Goal: Task Accomplishment & Management: Complete application form

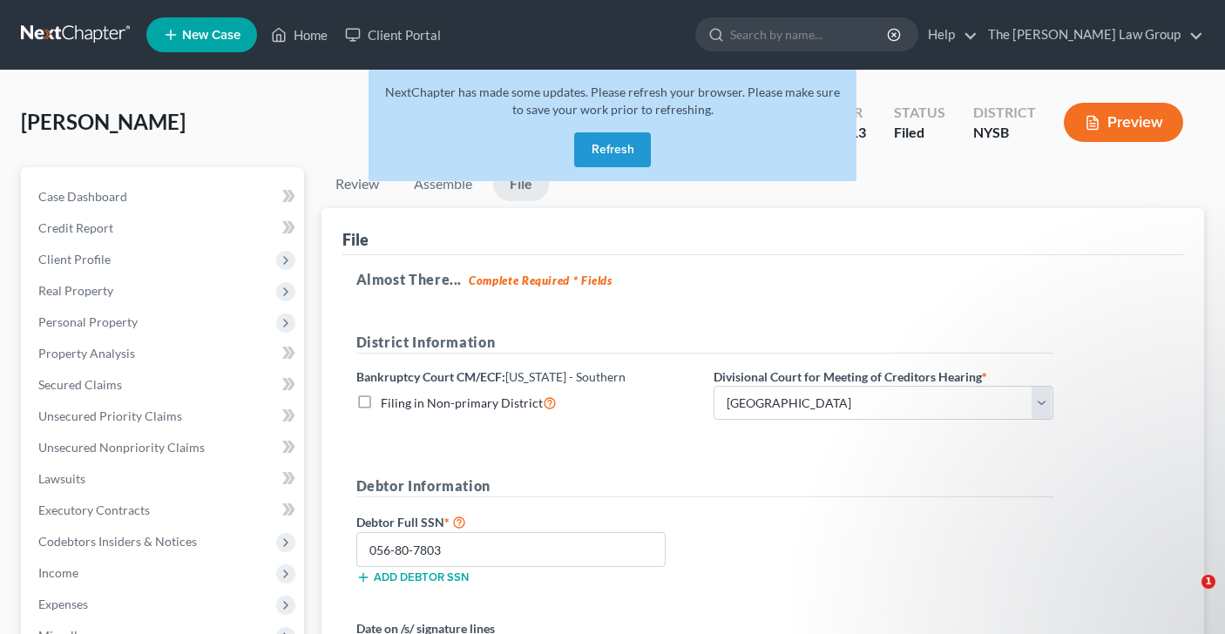
select select "0"
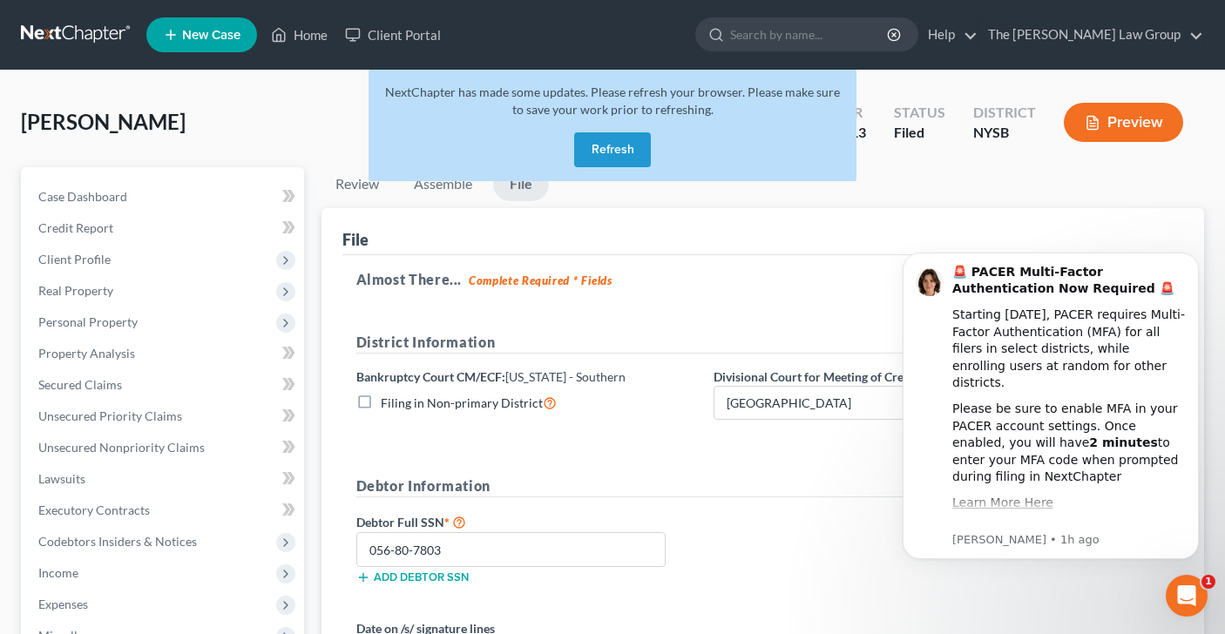
click at [212, 45] on link "New Case" at bounding box center [201, 34] width 111 height 35
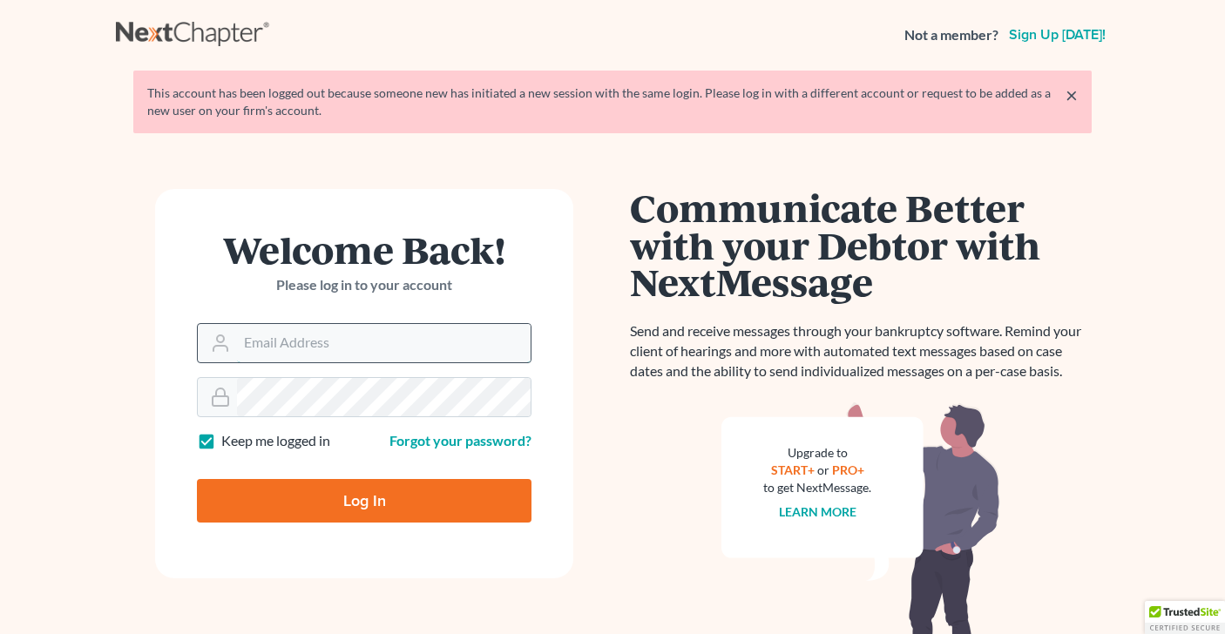
click at [373, 334] on input "Email Address" at bounding box center [384, 343] width 294 height 38
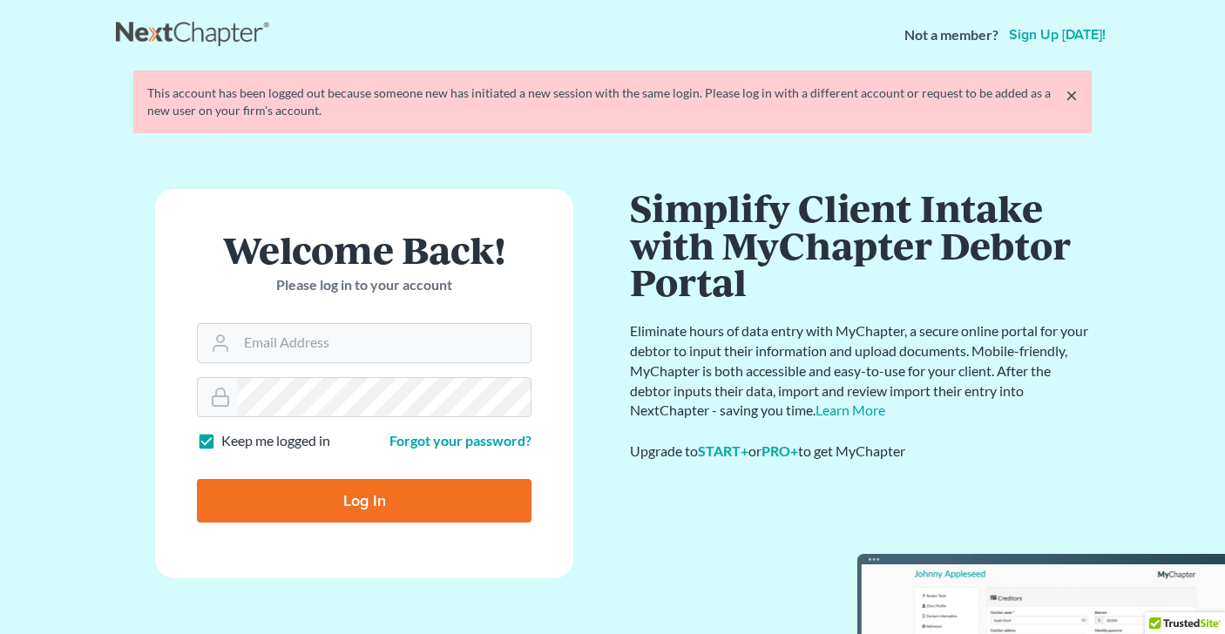
click at [613, 188] on div "Welcome Back! Please log in to your account Email Address Password Keep me logg…" at bounding box center [612, 387] width 993 height 481
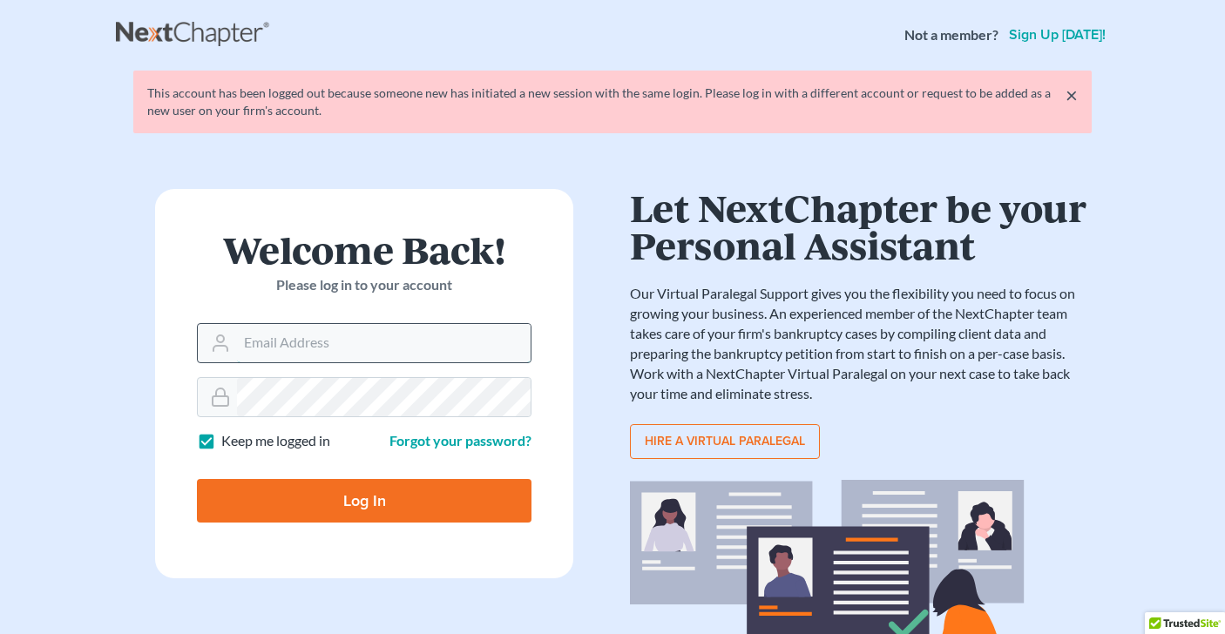
click at [281, 351] on input "Email Address" at bounding box center [384, 343] width 294 height 38
type input "erica@etylaw.com"
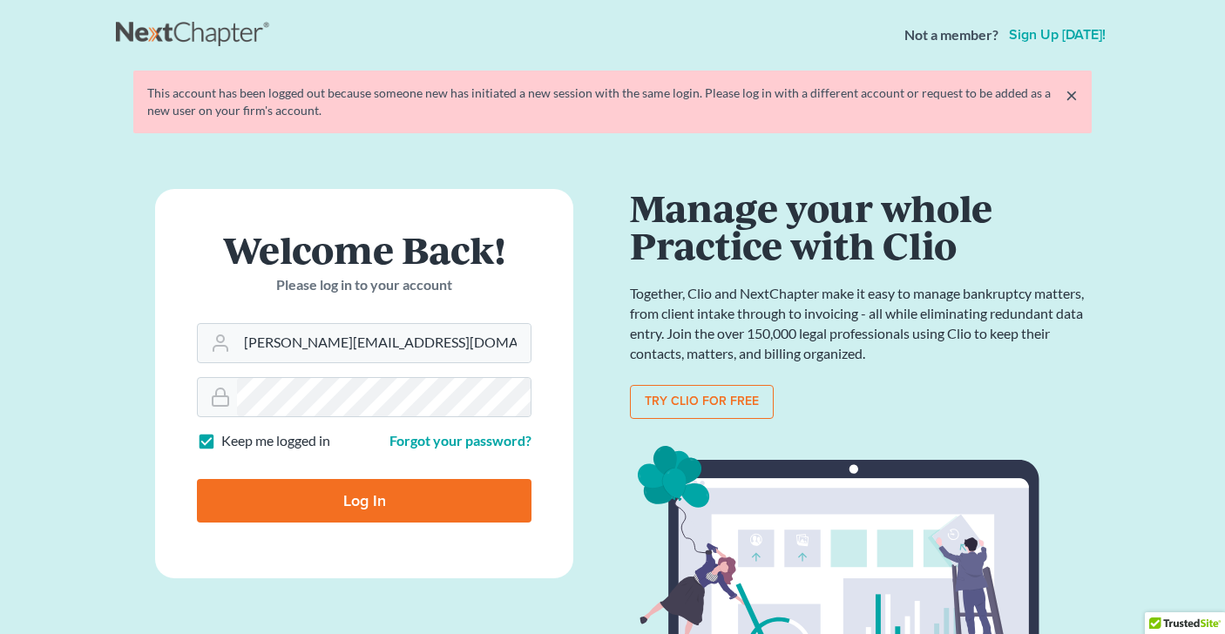
click at [375, 501] on input "Log In" at bounding box center [364, 501] width 334 height 44
type input "Thinking..."
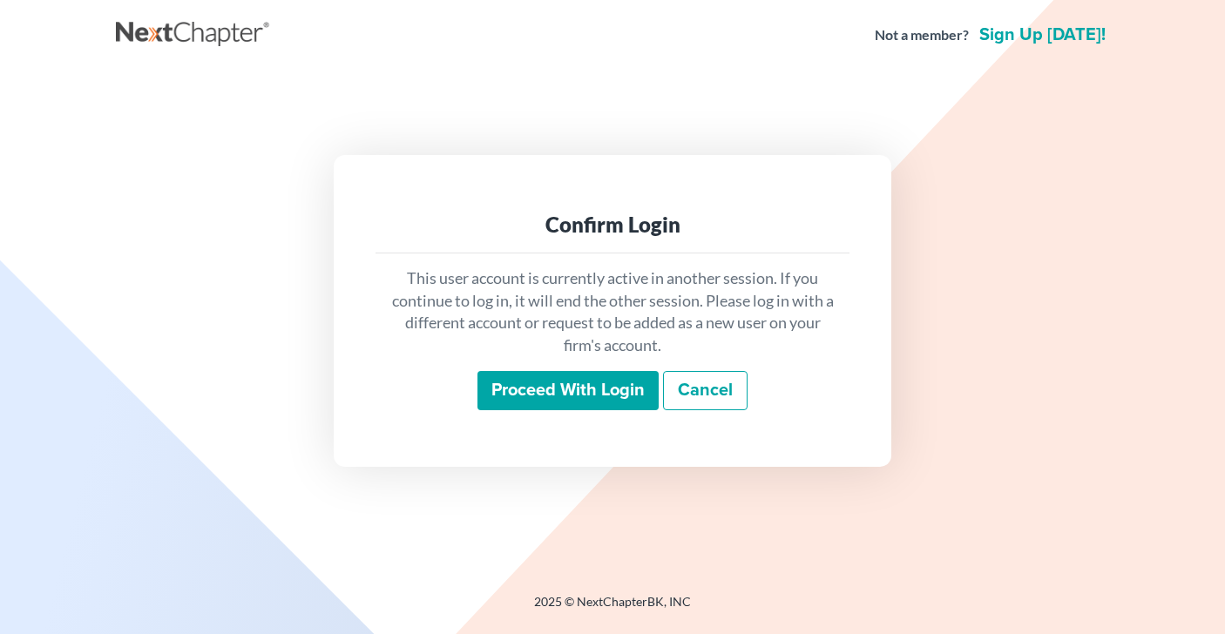
click at [557, 397] on input "Proceed with login" at bounding box center [567, 391] width 181 height 40
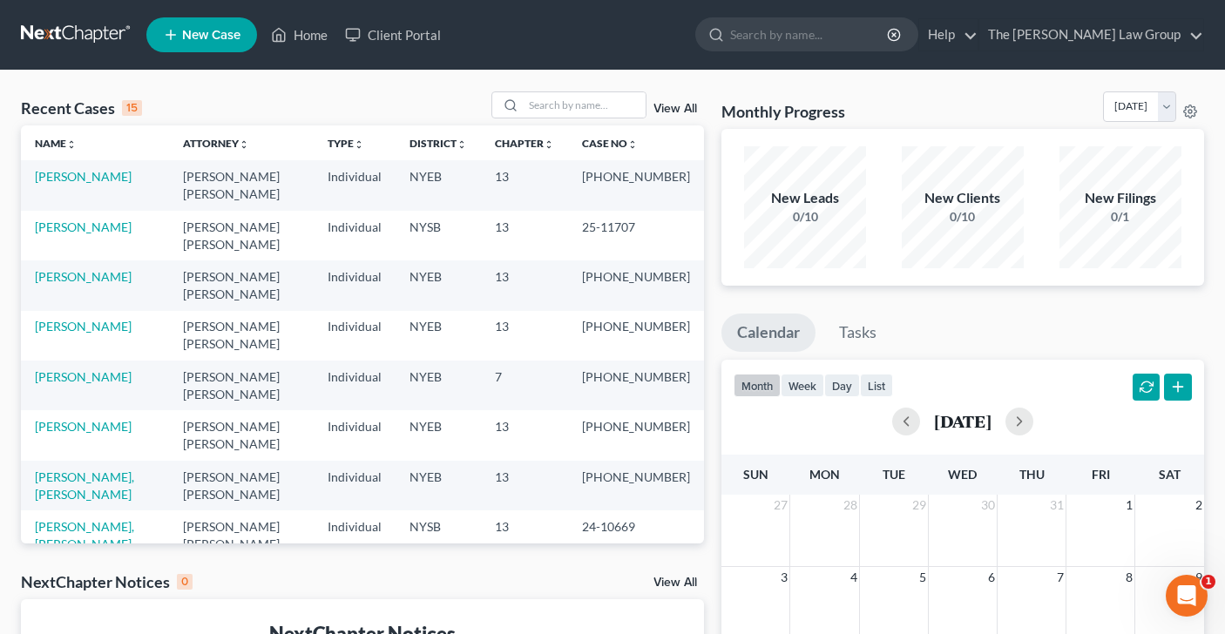
click at [196, 33] on span "New Case" at bounding box center [211, 35] width 58 height 13
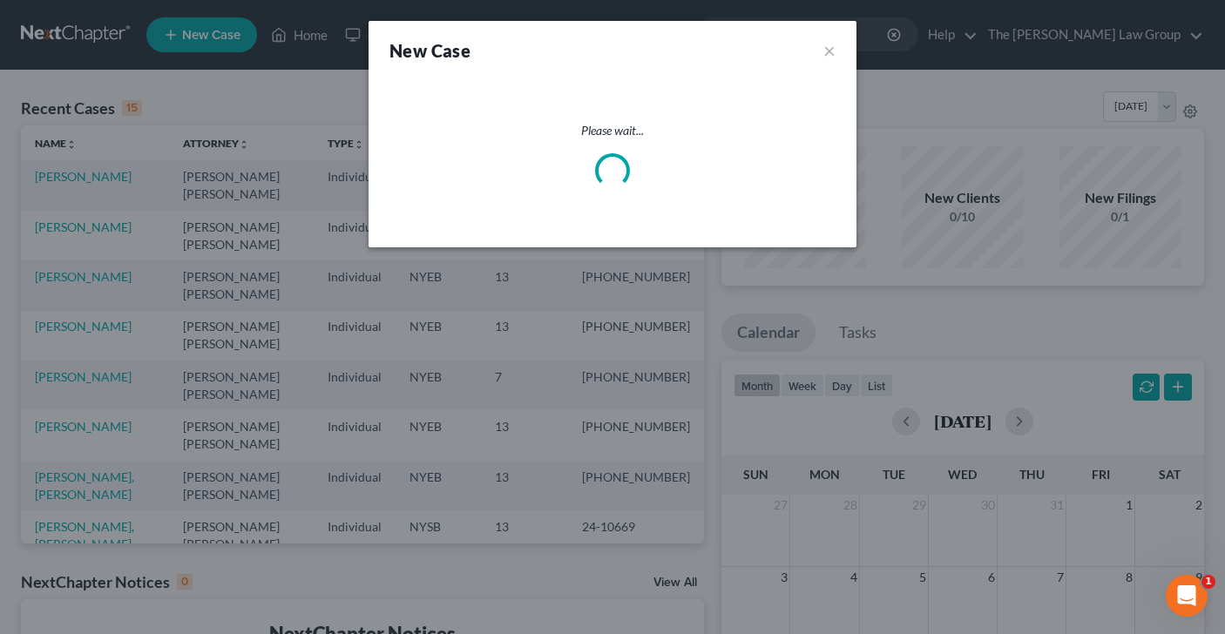
select select "53"
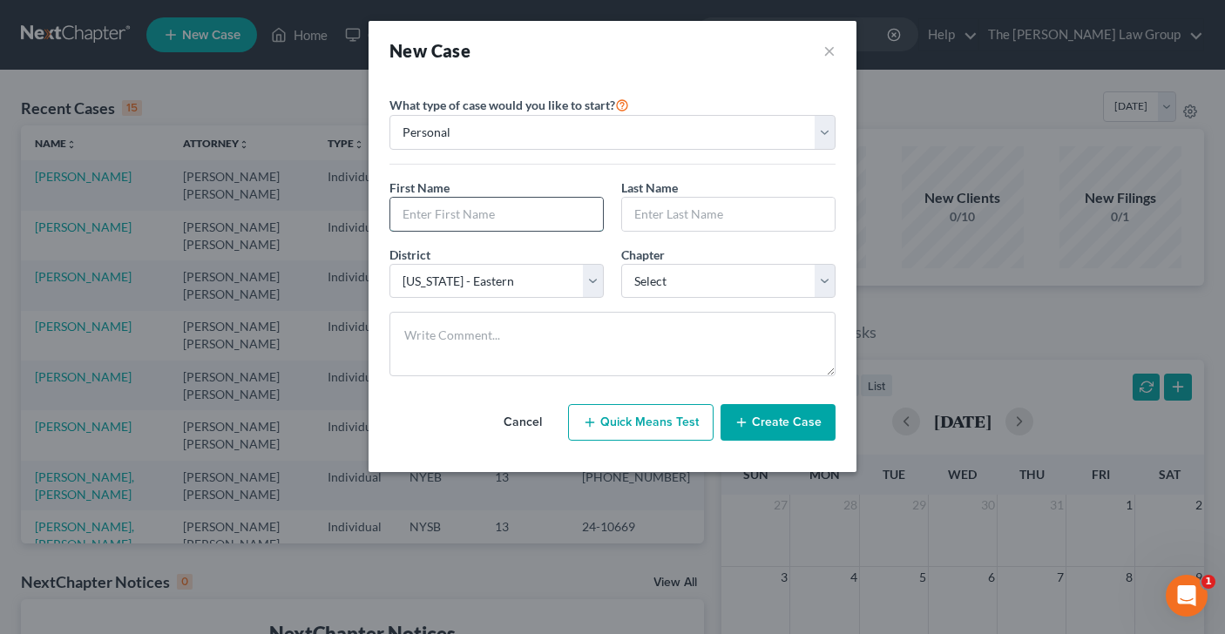
click at [544, 214] on input "text" at bounding box center [496, 214] width 213 height 33
type input "[PERSON_NAME]"
type input "Jackson"
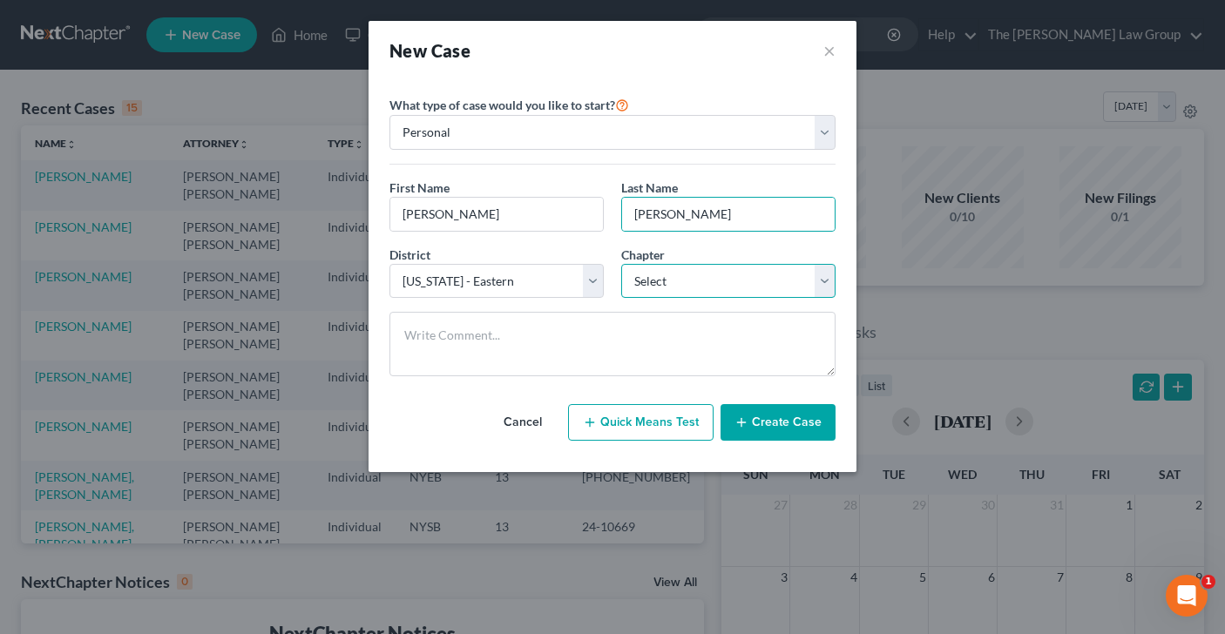
click at [824, 277] on select "Select 7 11 12 13" at bounding box center [728, 281] width 214 height 35
select select "3"
click at [814, 429] on button "Create Case" at bounding box center [777, 422] width 115 height 37
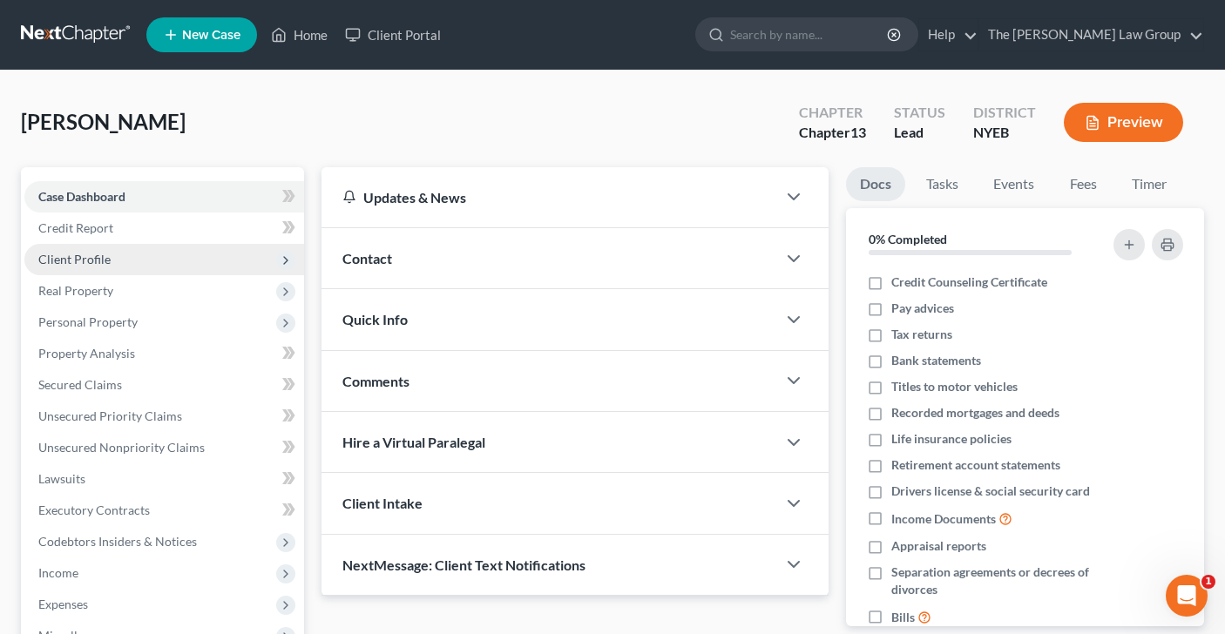
click at [186, 254] on span "Client Profile" at bounding box center [164, 259] width 280 height 31
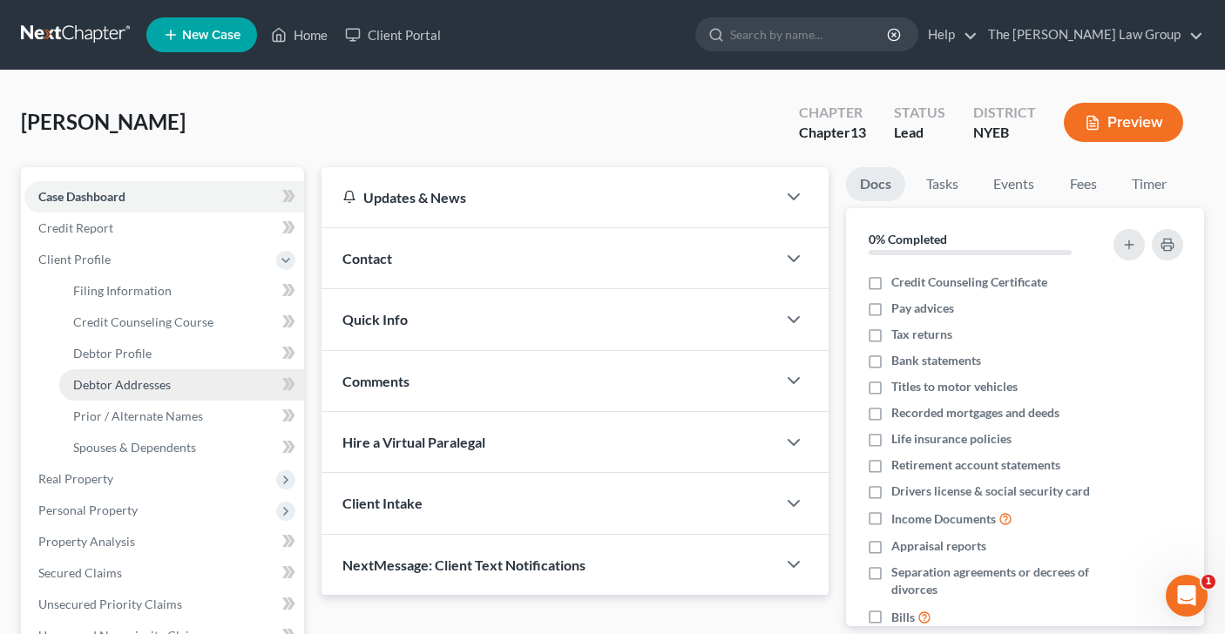
click at [171, 388] on link "Debtor Addresses" at bounding box center [181, 384] width 245 height 31
select select "0"
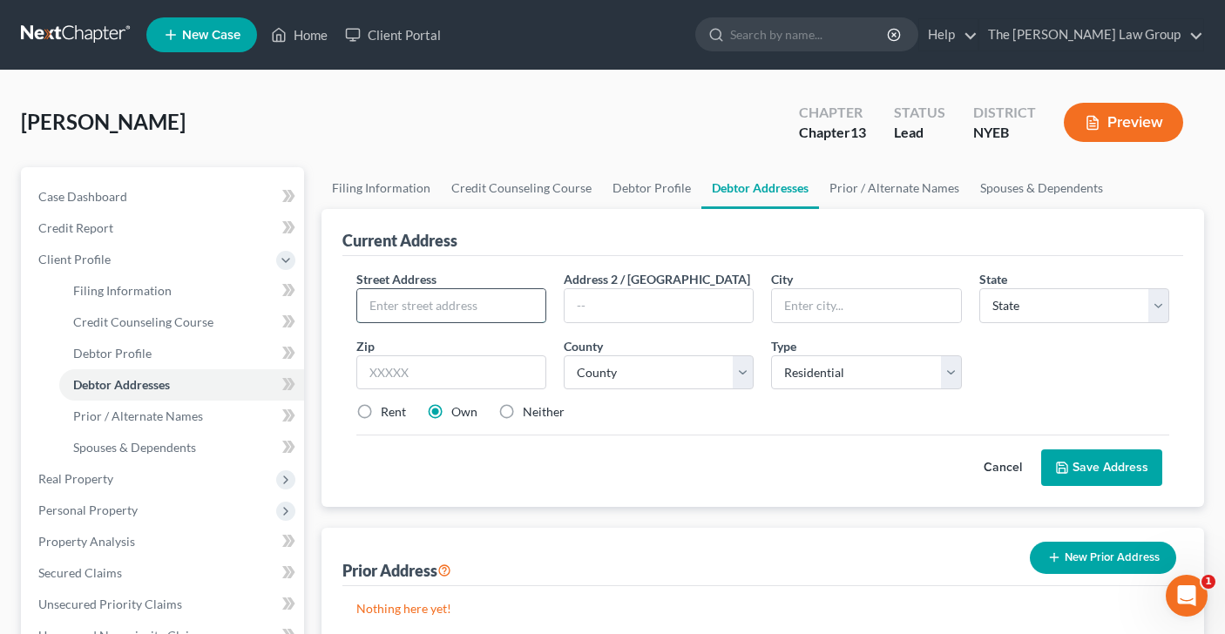
click at [408, 311] on input "text" at bounding box center [451, 305] width 188 height 33
type input "[STREET_ADDRESS][PERSON_NAME]"
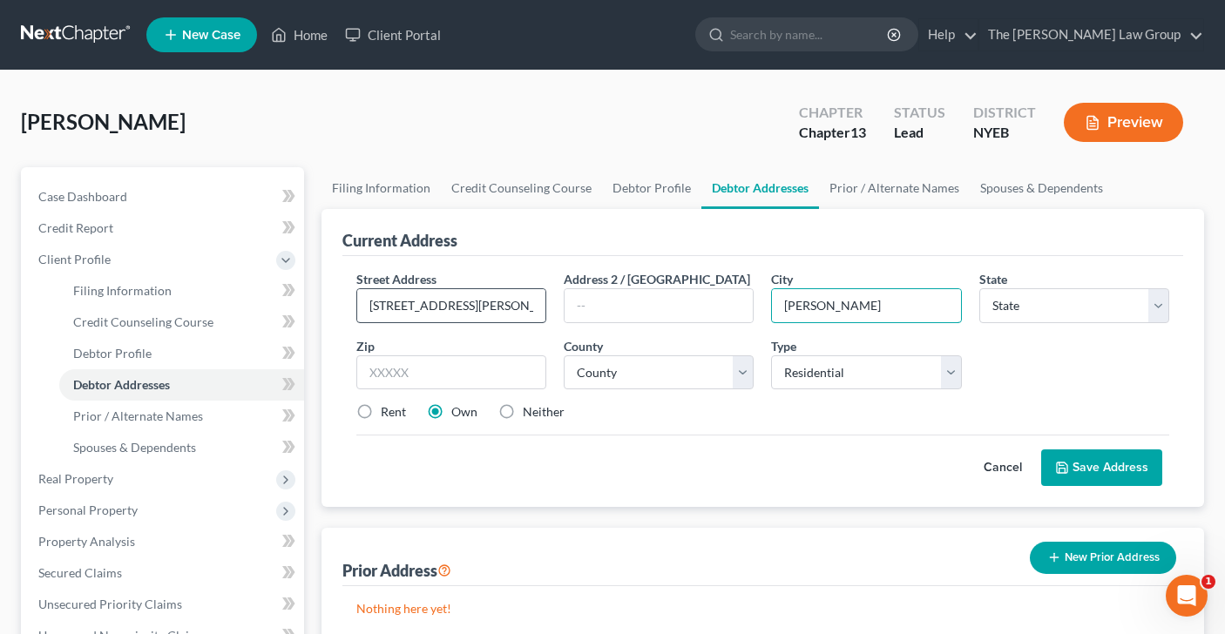
type input "Baldwin"
click at [1150, 302] on select "State AL AK AR AZ CA CO CT DE DC FL GA GU HI ID IL IN IA KS KY LA ME MD MA MI M…" at bounding box center [1074, 305] width 190 height 35
select select "35"
click at [439, 375] on input "text" at bounding box center [451, 372] width 190 height 35
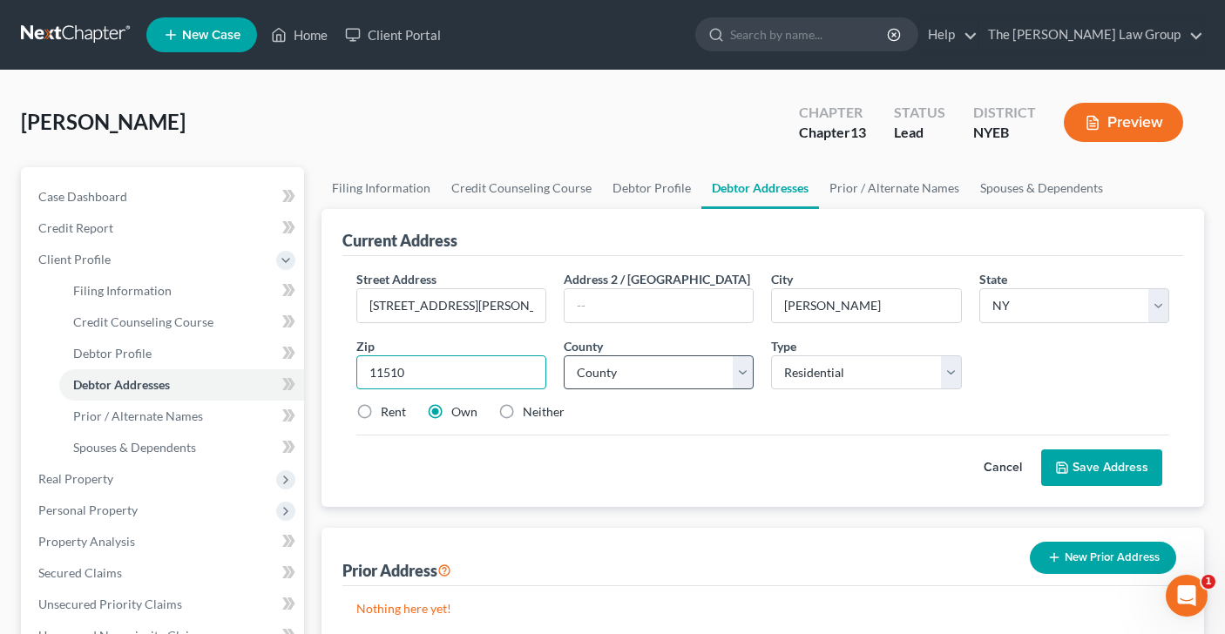
type input "11510"
click at [742, 376] on select "County Albany County Allegany County Bronx County Broome County Cattaraugus Cou…" at bounding box center [659, 372] width 190 height 35
select select "29"
click at [1131, 459] on button "Save Address" at bounding box center [1101, 467] width 121 height 37
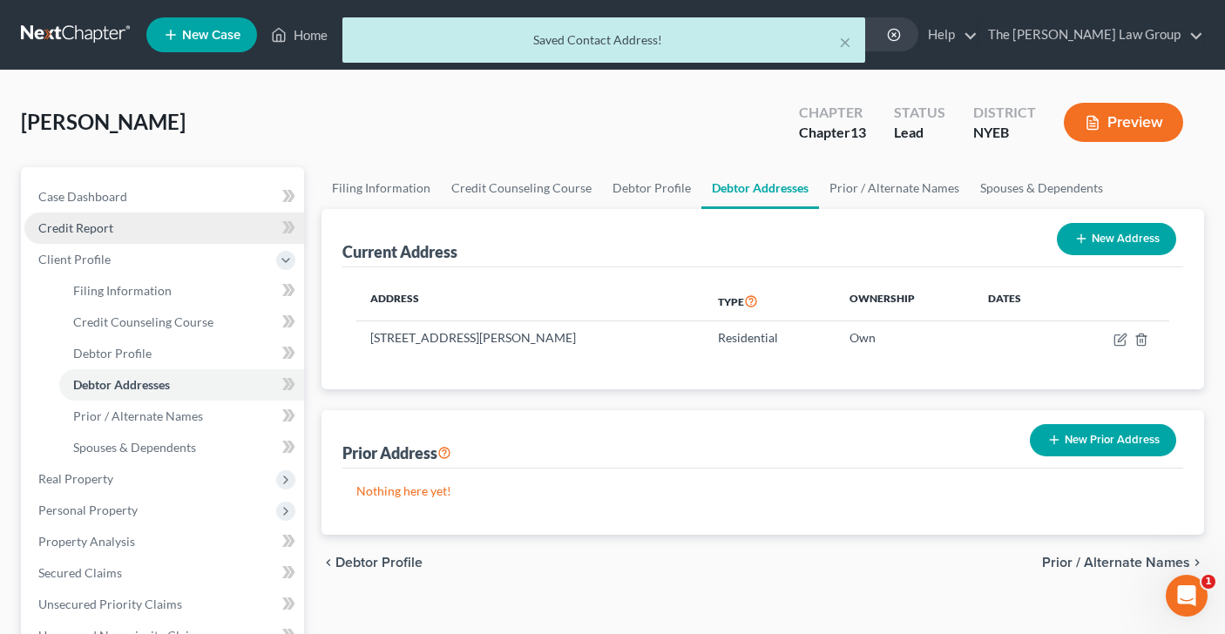
click at [139, 232] on link "Credit Report" at bounding box center [164, 228] width 280 height 31
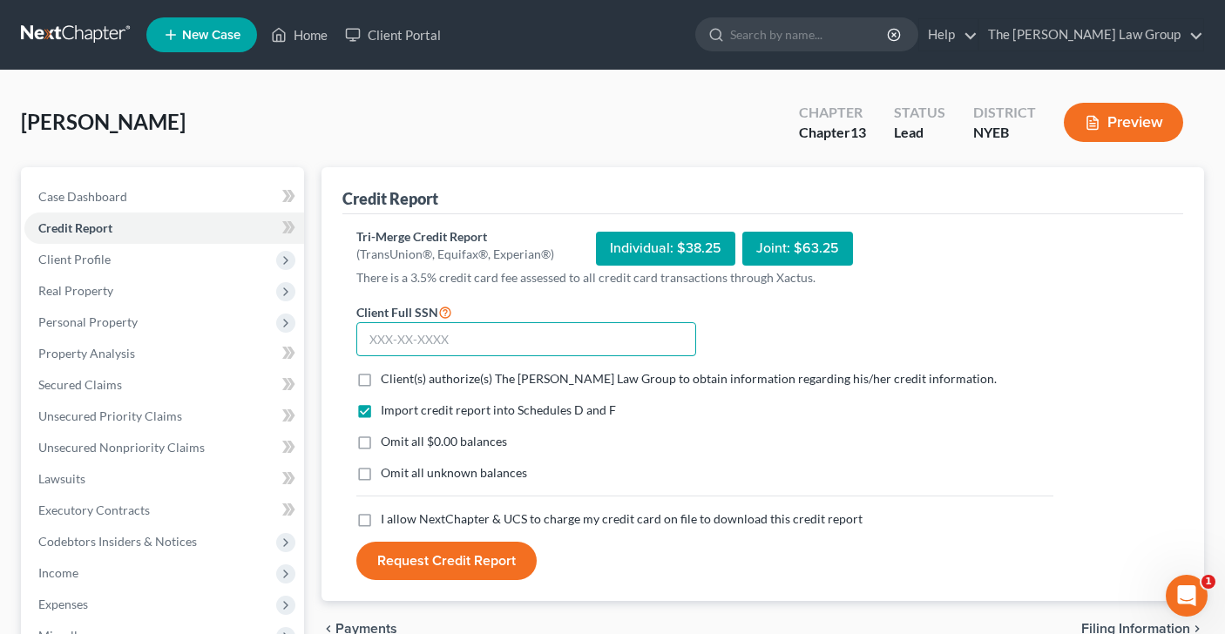
click at [415, 338] on input "text" at bounding box center [526, 339] width 340 height 35
type input "121-68-0653"
click at [381, 384] on label "Client(s) authorize(s) The Yitzhak Law Group to obtain information regarding hi…" at bounding box center [689, 378] width 616 height 17
click at [388, 381] on input "Client(s) authorize(s) The Yitzhak Law Group to obtain information regarding hi…" at bounding box center [393, 375] width 11 height 11
checkbox input "true"
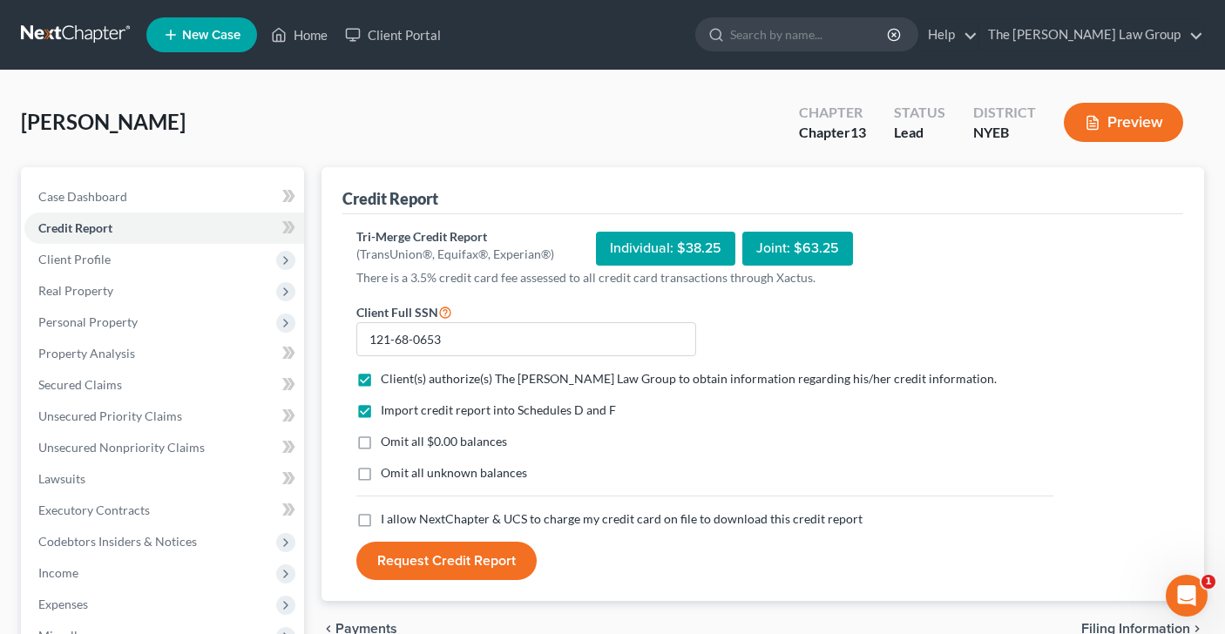
click at [381, 444] on label "Omit all $0.00 balances" at bounding box center [444, 441] width 126 height 17
click at [388, 444] on input "Omit all $0.00 balances" at bounding box center [393, 438] width 11 height 11
checkbox input "true"
click at [381, 520] on label "I allow NextChapter & UCS to charge my credit card on file to download this cre…" at bounding box center [622, 518] width 482 height 17
click at [388, 520] on input "I allow NextChapter & UCS to charge my credit card on file to download this cre…" at bounding box center [393, 515] width 11 height 11
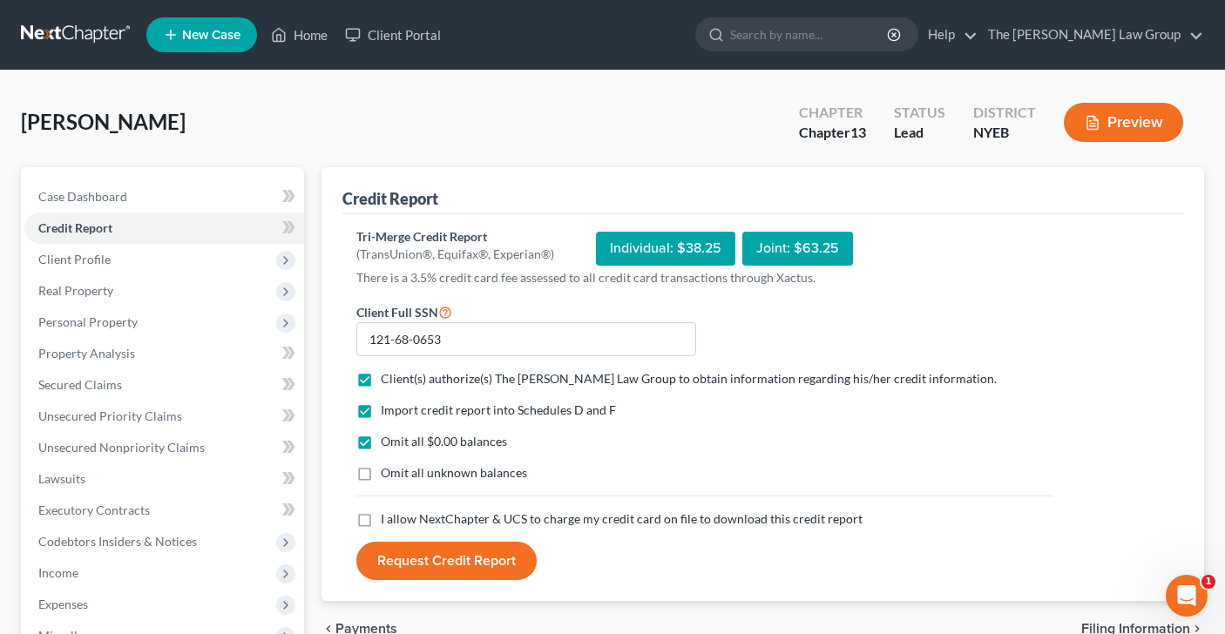
checkbox input "true"
click at [465, 570] on button "Request Credit Report" at bounding box center [446, 561] width 180 height 38
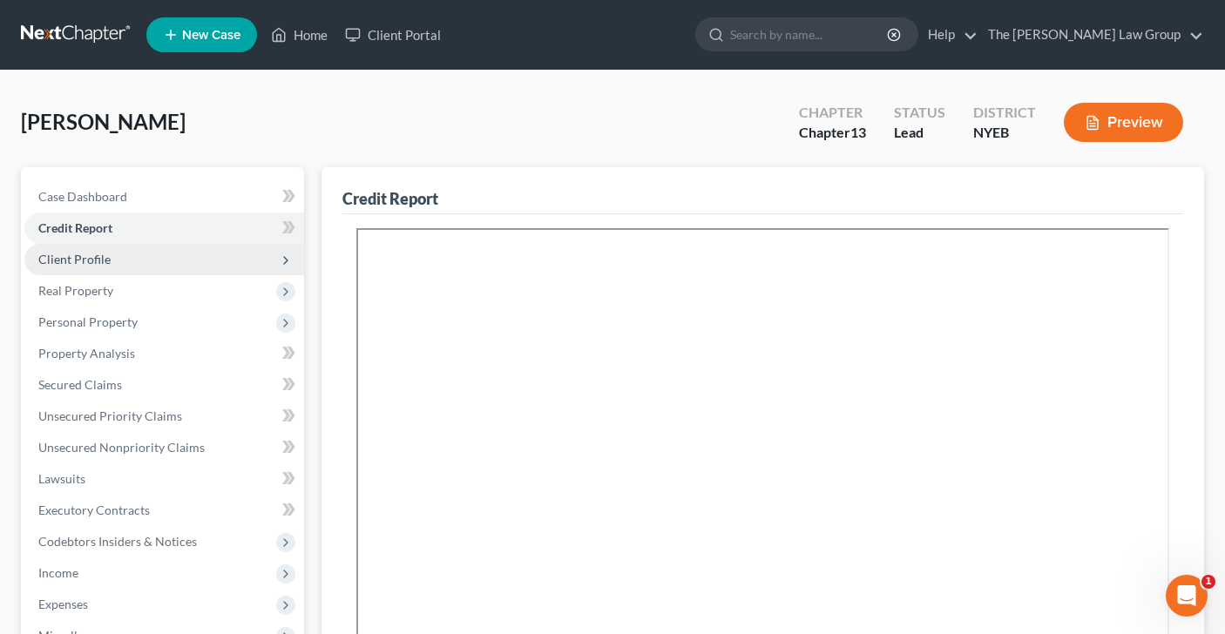
click at [189, 255] on span "Client Profile" at bounding box center [164, 259] width 280 height 31
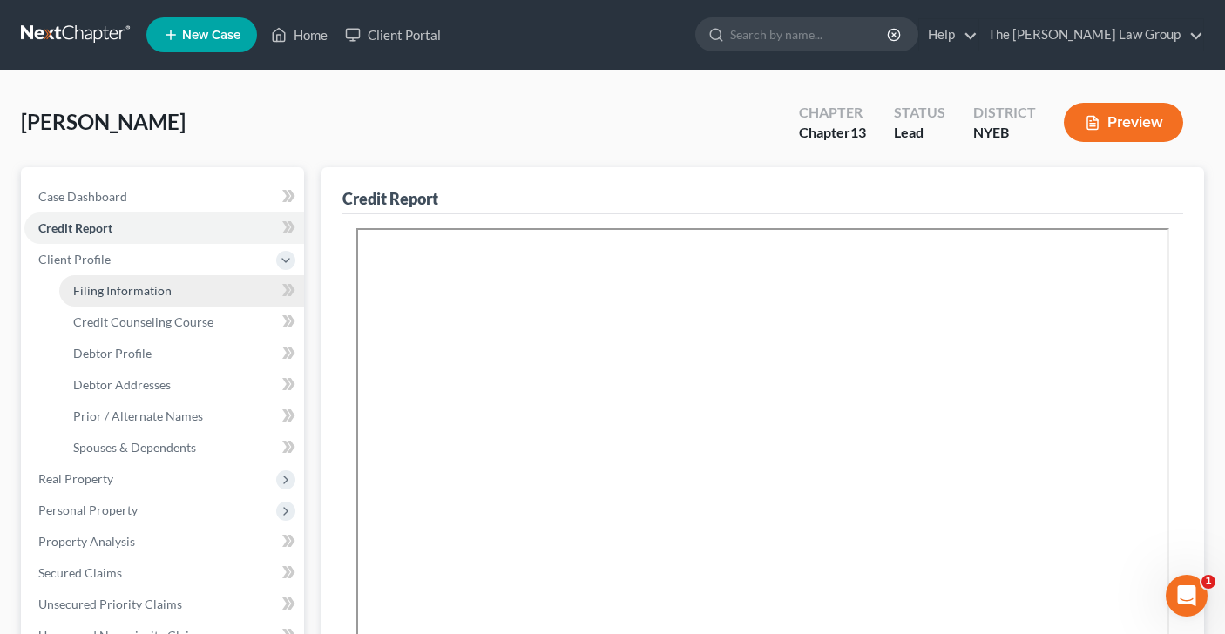
click at [184, 292] on link "Filing Information" at bounding box center [181, 290] width 245 height 31
select select "1"
select select "0"
select select "3"
select select "53"
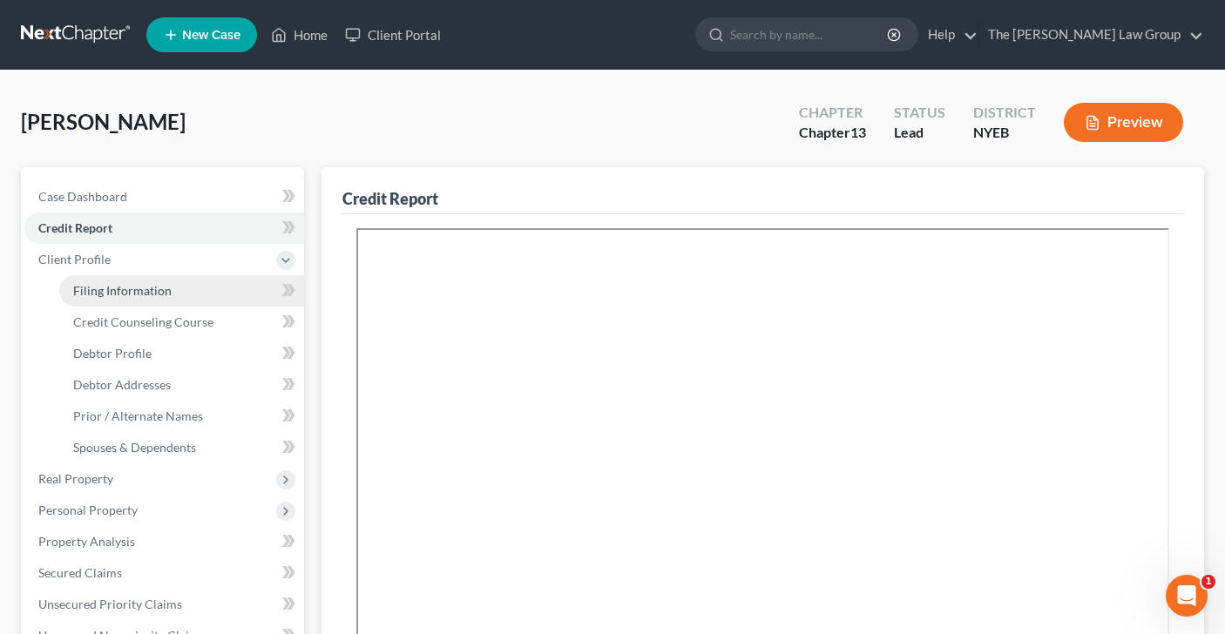
select select "0"
select select "35"
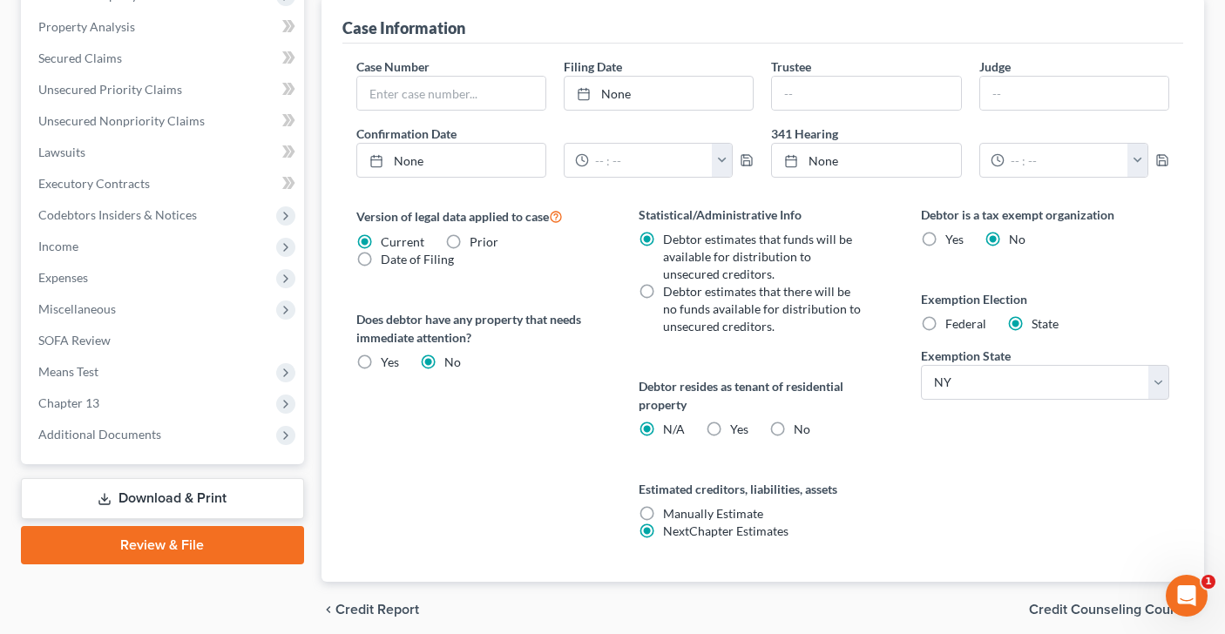
scroll to position [584, 0]
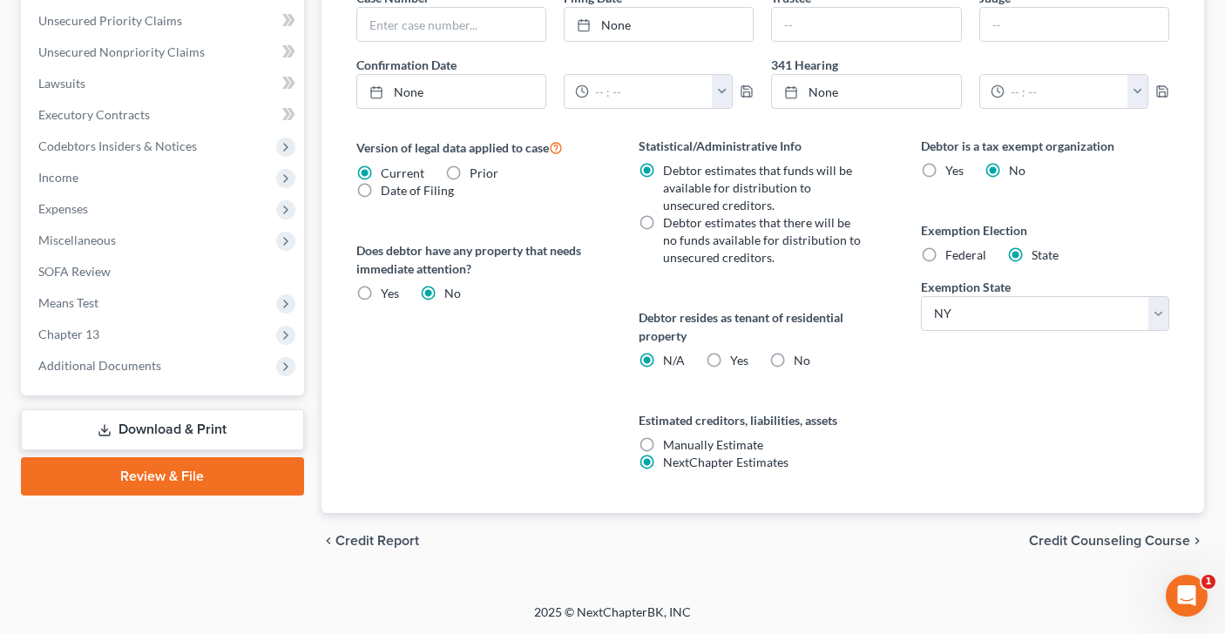
click at [1048, 538] on span "Credit Counseling Course" at bounding box center [1109, 541] width 161 height 14
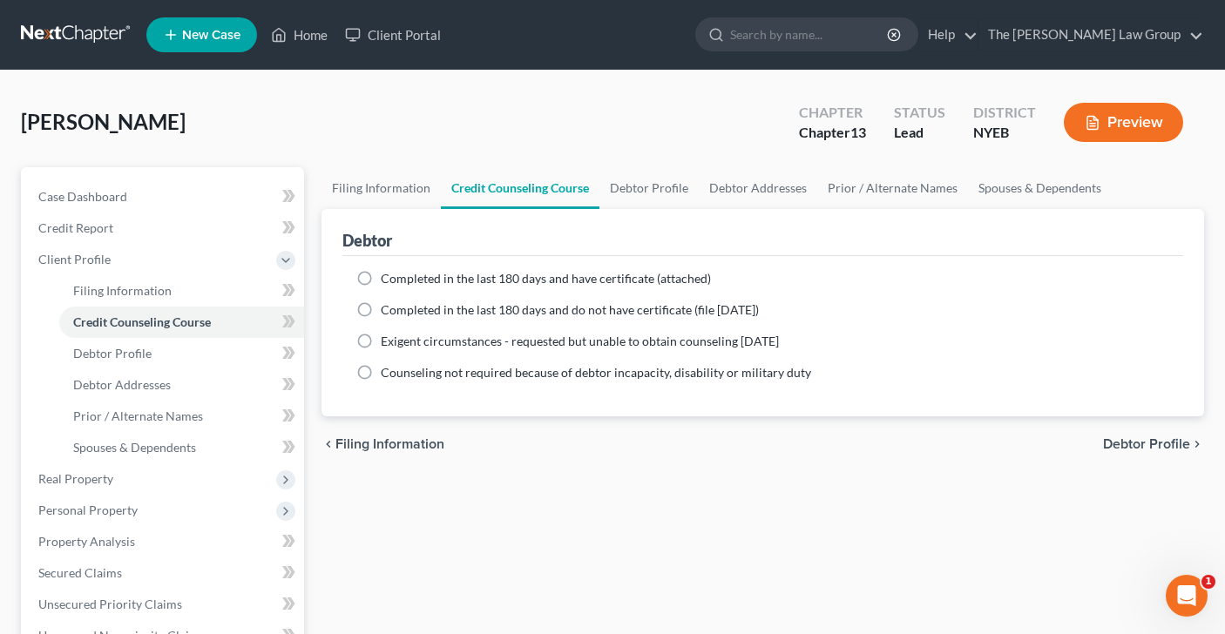
click at [381, 277] on label "Completed in the last 180 days and have certificate (attached)" at bounding box center [546, 278] width 330 height 17
click at [388, 277] on input "Completed in the last 180 days and have certificate (attached)" at bounding box center [393, 275] width 11 height 11
radio input "true"
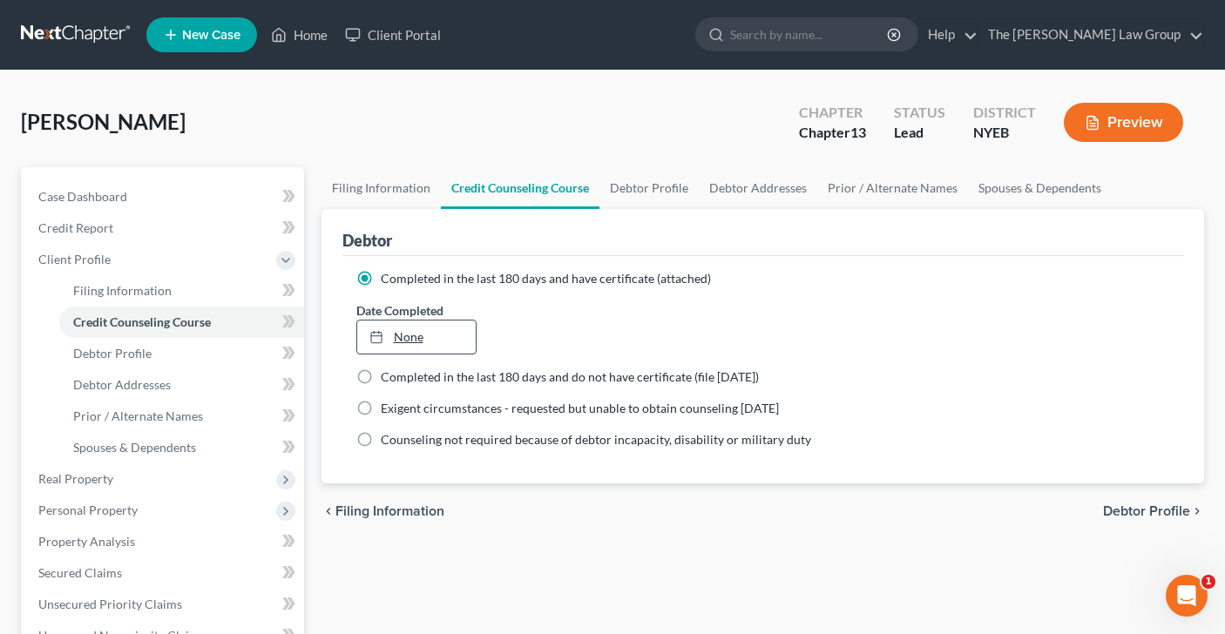
click at [432, 341] on link "None" at bounding box center [416, 337] width 119 height 33
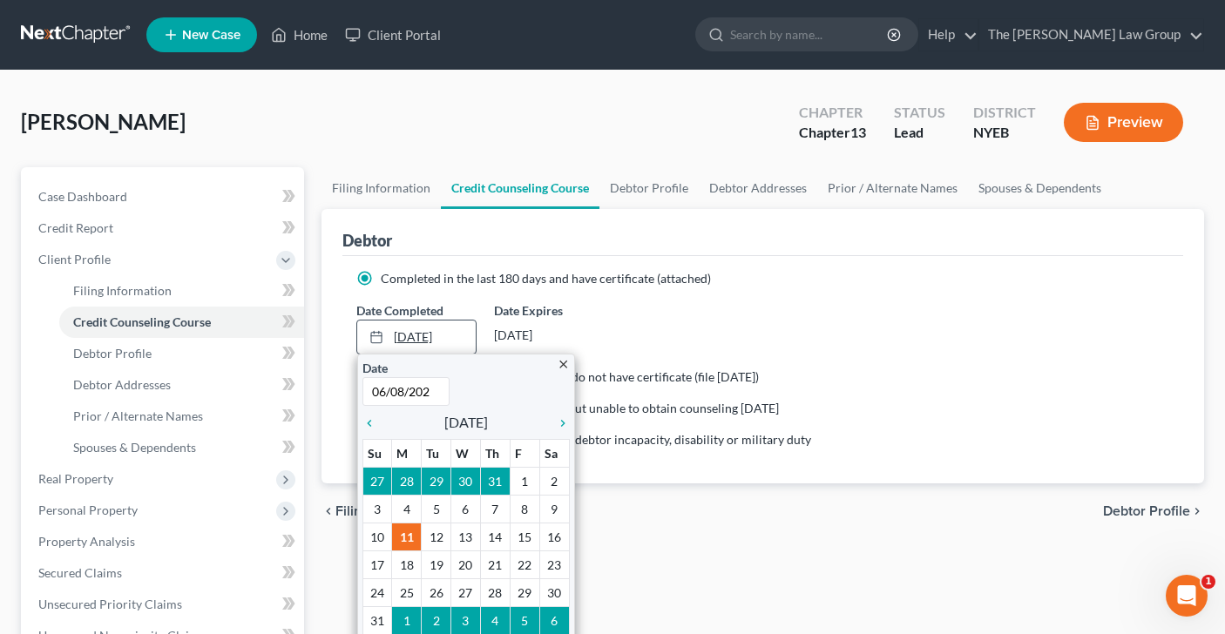
type input "06/08/2025"
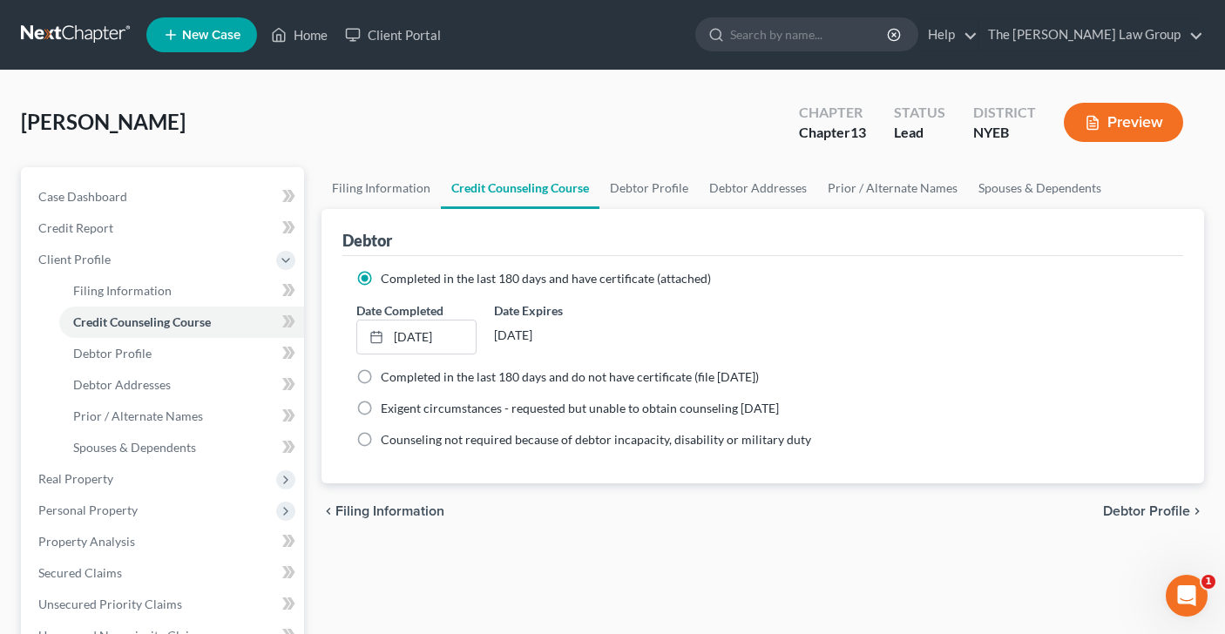
click at [1130, 507] on span "Debtor Profile" at bounding box center [1146, 511] width 87 height 14
select select "0"
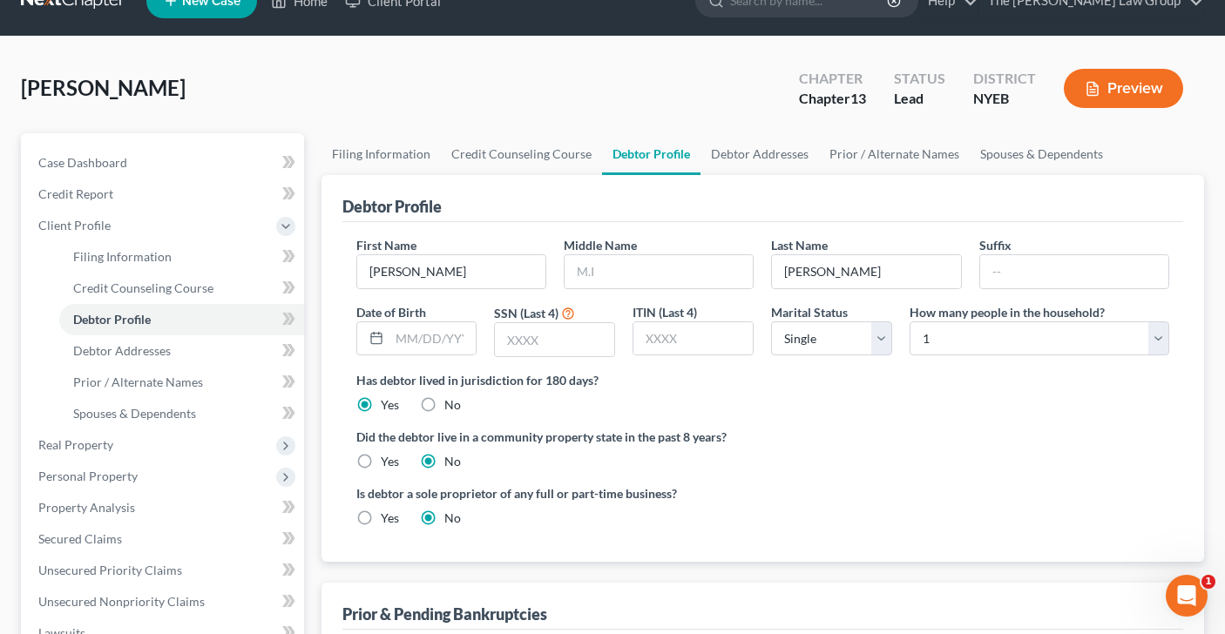
scroll to position [39, 0]
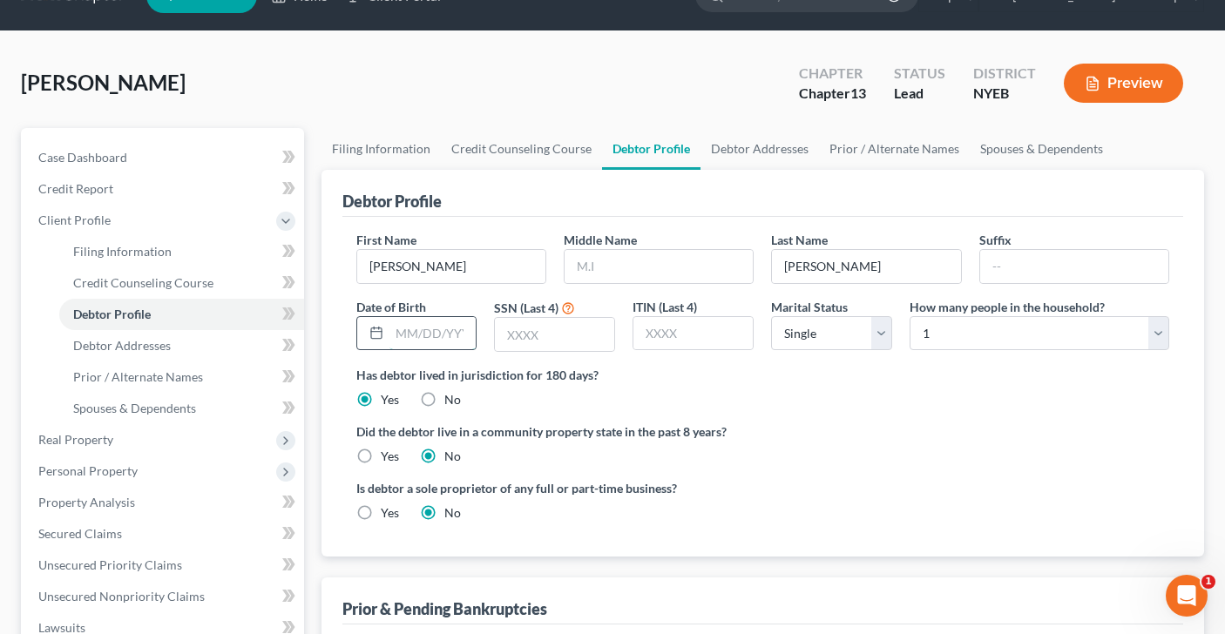
click at [442, 327] on input "text" at bounding box center [432, 333] width 87 height 33
type input "01/03/1949"
click at [526, 334] on input "text" at bounding box center [554, 334] width 119 height 33
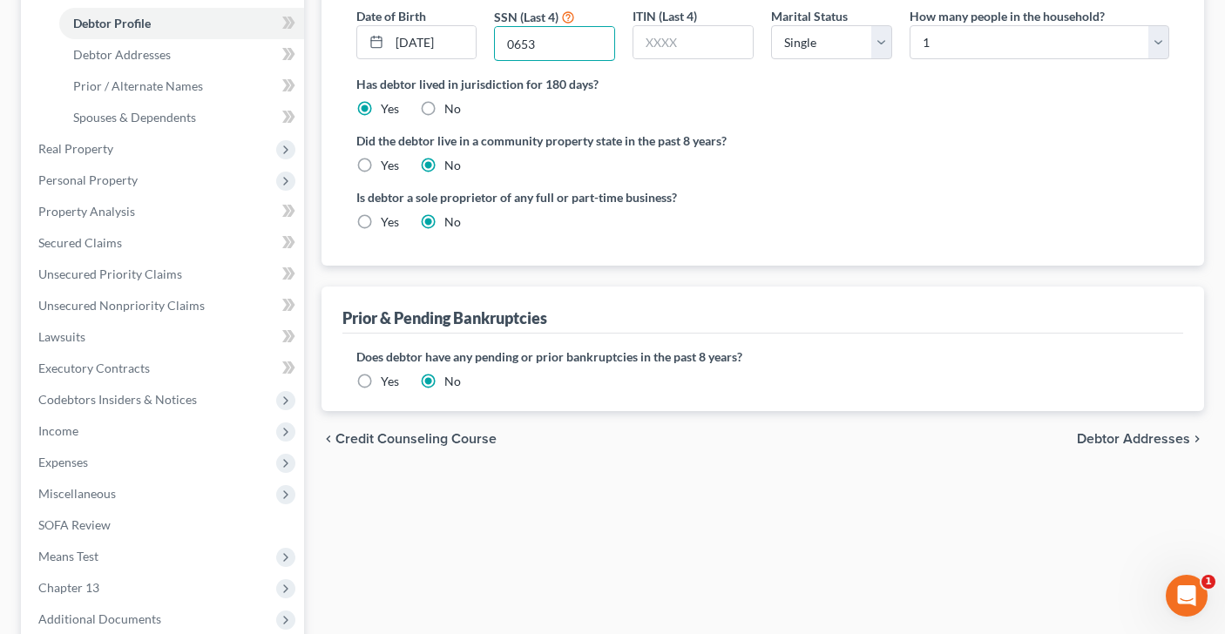
scroll to position [333, 0]
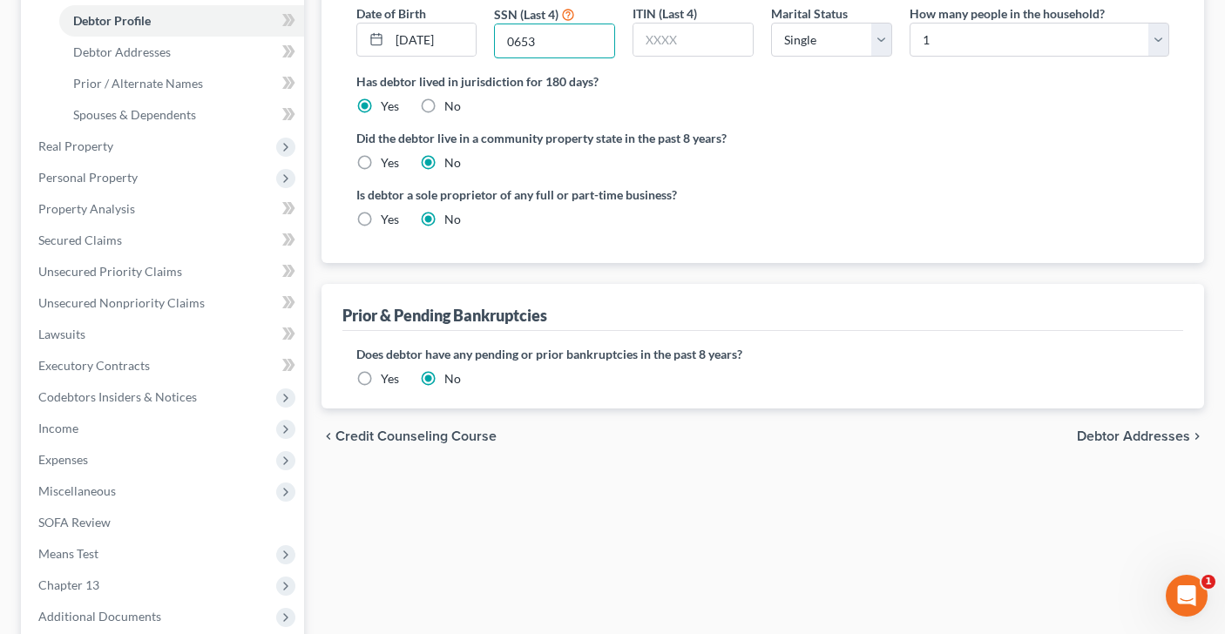
type input "0653"
click at [381, 382] on label "Yes" at bounding box center [390, 378] width 18 height 17
click at [388, 381] on input "Yes" at bounding box center [393, 375] width 11 height 11
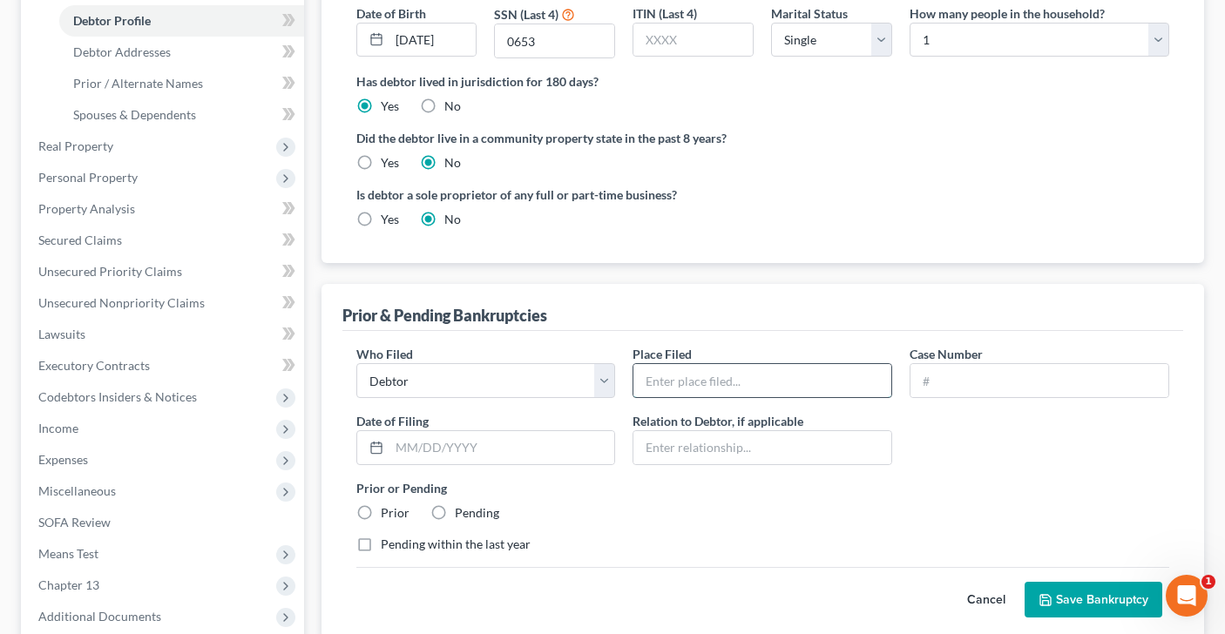
click at [705, 392] on input "text" at bounding box center [762, 380] width 258 height 33
type input "EDNY"
click at [1047, 368] on input "text" at bounding box center [1039, 380] width 258 height 33
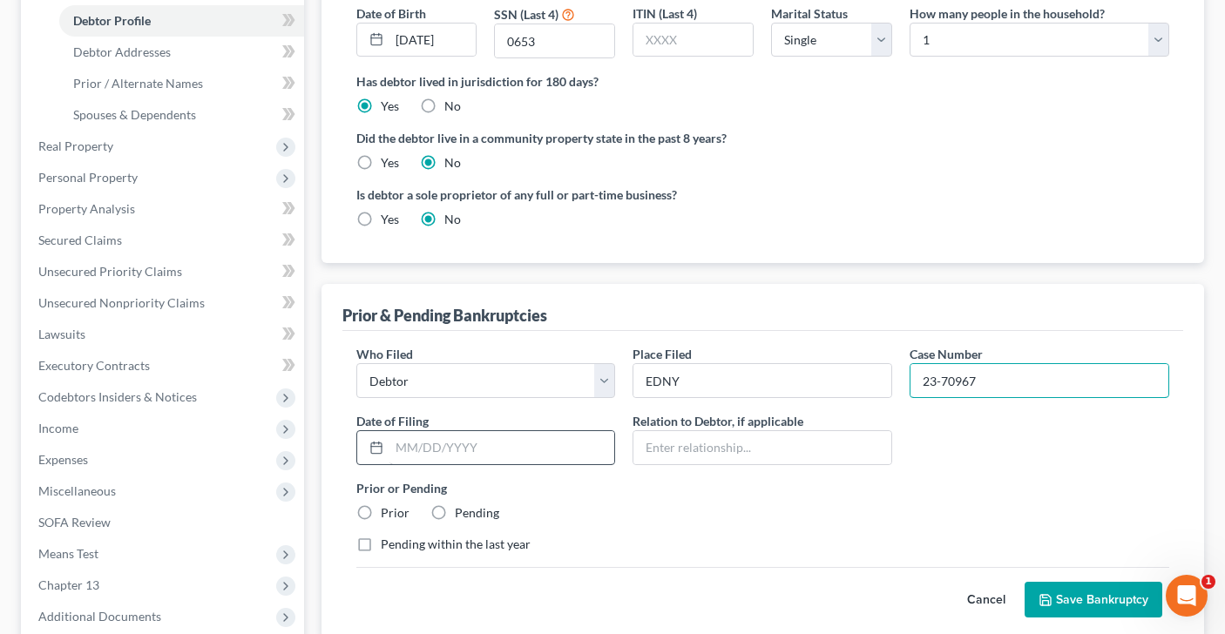
type input "23-70967"
click at [489, 447] on input "text" at bounding box center [502, 447] width 226 height 33
type input "03/21/2023"
click at [381, 510] on label "Prior" at bounding box center [395, 512] width 29 height 17
click at [388, 510] on input "Prior" at bounding box center [393, 509] width 11 height 11
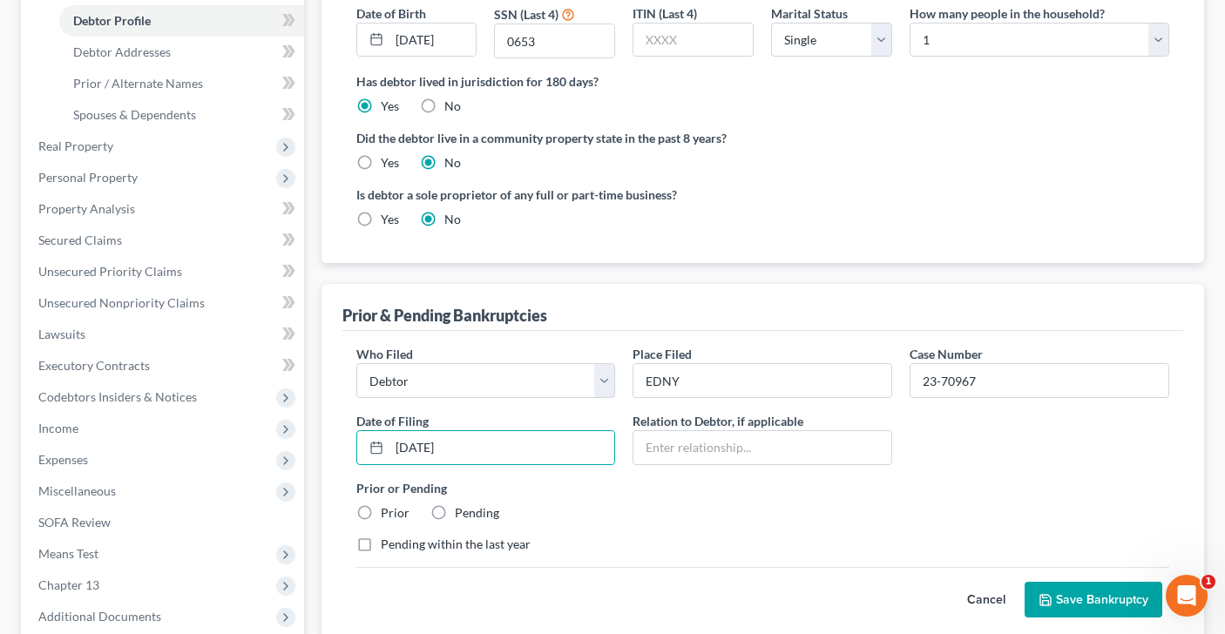
radio input "true"
click at [381, 544] on label "Pending within the last year" at bounding box center [456, 544] width 150 height 17
click at [388, 544] on input "Pending within the last year" at bounding box center [393, 541] width 11 height 11
checkbox input "true"
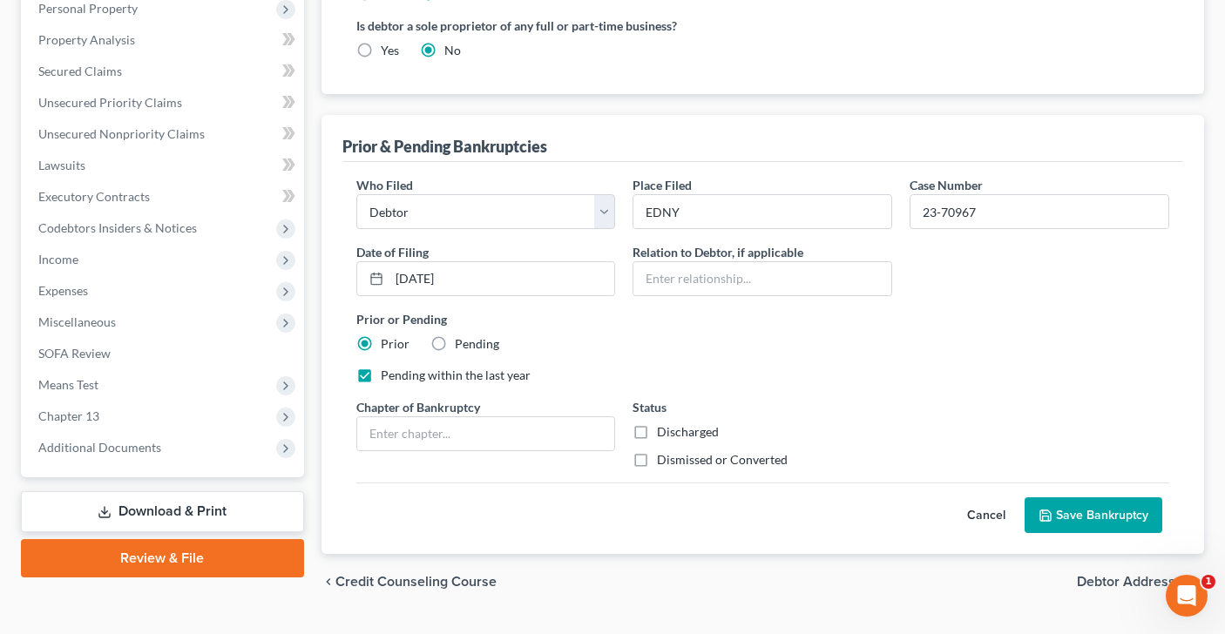
scroll to position [543, 0]
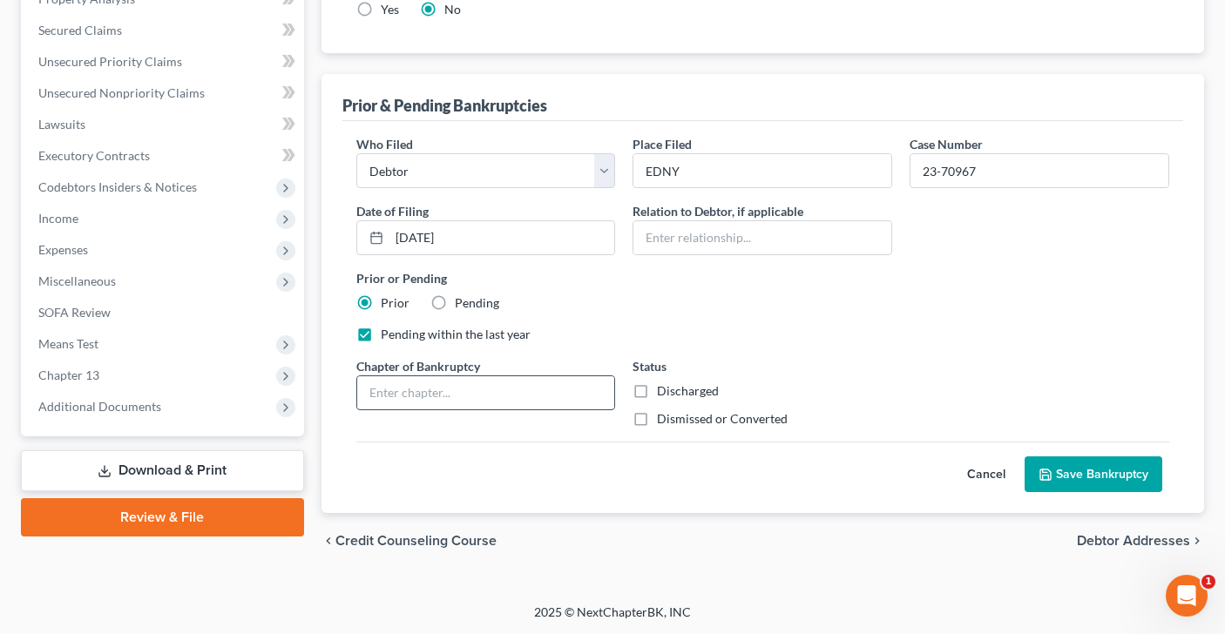
click at [467, 381] on input "text" at bounding box center [486, 392] width 258 height 33
type input "13"
click at [657, 419] on label "Dismissed or Converted" at bounding box center [722, 418] width 131 height 17
click at [664, 419] on input "Dismissed or Converted" at bounding box center [669, 415] width 11 height 11
checkbox input "true"
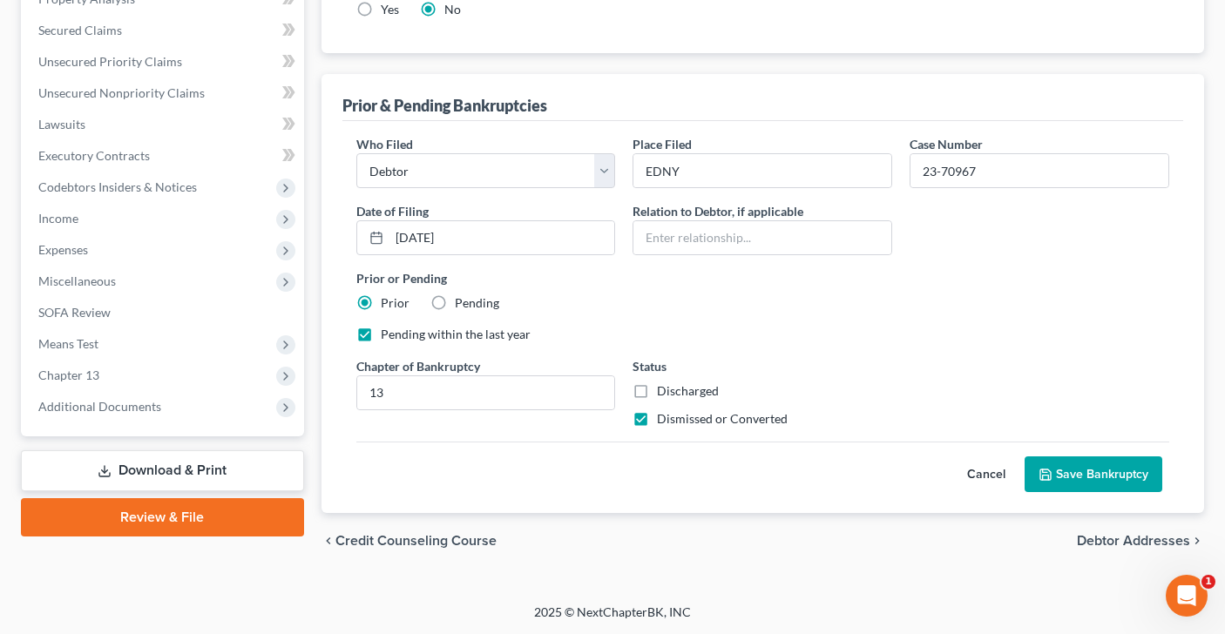
click at [1128, 470] on button "Save Bankruptcy" at bounding box center [1093, 474] width 138 height 37
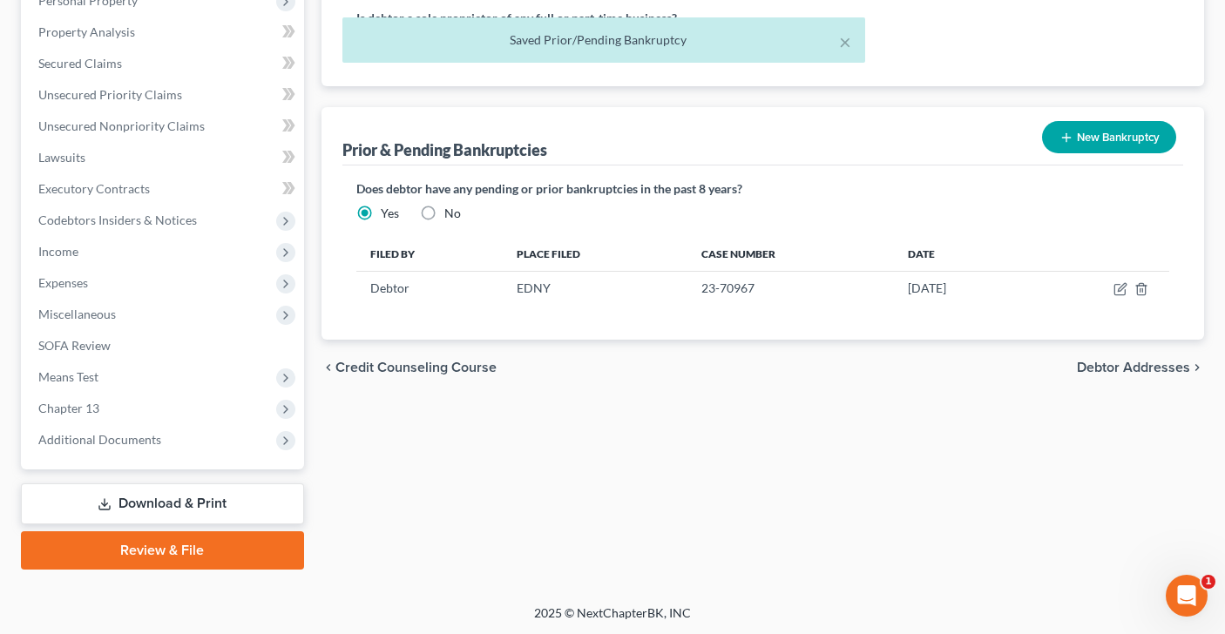
click at [1114, 128] on button "New Bankruptcy" at bounding box center [1109, 137] width 134 height 32
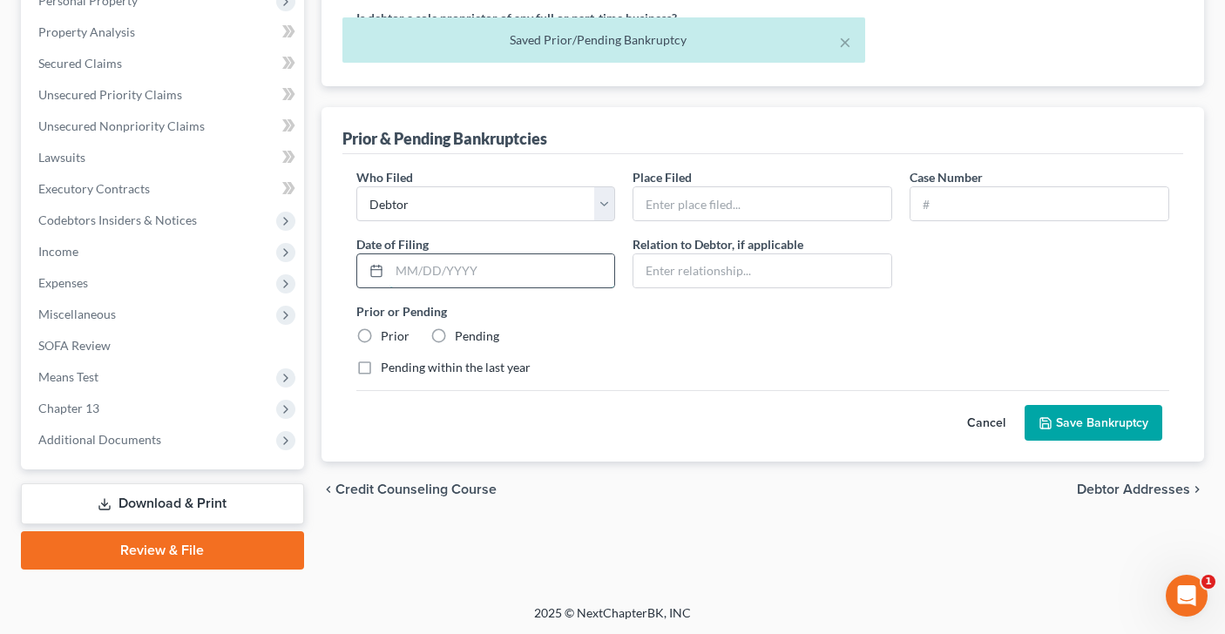
click at [466, 276] on input "text" at bounding box center [502, 270] width 226 height 33
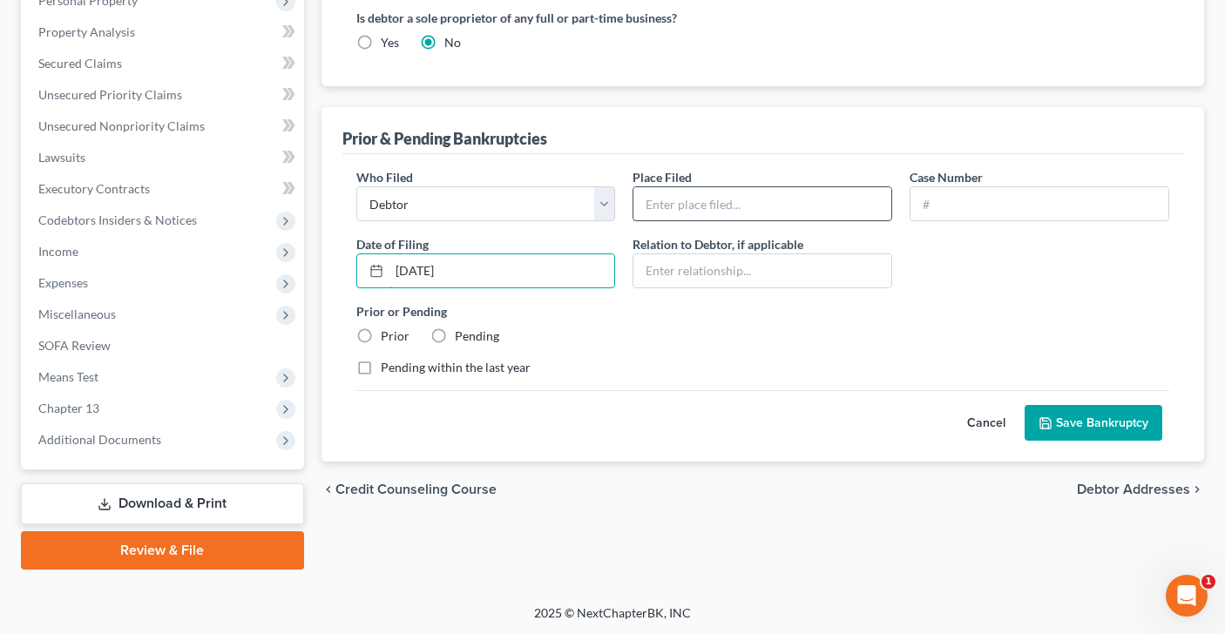
type input "11/12/2019"
click at [711, 213] on input "text" at bounding box center [762, 203] width 258 height 33
type input "EDNY"
click at [1039, 201] on input "text" at bounding box center [1039, 203] width 258 height 33
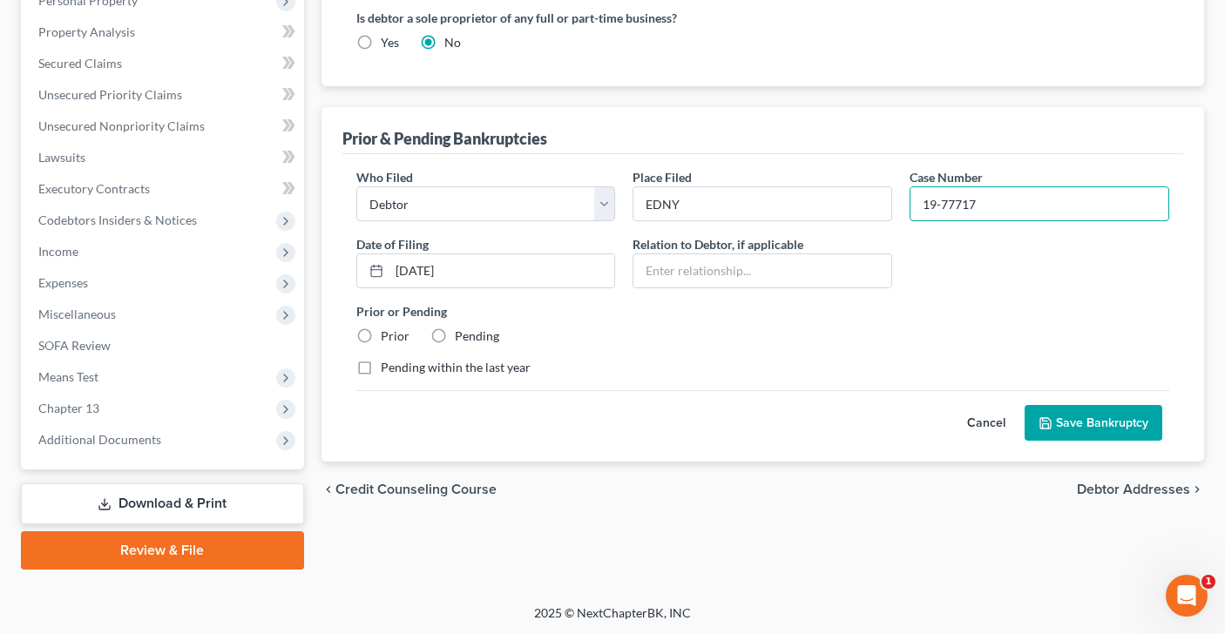
type input "19-77717"
click at [381, 334] on label "Prior" at bounding box center [395, 335] width 29 height 17
click at [388, 334] on input "Prior" at bounding box center [393, 332] width 11 height 11
radio input "true"
click at [1090, 415] on button "Save Bankruptcy" at bounding box center [1093, 423] width 138 height 37
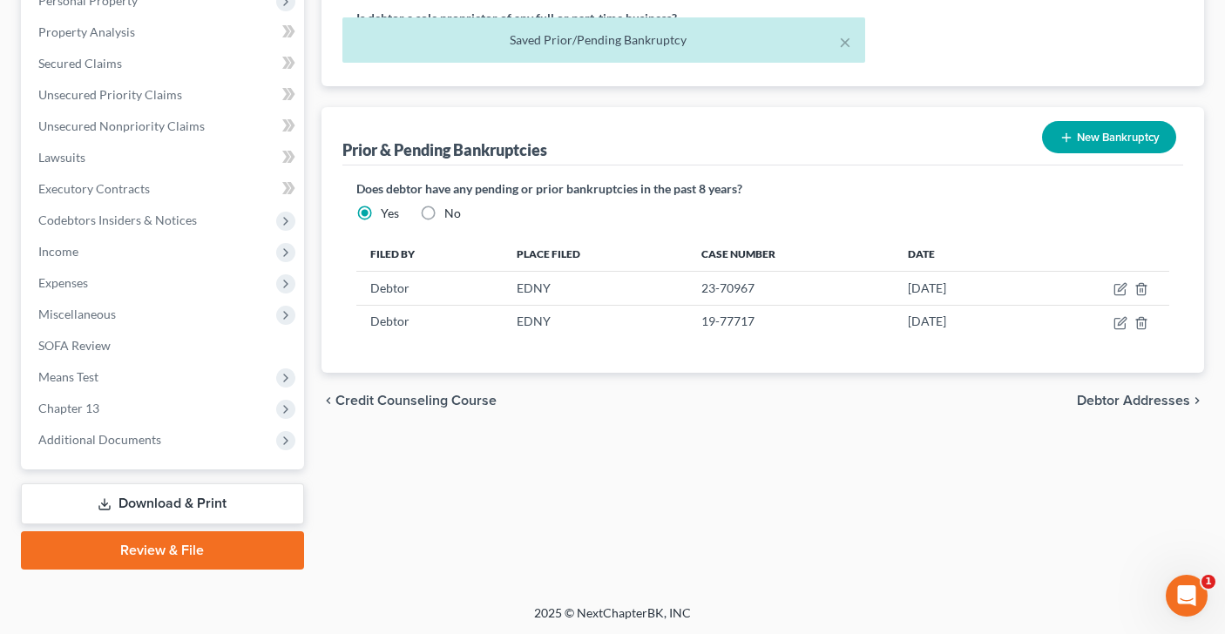
click at [1117, 401] on span "Debtor Addresses" at bounding box center [1133, 401] width 113 height 14
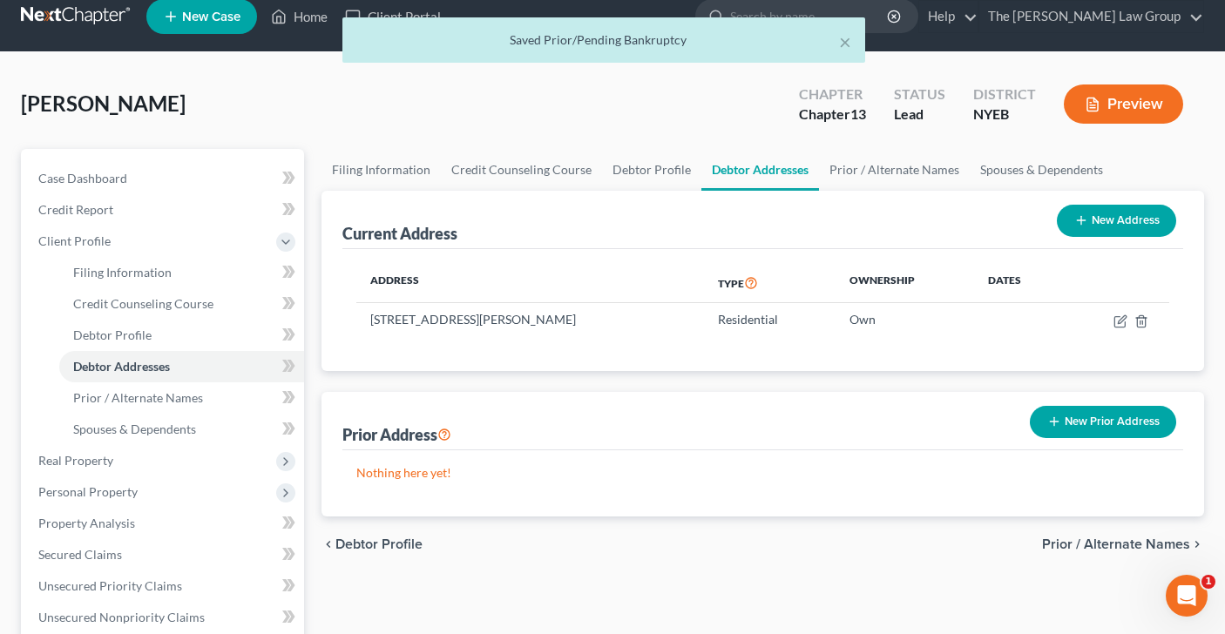
scroll to position [20, 0]
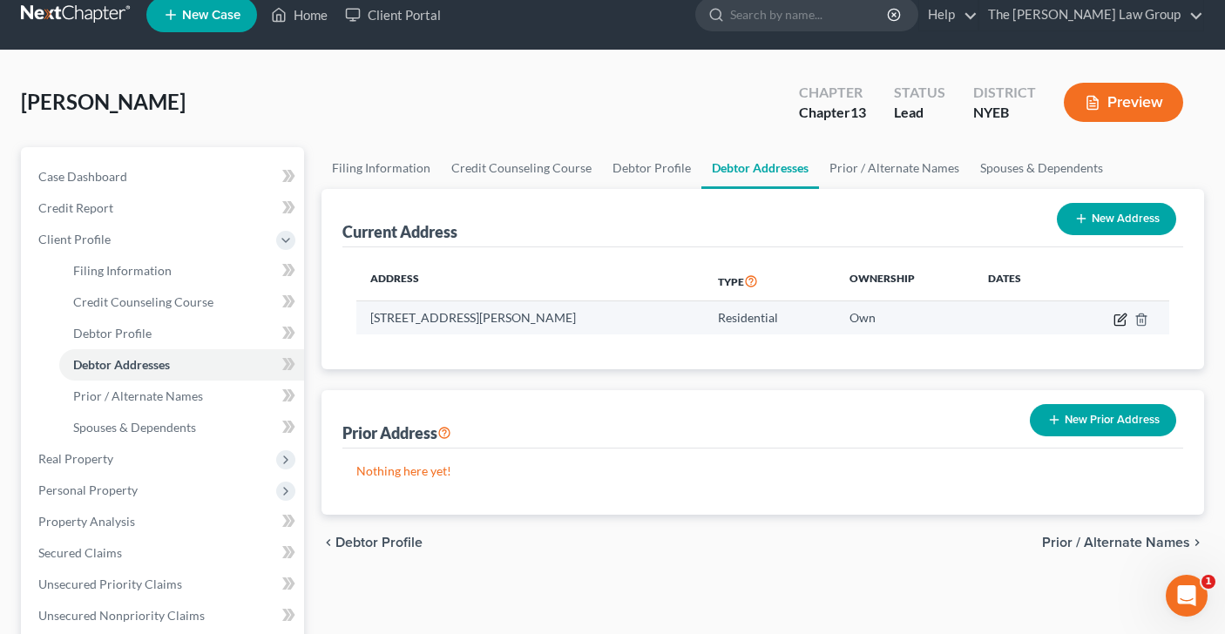
click at [1118, 321] on icon "button" at bounding box center [1121, 318] width 8 height 8
select select "35"
select select "29"
select select "0"
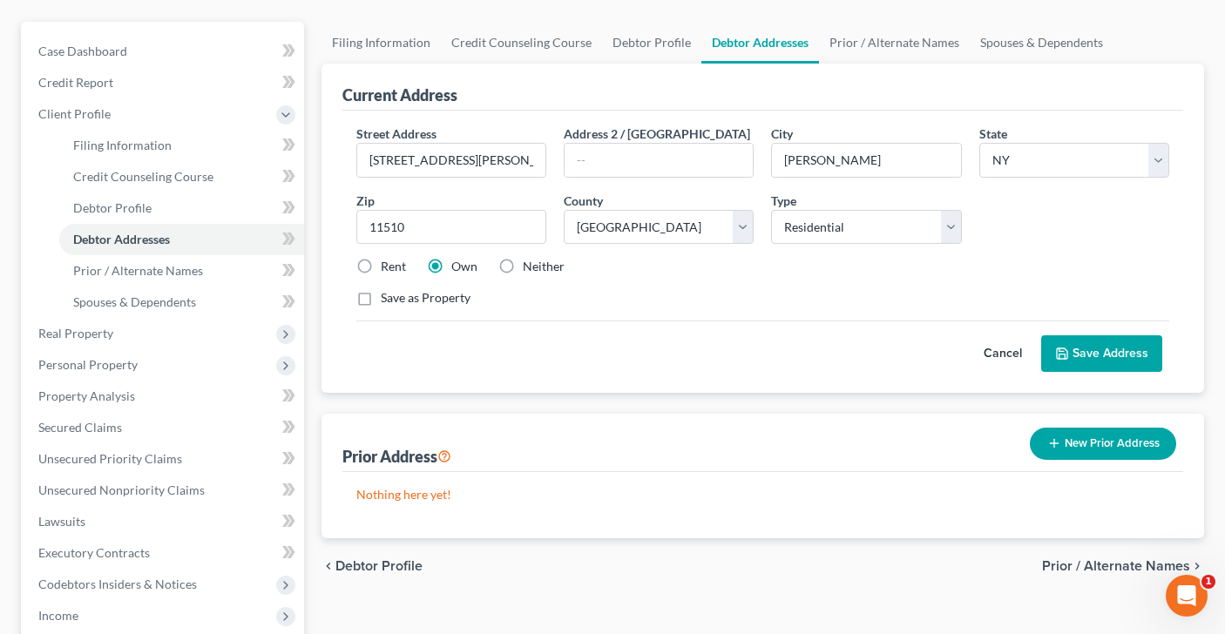
scroll to position [140, 0]
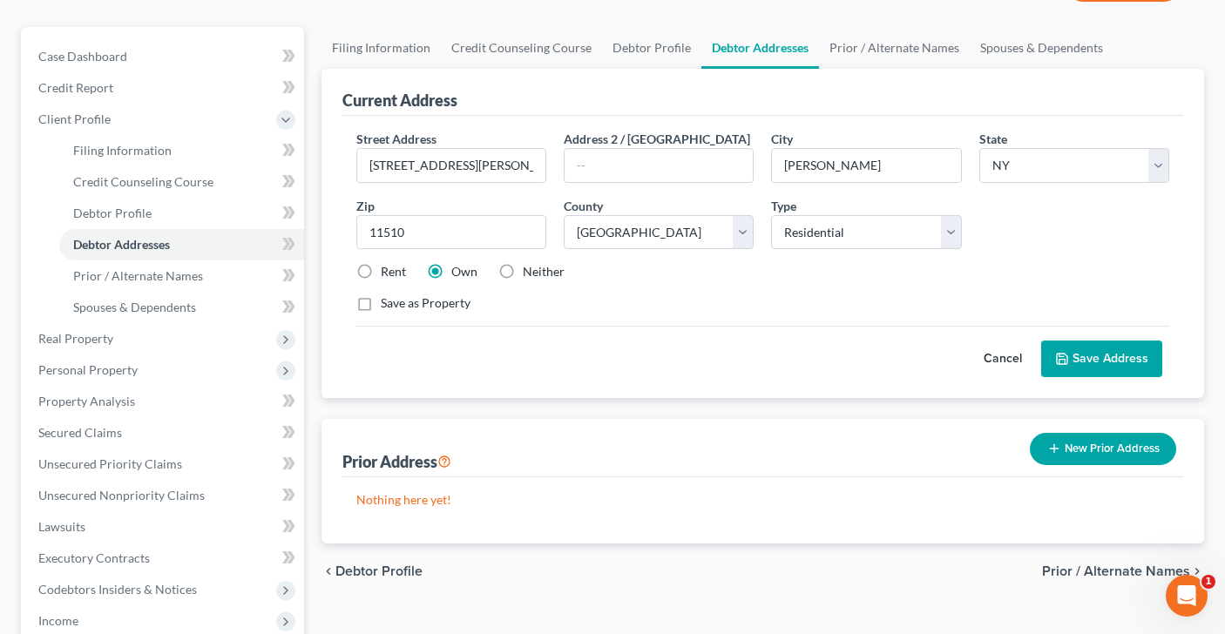
click at [381, 305] on label "Save as Property" at bounding box center [426, 302] width 90 height 17
click at [388, 305] on input "Save as Property" at bounding box center [393, 299] width 11 height 11
checkbox input "true"
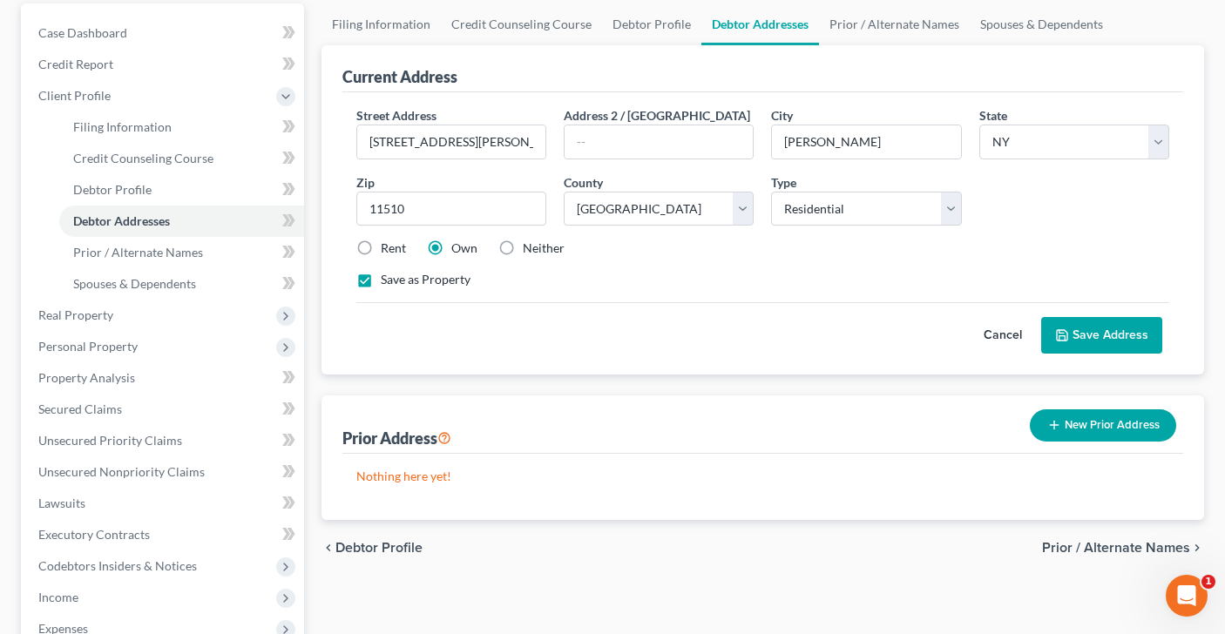
scroll to position [171, 0]
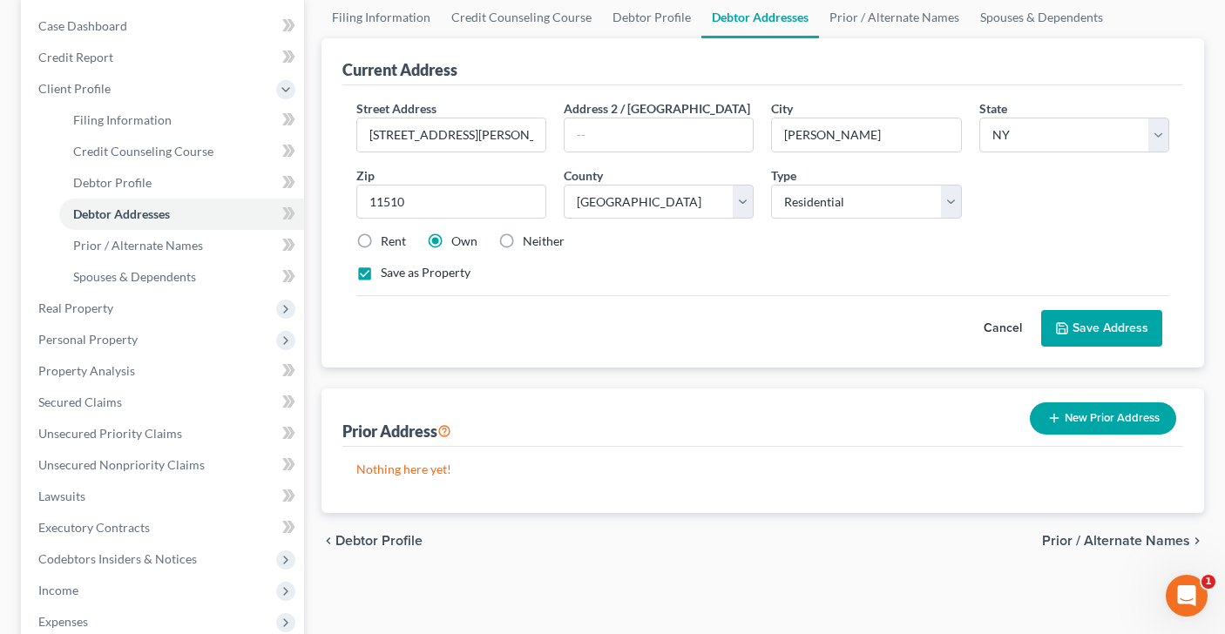
click at [1072, 327] on button "Save Address" at bounding box center [1101, 328] width 121 height 37
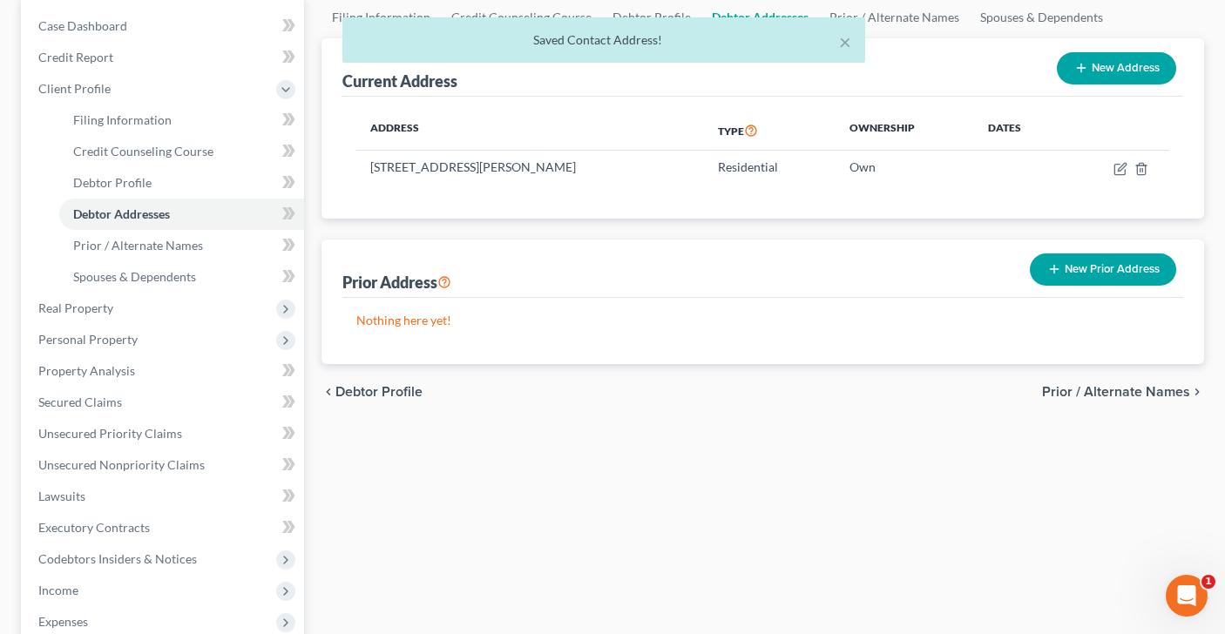
click at [1101, 397] on span "Prior / Alternate Names" at bounding box center [1116, 392] width 148 height 14
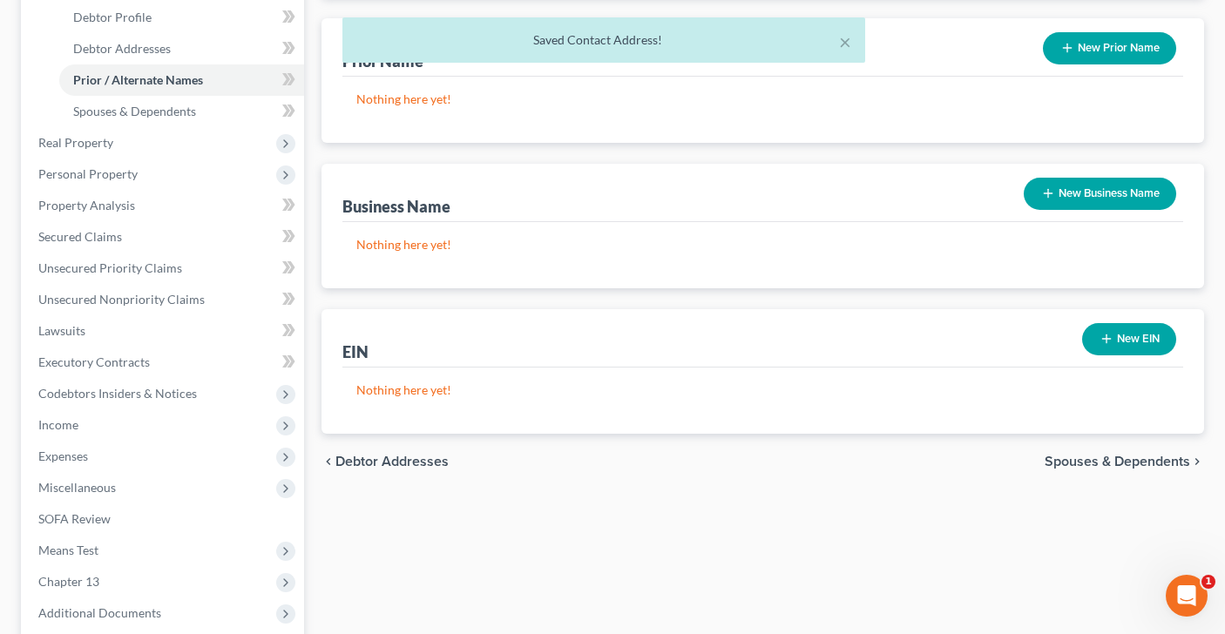
scroll to position [388, 0]
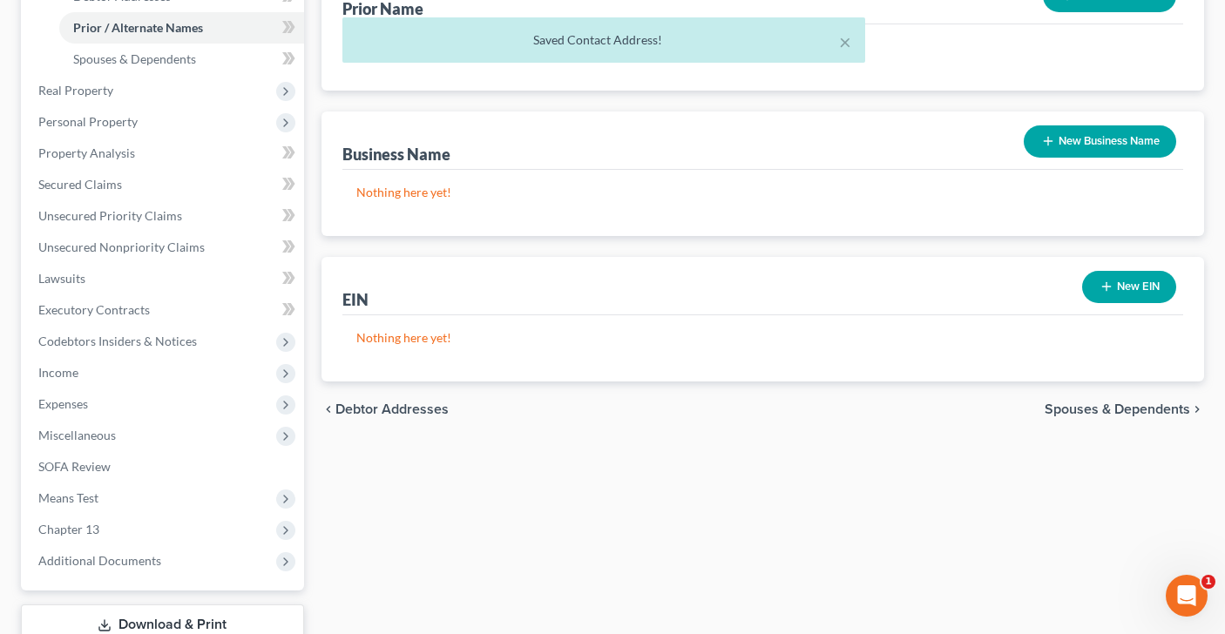
click at [1097, 398] on div "chevron_left Debtor Addresses Spouses & Dependents chevron_right" at bounding box center [762, 409] width 883 height 56
click at [1095, 408] on span "Spouses & Dependents" at bounding box center [1116, 409] width 145 height 14
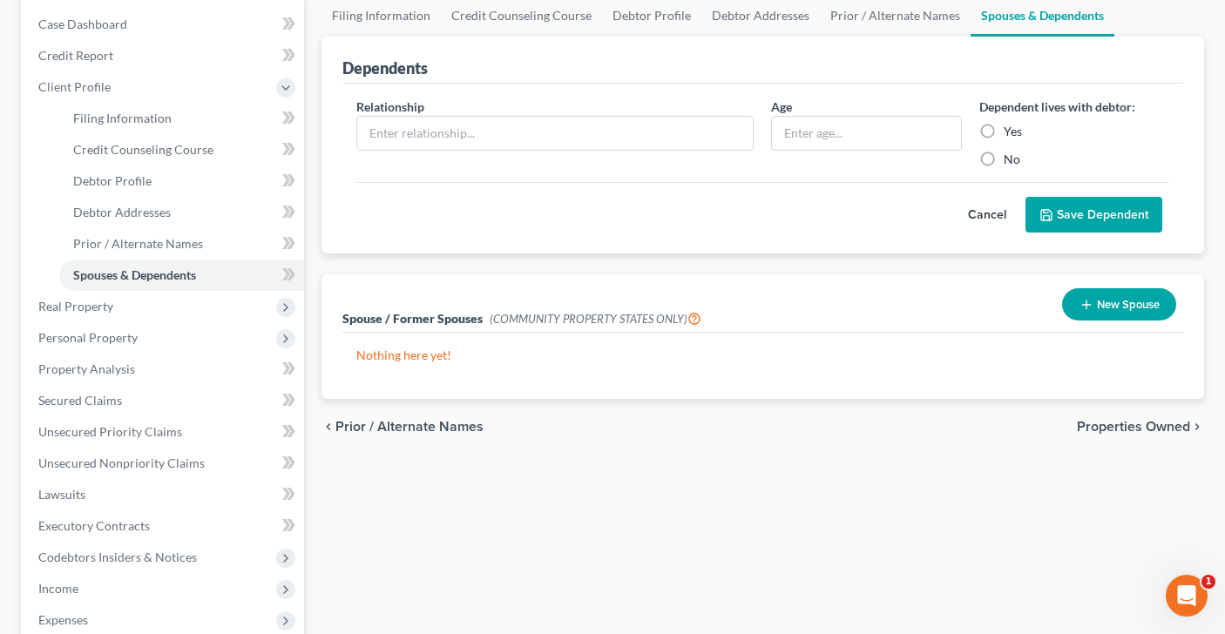
click at [1097, 425] on span "Properties Owned" at bounding box center [1133, 427] width 113 height 14
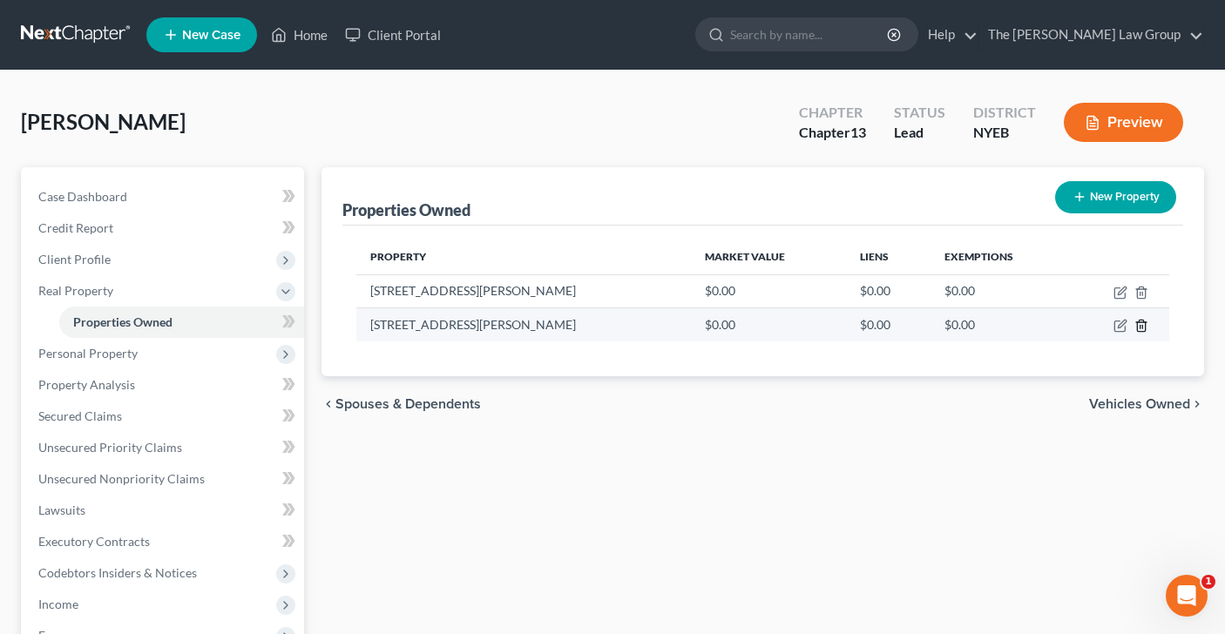
click at [1140, 327] on line "button" at bounding box center [1140, 327] width 0 height 3
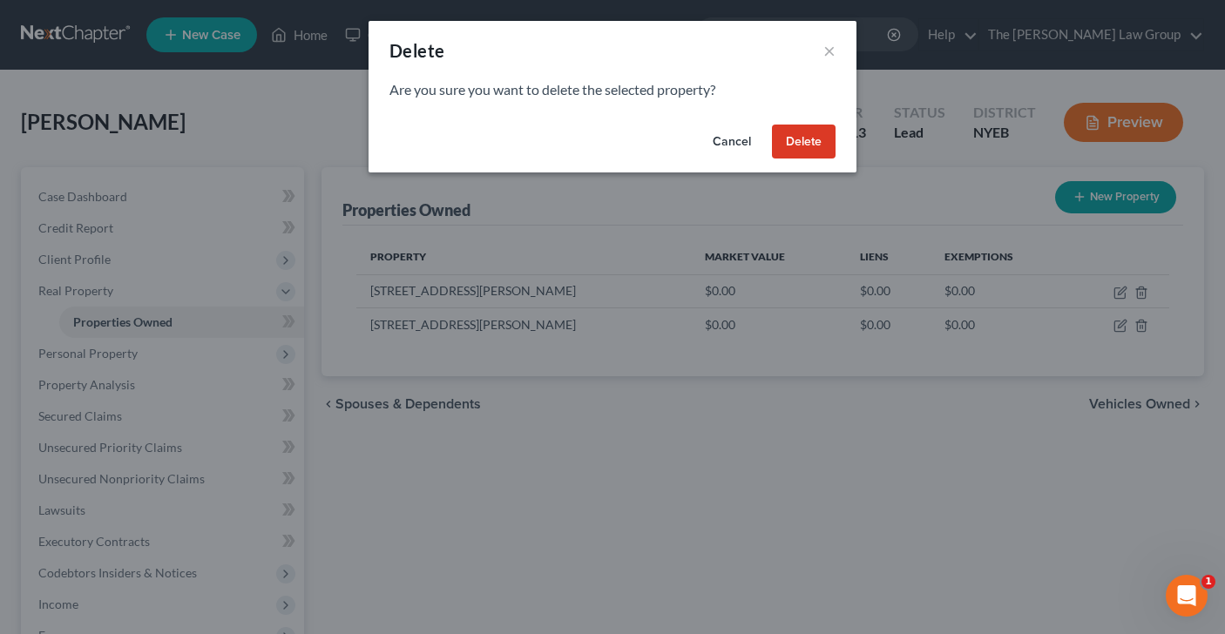
click at [789, 125] on button "Delete" at bounding box center [804, 142] width 64 height 35
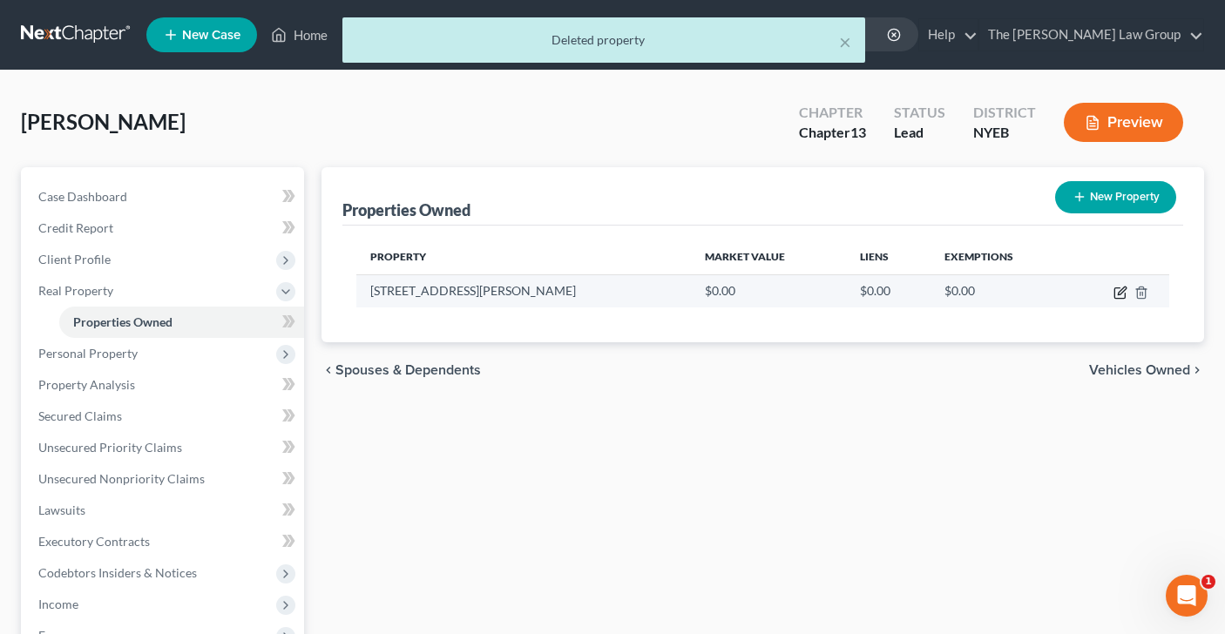
click at [1119, 294] on icon "button" at bounding box center [1120, 293] width 14 height 14
select select "35"
select select "29"
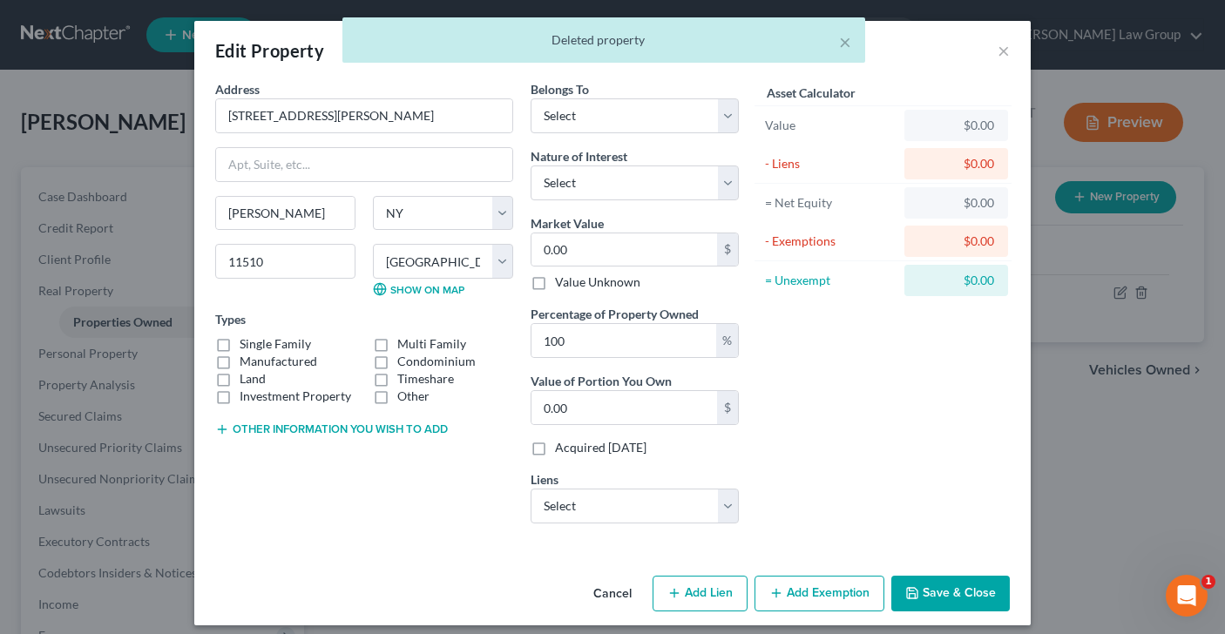
click at [240, 345] on label "Single Family" at bounding box center [275, 343] width 71 height 17
click at [246, 345] on input "Single Family" at bounding box center [251, 340] width 11 height 11
checkbox input "true"
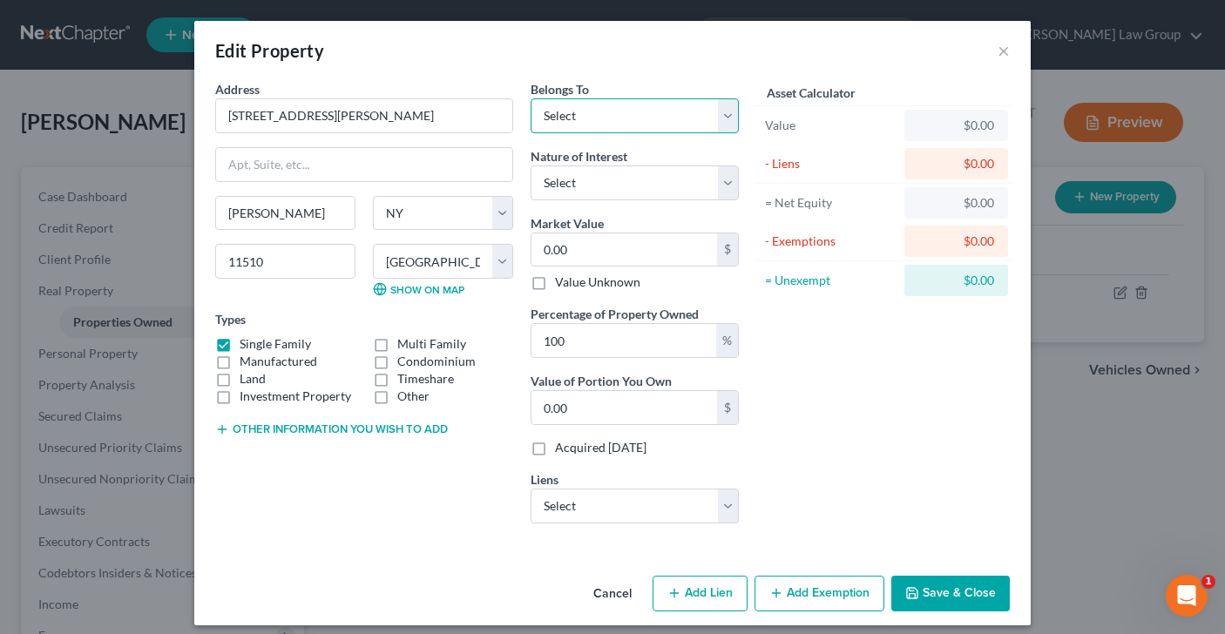
click at [722, 111] on select "Select Debtor 1 Only Debtor 2 Only Debtor 1 And Debtor 2 Only At Least One Of T…" at bounding box center [634, 115] width 208 height 35
select select "0"
click at [720, 187] on select "Select Fee Simple Joint Tenant Life Estate Equitable Interest Future Interest T…" at bounding box center [634, 182] width 208 height 35
select select "0"
click at [649, 259] on input "0.00" at bounding box center [624, 249] width 186 height 33
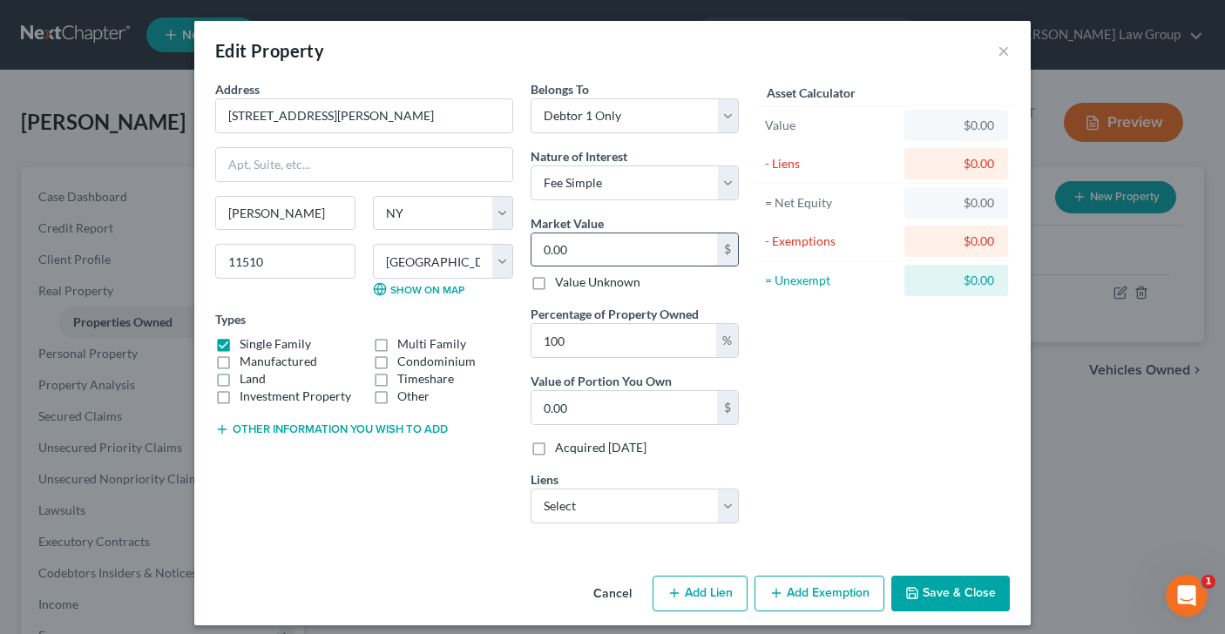
type input "1"
type input "1.00"
type input "10"
type input "10.00"
type input "100"
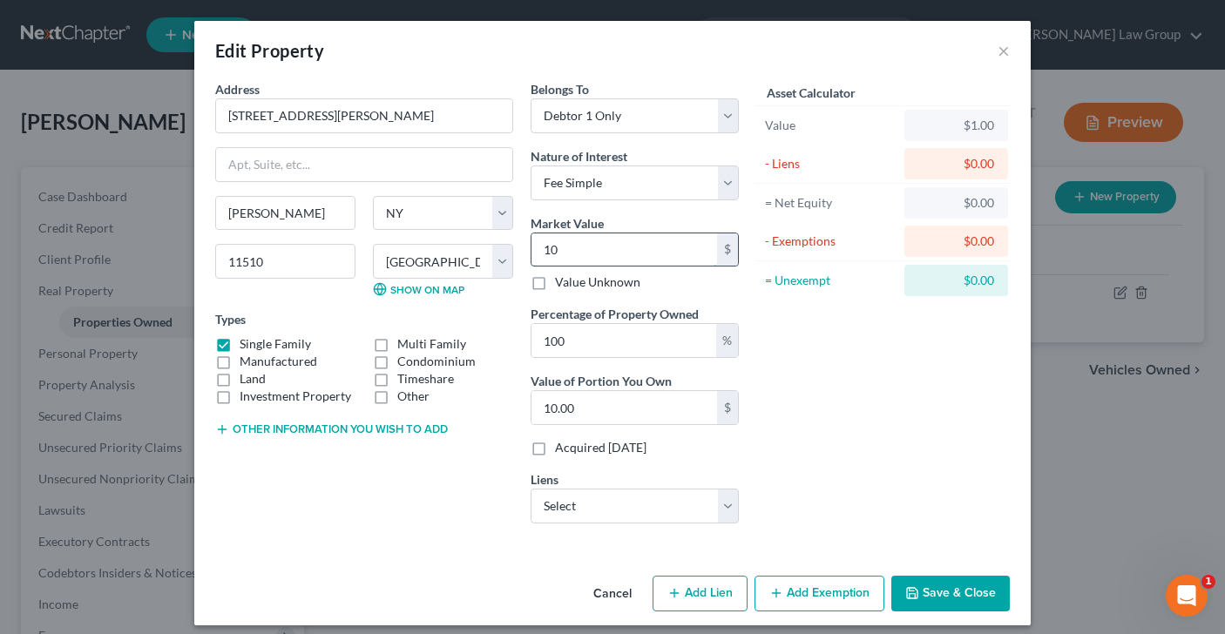
type input "100.00"
type input "1006"
type input "1,006.00"
type input "1,0066"
type input "10,066.00"
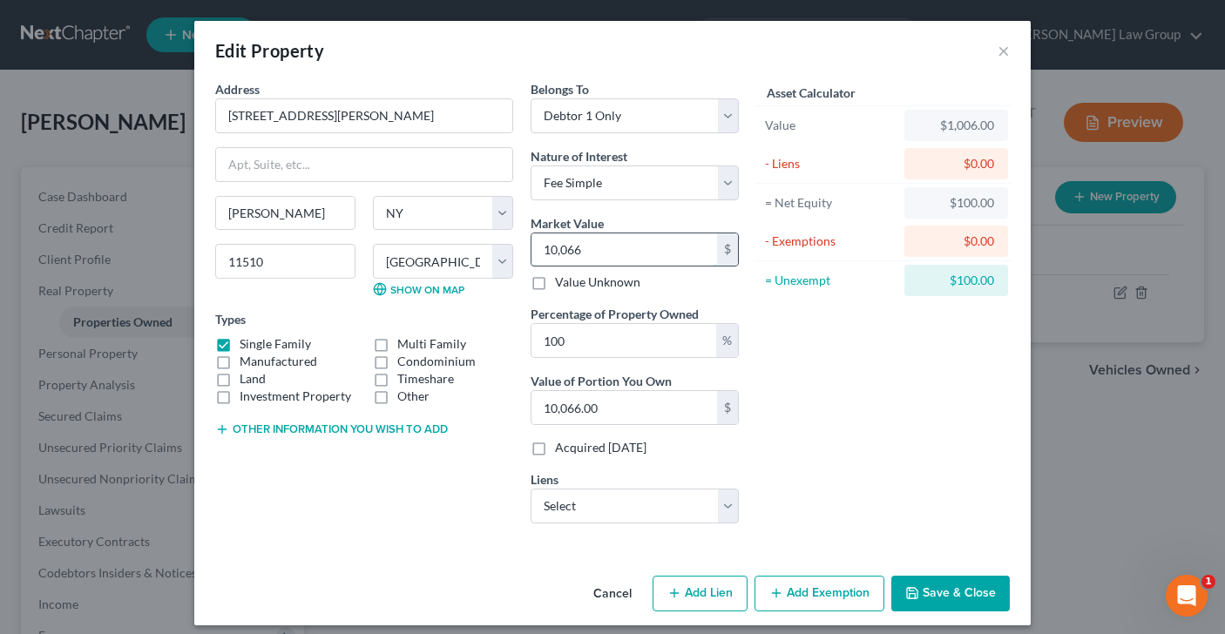
type input "10,0660"
type input "100,660.00"
type input "100,6600"
type input "1,006,600.00"
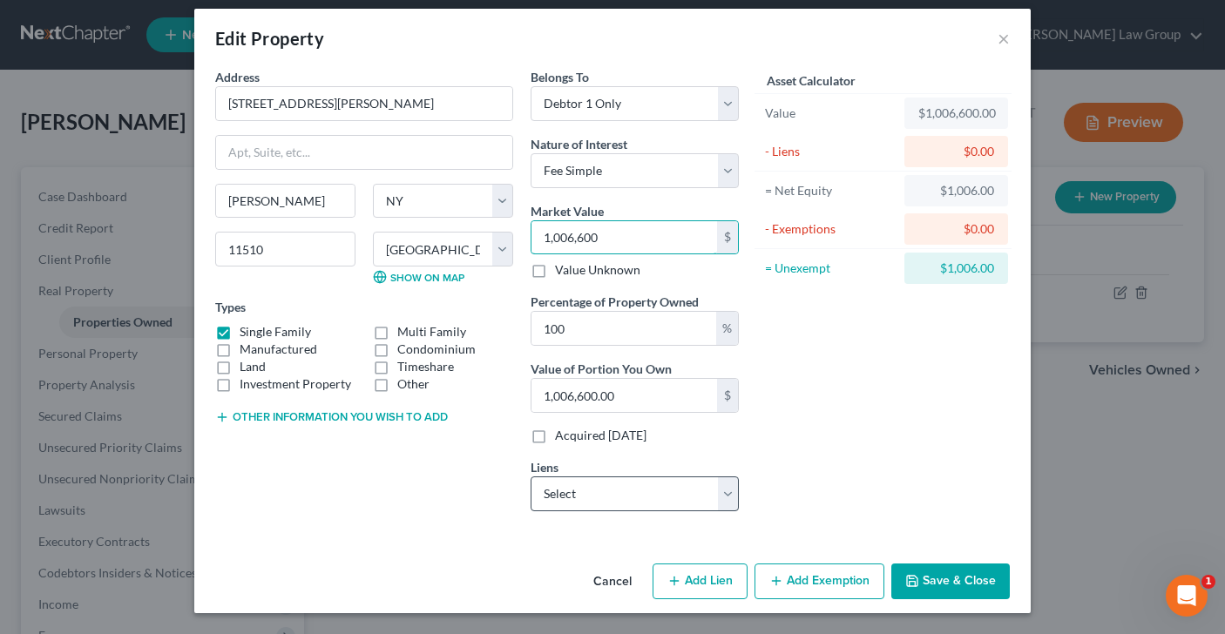
type input "1,006,600"
click at [725, 496] on select "Select Nr/Sms/Cal - $612,872.00" at bounding box center [634, 493] width 208 height 35
select select "39"
select select "0"
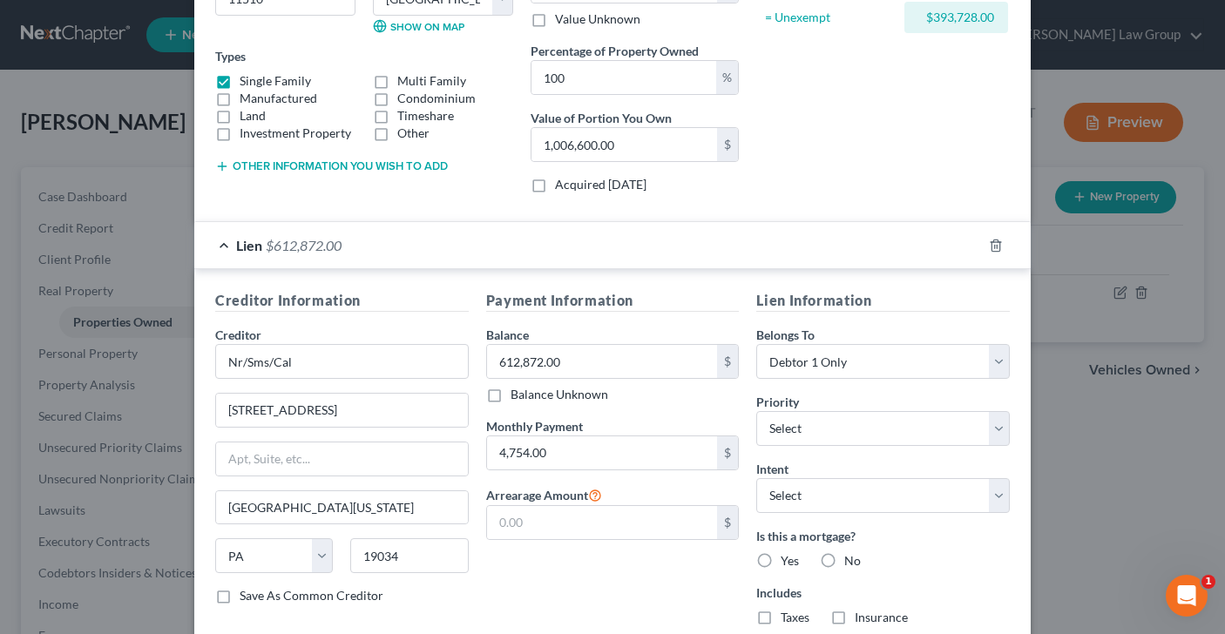
scroll to position [378, 0]
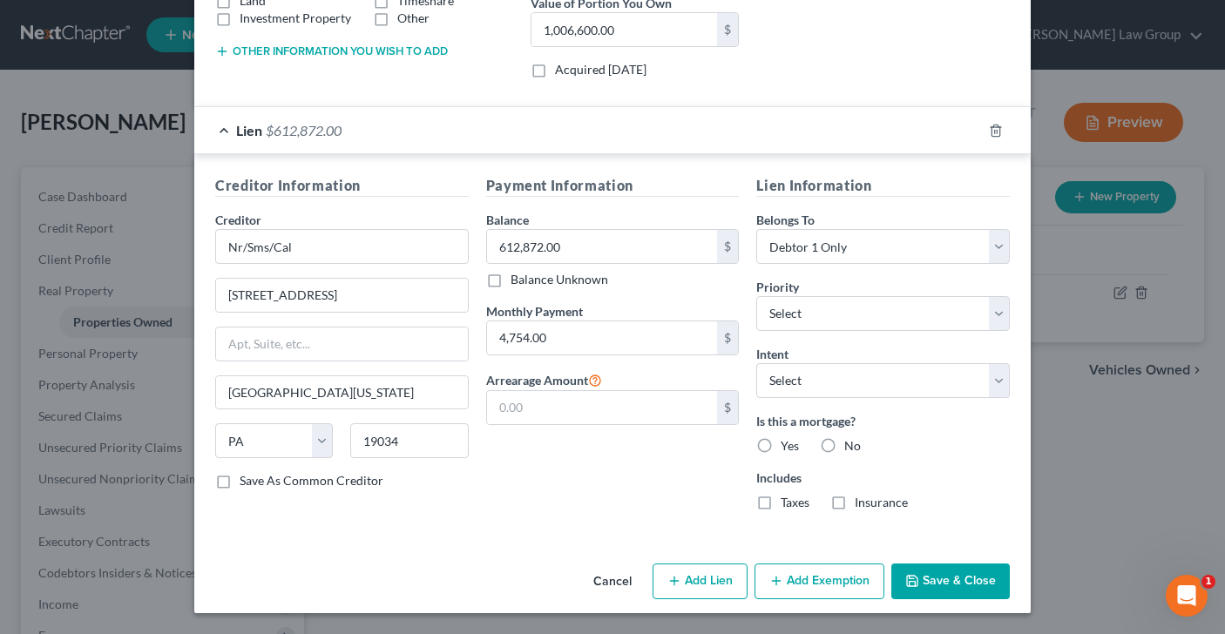
click at [780, 450] on label "Yes" at bounding box center [789, 445] width 18 height 17
click at [787, 449] on input "Yes" at bounding box center [792, 442] width 11 height 11
radio input "true"
click at [780, 500] on label "Taxes" at bounding box center [794, 502] width 29 height 17
click at [787, 500] on input "Taxes" at bounding box center [792, 499] width 11 height 11
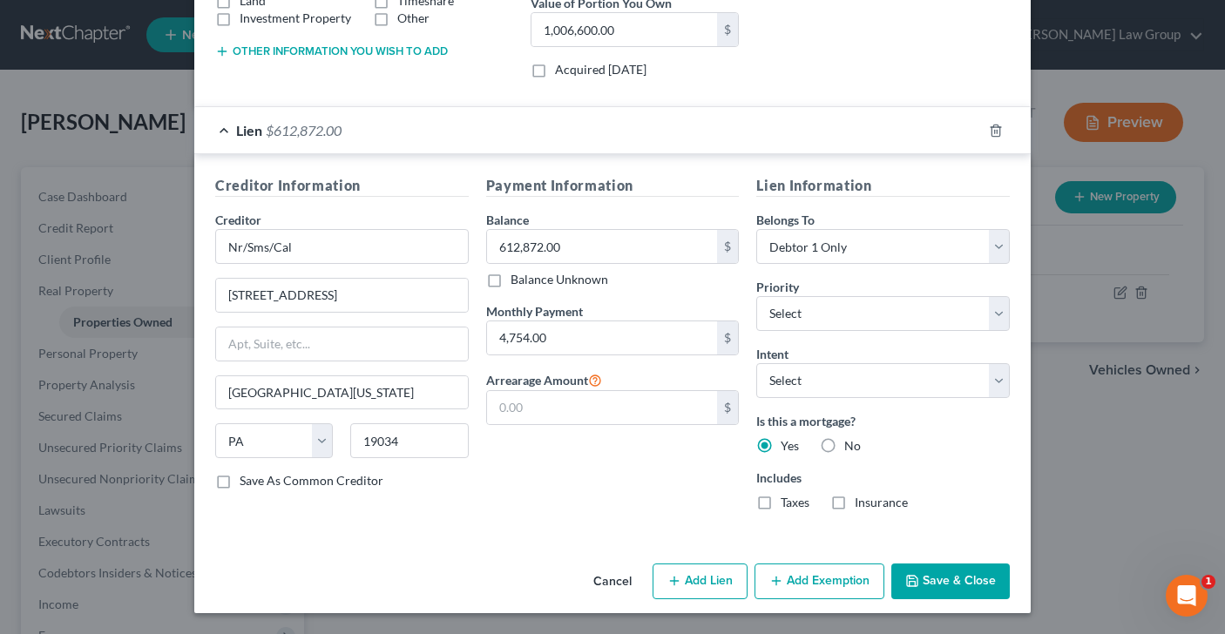
checkbox input "true"
click at [854, 503] on label "Insurance" at bounding box center [880, 502] width 53 height 17
click at [861, 503] on input "Insurance" at bounding box center [866, 499] width 11 height 11
checkbox input "true"
click at [1002, 312] on select "Select 1st 2nd 3rd 4th 5th 6th 7th 8th 9th 10th 11th 12th 13th 14th 15th 16th 1…" at bounding box center [882, 313] width 253 height 35
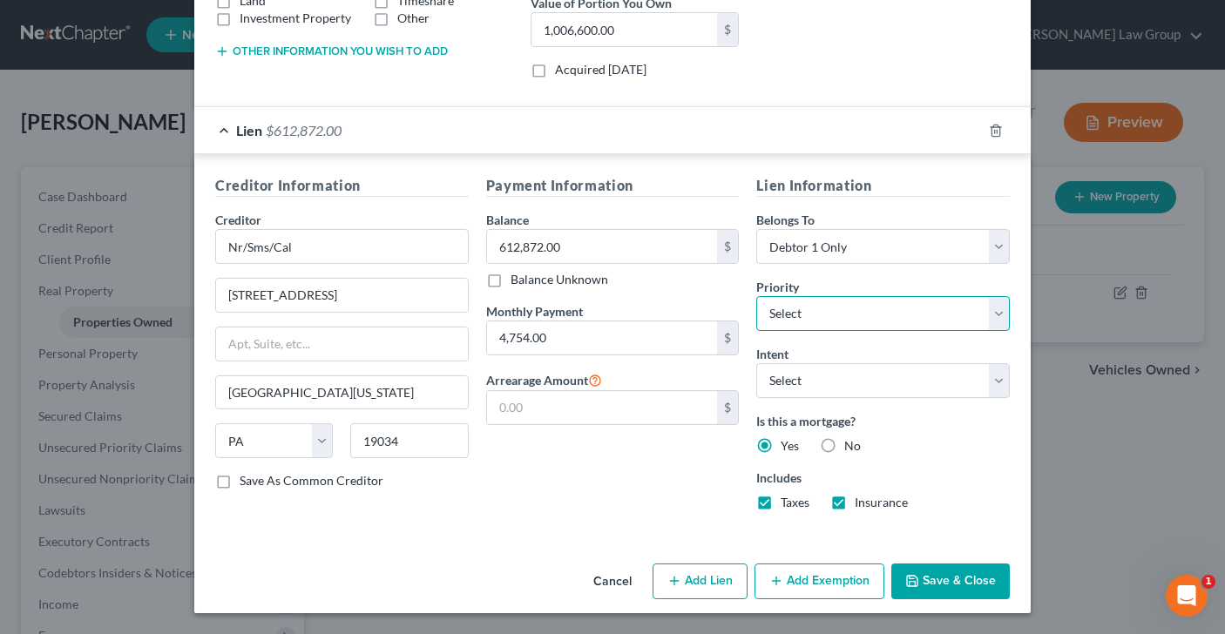
select select "0"
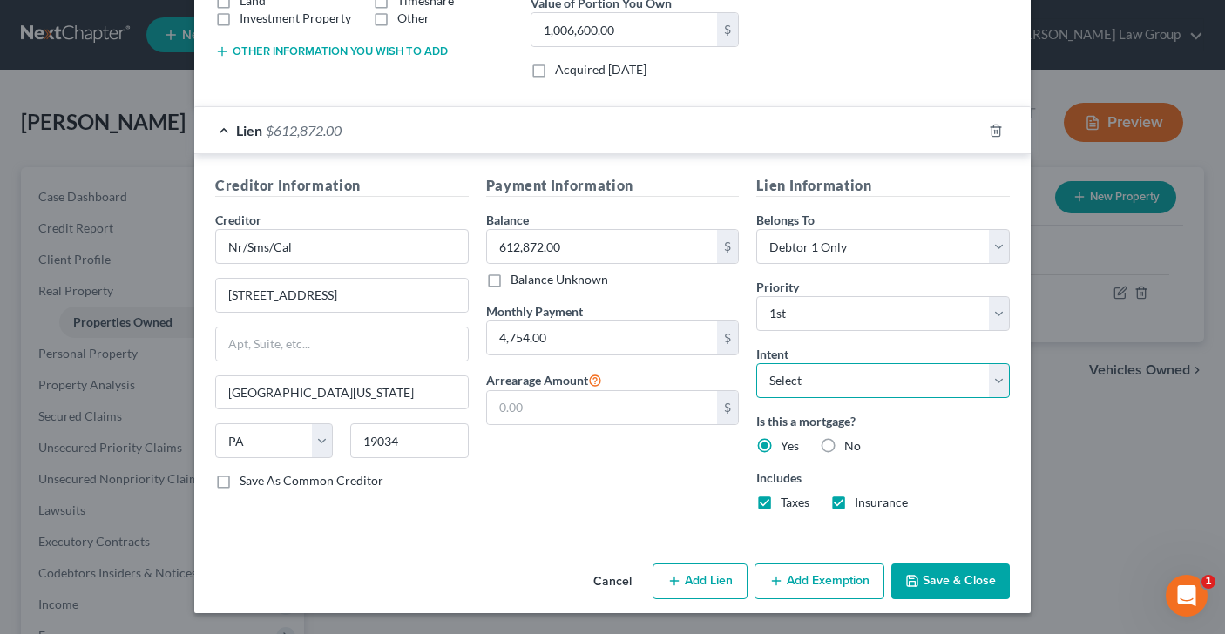
click at [1003, 376] on select "Select Surrender Redeem Reaffirm Avoid Other" at bounding box center [882, 380] width 253 height 35
select select "2"
click at [240, 484] on label "Save As Common Creditor" at bounding box center [312, 480] width 144 height 17
click at [246, 483] on input "Save As Common Creditor" at bounding box center [251, 477] width 11 height 11
checkbox input "true"
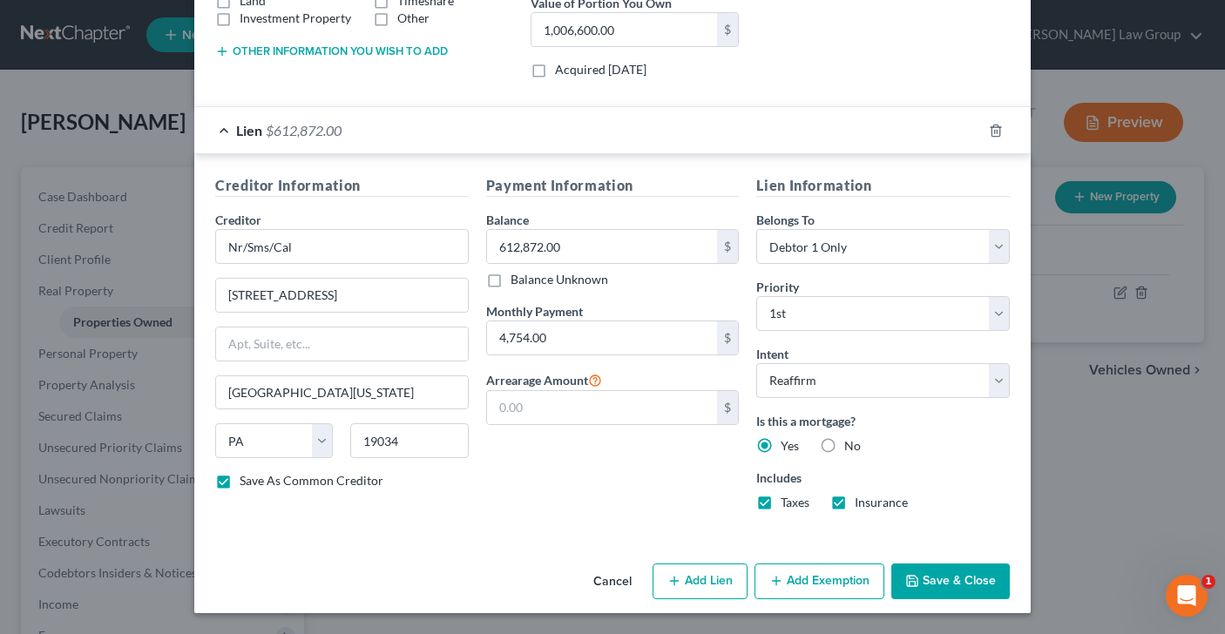
click at [804, 574] on button "Add Exemption" at bounding box center [819, 582] width 130 height 37
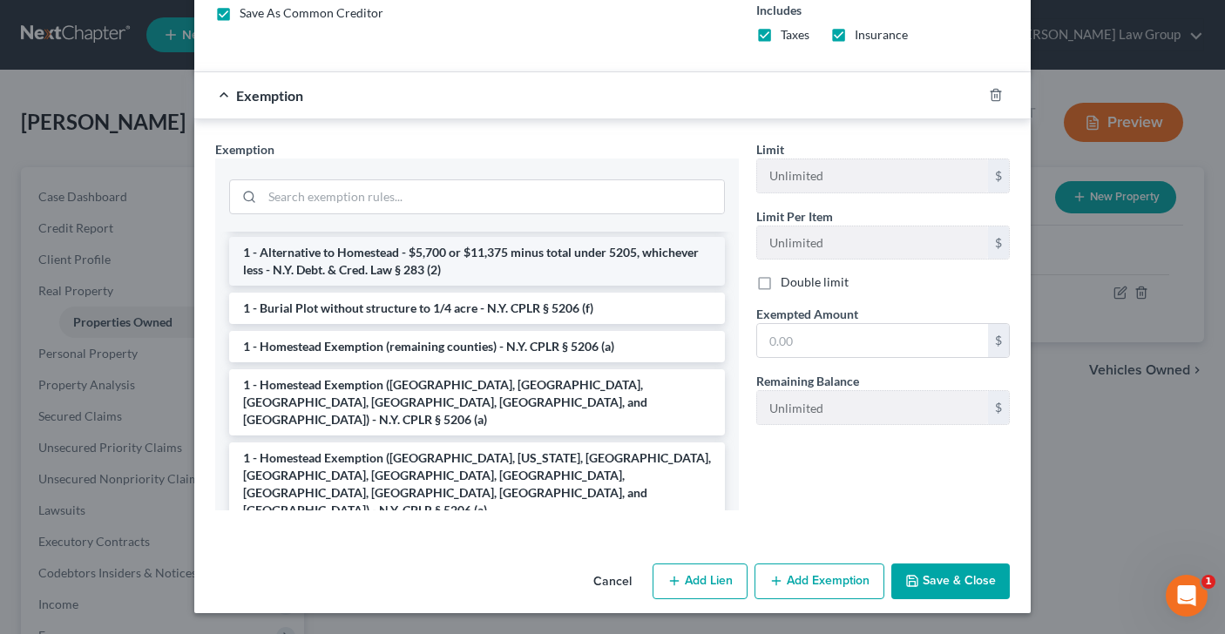
scroll to position [113, 0]
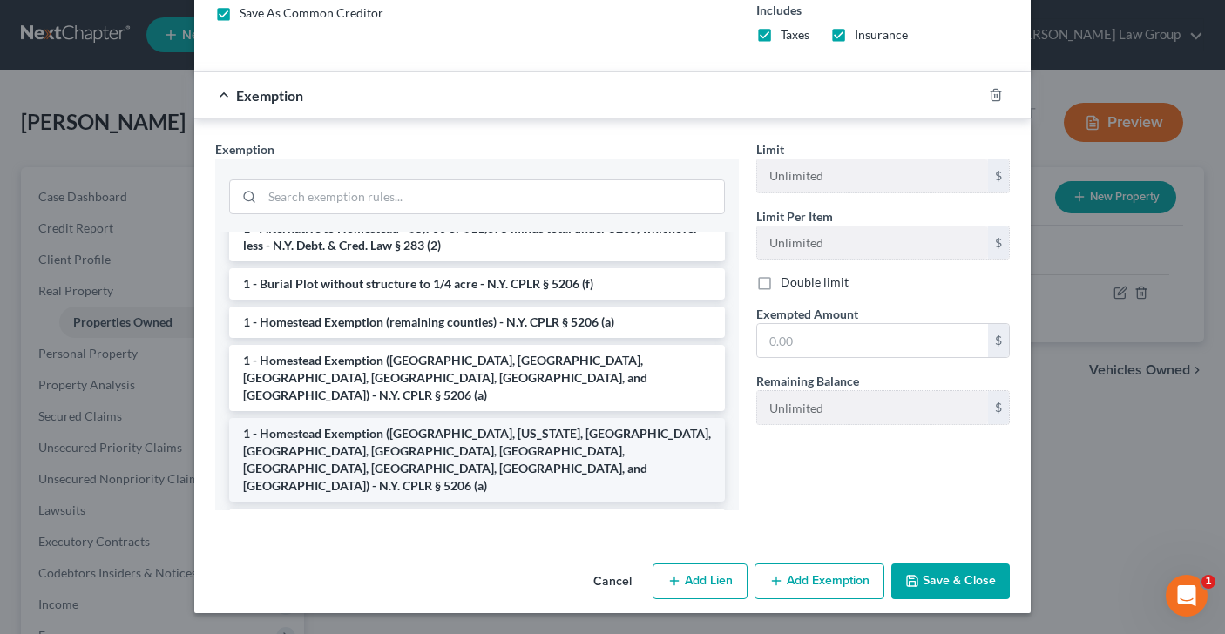
click at [441, 419] on li "1 - Homestead Exemption (Kings, New York, Queens, Bronx, Richmond, Nassau, Suff…" at bounding box center [477, 460] width 496 height 84
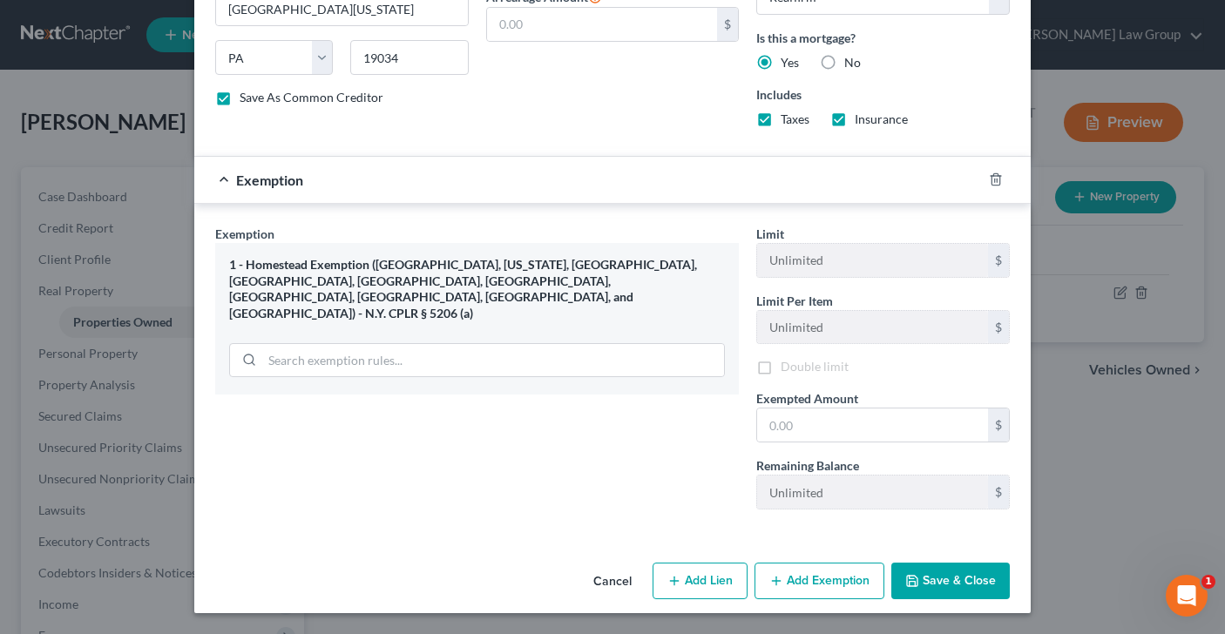
scroll to position [764, 0]
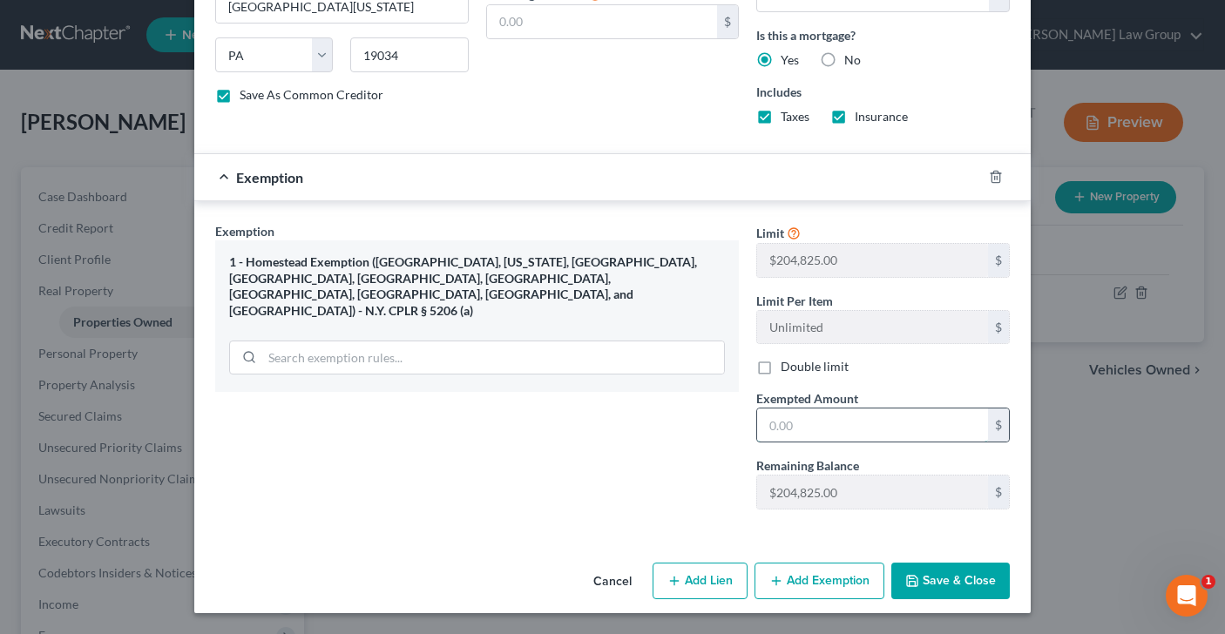
click at [836, 427] on input "text" at bounding box center [872, 424] width 231 height 33
type input "204,825"
click at [957, 591] on button "Save & Close" at bounding box center [950, 581] width 118 height 37
checkbox input "false"
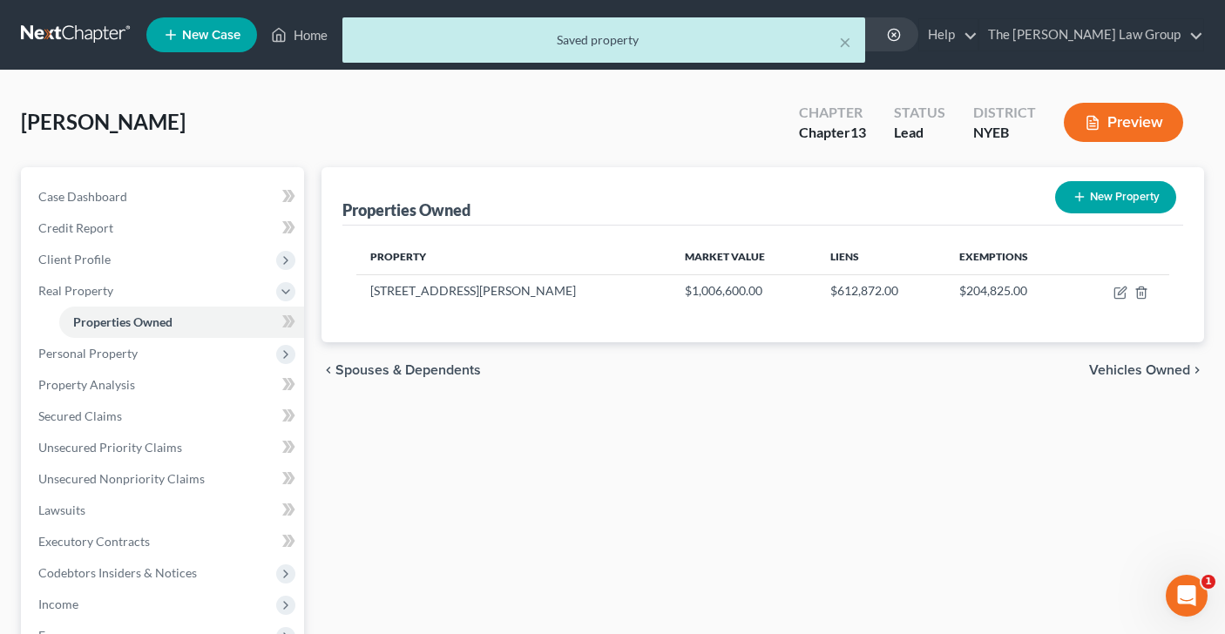
click at [1138, 371] on span "Vehicles Owned" at bounding box center [1139, 370] width 101 height 14
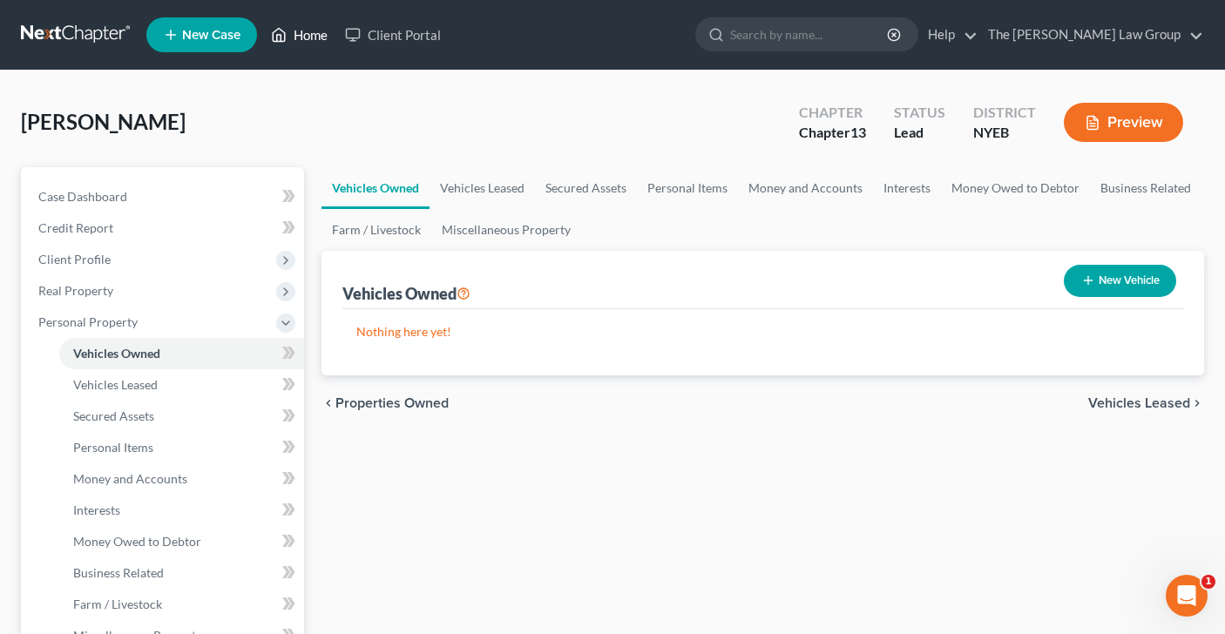
click at [307, 37] on link "Home" at bounding box center [299, 34] width 74 height 31
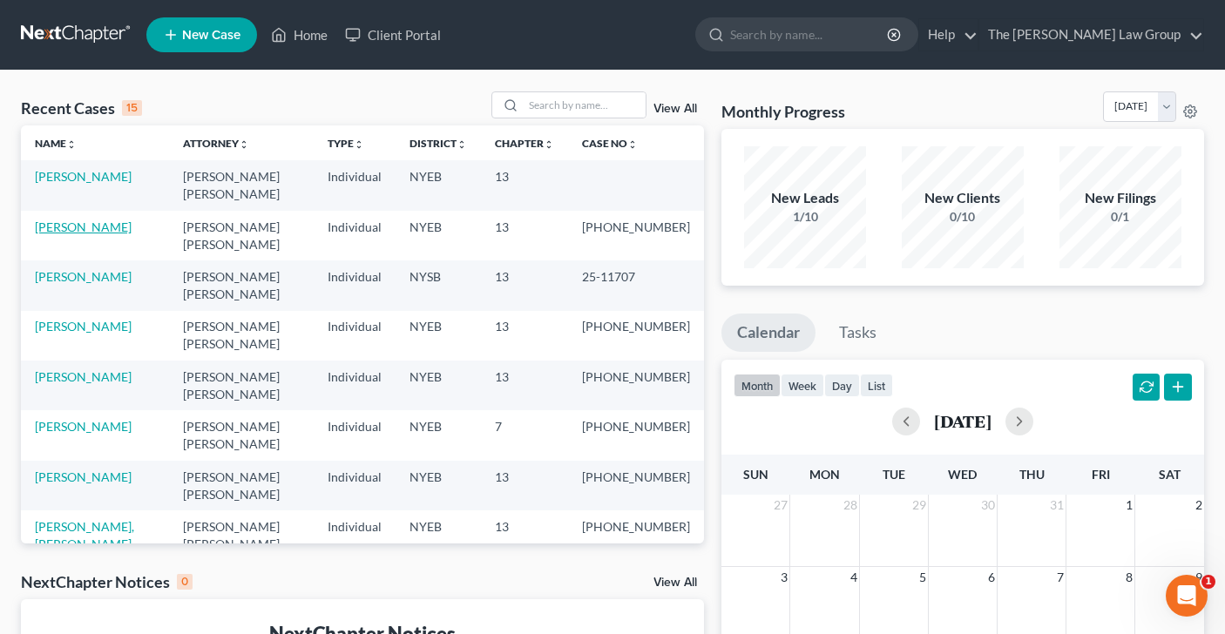
click at [100, 219] on link "[PERSON_NAME]" at bounding box center [83, 226] width 97 height 15
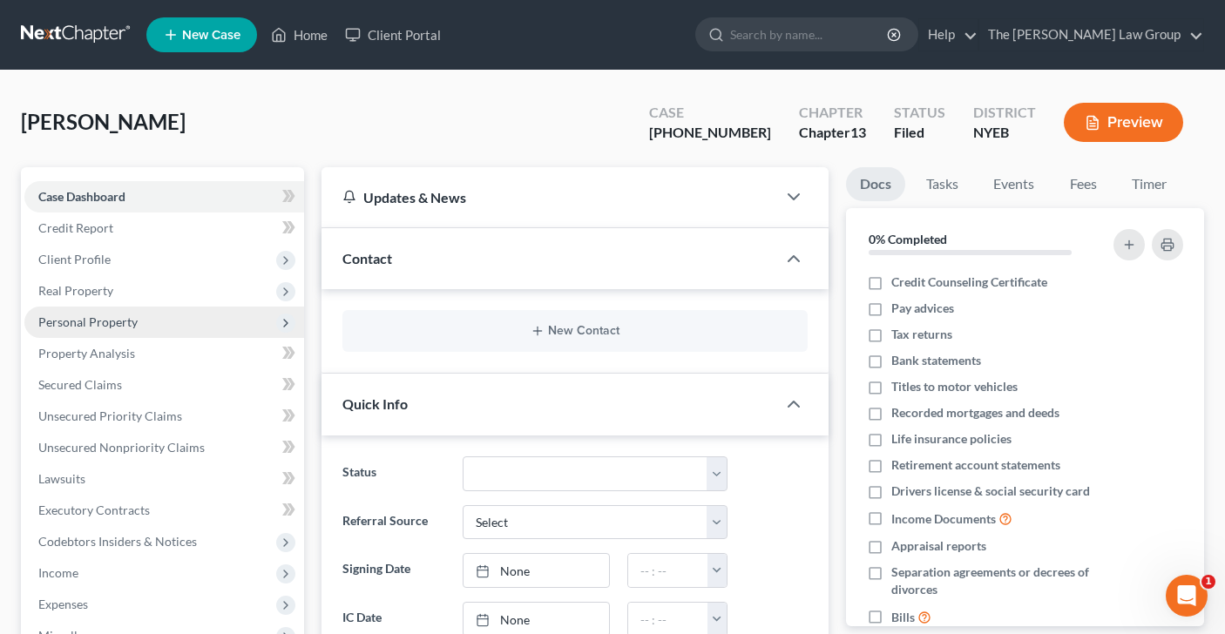
click at [116, 321] on span "Personal Property" at bounding box center [87, 321] width 99 height 15
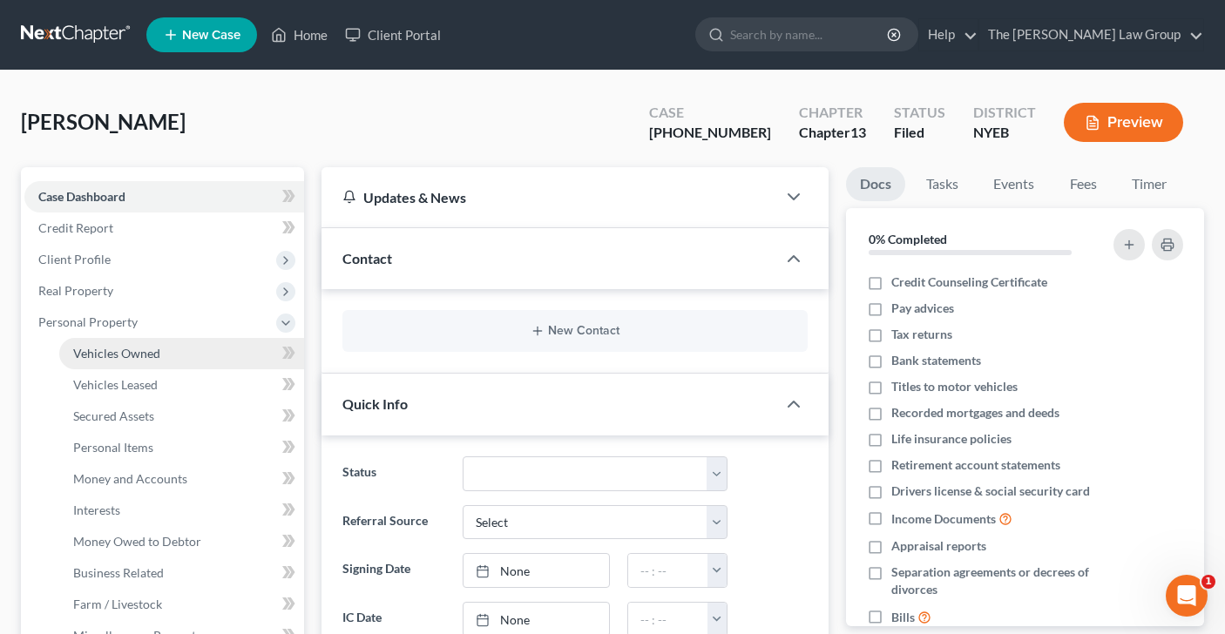
click at [117, 357] on span "Vehicles Owned" at bounding box center [116, 353] width 87 height 15
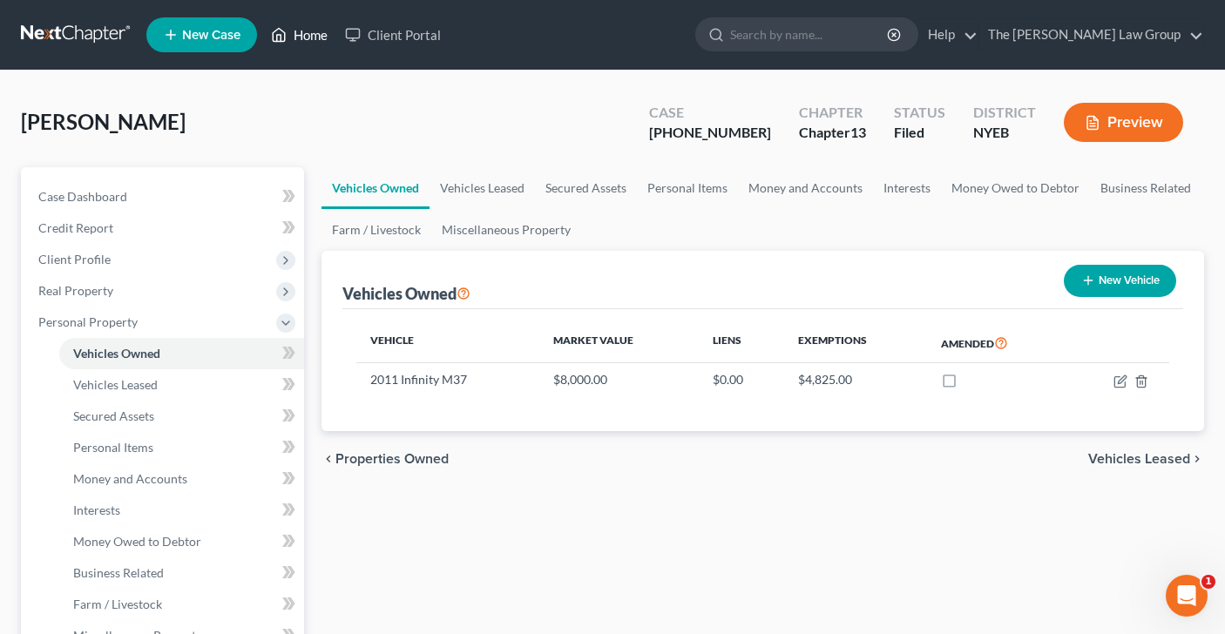
click at [307, 30] on link "Home" at bounding box center [299, 34] width 74 height 31
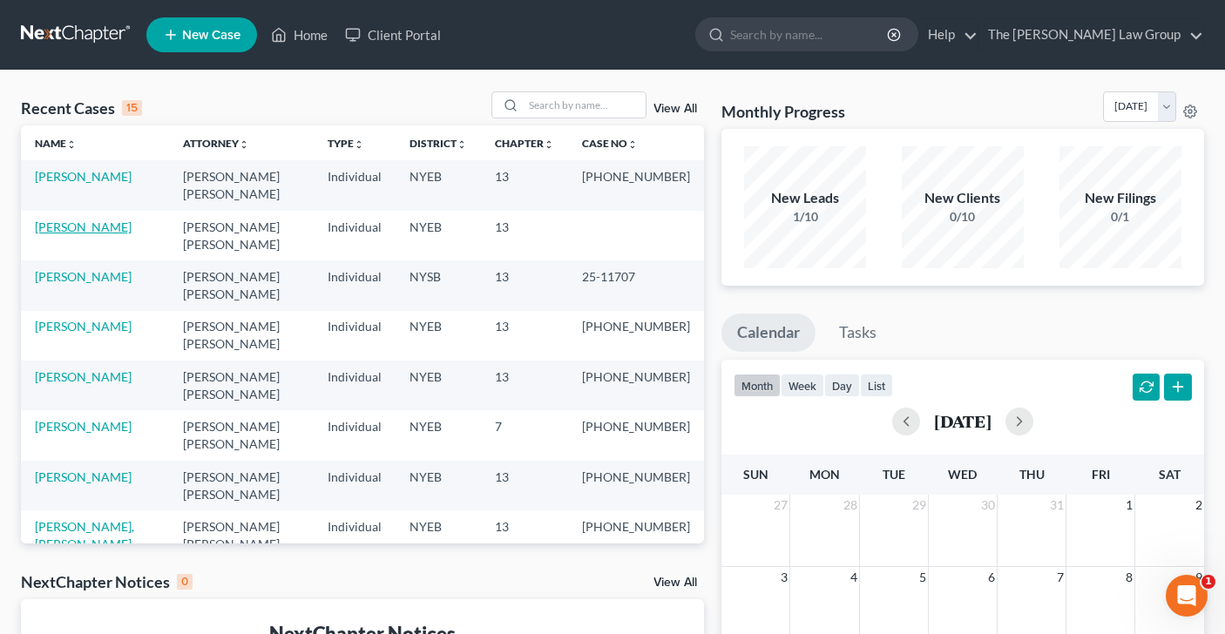
click at [71, 219] on link "[PERSON_NAME]" at bounding box center [83, 226] width 97 height 15
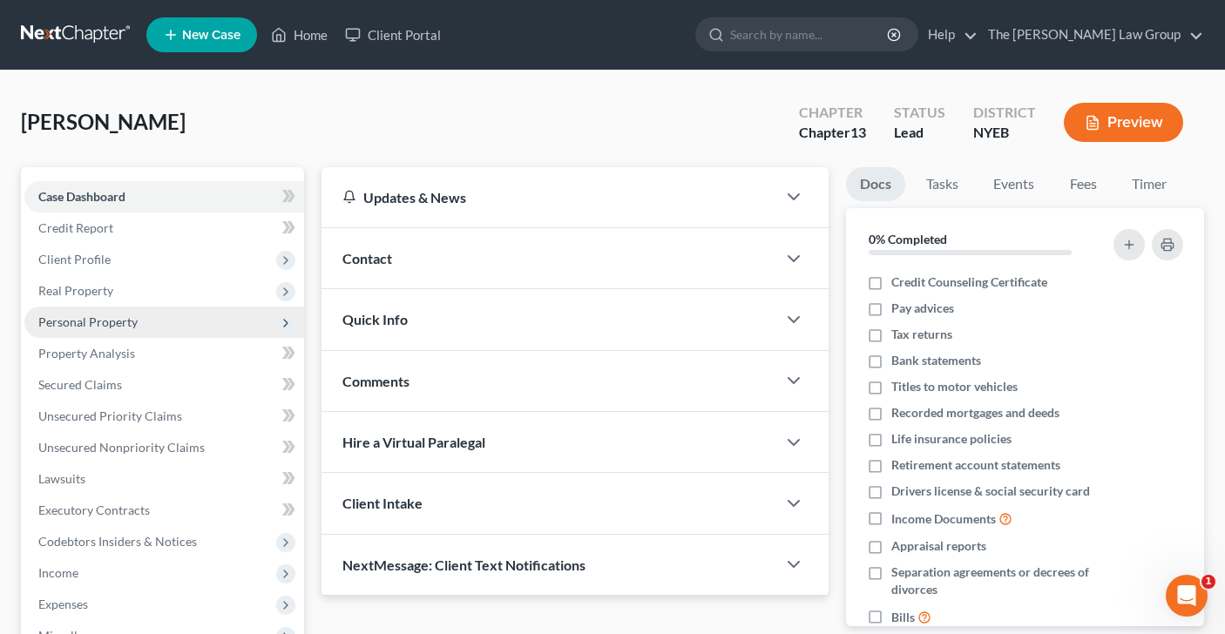
click at [98, 320] on span "Personal Property" at bounding box center [87, 321] width 99 height 15
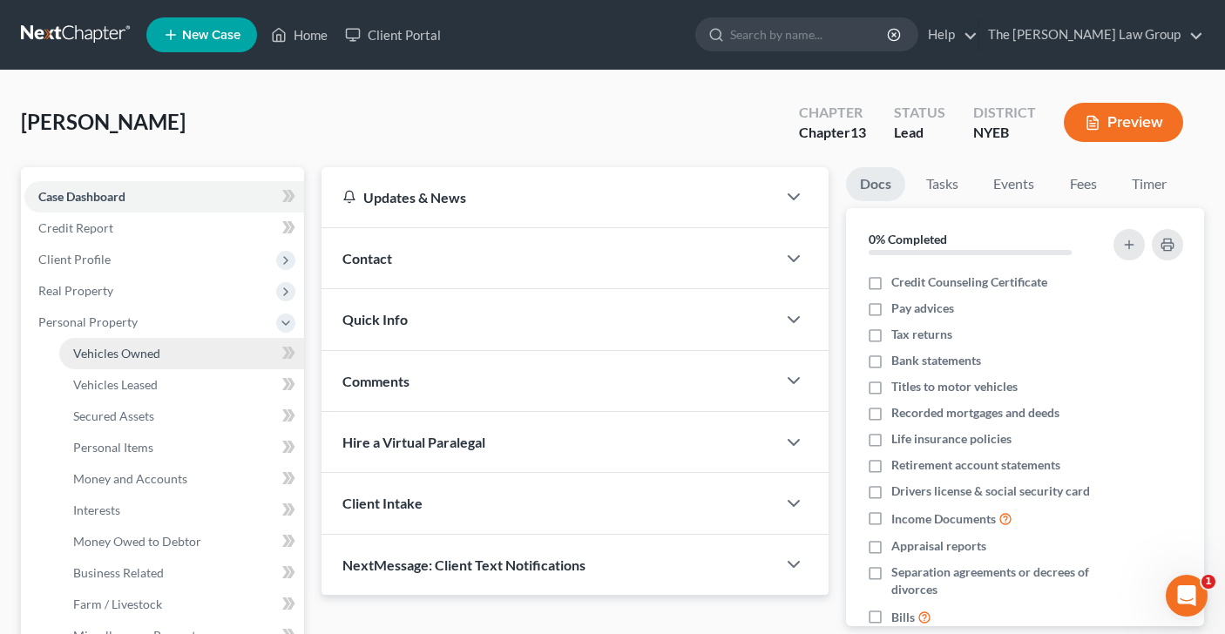
click at [171, 352] on link "Vehicles Owned" at bounding box center [181, 353] width 245 height 31
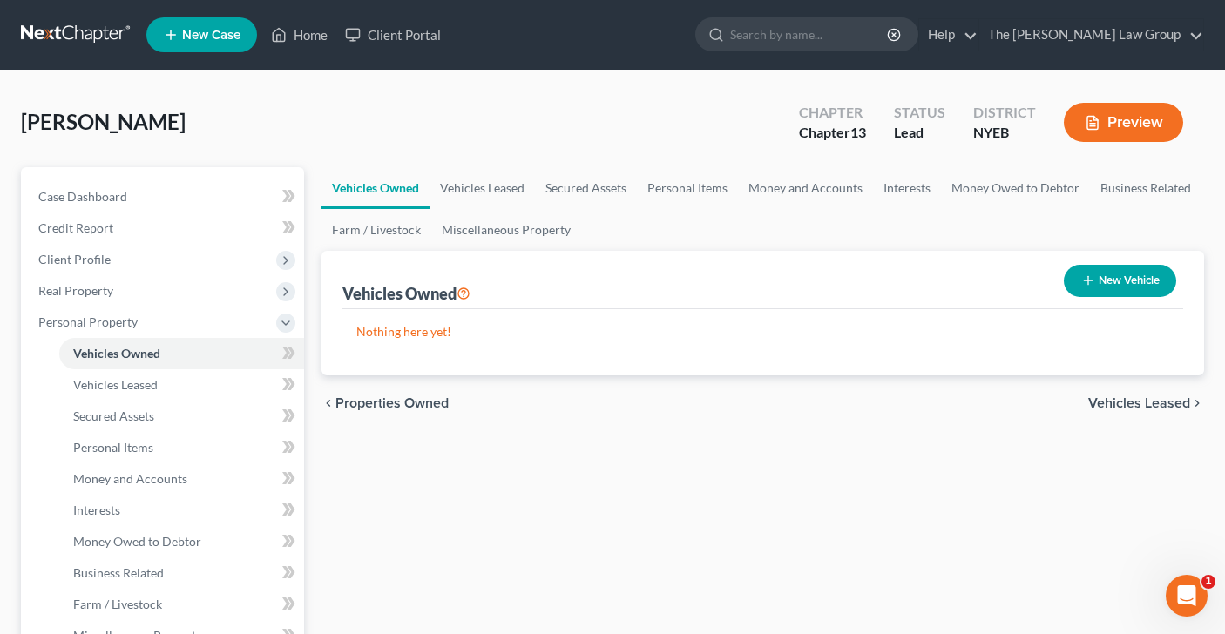
click at [1100, 286] on button "New Vehicle" at bounding box center [1119, 281] width 112 height 32
select select "0"
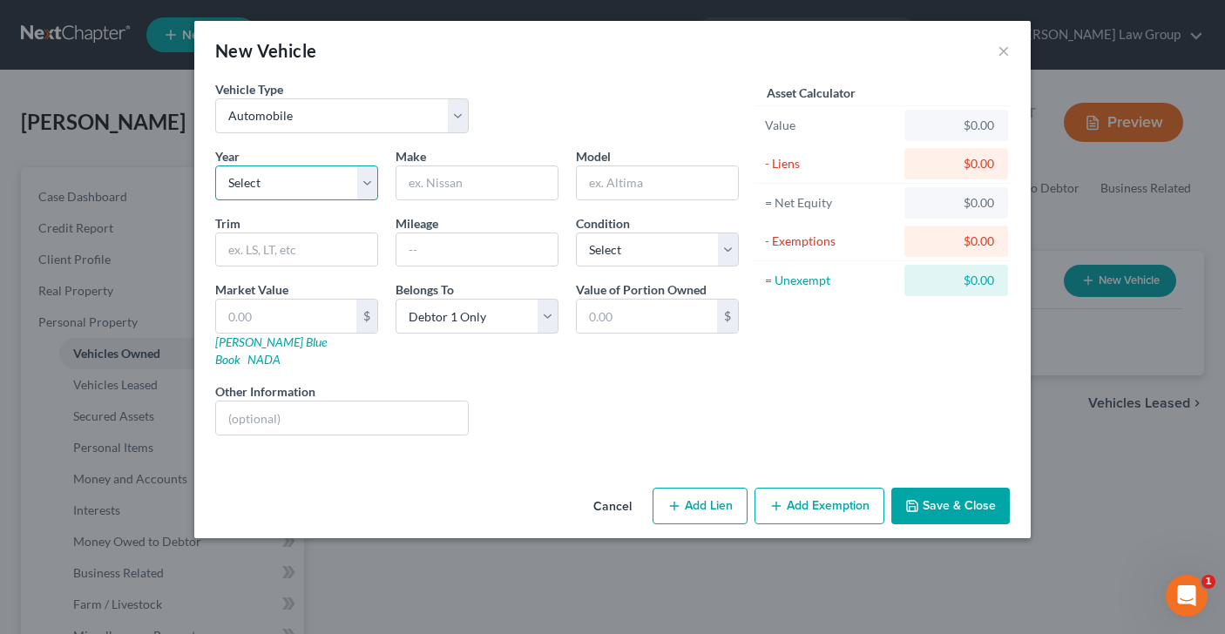
click at [357, 181] on select "Select 2026 2025 2024 2023 2022 2021 2020 2019 2018 2017 2016 2015 2014 2013 20…" at bounding box center [296, 182] width 163 height 35
select select "15"
click at [467, 188] on input "text" at bounding box center [476, 182] width 161 height 33
type input "i"
type input "Infinity"
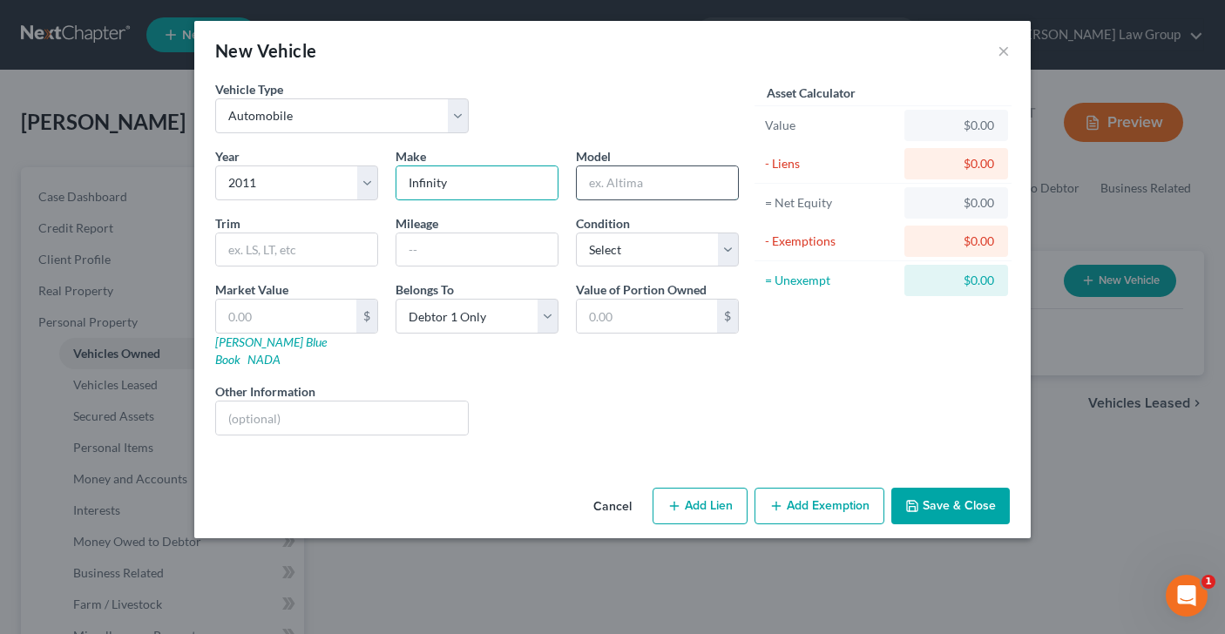
click at [674, 186] on input "text" at bounding box center [657, 182] width 161 height 33
type input "M37"
click at [732, 254] on select "Select Excellent Very Good Good Fair Poor" at bounding box center [657, 250] width 163 height 35
click at [719, 249] on select "Select Excellent Very Good Good Fair Poor" at bounding box center [657, 250] width 163 height 35
select select "3"
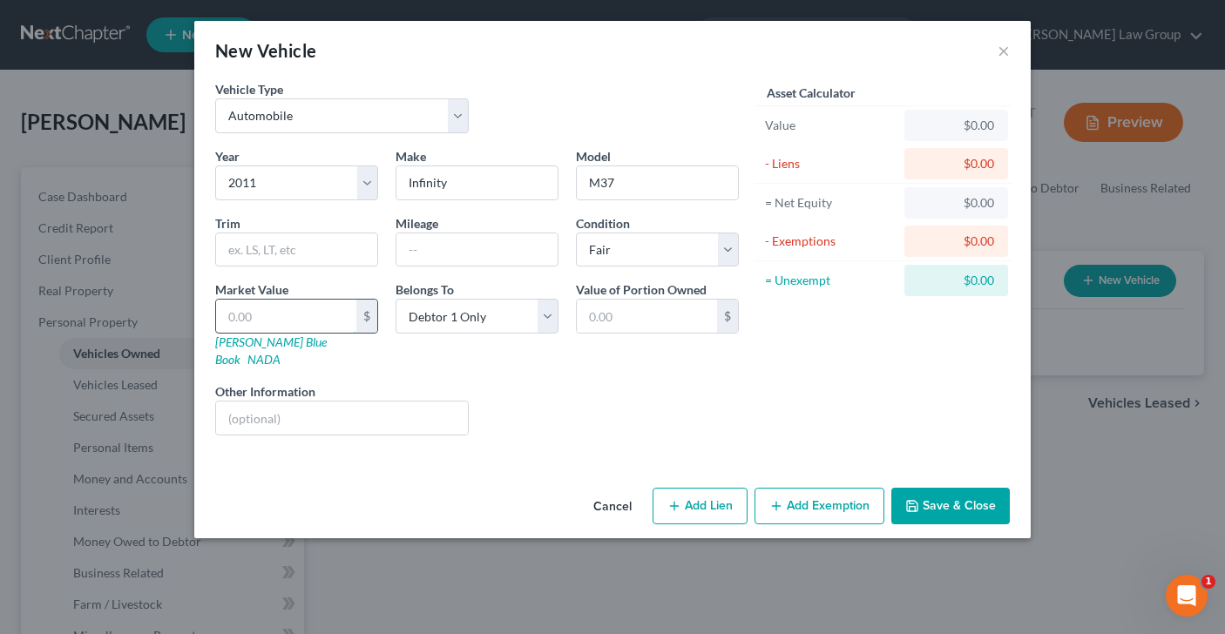
click at [289, 314] on input "text" at bounding box center [286, 316] width 140 height 33
type input "5"
type input "5.00"
type input "50"
type input "50.00"
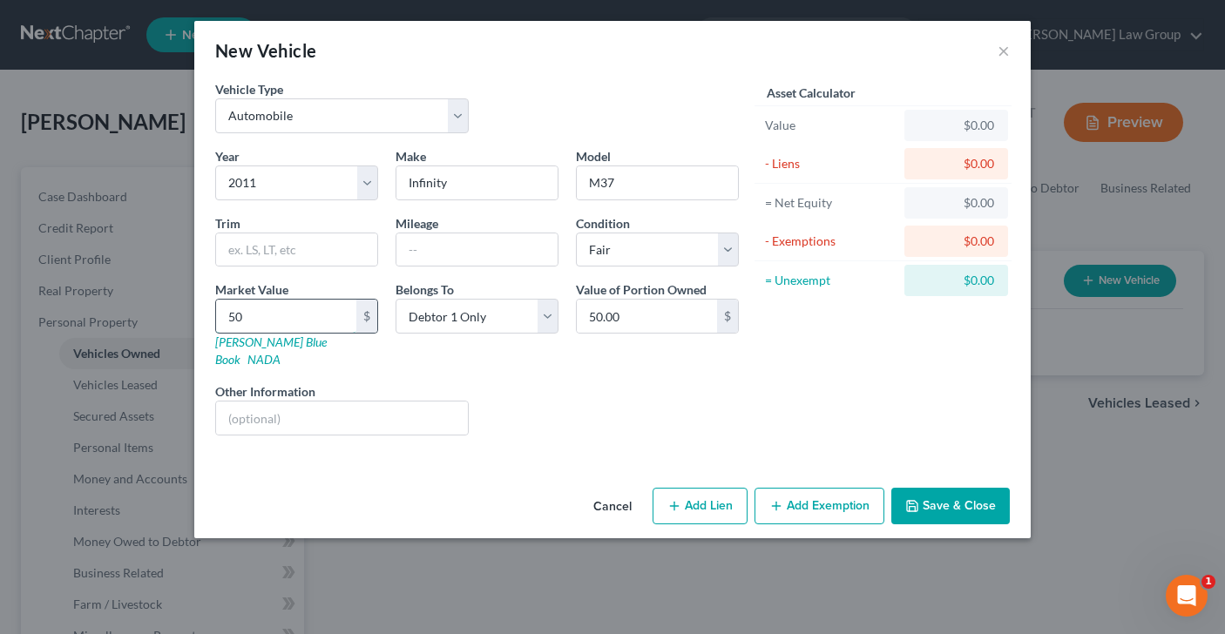
type input "500"
type input "500.00"
type input "5000"
type input "5,000.00"
type input "5,000"
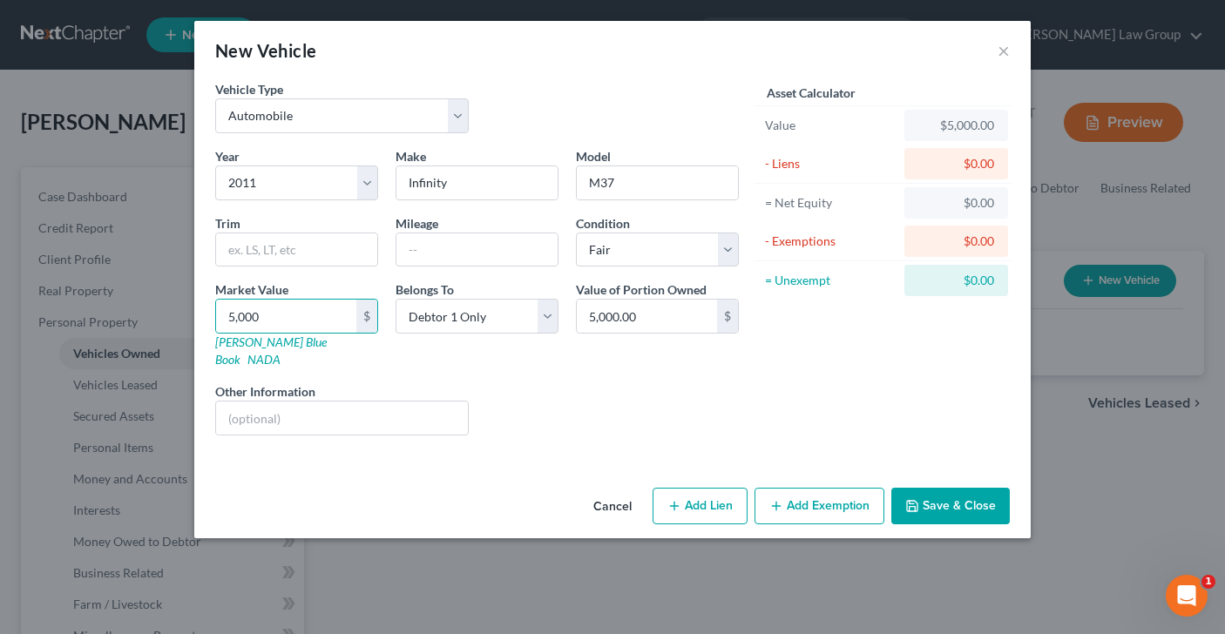
click at [798, 492] on button "Add Exemption" at bounding box center [819, 506] width 130 height 37
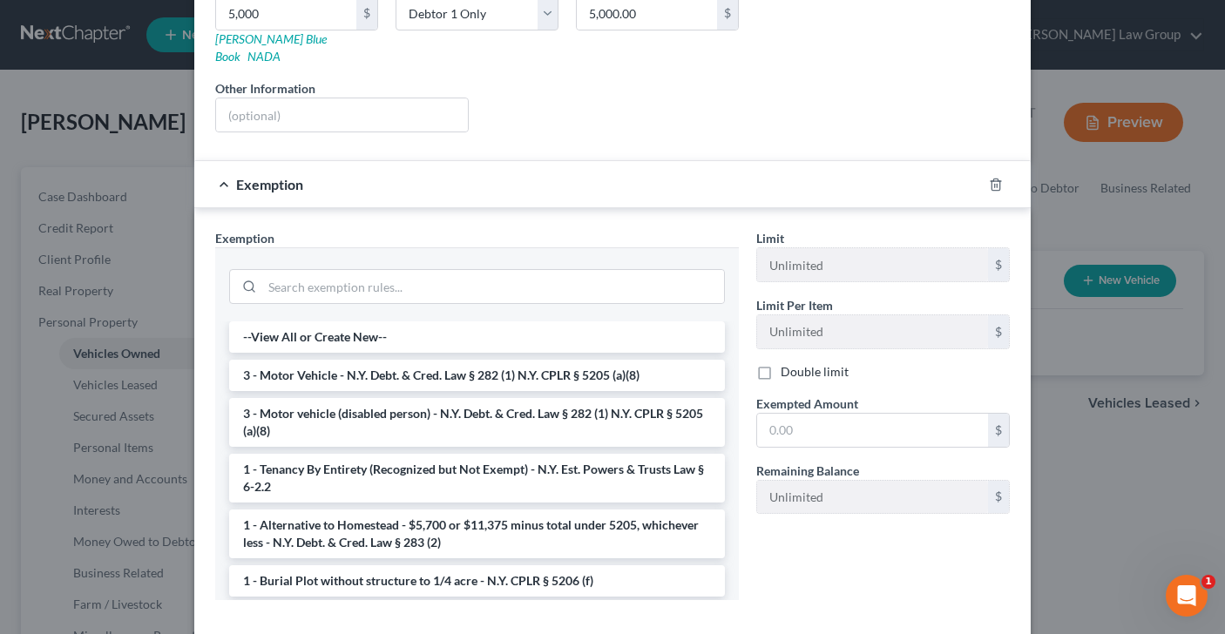
scroll to position [314, 0]
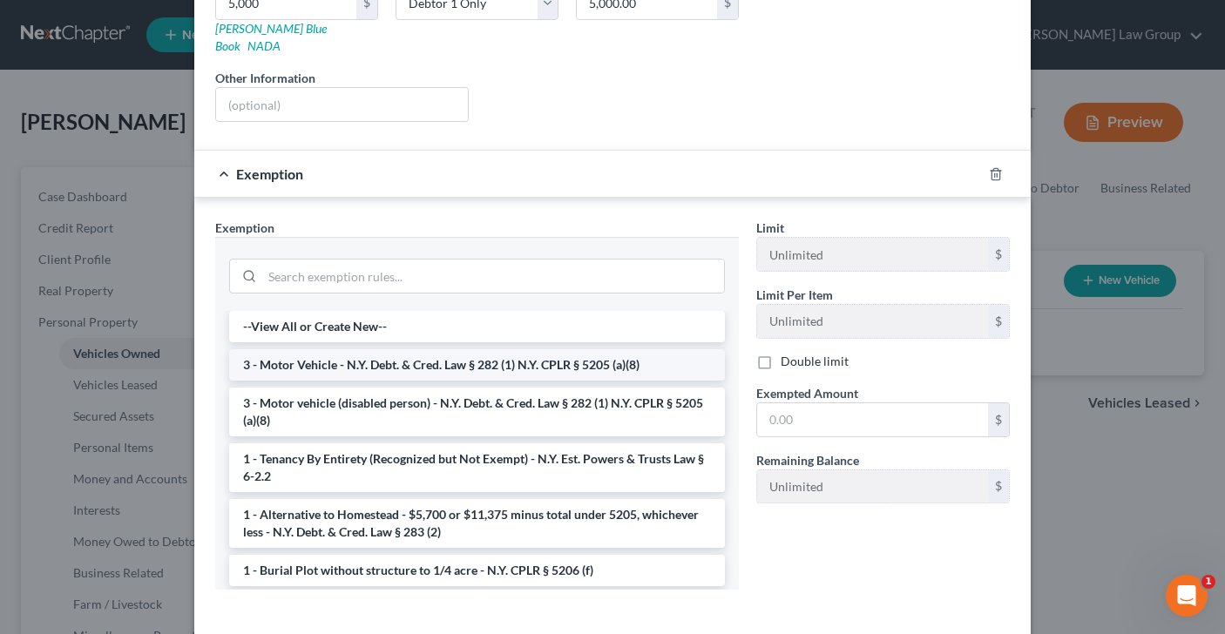
click at [464, 349] on li "3 - Motor Vehicle - N.Y. Debt. & Cred. Law § 282 (1) N.Y. CPLR § 5205 (a)(8)" at bounding box center [477, 364] width 496 height 31
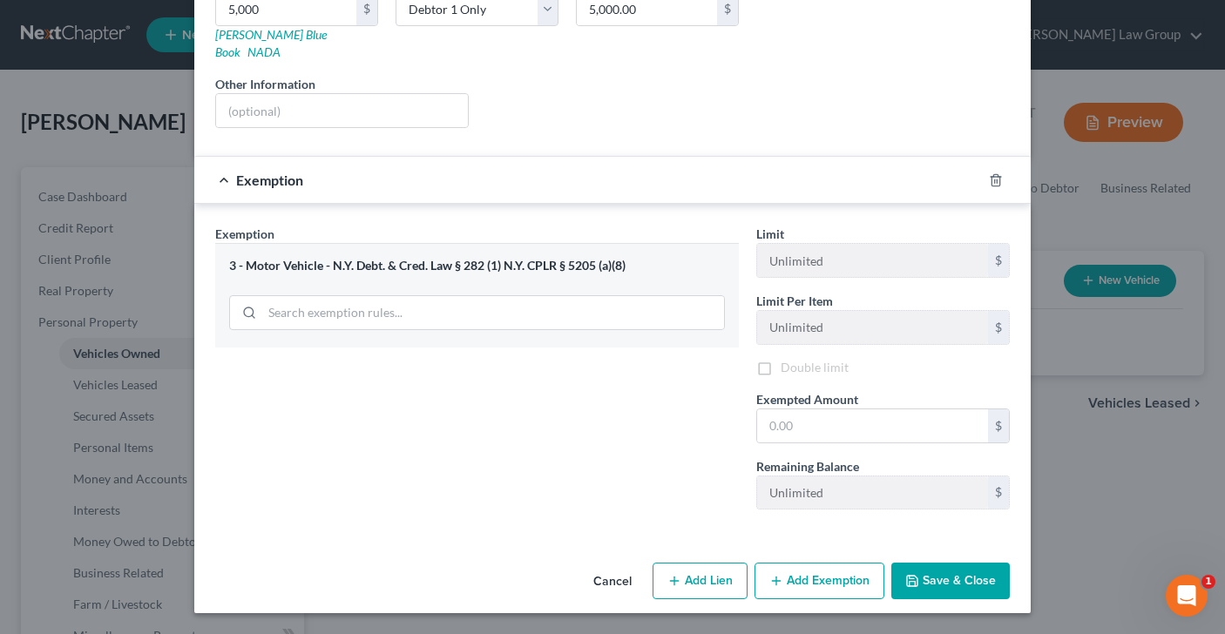
scroll to position [293, 0]
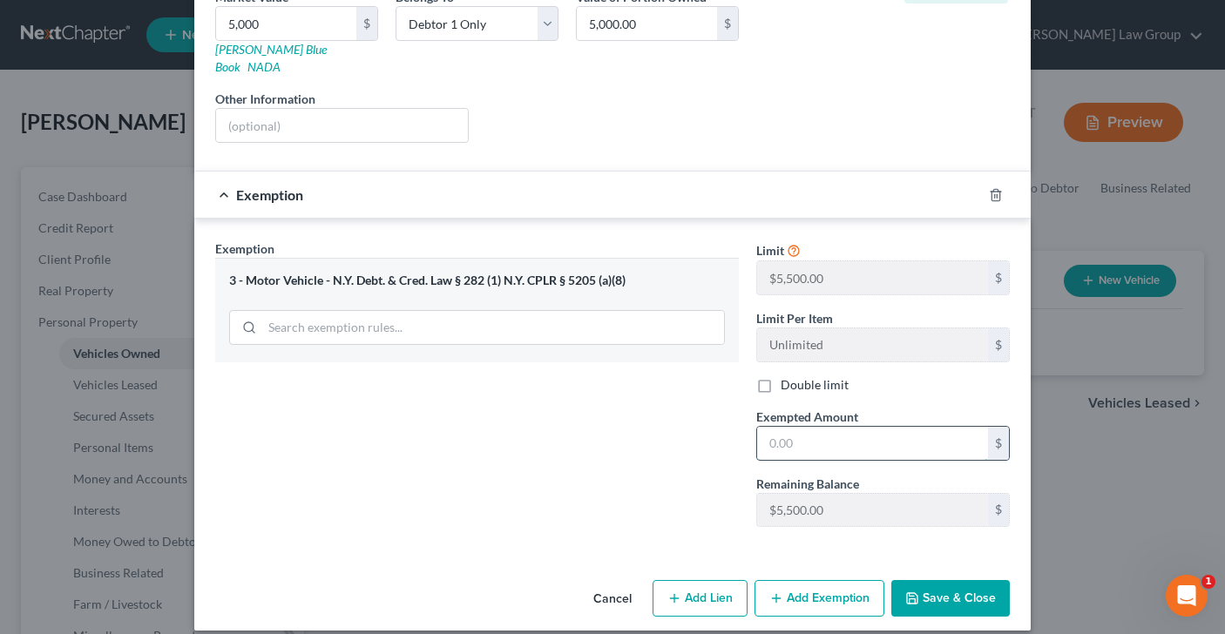
click at [814, 427] on input "text" at bounding box center [872, 443] width 231 height 33
type input "5,000"
click at [977, 580] on button "Save & Close" at bounding box center [950, 598] width 118 height 37
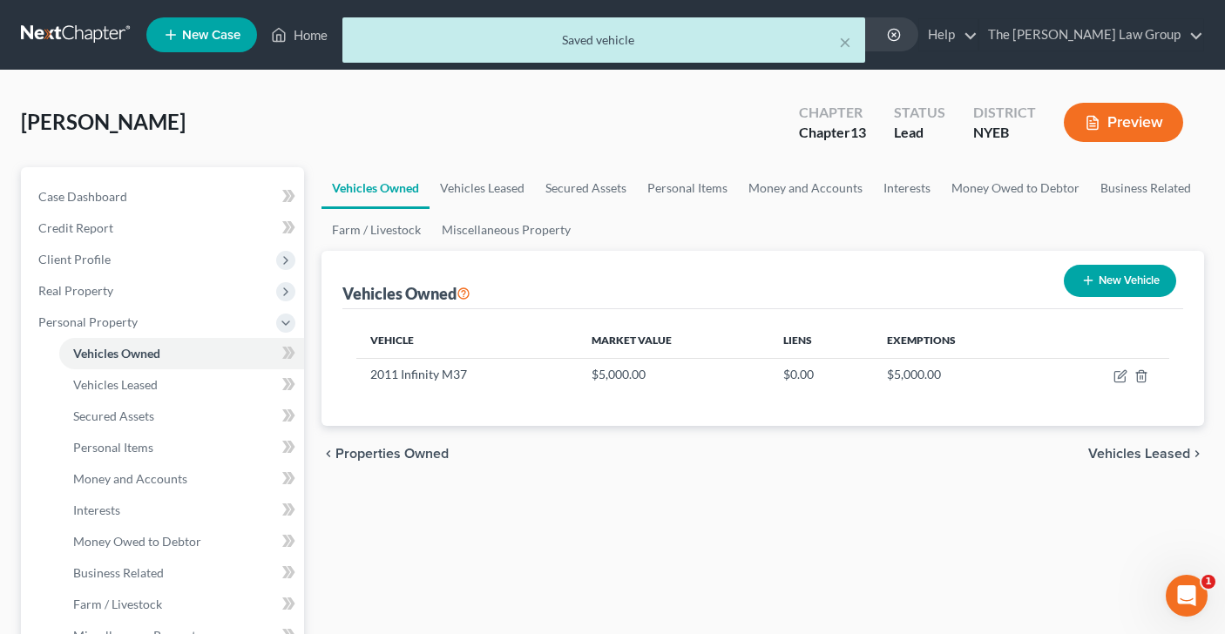
click at [1129, 455] on span "Vehicles Leased" at bounding box center [1139, 454] width 102 height 14
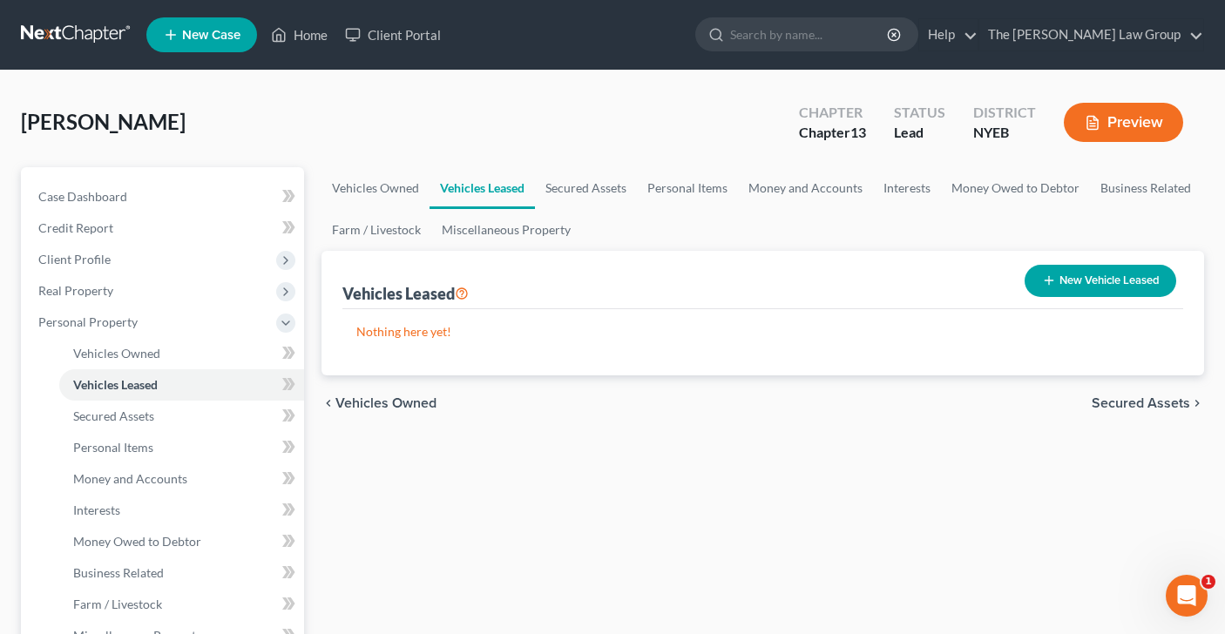
click at [1127, 399] on span "Secured Assets" at bounding box center [1140, 403] width 98 height 14
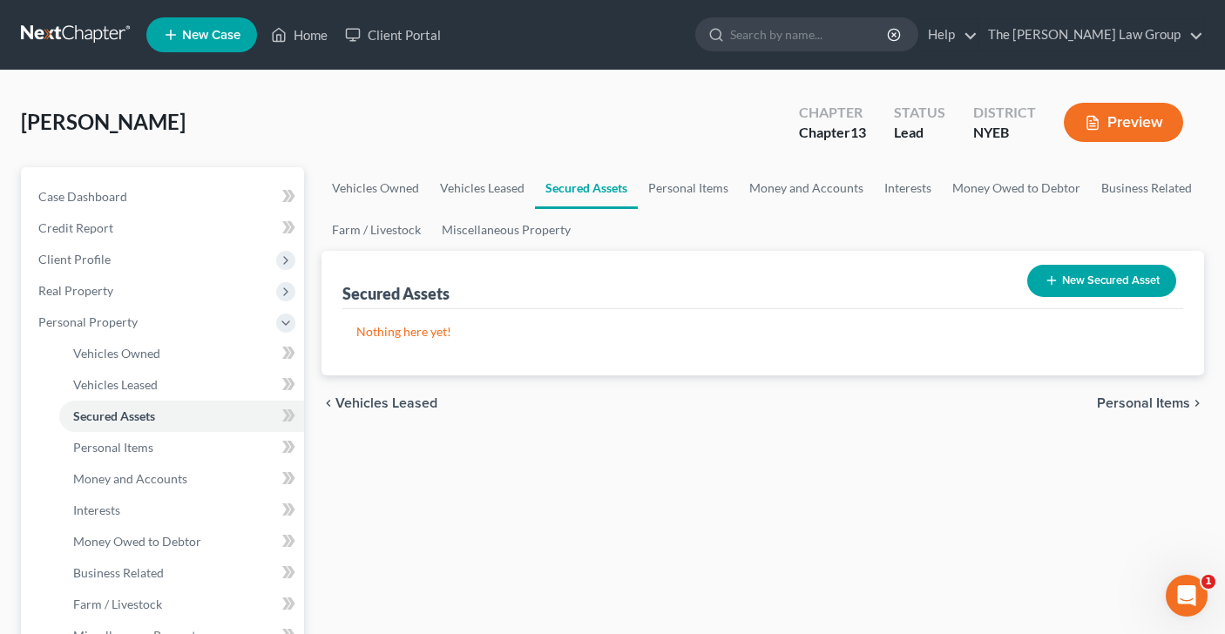
click at [1126, 397] on span "Personal Items" at bounding box center [1143, 403] width 93 height 14
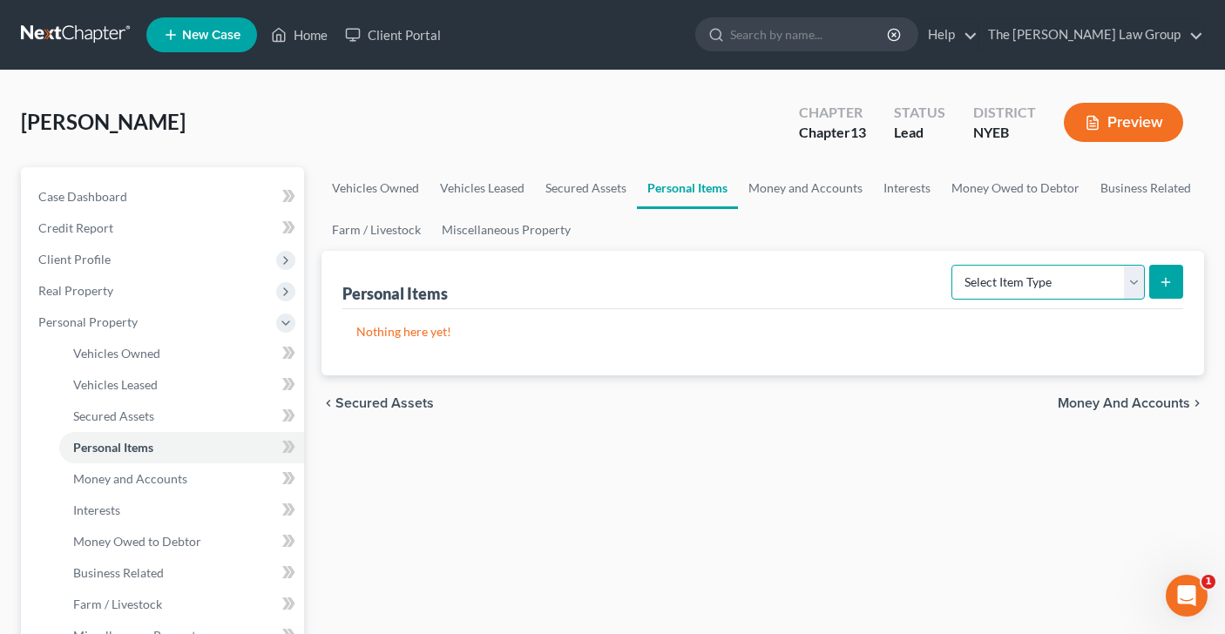
click at [1136, 284] on select "Select Item Type Clothing Collectibles Of Value Electronics Firearms Household …" at bounding box center [1047, 282] width 193 height 35
select select "clothing"
click at [1162, 282] on icon "submit" at bounding box center [1165, 282] width 14 height 14
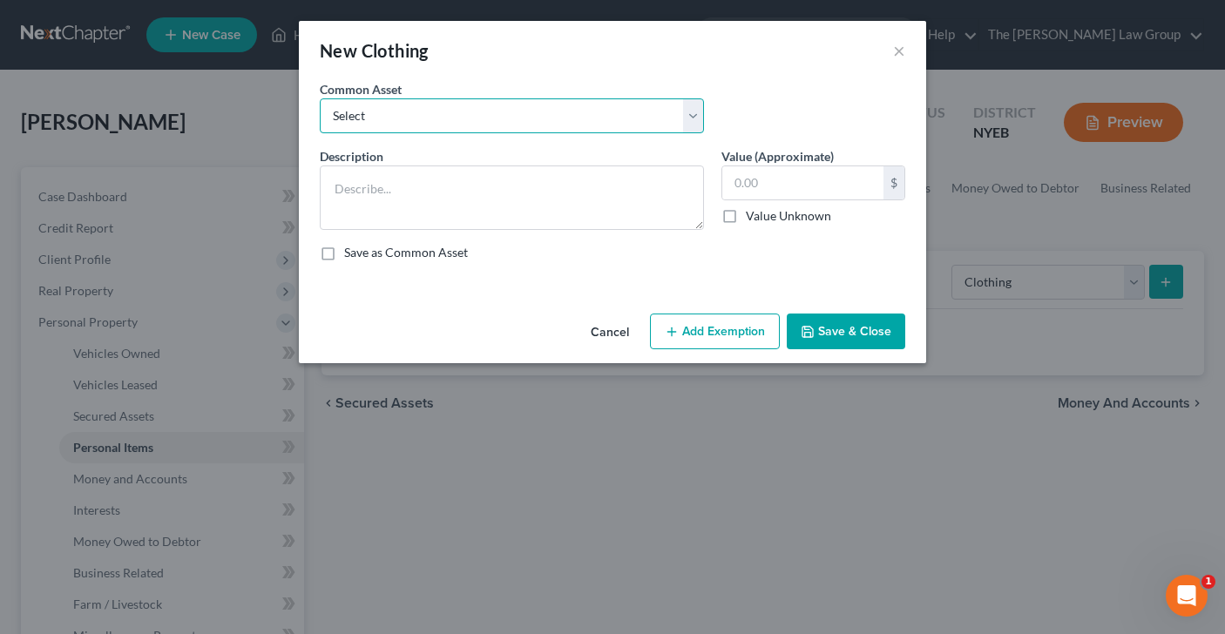
click at [693, 119] on select "Select women's clothing Clothing for debtors and babies used men's clothing wom…" at bounding box center [512, 115] width 384 height 35
select select "0"
type textarea "women's clothing"
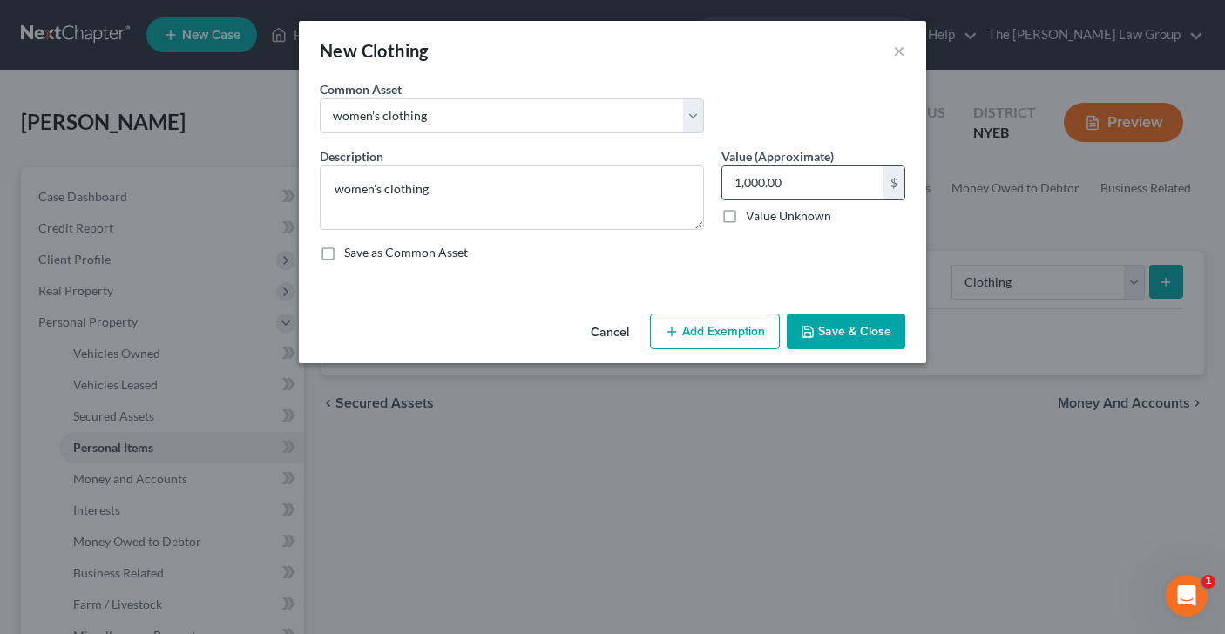
click at [739, 186] on input "1,000.00" at bounding box center [802, 182] width 161 height 33
type input "2,000"
click at [733, 325] on button "Add Exemption" at bounding box center [715, 332] width 130 height 37
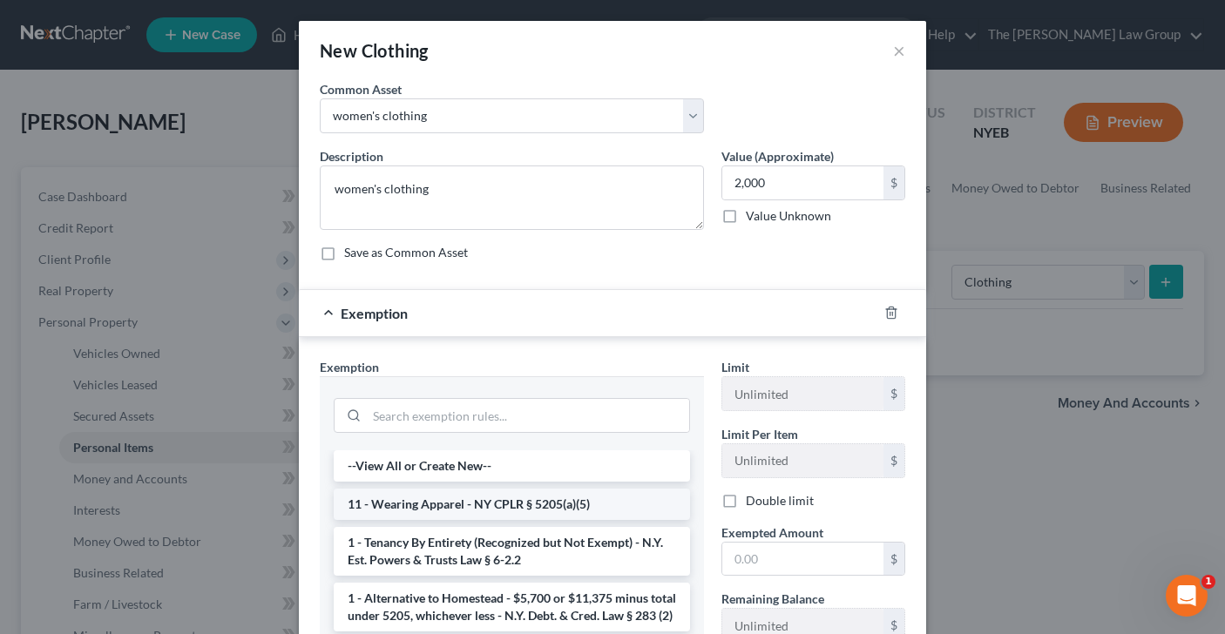
click at [504, 503] on li "11 - Wearing Apparel - NY CPLR § 5205(a)(5)" at bounding box center [512, 504] width 356 height 31
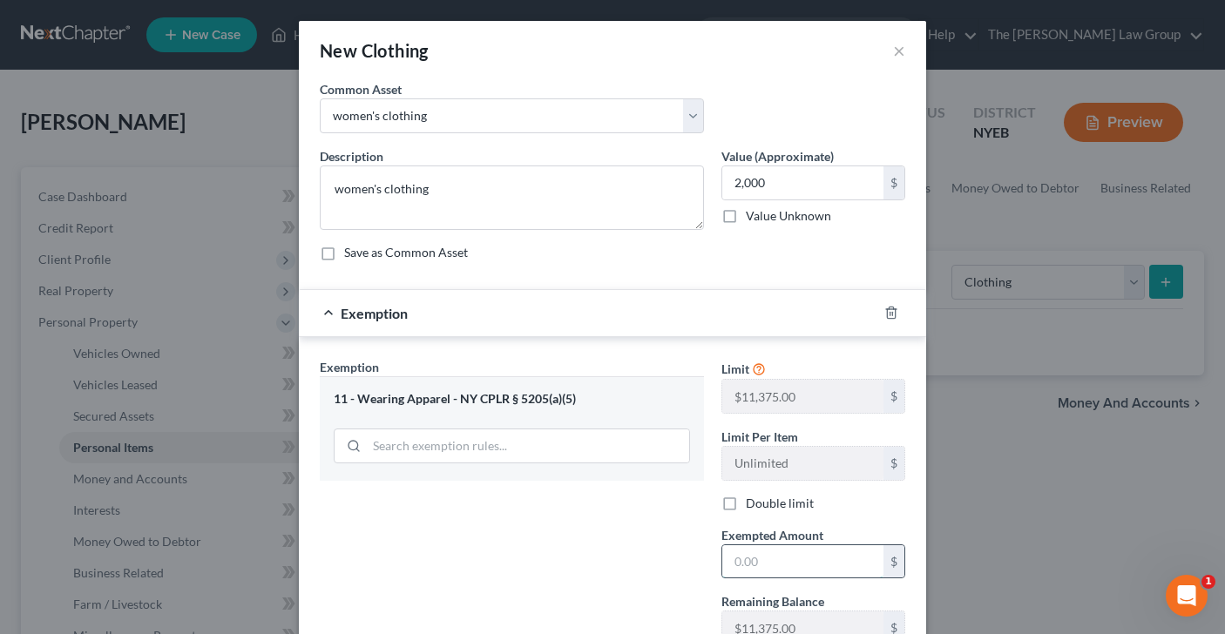
click at [751, 563] on input "text" at bounding box center [802, 561] width 161 height 33
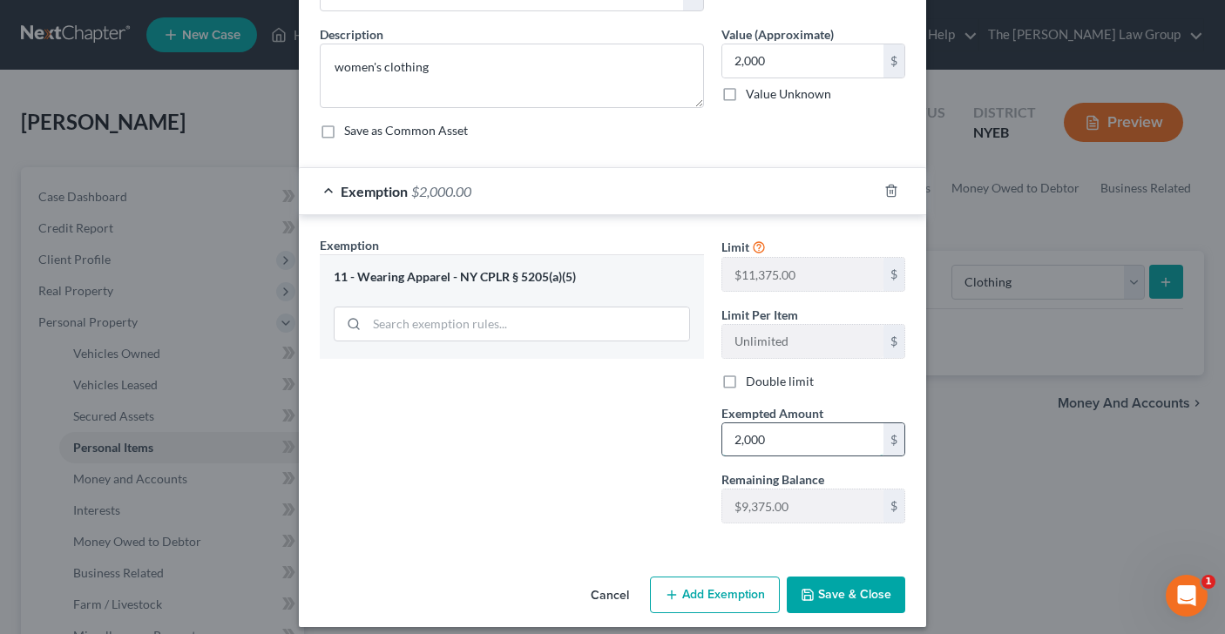
scroll to position [136, 0]
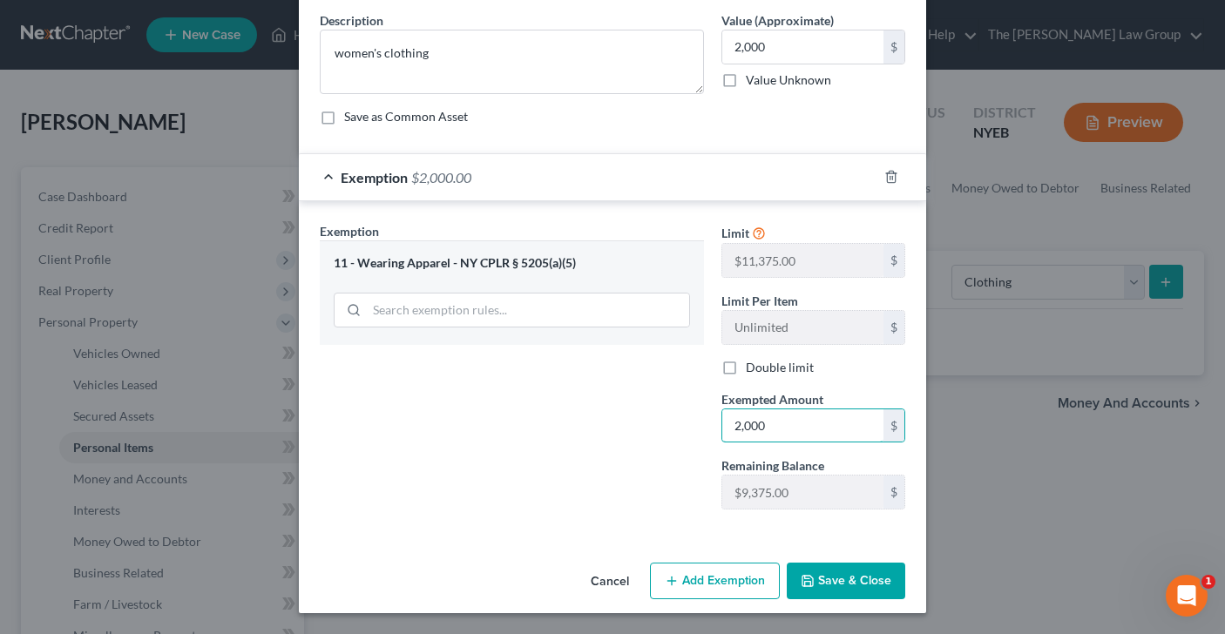
type input "2,000"
click at [824, 586] on button "Save & Close" at bounding box center [846, 581] width 118 height 37
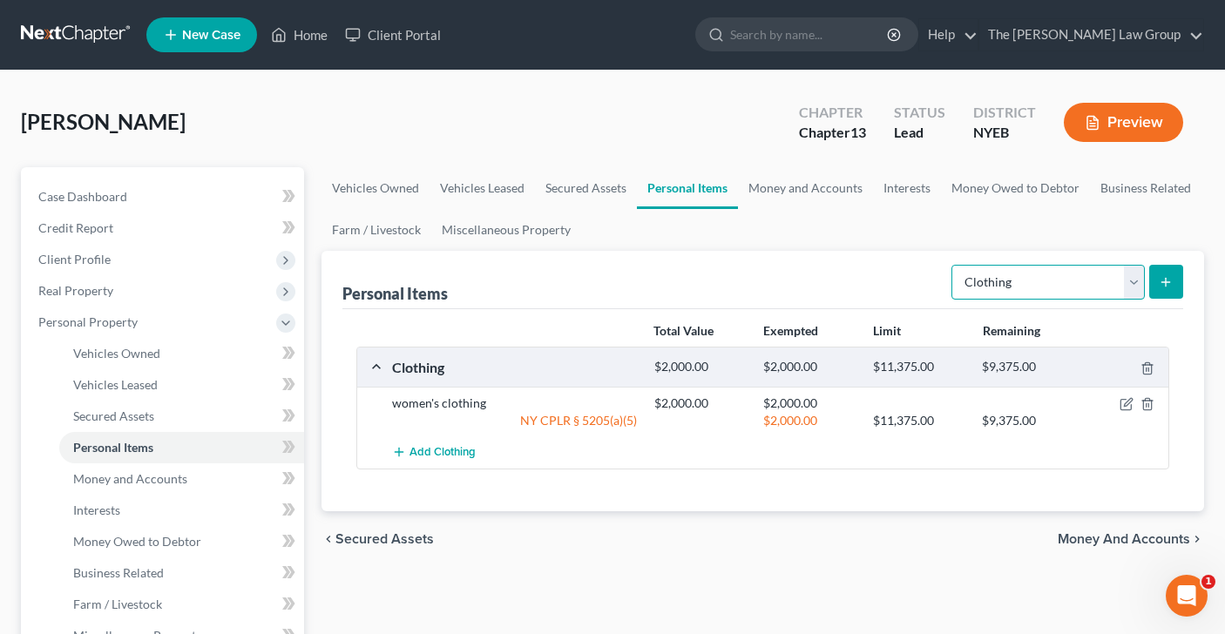
click at [1133, 280] on select "Select Item Type Clothing Collectibles Of Value Electronics Firearms Household …" at bounding box center [1047, 282] width 193 height 35
select select "electronics"
click at [1151, 287] on button "submit" at bounding box center [1166, 282] width 34 height 34
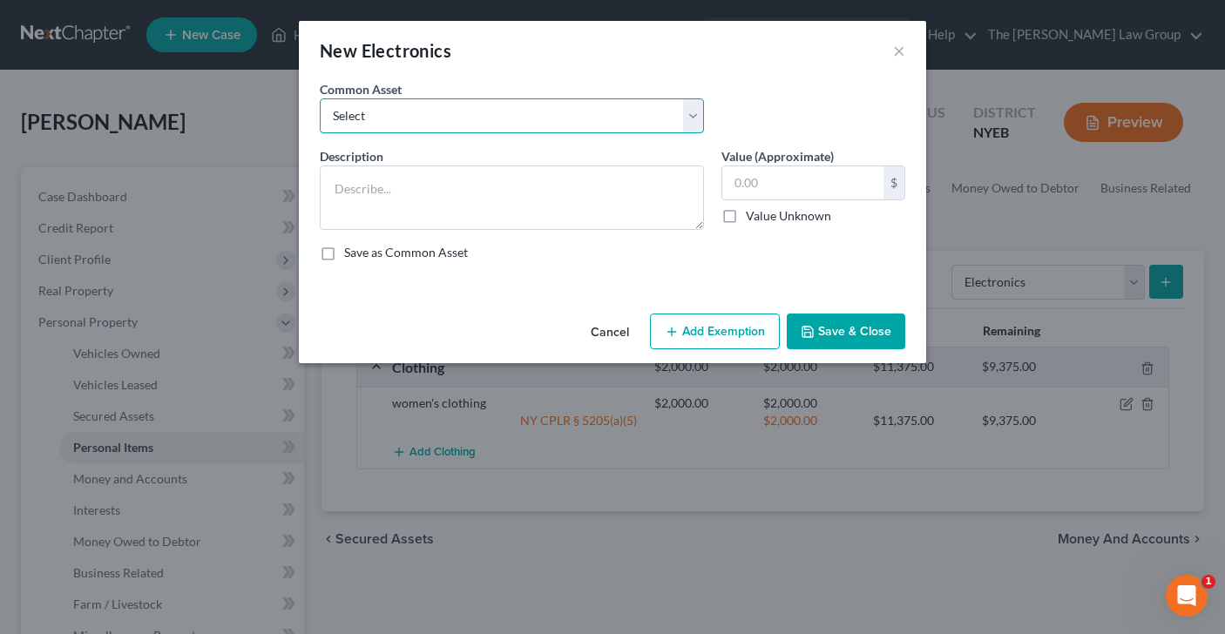
click at [687, 119] on select "Select two televisions, cell phone, computer, two televisions, two cell phones,…" at bounding box center [512, 115] width 384 height 35
select select "2"
type textarea "televisions, laptop, cell phone, tablet"
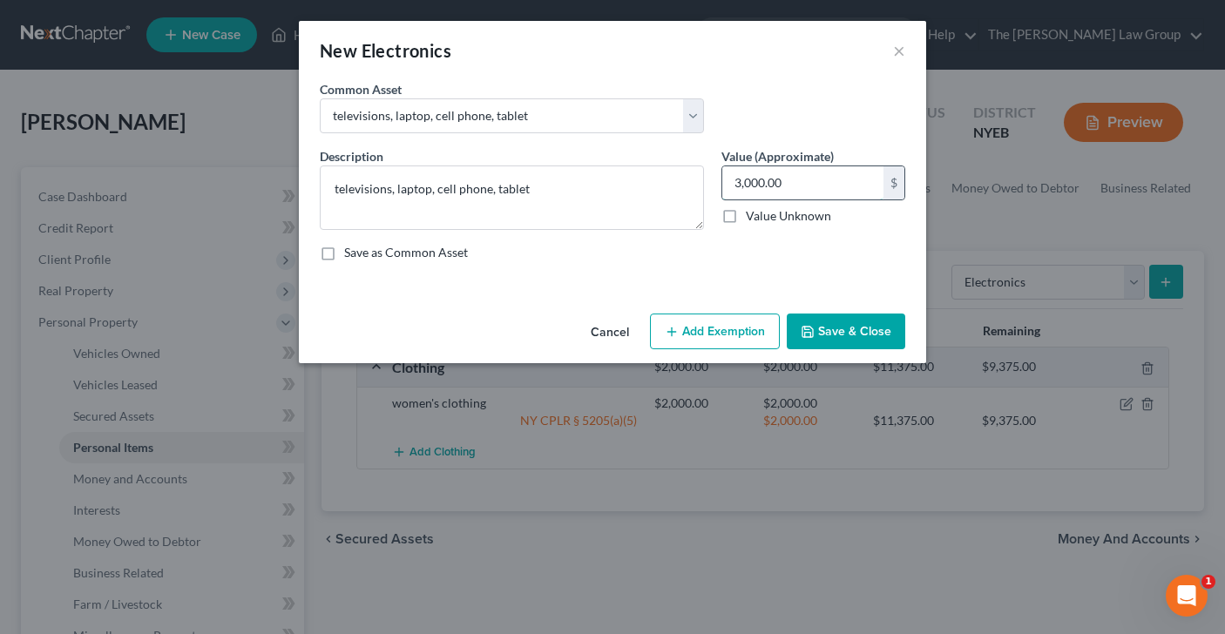
click at [739, 185] on input "3,000.00" at bounding box center [802, 182] width 161 height 33
type input "2,000"
click at [709, 343] on button "Add Exemption" at bounding box center [715, 332] width 130 height 37
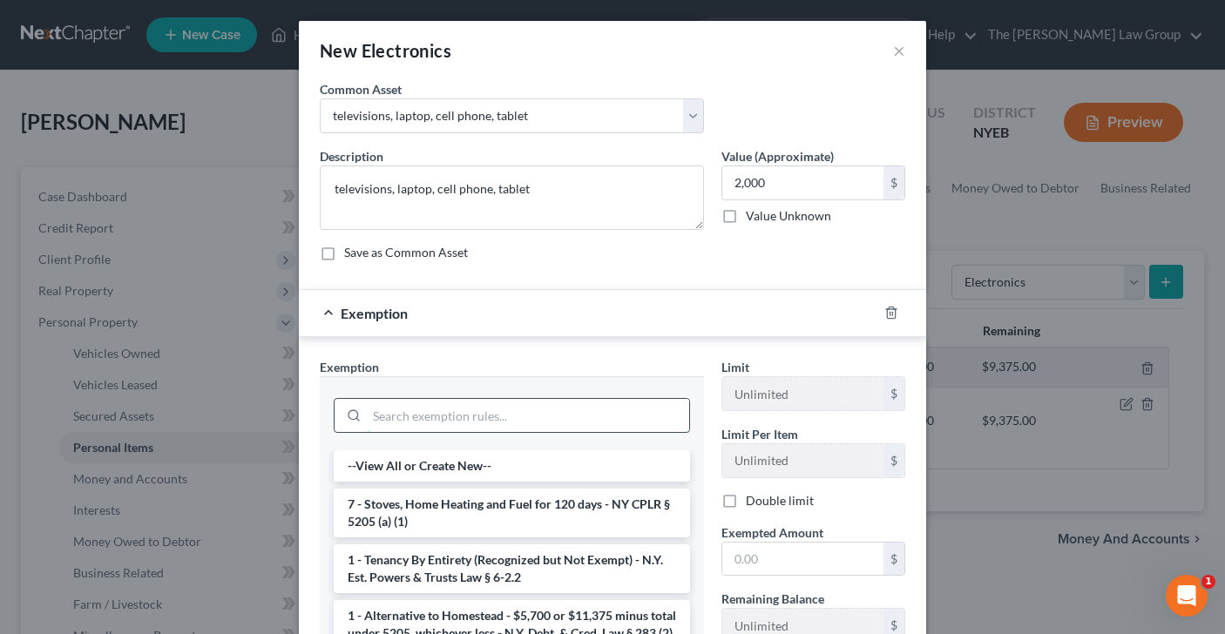
click at [544, 429] on input "search" at bounding box center [528, 415] width 322 height 33
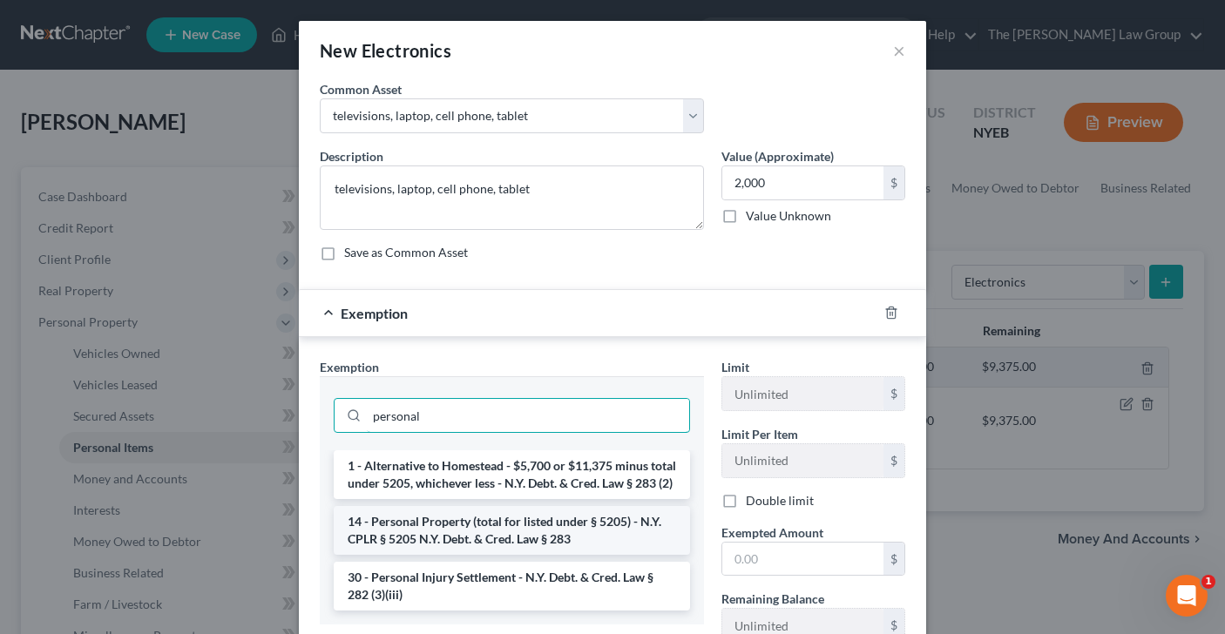
type input "personal"
click at [524, 551] on li "14 - Personal Property (total for listed under § 5205) - N.Y. CPLR § 5205 N.Y. …" at bounding box center [512, 530] width 356 height 49
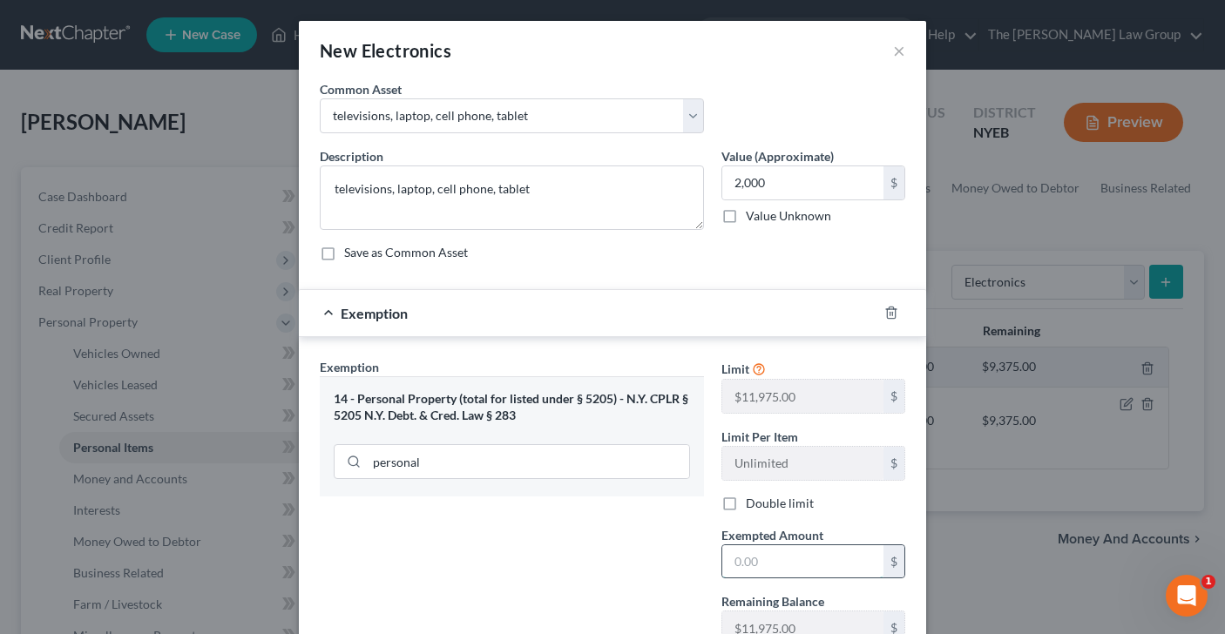
click at [801, 555] on input "text" at bounding box center [802, 561] width 161 height 33
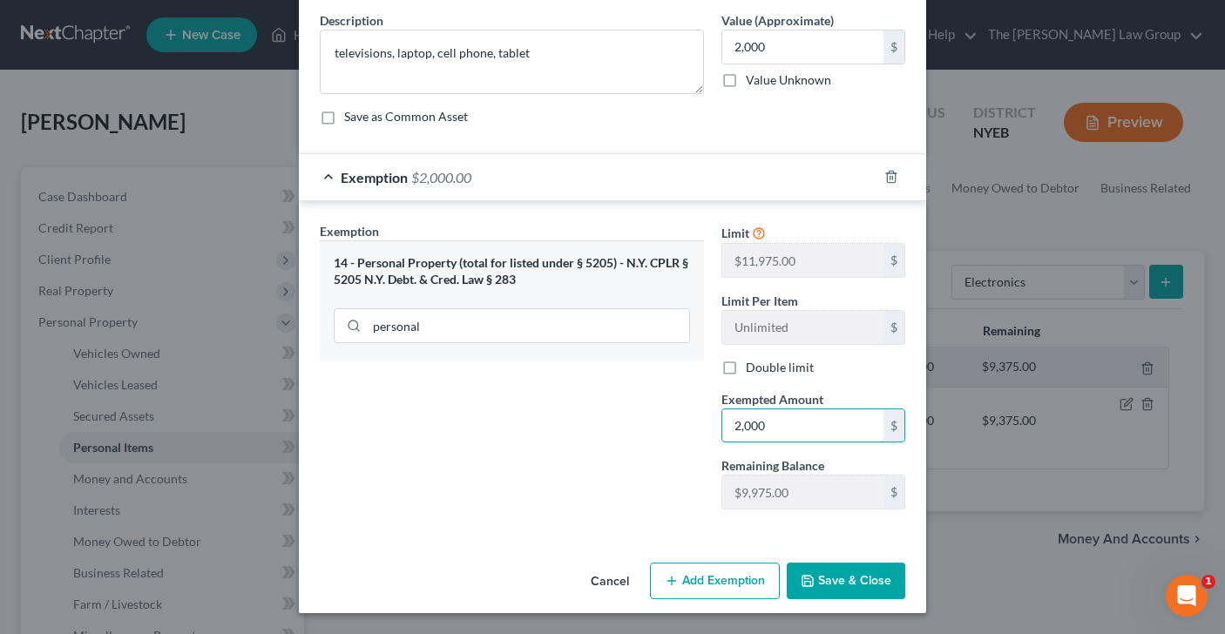
type input "2,000"
click at [856, 564] on button "Save & Close" at bounding box center [846, 581] width 118 height 37
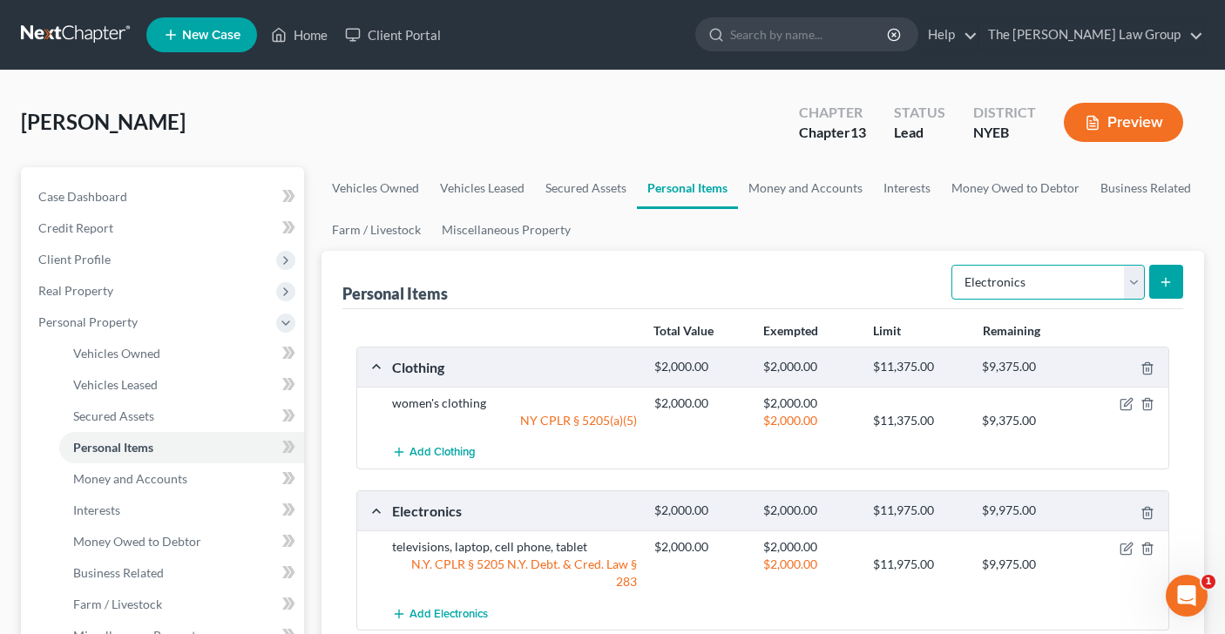
click at [1131, 279] on select "Select Item Type Clothing Collectibles Of Value Electronics Firearms Household …" at bounding box center [1047, 282] width 193 height 35
select select "household_goods"
click at [1165, 280] on line "submit" at bounding box center [1165, 282] width 0 height 8
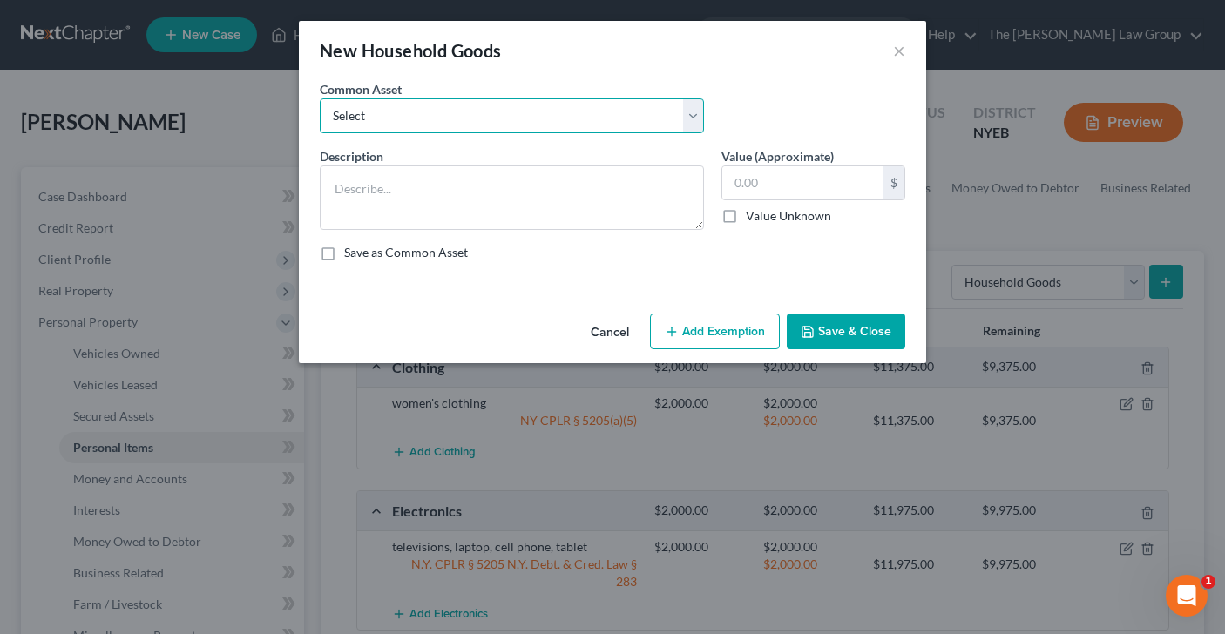
click at [693, 114] on select "Select sofa, coffee table, side tables, dining room set and bedroom set sofa, c…" at bounding box center [512, 115] width 384 height 35
select select "0"
type textarea "sofa, coffee table, side tables, dining room set and bedroom set"
type input "2,000.00"
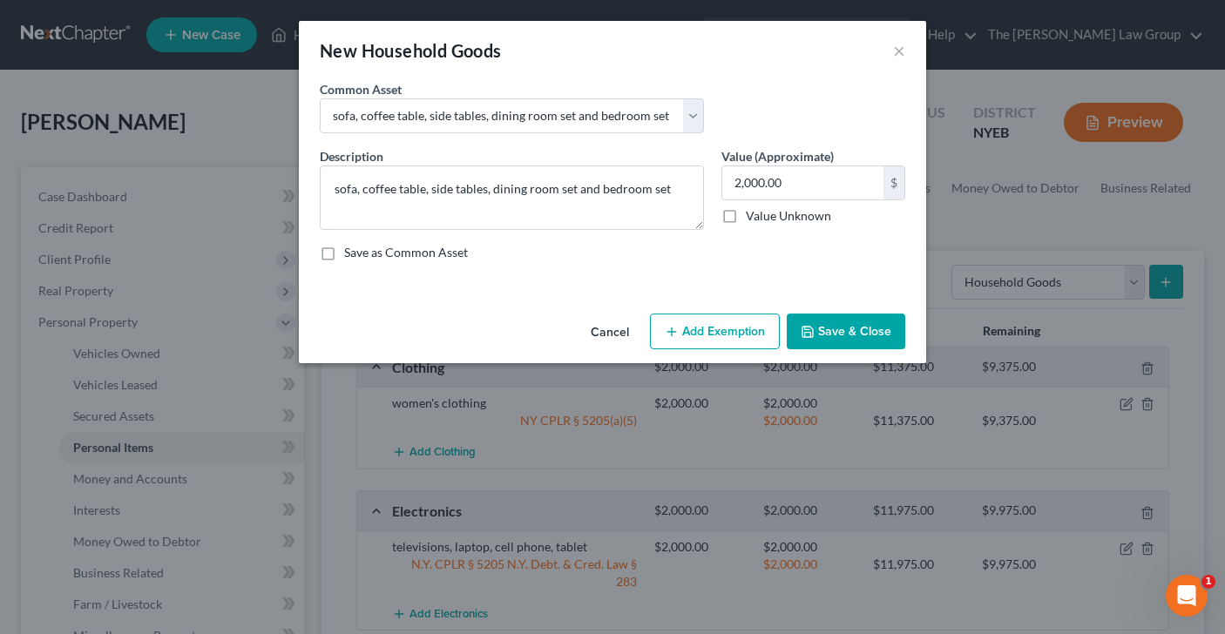
click at [737, 330] on button "Add Exemption" at bounding box center [715, 332] width 130 height 37
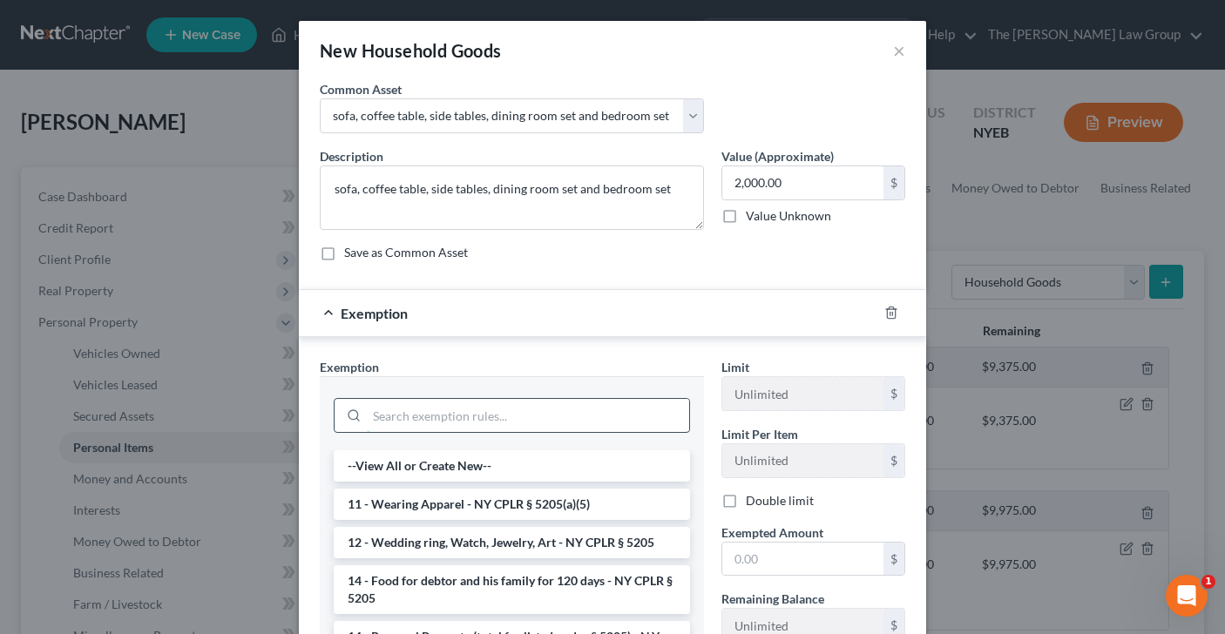
click at [491, 414] on input "search" at bounding box center [528, 415] width 322 height 33
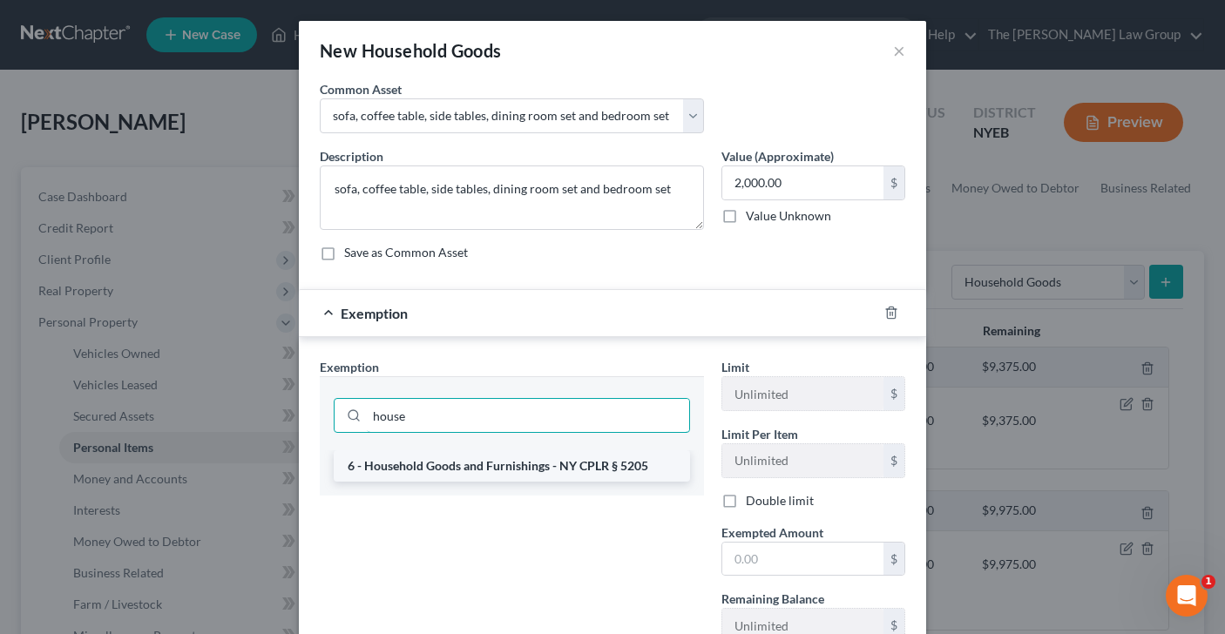
type input "house"
click at [423, 469] on li "6 - Household Goods and Furnishings - NY CPLR § 5205" at bounding box center [512, 465] width 356 height 31
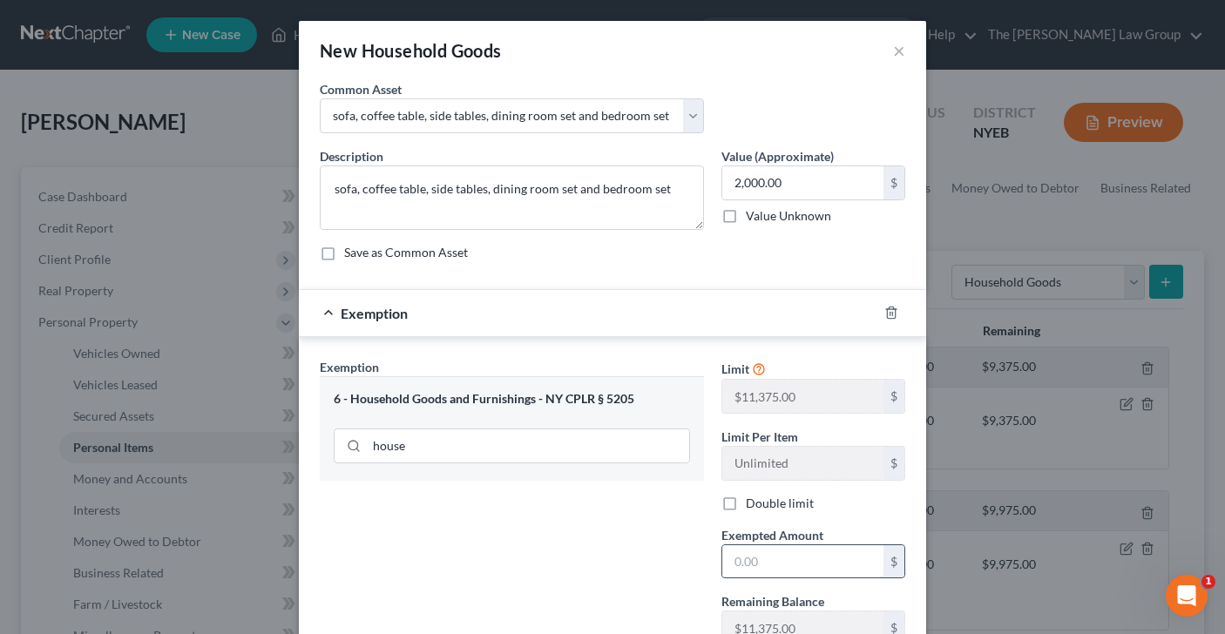
click at [787, 570] on input "text" at bounding box center [802, 561] width 161 height 33
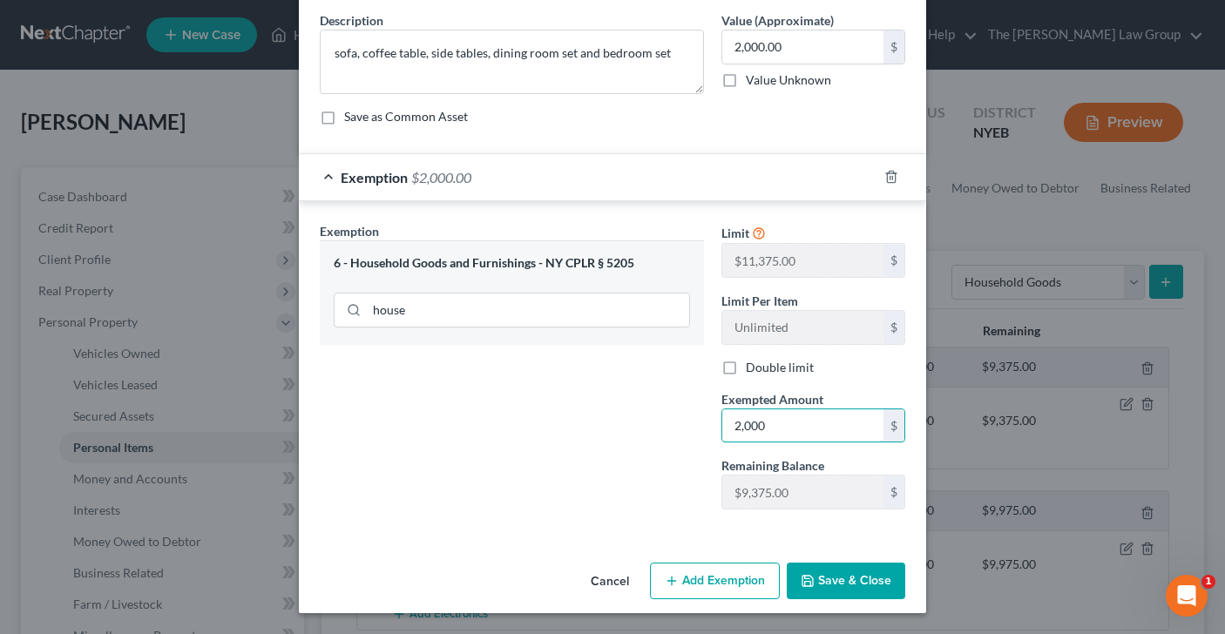
type input "2,000"
click at [842, 588] on button "Save & Close" at bounding box center [846, 581] width 118 height 37
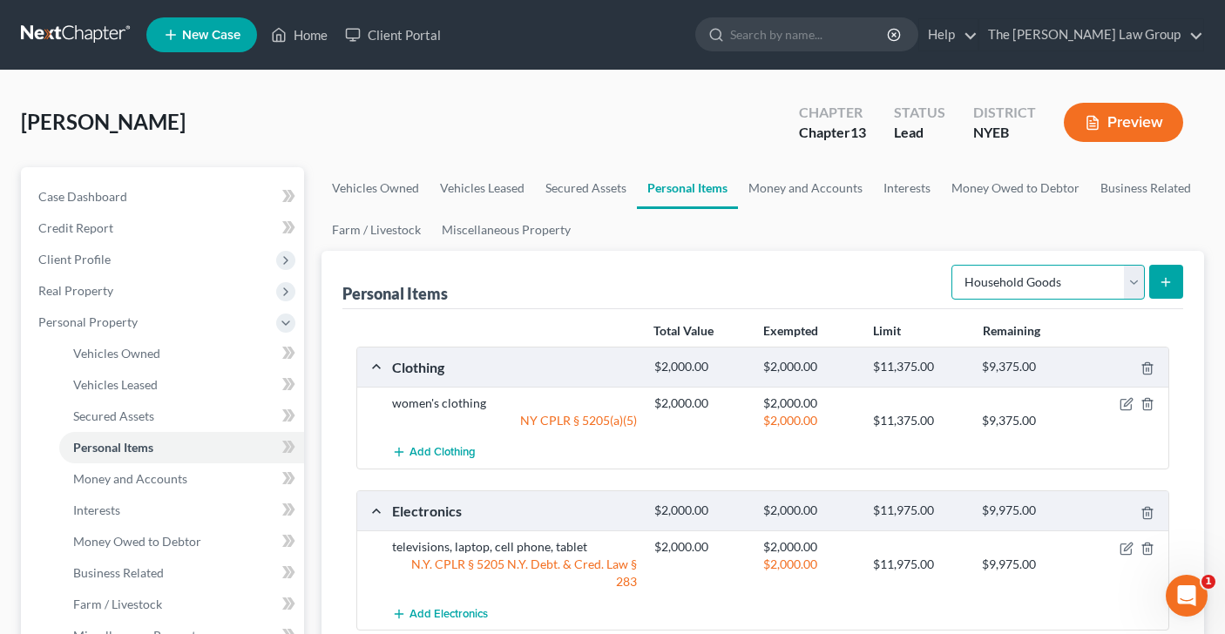
click at [1131, 283] on select "Select Item Type Clothing Collectibles Of Value Electronics Firearms Household …" at bounding box center [1047, 282] width 193 height 35
select select "jewelry"
click at [1171, 280] on icon "submit" at bounding box center [1165, 282] width 14 height 14
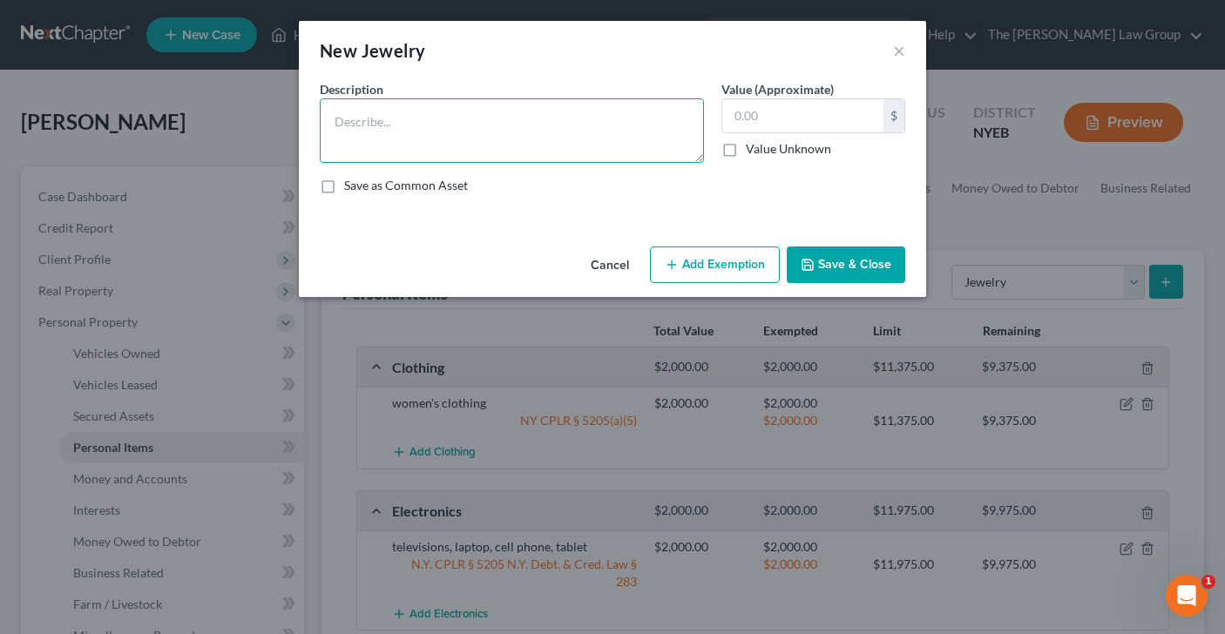
click at [580, 130] on textarea at bounding box center [512, 130] width 384 height 64
type textarea "earings and necklace"
click at [787, 130] on input "text" at bounding box center [802, 115] width 161 height 33
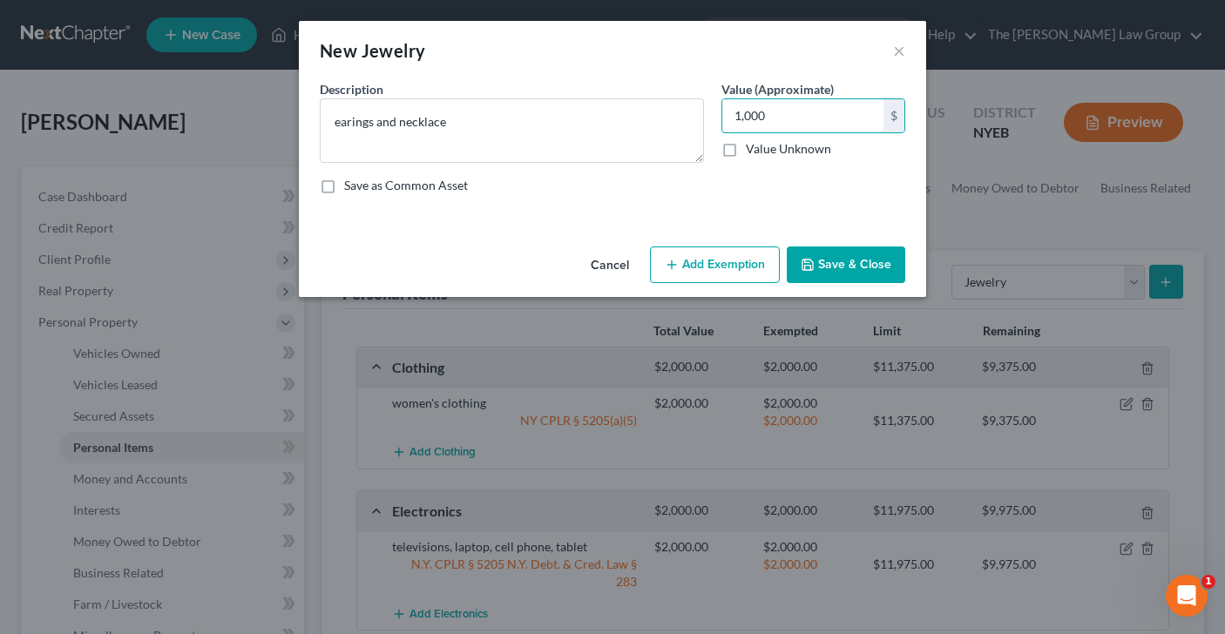
type input "1,000"
click at [737, 256] on button "Add Exemption" at bounding box center [715, 264] width 130 height 37
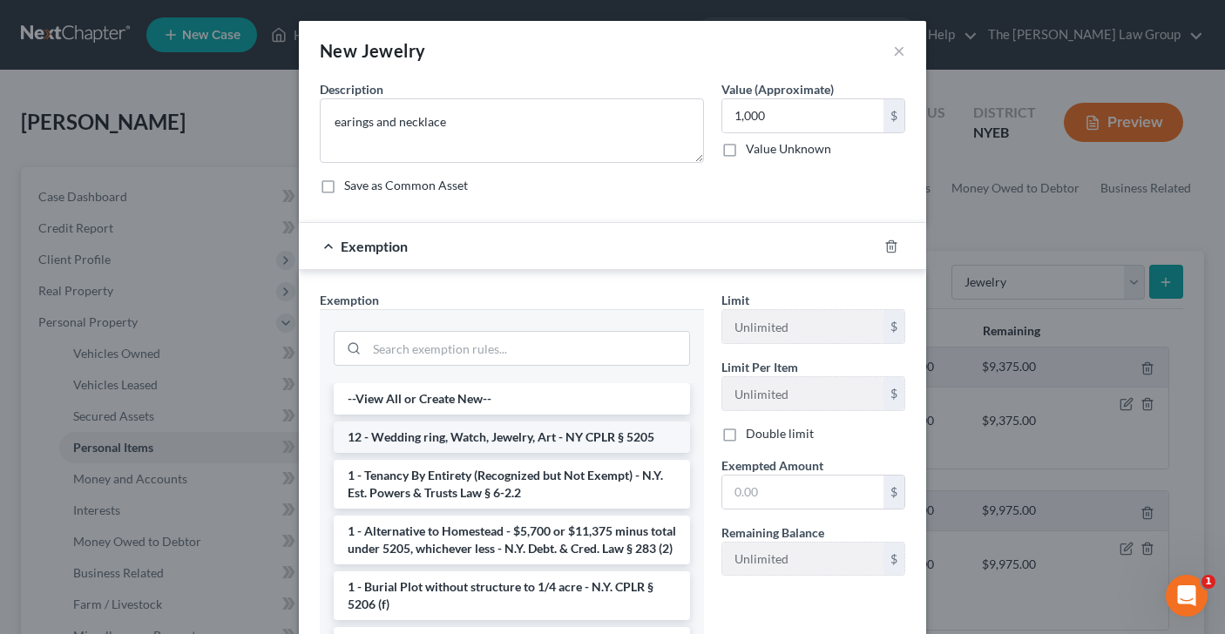
click at [496, 436] on li "12 - Wedding ring, Watch, Jewelry, Art - NY CPLR § 5205" at bounding box center [512, 437] width 356 height 31
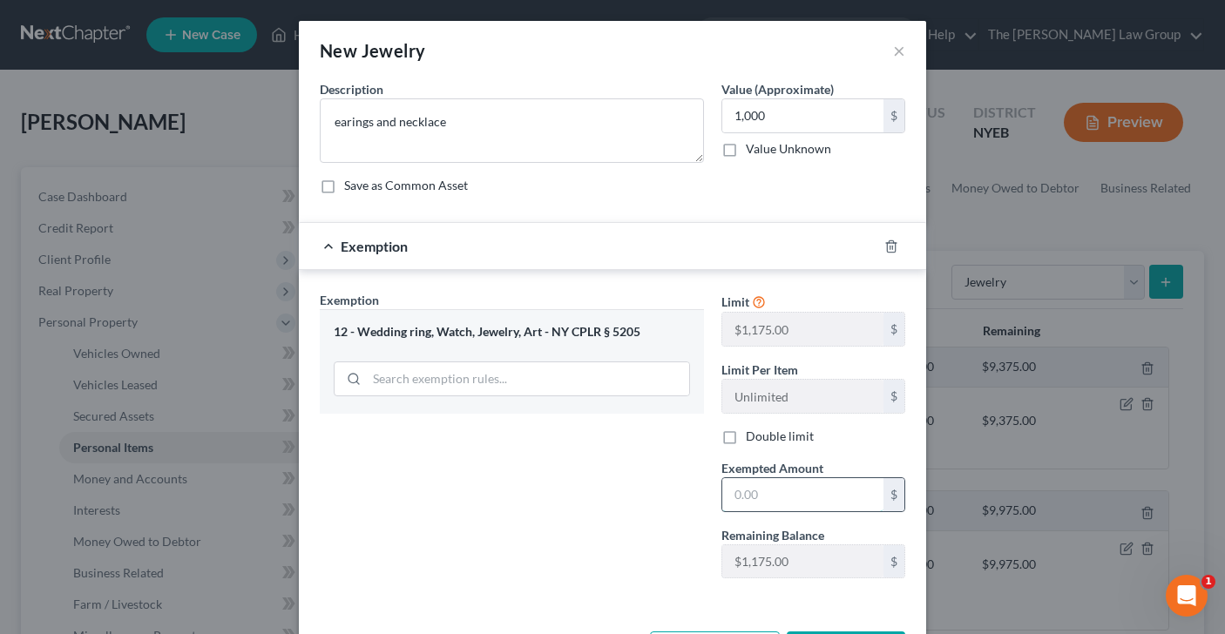
click at [774, 495] on input "text" at bounding box center [802, 494] width 161 height 33
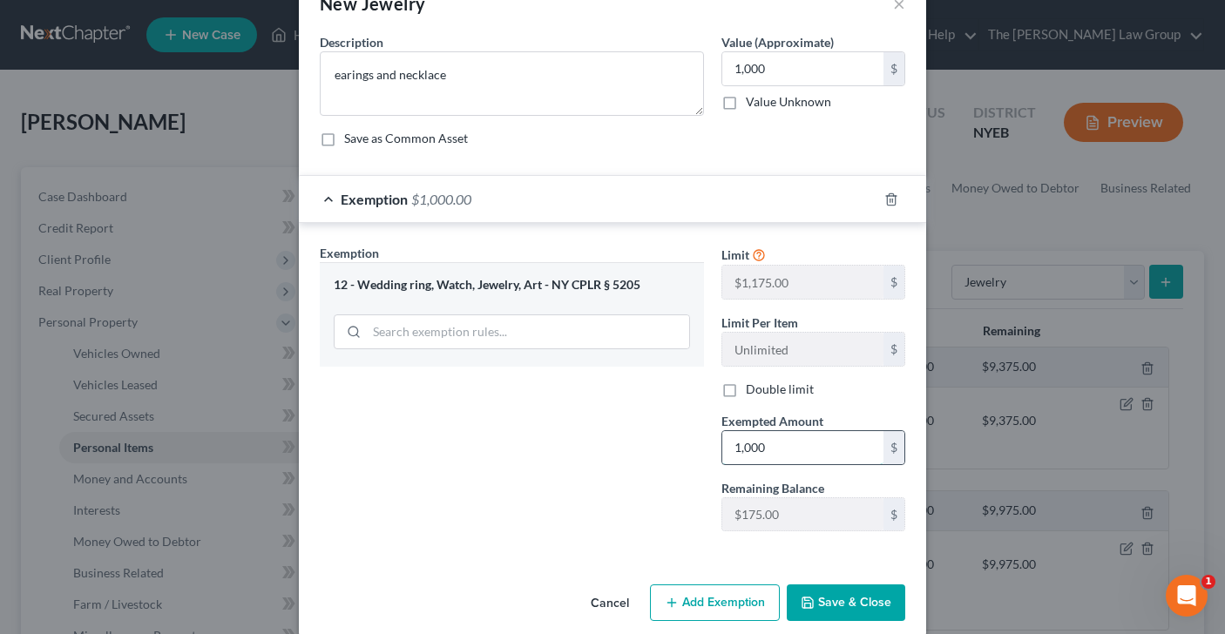
scroll to position [69, 0]
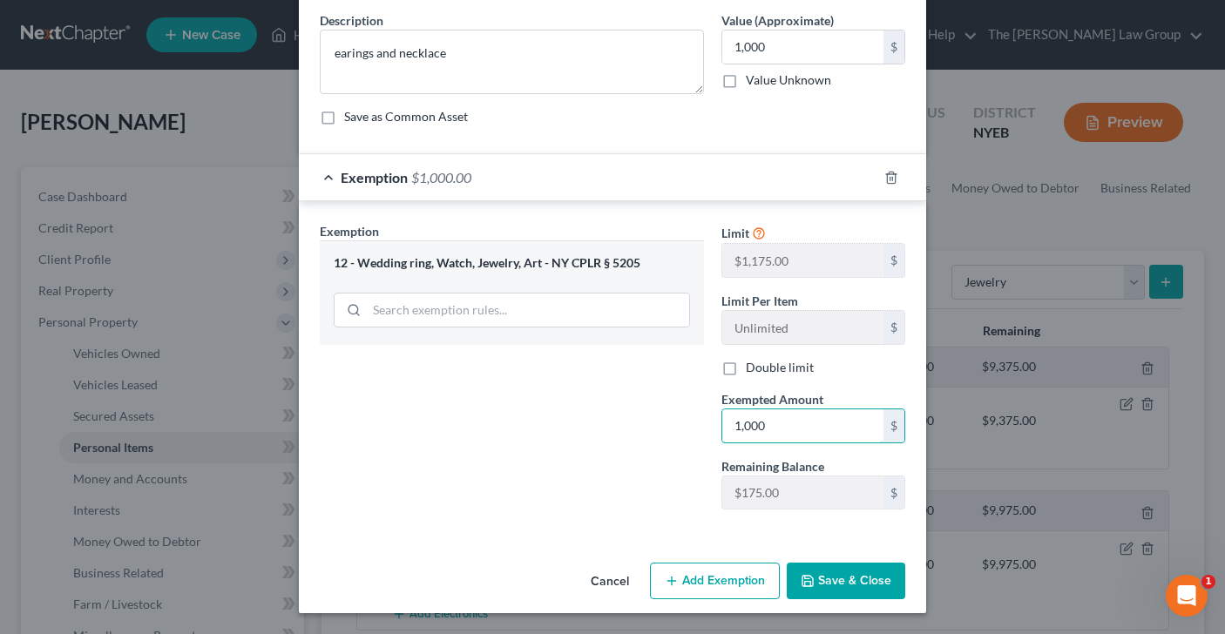
type input "1,000"
click at [843, 587] on button "Save & Close" at bounding box center [846, 581] width 118 height 37
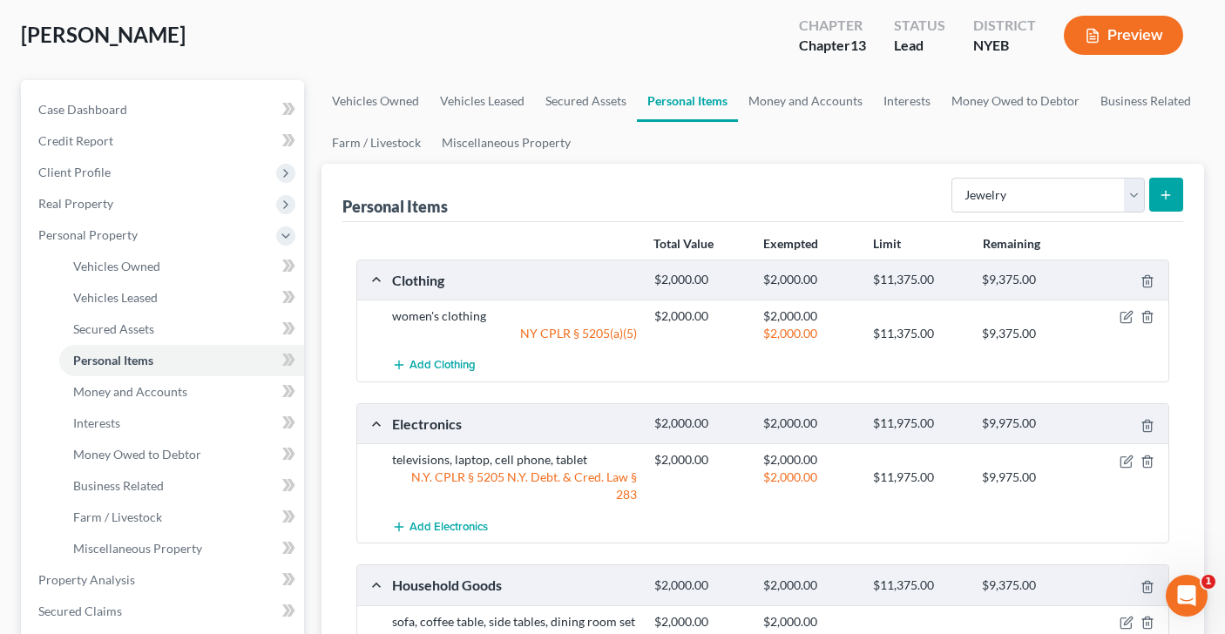
scroll to position [64, 0]
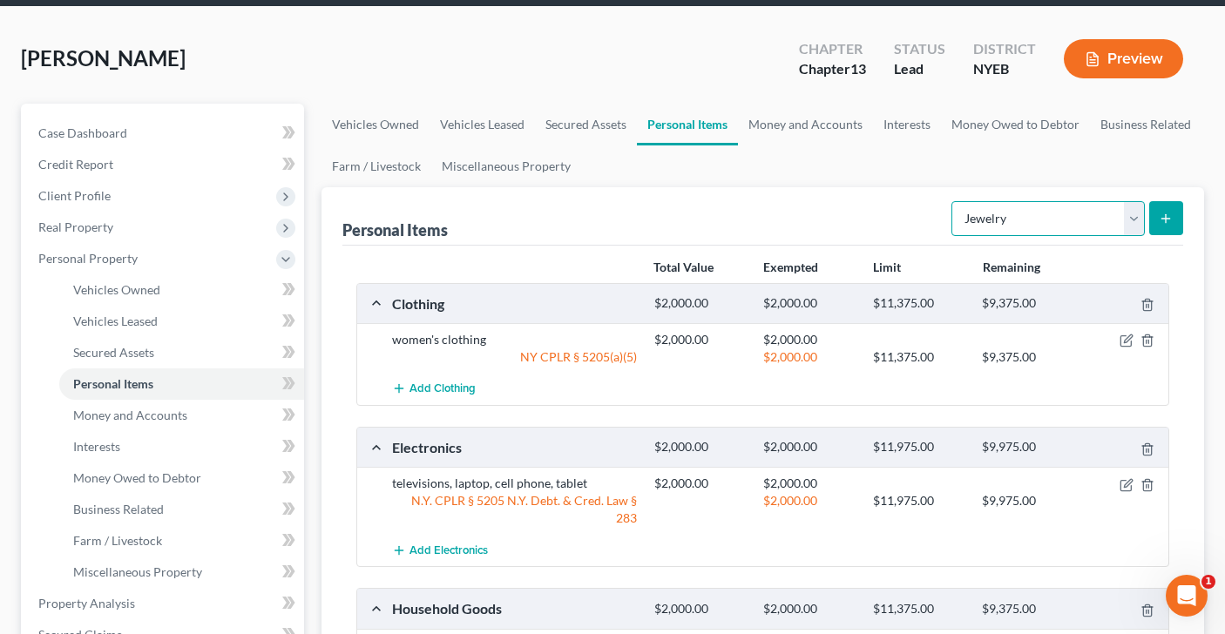
click at [1131, 220] on select "Select Item Type Clothing Collectibles Of Value Electronics Firearms Household …" at bounding box center [1047, 218] width 193 height 35
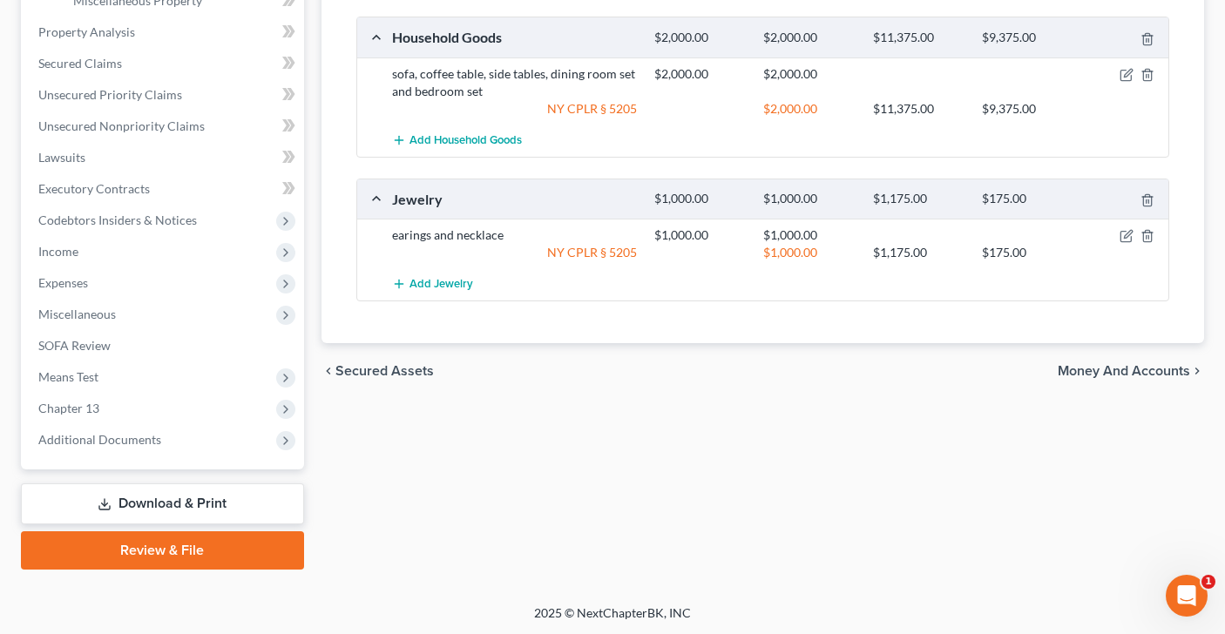
scroll to position [635, 0]
click at [1141, 364] on span "Money and Accounts" at bounding box center [1123, 371] width 132 height 14
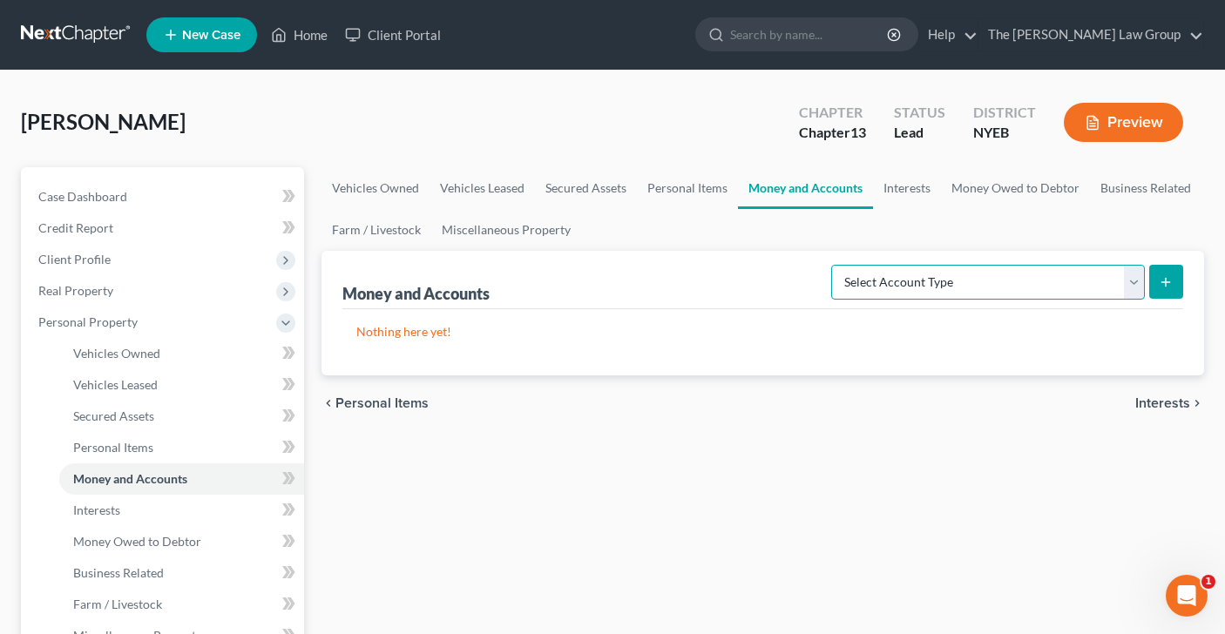
click at [1131, 280] on select "Select Account Type Brokerage Cash on Hand Certificates of Deposit Checking Acc…" at bounding box center [988, 282] width 314 height 35
select select "checking"
click at [1167, 286] on icon "submit" at bounding box center [1165, 282] width 14 height 14
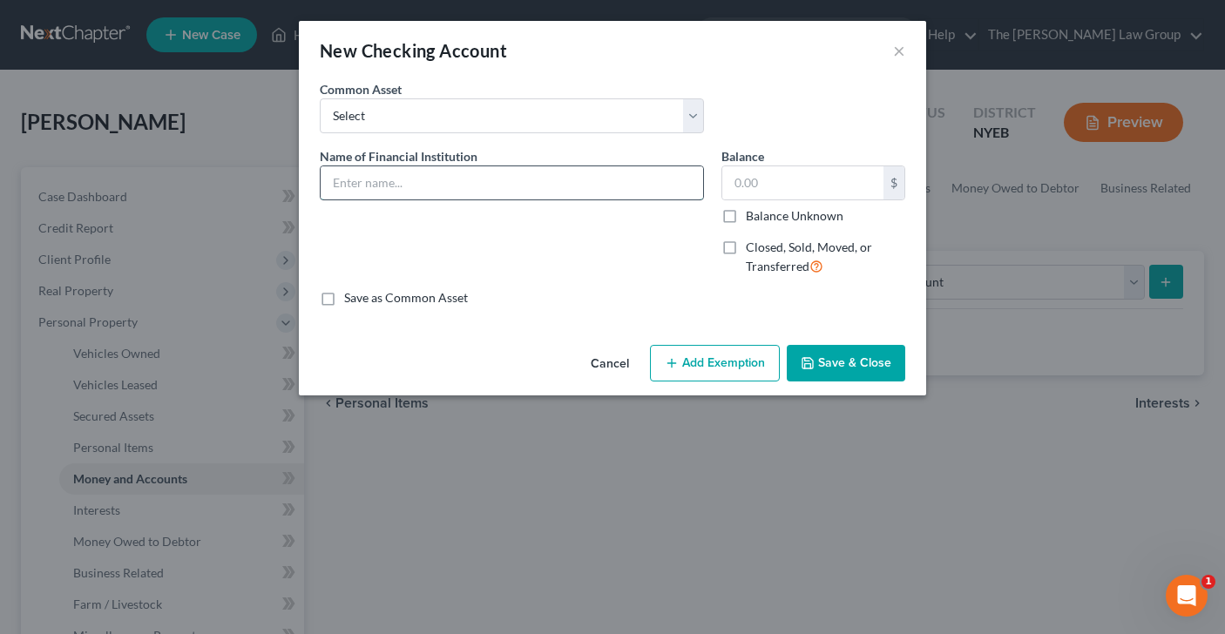
click at [533, 188] on input "text" at bounding box center [512, 182] width 382 height 33
type input "Municipal Credit Union"
click at [746, 183] on input "text" at bounding box center [802, 182] width 161 height 33
type input "1,205.99"
click at [739, 360] on button "Add Exemption" at bounding box center [715, 363] width 130 height 37
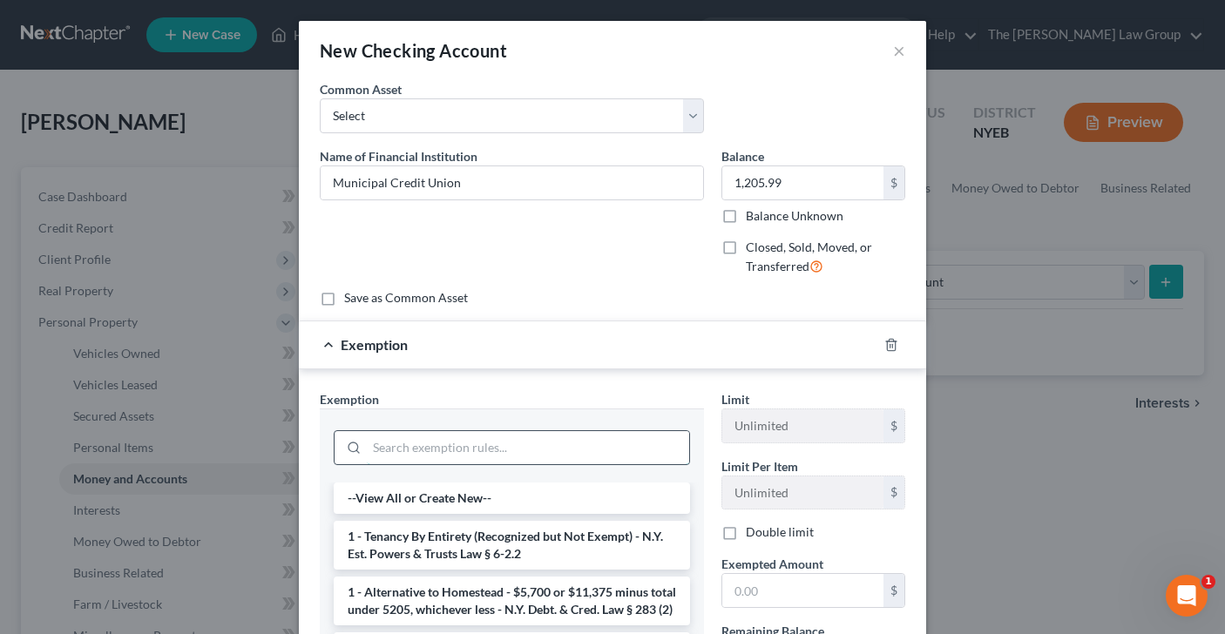
click at [573, 451] on input "search" at bounding box center [528, 447] width 322 height 33
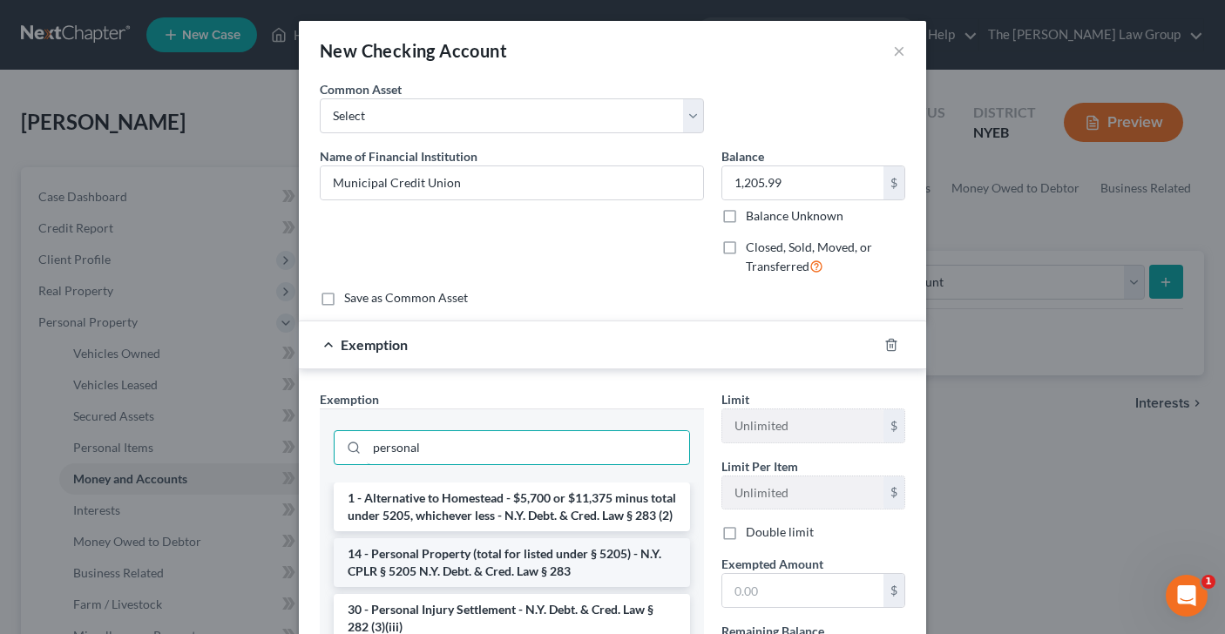
type input "personal"
click at [542, 582] on li "14 - Personal Property (total for listed under § 5205) - N.Y. CPLR § 5205 N.Y. …" at bounding box center [512, 562] width 356 height 49
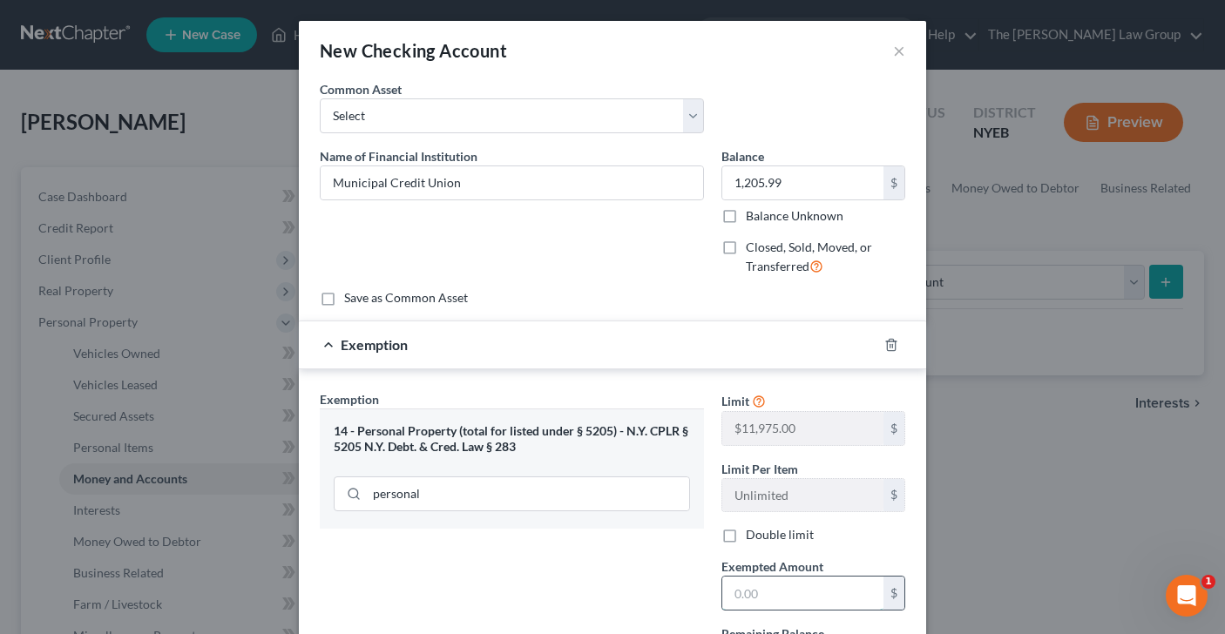
click at [799, 583] on input "text" at bounding box center [802, 593] width 161 height 33
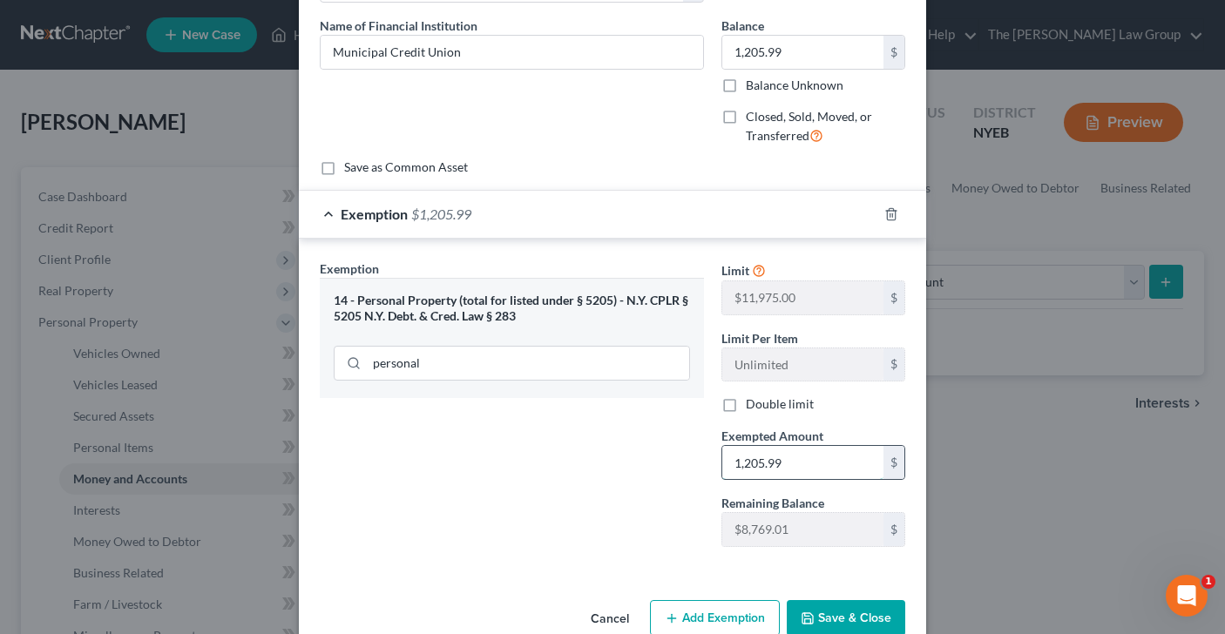
scroll to position [167, 0]
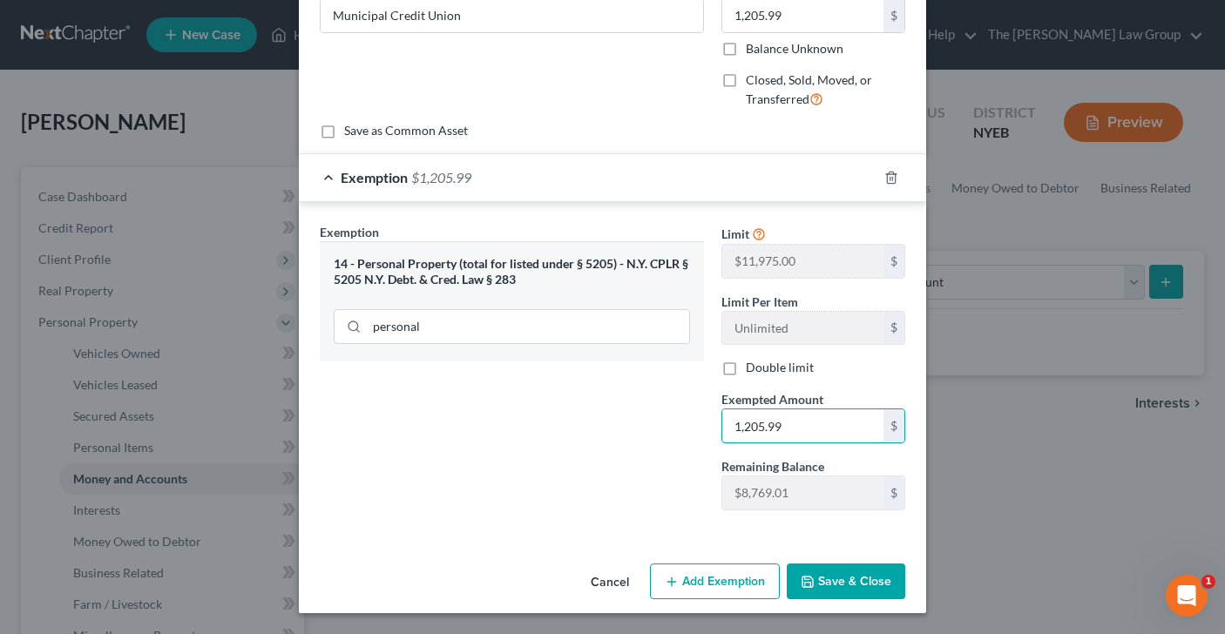
type input "1,205.99"
click at [867, 587] on button "Save & Close" at bounding box center [846, 582] width 118 height 37
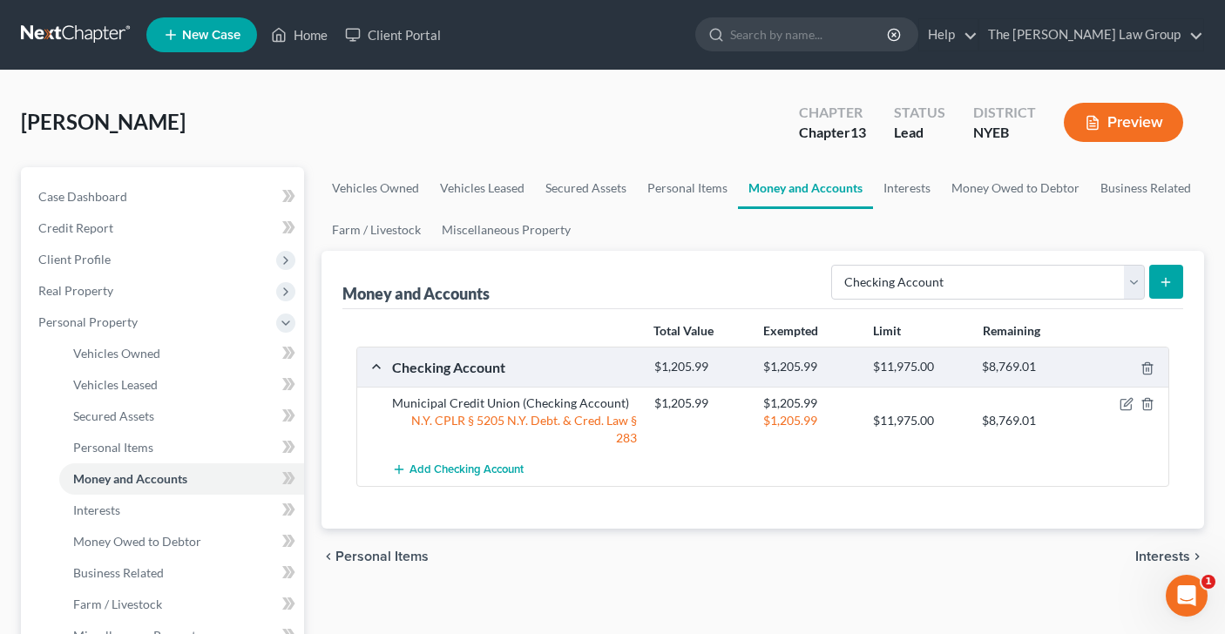
click at [1164, 286] on icon "submit" at bounding box center [1165, 282] width 14 height 14
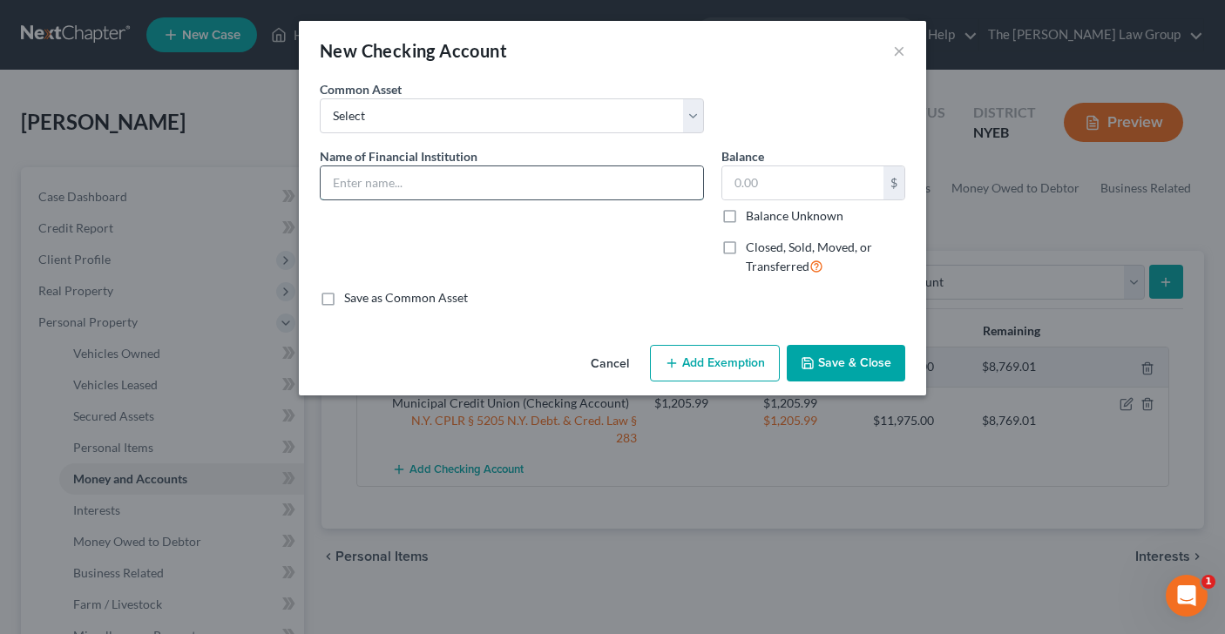
click at [523, 186] on input "text" at bounding box center [512, 182] width 382 height 33
type input "Chase"
click at [852, 173] on input "text" at bounding box center [802, 182] width 161 height 33
type input "3,000"
click at [735, 361] on button "Add Exemption" at bounding box center [715, 363] width 130 height 37
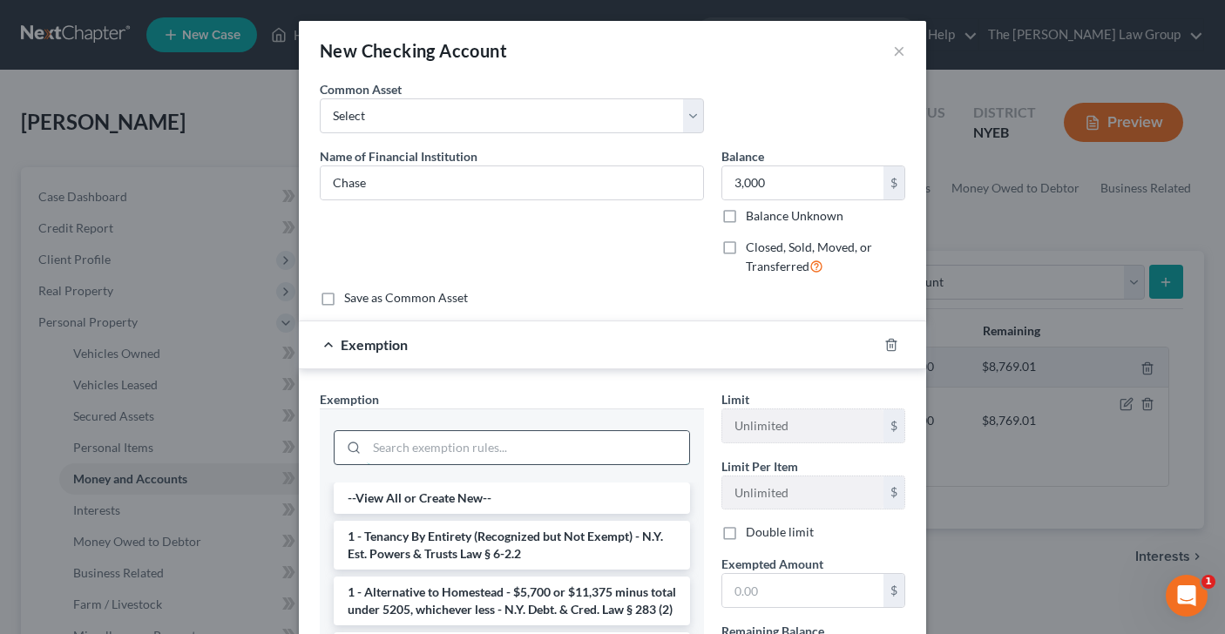
click at [465, 434] on input "search" at bounding box center [528, 447] width 322 height 33
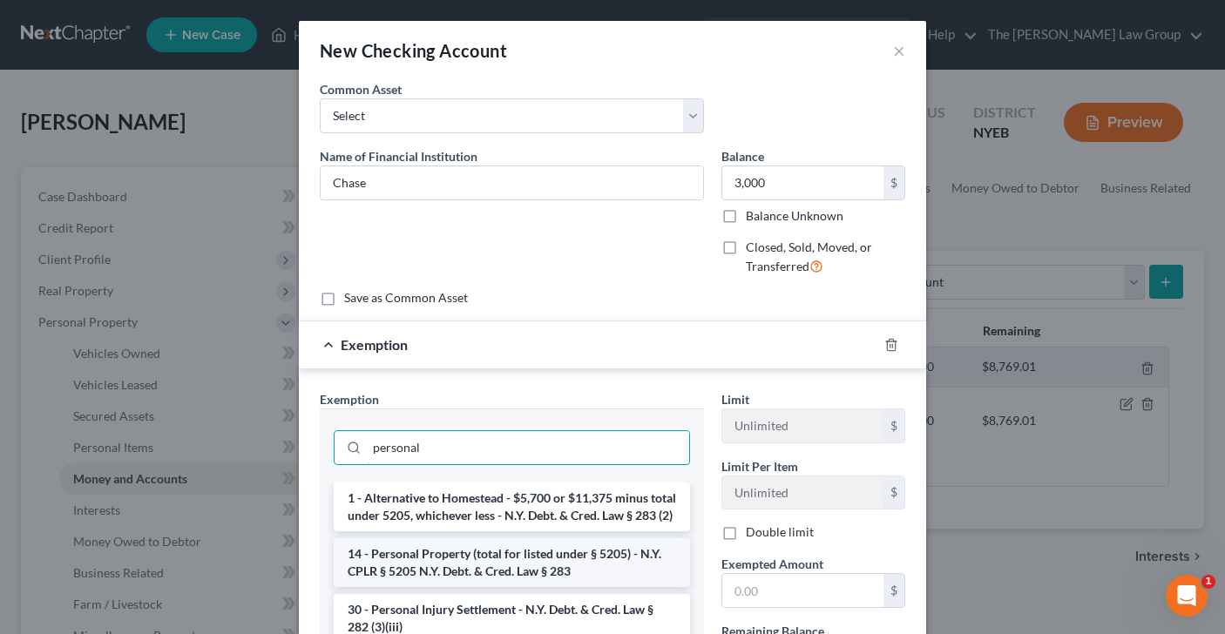
type input "personal"
click at [438, 571] on li "14 - Personal Property (total for listed under § 5205) - N.Y. CPLR § 5205 N.Y. …" at bounding box center [512, 562] width 356 height 49
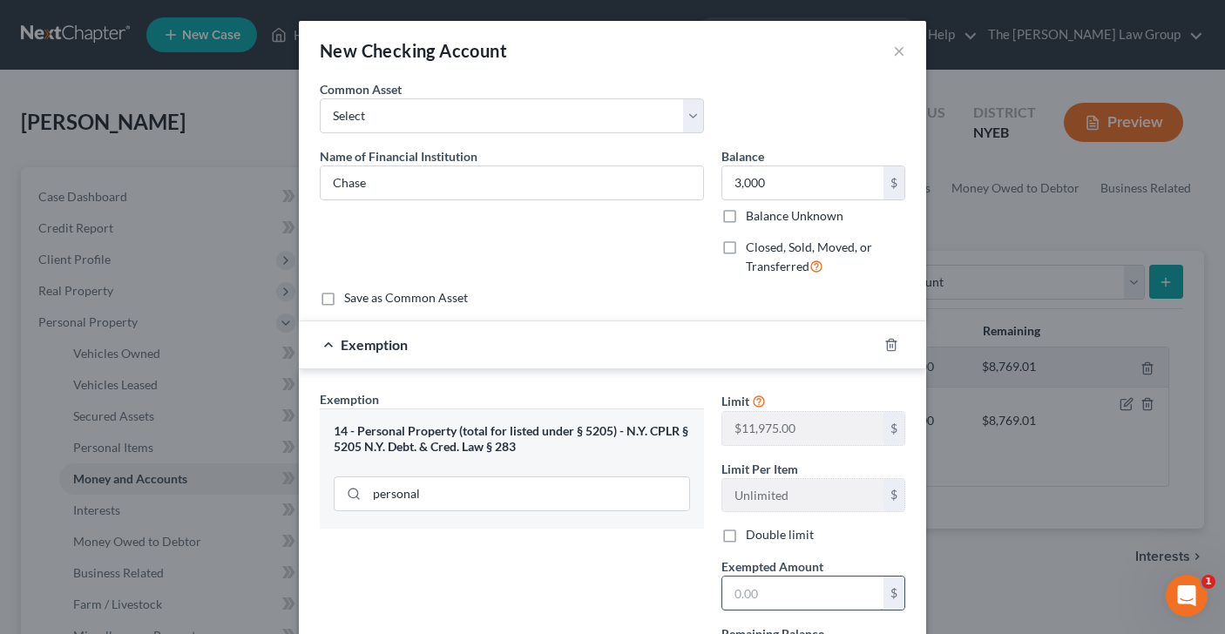
click at [799, 593] on input "text" at bounding box center [802, 593] width 161 height 33
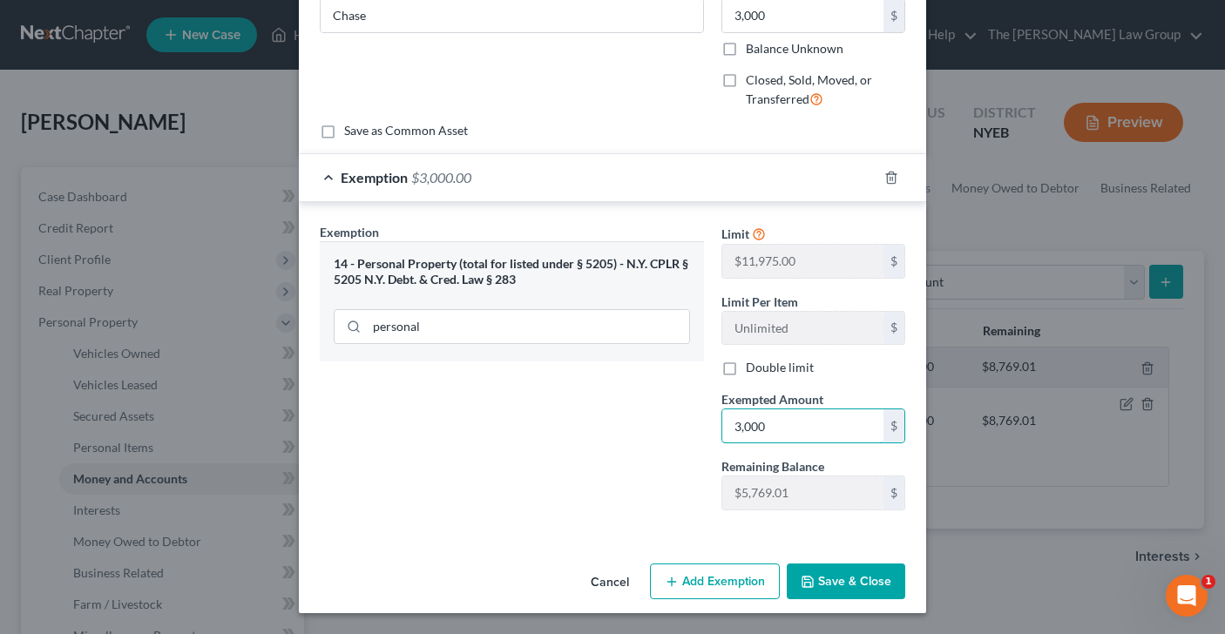
type input "3,000"
click at [835, 577] on button "Save & Close" at bounding box center [846, 582] width 118 height 37
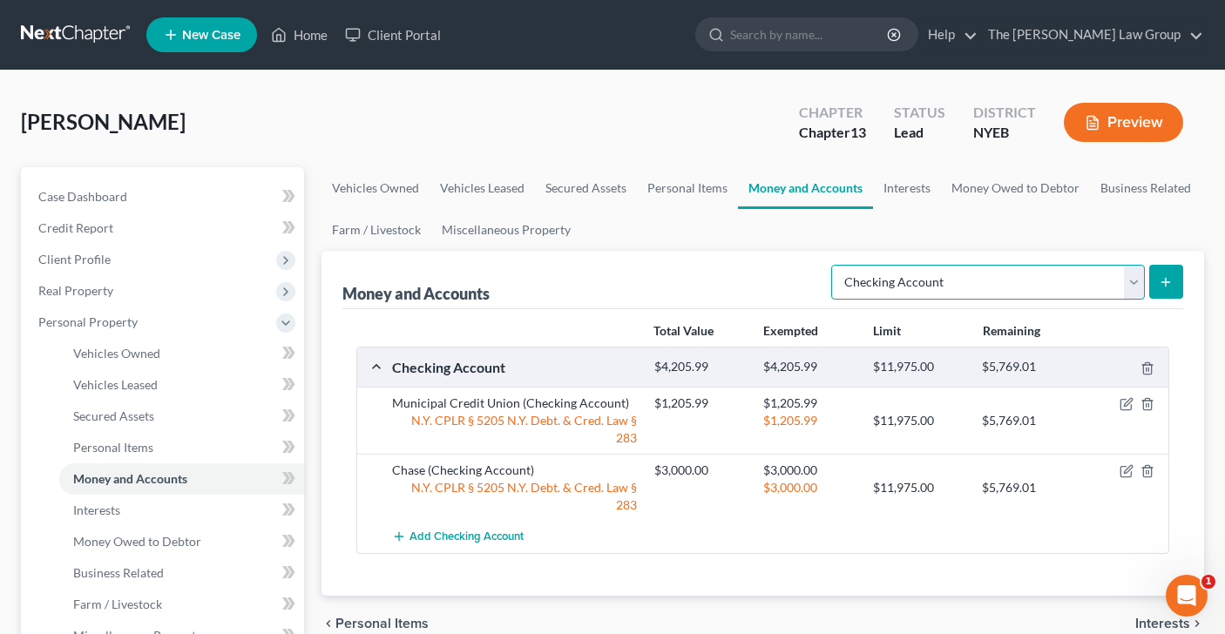
click at [1131, 283] on select "Select Account Type Brokerage Cash on Hand Certificates of Deposit Checking Acc…" at bounding box center [988, 282] width 314 height 35
select select "cash_on_hand"
click at [1161, 281] on icon "submit" at bounding box center [1165, 282] width 14 height 14
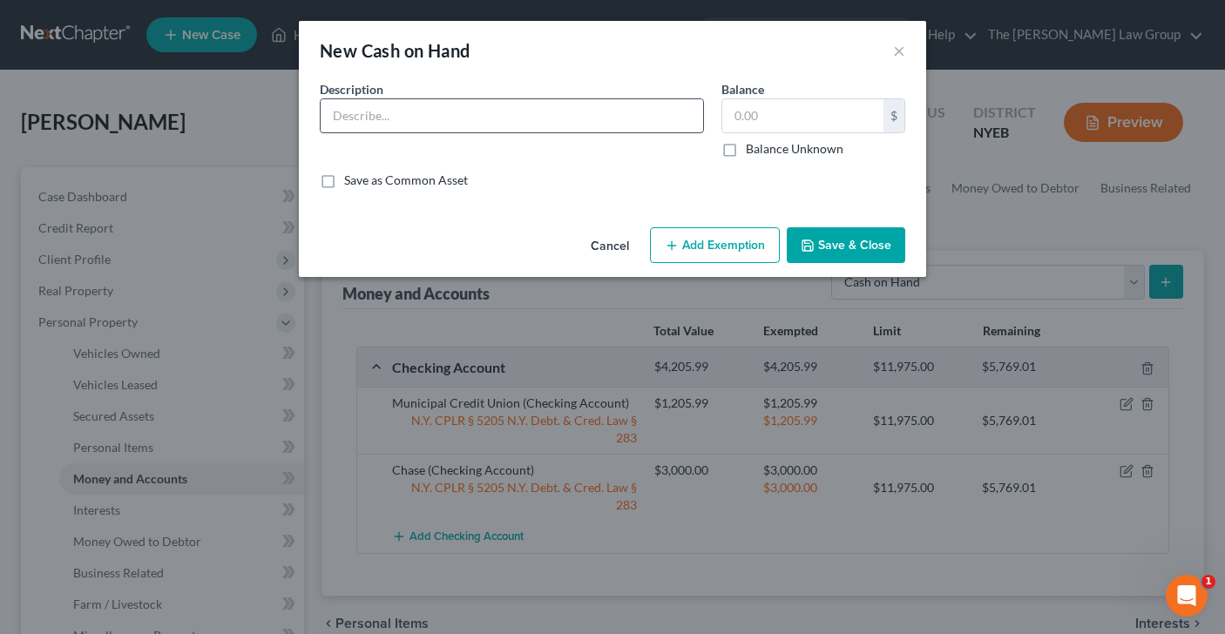
click at [657, 117] on input "text" at bounding box center [512, 115] width 382 height 33
type input "cash"
click at [777, 125] on input "text" at bounding box center [802, 115] width 161 height 33
type input "500"
click at [741, 240] on button "Add Exemption" at bounding box center [715, 245] width 130 height 37
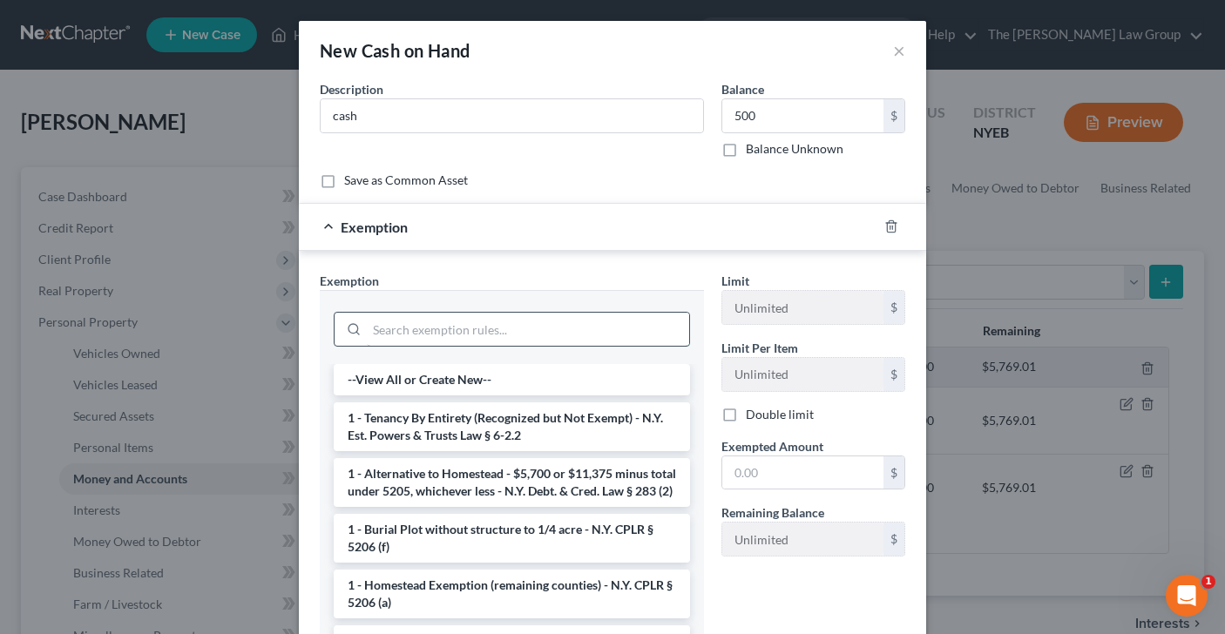
click at [504, 330] on input "search" at bounding box center [528, 329] width 322 height 33
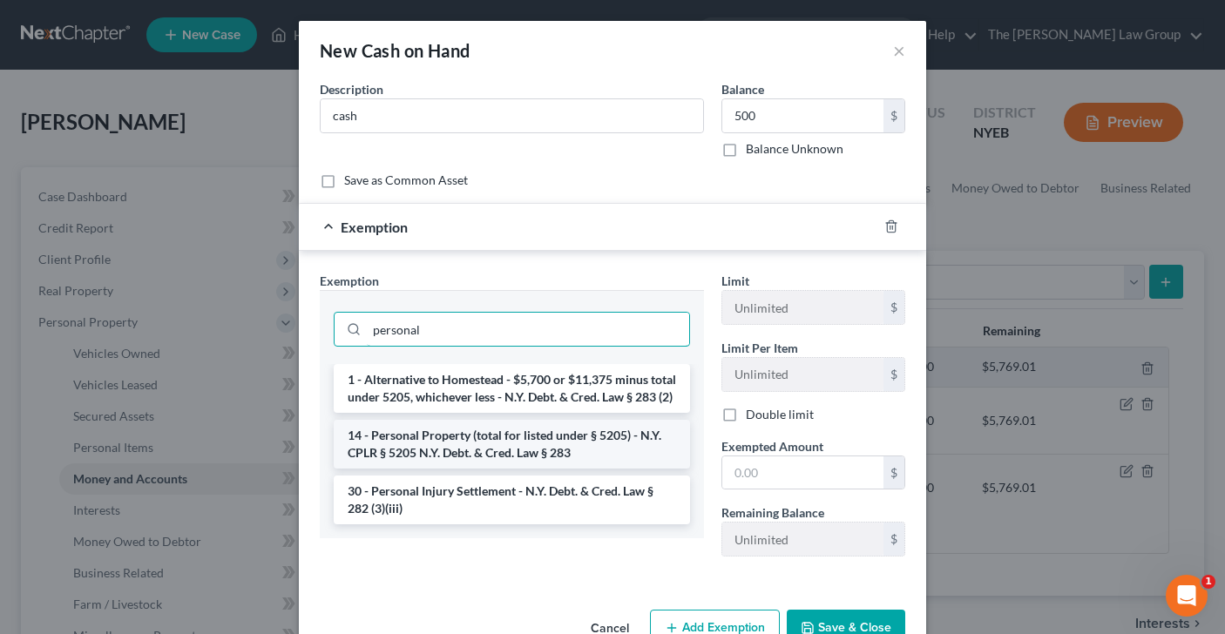
type input "personal"
click at [413, 453] on li "14 - Personal Property (total for listed under § 5205) - N.Y. CPLR § 5205 N.Y. …" at bounding box center [512, 444] width 356 height 49
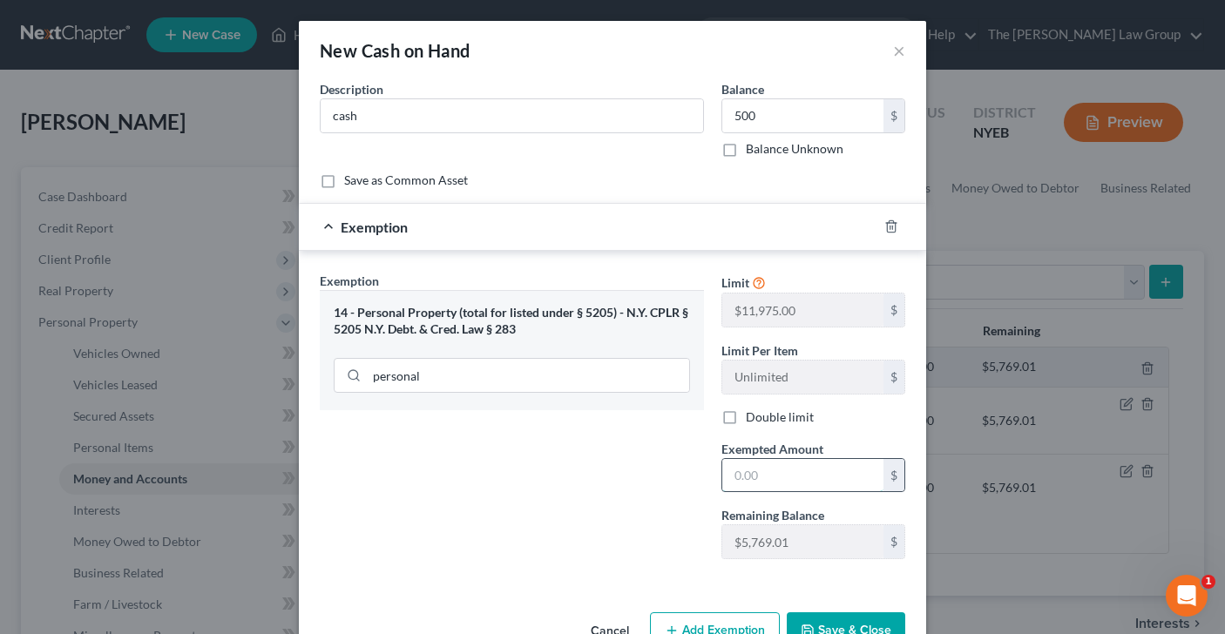
click at [764, 477] on input "text" at bounding box center [802, 475] width 161 height 33
type input "500"
click at [652, 515] on div "Exemption Set must be selected for CA. Exemption * 14 - Personal Property (tota…" at bounding box center [512, 422] width 402 height 301
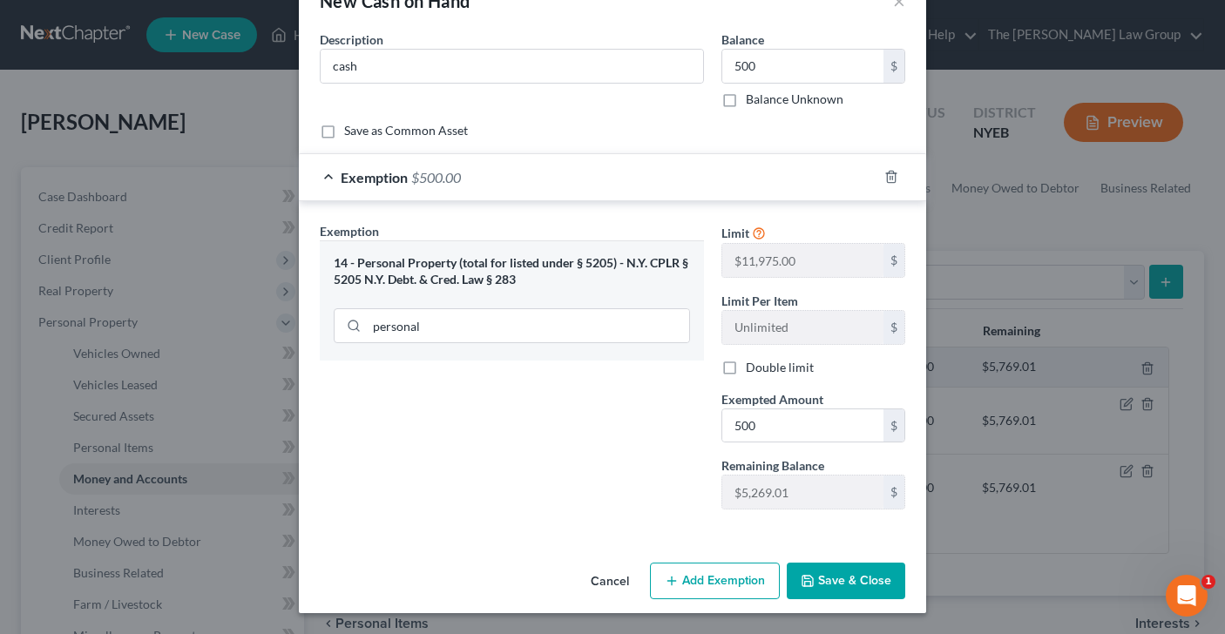
click at [850, 573] on button "Save & Close" at bounding box center [846, 581] width 118 height 37
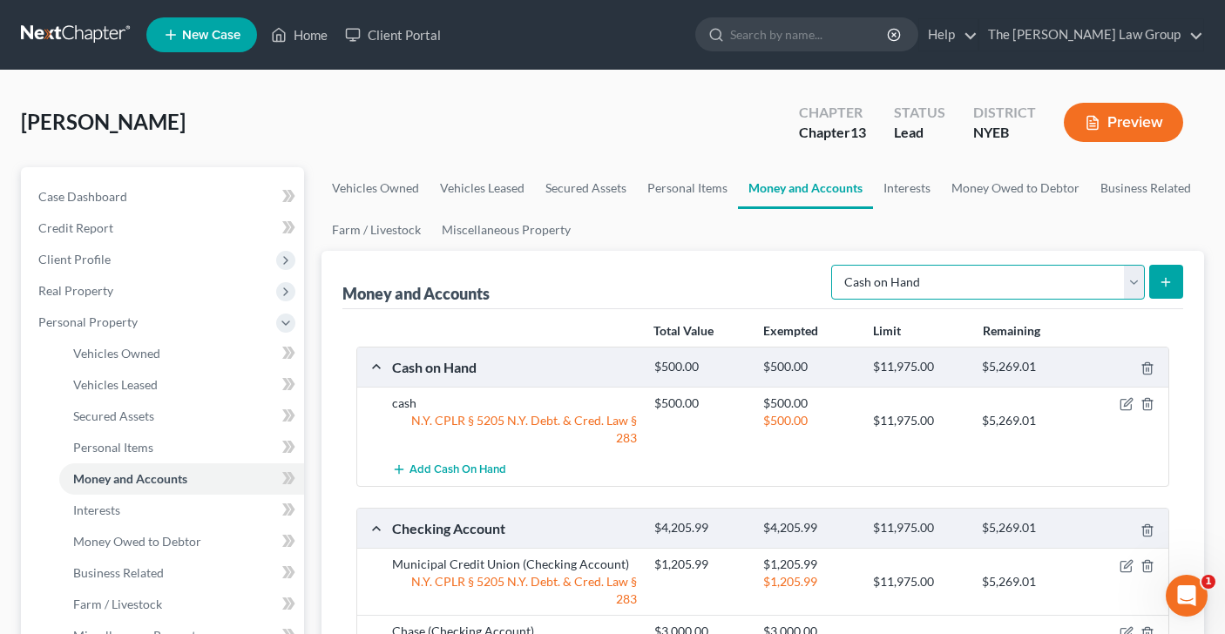
click at [1129, 281] on select "Select Account Type Brokerage Cash on Hand Certificates of Deposit Checking Acc…" at bounding box center [988, 282] width 314 height 35
select select "savings"
click at [1164, 284] on icon "submit" at bounding box center [1165, 282] width 14 height 14
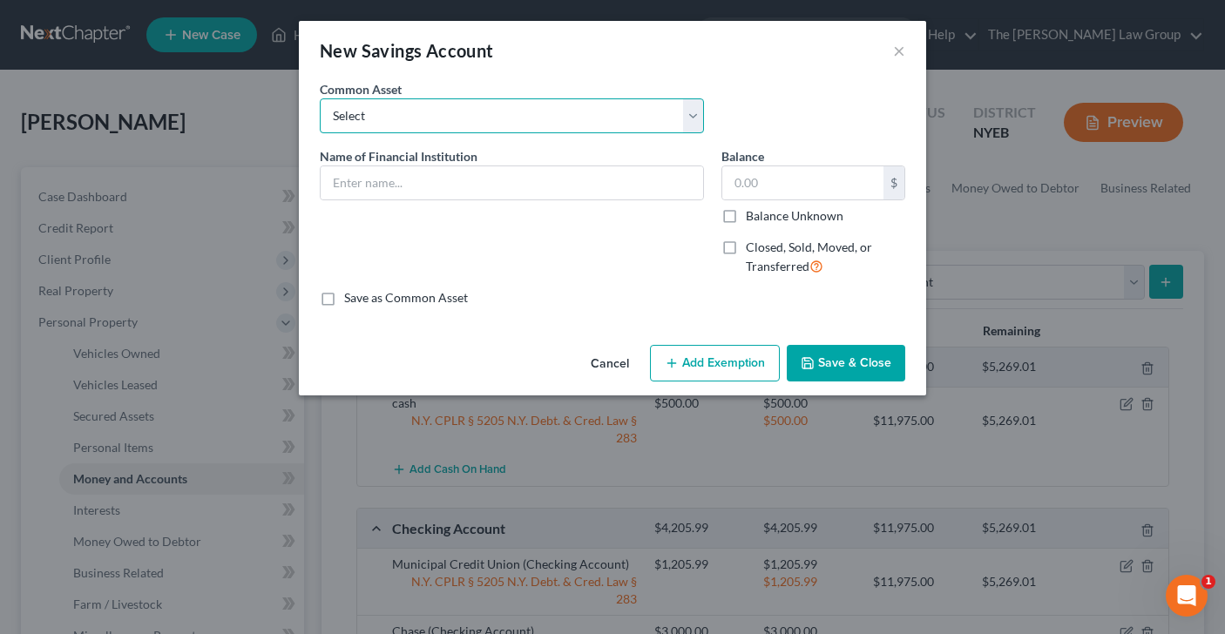
click at [690, 117] on select "Select Bethpage Federal Credit Union" at bounding box center [512, 115] width 384 height 35
click at [598, 197] on input "text" at bounding box center [512, 182] width 382 height 33
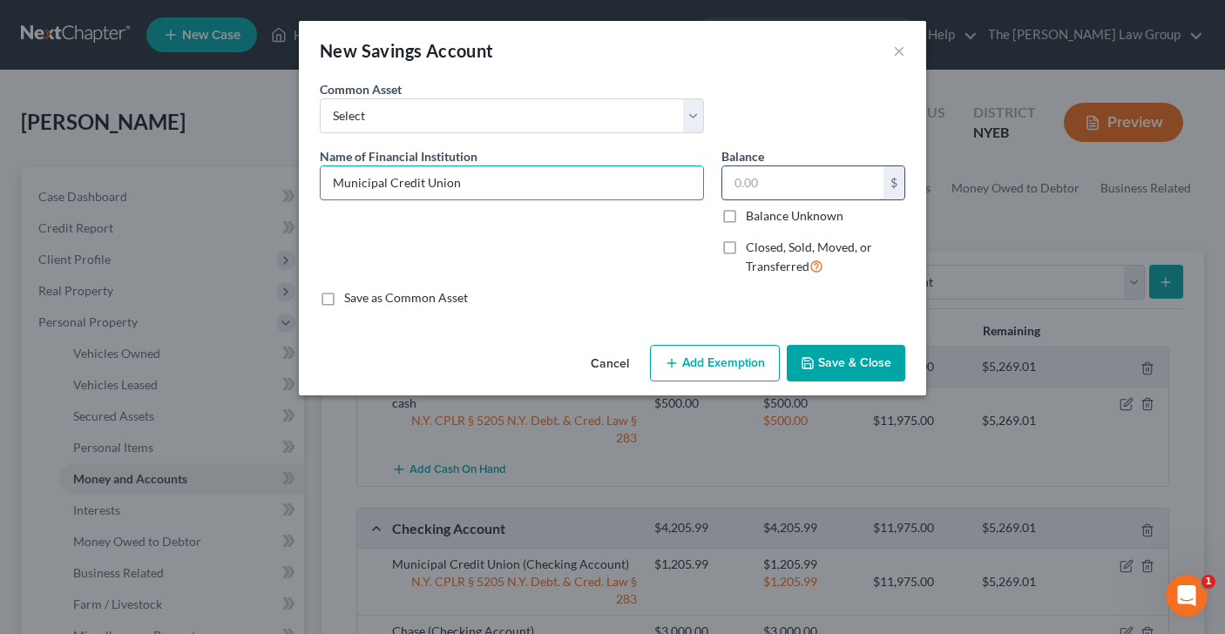
type input "Municipal Credit Union"
click at [807, 187] on input "text" at bounding box center [802, 182] width 161 height 33
type input "12,396.82"
click at [720, 364] on button "Add Exemption" at bounding box center [715, 363] width 130 height 37
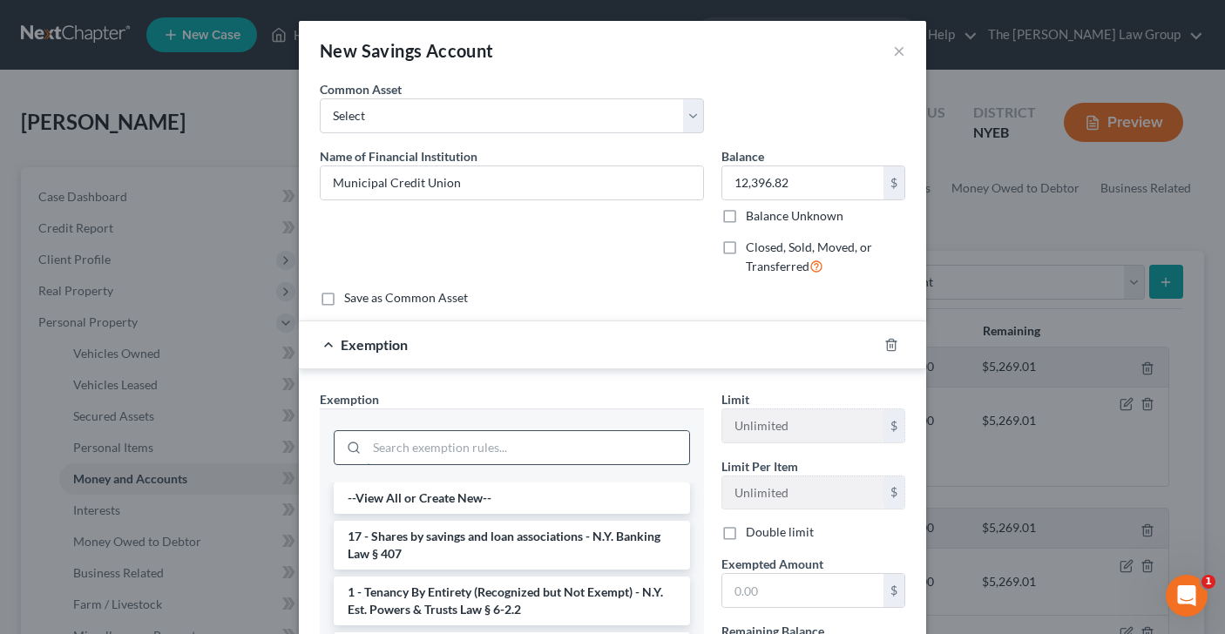
click at [558, 455] on input "search" at bounding box center [528, 447] width 322 height 33
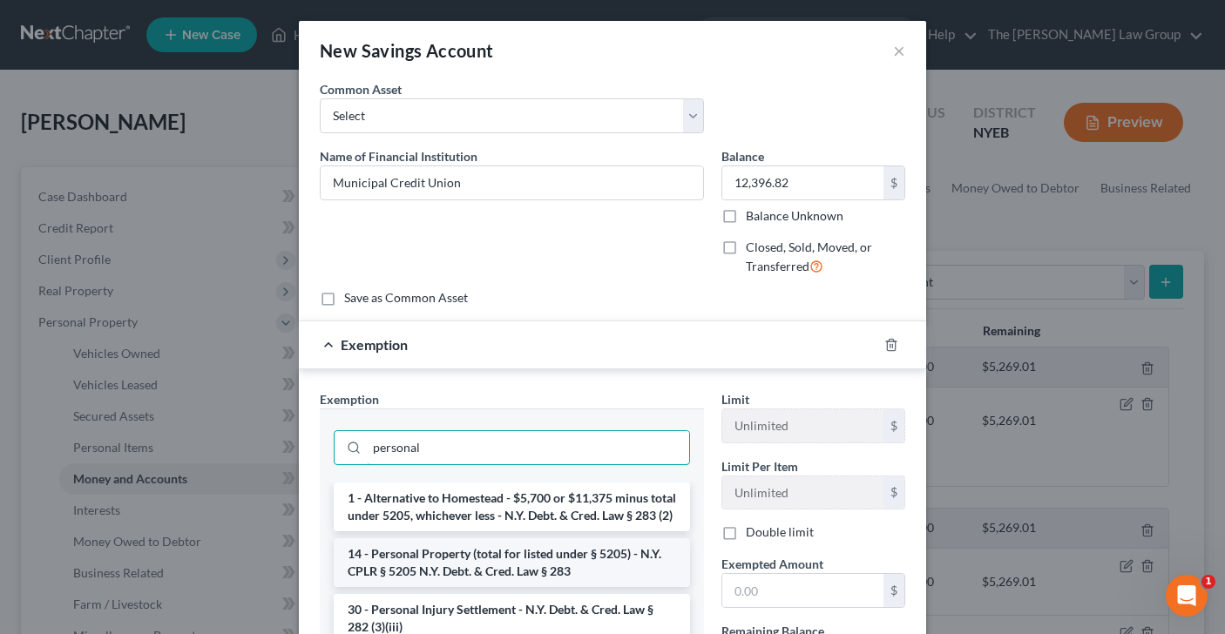
type input "personal"
click at [554, 566] on li "14 - Personal Property (total for listed under § 5205) - N.Y. CPLR § 5205 N.Y. …" at bounding box center [512, 562] width 356 height 49
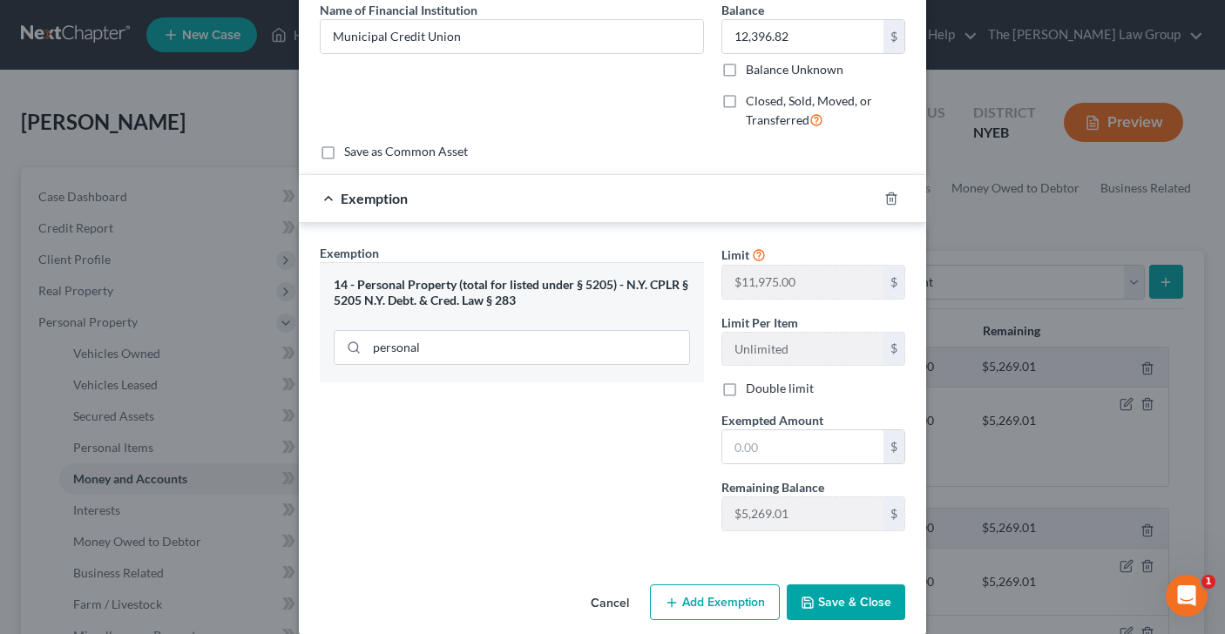
scroll to position [152, 0]
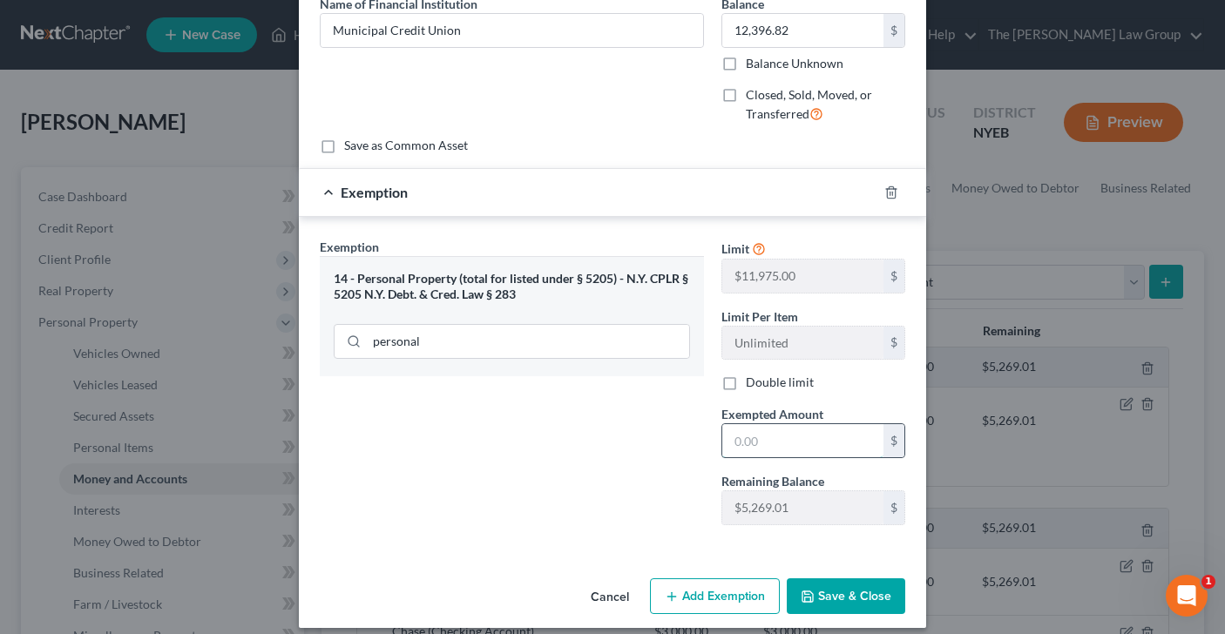
click at [773, 445] on input "text" at bounding box center [802, 440] width 161 height 33
click at [803, 444] on input "12,396.82" at bounding box center [802, 440] width 161 height 33
drag, startPoint x: 802, startPoint y: 442, endPoint x: 635, endPoint y: 445, distance: 167.3
click at [635, 445] on div "Exemption Set must be selected for CA. Exemption * 14 - Personal Property (tota…" at bounding box center [612, 389] width 603 height 302
type input "11,975"
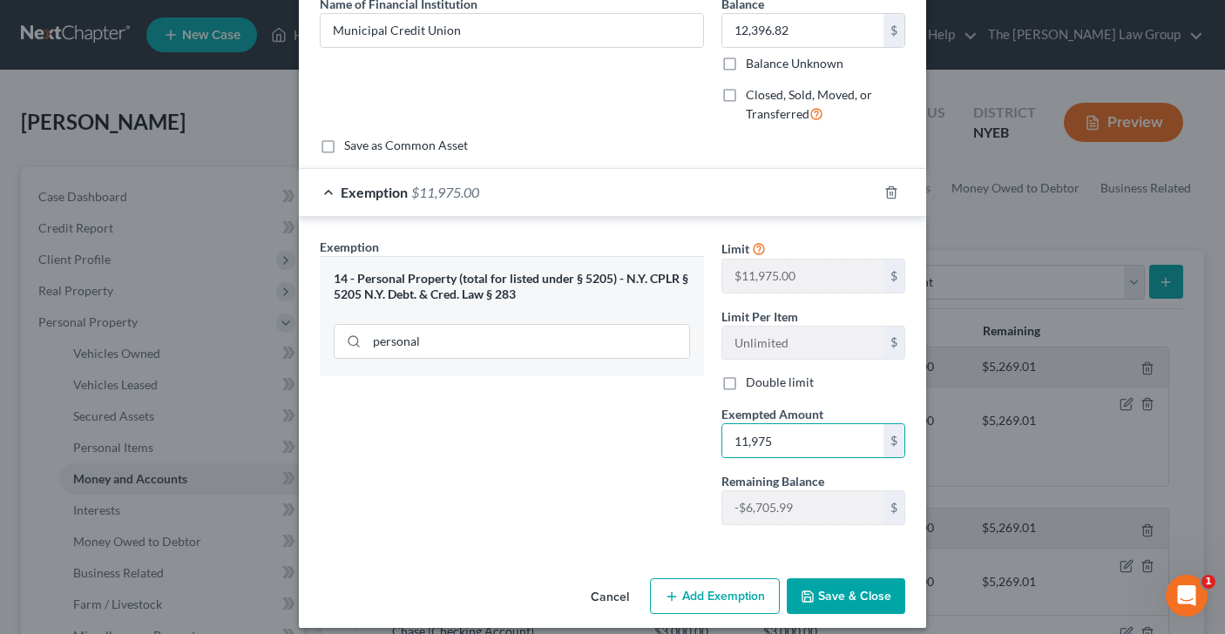
click at [848, 591] on button "Save & Close" at bounding box center [846, 596] width 118 height 37
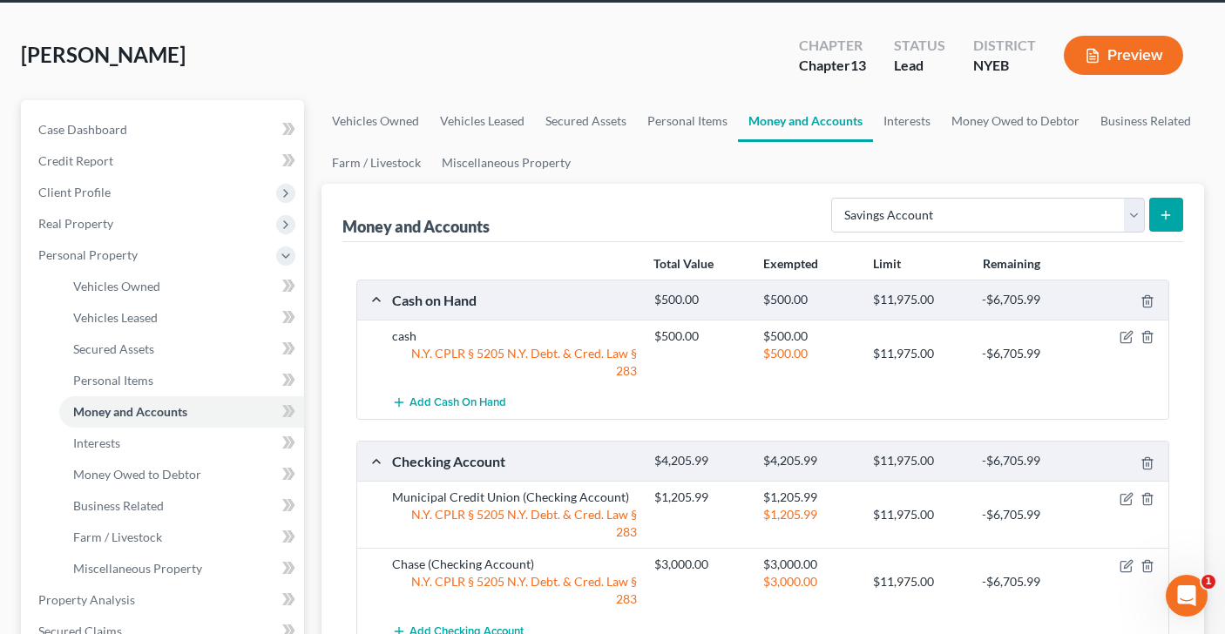
scroll to position [0, 0]
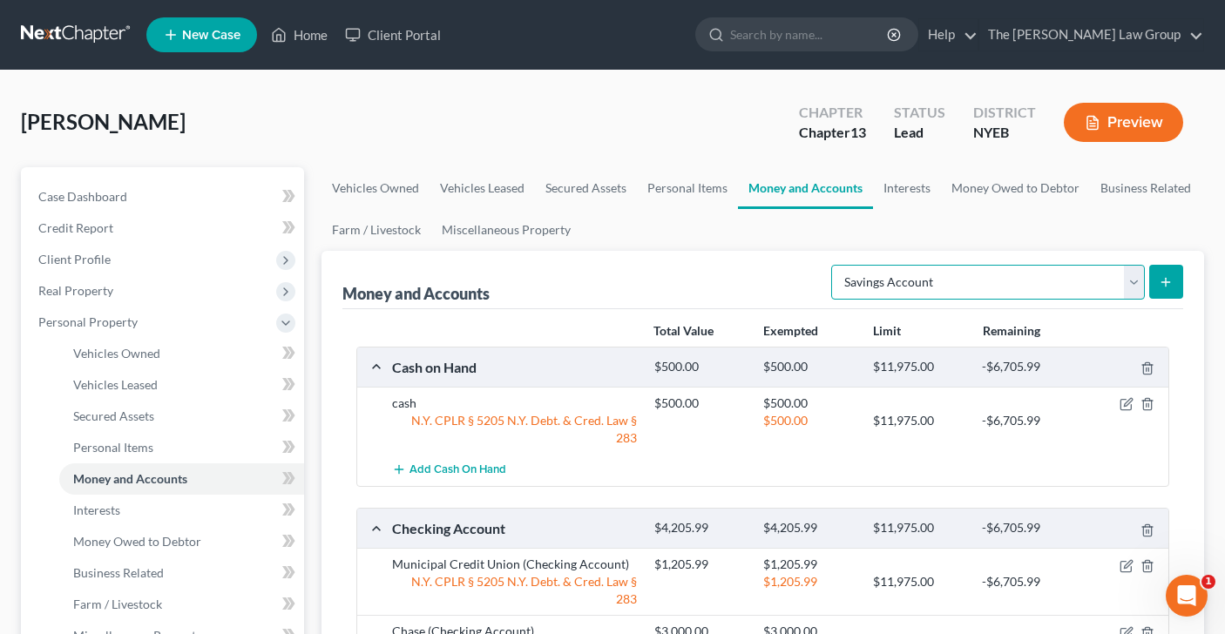
click at [1136, 292] on select "Select Account Type Brokerage Cash on Hand Certificates of Deposit Checking Acc…" at bounding box center [988, 282] width 314 height 35
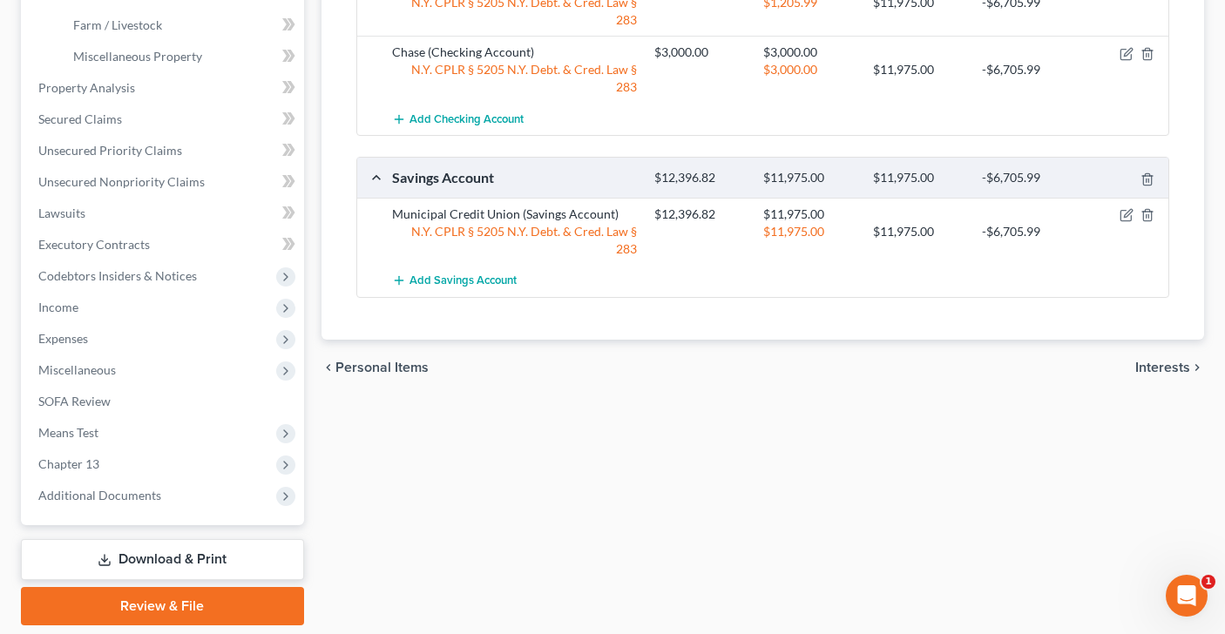
scroll to position [635, 0]
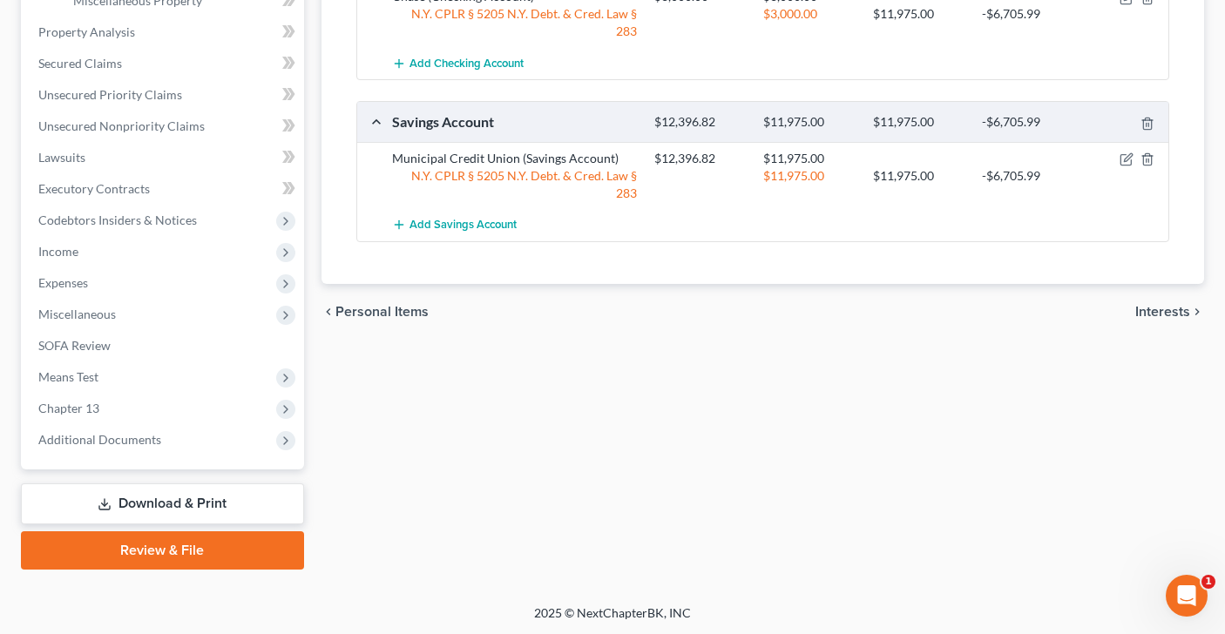
click at [1156, 305] on span "Interests" at bounding box center [1162, 312] width 55 height 14
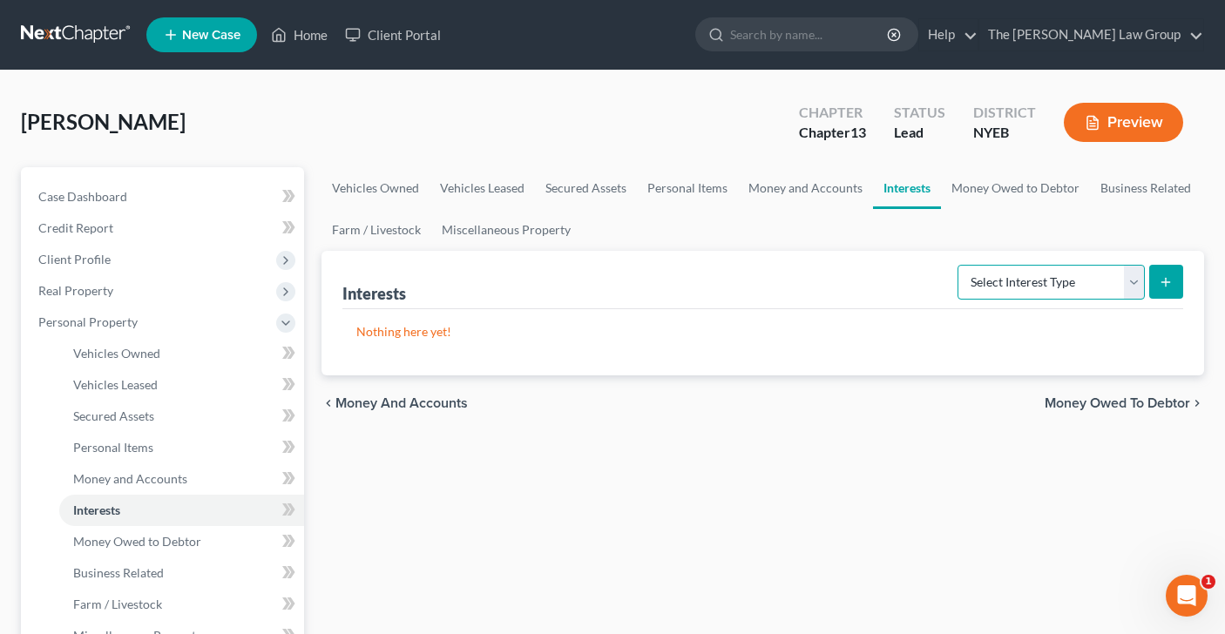
click at [1135, 279] on select "Select Interest Type 401K Annuity Bond Education IRA Government Bond Government…" at bounding box center [1050, 282] width 187 height 35
select select "401k"
click at [316, 35] on link "Home" at bounding box center [299, 34] width 74 height 31
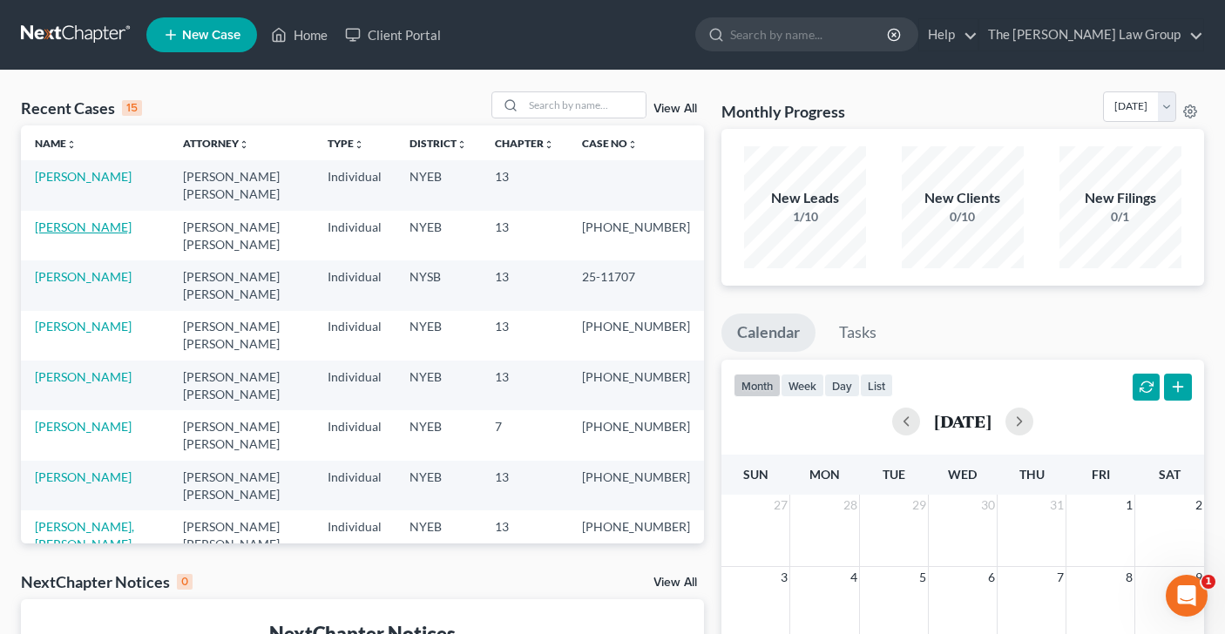
click at [121, 219] on link "[PERSON_NAME]" at bounding box center [83, 226] width 97 height 15
select select "2"
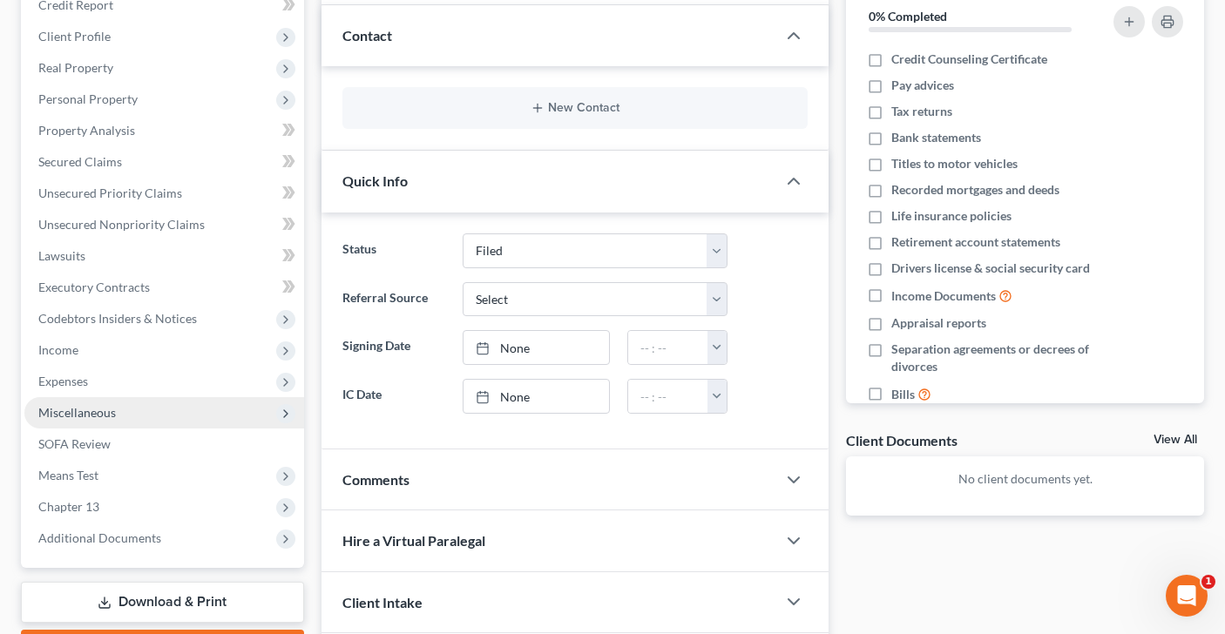
scroll to position [220, 0]
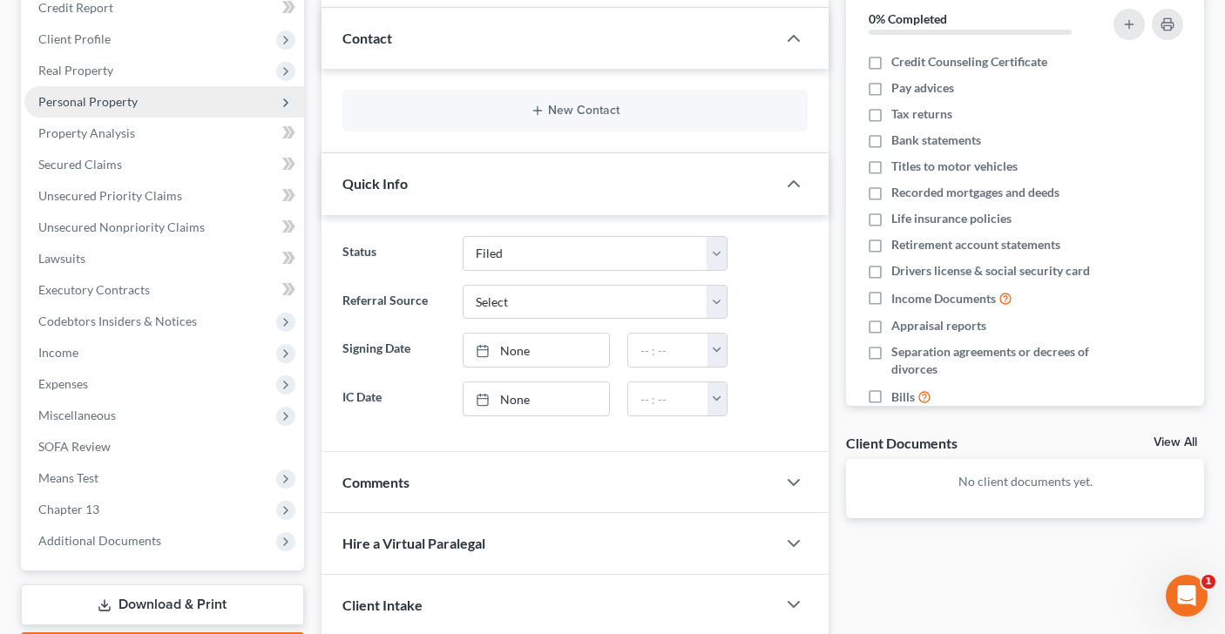
click at [211, 103] on span "Personal Property" at bounding box center [164, 101] width 280 height 31
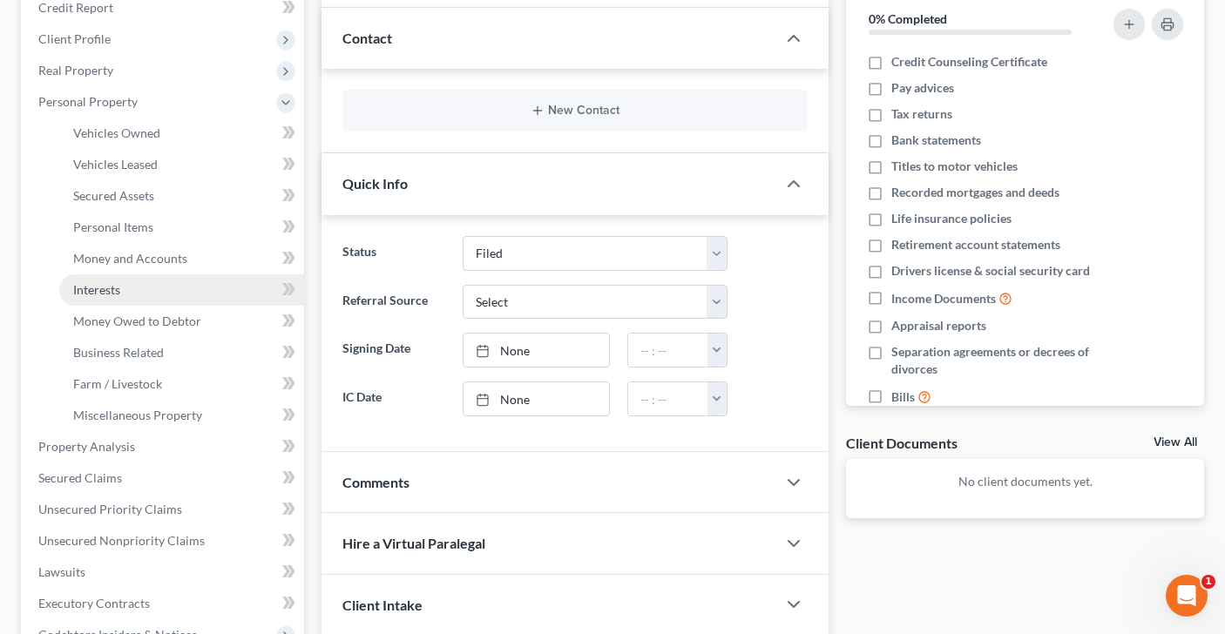
click at [133, 294] on link "Interests" at bounding box center [181, 289] width 245 height 31
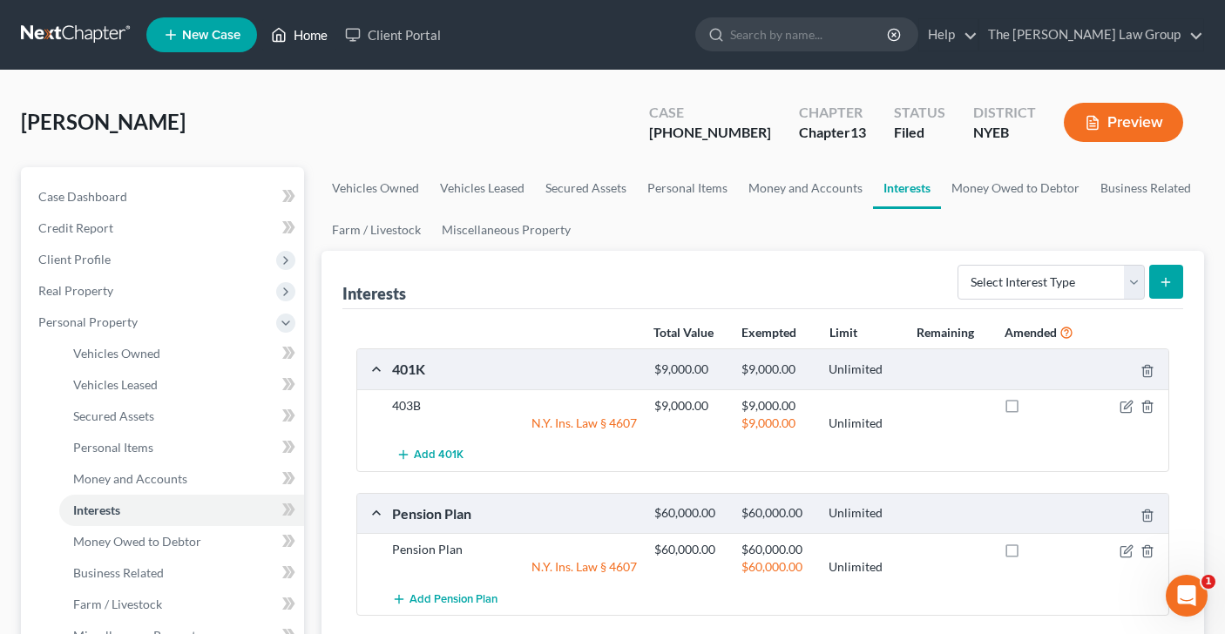
click at [294, 33] on link "Home" at bounding box center [299, 34] width 74 height 31
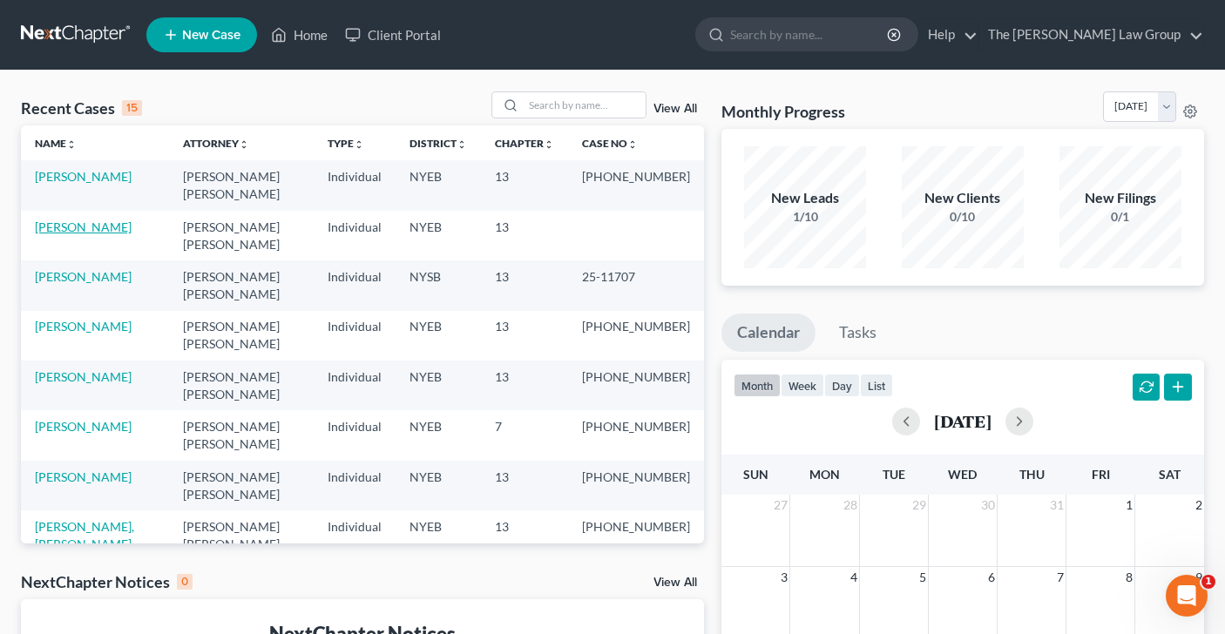
click at [90, 219] on link "[PERSON_NAME]" at bounding box center [83, 226] width 97 height 15
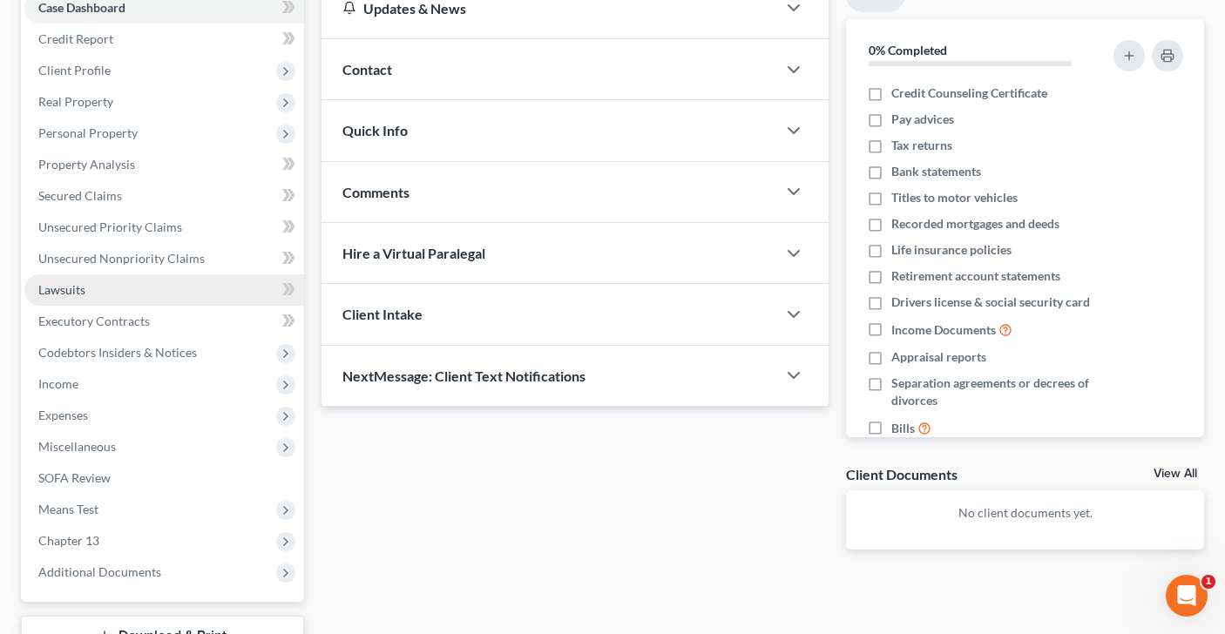
scroll to position [190, 0]
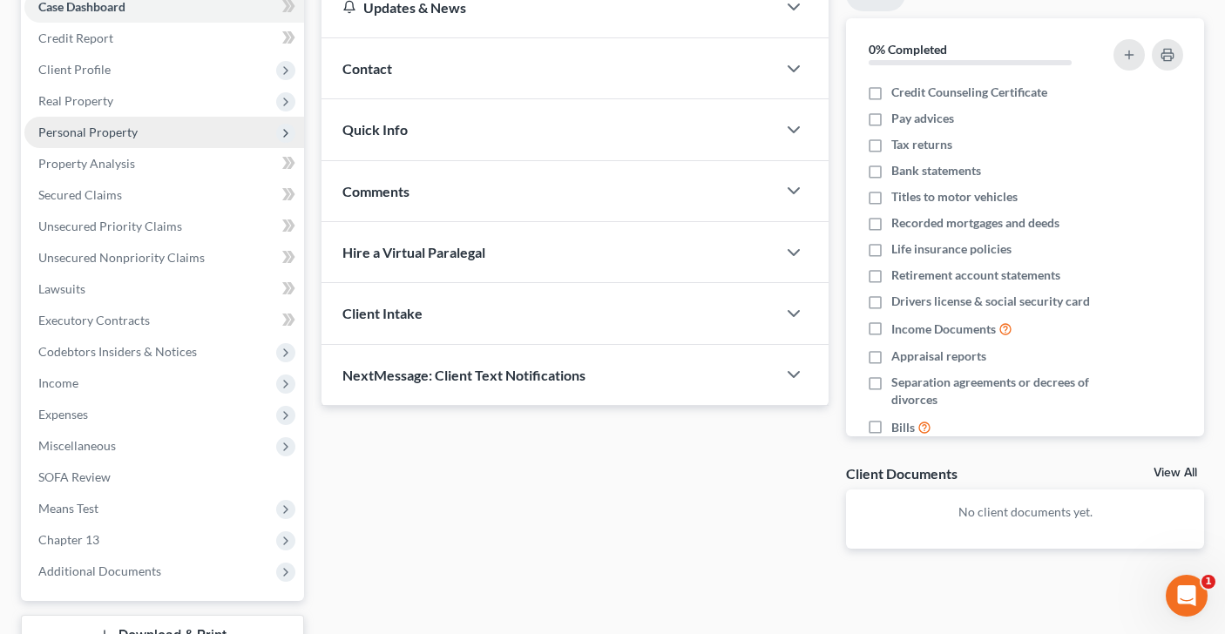
click at [122, 128] on span "Personal Property" at bounding box center [87, 132] width 99 height 15
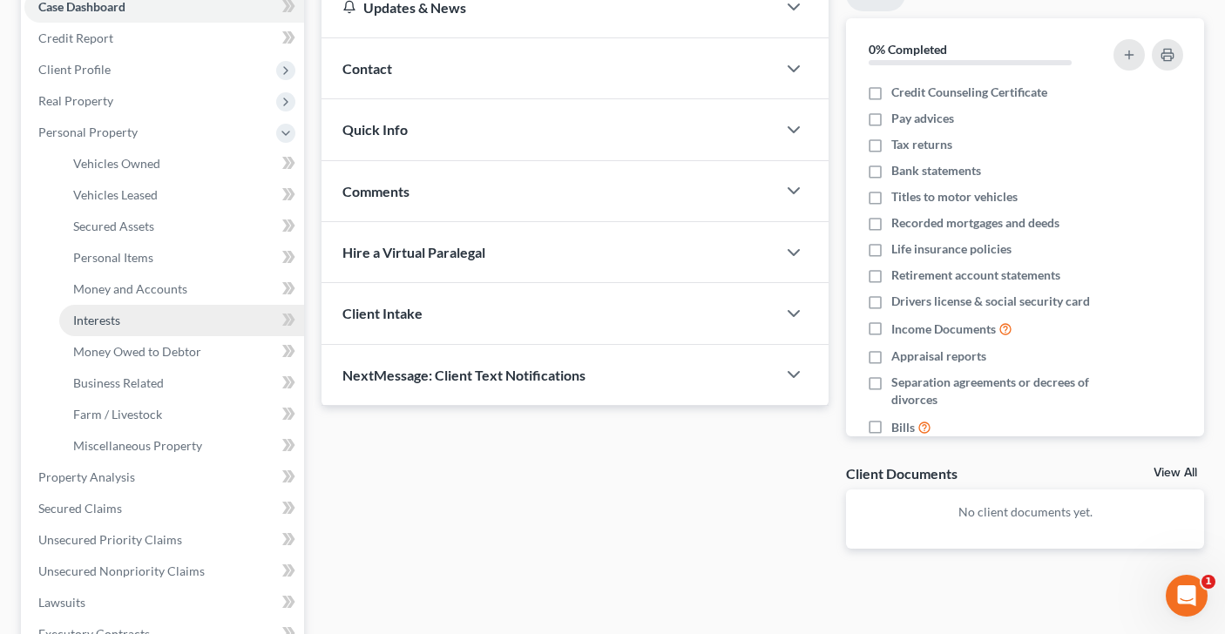
click at [118, 317] on span "Interests" at bounding box center [96, 320] width 47 height 15
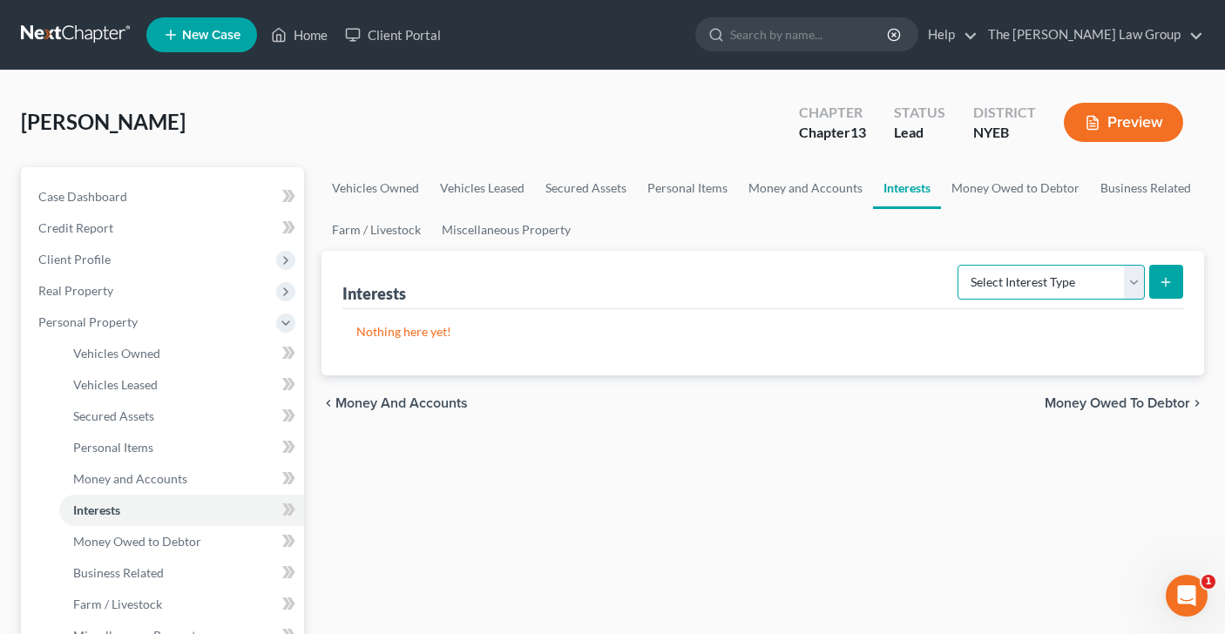
click at [1134, 281] on select "Select Interest Type 401K Annuity Bond Education IRA Government Bond Government…" at bounding box center [1050, 282] width 187 height 35
click at [1135, 273] on select "Select Interest Type 401K Annuity Bond Education IRA Government Bond Government…" at bounding box center [1050, 282] width 187 height 35
select select "other_retirement_plan"
click at [1163, 277] on icon "submit" at bounding box center [1165, 282] width 14 height 14
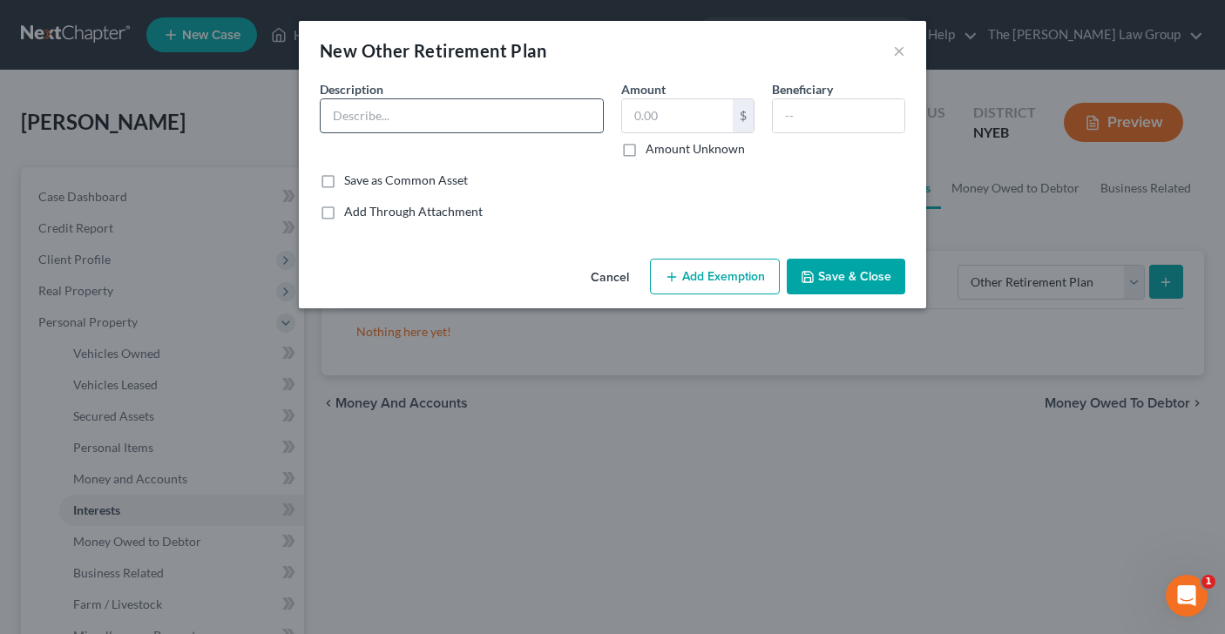
click at [444, 114] on input "text" at bounding box center [462, 115] width 282 height 33
type input "403B"
click at [658, 117] on input "text" at bounding box center [677, 115] width 111 height 33
type input "9,000"
click at [731, 278] on button "Add Exemption" at bounding box center [715, 277] width 130 height 37
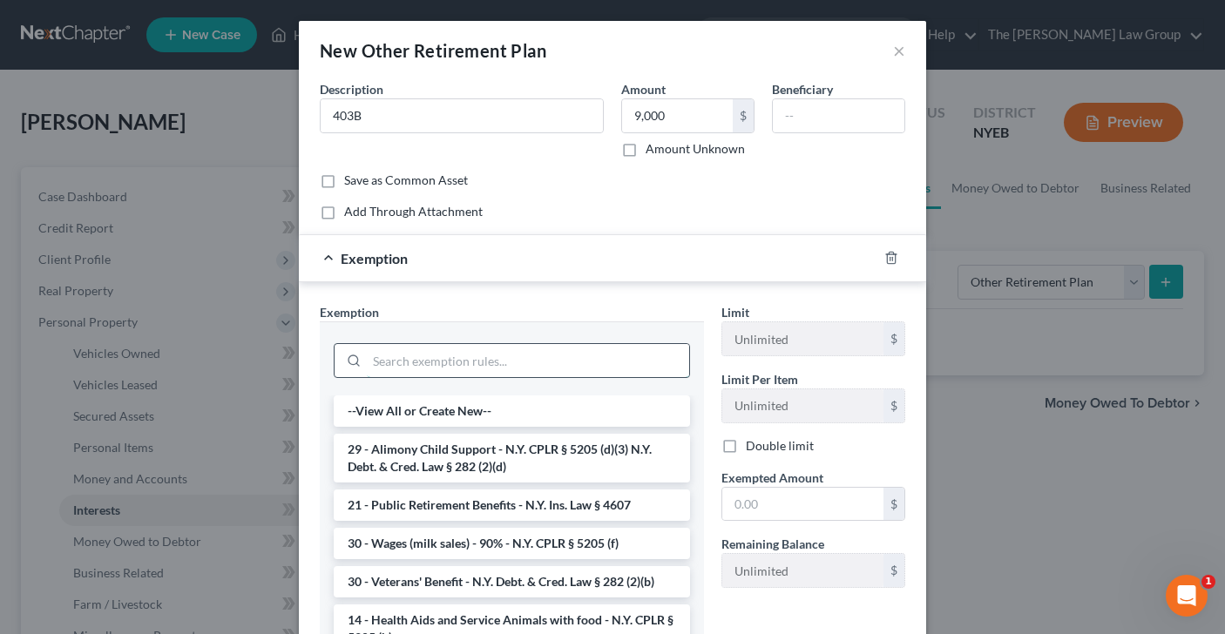
click at [530, 361] on input "search" at bounding box center [528, 360] width 322 height 33
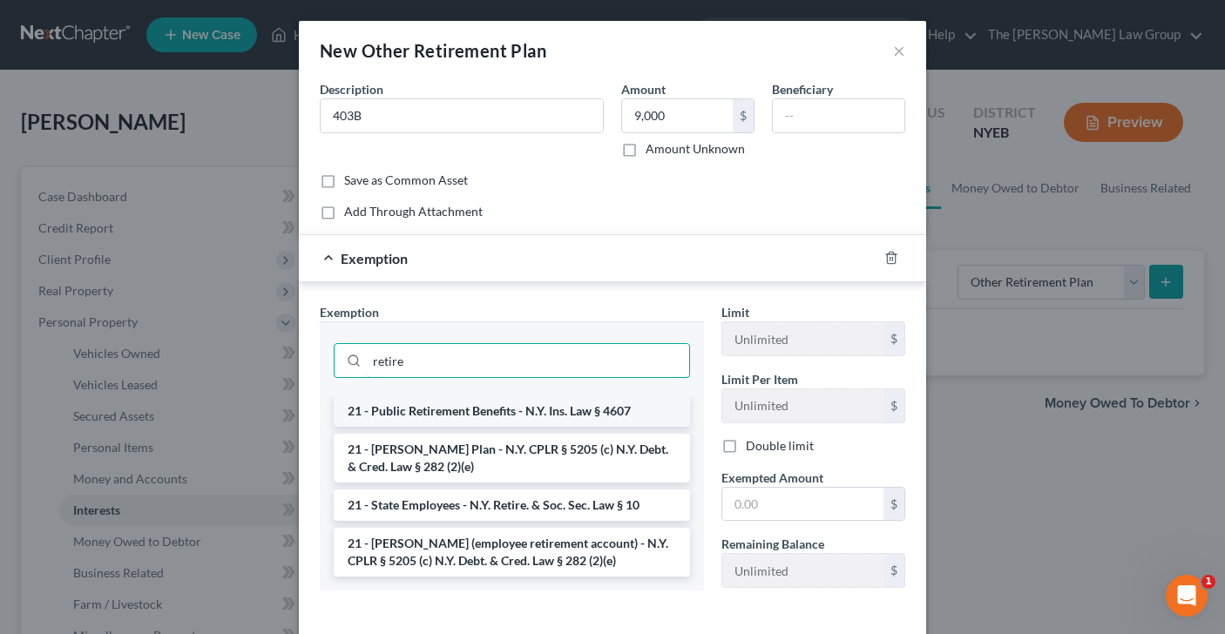
type input "retire"
click at [530, 414] on li "21 - Public Retirement Benefits - N.Y. Ins. Law § 4607" at bounding box center [512, 410] width 356 height 31
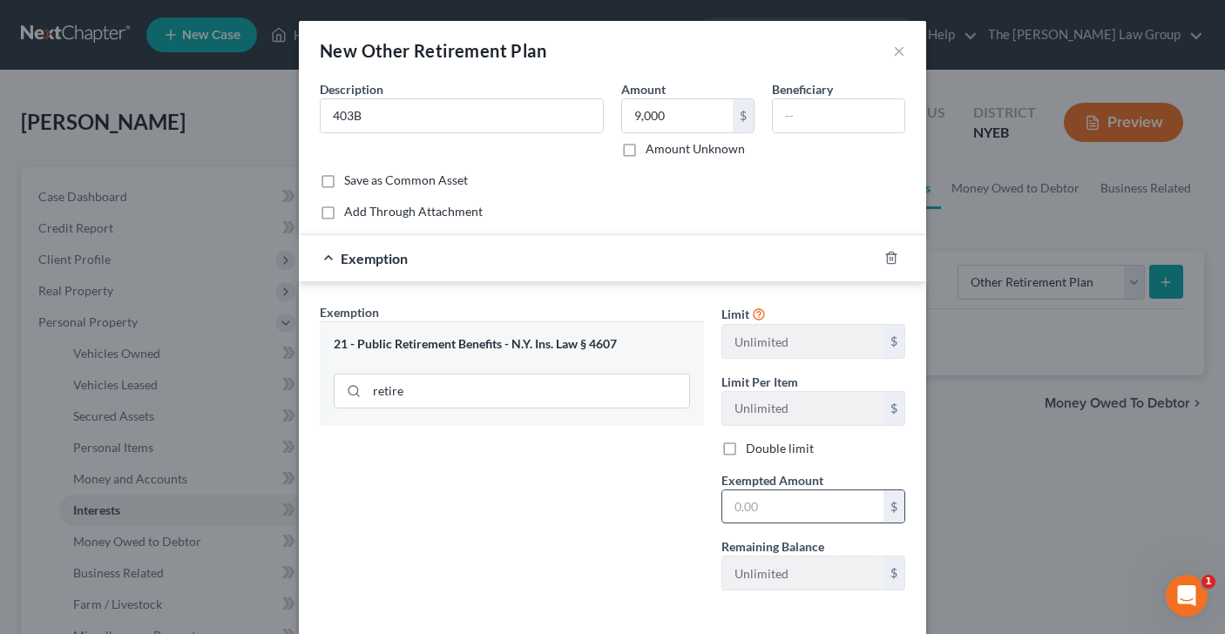
click at [800, 503] on input "text" at bounding box center [802, 506] width 161 height 33
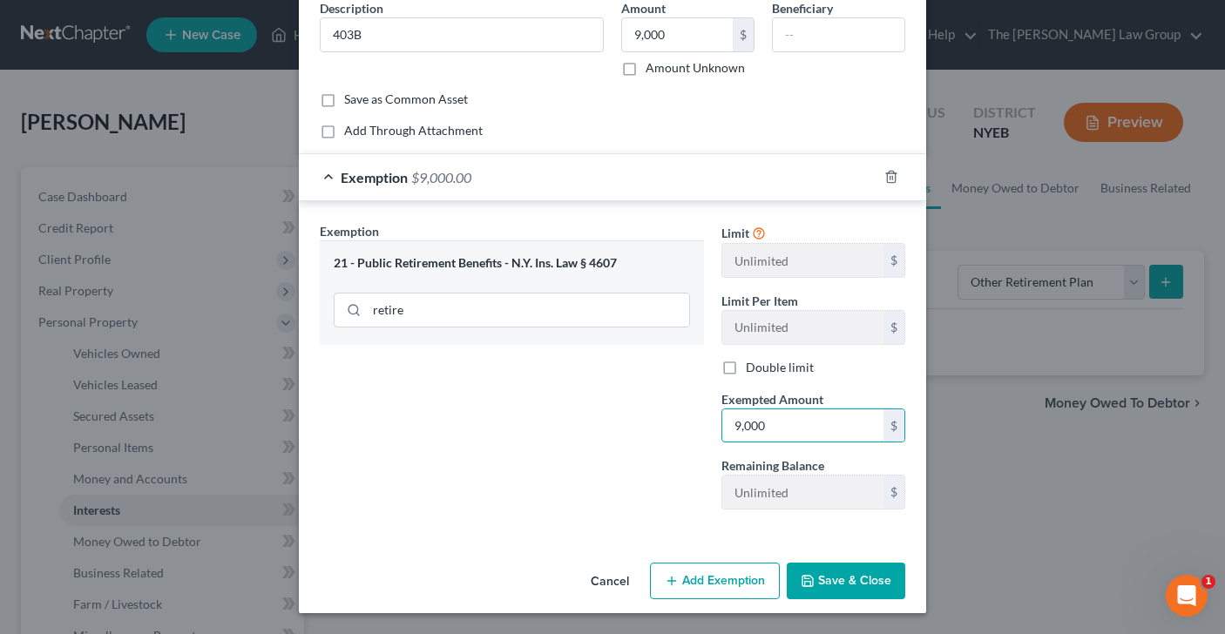
type input "9,000"
click at [837, 576] on button "Save & Close" at bounding box center [846, 581] width 118 height 37
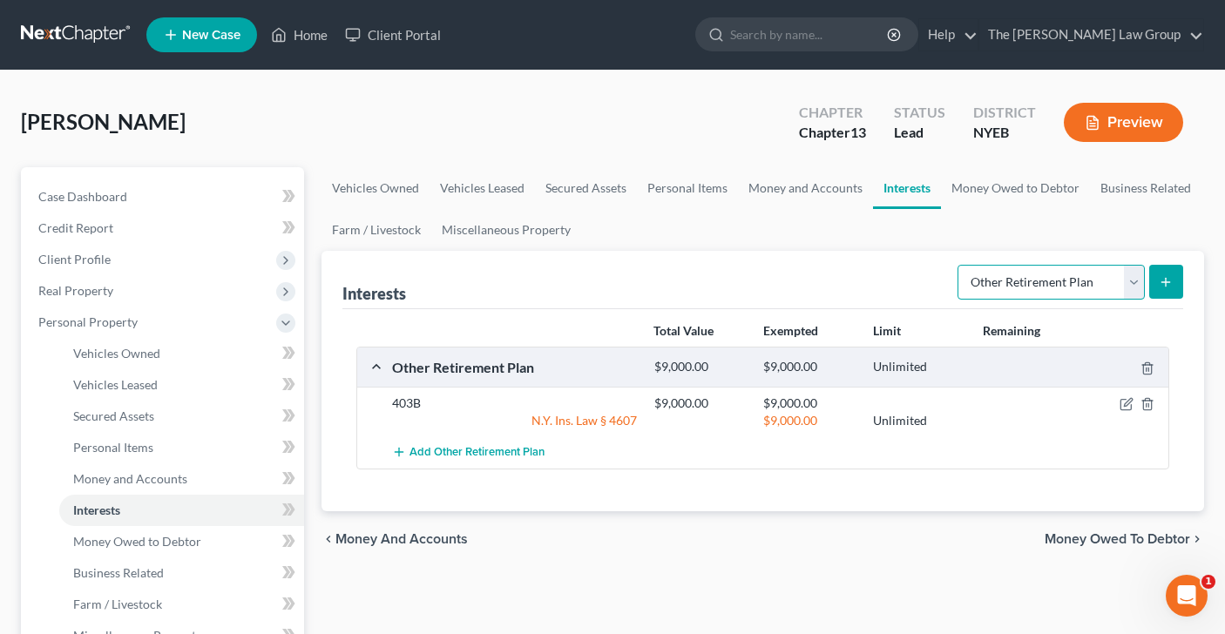
click at [1129, 284] on select "Select Interest Type 401K Annuity Bond Education IRA Government Bond Government…" at bounding box center [1050, 282] width 187 height 35
select select "pension_plan"
click at [1159, 282] on icon "submit" at bounding box center [1165, 282] width 14 height 14
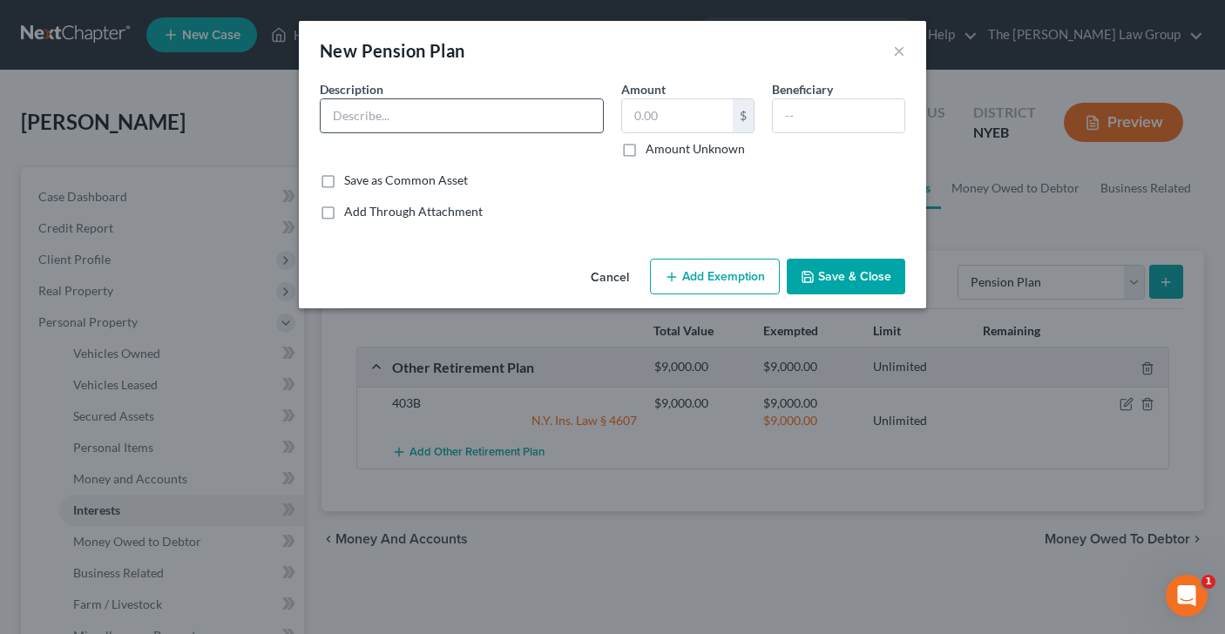
click at [508, 107] on input "text" at bounding box center [462, 115] width 282 height 33
type input "Pension"
click at [647, 116] on input "text" at bounding box center [677, 115] width 111 height 33
type input "60,000"
click at [741, 280] on button "Add Exemption" at bounding box center [715, 277] width 130 height 37
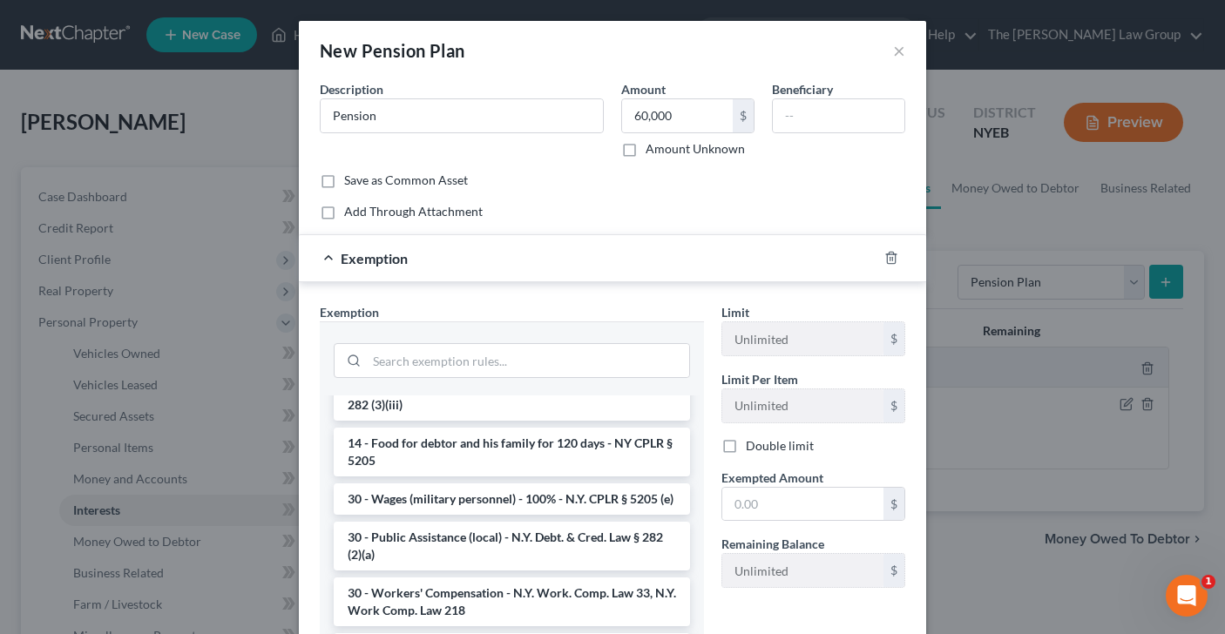
scroll to position [570, 0]
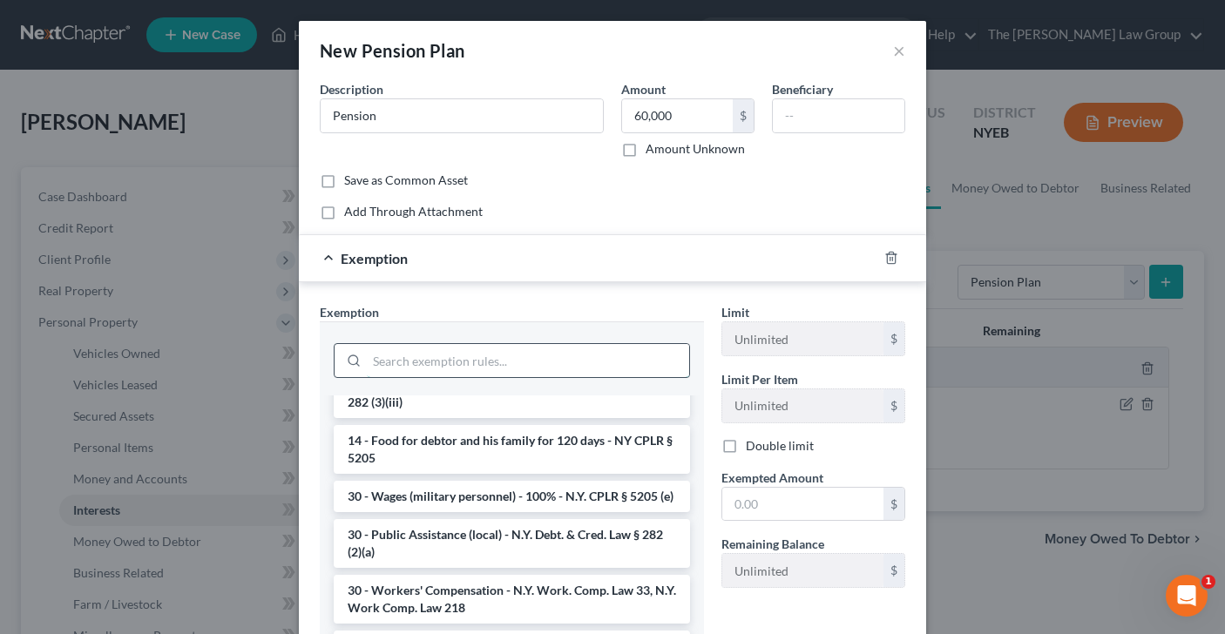
click at [410, 368] on input "search" at bounding box center [528, 360] width 322 height 33
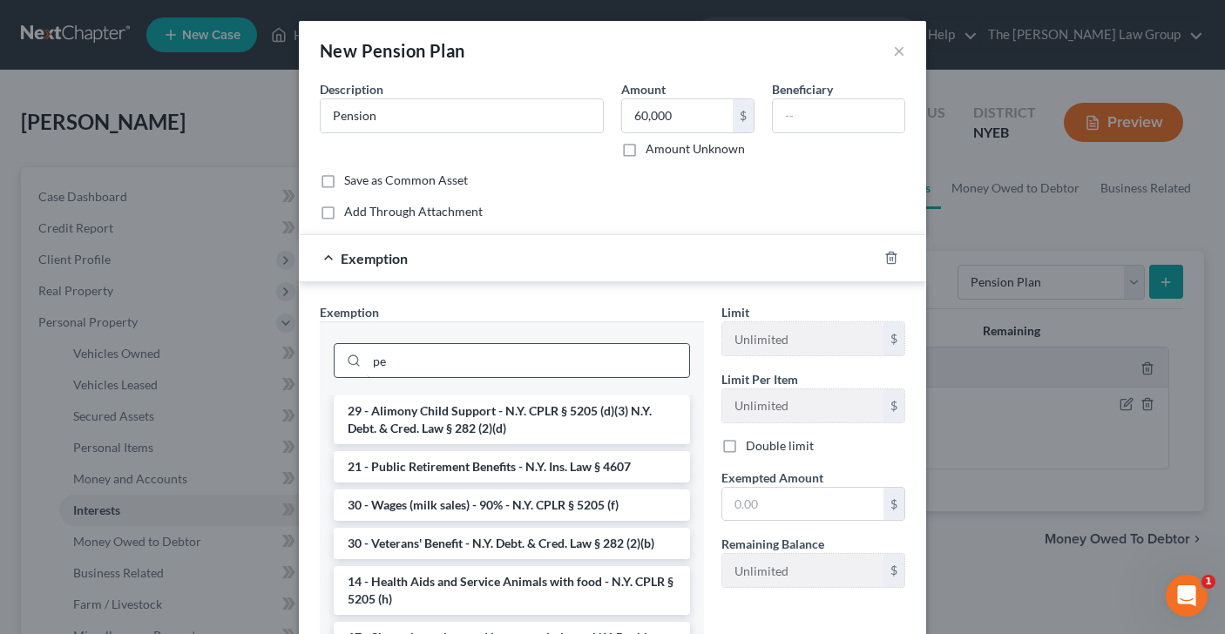
type input "p"
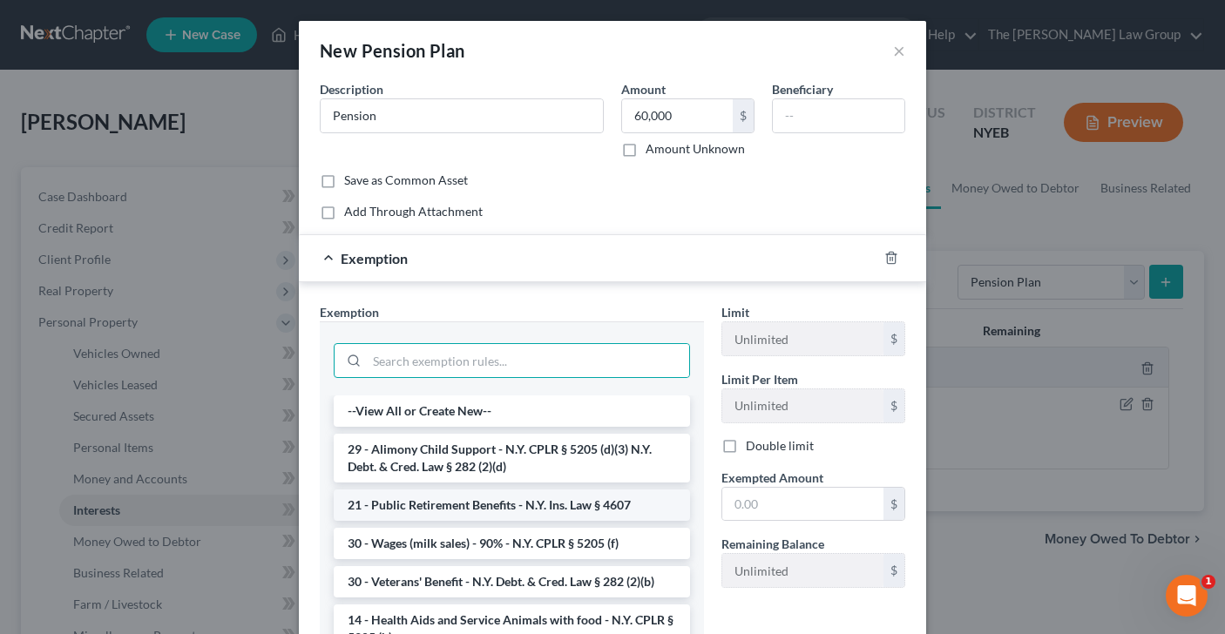
click at [479, 497] on li "21 - Public Retirement Benefits - N.Y. Ins. Law § 4607" at bounding box center [512, 505] width 356 height 31
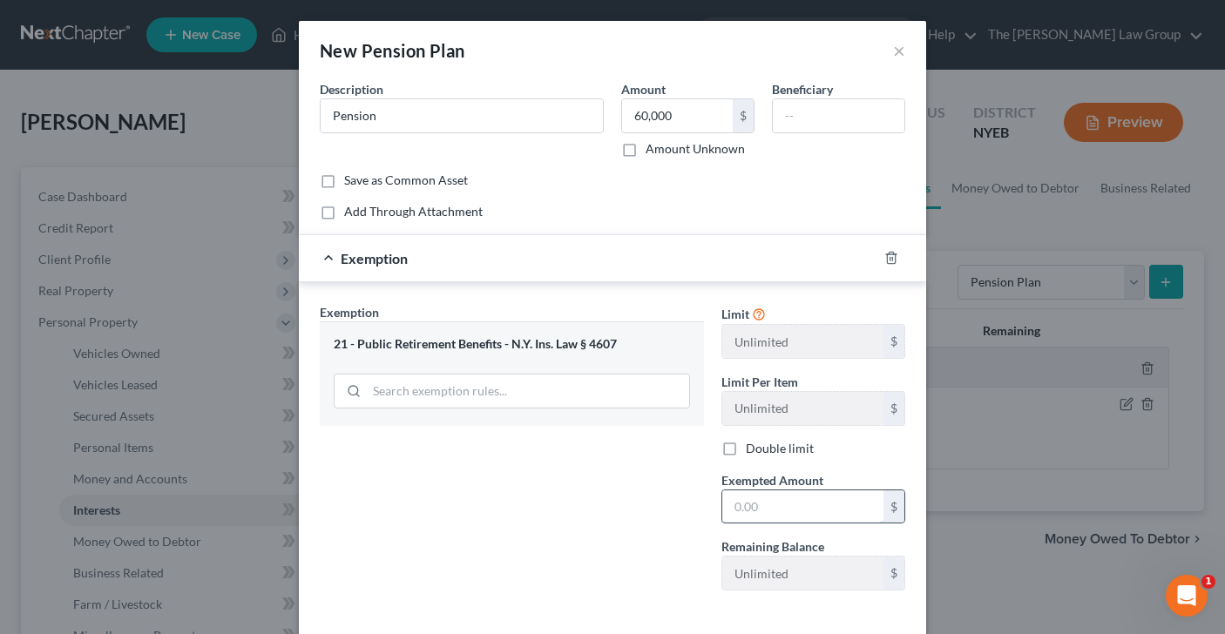
click at [780, 509] on input "text" at bounding box center [802, 506] width 161 height 33
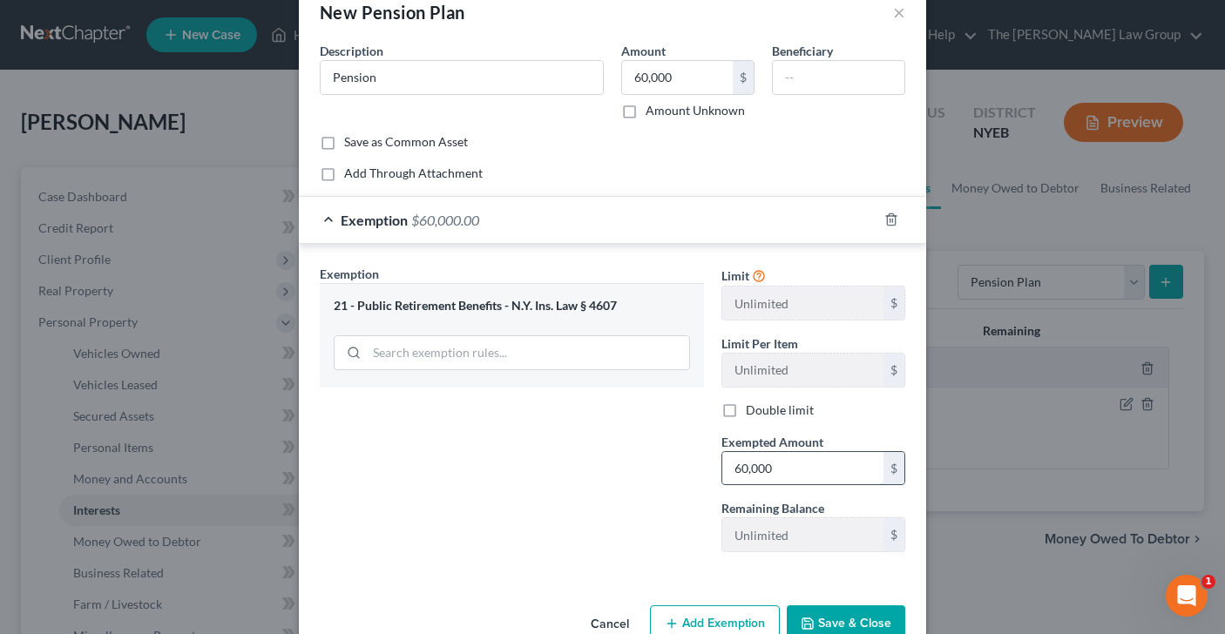
scroll to position [81, 0]
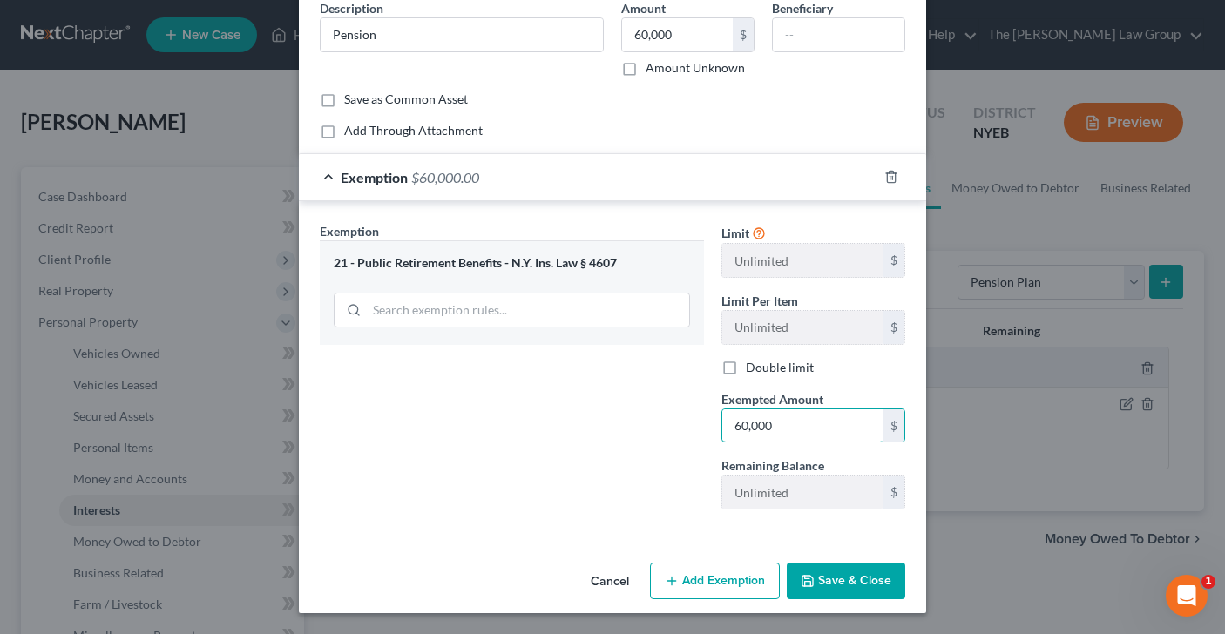
type input "60,000"
click at [744, 578] on button "Add Exemption" at bounding box center [715, 581] width 130 height 37
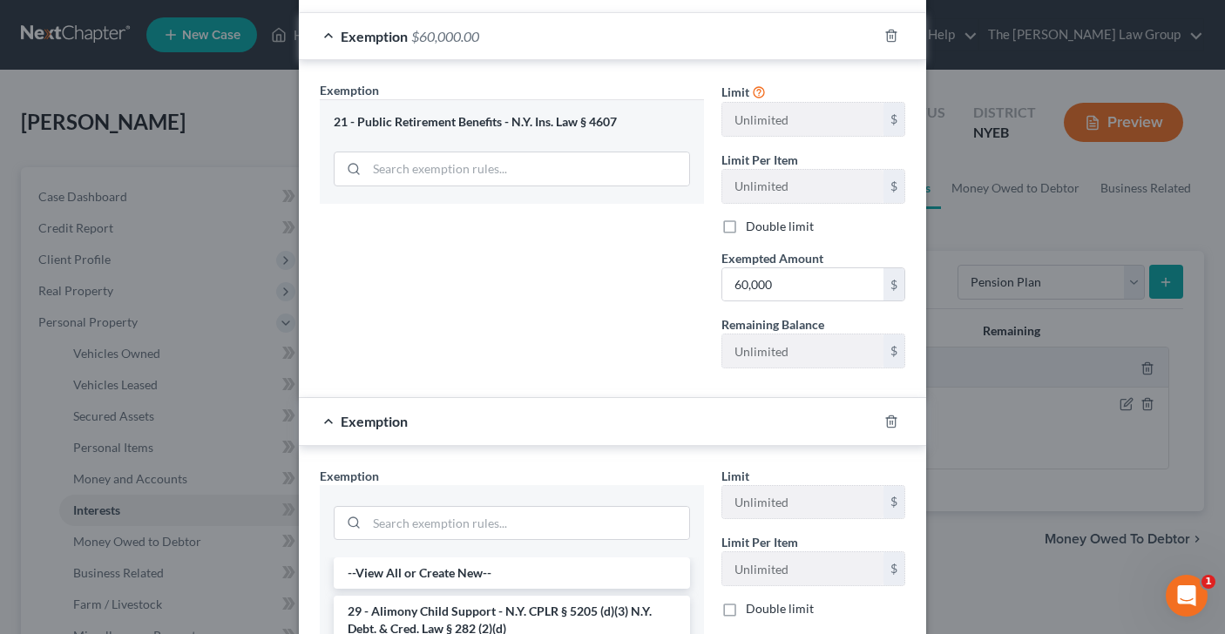
scroll to position [234, 0]
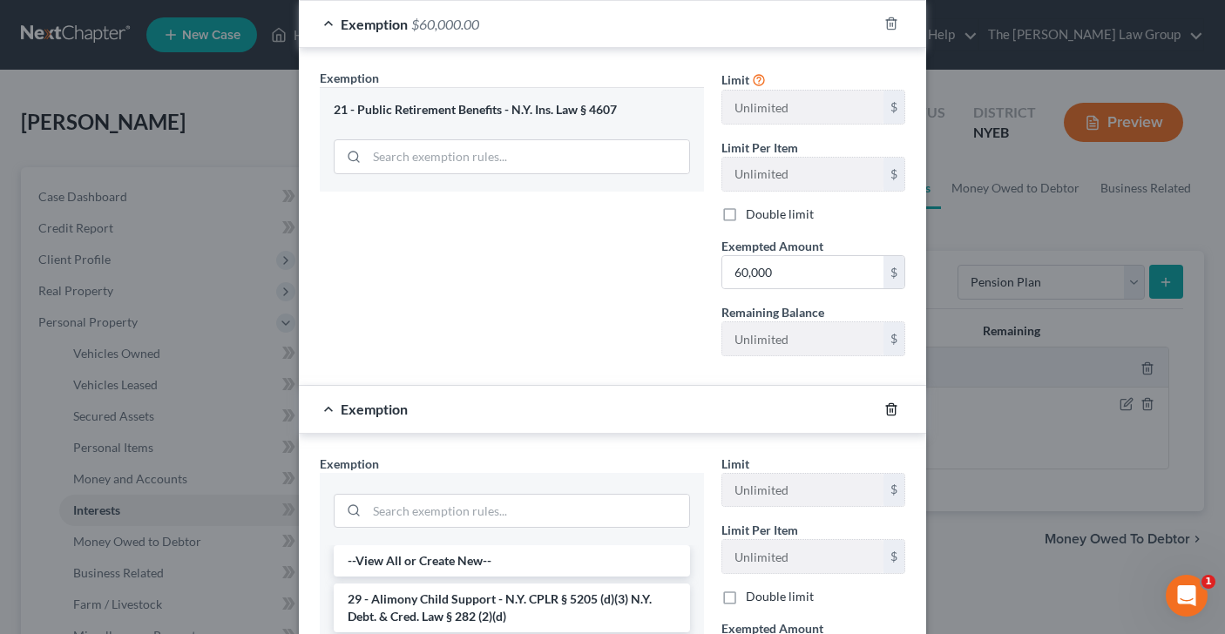
click at [887, 413] on icon "button" at bounding box center [891, 408] width 8 height 11
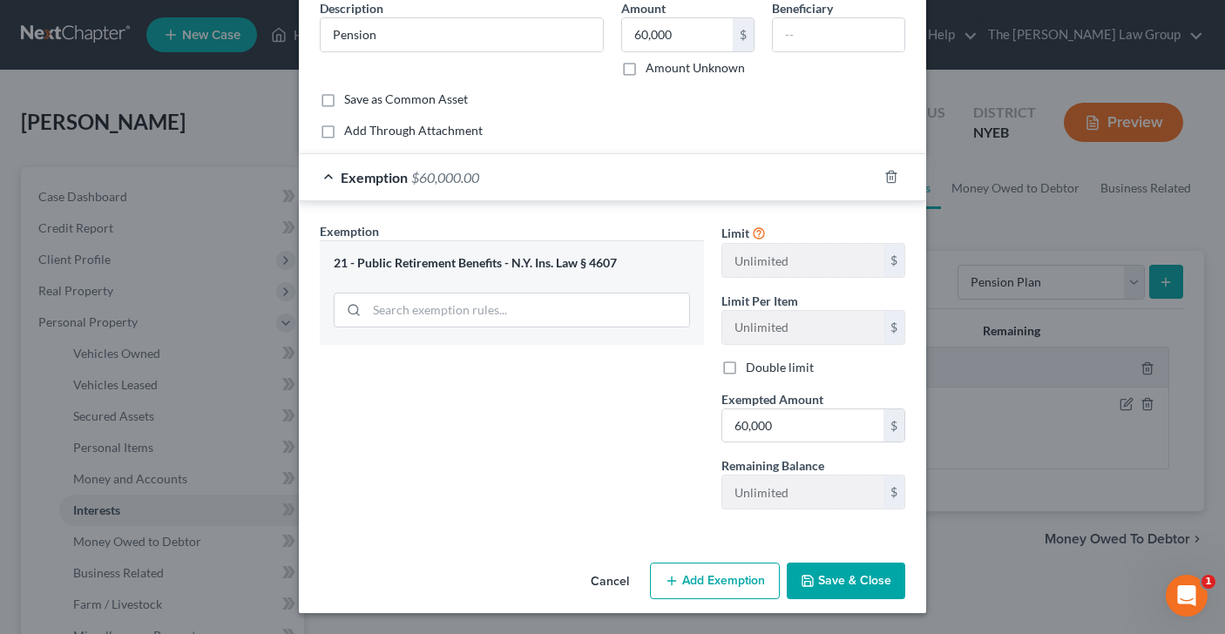
click at [804, 580] on icon "button" at bounding box center [807, 581] width 14 height 14
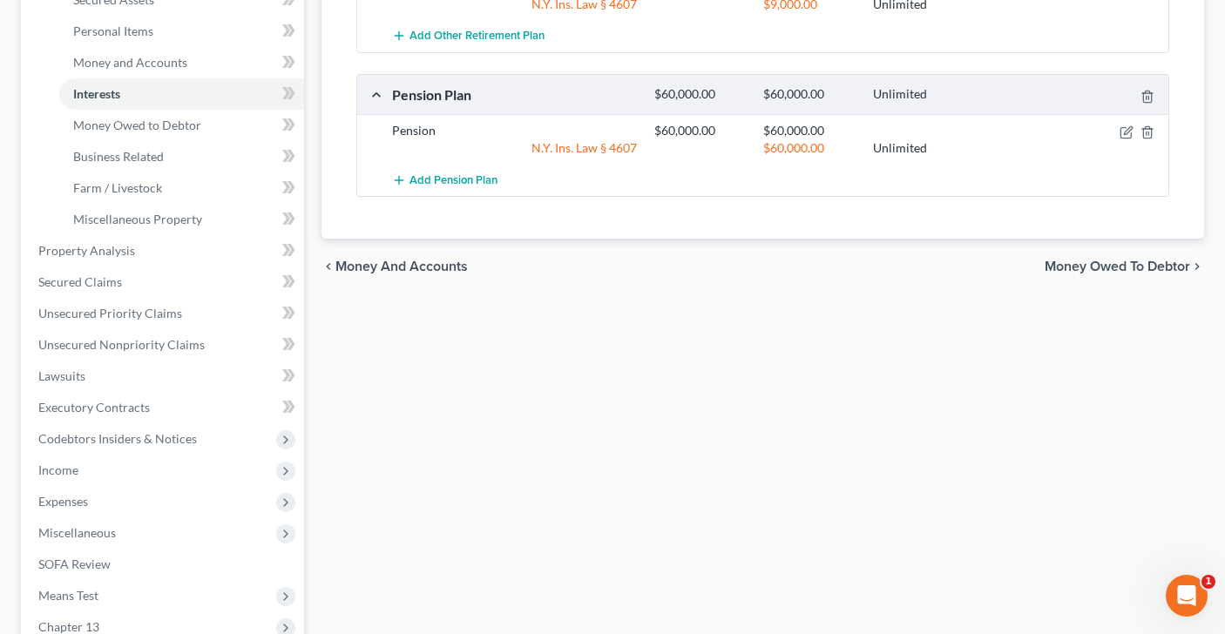
scroll to position [420, 0]
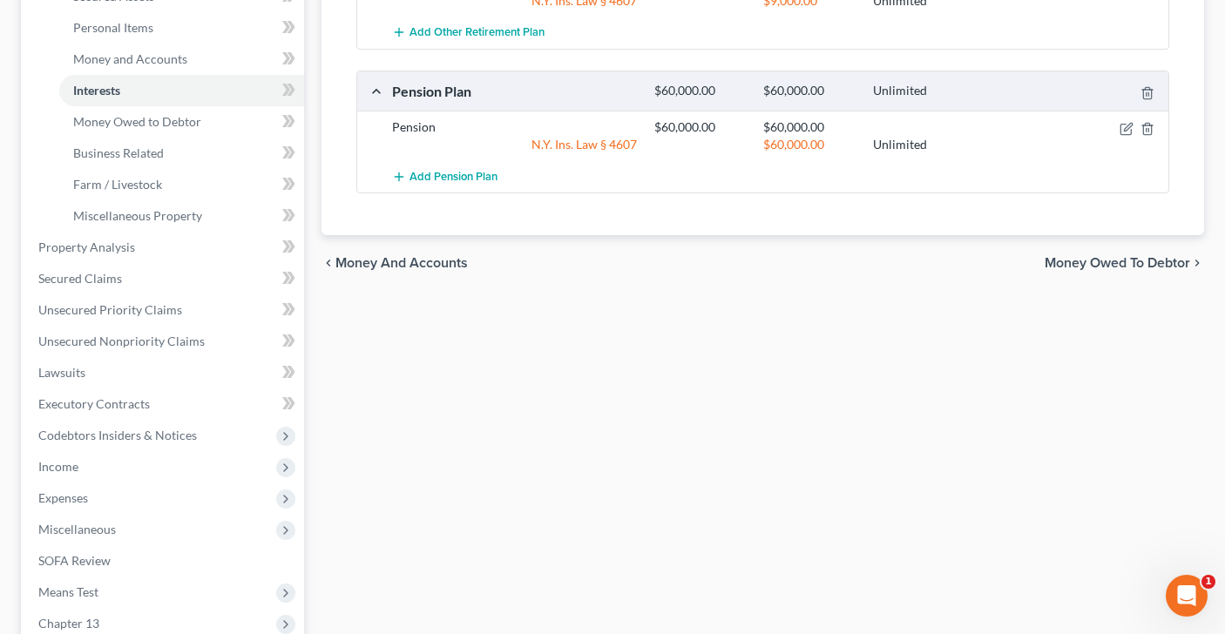
click at [1115, 266] on span "Money Owed to Debtor" at bounding box center [1116, 263] width 145 height 14
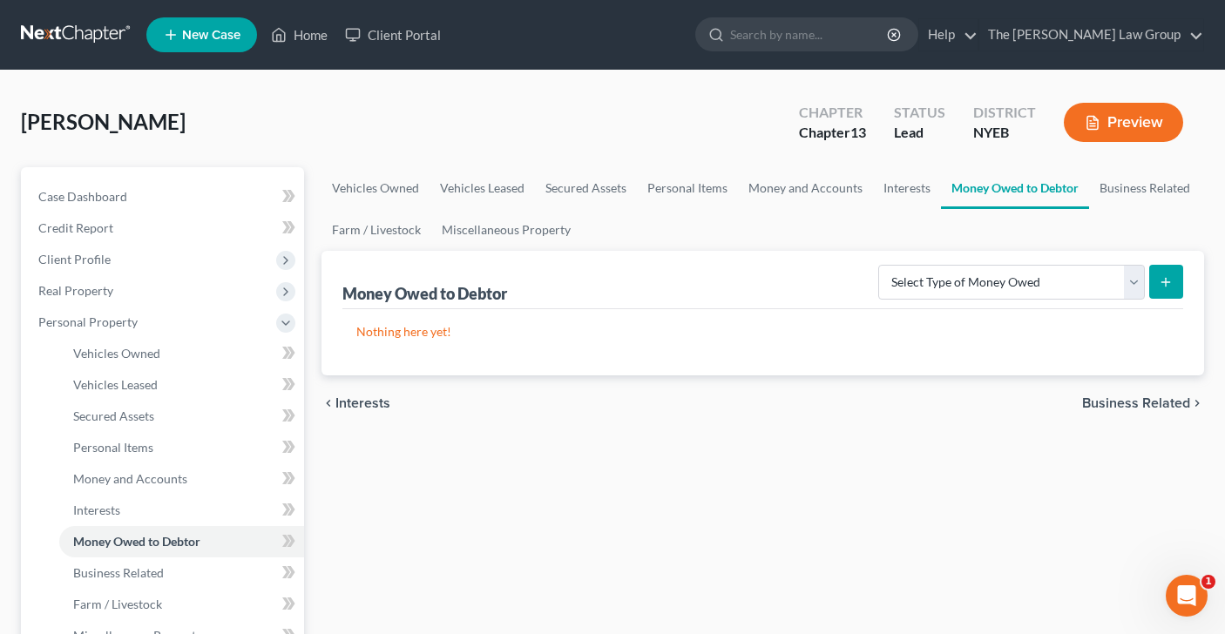
click at [1129, 402] on span "Business Related" at bounding box center [1136, 403] width 108 height 14
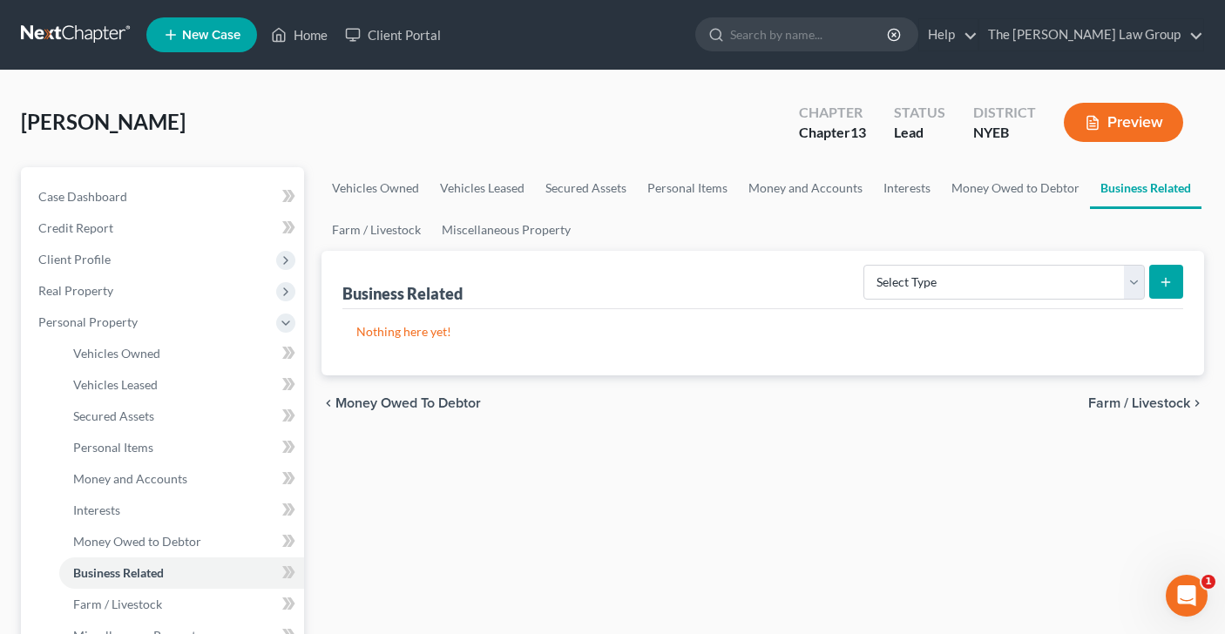
click at [1129, 402] on span "Farm / Livestock" at bounding box center [1139, 403] width 102 height 14
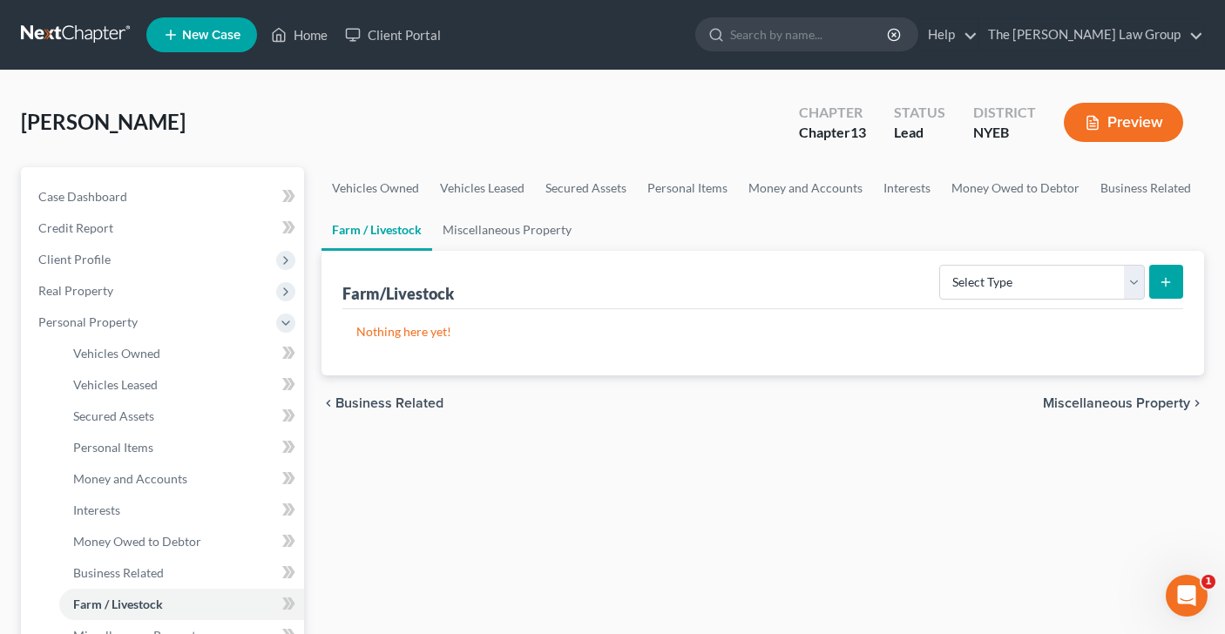
click at [1129, 402] on span "Miscellaneous Property" at bounding box center [1116, 403] width 147 height 14
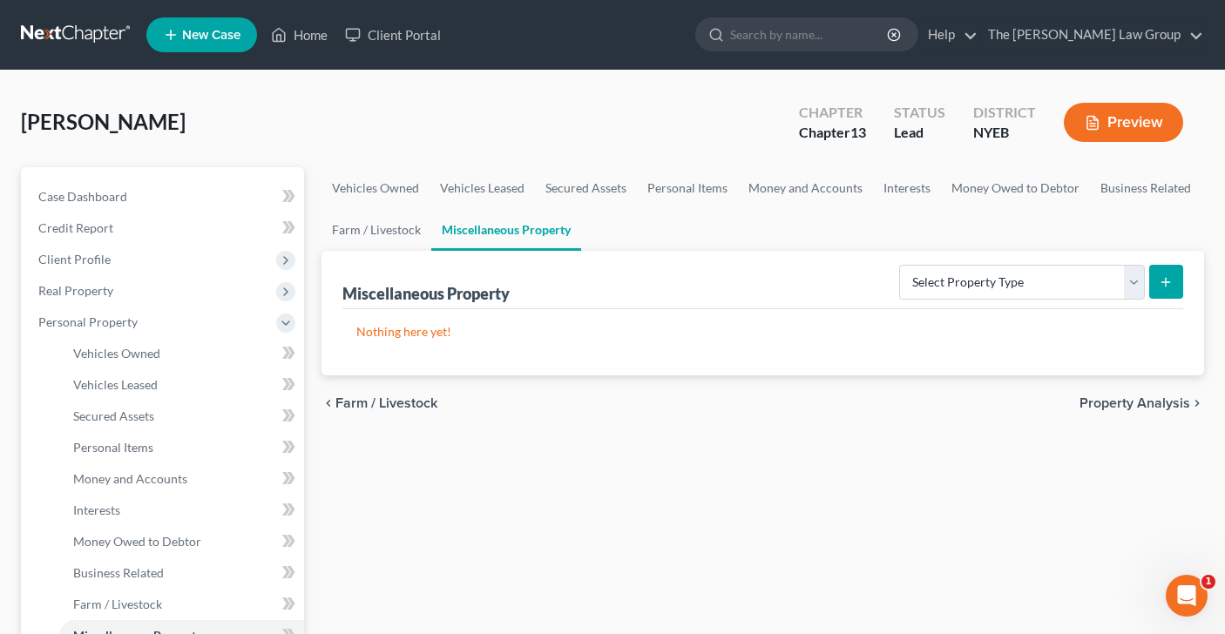
click at [1129, 402] on span "Property Analysis" at bounding box center [1134, 403] width 111 height 14
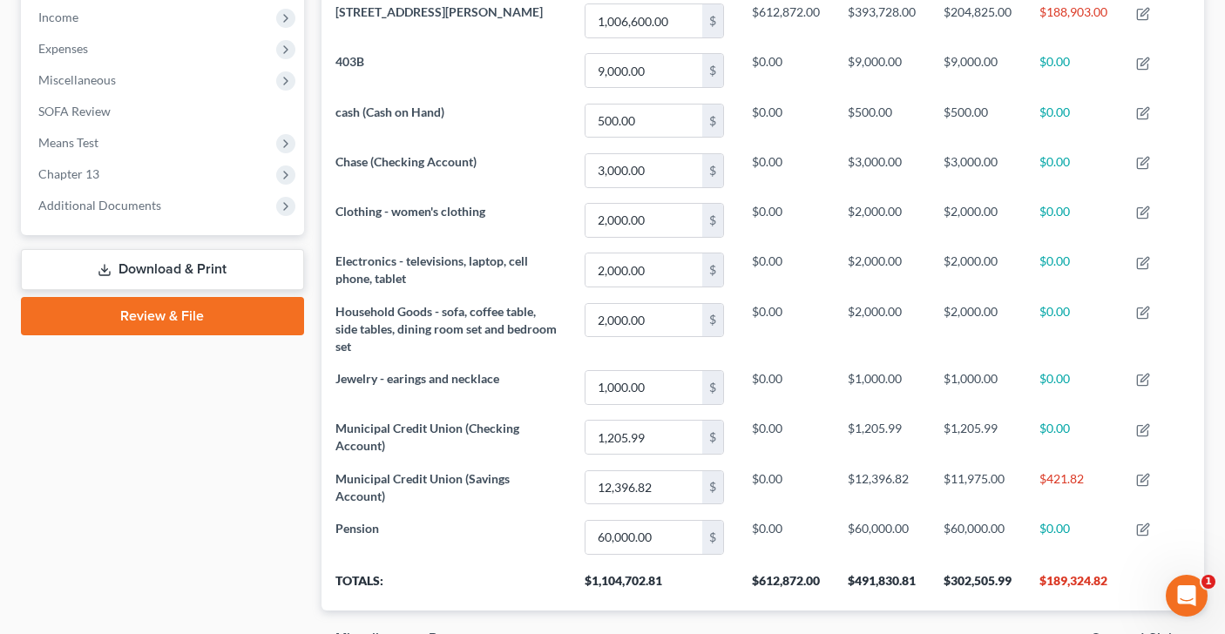
scroll to position [654, 0]
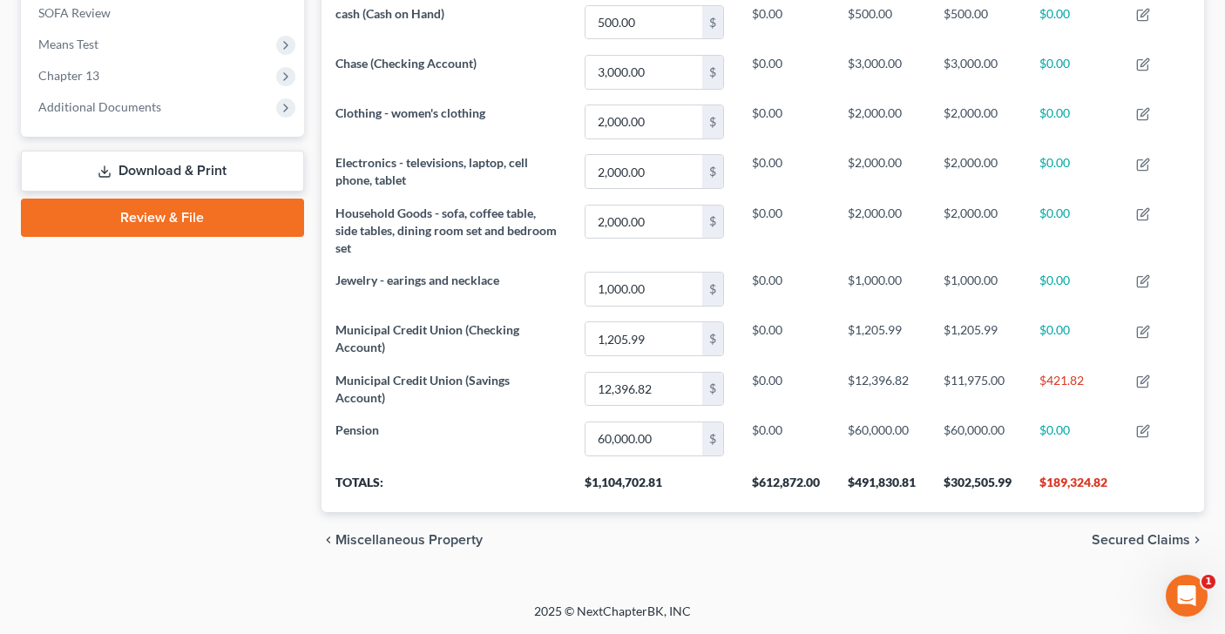
click at [1137, 536] on span "Secured Claims" at bounding box center [1140, 540] width 98 height 14
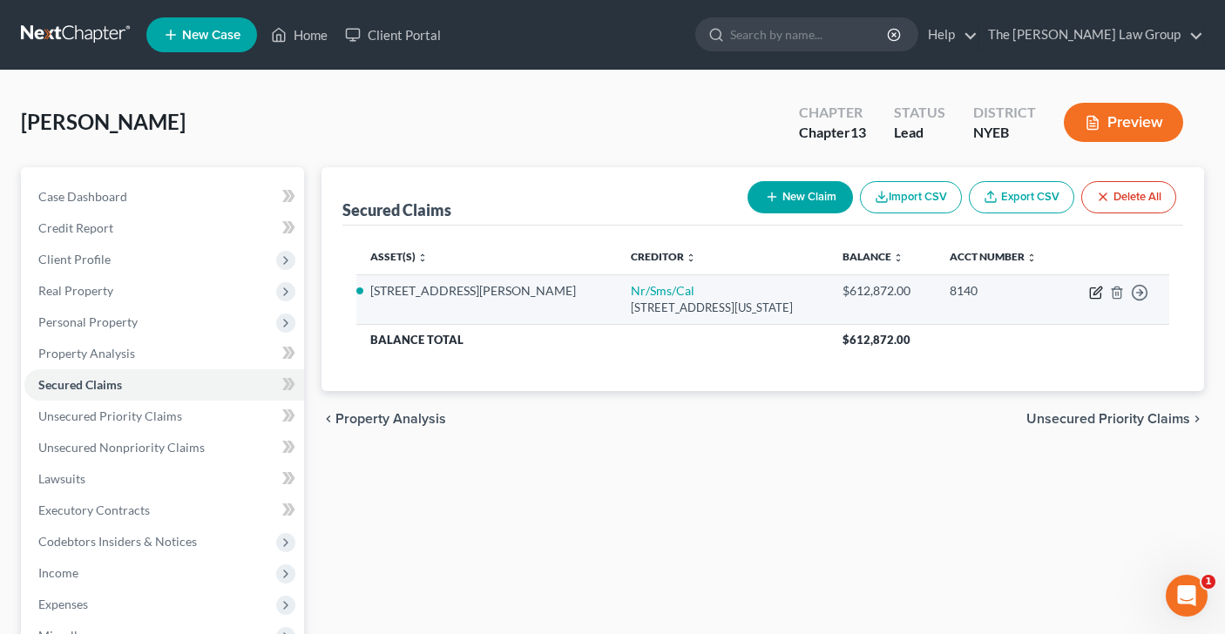
click at [1096, 295] on icon "button" at bounding box center [1096, 293] width 14 height 14
select select "39"
select select "2"
select select "0"
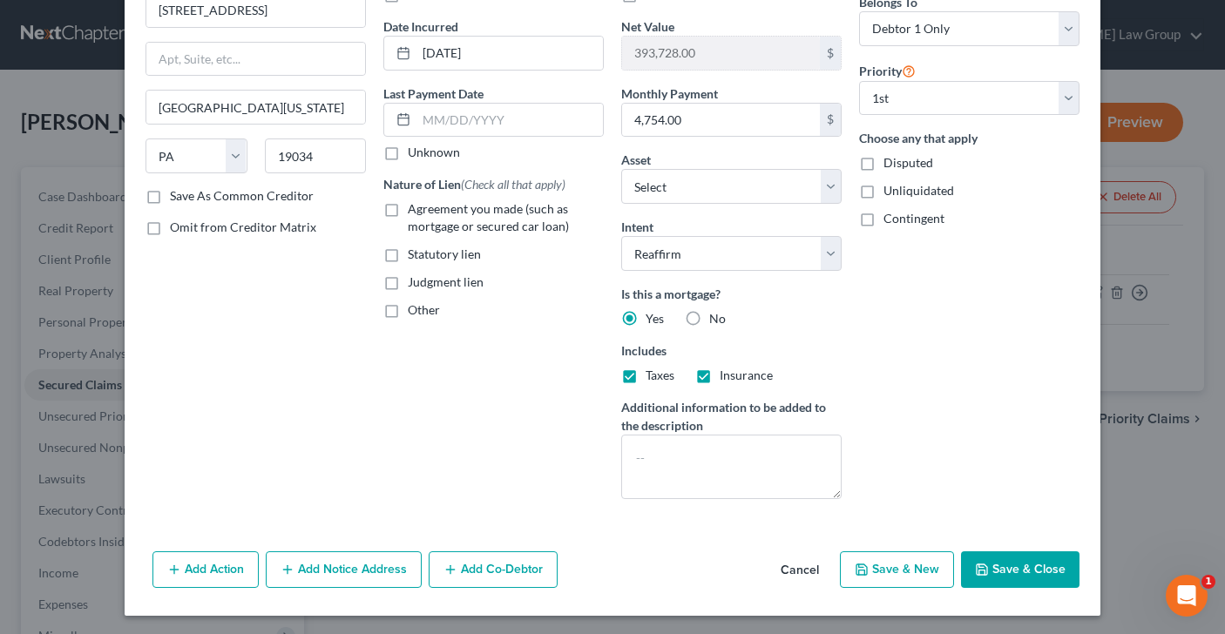
scroll to position [156, 0]
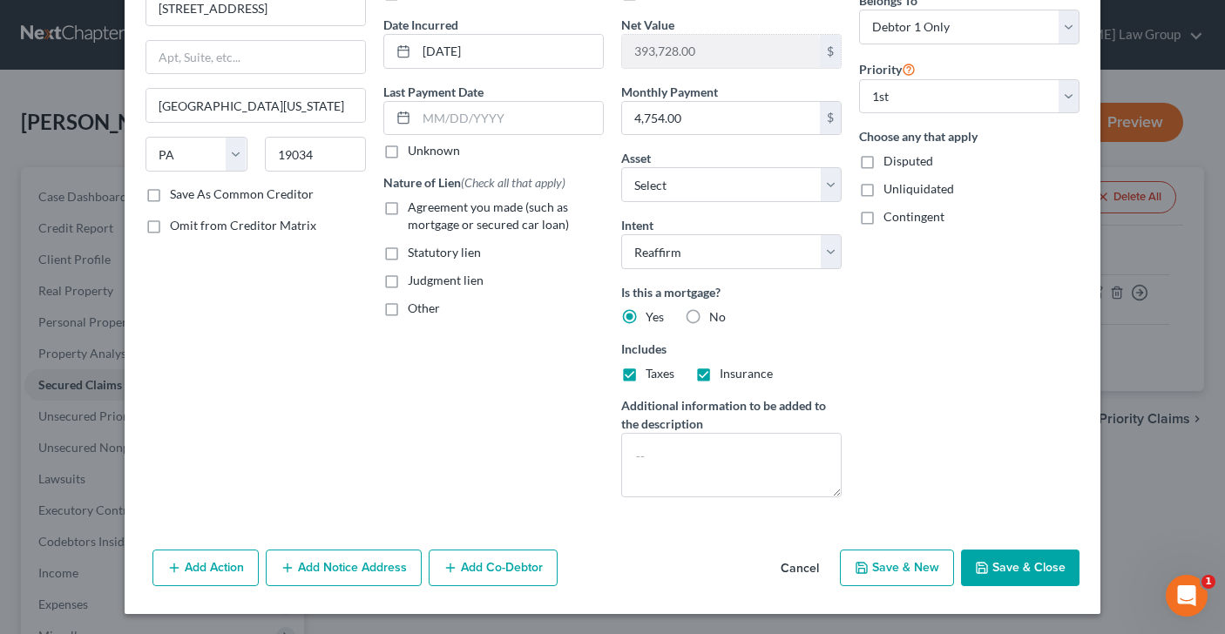
click at [203, 570] on button "Add Action" at bounding box center [205, 568] width 106 height 37
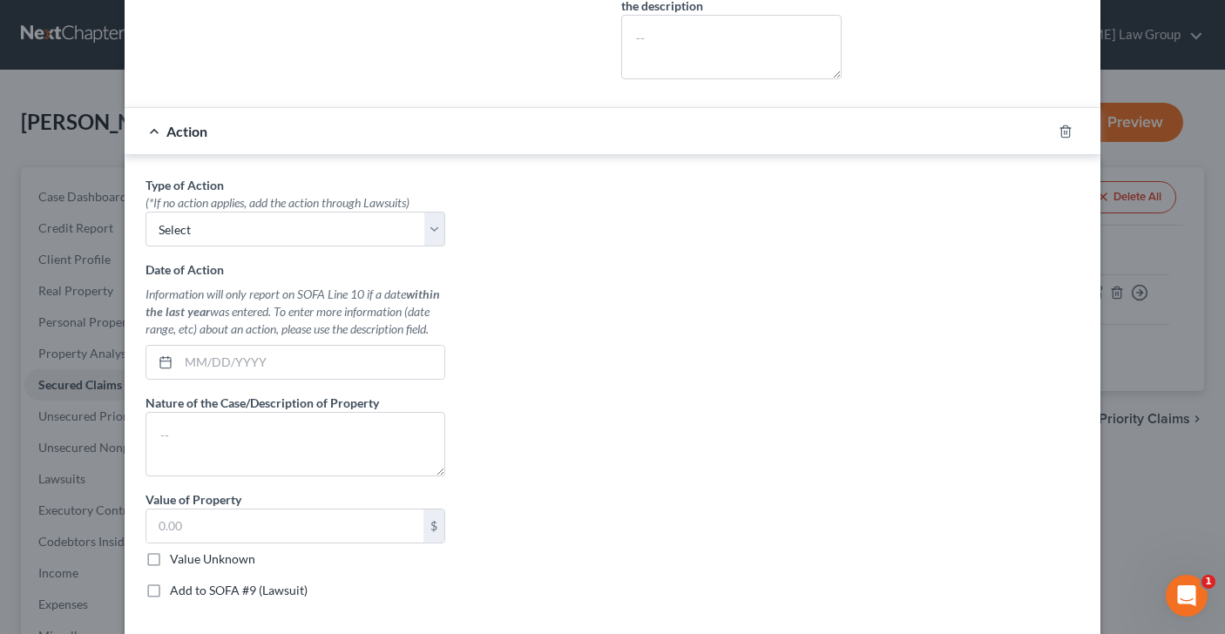
scroll to position [580, 0]
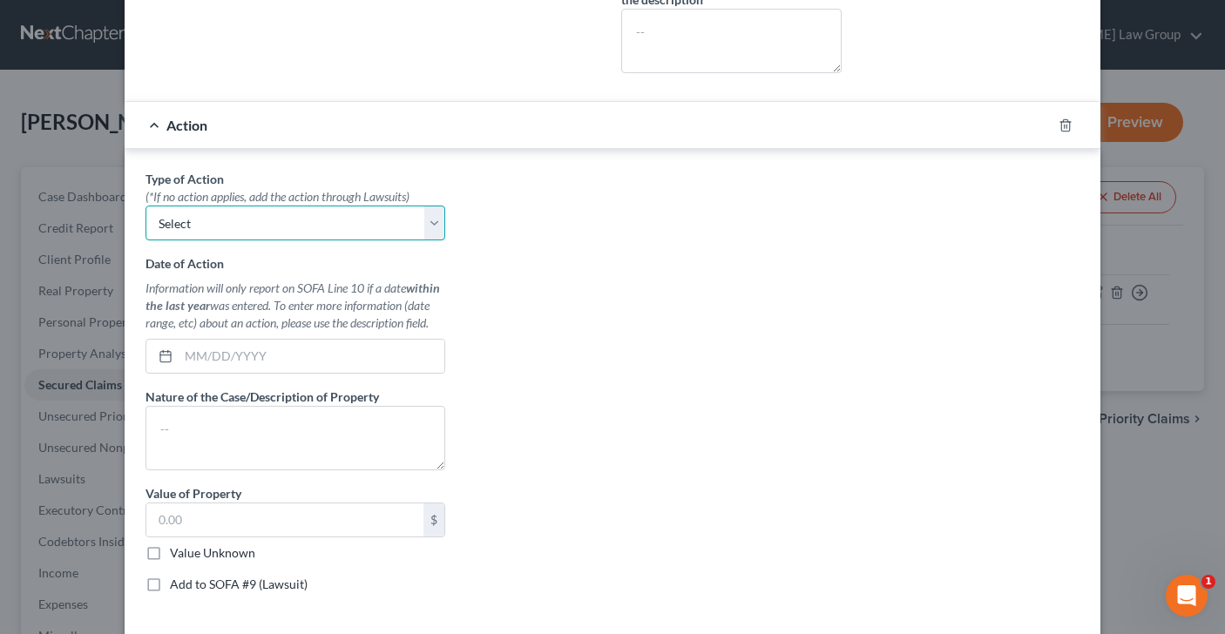
click at [430, 218] on select "Select Repossession Garnishment Foreclosure Personal Injury Attached, Seized, O…" at bounding box center [295, 223] width 300 height 35
select select "2"
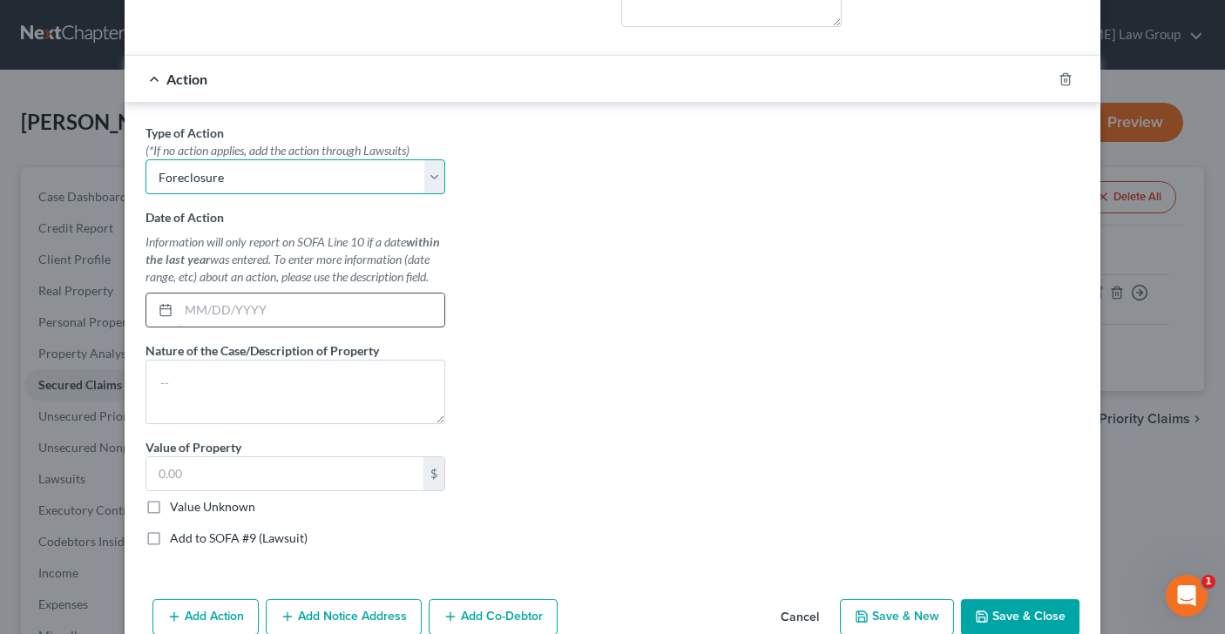
scroll to position [631, 0]
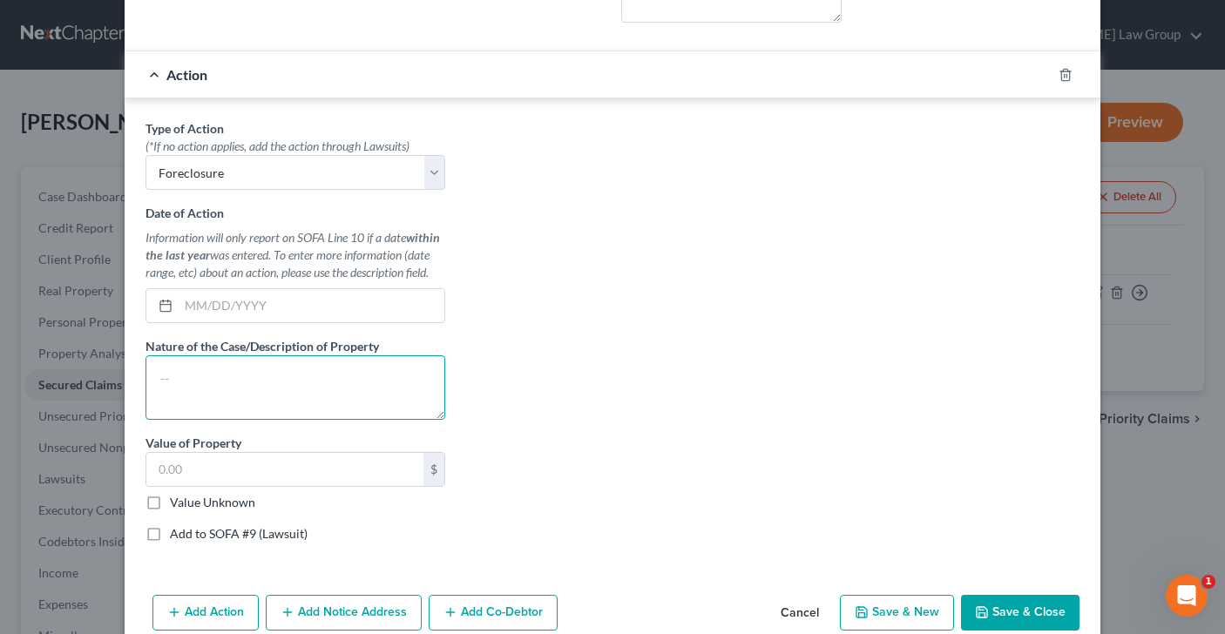
click at [246, 373] on textarea at bounding box center [295, 387] width 300 height 64
type textarea "foreclosure action"
click at [327, 476] on input "text" at bounding box center [284, 469] width 277 height 33
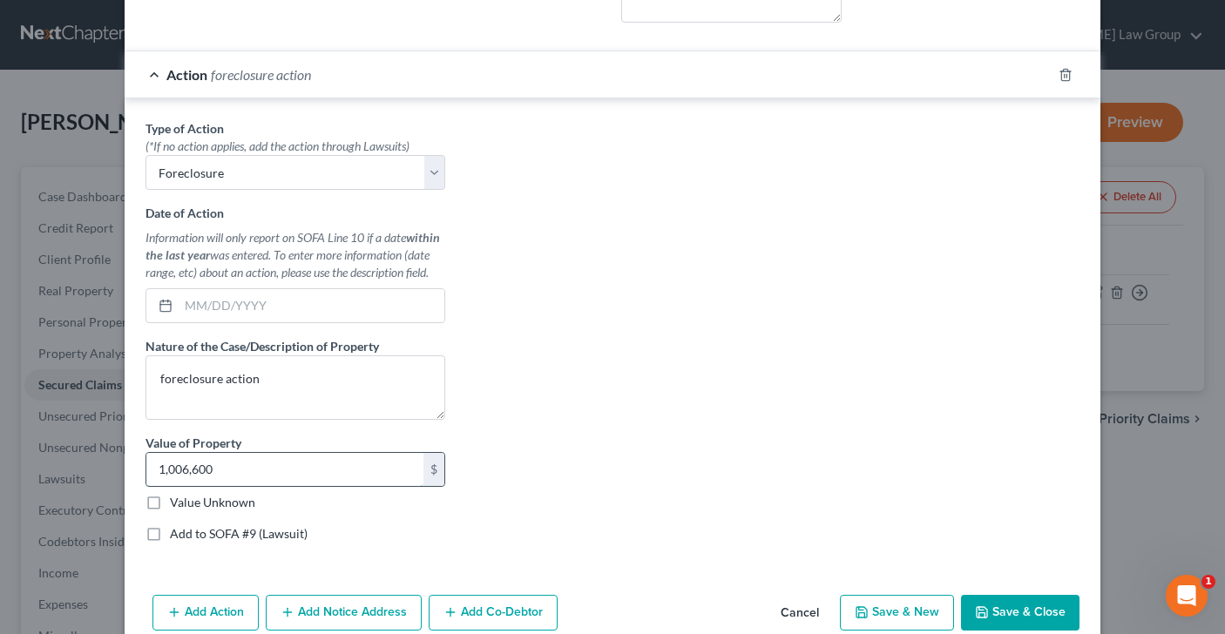
scroll to position [676, 0]
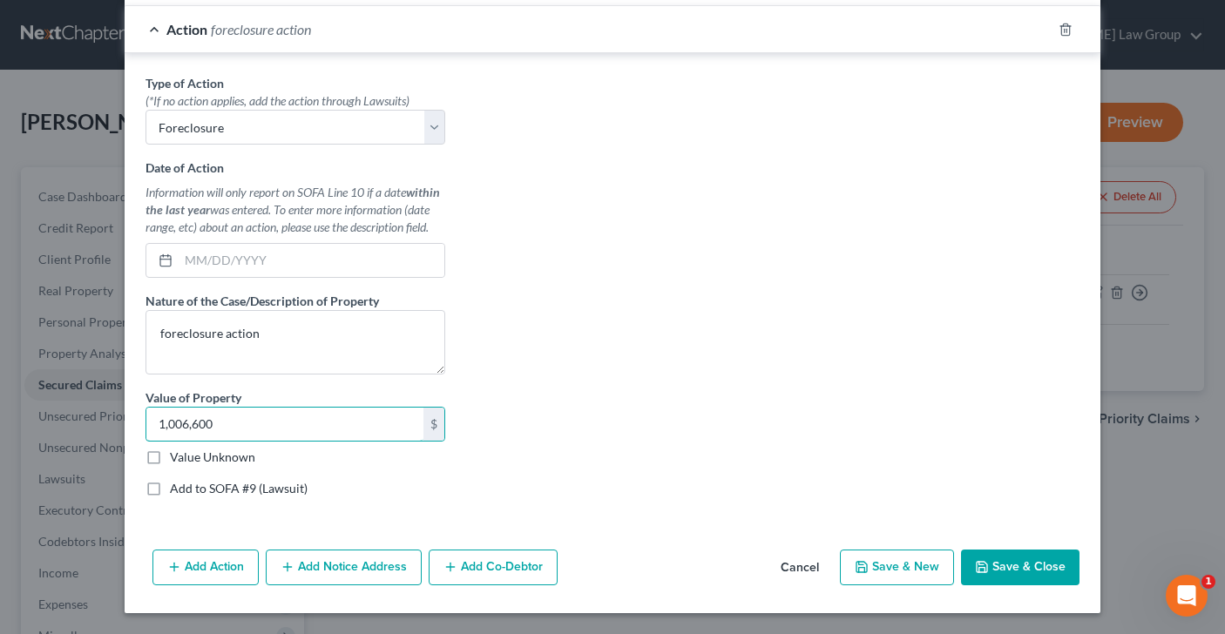
type input "1,006,600"
click at [170, 490] on label "Add to SOFA #9 (Lawsuit)" at bounding box center [239, 488] width 138 height 17
click at [177, 490] on input "Add to SOFA #9 (Lawsuit)" at bounding box center [182, 485] width 11 height 11
checkbox input "true"
select select "0"
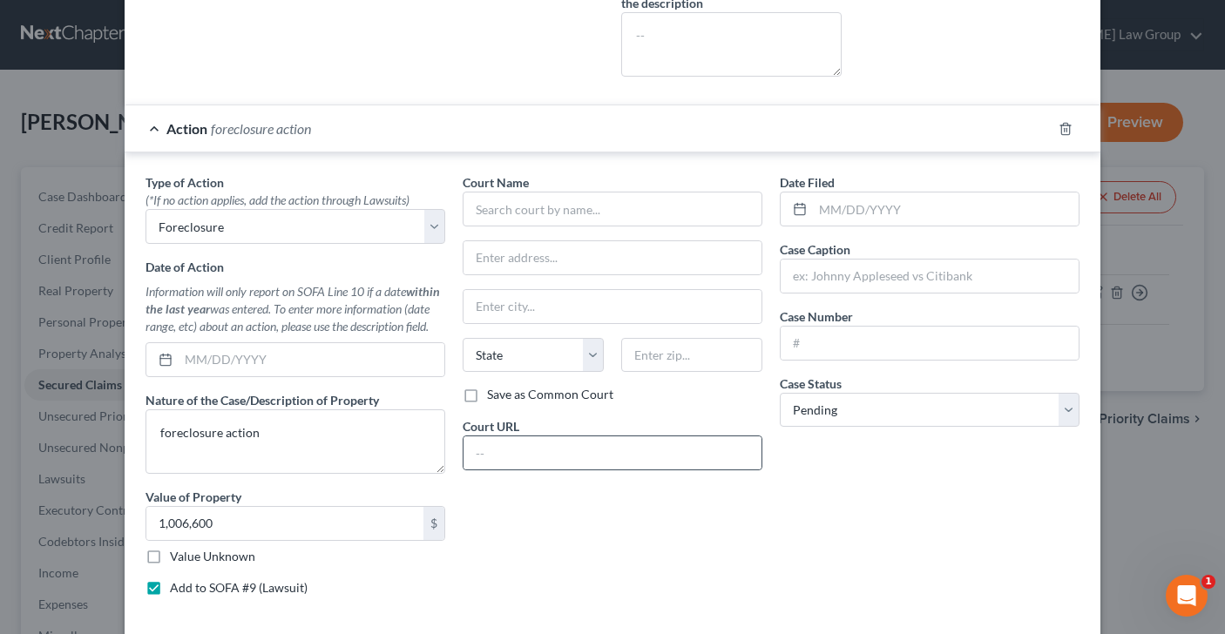
scroll to position [574, 0]
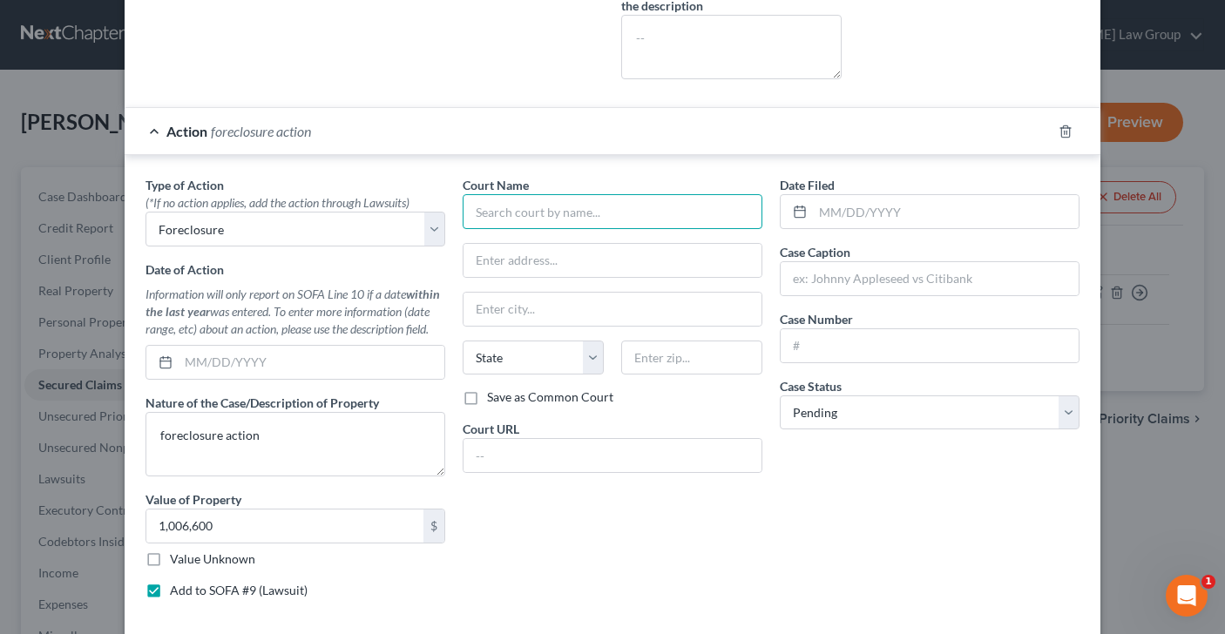
click at [587, 214] on input "text" at bounding box center [612, 211] width 300 height 35
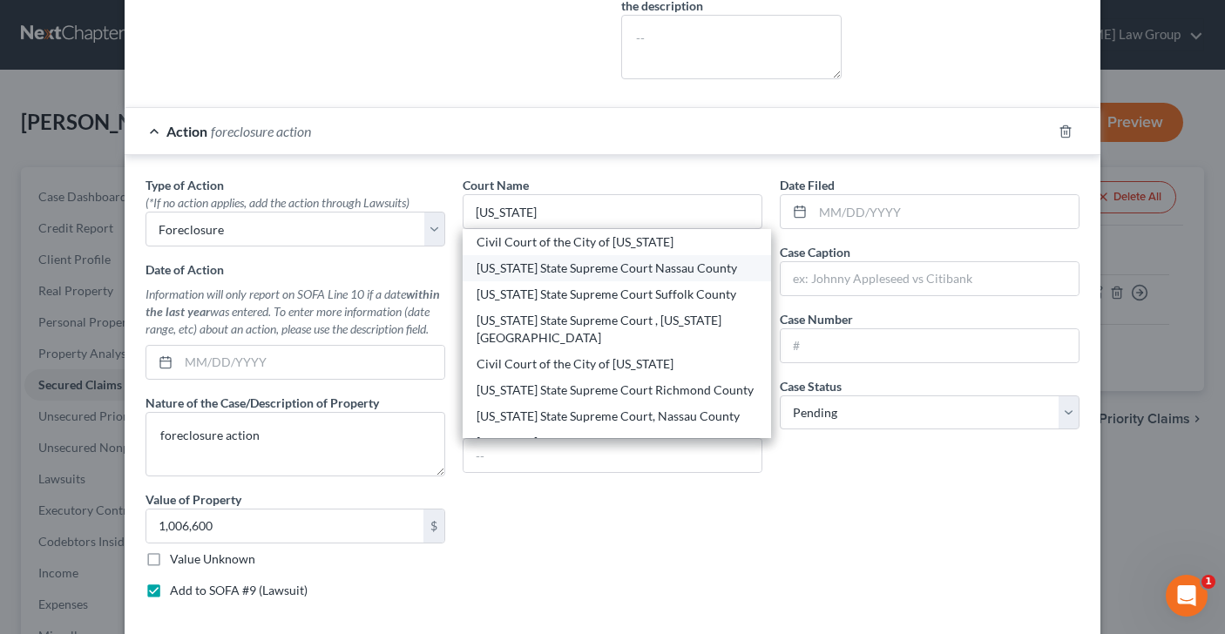
click at [607, 262] on div "[US_STATE] State Supreme Court Nassau County" at bounding box center [616, 268] width 280 height 17
type input "[US_STATE] State Supreme Court Nassau County"
type input "100 Supreme Court Drive"
type input "Mineola"
select select "35"
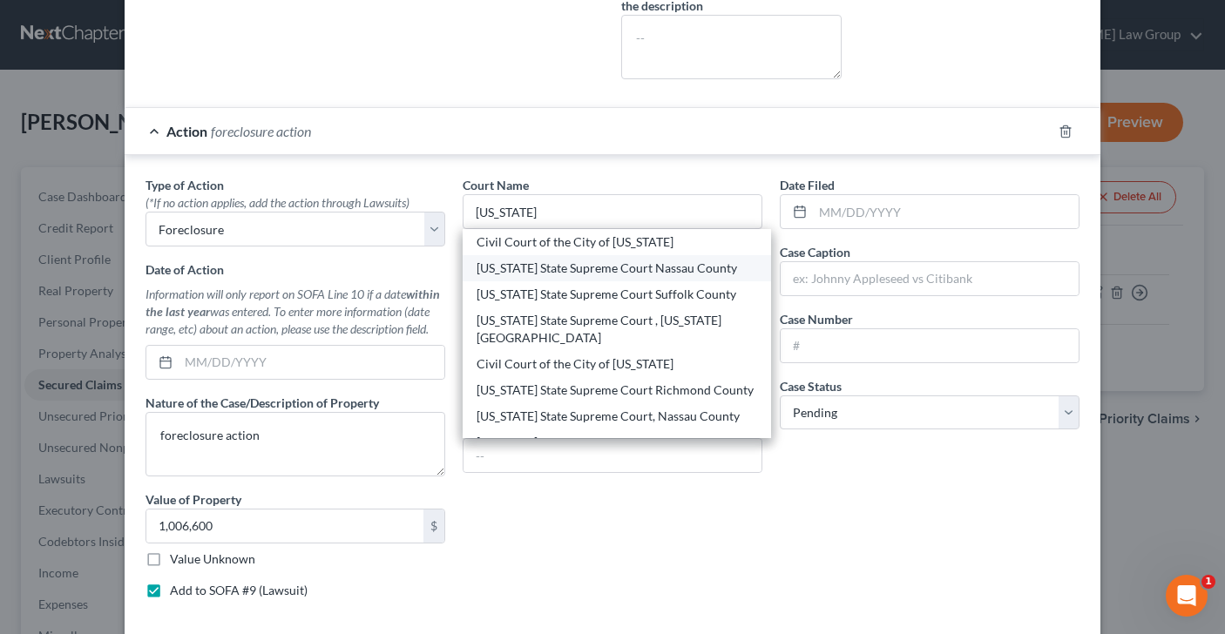
type input "11501"
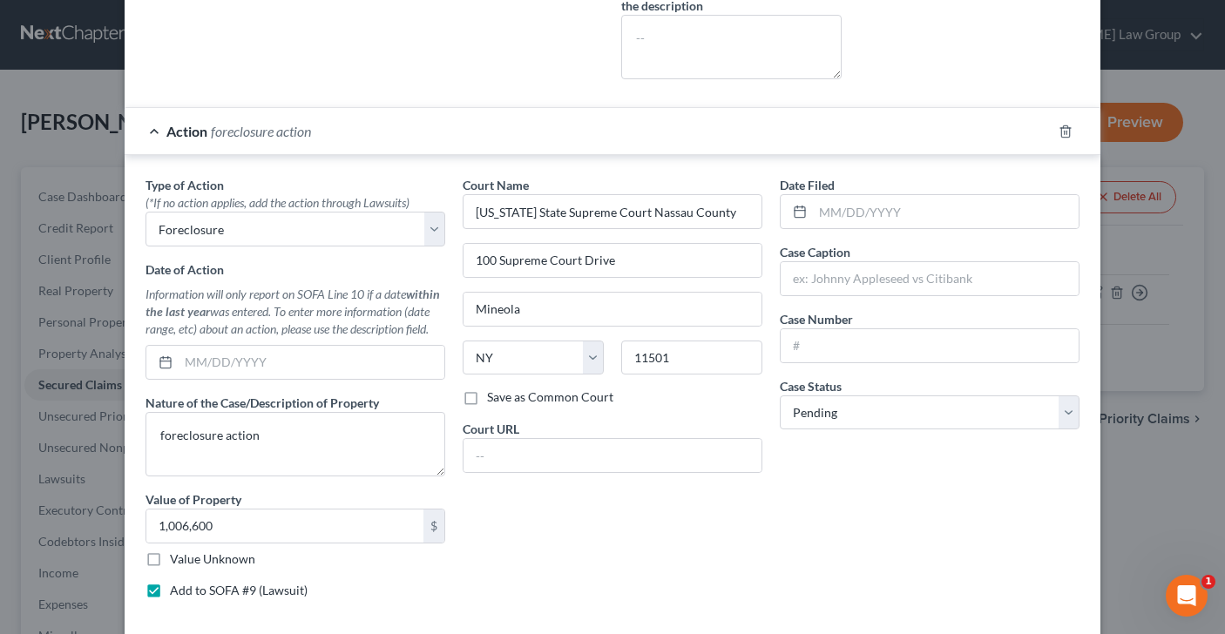
click at [487, 400] on label "Save as Common Court" at bounding box center [550, 396] width 126 height 17
click at [494, 400] on input "Save as Common Court" at bounding box center [499, 393] width 11 height 11
checkbox input "true"
click at [855, 340] on input "text" at bounding box center [929, 345] width 298 height 33
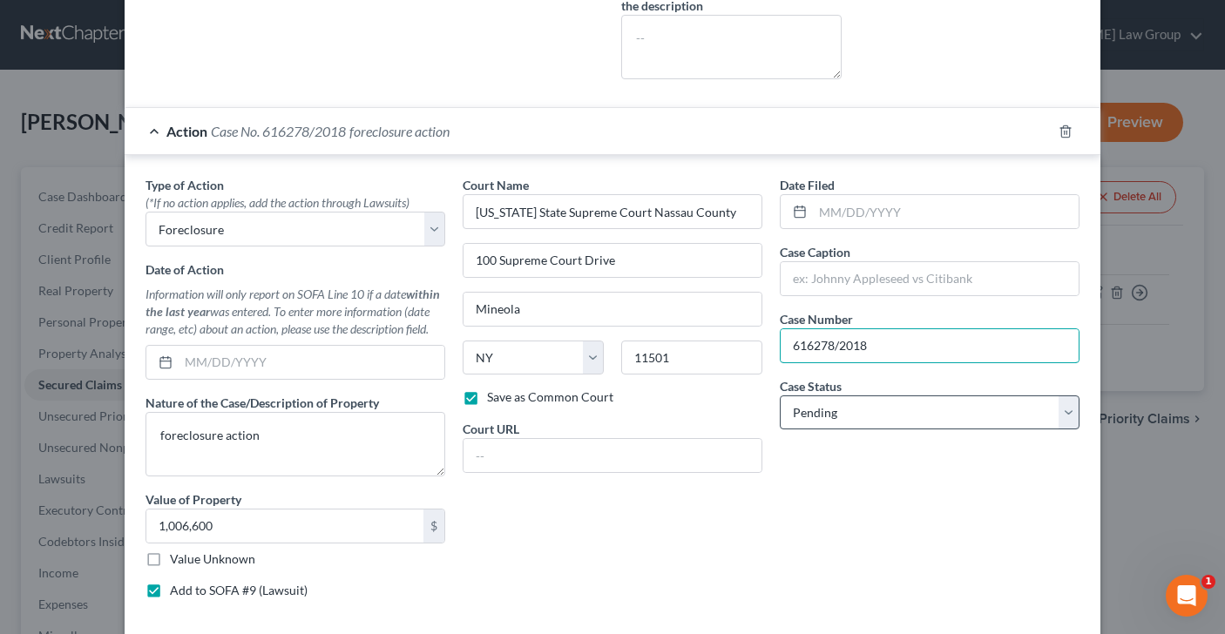
type input "616278/2018"
click at [1066, 409] on select "Select Pending On Appeal Concluded" at bounding box center [930, 412] width 300 height 35
select select "2"
click at [922, 215] on input "text" at bounding box center [946, 211] width 266 height 33
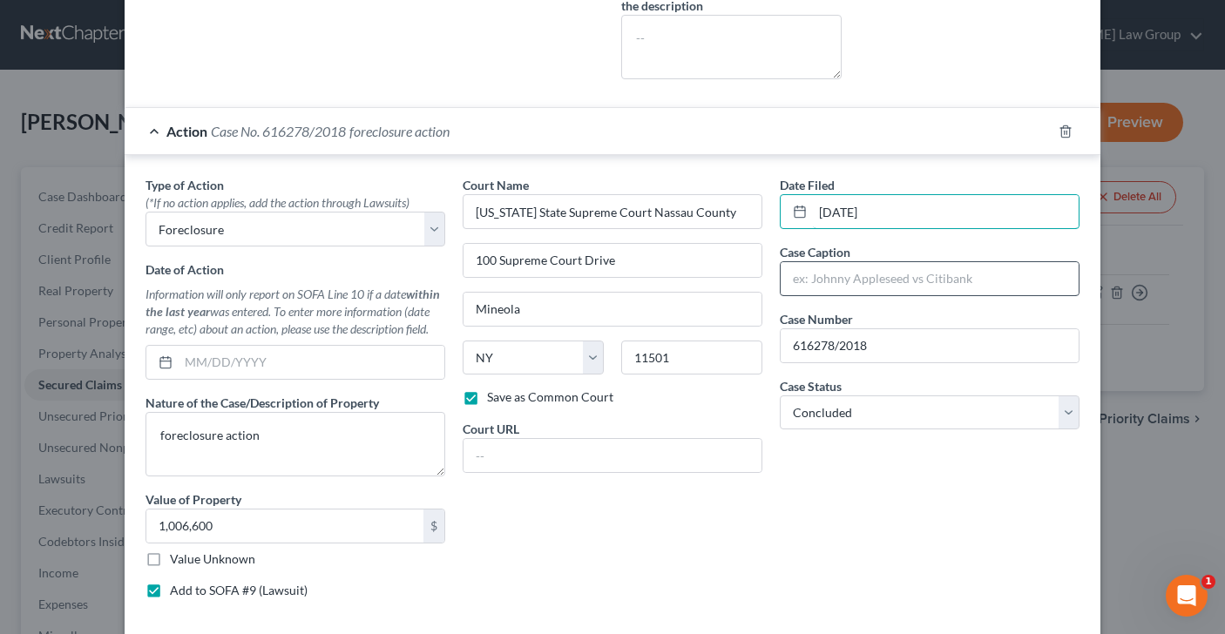
type input "[DATE]"
click at [896, 280] on input "text" at bounding box center [929, 278] width 298 height 33
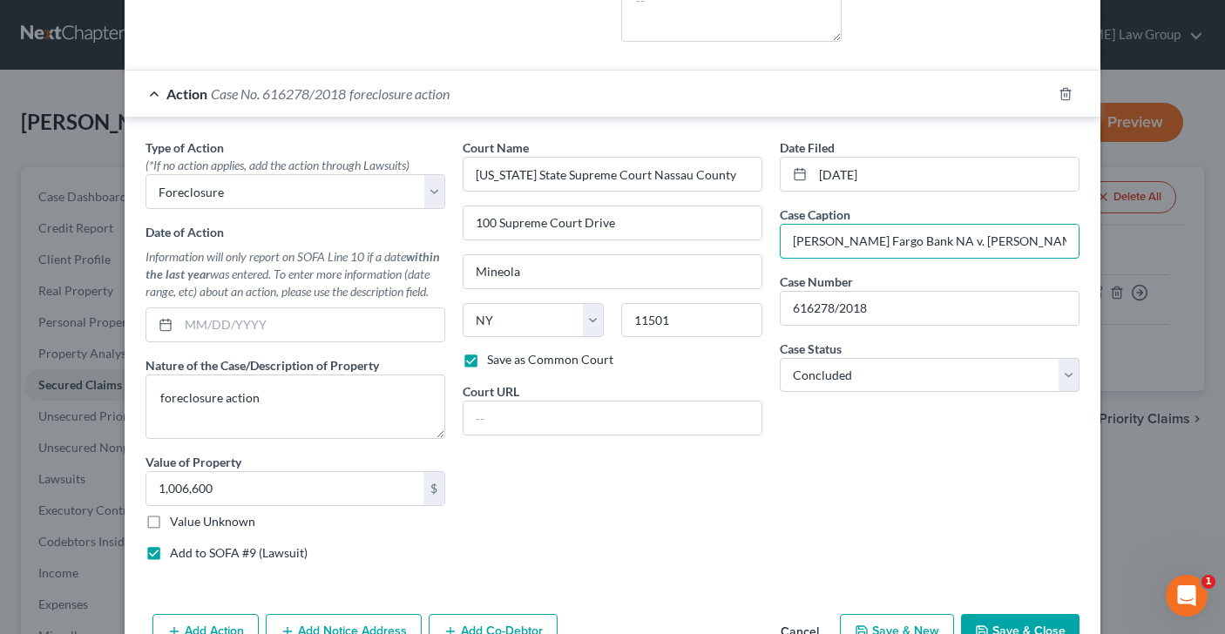
scroll to position [617, 0]
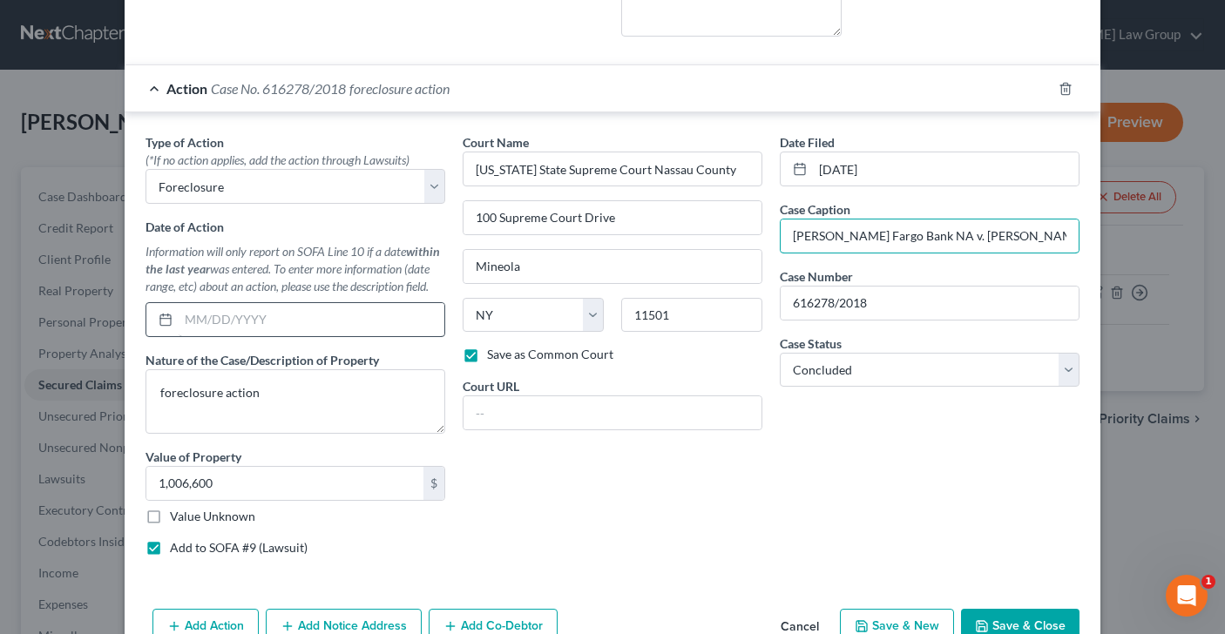
type input "[PERSON_NAME] Fargo Bank NA v. [PERSON_NAME]"
click at [243, 324] on input "text" at bounding box center [312, 319] width 266 height 33
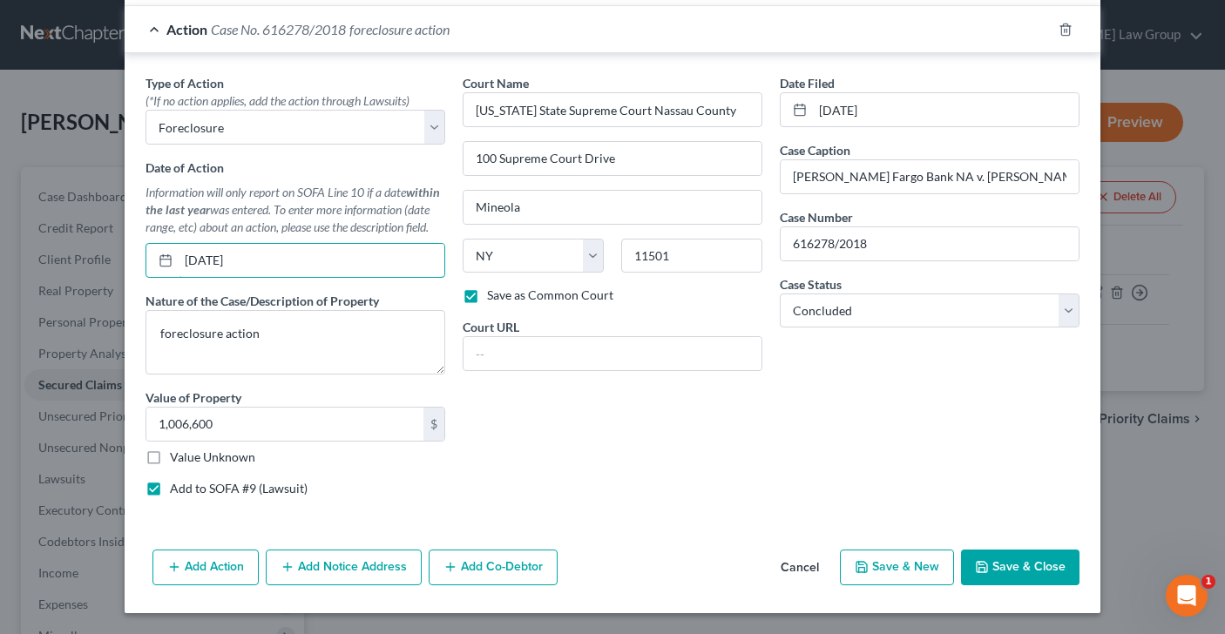
type input "[DATE]"
click at [1034, 569] on button "Save & Close" at bounding box center [1020, 568] width 118 height 37
checkbox input "false"
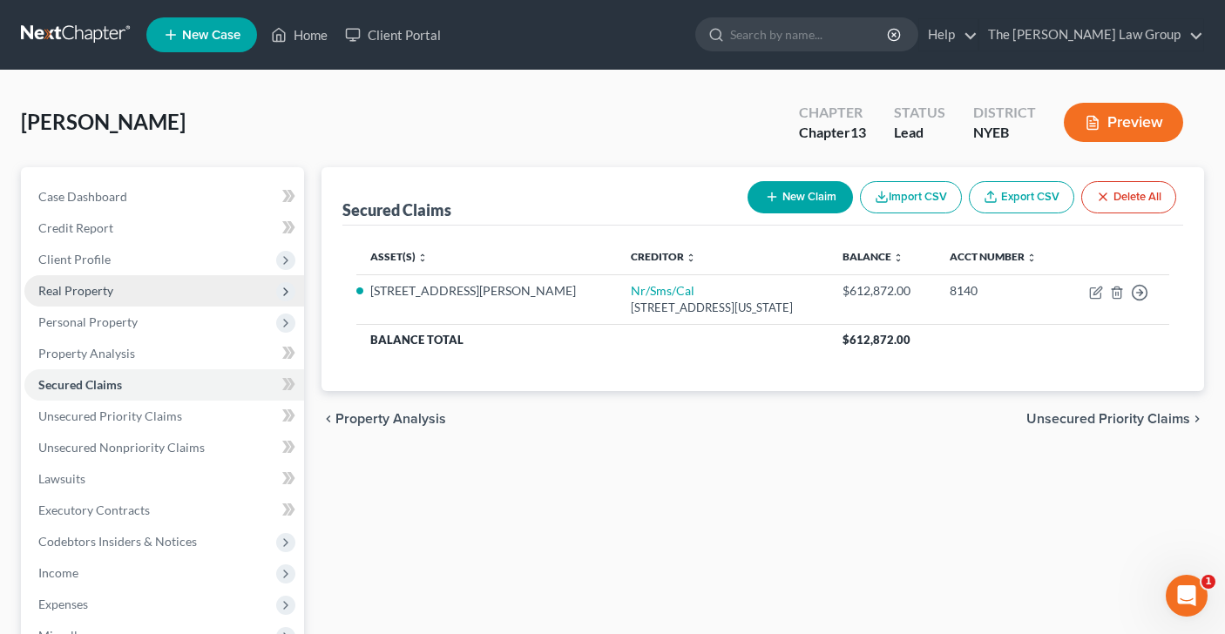
click at [105, 285] on span "Real Property" at bounding box center [75, 290] width 75 height 15
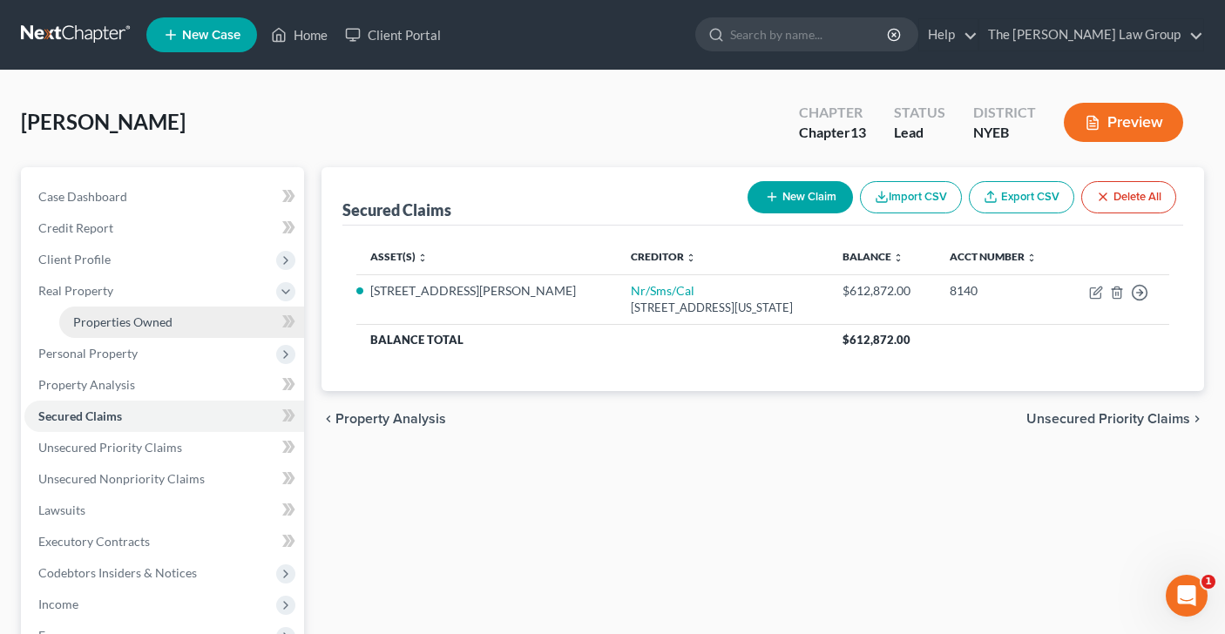
click at [112, 320] on span "Properties Owned" at bounding box center [122, 321] width 99 height 15
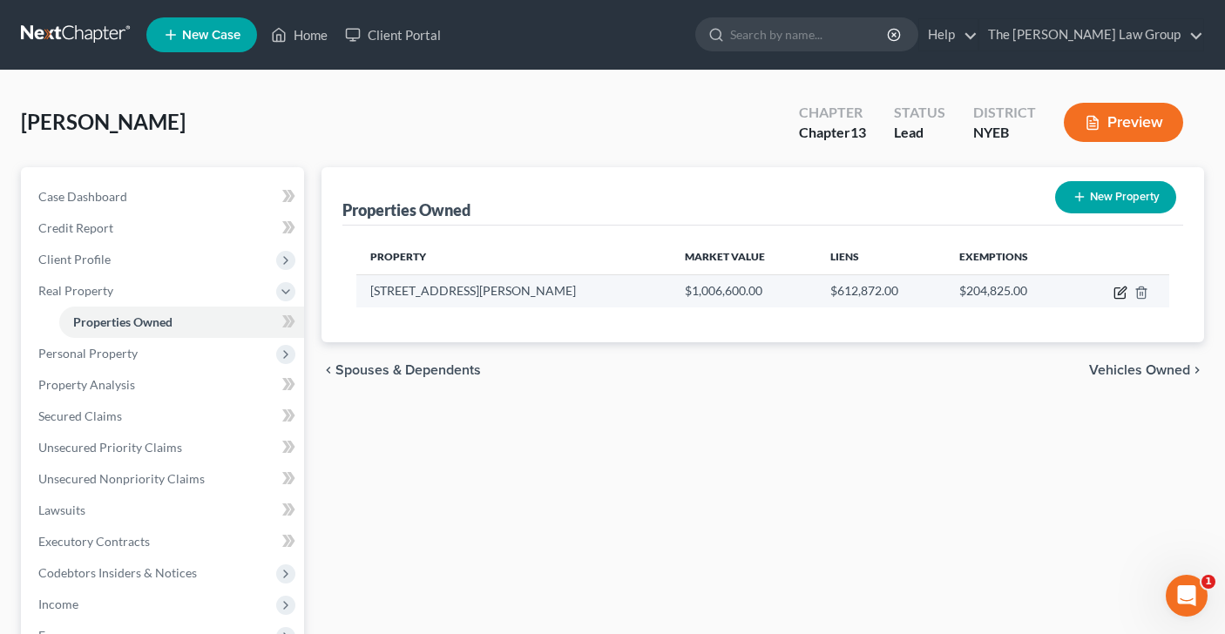
click at [1115, 288] on icon "button" at bounding box center [1119, 293] width 10 height 10
select select "35"
select select "29"
select select "0"
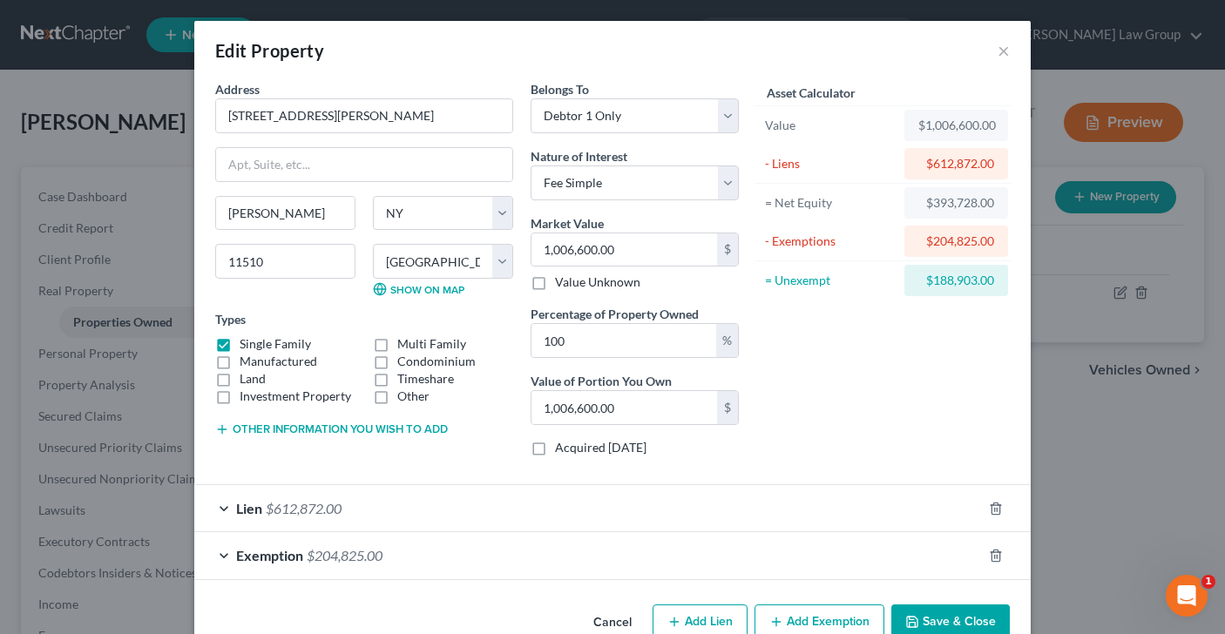
scroll to position [41, 0]
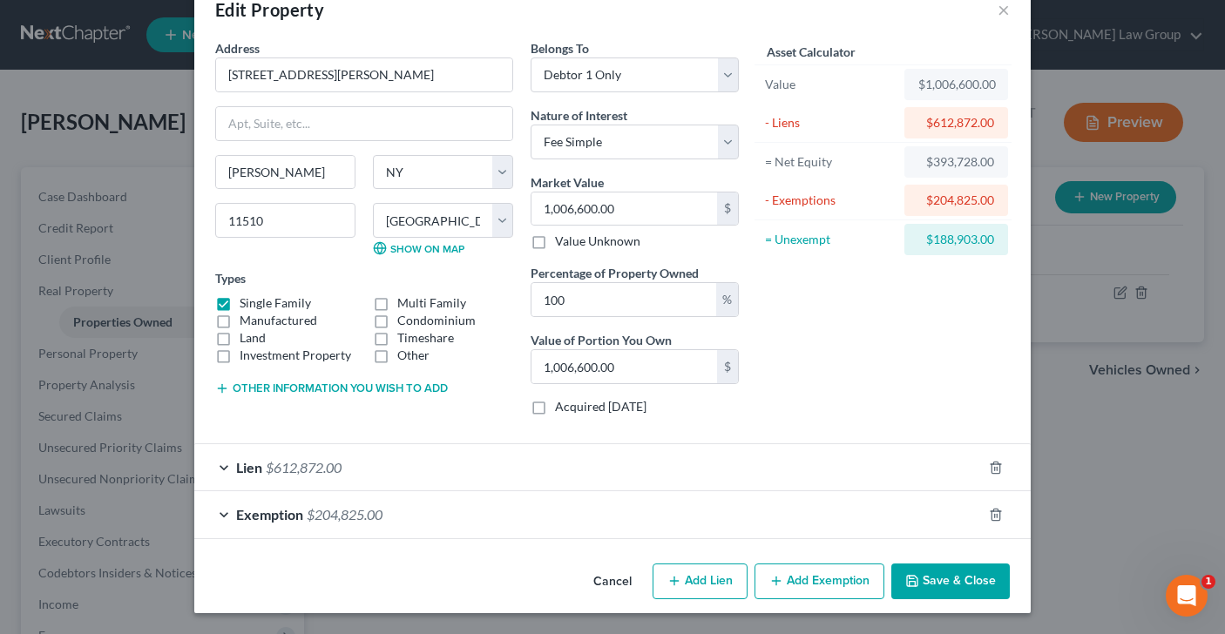
click at [706, 575] on button "Add Lien" at bounding box center [699, 582] width 95 height 37
select select "0"
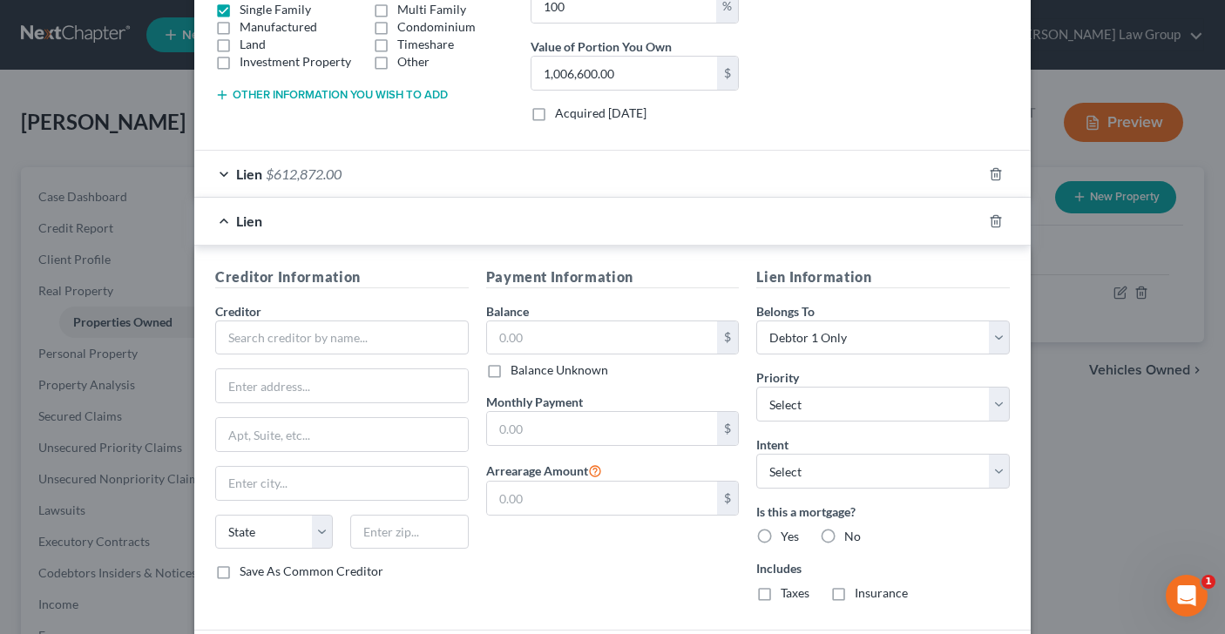
scroll to position [449, 0]
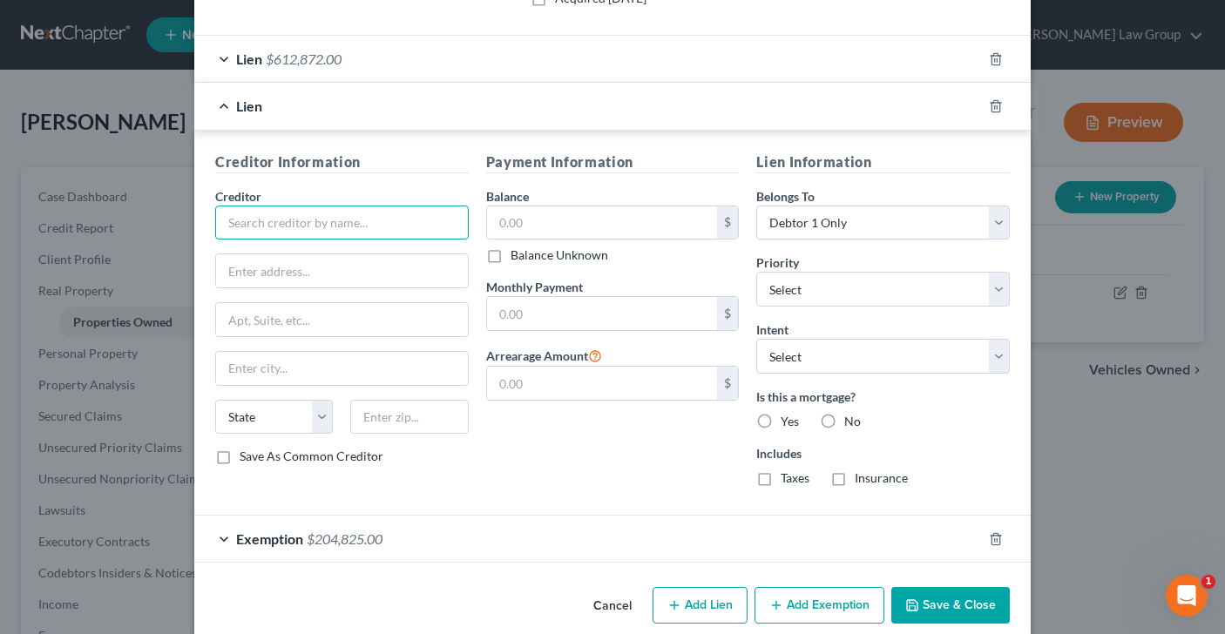
click at [277, 219] on input "text" at bounding box center [341, 223] width 253 height 35
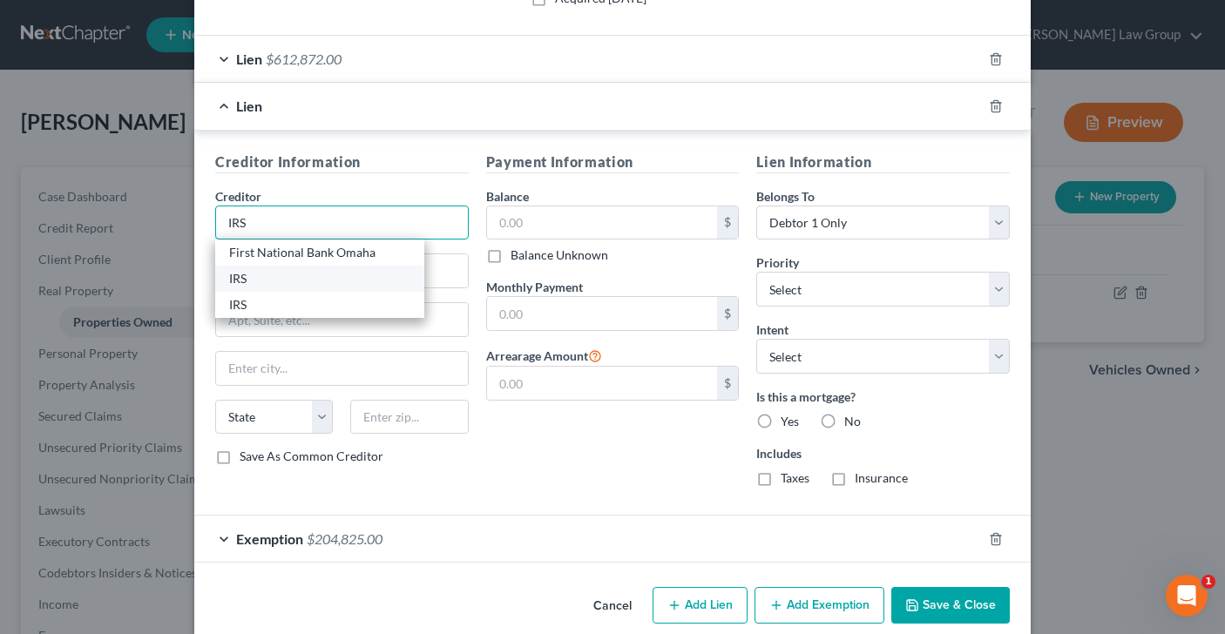
type input "IRS"
click at [287, 274] on div "IRS" at bounding box center [319, 278] width 181 height 17
type input "2 Metrotech Center"
type input "[GEOGRAPHIC_DATA]"
select select "35"
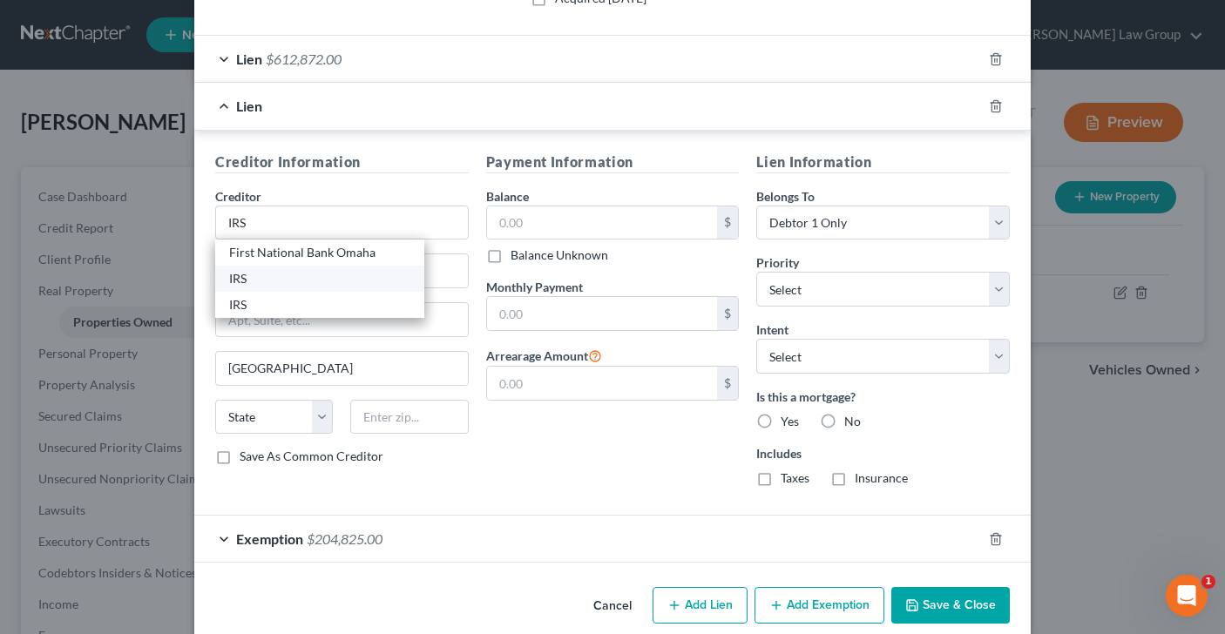
type input "11201"
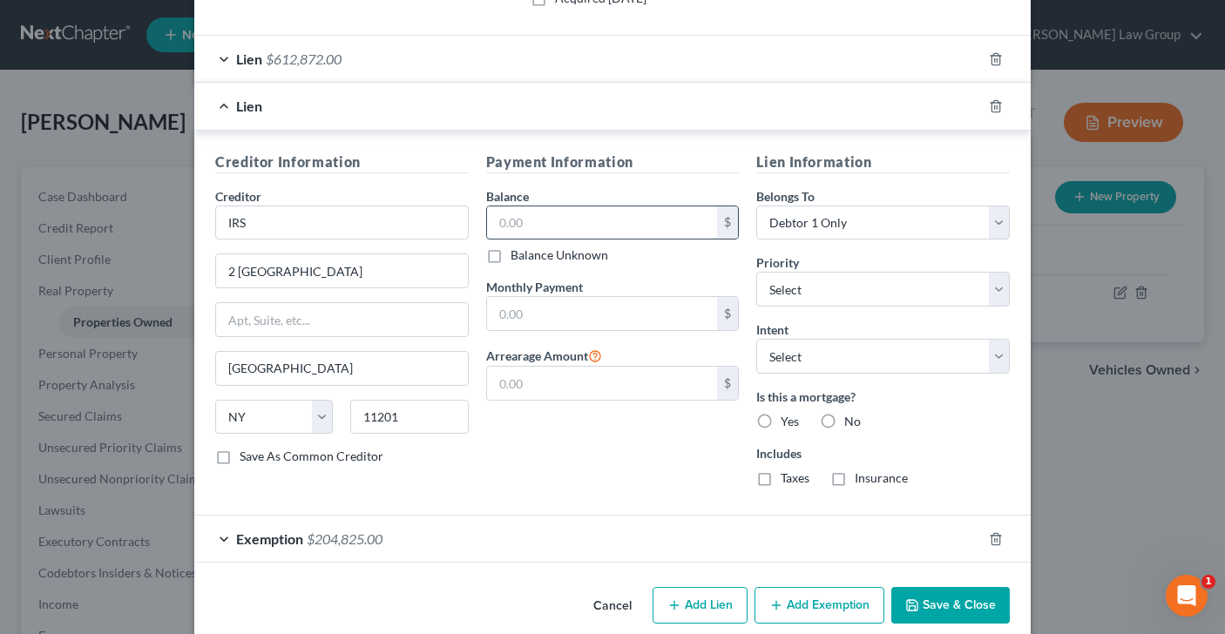
click at [557, 219] on input "text" at bounding box center [602, 222] width 231 height 33
type input "188,794.80"
click at [563, 308] on input "text" at bounding box center [602, 313] width 231 height 33
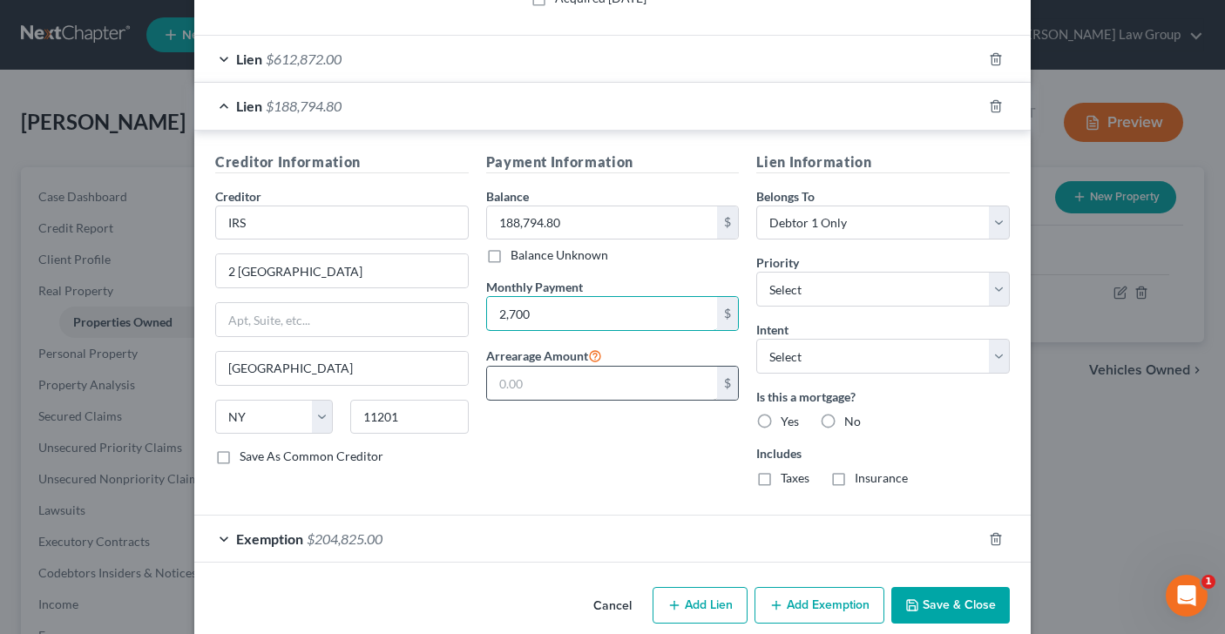
type input "2,700"
click at [539, 382] on input "text" at bounding box center [602, 383] width 231 height 33
type input "188,794.80"
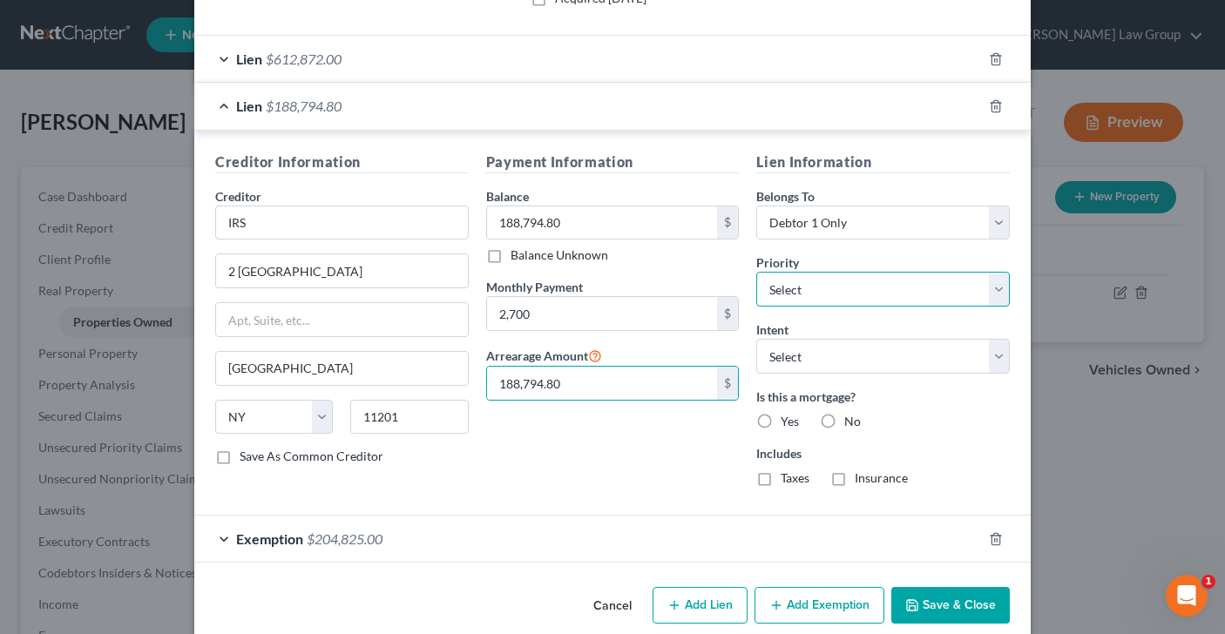
click at [996, 294] on select "Select 1st 2nd 3rd 4th 5th 6th 7th 8th 9th 10th 11th 12th 13th 14th 15th 16th 1…" at bounding box center [882, 289] width 253 height 35
select select "1"
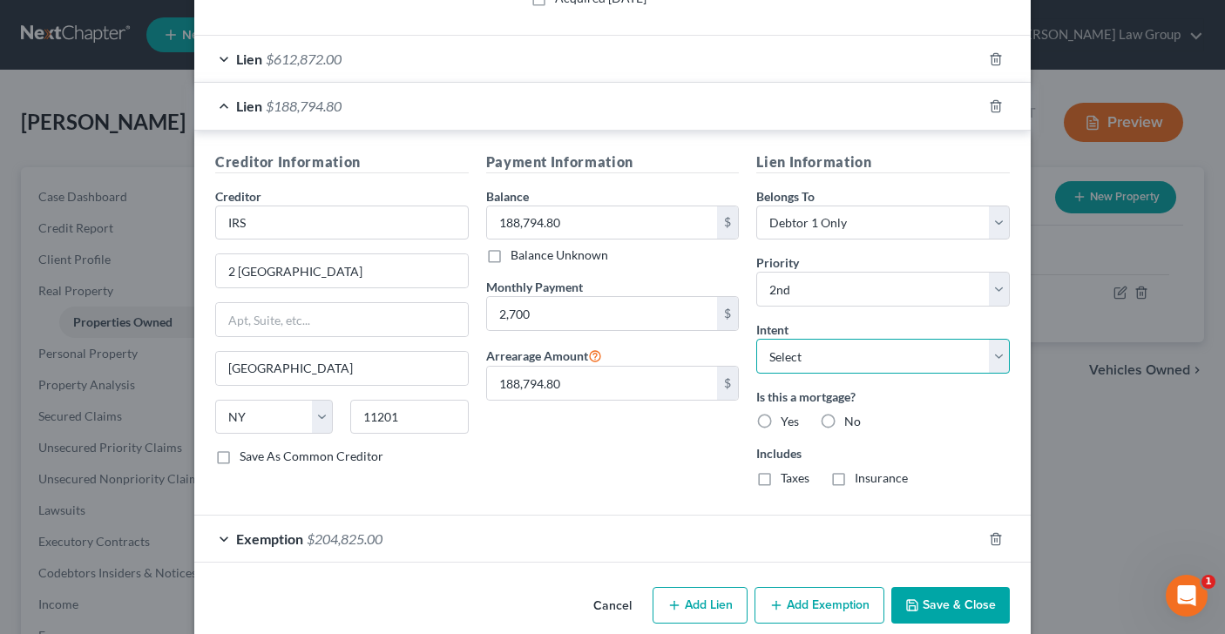
click at [1003, 354] on select "Select Surrender Redeem Reaffirm Avoid Other" at bounding box center [882, 356] width 253 height 35
select select "2"
click at [844, 423] on label "No" at bounding box center [852, 421] width 17 height 17
click at [851, 423] on input "No" at bounding box center [856, 418] width 11 height 11
radio input "true"
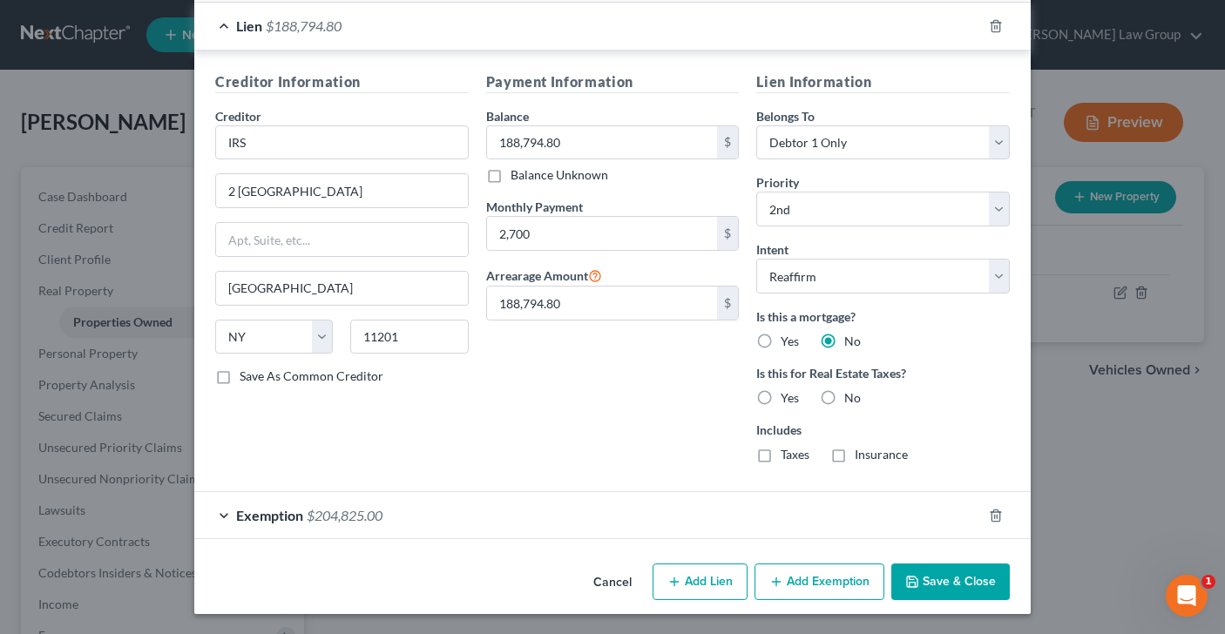
scroll to position [530, 0]
click at [844, 395] on label "No" at bounding box center [852, 396] width 17 height 17
click at [851, 395] on input "No" at bounding box center [856, 393] width 11 height 11
radio input "true"
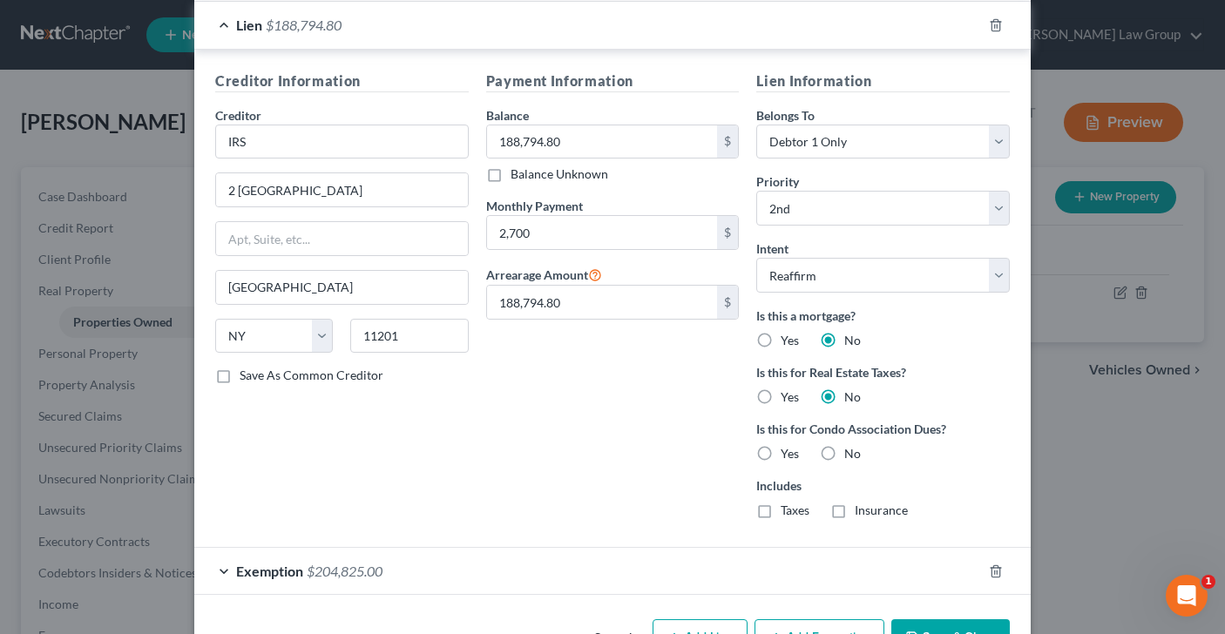
scroll to position [587, 0]
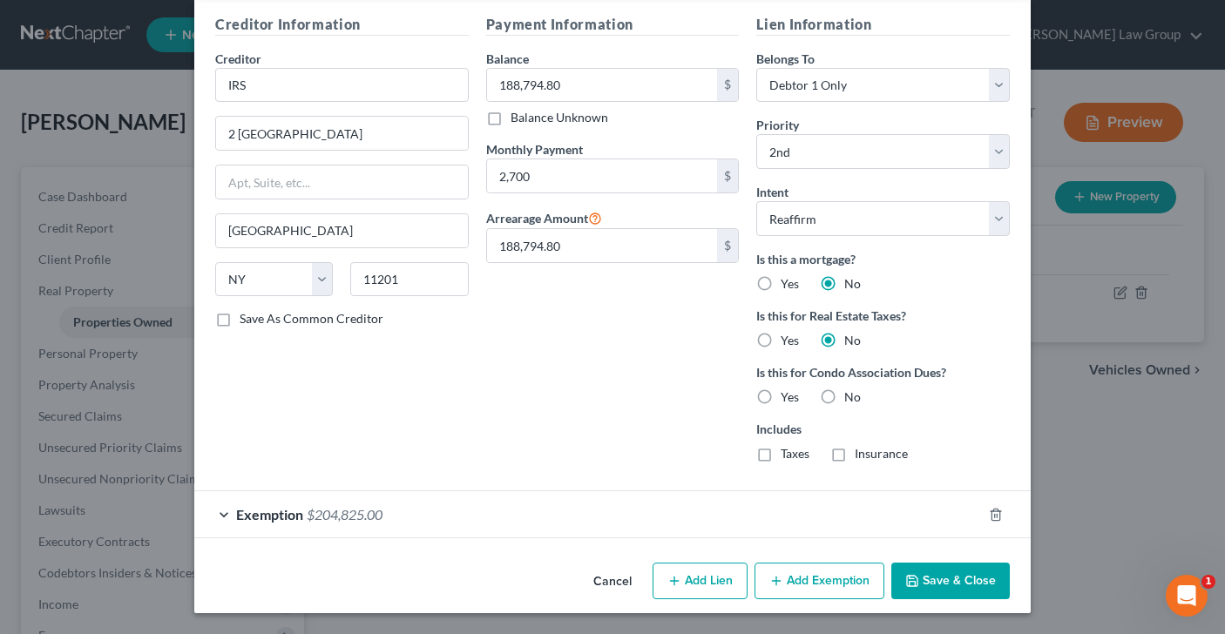
click at [844, 395] on label "No" at bounding box center [852, 396] width 17 height 17
click at [851, 395] on input "No" at bounding box center [856, 393] width 11 height 11
radio input "true"
click at [240, 317] on label "Save As Common Creditor" at bounding box center [312, 318] width 144 height 17
click at [246, 317] on input "Save As Common Creditor" at bounding box center [251, 315] width 11 height 11
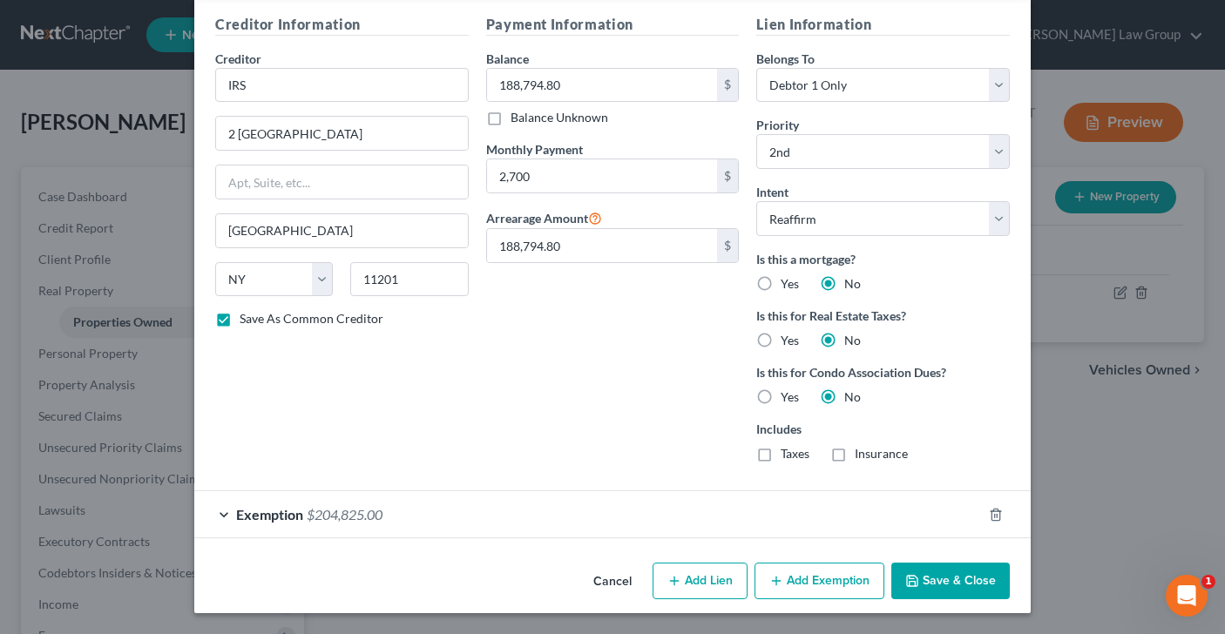
click at [938, 577] on button "Save & Close" at bounding box center [950, 581] width 118 height 37
checkbox input "false"
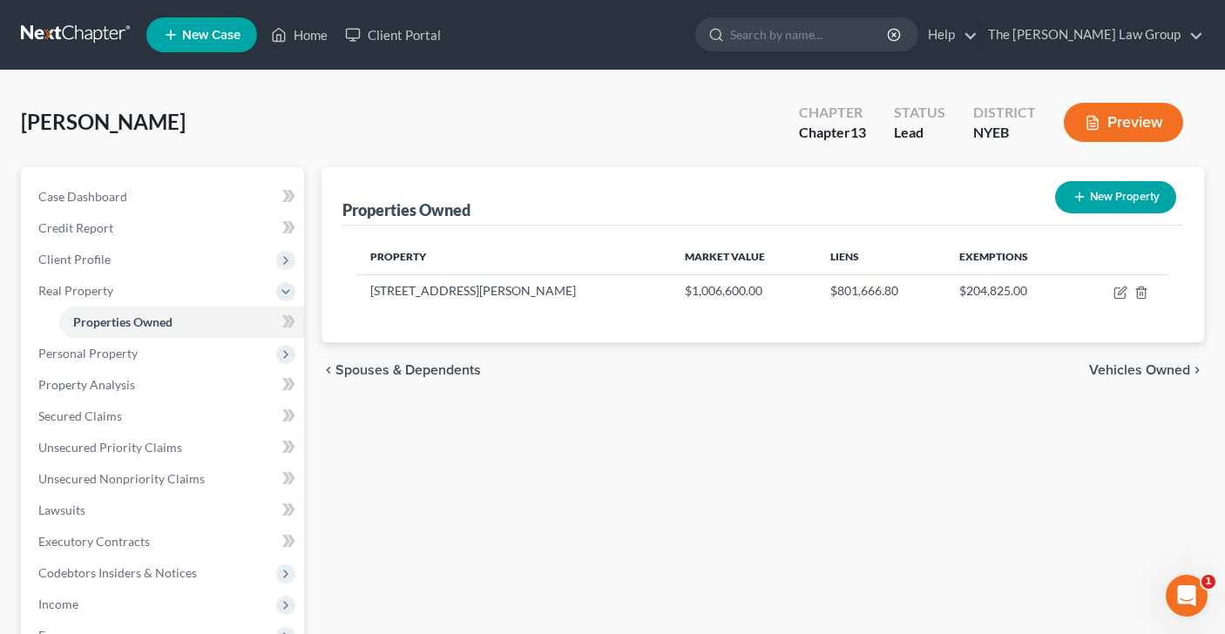
click at [1149, 366] on span "Vehicles Owned" at bounding box center [1139, 370] width 101 height 14
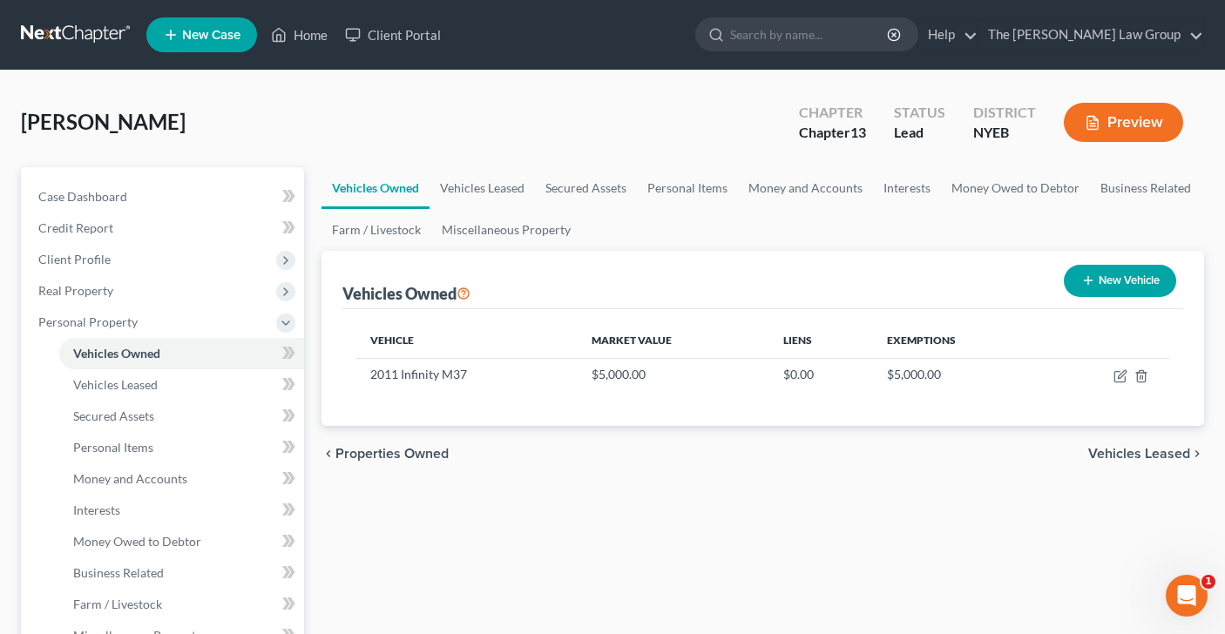
click at [370, 449] on span "Properties Owned" at bounding box center [391, 454] width 113 height 14
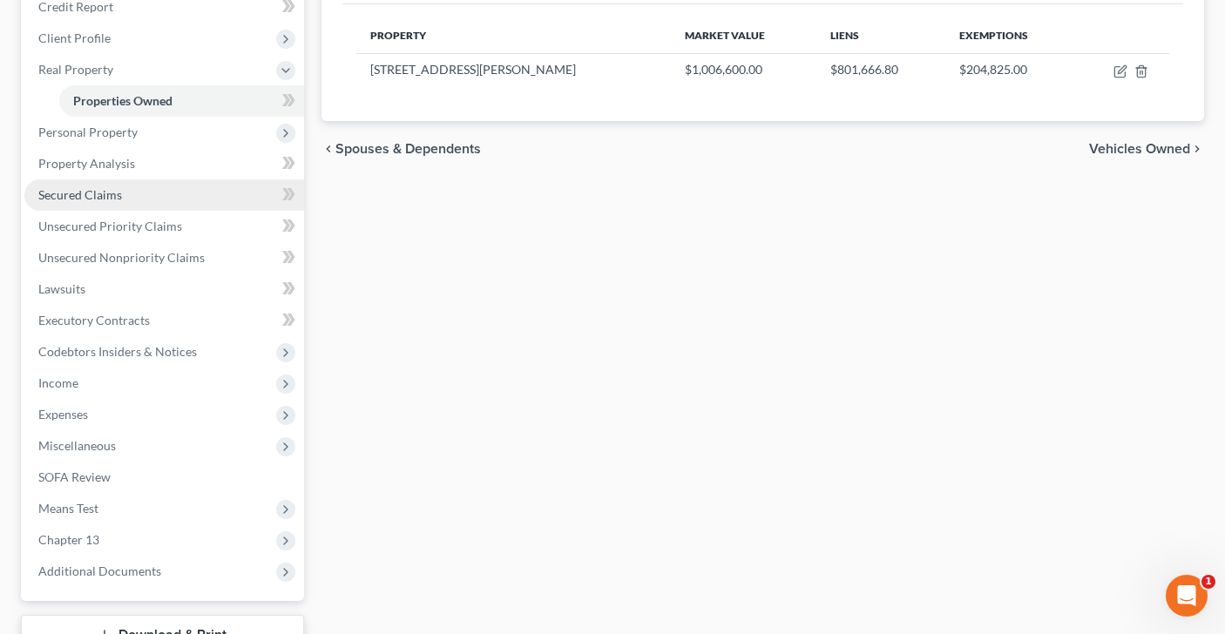
scroll to position [223, 0]
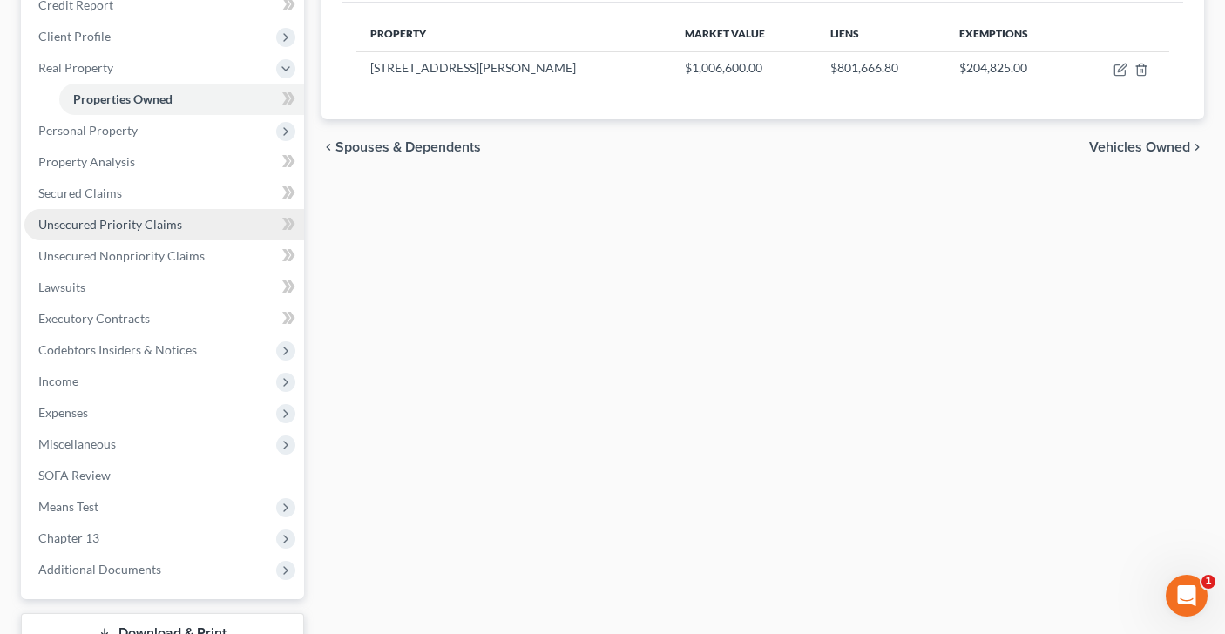
click at [135, 223] on span "Unsecured Priority Claims" at bounding box center [110, 224] width 144 height 15
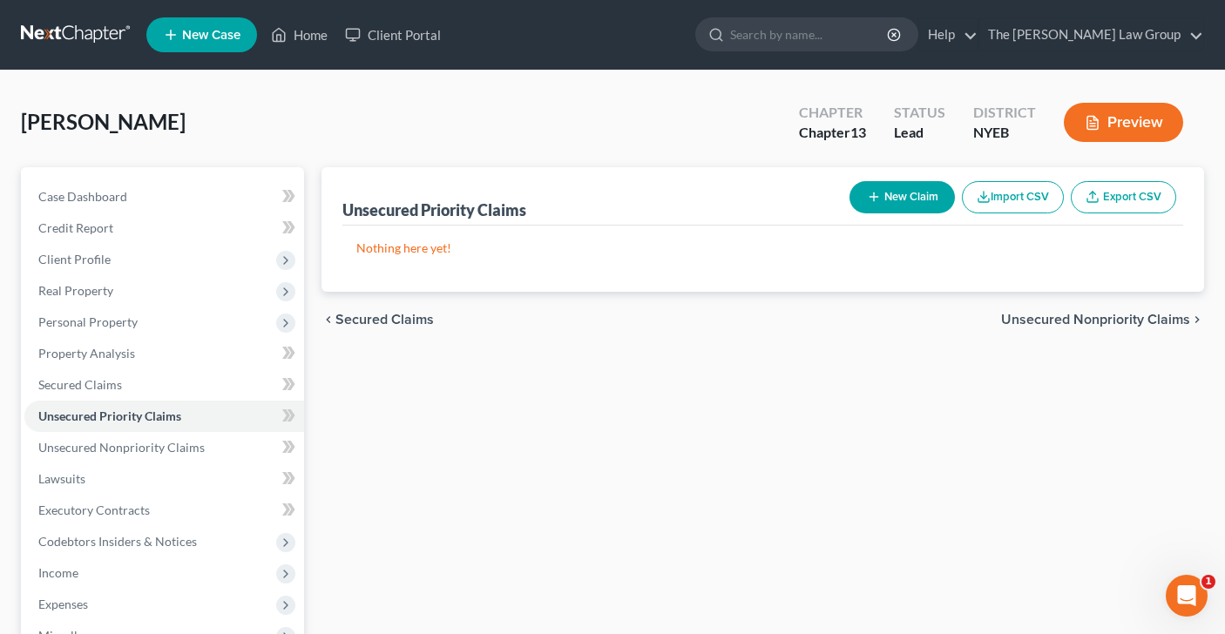
click at [1041, 319] on span "Unsecured Nonpriority Claims" at bounding box center [1095, 320] width 189 height 14
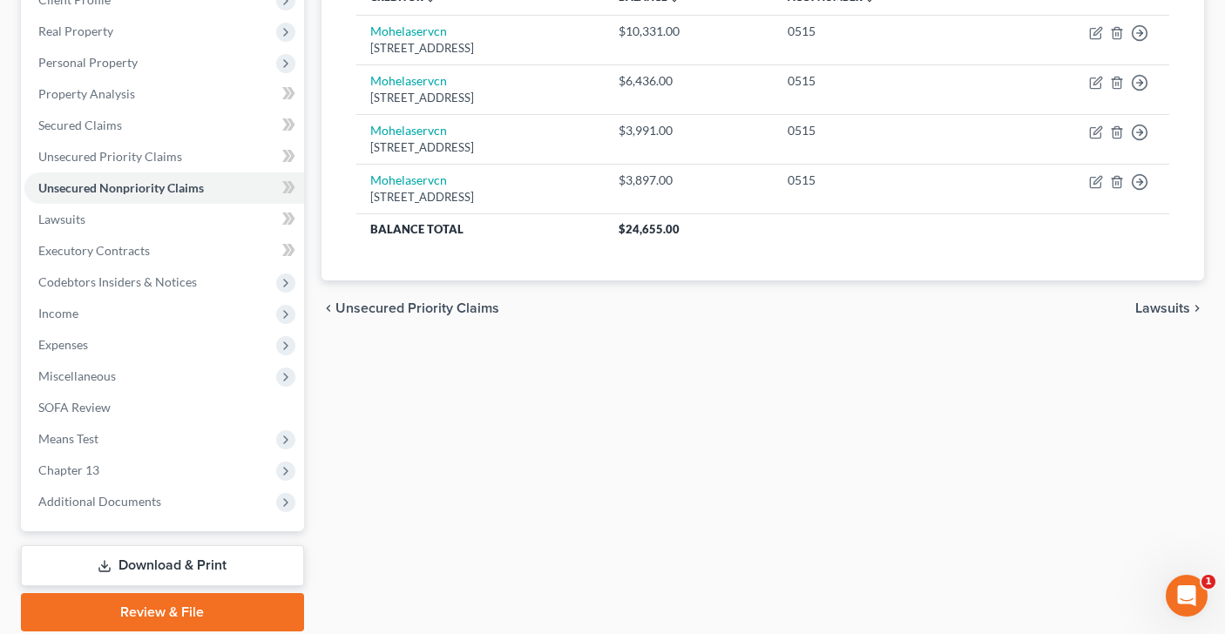
scroll to position [262, 0]
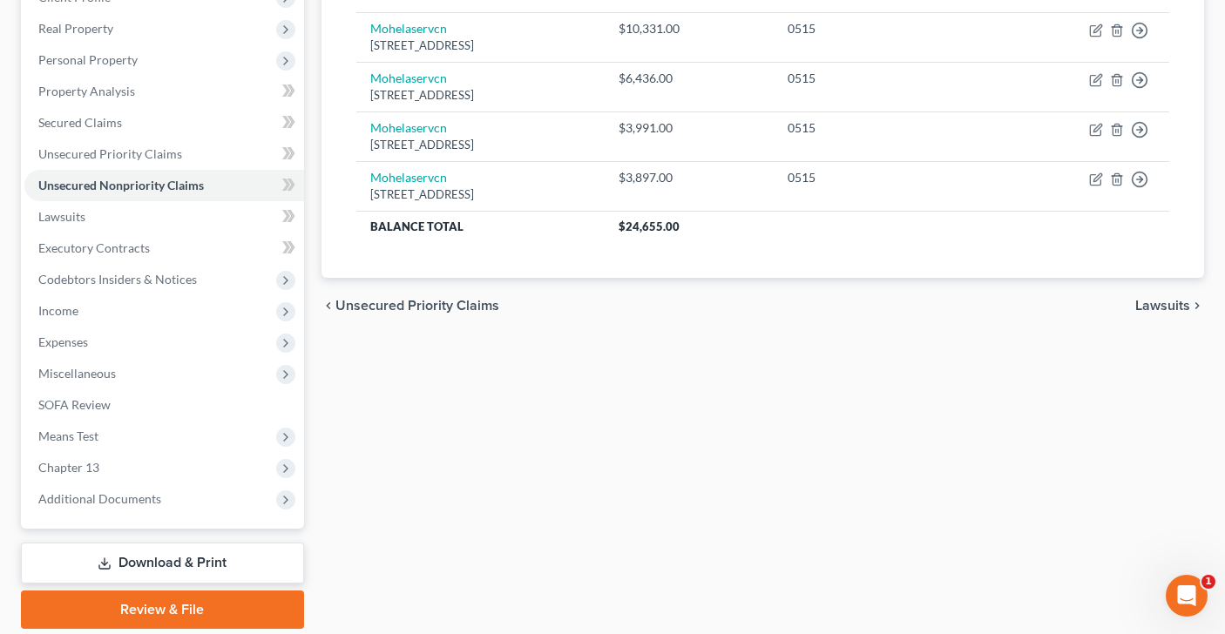
click at [1139, 307] on span "Lawsuits" at bounding box center [1162, 306] width 55 height 14
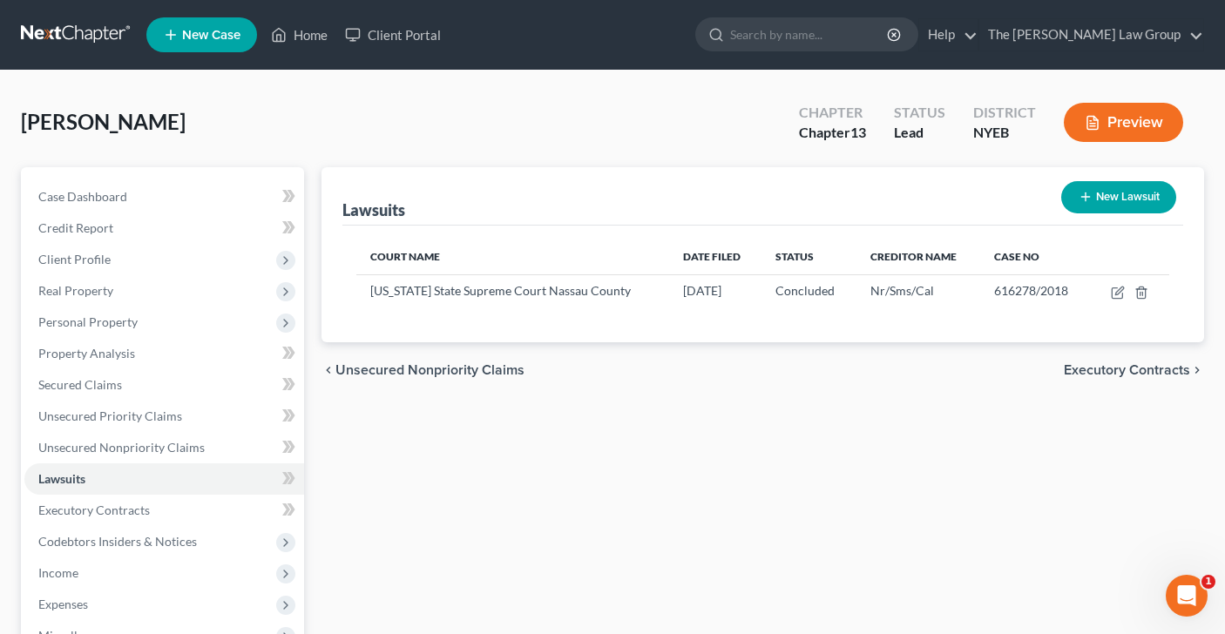
click at [1127, 368] on span "Executory Contracts" at bounding box center [1126, 370] width 126 height 14
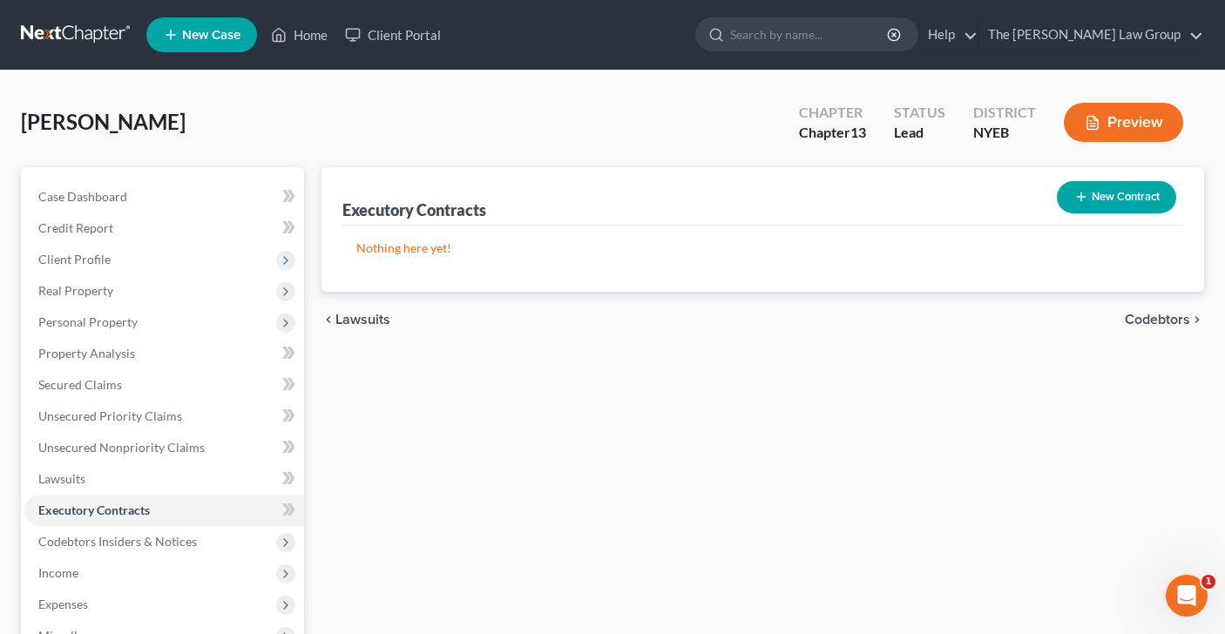
click at [1151, 323] on span "Codebtors" at bounding box center [1156, 320] width 65 height 14
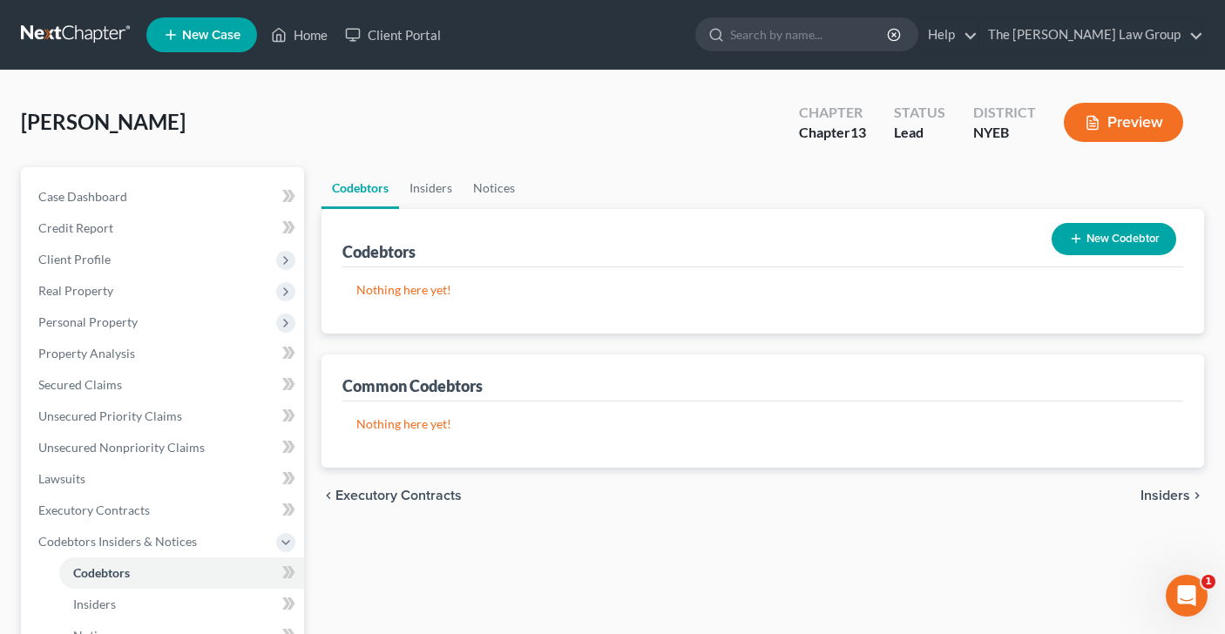
click at [1158, 491] on span "Insiders" at bounding box center [1165, 496] width 50 height 14
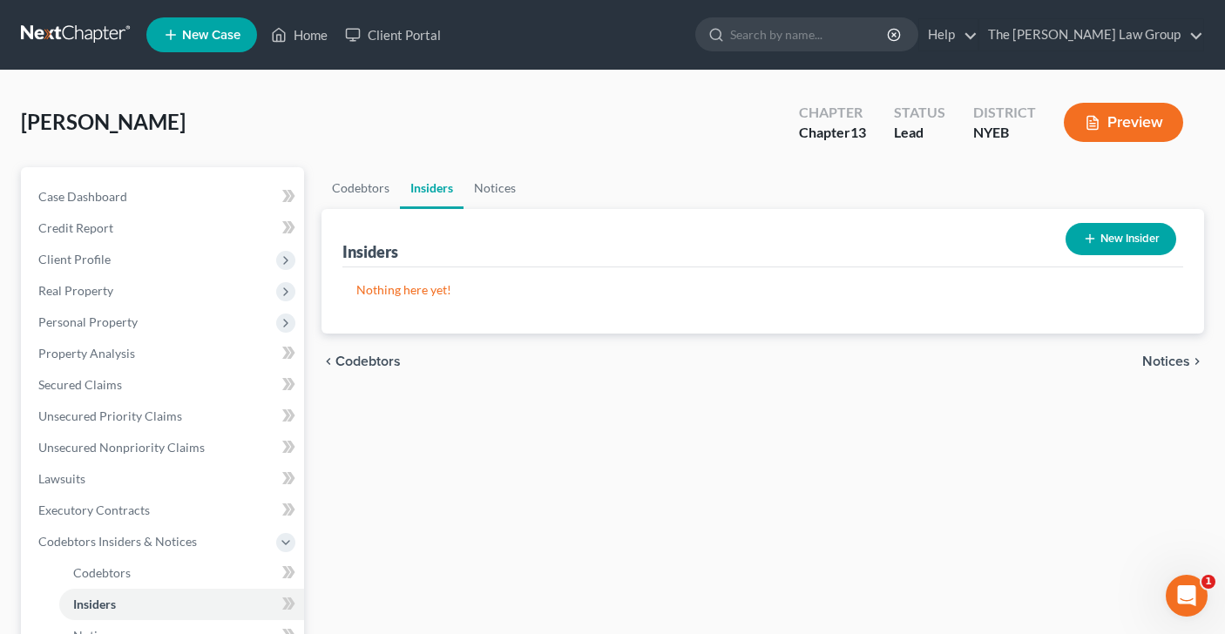
click at [1161, 355] on span "Notices" at bounding box center [1166, 361] width 48 height 14
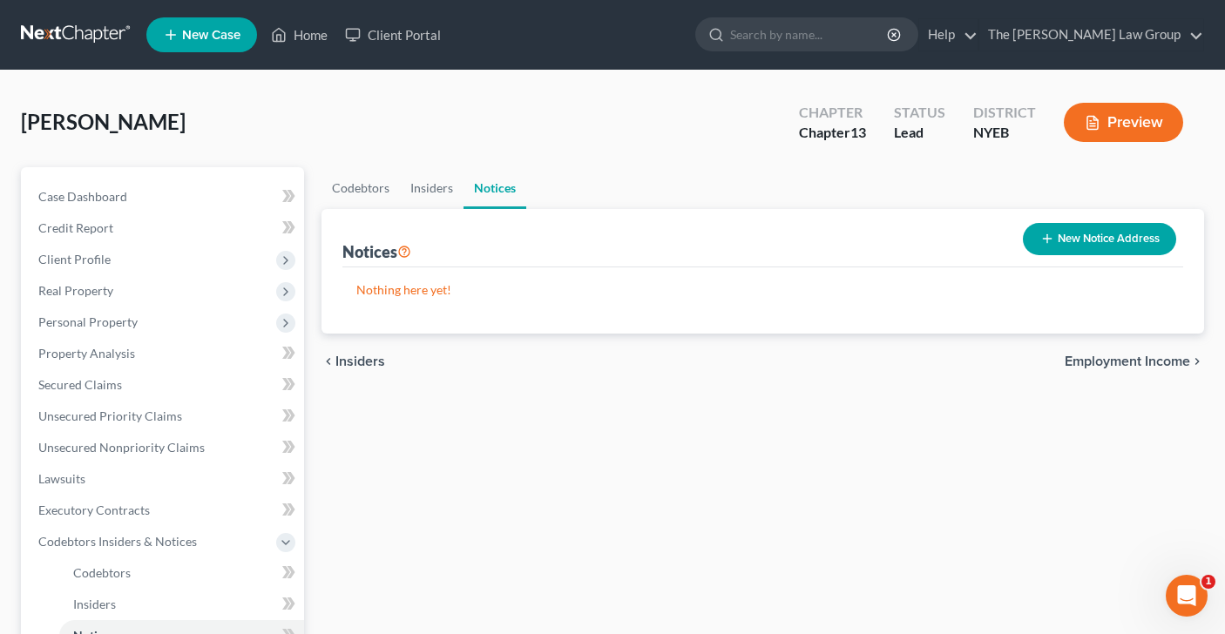
click at [1161, 355] on span "Employment Income" at bounding box center [1126, 361] width 125 height 14
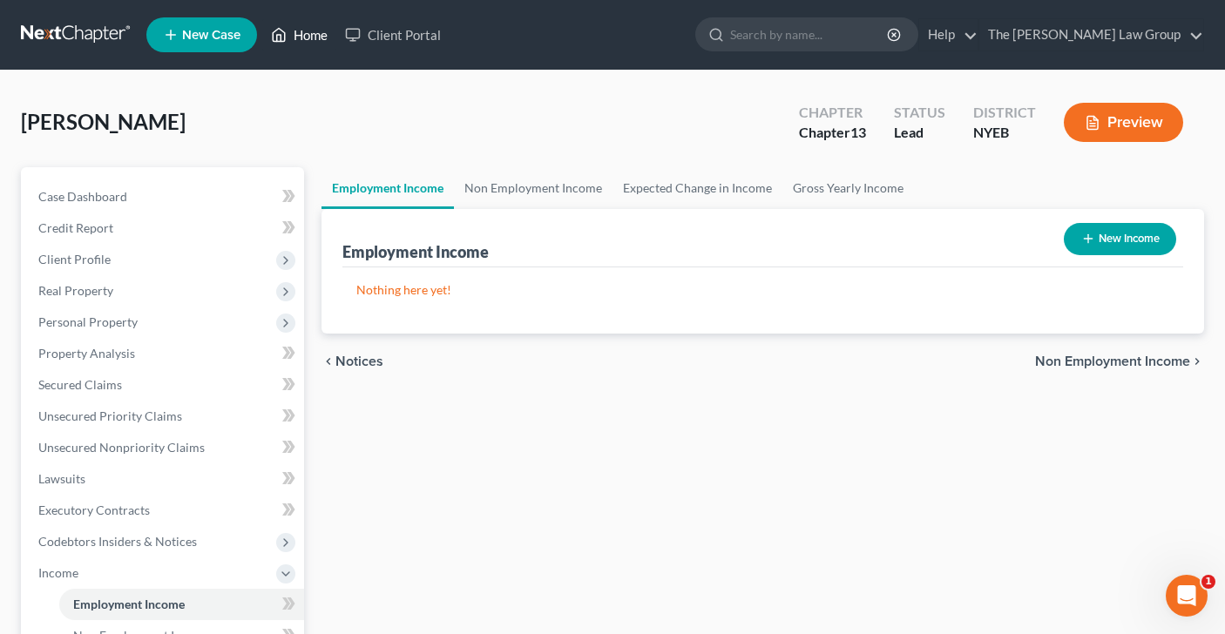
click at [320, 35] on link "Home" at bounding box center [299, 34] width 74 height 31
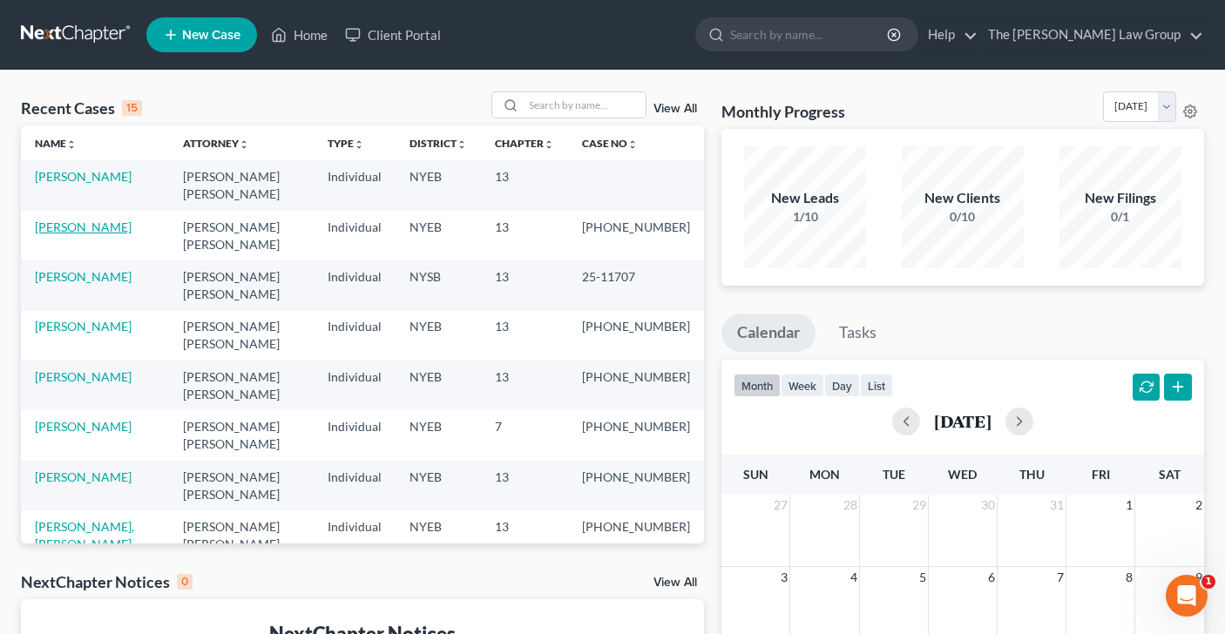
click at [102, 219] on link "[PERSON_NAME]" at bounding box center [83, 226] width 97 height 15
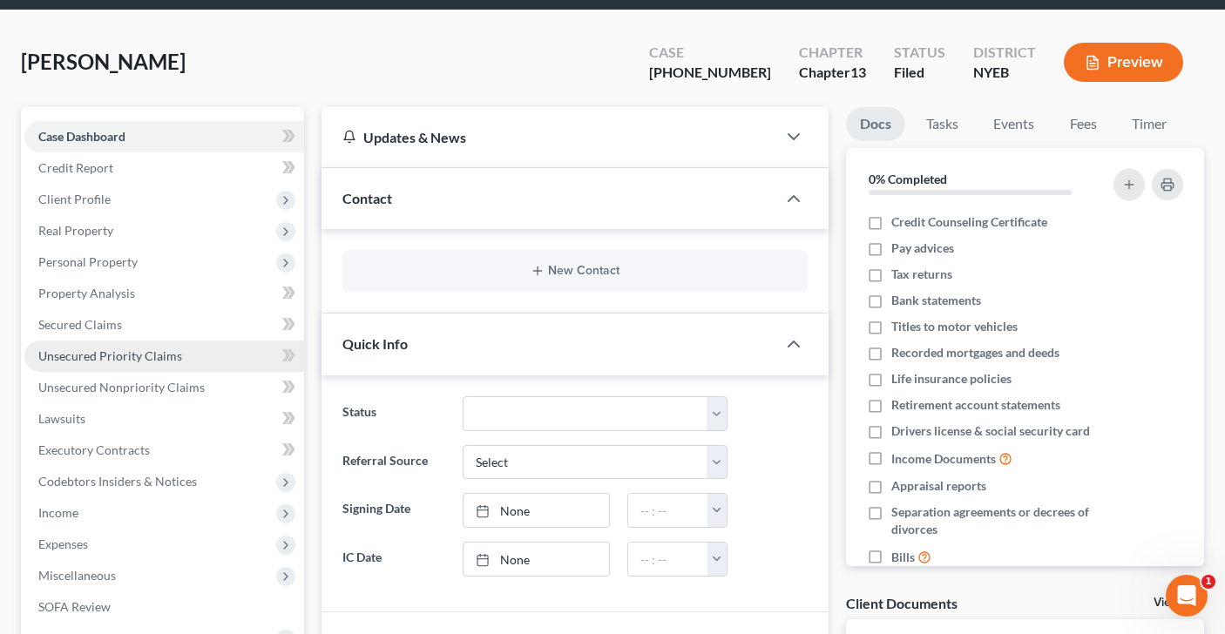
scroll to position [324, 0]
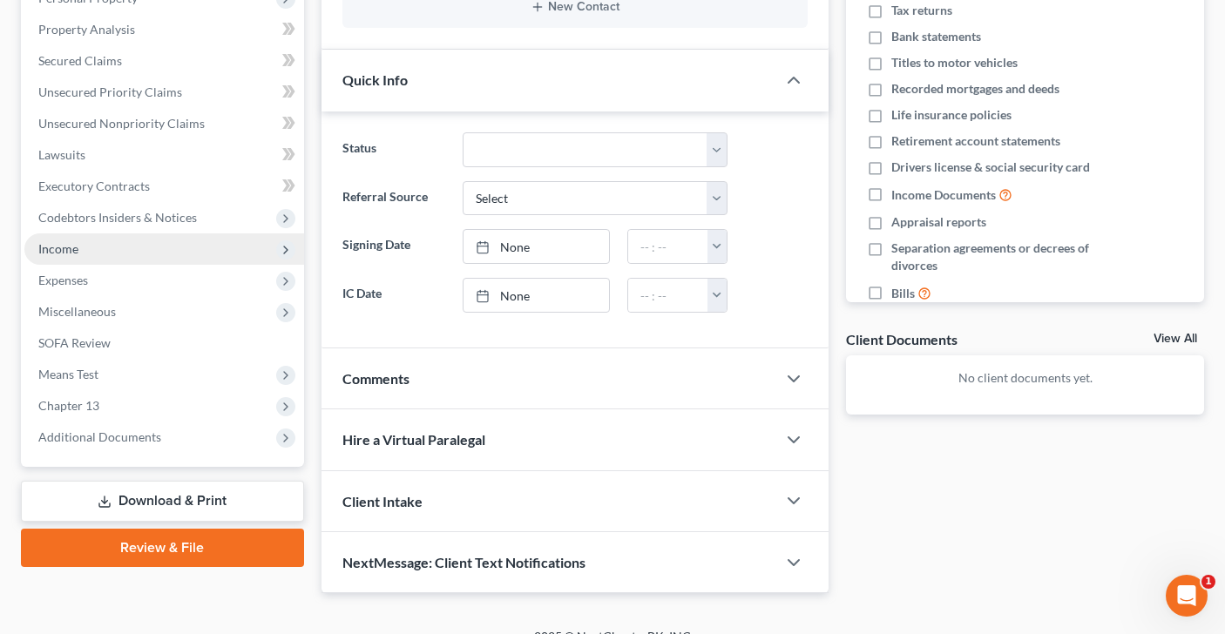
click at [122, 242] on span "Income" at bounding box center [164, 248] width 280 height 31
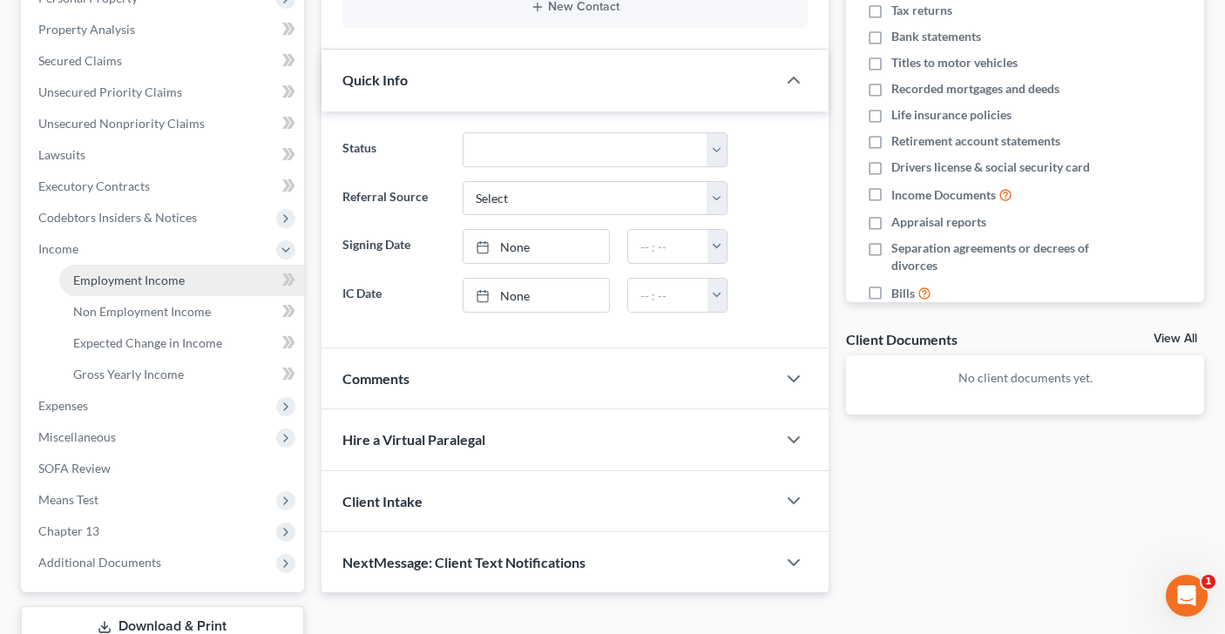
click at [126, 282] on span "Employment Income" at bounding box center [128, 280] width 111 height 15
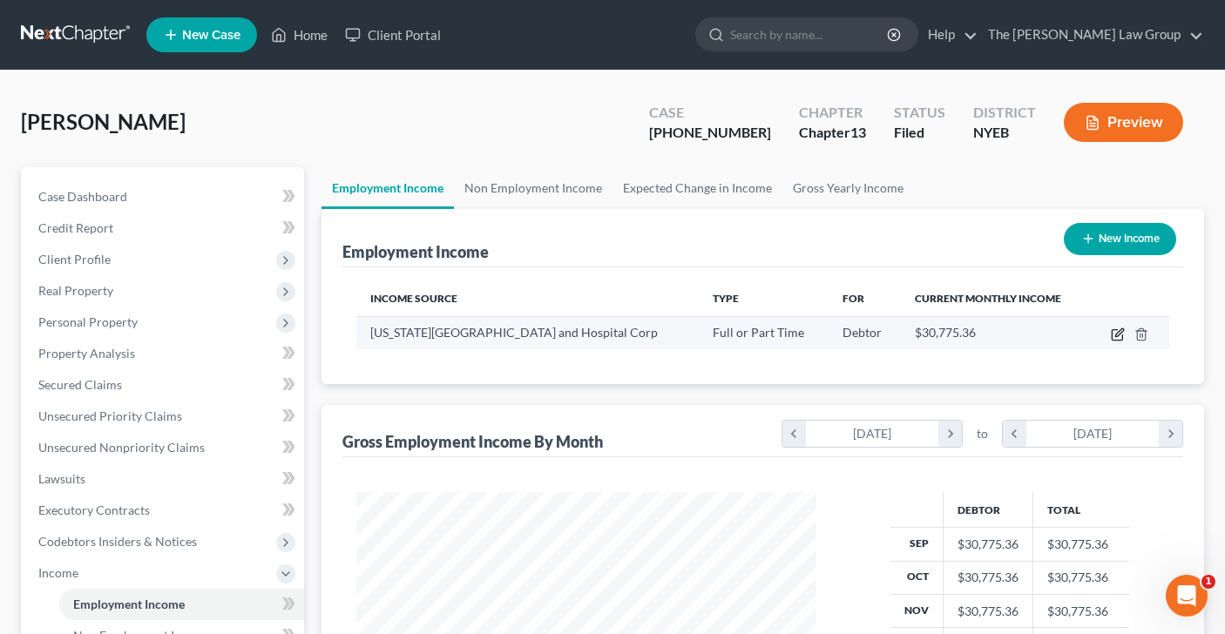
click at [1118, 334] on icon "button" at bounding box center [1119, 332] width 8 height 8
select select "0"
select select "35"
select select "2"
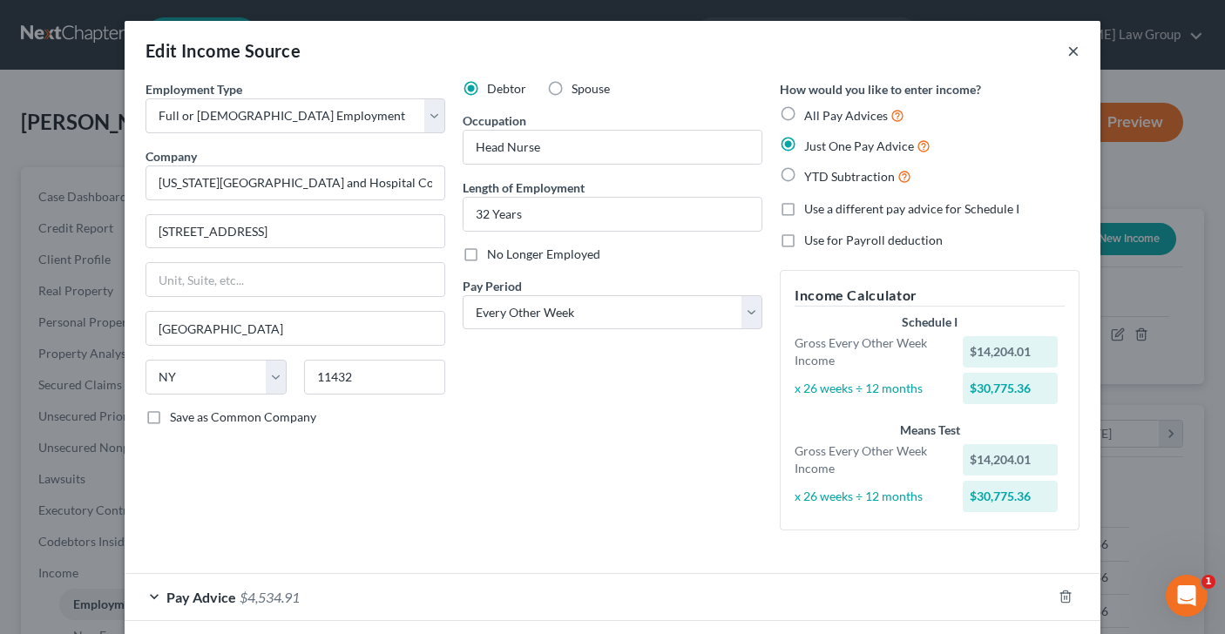
click at [1070, 49] on button "×" at bounding box center [1073, 50] width 12 height 21
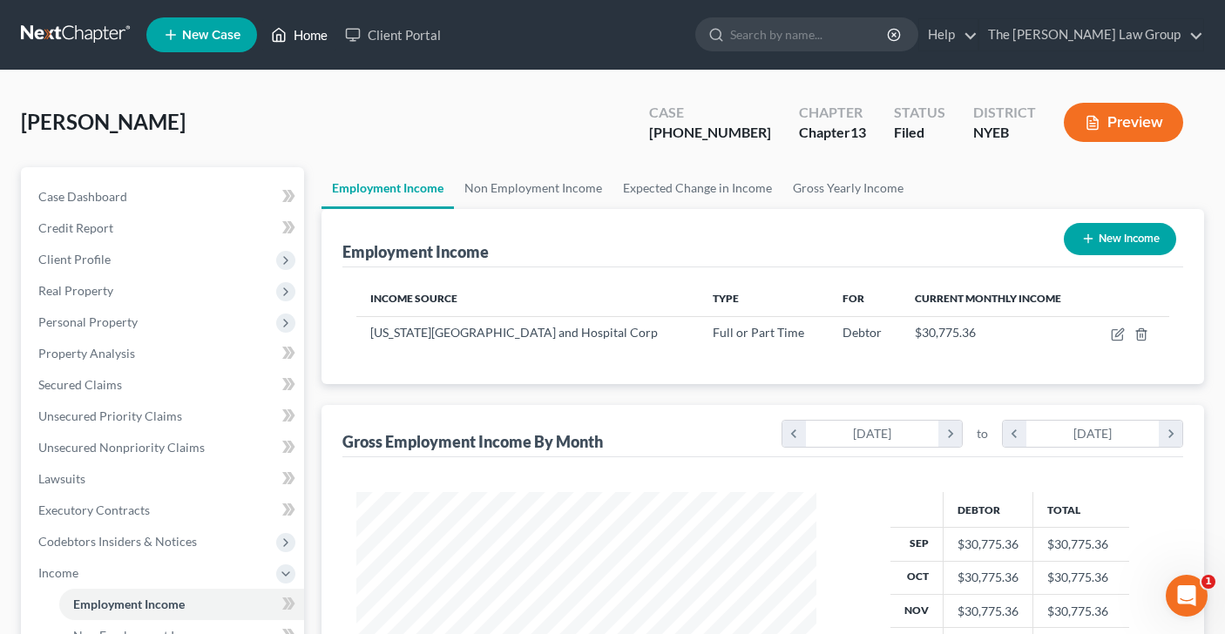
click at [305, 30] on link "Home" at bounding box center [299, 34] width 74 height 31
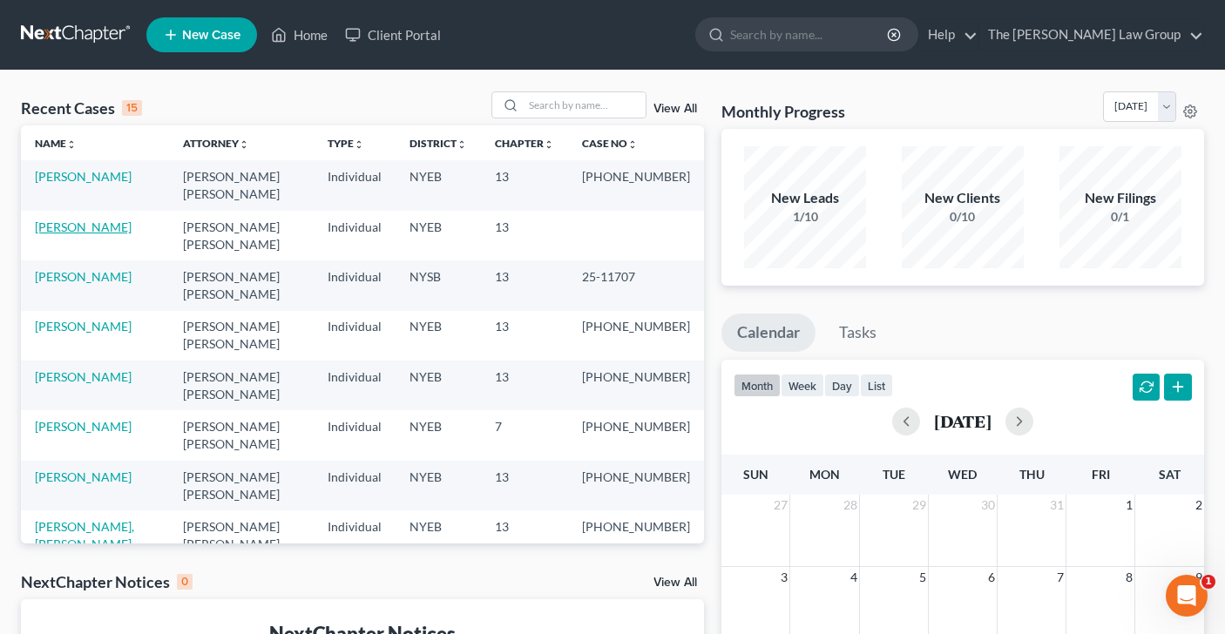
click at [82, 219] on link "[PERSON_NAME]" at bounding box center [83, 226] width 97 height 15
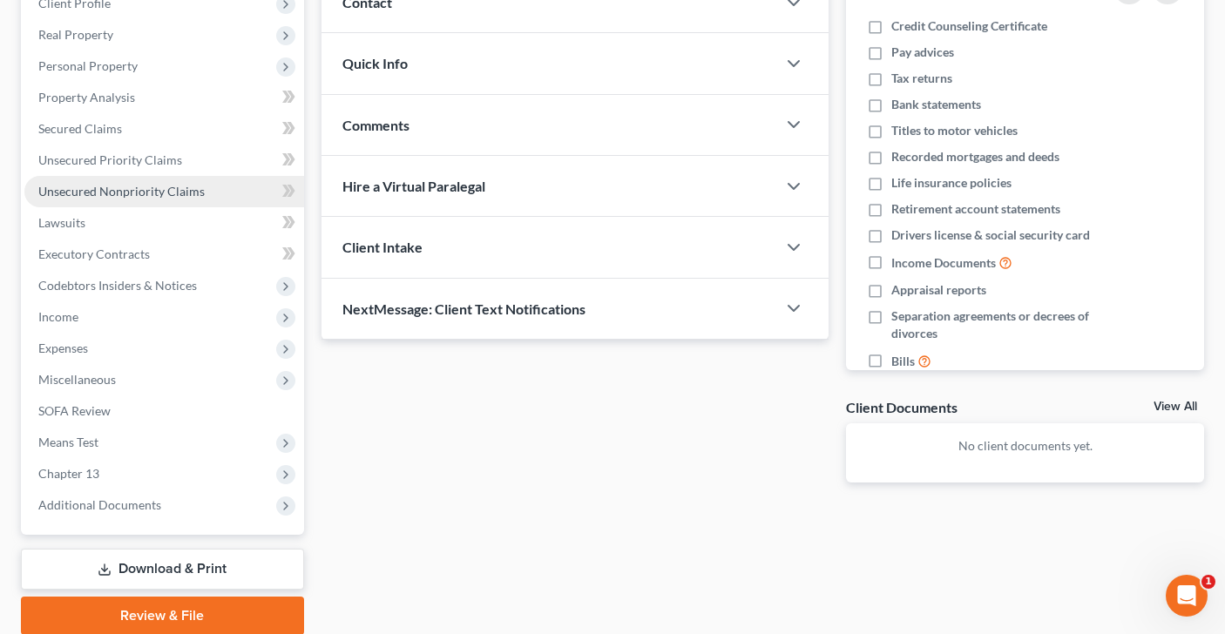
scroll to position [271, 0]
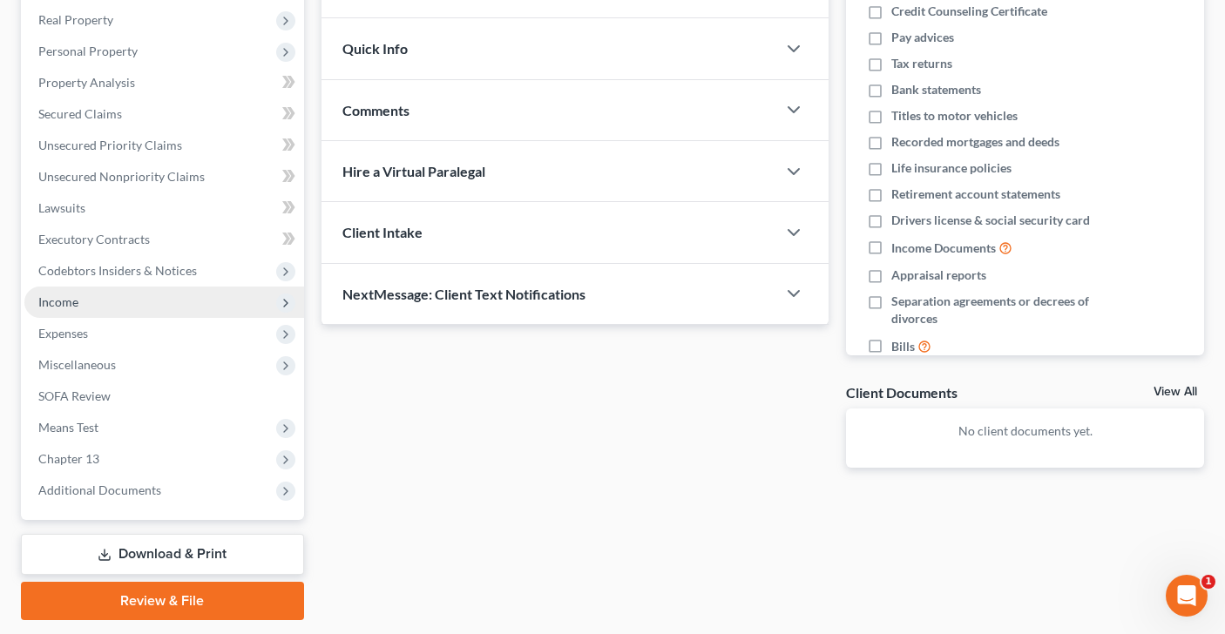
click at [145, 292] on span "Income" at bounding box center [164, 302] width 280 height 31
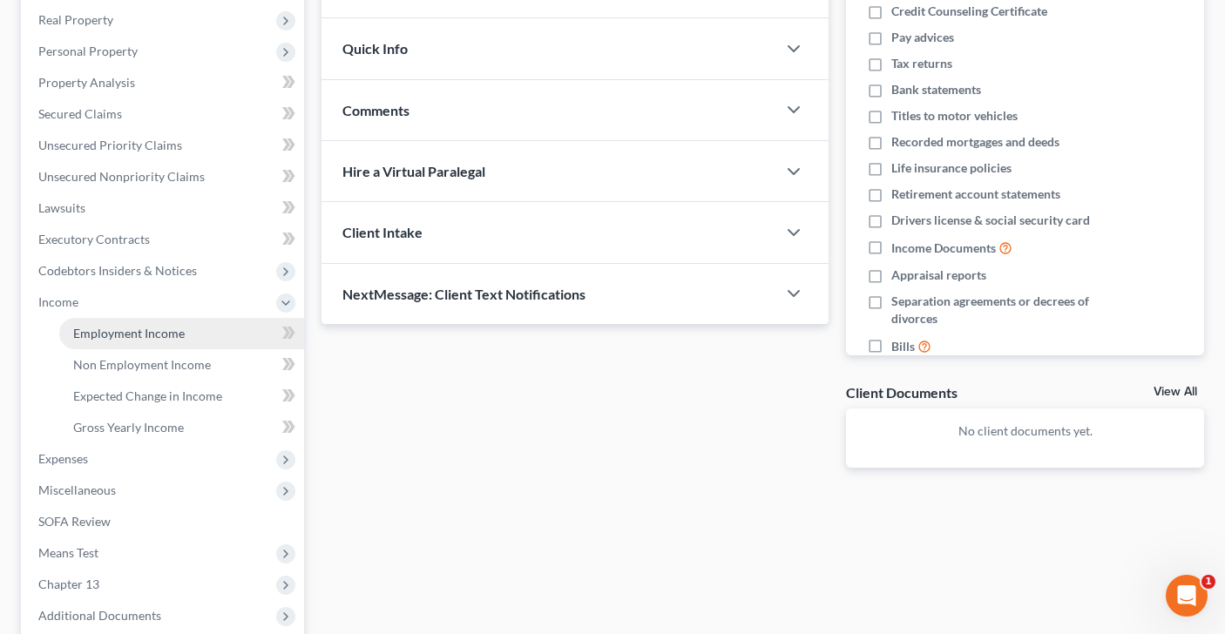
click at [146, 331] on span "Employment Income" at bounding box center [128, 333] width 111 height 15
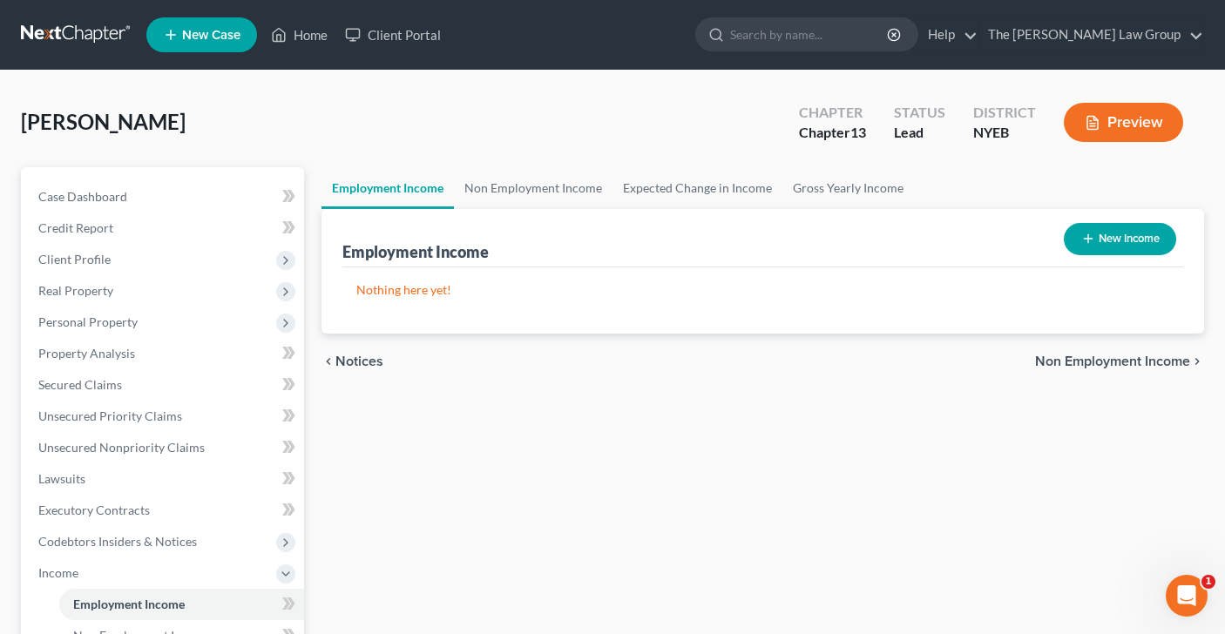
click at [1090, 240] on icon "button" at bounding box center [1088, 239] width 14 height 14
select select "0"
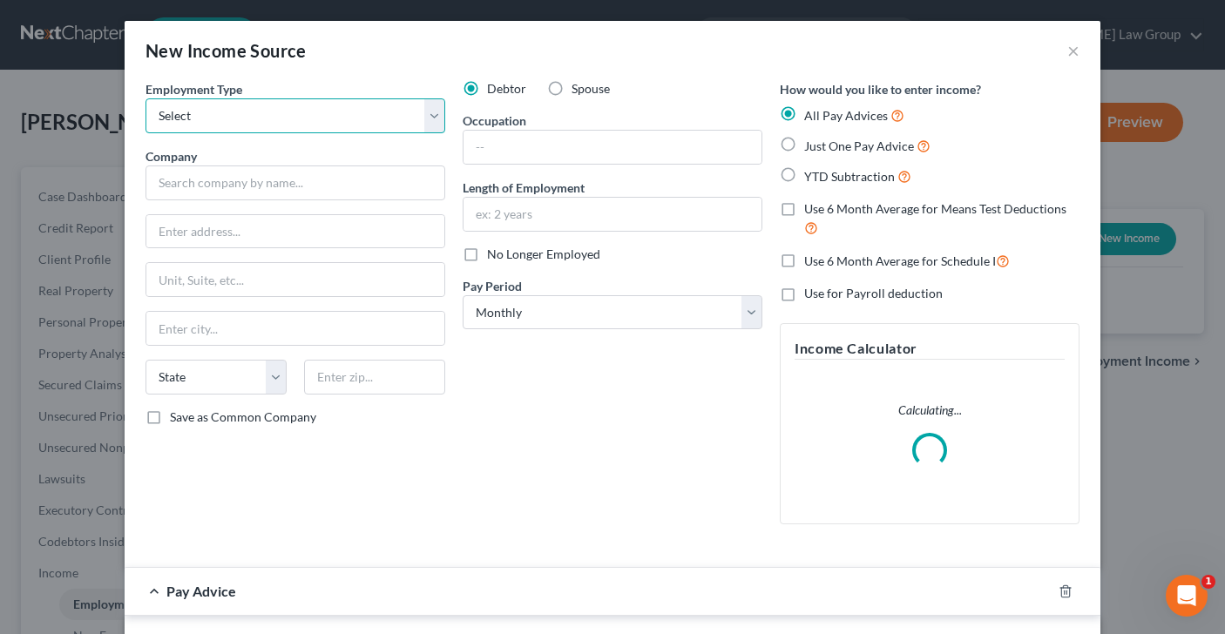
click at [431, 112] on select "Select Full or Part Time Employment Self Employment" at bounding box center [295, 115] width 300 height 35
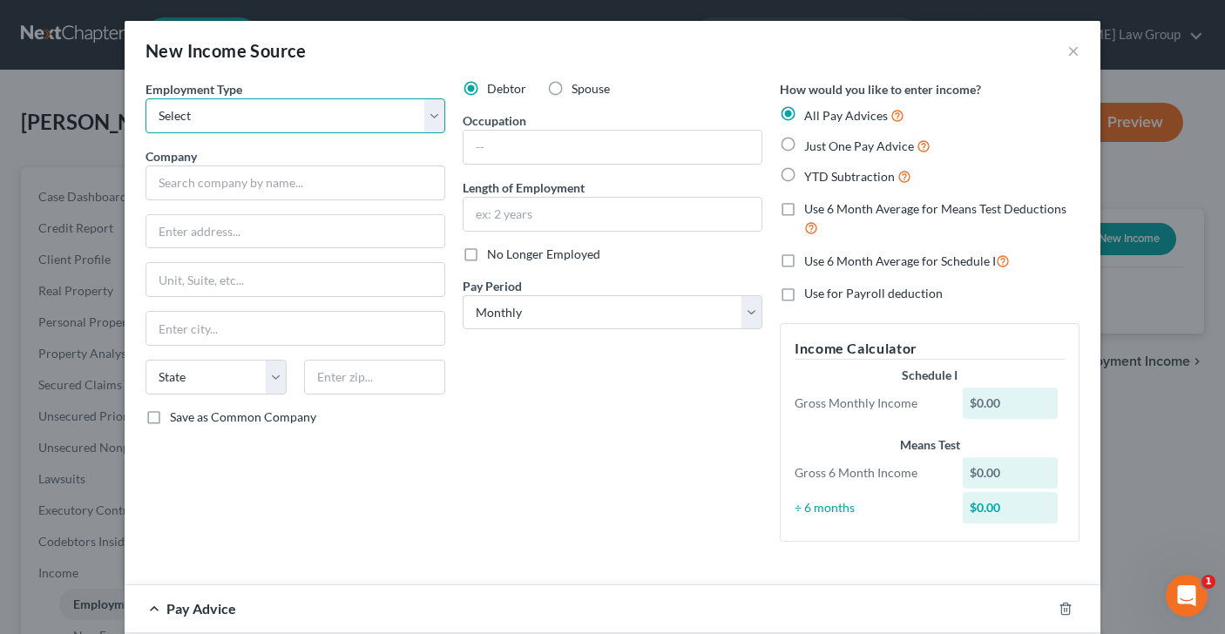
select select "0"
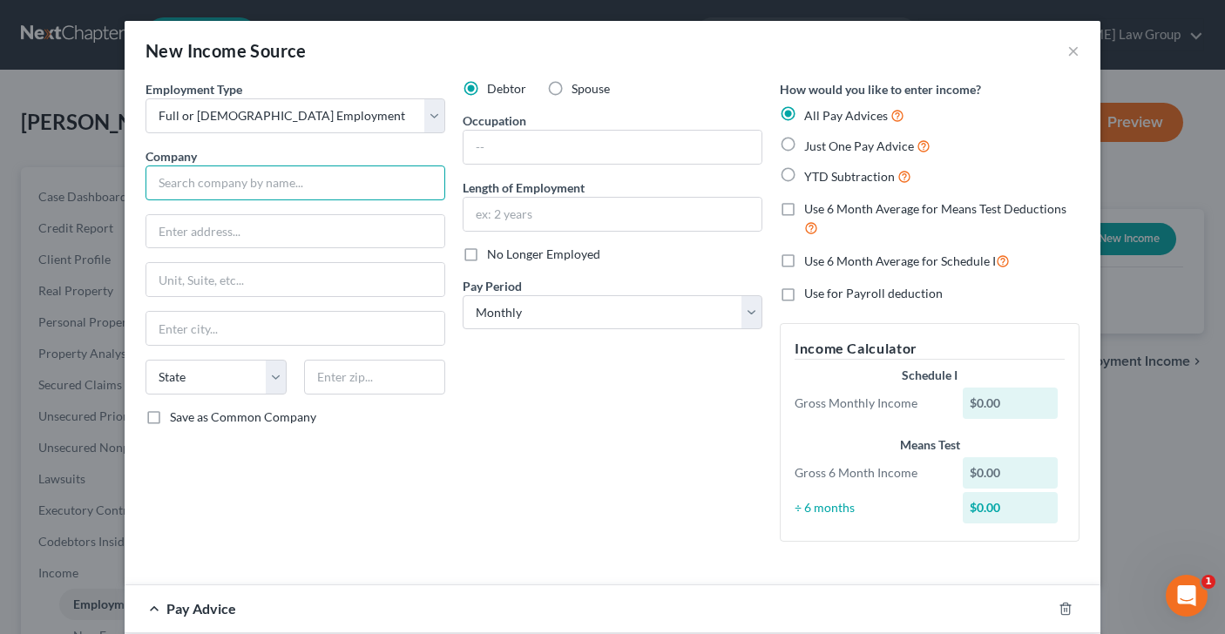
click at [351, 179] on input "text" at bounding box center [295, 182] width 300 height 35
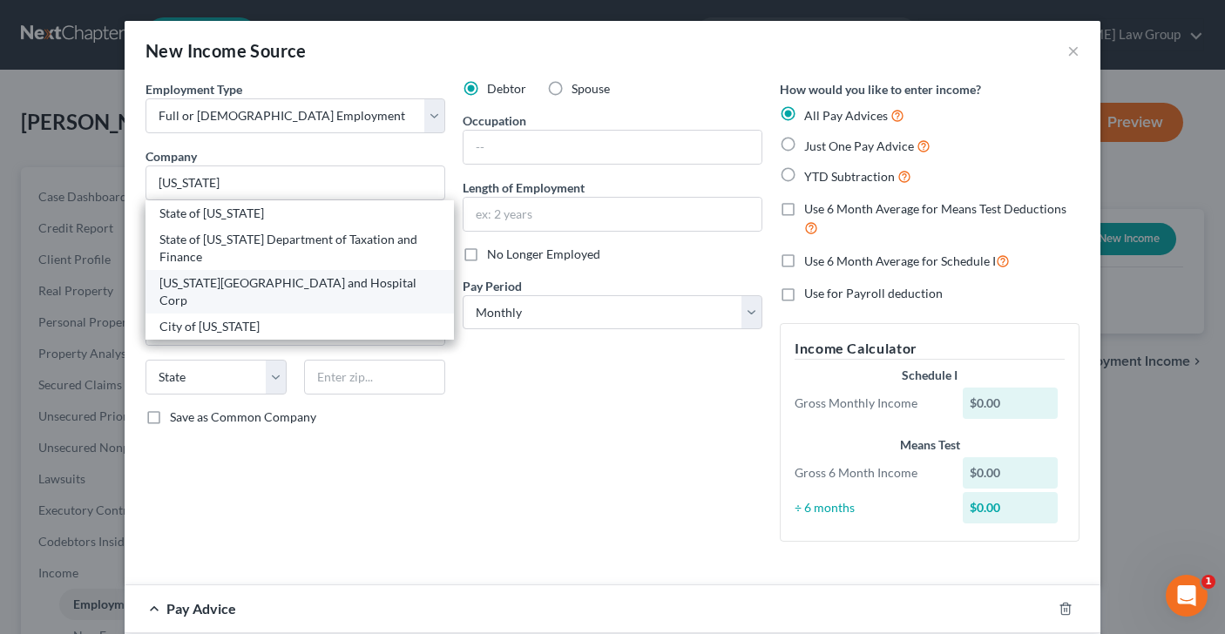
click at [307, 286] on div "[US_STATE][GEOGRAPHIC_DATA] and Hospital Corp" at bounding box center [299, 291] width 280 height 35
type input "[US_STATE][GEOGRAPHIC_DATA] and Hospital Corp"
type input "[STREET_ADDRESS]"
type input "[GEOGRAPHIC_DATA]"
select select "35"
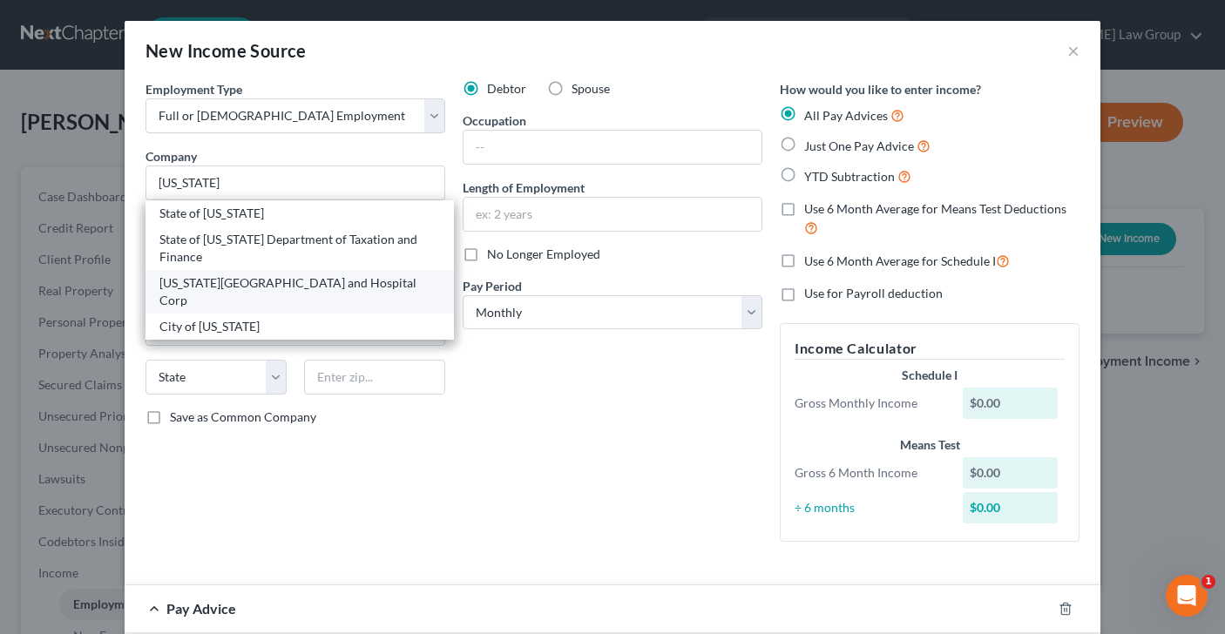
type input "11432"
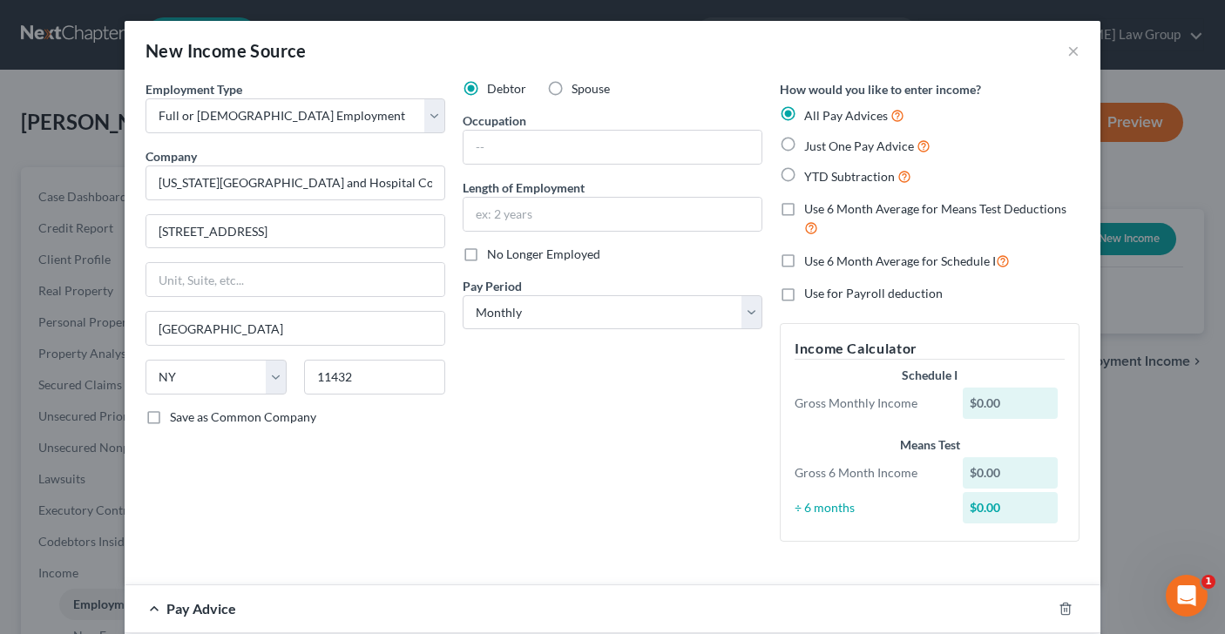
click at [170, 420] on label "Save as Common Company" at bounding box center [243, 416] width 146 height 17
click at [177, 420] on input "Save as Common Company" at bounding box center [182, 413] width 11 height 11
checkbox input "true"
click at [652, 152] on input "text" at bounding box center [612, 147] width 298 height 33
type input "head nurse"
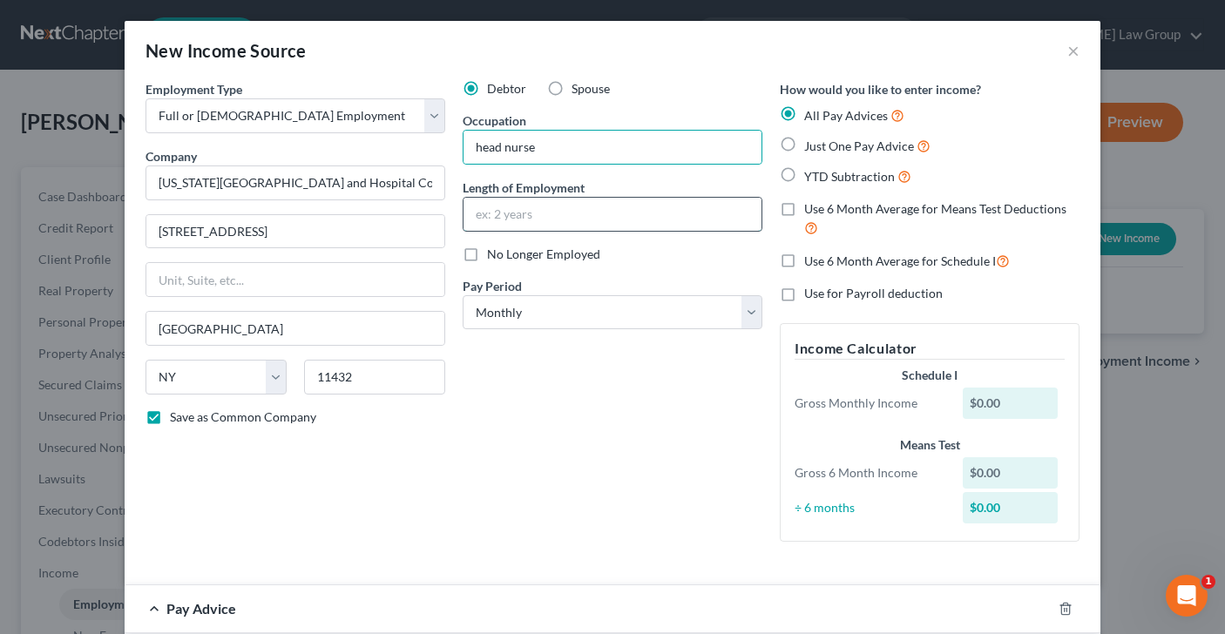
click at [491, 218] on input "text" at bounding box center [612, 214] width 298 height 33
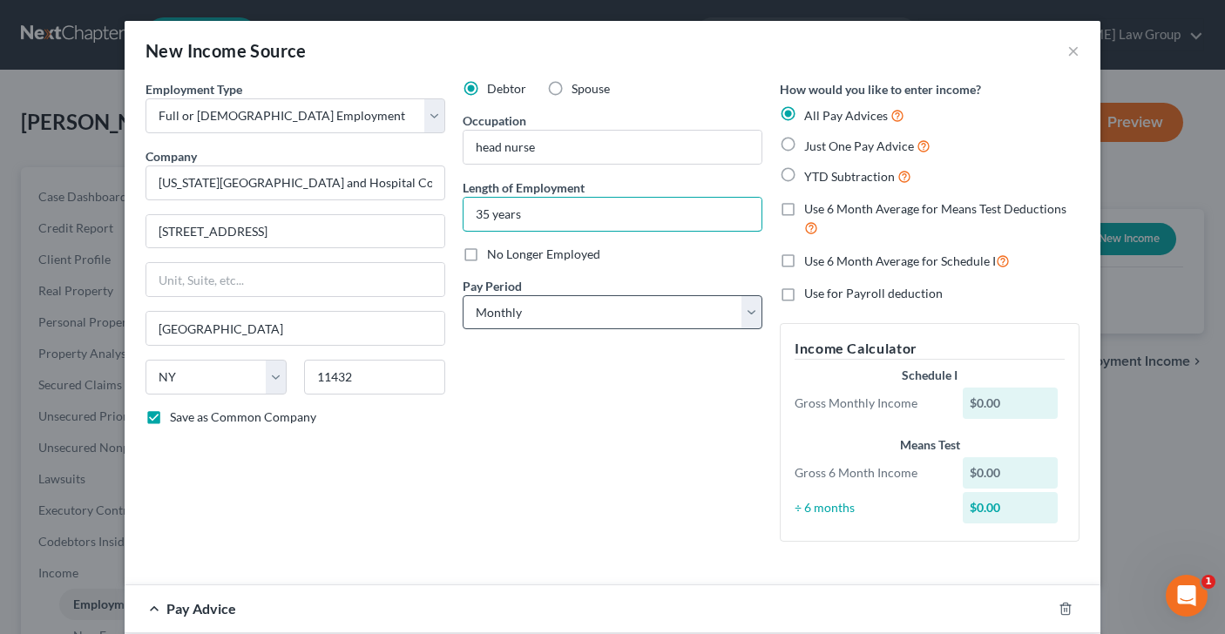
type input "35 years"
click at [753, 315] on select "Select Monthly Twice Monthly Every Other Week Weekly" at bounding box center [612, 312] width 300 height 35
select select "2"
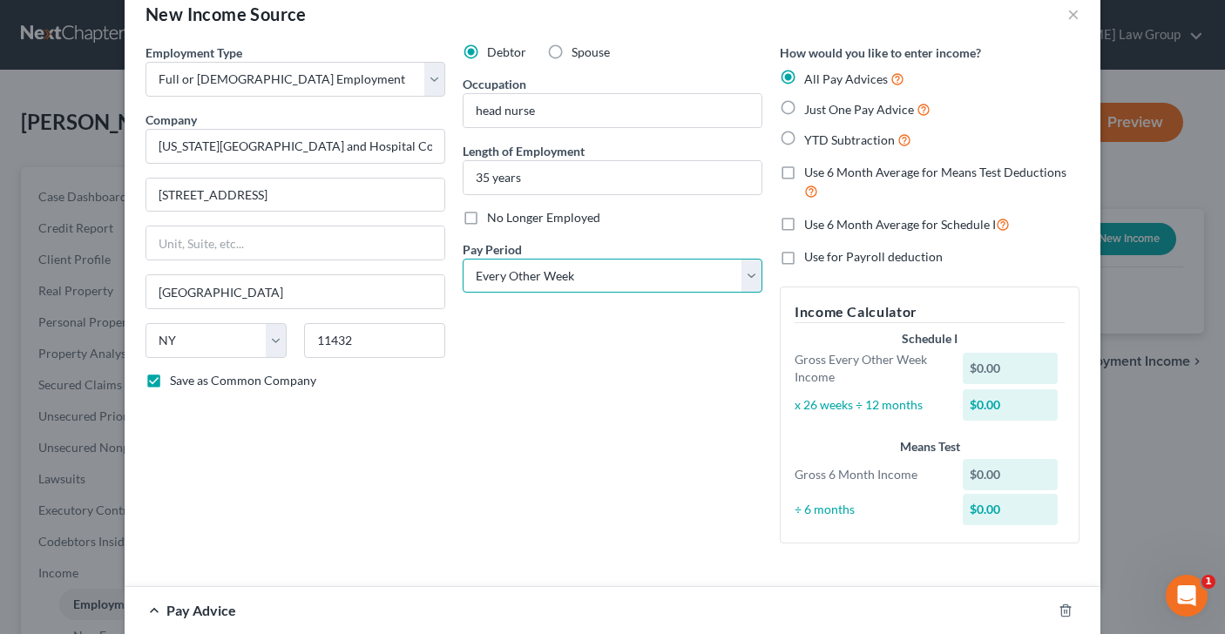
scroll to position [34, 0]
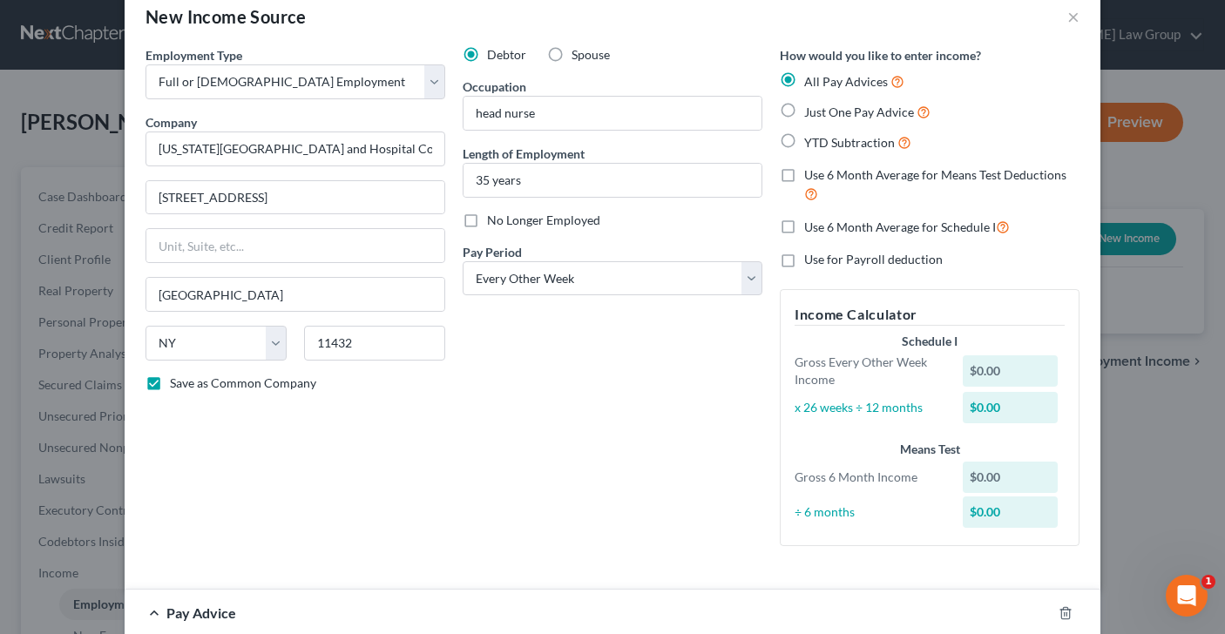
click at [804, 111] on label "Just One Pay Advice" at bounding box center [867, 112] width 126 height 20
click at [811, 111] on input "Just One Pay Advice" at bounding box center [816, 107] width 11 height 11
radio input "true"
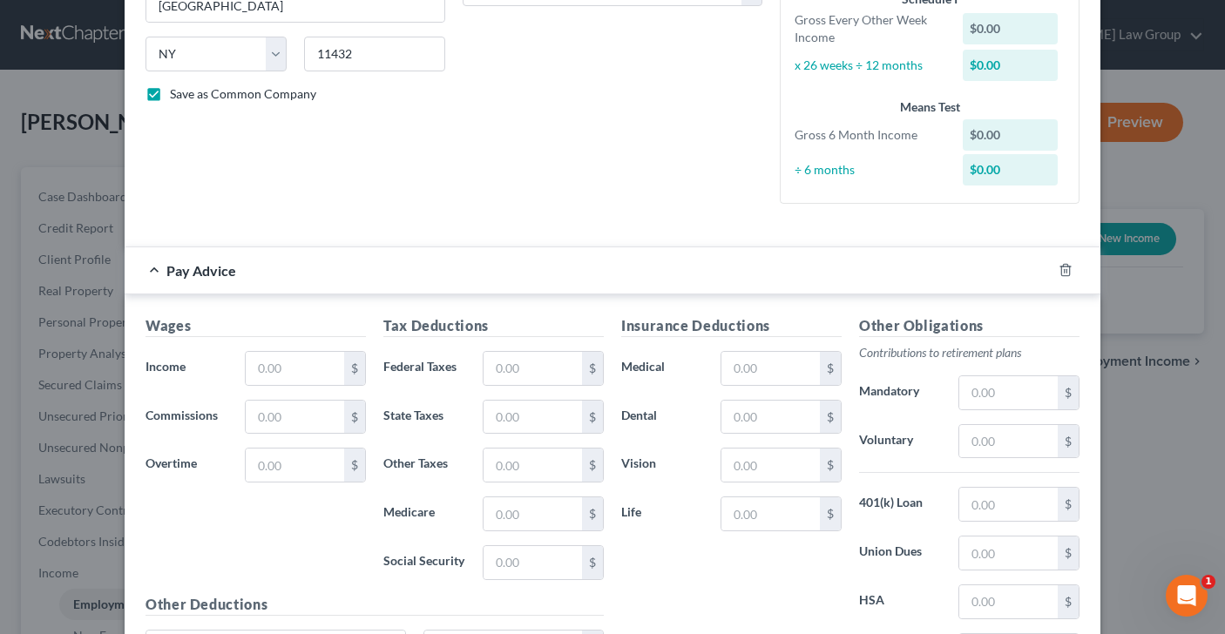
scroll to position [335, 0]
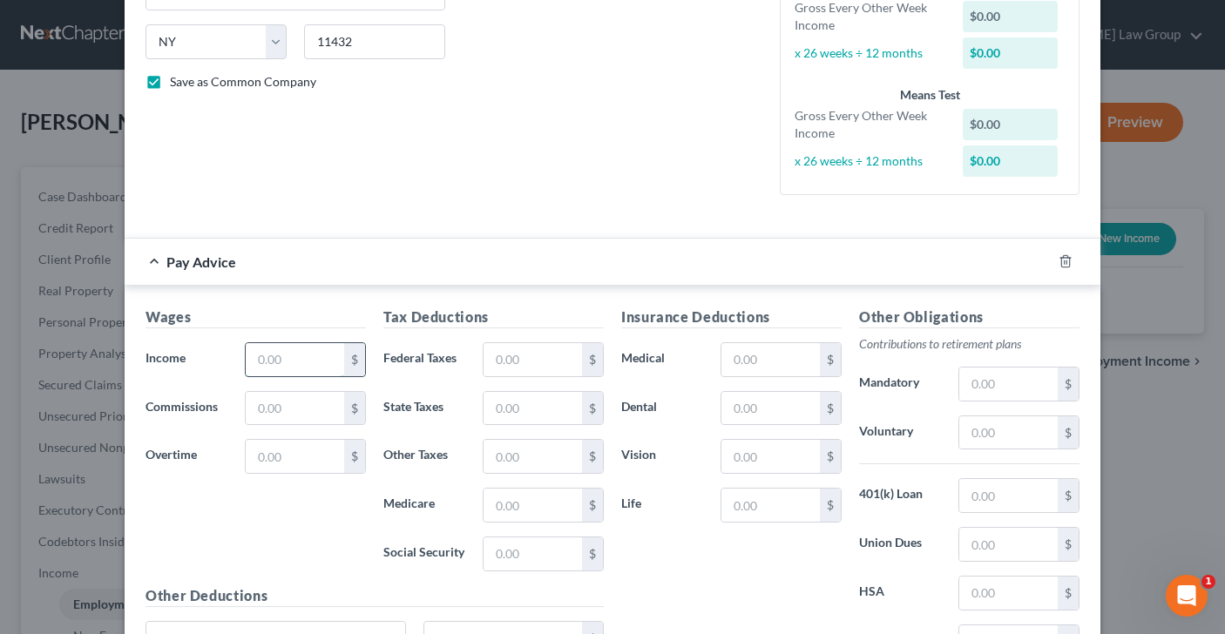
click at [285, 353] on input "text" at bounding box center [295, 359] width 98 height 33
type input "4,811.13"
click at [276, 467] on input "text" at bounding box center [295, 456] width 98 height 33
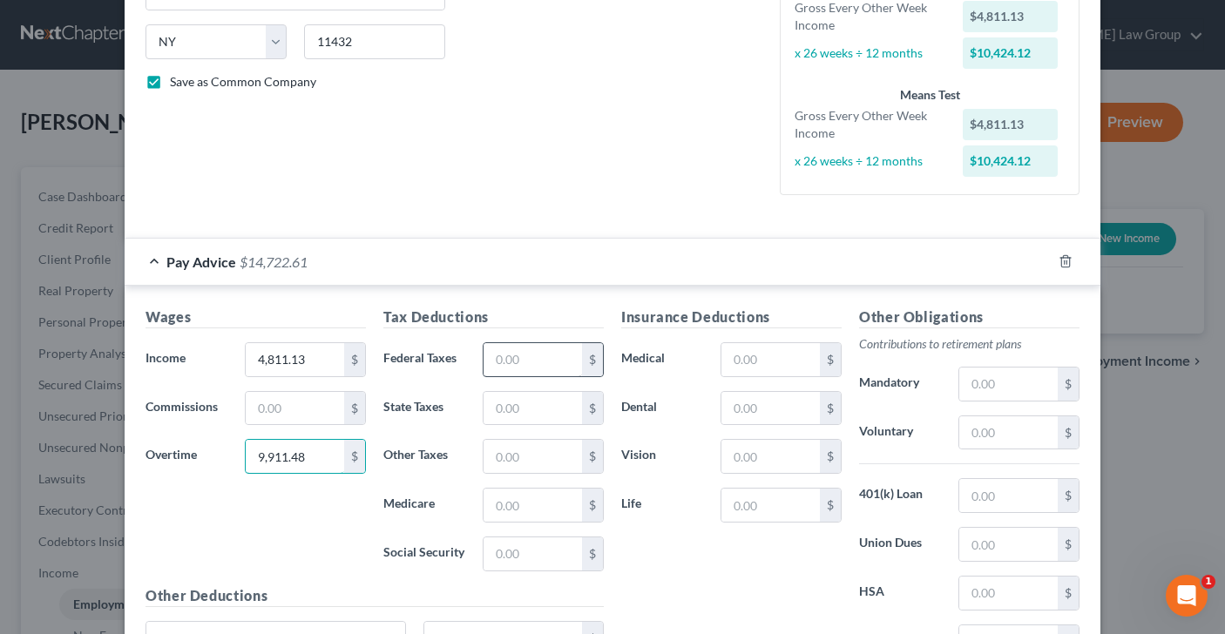
type input "9,911.48"
click at [524, 360] on input "text" at bounding box center [532, 359] width 98 height 33
type input "2,613.15"
click at [511, 408] on input "text" at bounding box center [532, 408] width 98 height 33
type input "822.80"
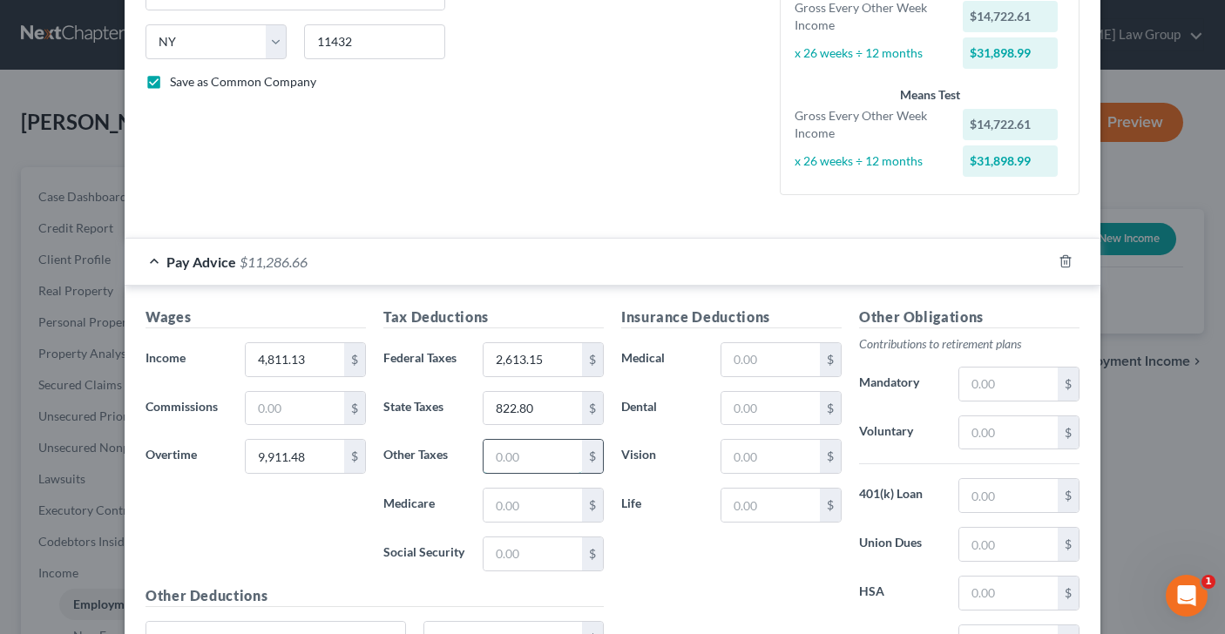
click at [503, 460] on input "text" at bounding box center [532, 456] width 98 height 33
click at [514, 508] on input "text" at bounding box center [532, 505] width 98 height 33
click at [510, 559] on input "text" at bounding box center [532, 553] width 98 height 33
click at [787, 354] on input "text" at bounding box center [770, 359] width 98 height 33
click at [1009, 388] on input "text" at bounding box center [1008, 384] width 98 height 33
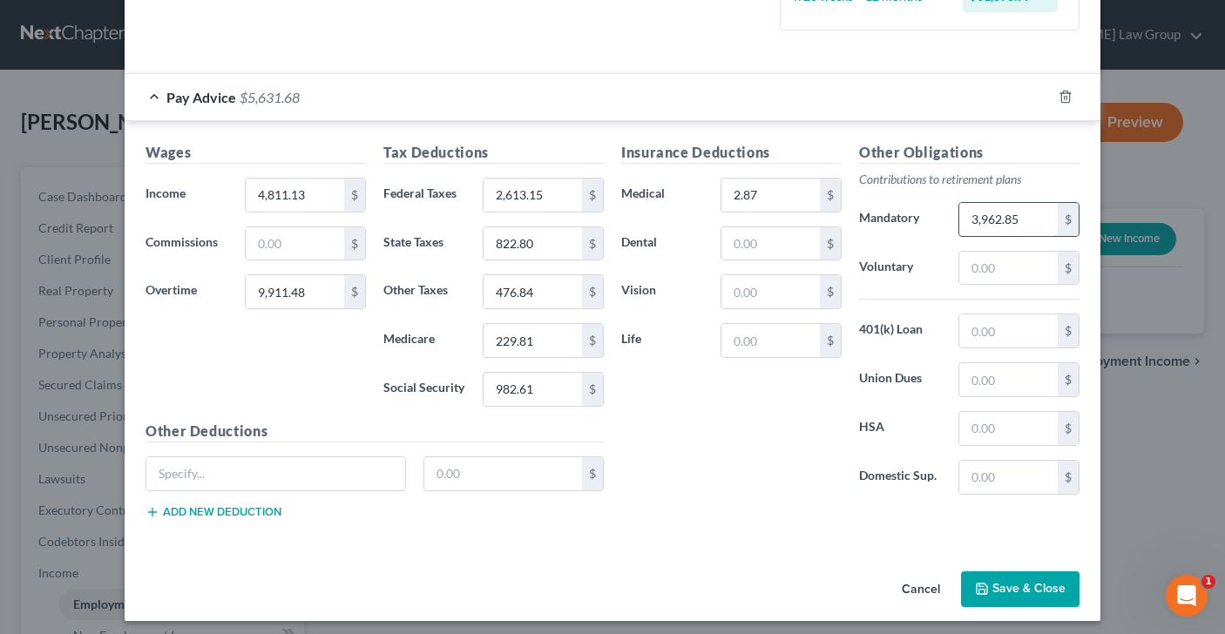
scroll to position [508, 0]
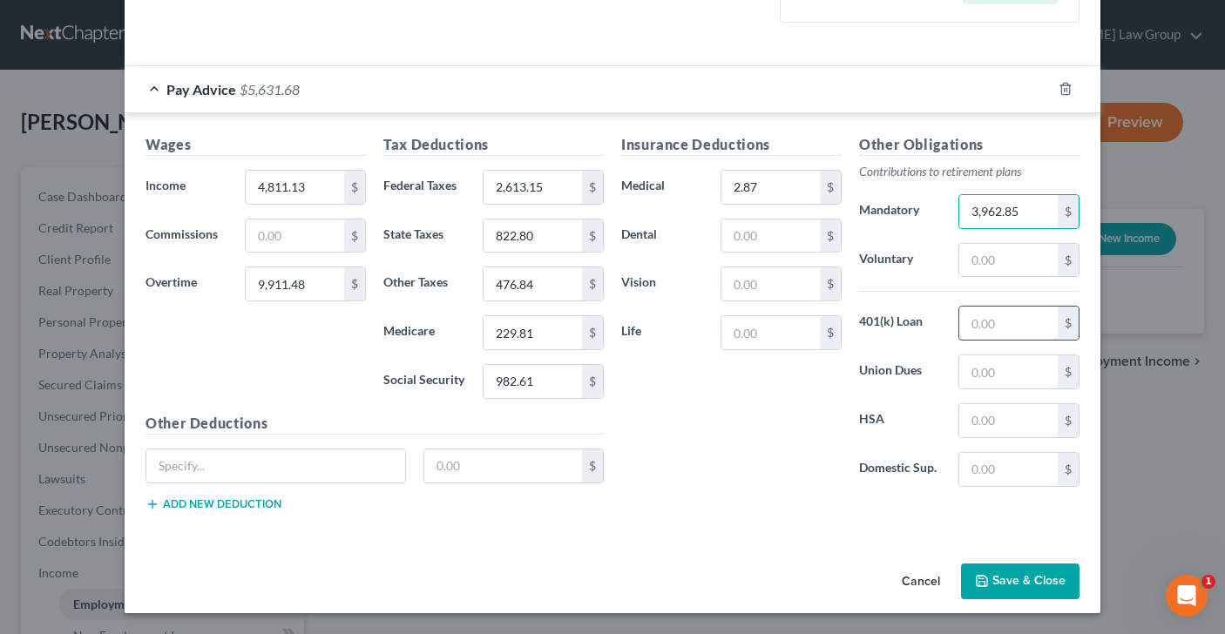
click at [996, 326] on input "text" at bounding box center [1008, 323] width 98 height 33
click at [1013, 377] on input "text" at bounding box center [1008, 371] width 98 height 33
click at [187, 476] on input "text" at bounding box center [275, 465] width 259 height 33
click at [462, 451] on input "text" at bounding box center [503, 465] width 159 height 33
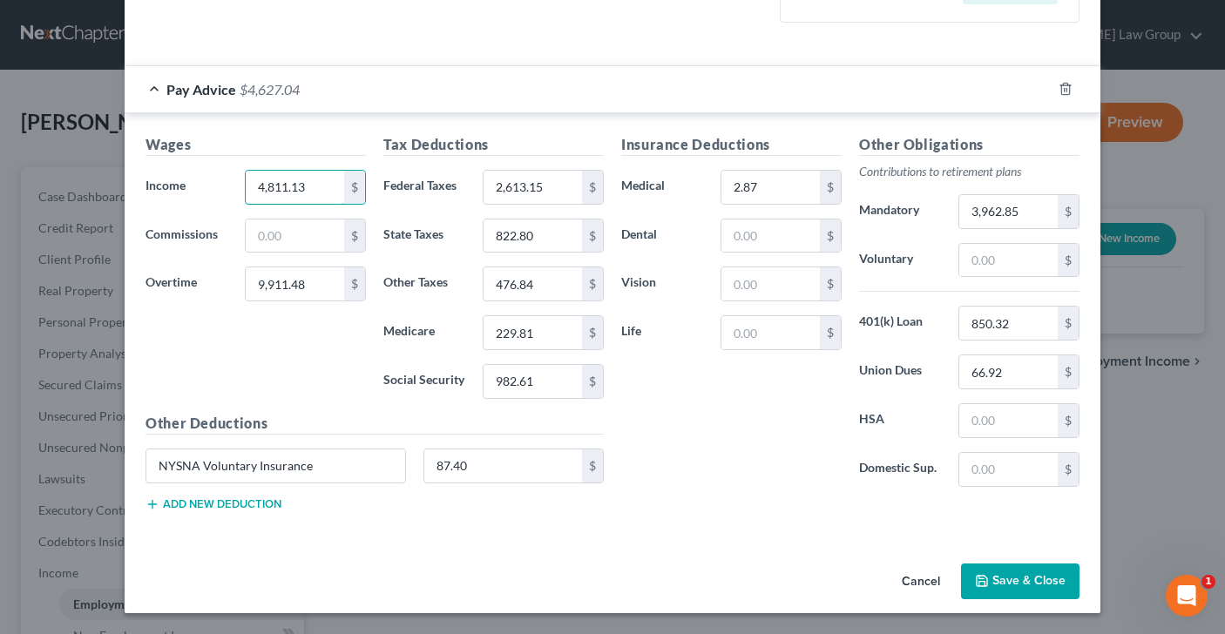
drag, startPoint x: 319, startPoint y: 189, endPoint x: 146, endPoint y: 186, distance: 172.5
click at [149, 186] on div "Income * 4,811.13 $" at bounding box center [256, 187] width 238 height 35
drag, startPoint x: 318, startPoint y: 193, endPoint x: 240, endPoint y: 191, distance: 78.4
click at [240, 191] on div "4,811.13 $" at bounding box center [305, 187] width 138 height 35
click at [1043, 579] on button "Save & Close" at bounding box center [1020, 582] width 118 height 37
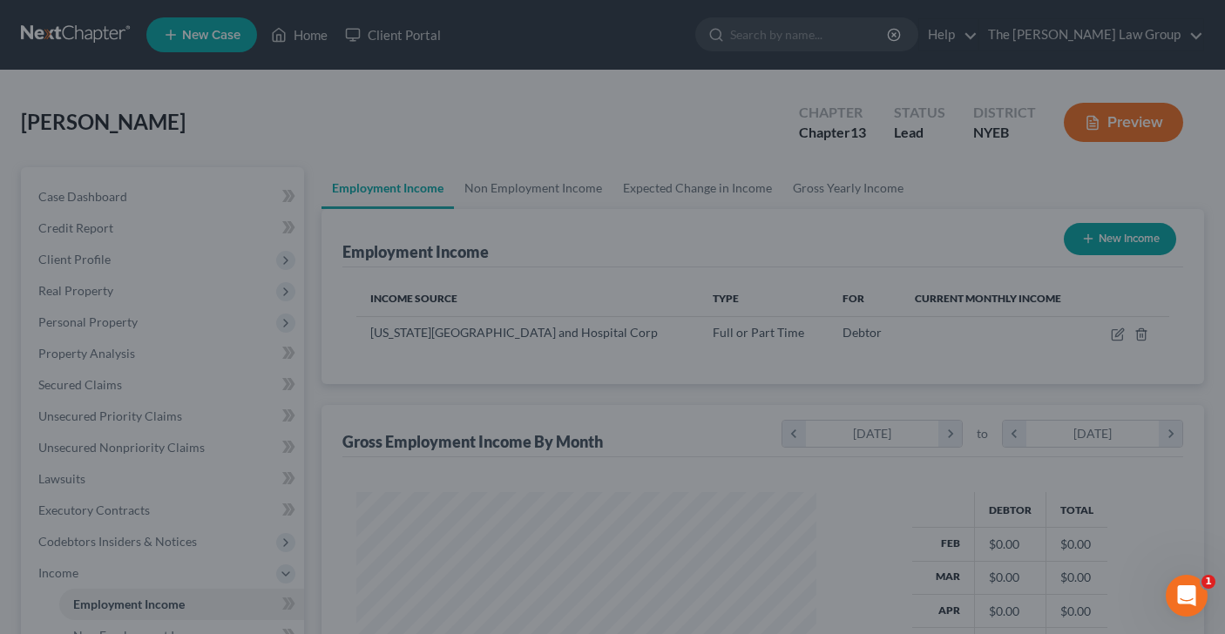
scroll to position [312, 495]
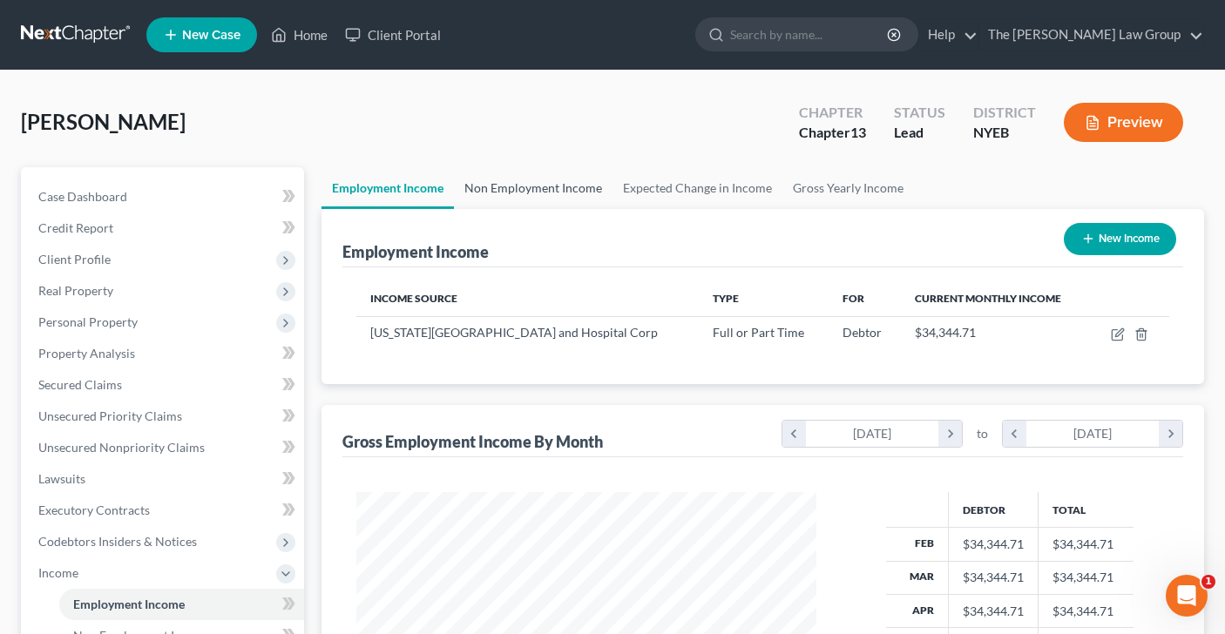
click at [550, 181] on link "Non Employment Income" at bounding box center [533, 188] width 159 height 42
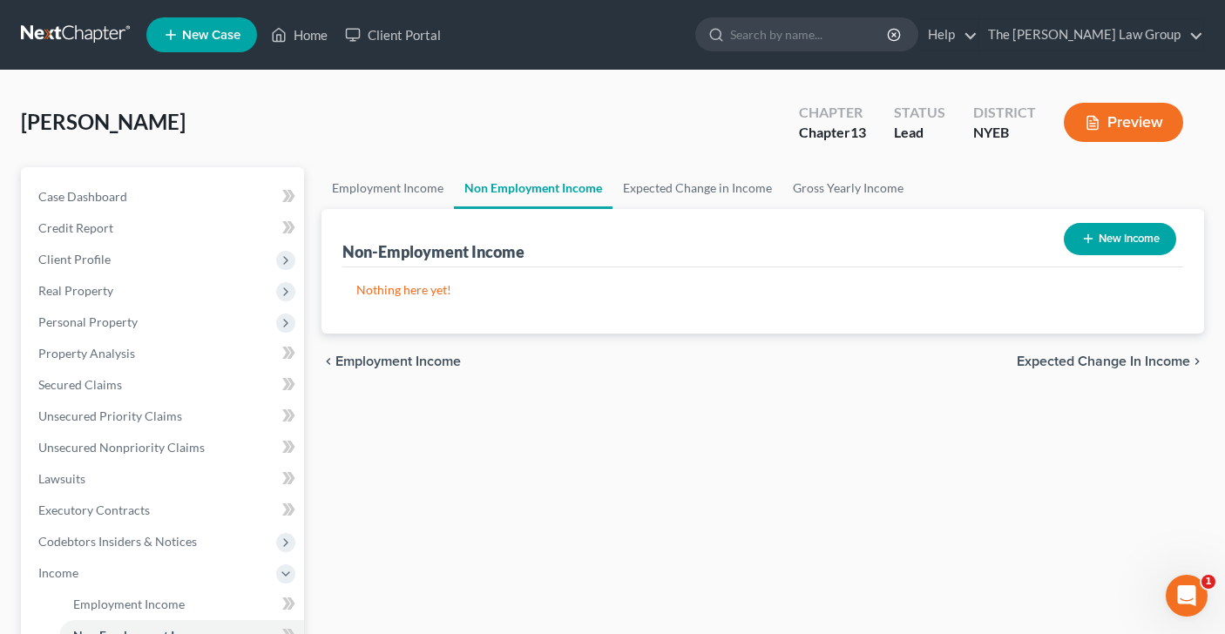
click at [1110, 247] on button "New Income" at bounding box center [1119, 239] width 112 height 32
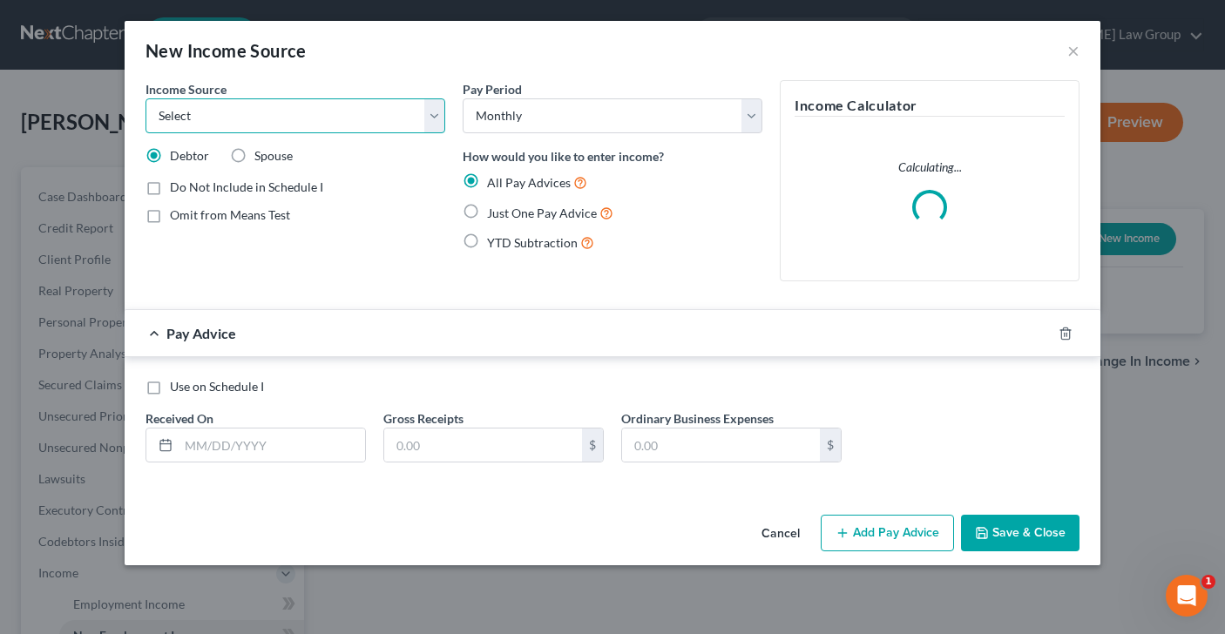
click at [425, 120] on select "Select Unemployment Disability (from employer) Pension Retirement Social Securi…" at bounding box center [295, 115] width 300 height 35
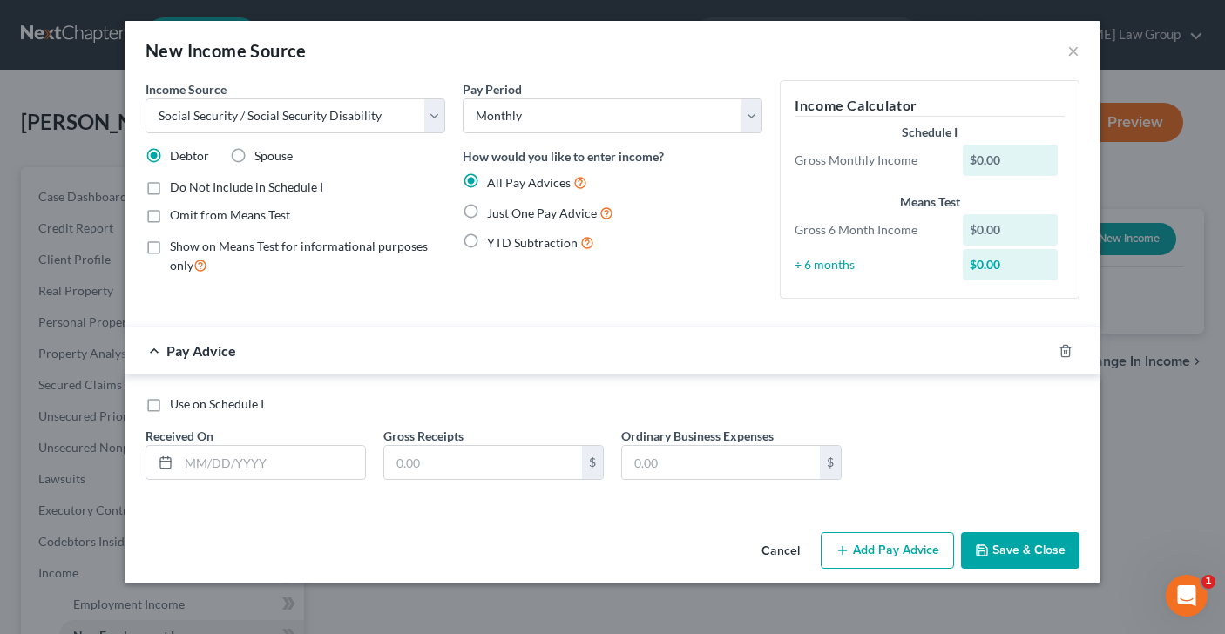
click at [487, 211] on label "Just One Pay Advice" at bounding box center [550, 213] width 126 height 20
click at [494, 211] on input "Just One Pay Advice" at bounding box center [499, 208] width 11 height 11
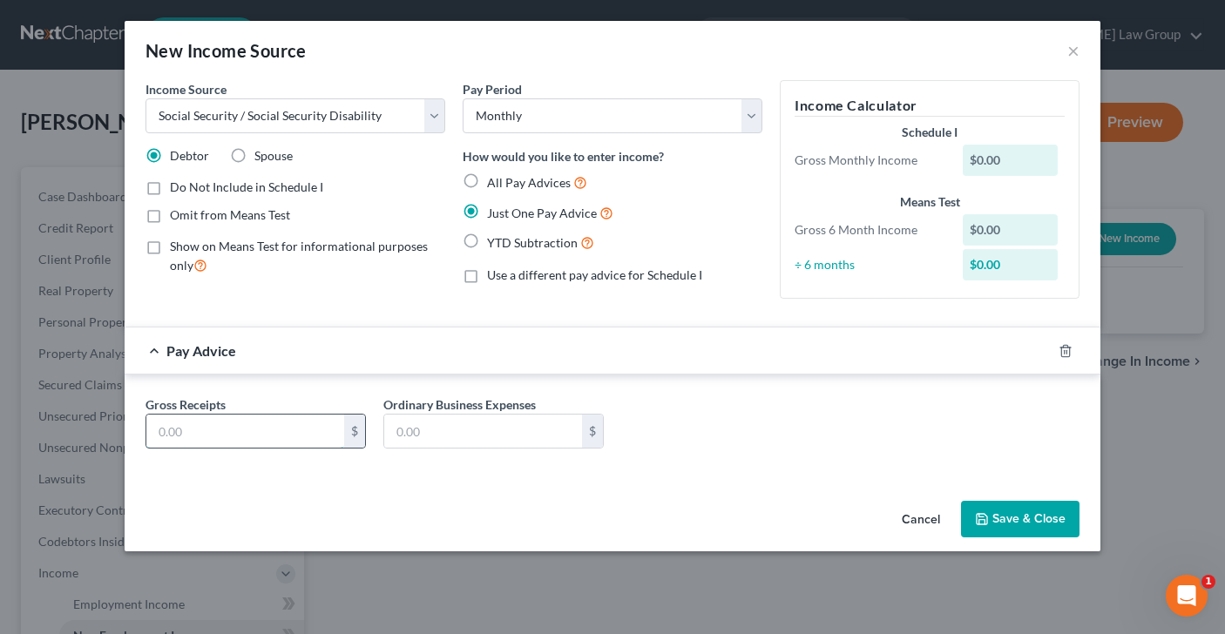
click at [226, 426] on input "text" at bounding box center [245, 431] width 198 height 33
click at [1007, 524] on button "Save & Close" at bounding box center [1020, 519] width 118 height 37
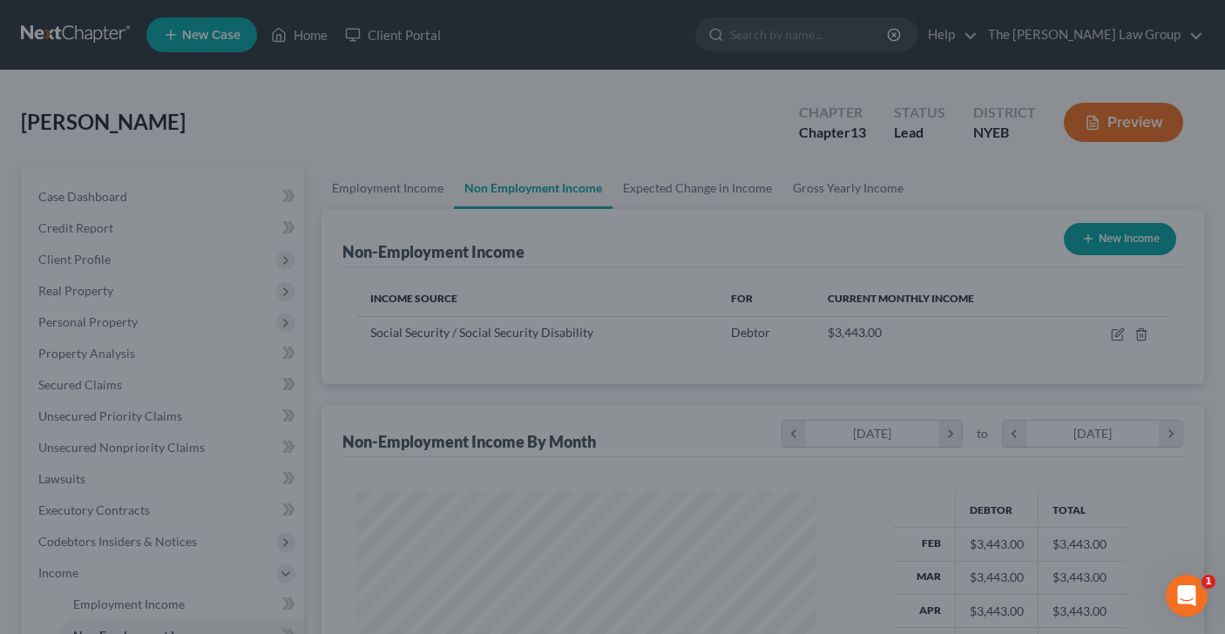
scroll to position [312, 495]
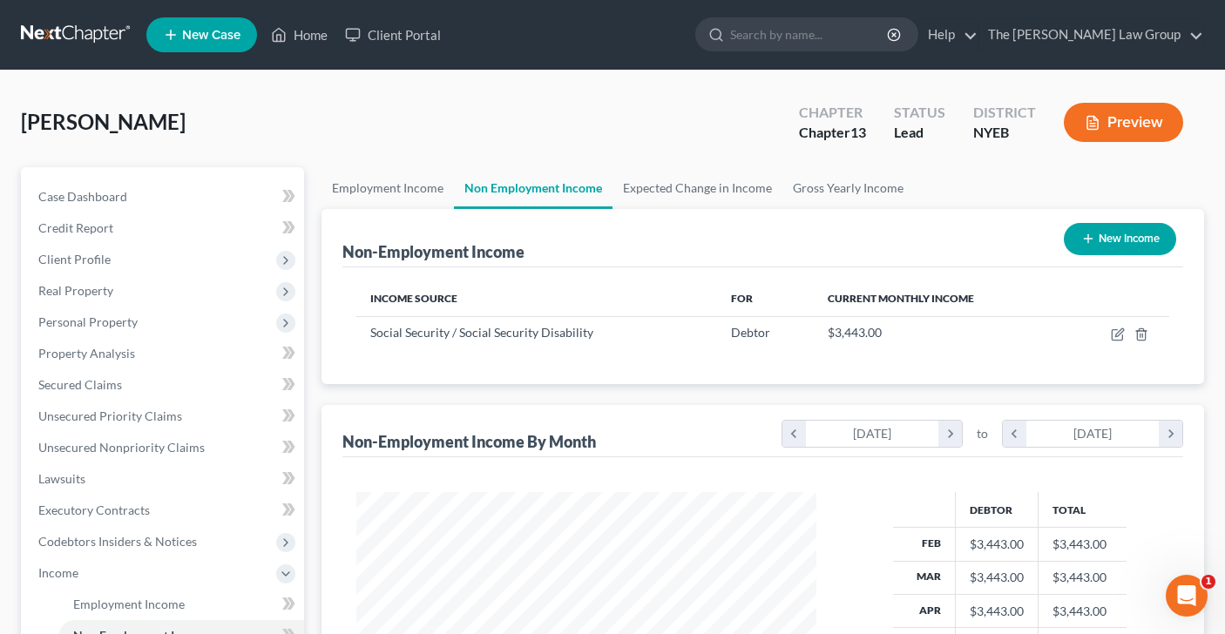
click at [1113, 251] on button "New Income" at bounding box center [1119, 239] width 112 height 32
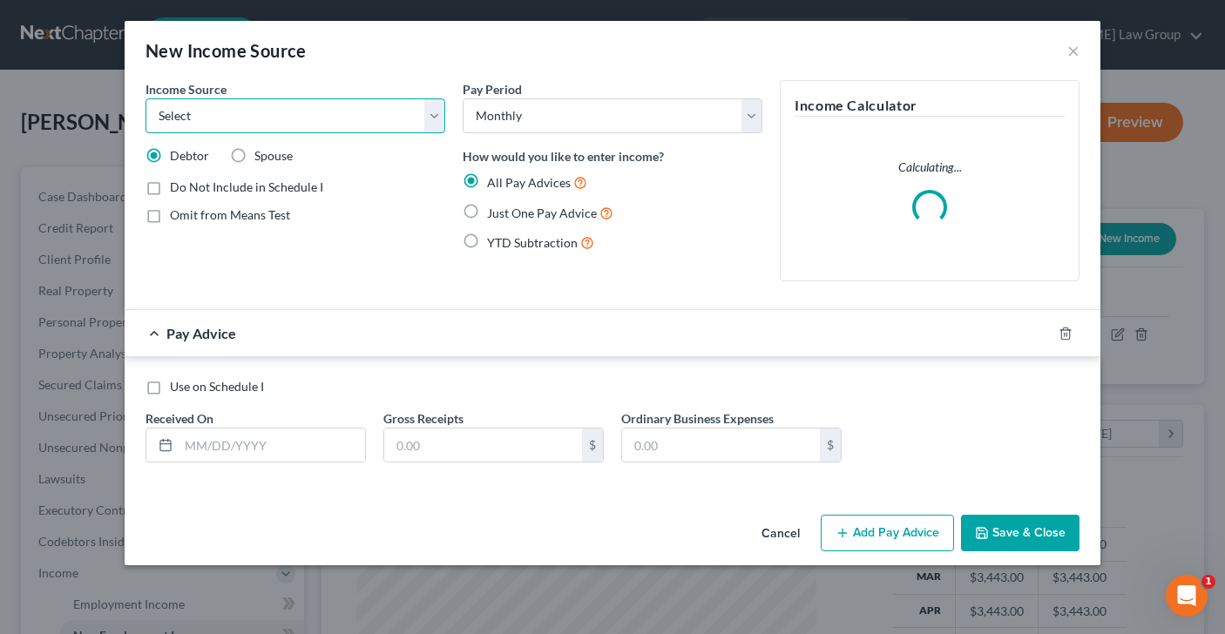
click at [436, 114] on select "Select Unemployment Disability (from employer) Pension Retirement Social Securi…" at bounding box center [295, 115] width 300 height 35
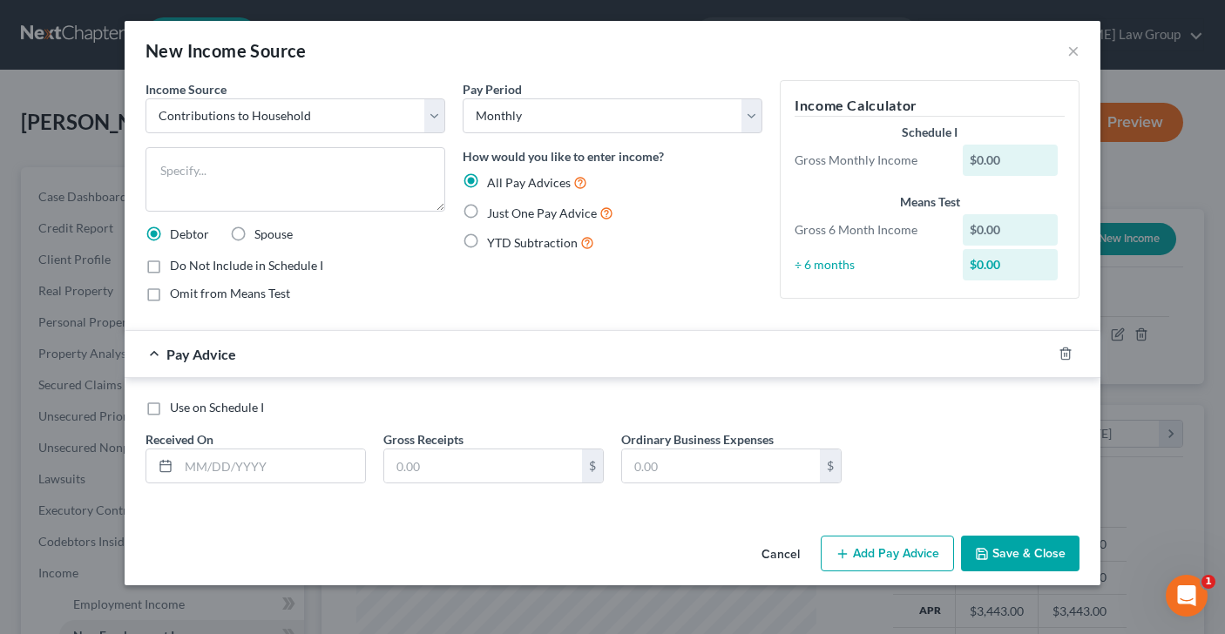
click at [487, 209] on label "Just One Pay Advice" at bounding box center [550, 213] width 126 height 20
click at [494, 209] on input "Just One Pay Advice" at bounding box center [499, 208] width 11 height 11
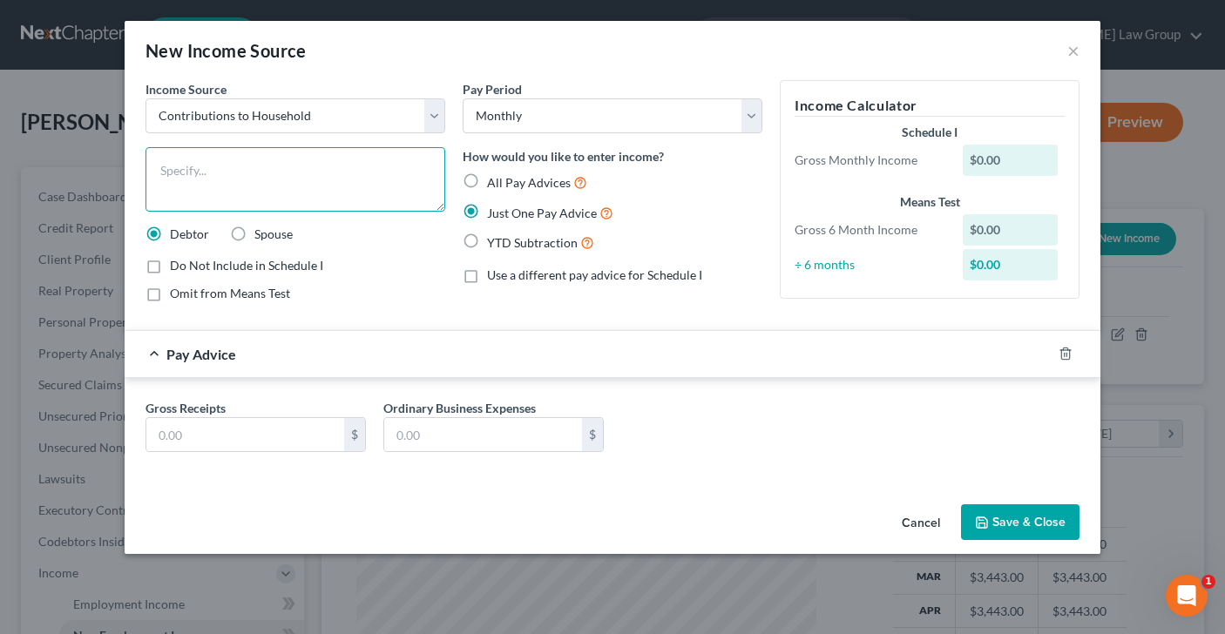
click at [307, 175] on textarea at bounding box center [295, 179] width 300 height 64
click at [278, 436] on input "text" at bounding box center [245, 434] width 198 height 33
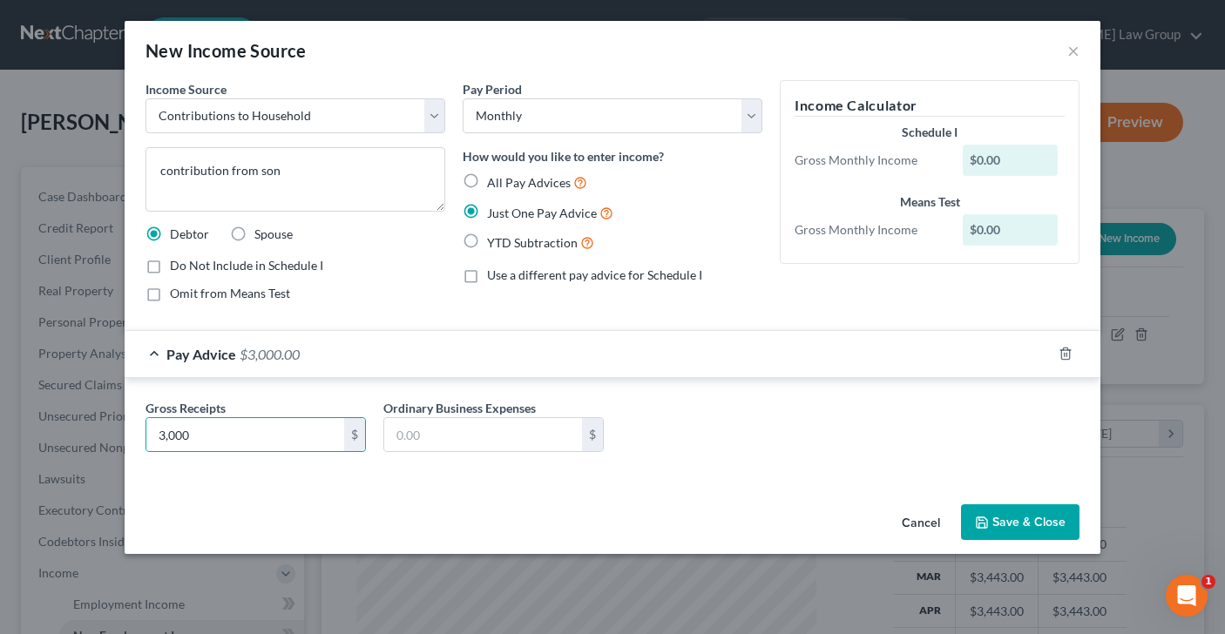
click at [1022, 519] on button "Save & Close" at bounding box center [1020, 522] width 118 height 37
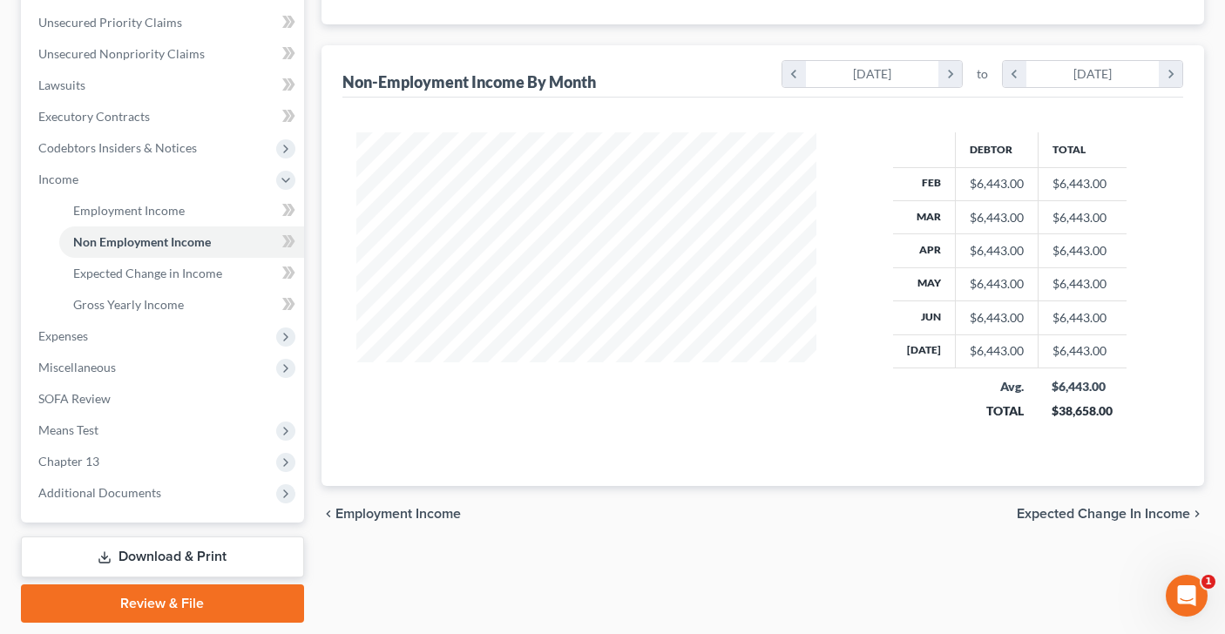
scroll to position [399, 0]
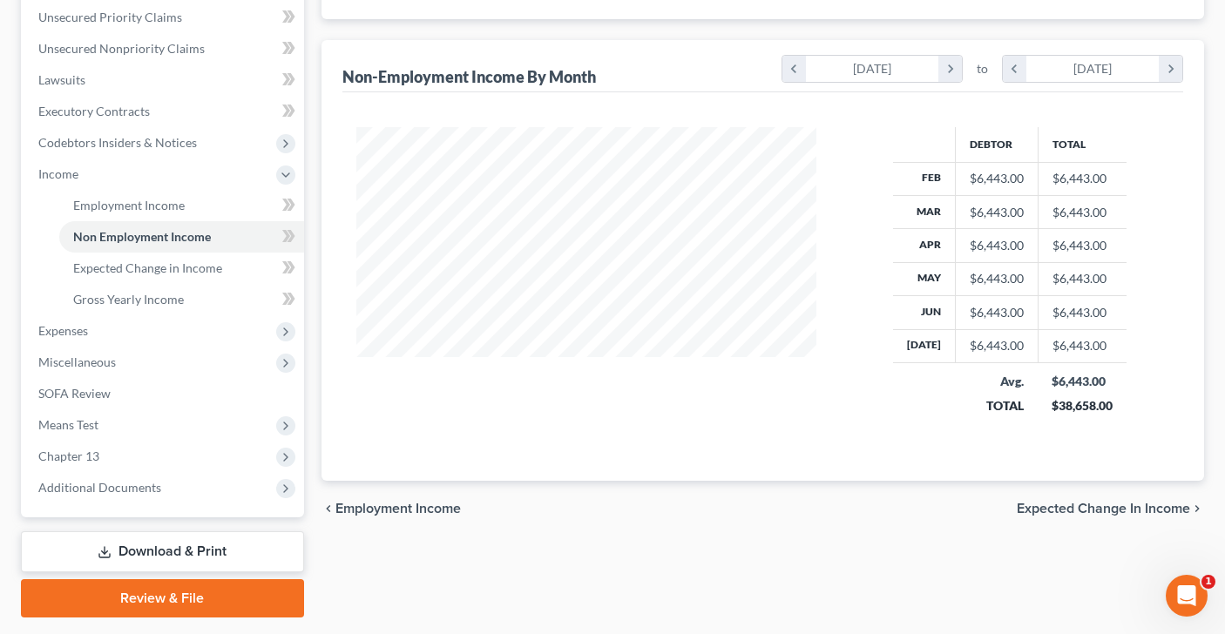
click at [1065, 505] on span "Expected Change in Income" at bounding box center [1102, 509] width 173 height 14
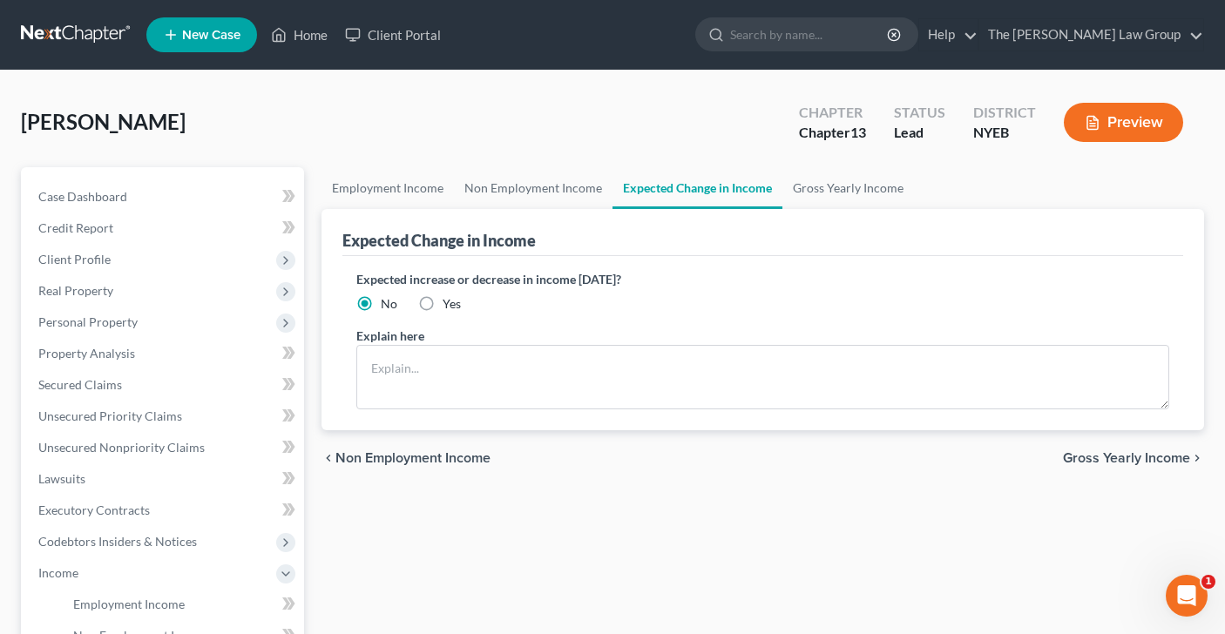
click at [1081, 448] on div "chevron_left Non Employment Income Gross Yearly Income chevron_right" at bounding box center [762, 458] width 883 height 56
click at [1088, 459] on span "Gross Yearly Income" at bounding box center [1126, 458] width 127 height 14
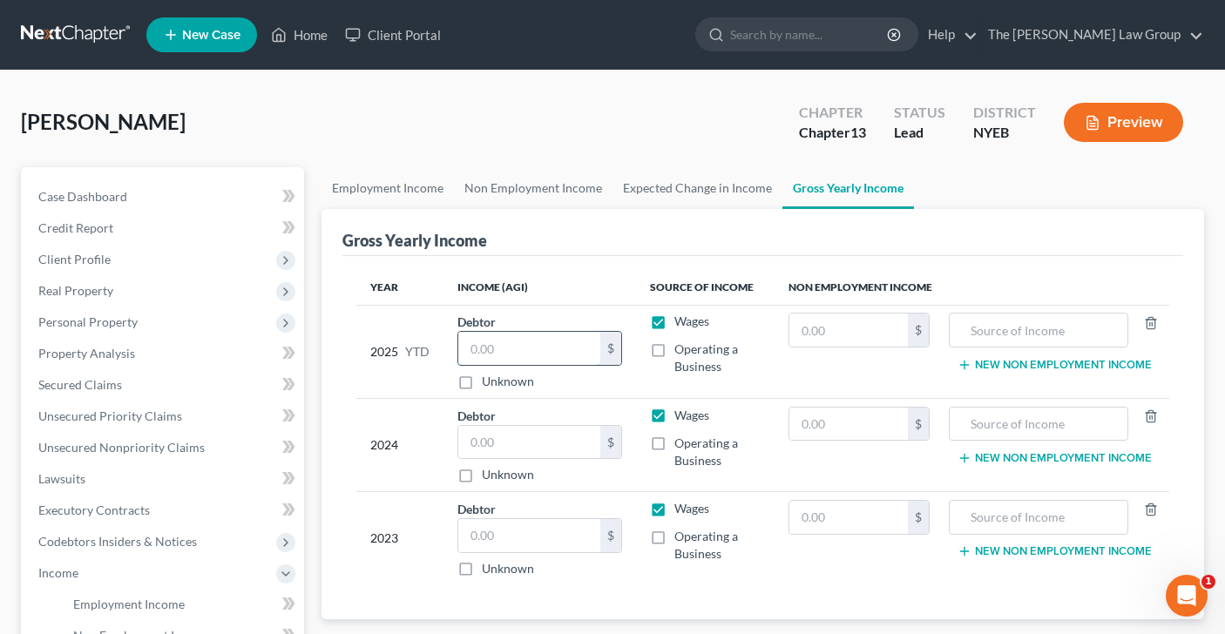
click at [526, 360] on input "text" at bounding box center [529, 348] width 143 height 33
click at [862, 330] on input "text" at bounding box center [848, 330] width 118 height 33
click at [888, 420] on input "text" at bounding box center [848, 424] width 118 height 33
click at [861, 517] on input "text" at bounding box center [848, 517] width 118 height 33
click at [1026, 334] on input "text" at bounding box center [1038, 330] width 160 height 33
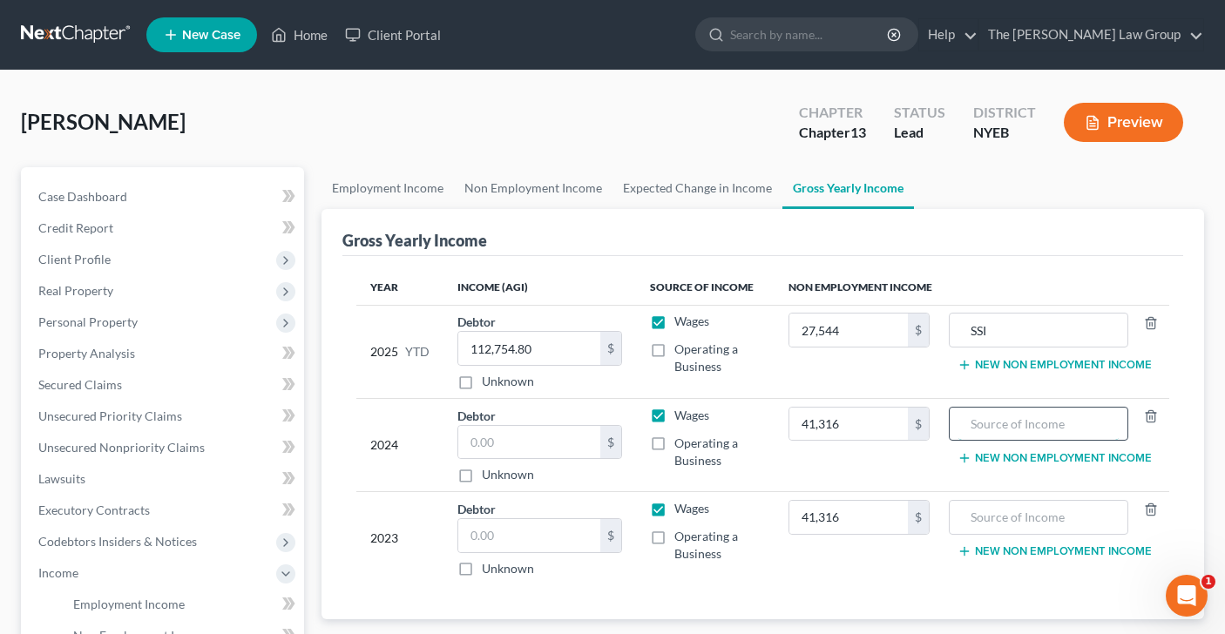
click at [989, 427] on input "text" at bounding box center [1038, 424] width 160 height 33
click at [1014, 517] on input "text" at bounding box center [1038, 517] width 160 height 33
click at [532, 449] on input "text" at bounding box center [529, 442] width 143 height 33
click at [523, 540] on input "text" at bounding box center [529, 535] width 143 height 33
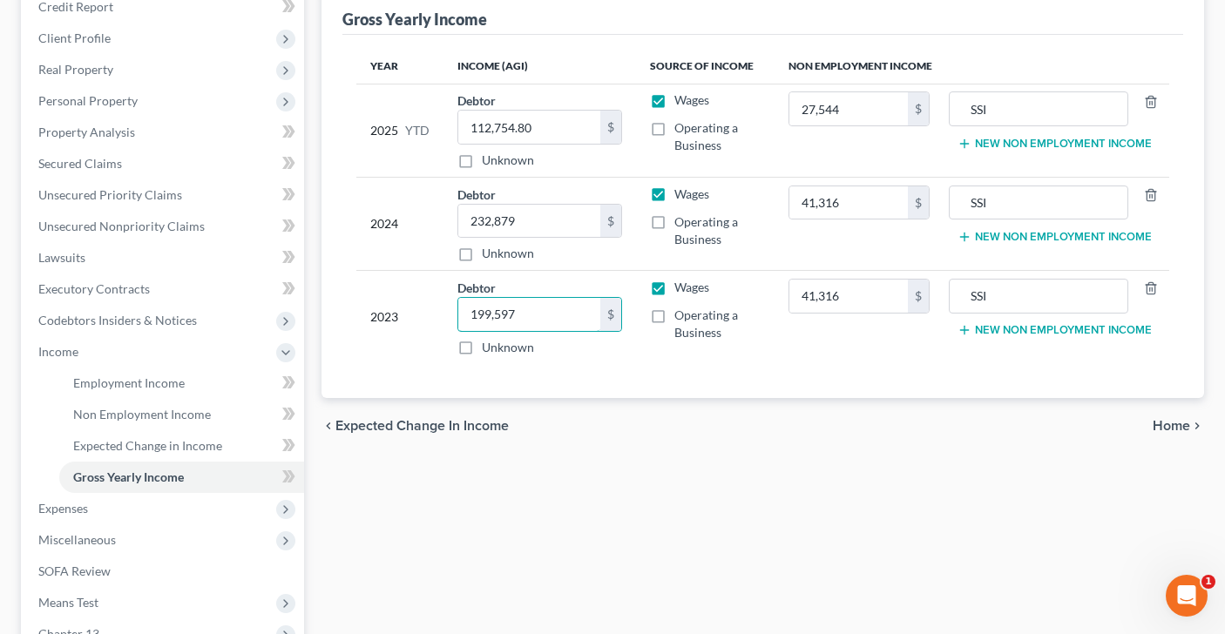
scroll to position [226, 0]
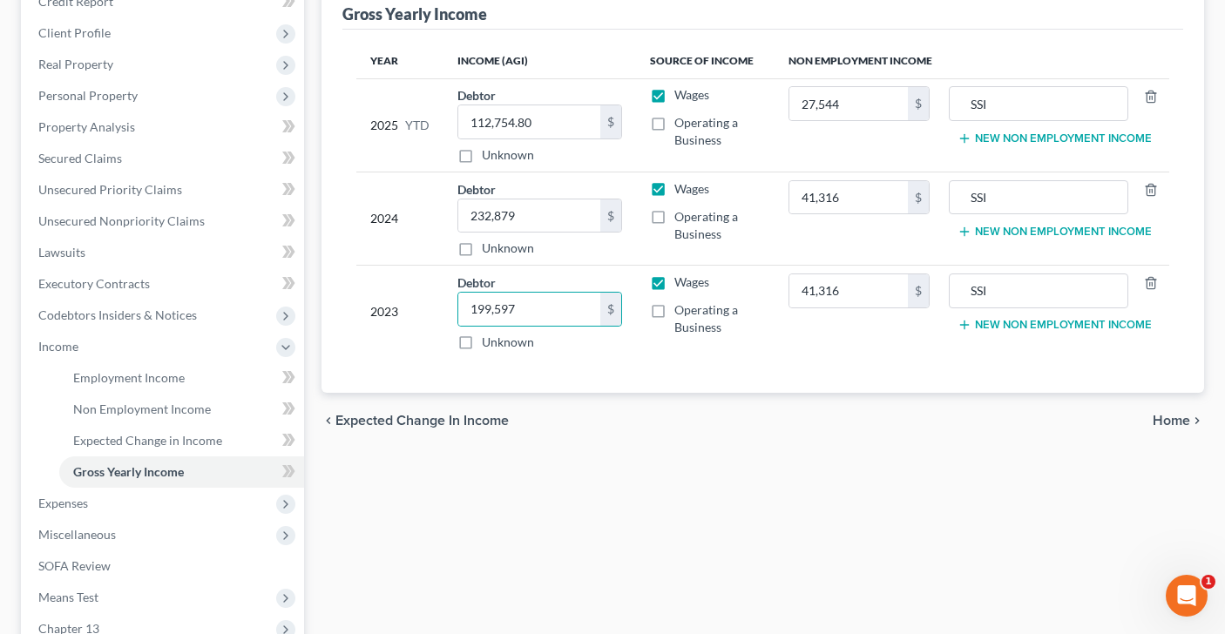
click at [1175, 422] on span "Home" at bounding box center [1170, 421] width 37 height 14
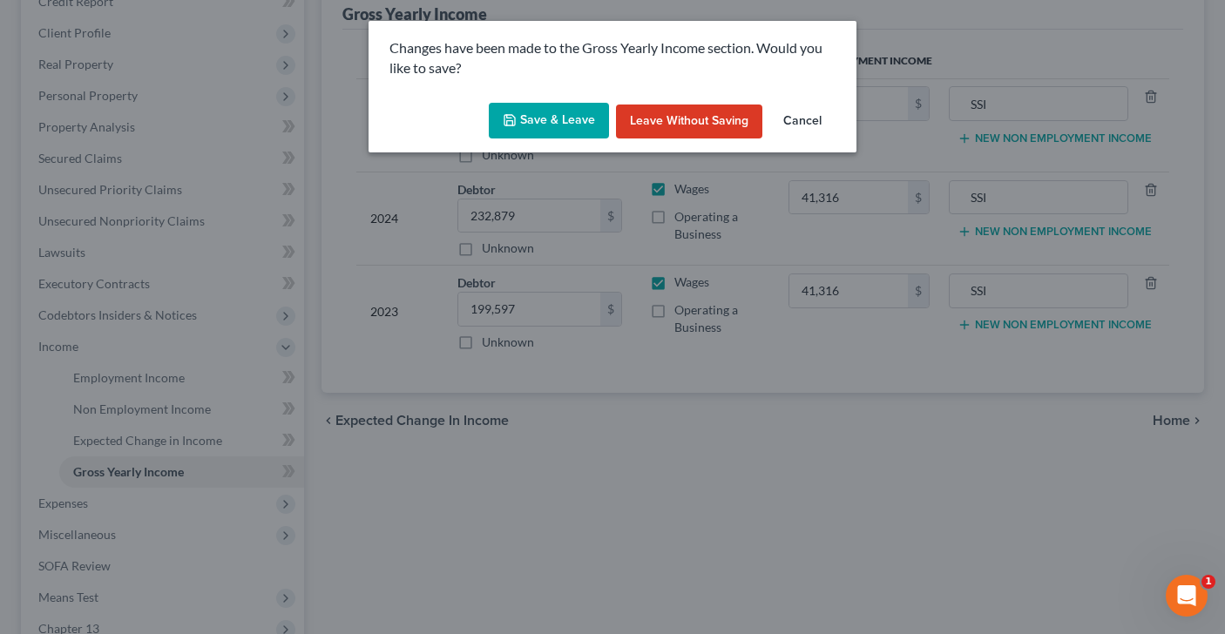
click at [542, 128] on button "Save & Leave" at bounding box center [549, 121] width 120 height 37
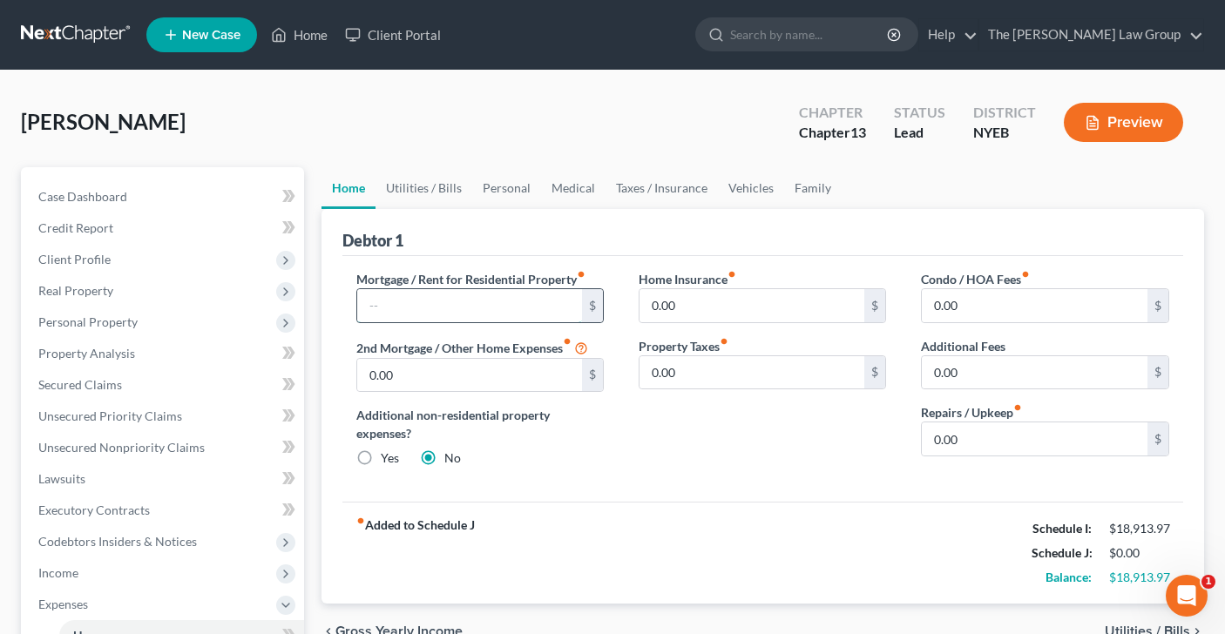
click at [383, 299] on input "text" at bounding box center [470, 305] width 226 height 33
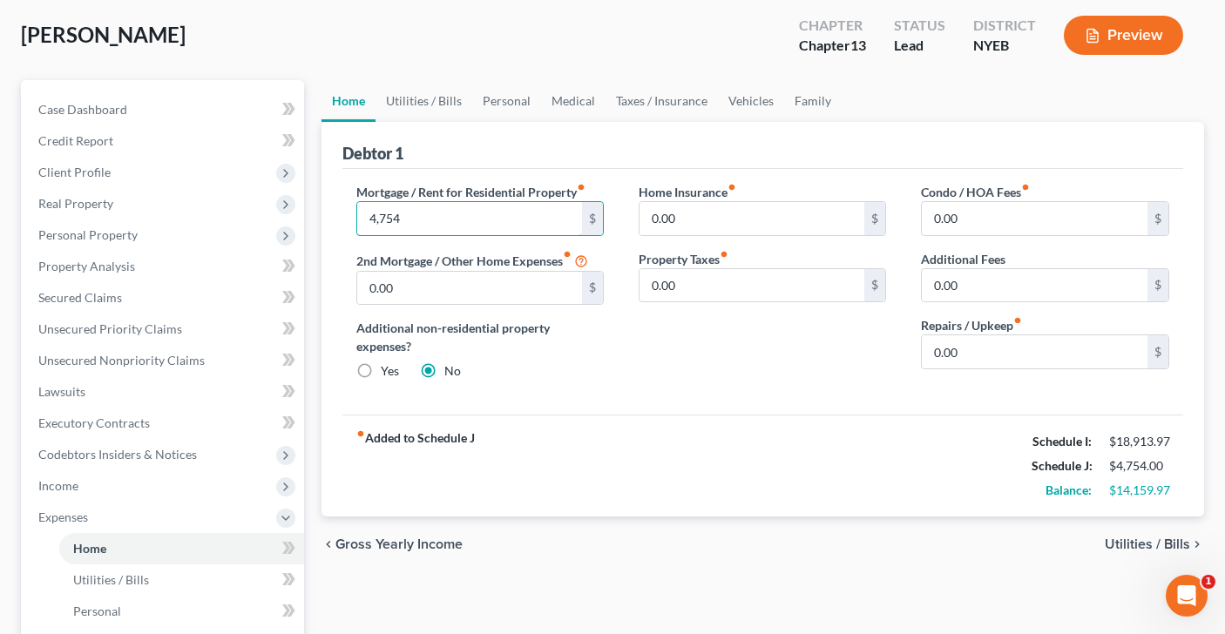
scroll to position [164, 0]
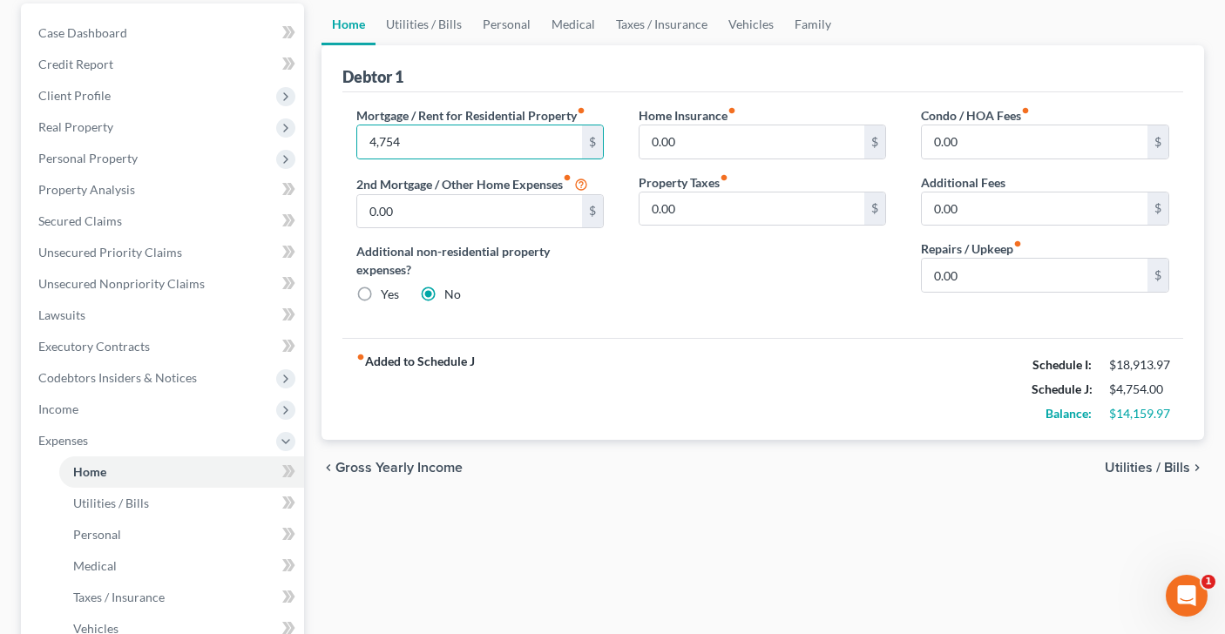
click at [1109, 467] on span "Utilities / Bills" at bounding box center [1146, 468] width 85 height 14
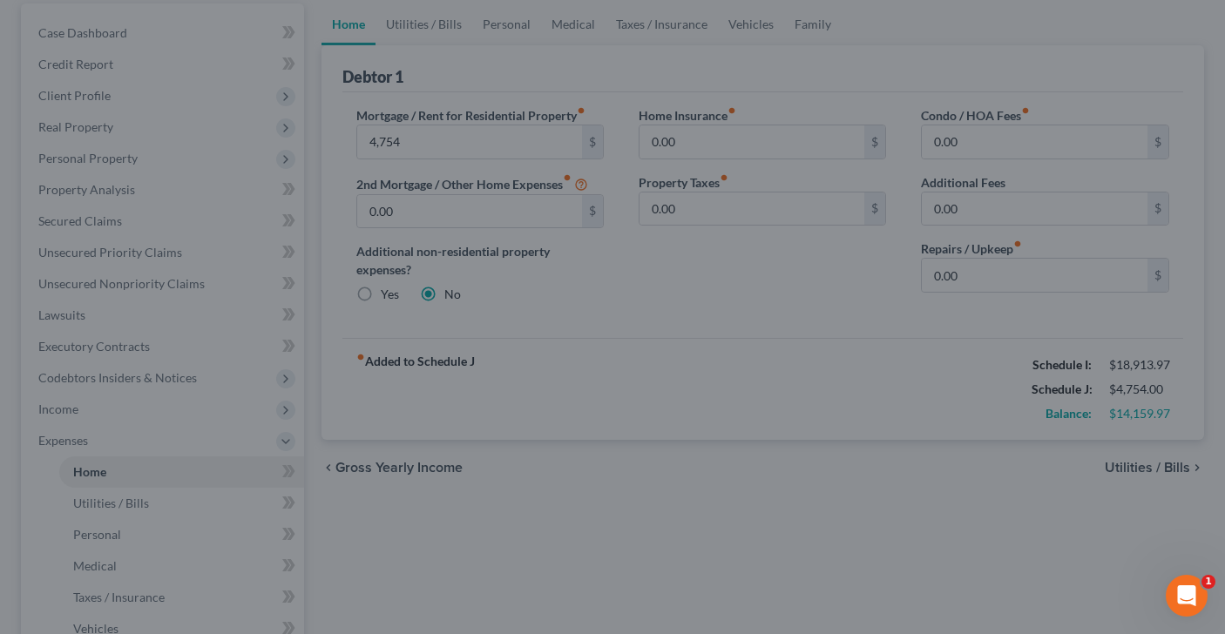
click at [1124, 465] on div at bounding box center [612, 317] width 1225 height 634
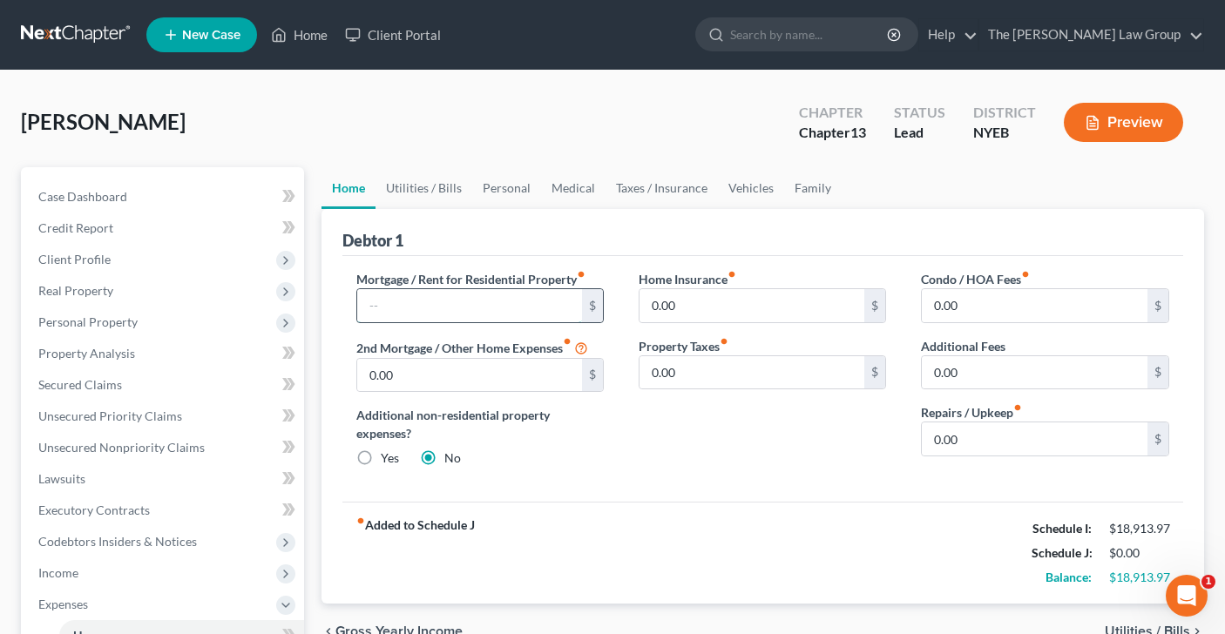
click at [541, 290] on input "text" at bounding box center [470, 305] width 226 height 33
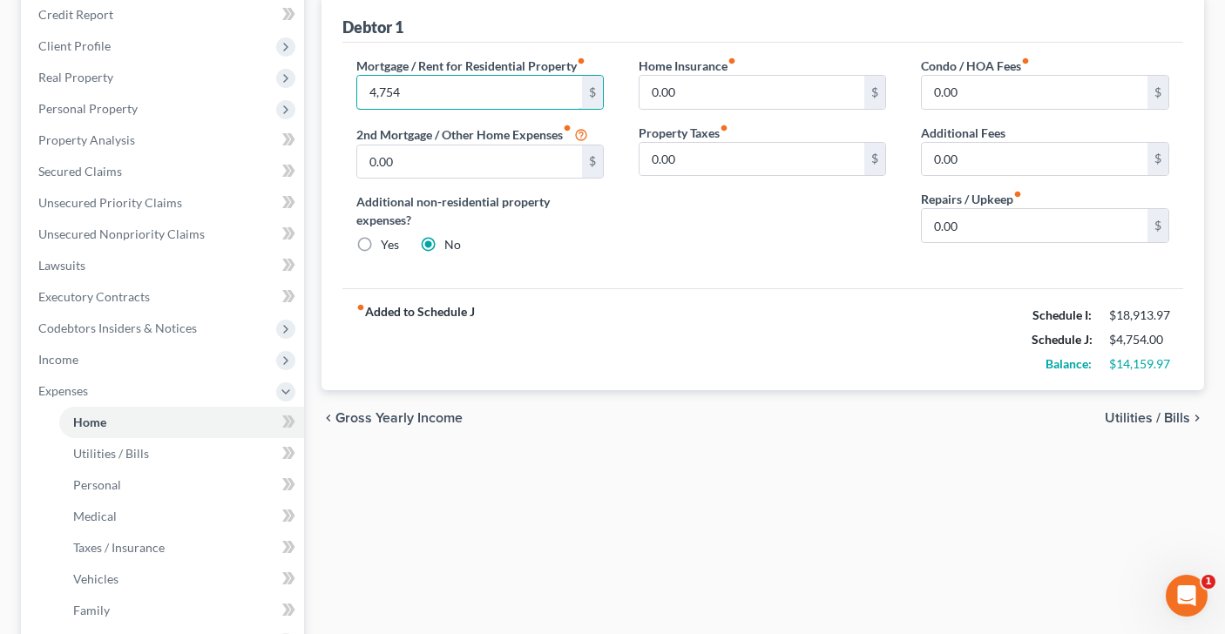
type input "4,754"
click at [1131, 423] on span "Utilities / Bills" at bounding box center [1146, 418] width 85 height 14
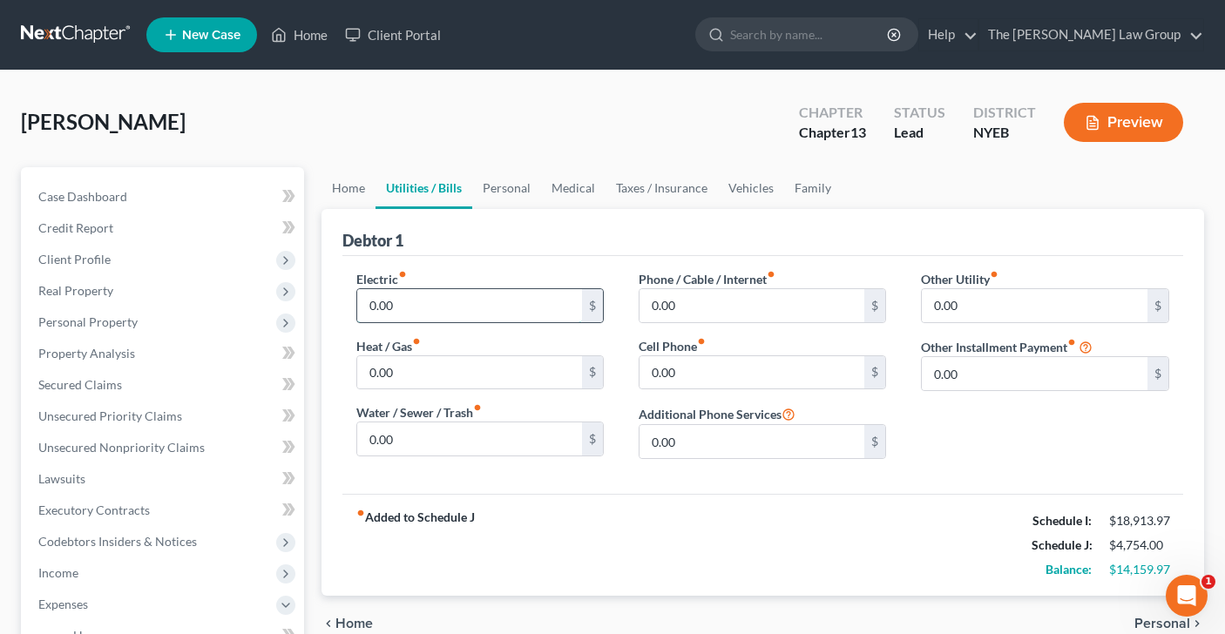
click at [529, 305] on input "0.00" at bounding box center [470, 305] width 226 height 33
type input "250"
click at [461, 375] on input "0.00" at bounding box center [470, 372] width 226 height 33
type input "250"
click at [462, 428] on input "0.00" at bounding box center [470, 438] width 226 height 33
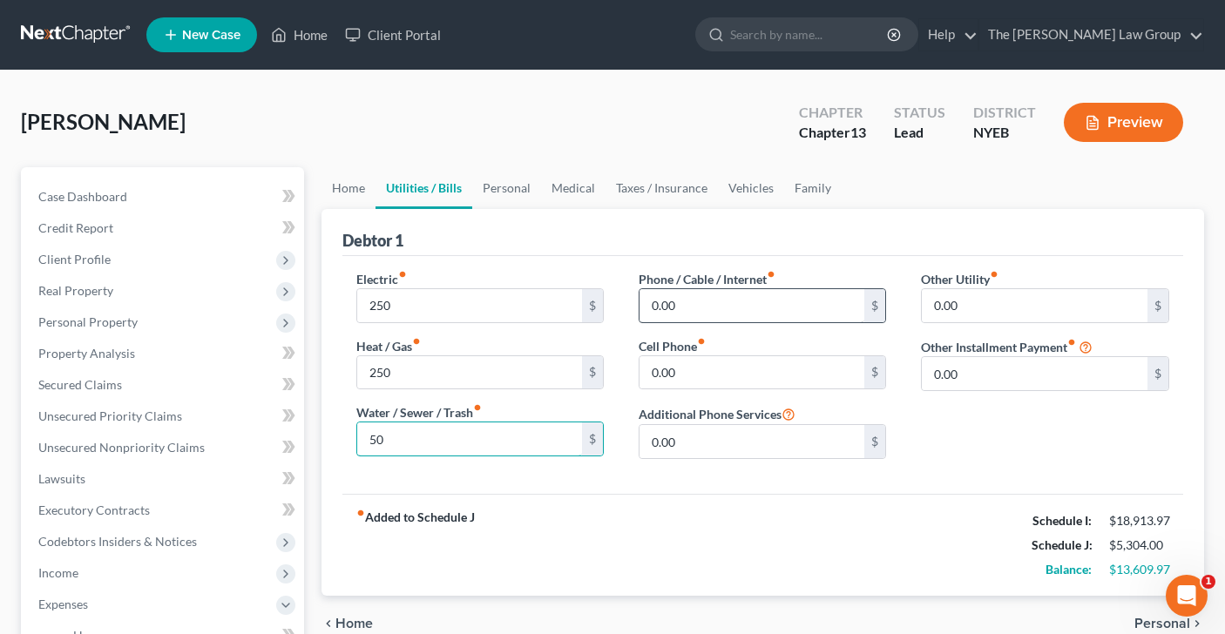
type input "50"
click at [687, 312] on input "0.00" at bounding box center [752, 305] width 226 height 33
type input "150"
click at [678, 383] on input "0.00" at bounding box center [752, 372] width 226 height 33
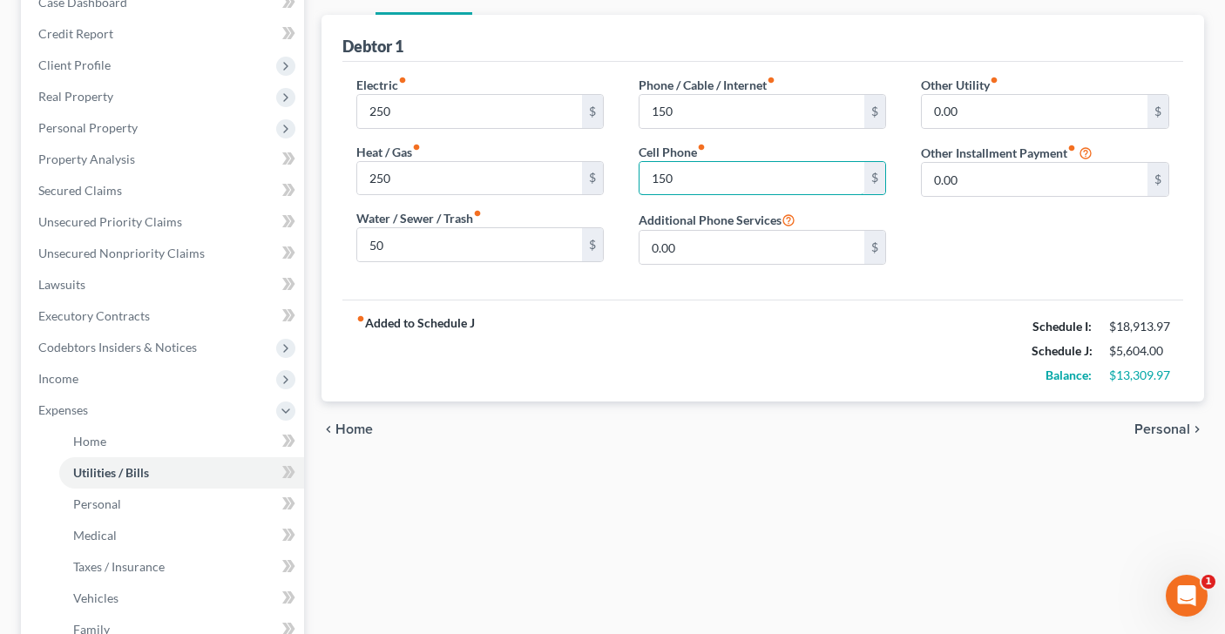
scroll to position [196, 0]
type input "150"
click at [990, 172] on input "0.00" at bounding box center [1035, 177] width 226 height 33
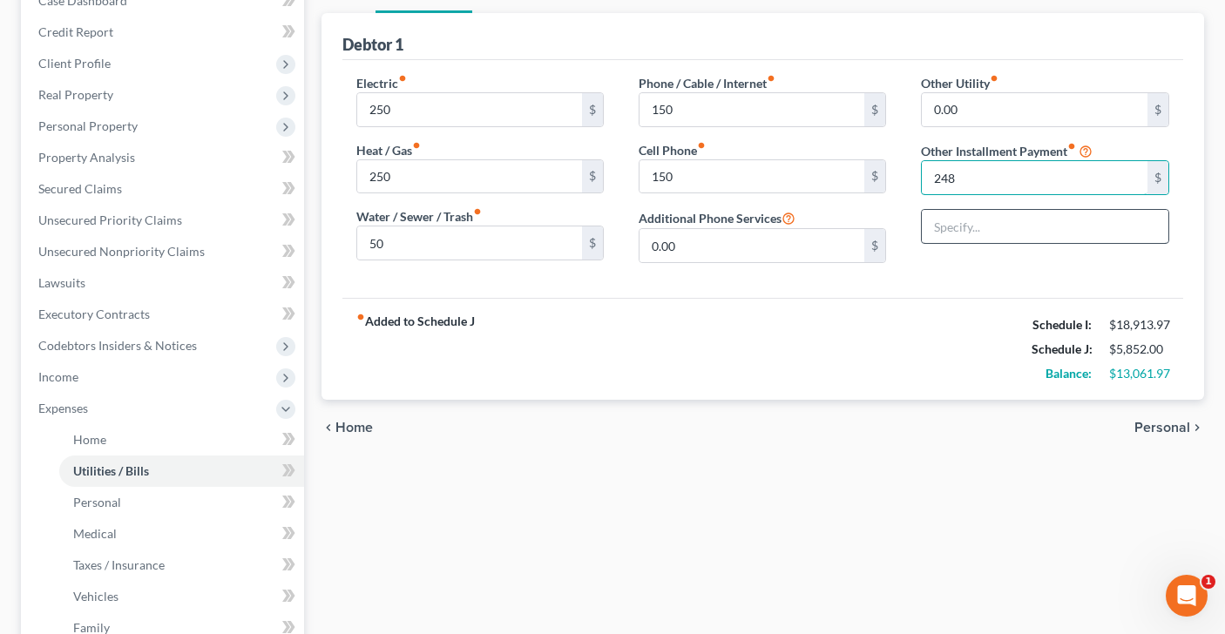
type input "248"
click at [969, 215] on input "text" at bounding box center [1045, 226] width 246 height 33
type input "Student Loan"
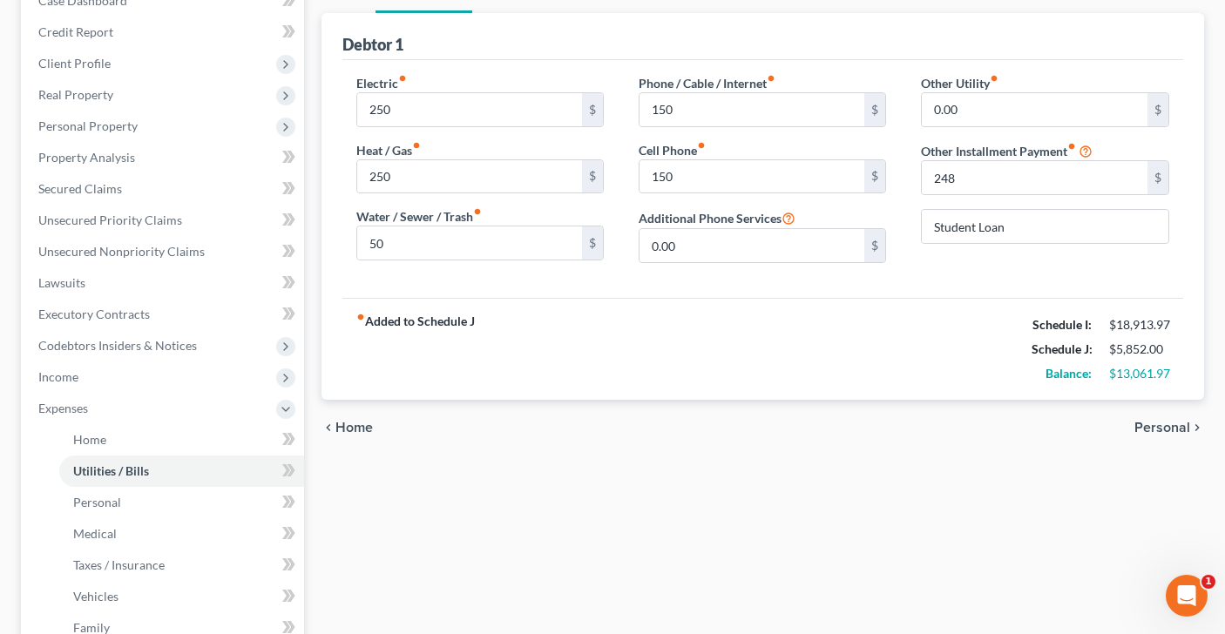
click at [1151, 428] on span "Personal" at bounding box center [1162, 428] width 56 height 14
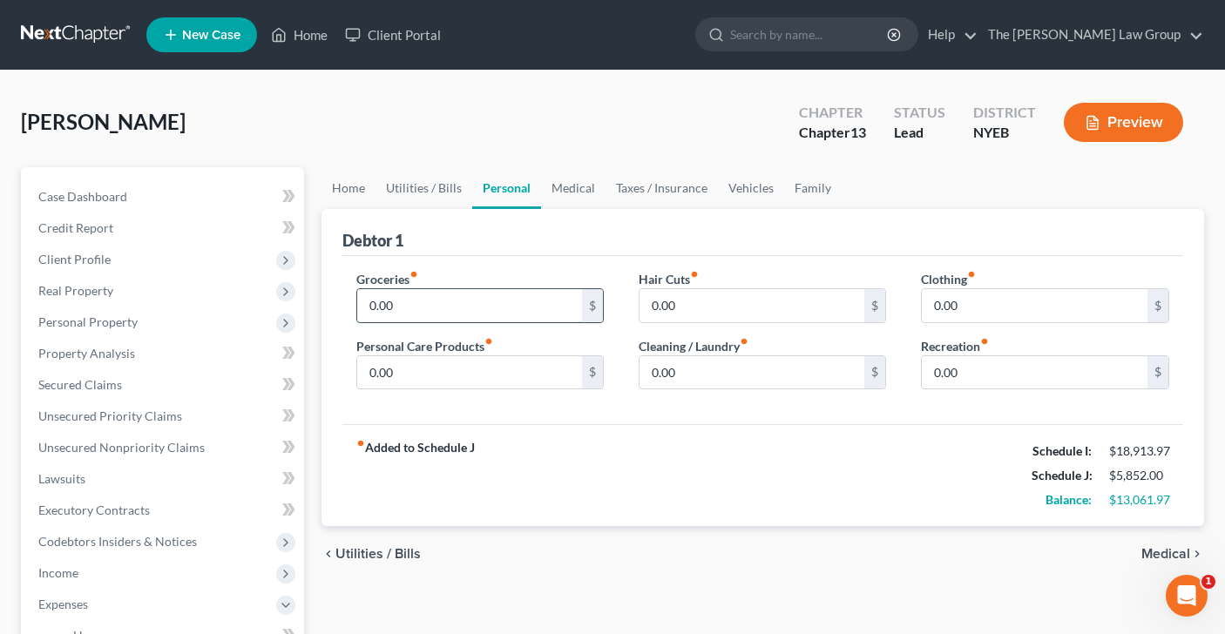
click at [497, 297] on input "0.00" at bounding box center [470, 305] width 226 height 33
type input "300"
click at [489, 371] on input "0.00" at bounding box center [470, 372] width 226 height 33
type input "50"
click at [746, 370] on input "0.00" at bounding box center [752, 372] width 226 height 33
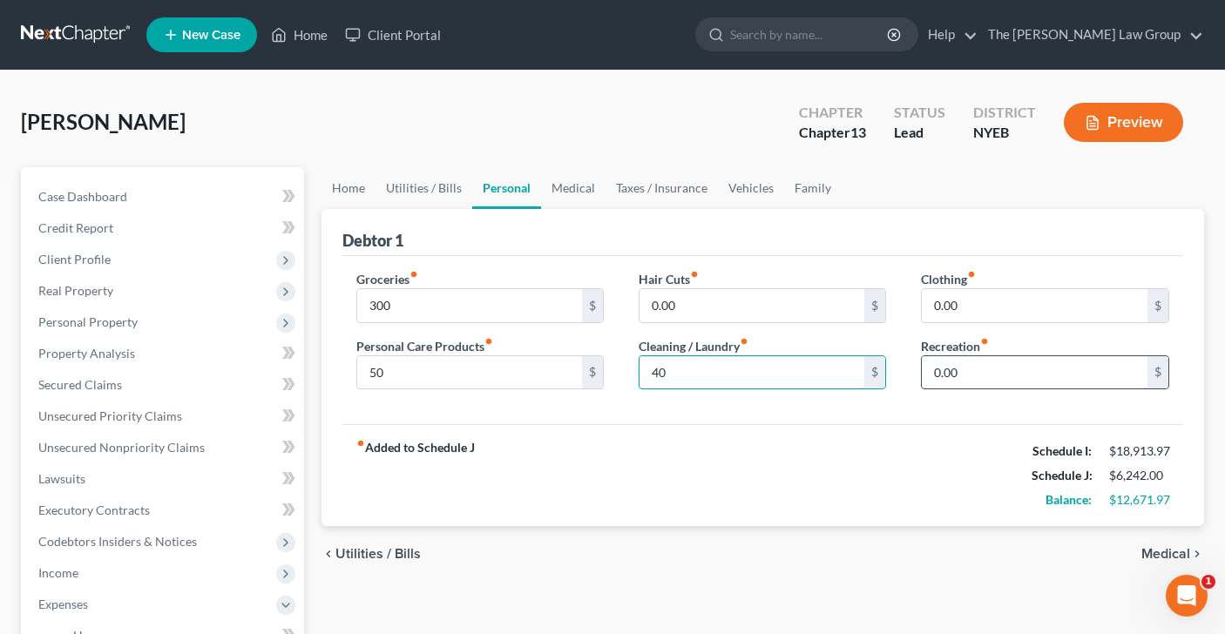
type input "40"
click at [947, 370] on input "0.00" at bounding box center [1035, 372] width 226 height 33
type input "50"
click at [959, 307] on input "0.00" at bounding box center [1035, 305] width 226 height 33
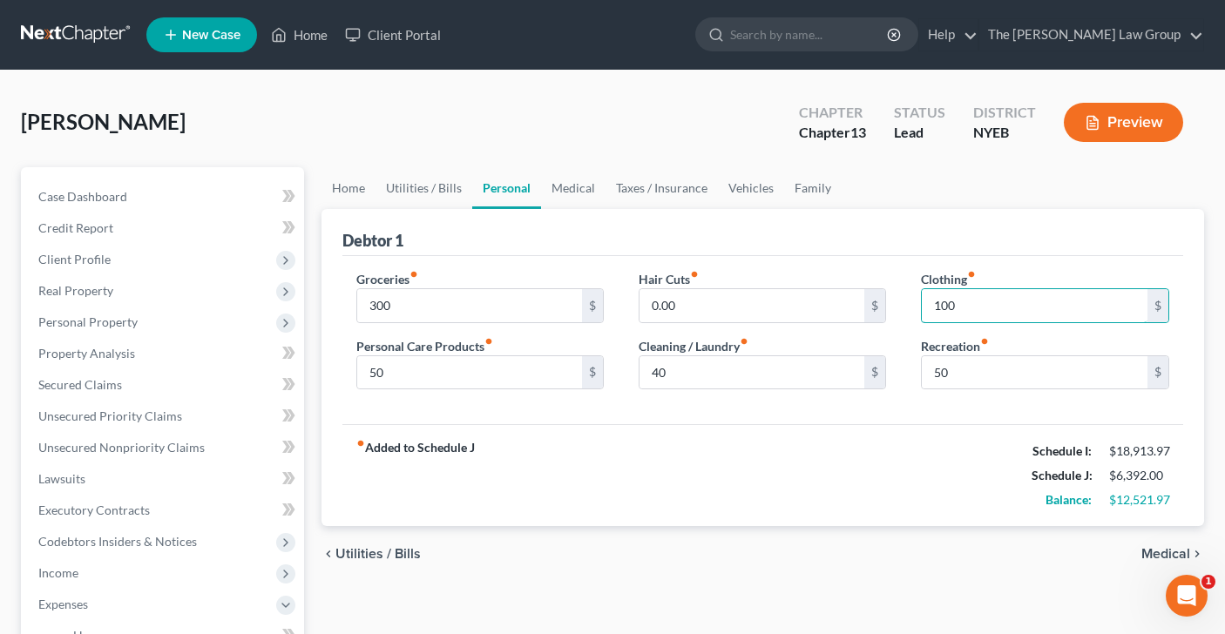
type input "100"
click at [827, 481] on div "fiber_manual_record Added to Schedule J Schedule I: $18,913.97 Schedule J: $6,3…" at bounding box center [762, 475] width 841 height 102
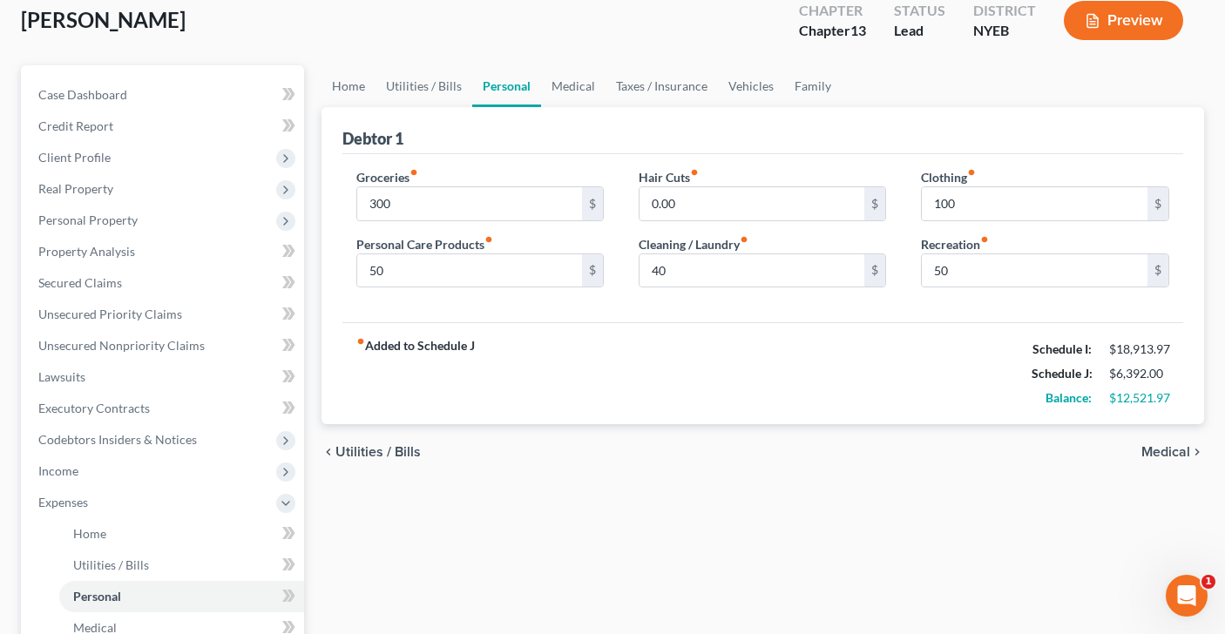
scroll to position [104, 0]
click at [1149, 451] on span "Medical" at bounding box center [1165, 450] width 49 height 14
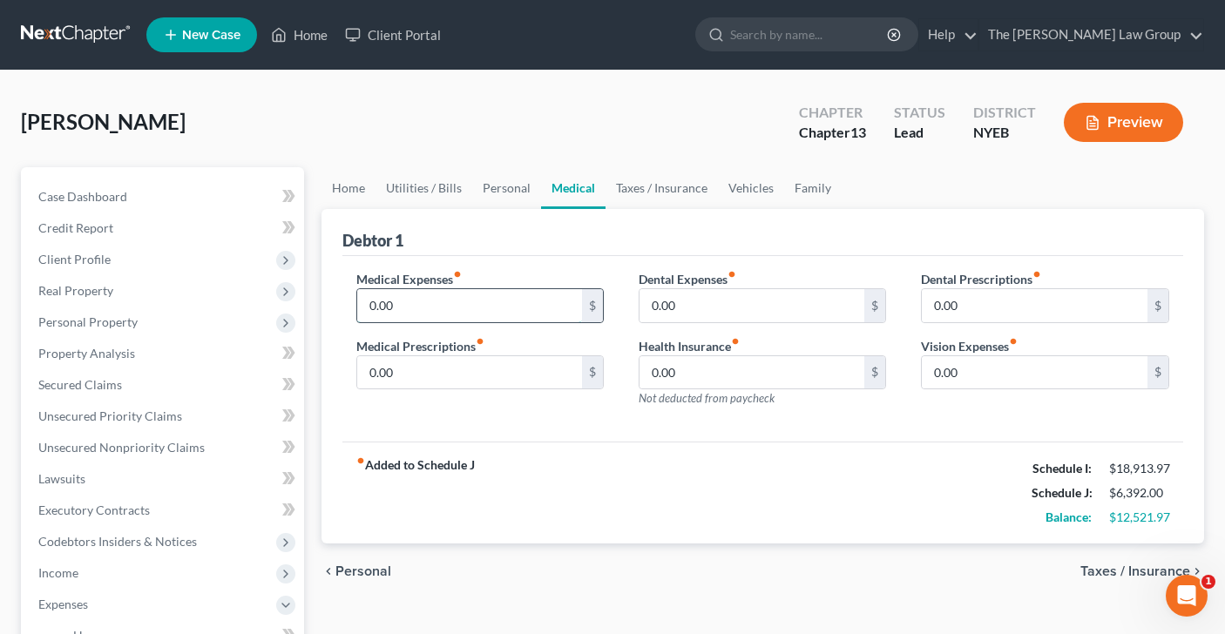
click at [454, 317] on input "0.00" at bounding box center [470, 305] width 226 height 33
type input "15"
click at [683, 554] on div "chevron_left Personal Taxes / Insurance chevron_right" at bounding box center [762, 572] width 883 height 56
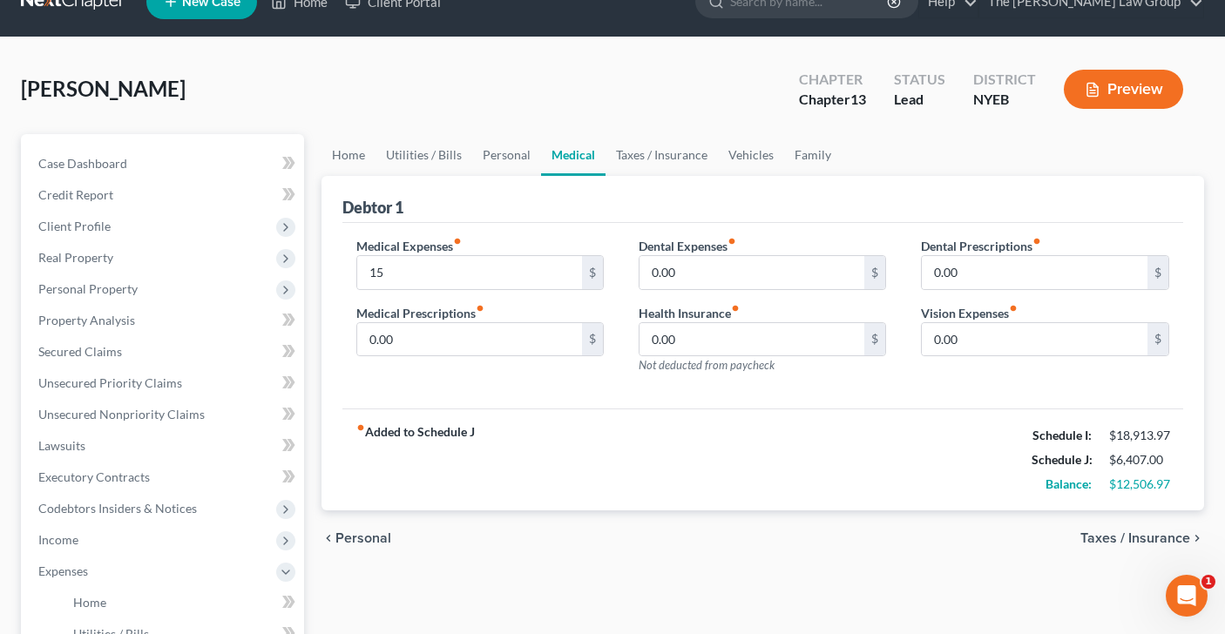
scroll to position [129, 0]
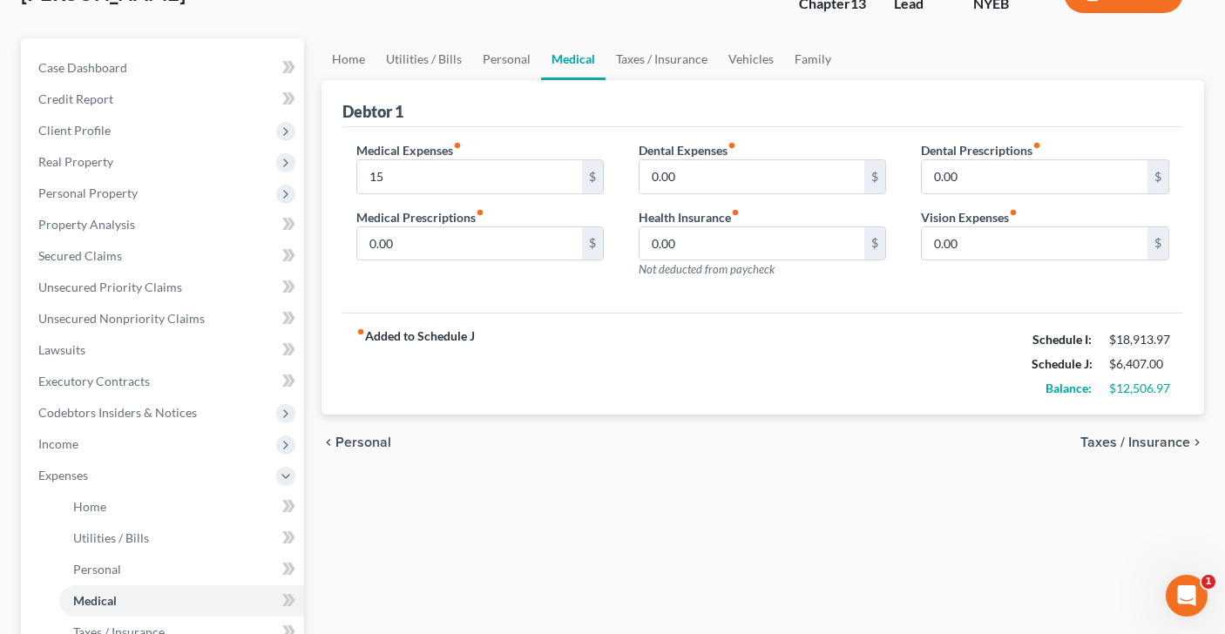
click at [1125, 442] on span "Taxes / Insurance" at bounding box center [1135, 442] width 110 height 14
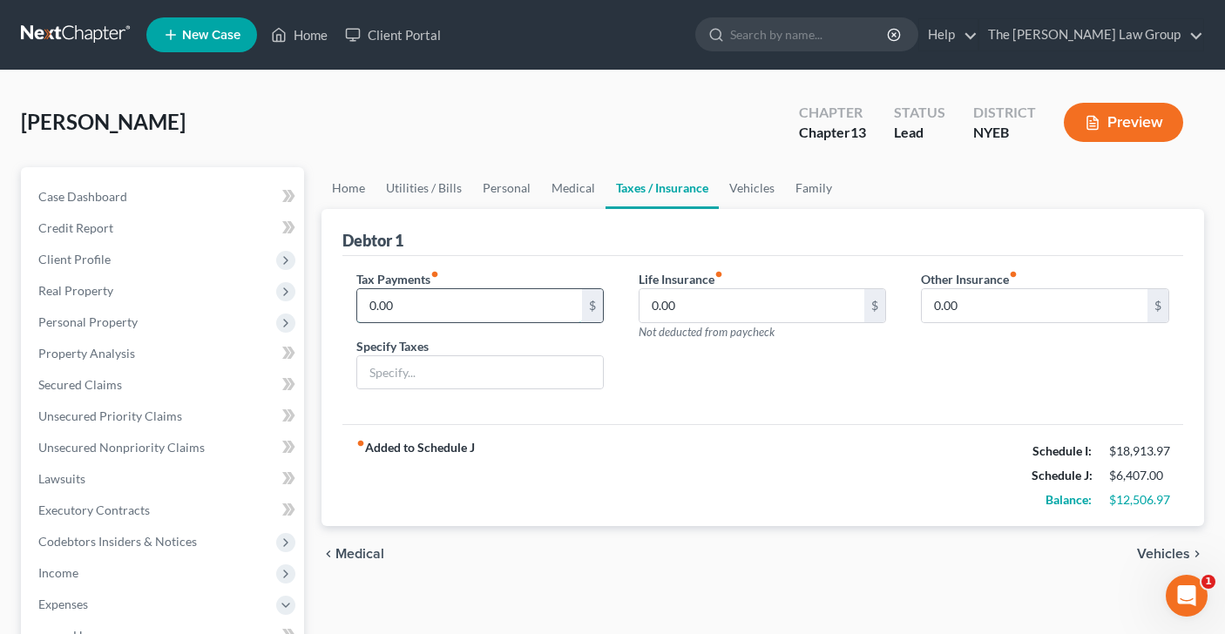
click at [407, 315] on input "0.00" at bounding box center [470, 305] width 226 height 33
type input "2,700"
click at [386, 368] on input "text" at bounding box center [480, 372] width 246 height 33
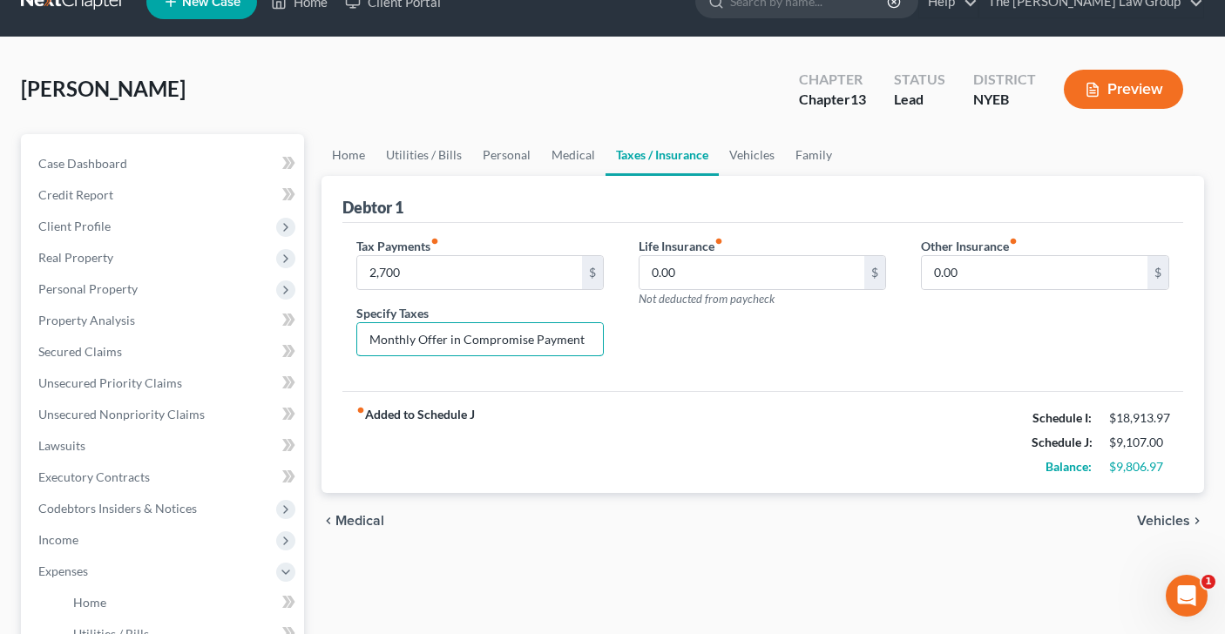
scroll to position [37, 0]
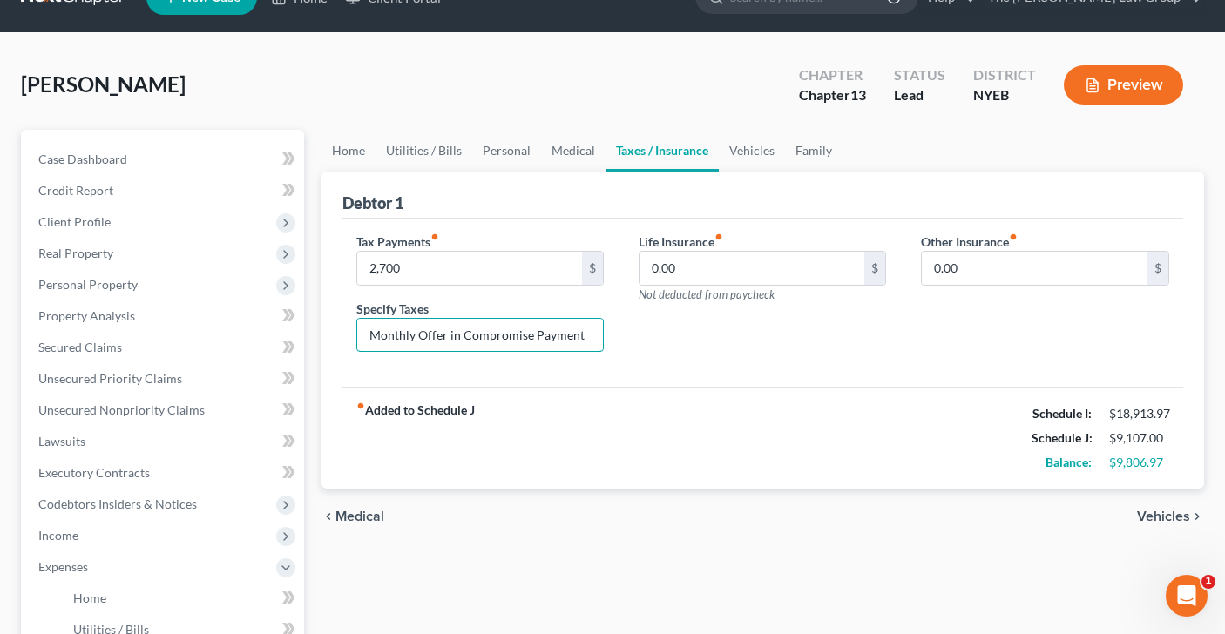
type input "Monthly Offer in Compromise Payment"
click at [1147, 512] on span "Vehicles" at bounding box center [1163, 517] width 53 height 14
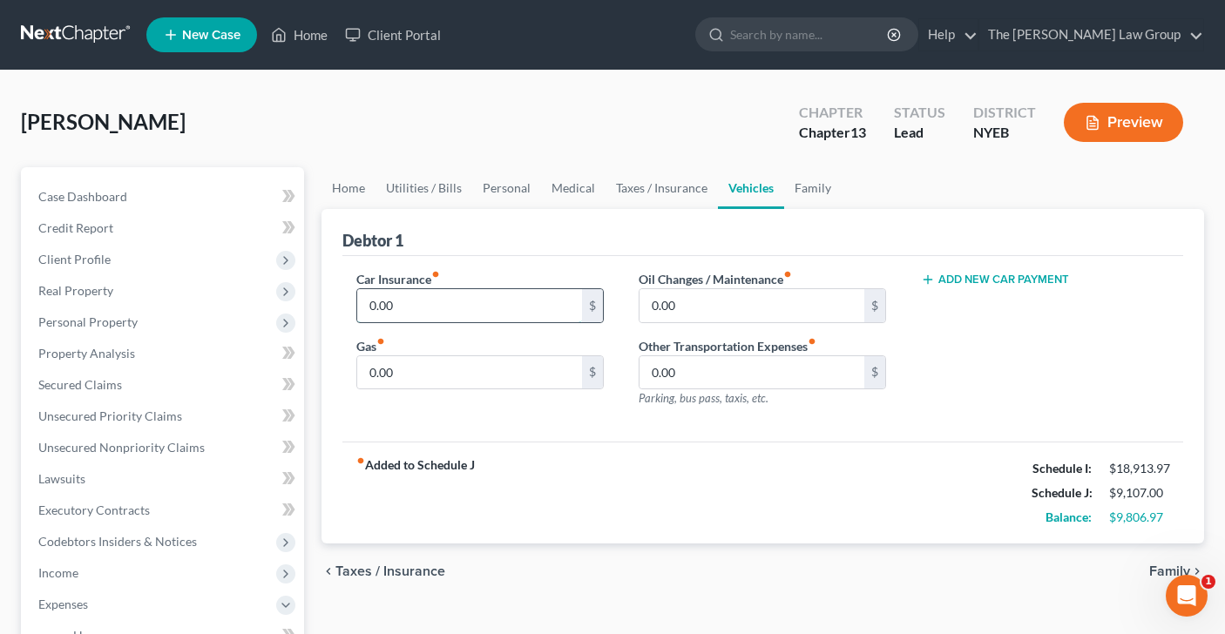
click at [511, 308] on input "0.00" at bounding box center [470, 305] width 226 height 33
type input "300"
click at [467, 368] on input "0.00" at bounding box center [470, 372] width 226 height 33
type input "100"
click at [687, 306] on input "0.00" at bounding box center [752, 305] width 226 height 33
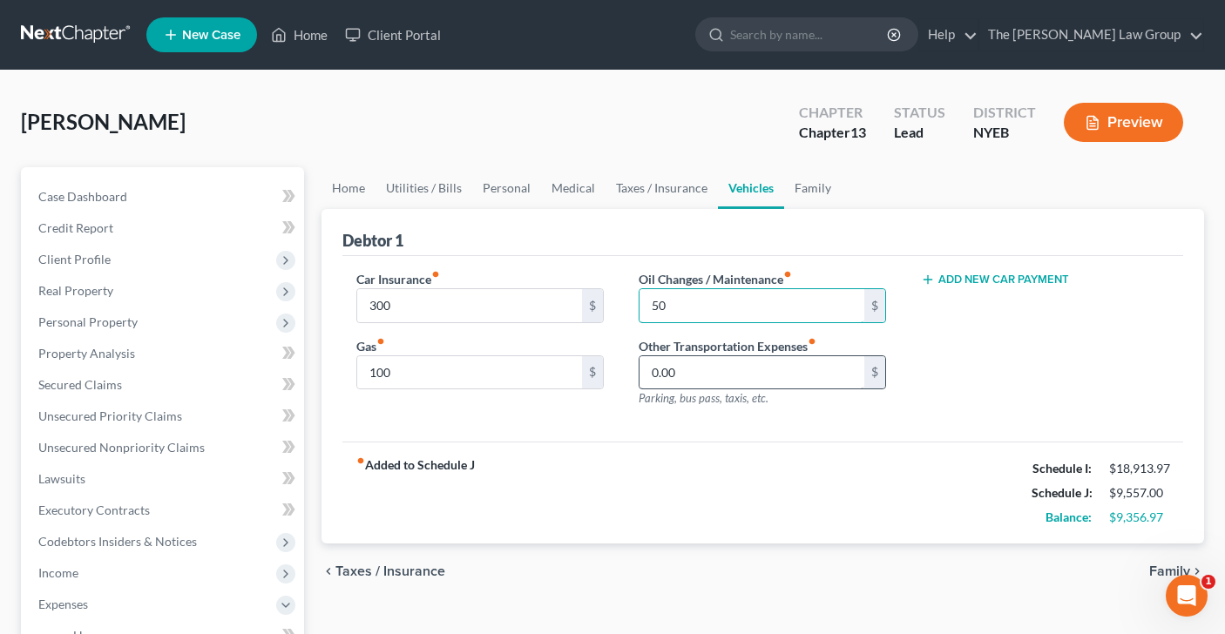
type input "50"
click at [695, 368] on input "0.00" at bounding box center [752, 372] width 226 height 33
type input "300"
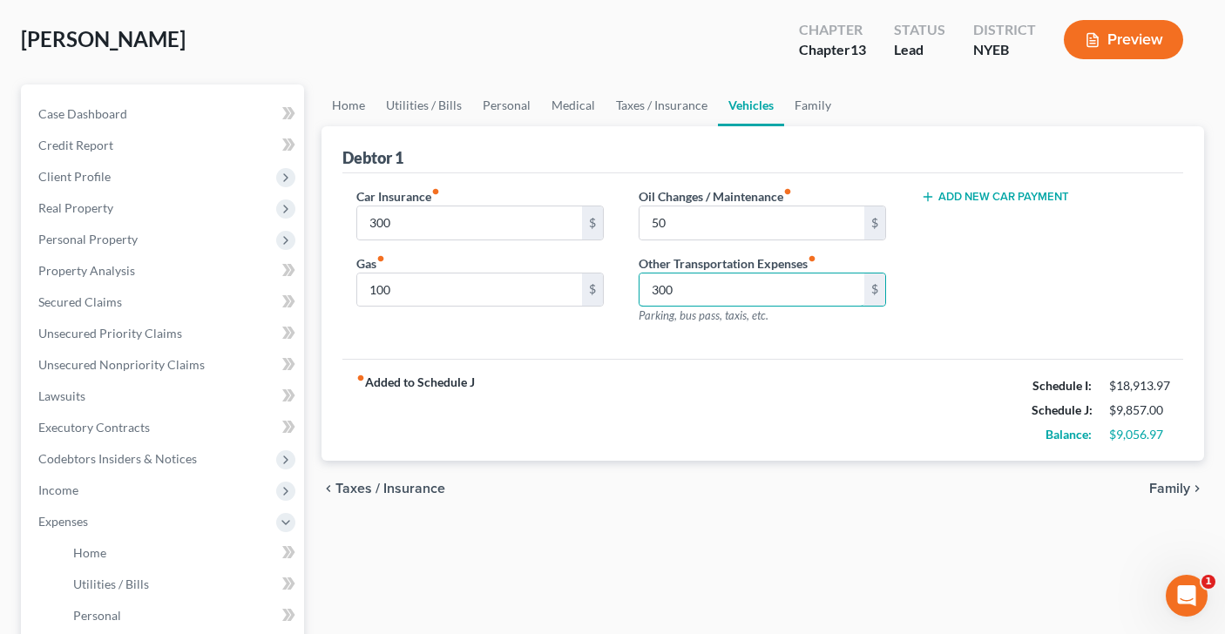
scroll to position [85, 0]
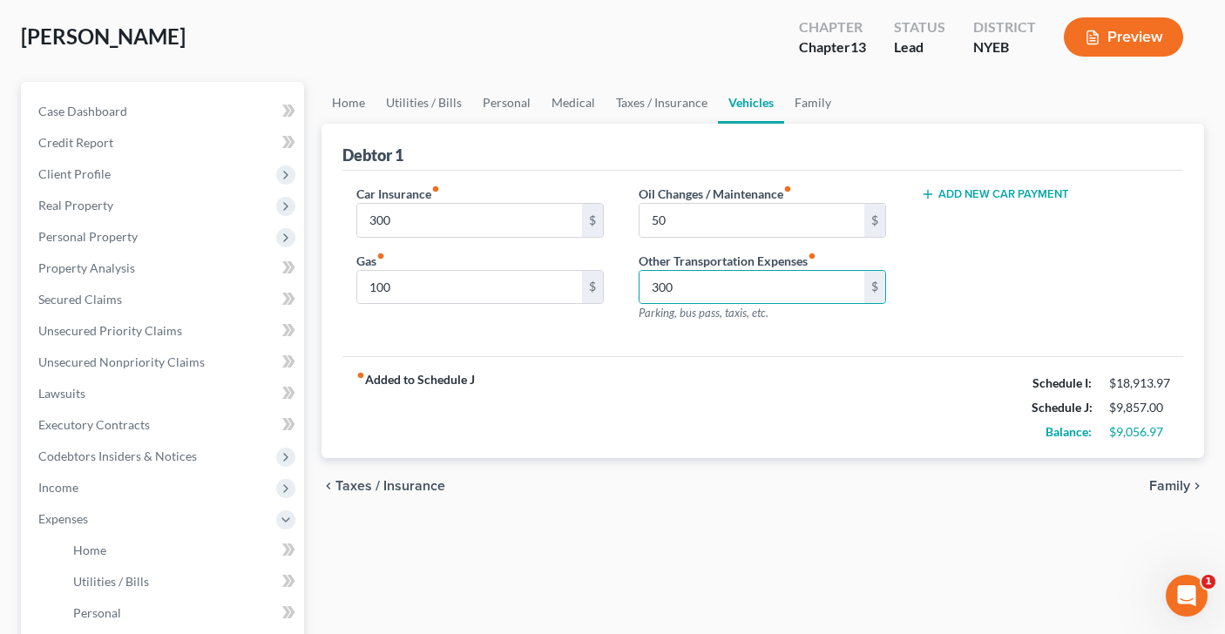
click at [1162, 483] on span "Family" at bounding box center [1169, 486] width 41 height 14
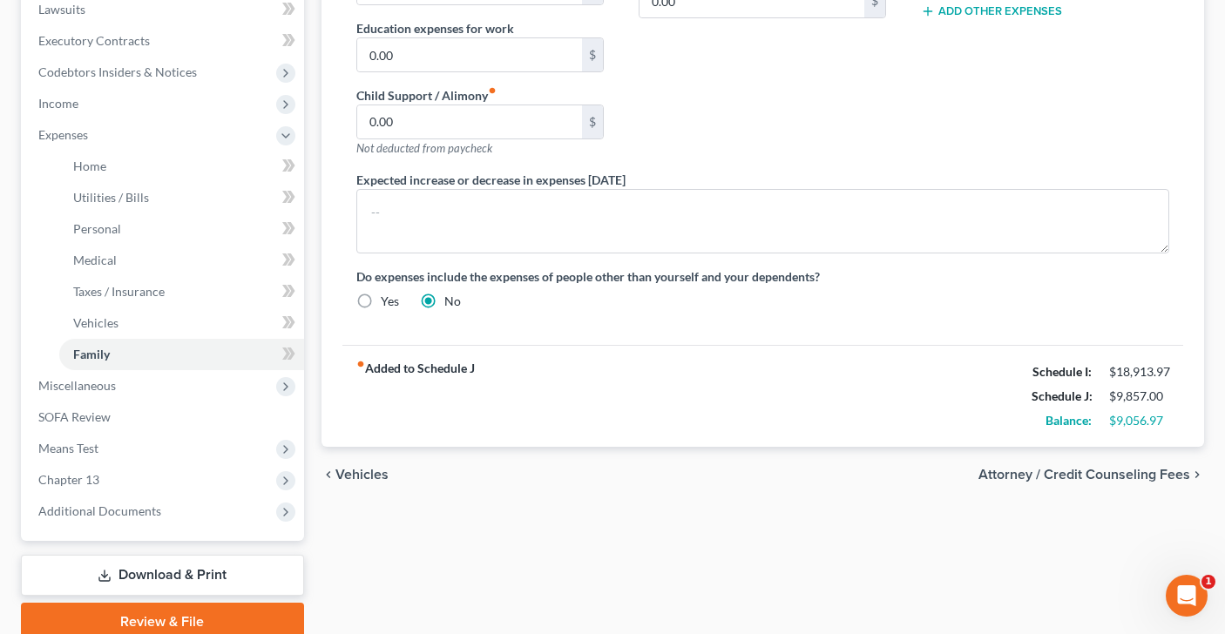
scroll to position [541, 0]
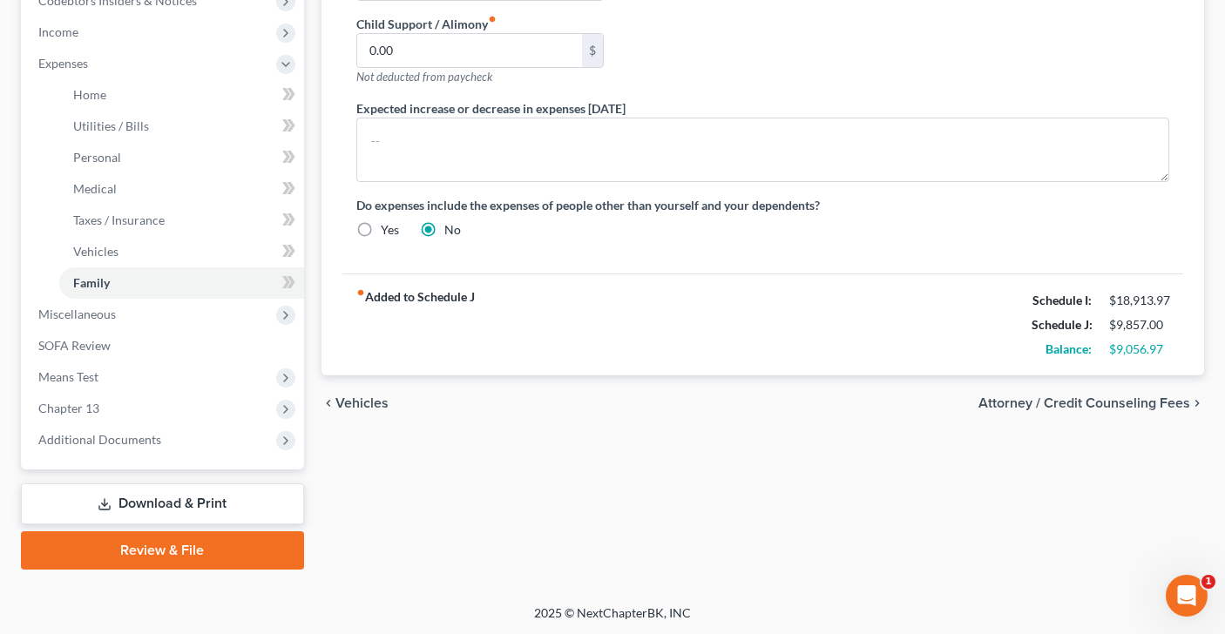
click at [1012, 396] on span "Attorney / Credit Counseling Fees" at bounding box center [1084, 403] width 212 height 14
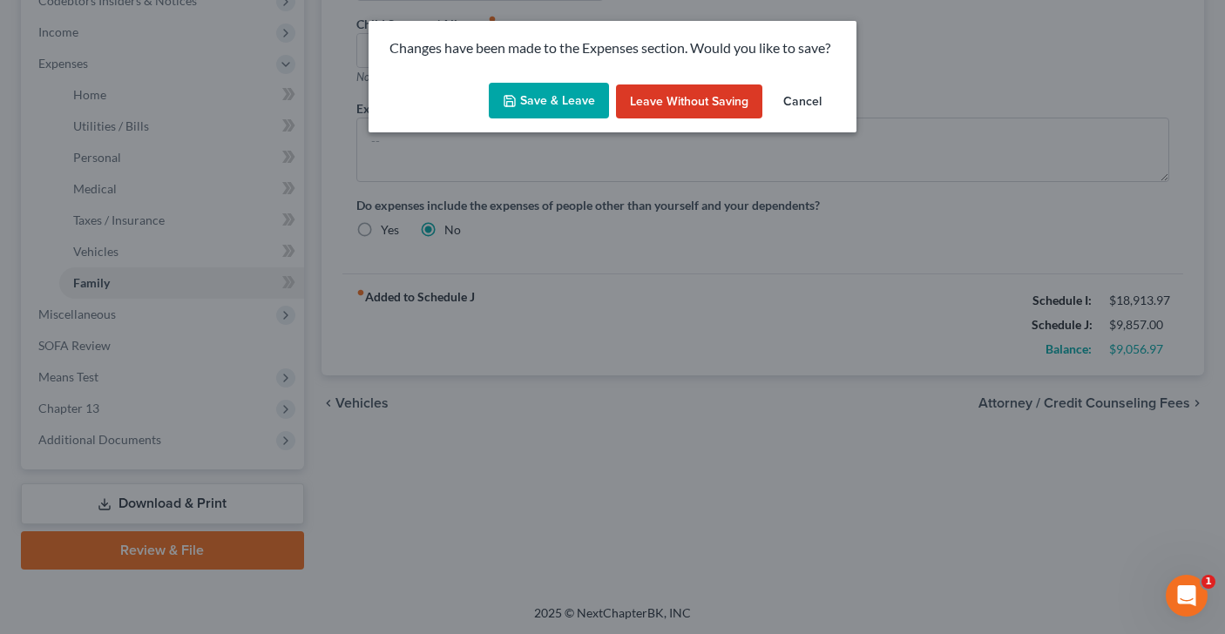
click at [538, 101] on button "Save & Leave" at bounding box center [549, 101] width 120 height 37
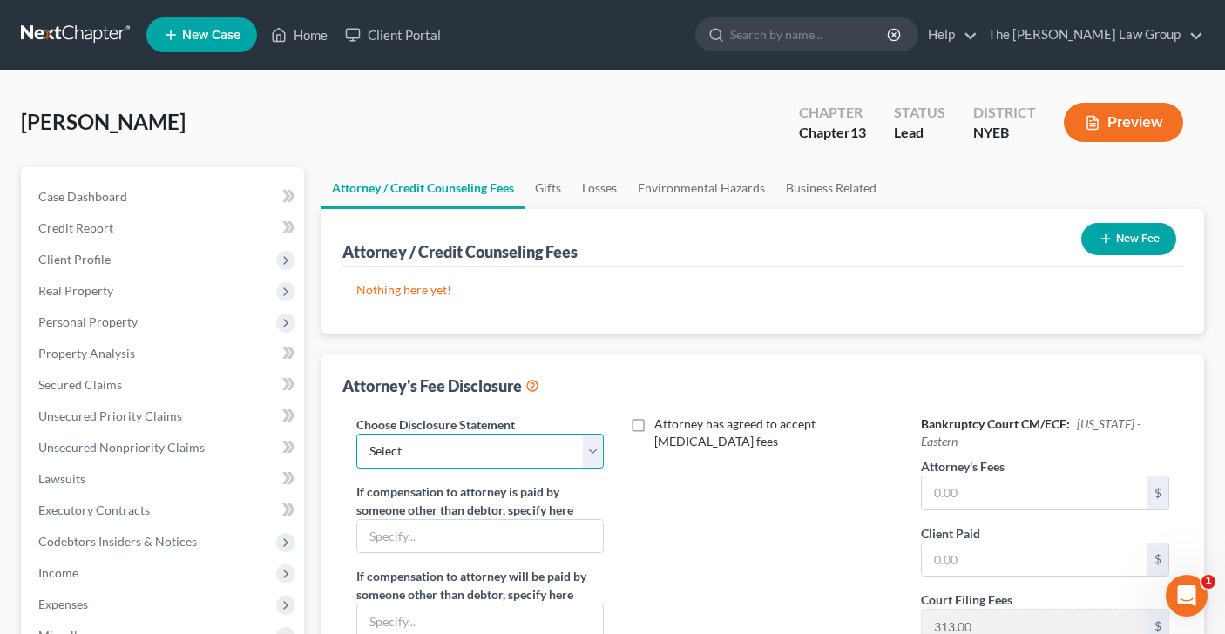
click at [592, 449] on select "Select Disclosure" at bounding box center [479, 451] width 247 height 35
select select "0"
click at [949, 496] on input "text" at bounding box center [1035, 492] width 226 height 33
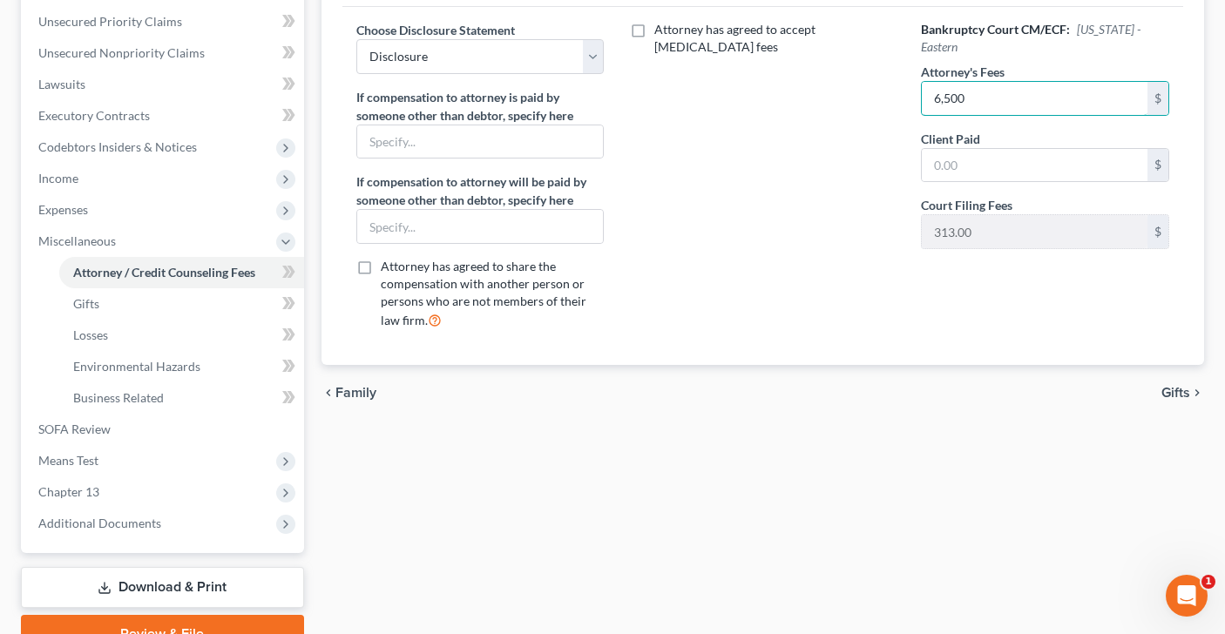
scroll to position [409, 0]
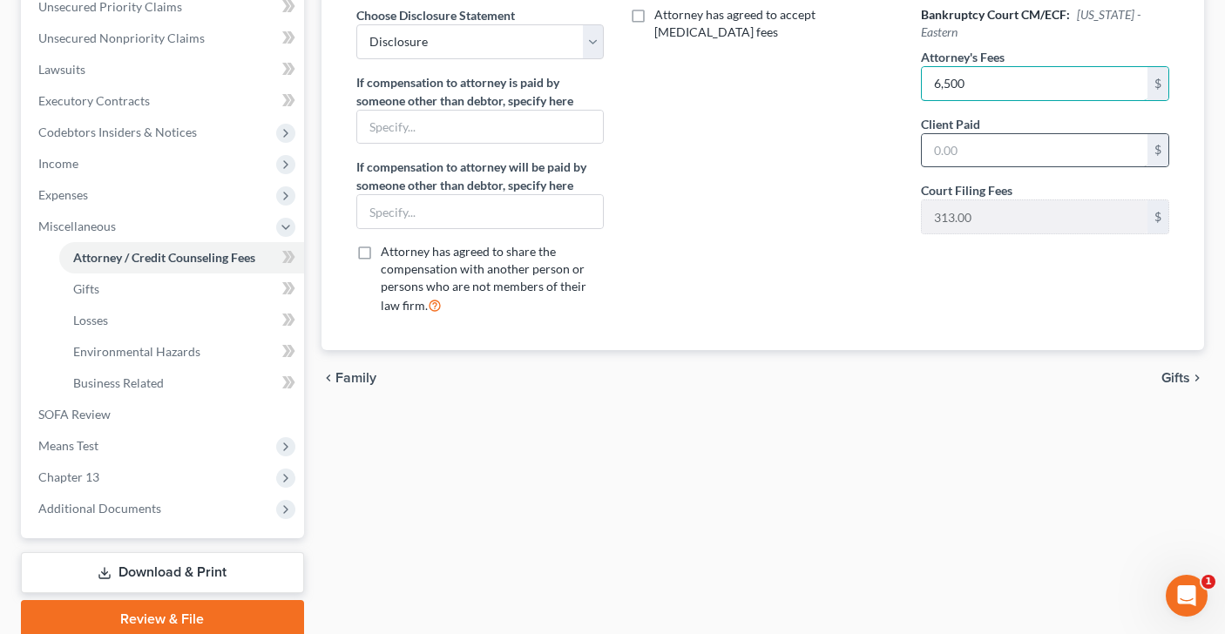
type input "6,500"
click at [978, 153] on input "text" at bounding box center [1035, 150] width 226 height 33
type input "6,500"
click at [1179, 375] on span "Gifts" at bounding box center [1175, 378] width 29 height 14
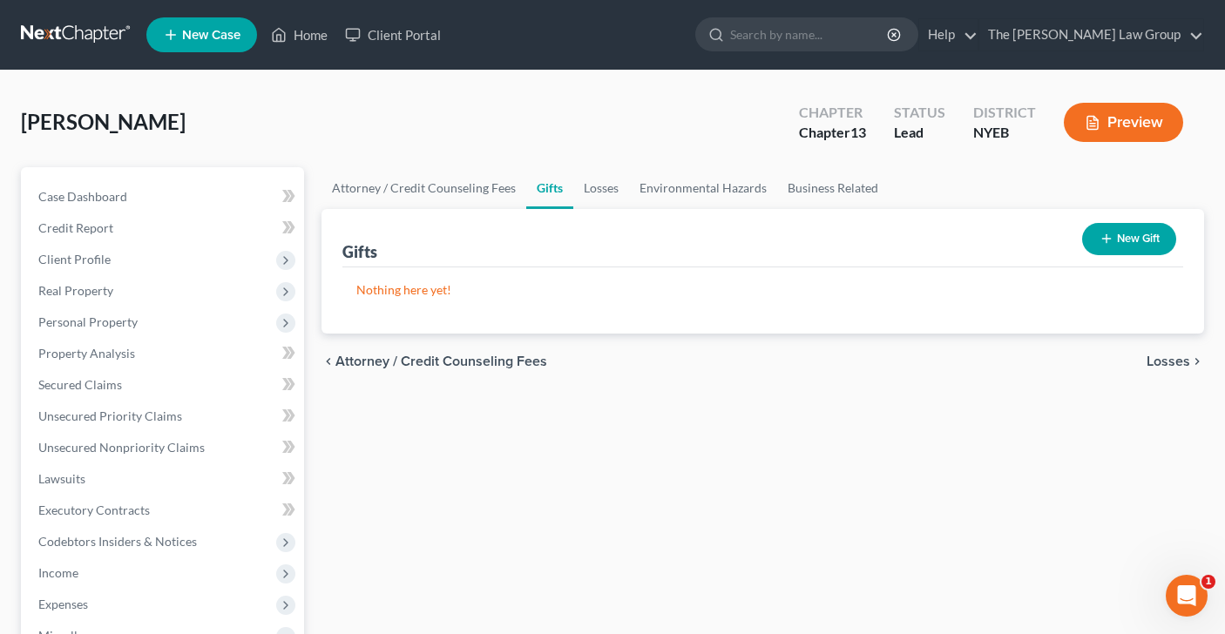
click at [1169, 359] on span "Losses" at bounding box center [1168, 361] width 44 height 14
click at [1142, 366] on span "Environmental Hazards" at bounding box center [1116, 361] width 146 height 14
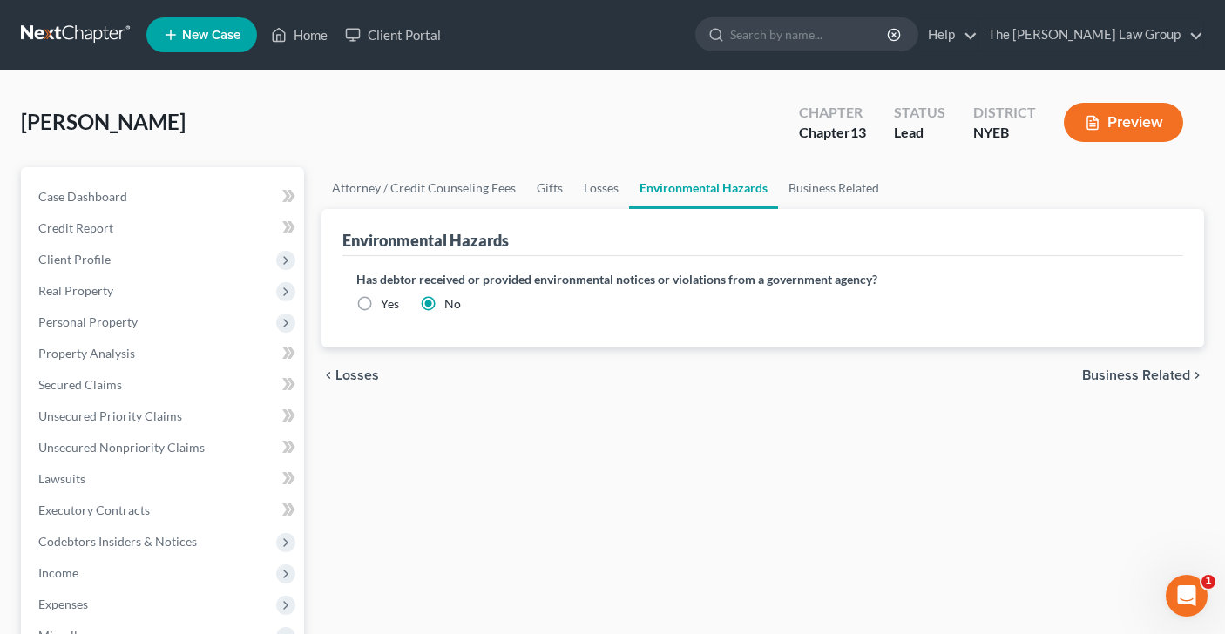
click at [1109, 360] on div "chevron_left Losses Business Related chevron_right" at bounding box center [762, 376] width 883 height 56
click at [1109, 374] on span "Business Related" at bounding box center [1136, 375] width 108 height 14
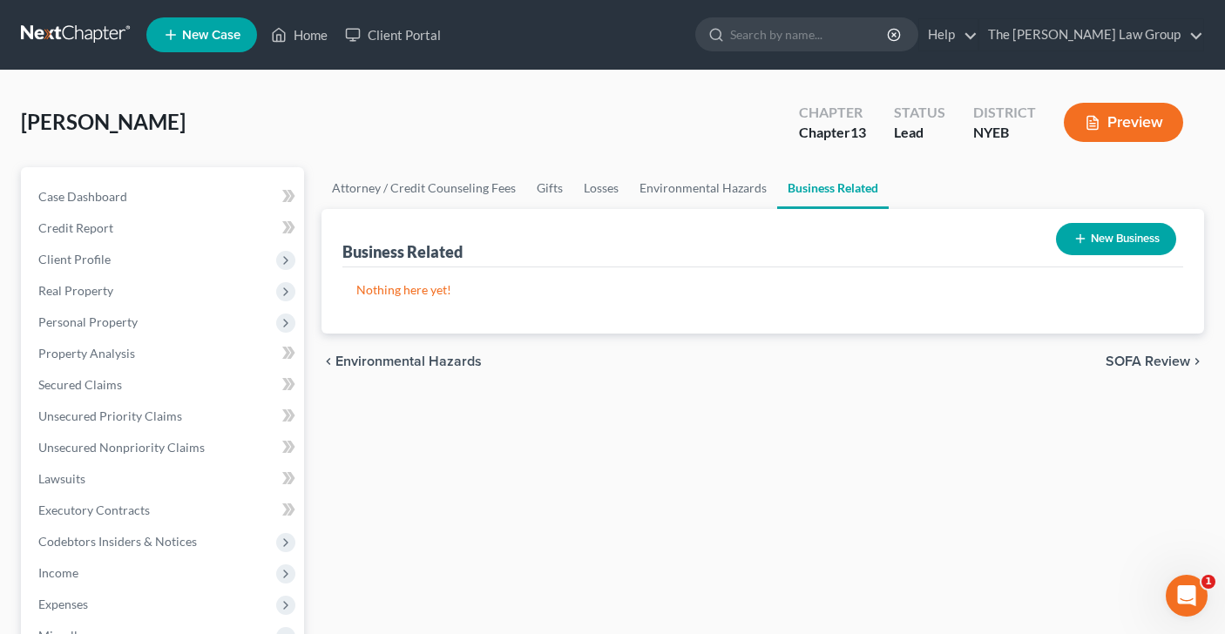
click at [1130, 364] on span "SOFA Review" at bounding box center [1147, 361] width 84 height 14
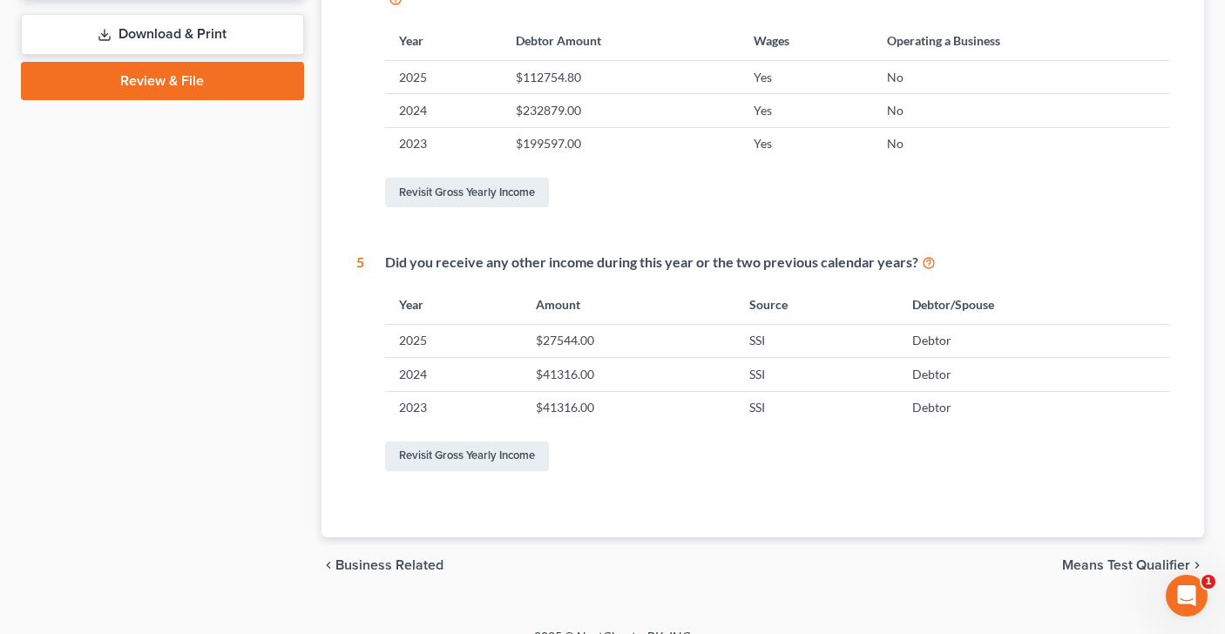
scroll to position [815, 0]
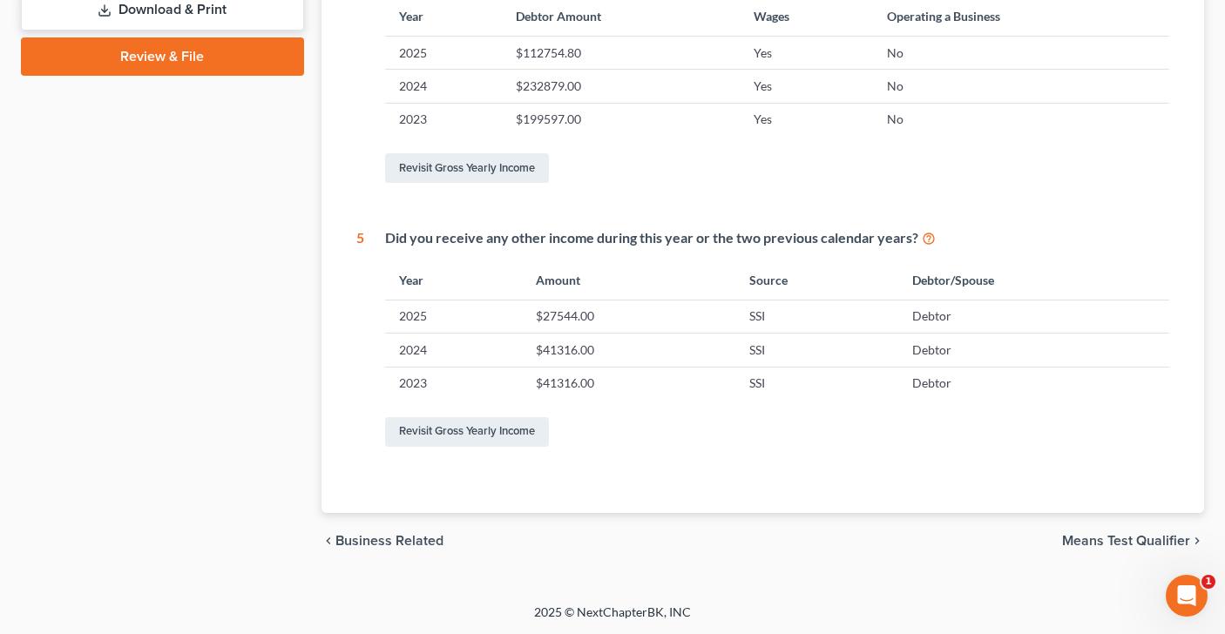
click at [1096, 542] on span "Means Test Qualifier" at bounding box center [1126, 541] width 128 height 14
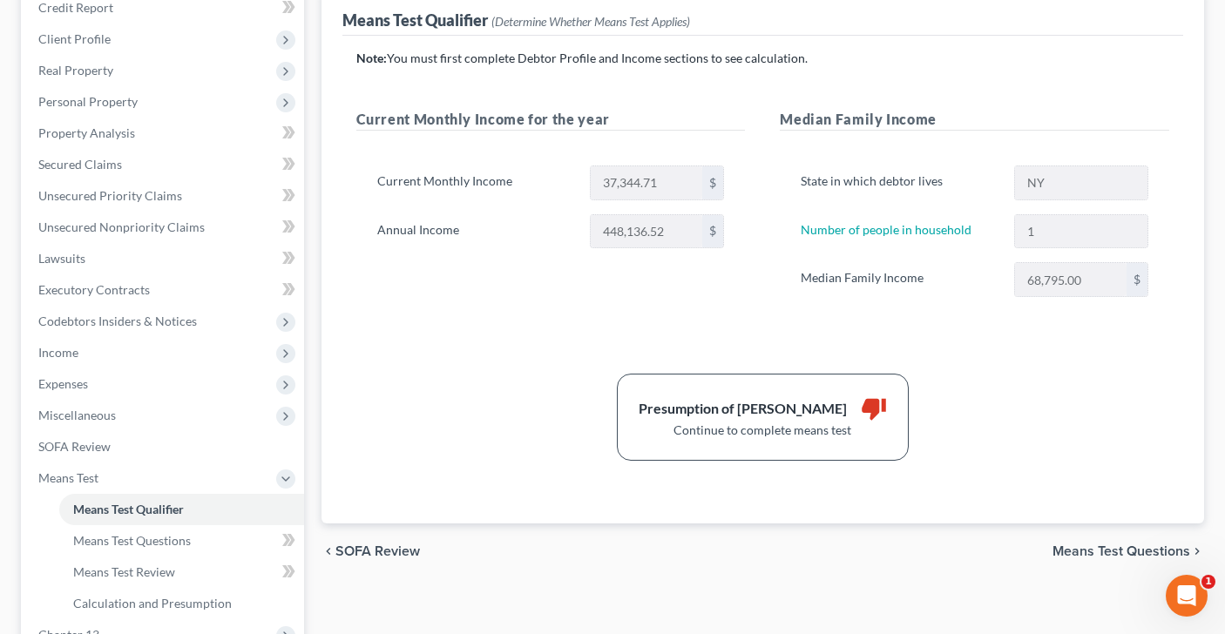
scroll to position [225, 0]
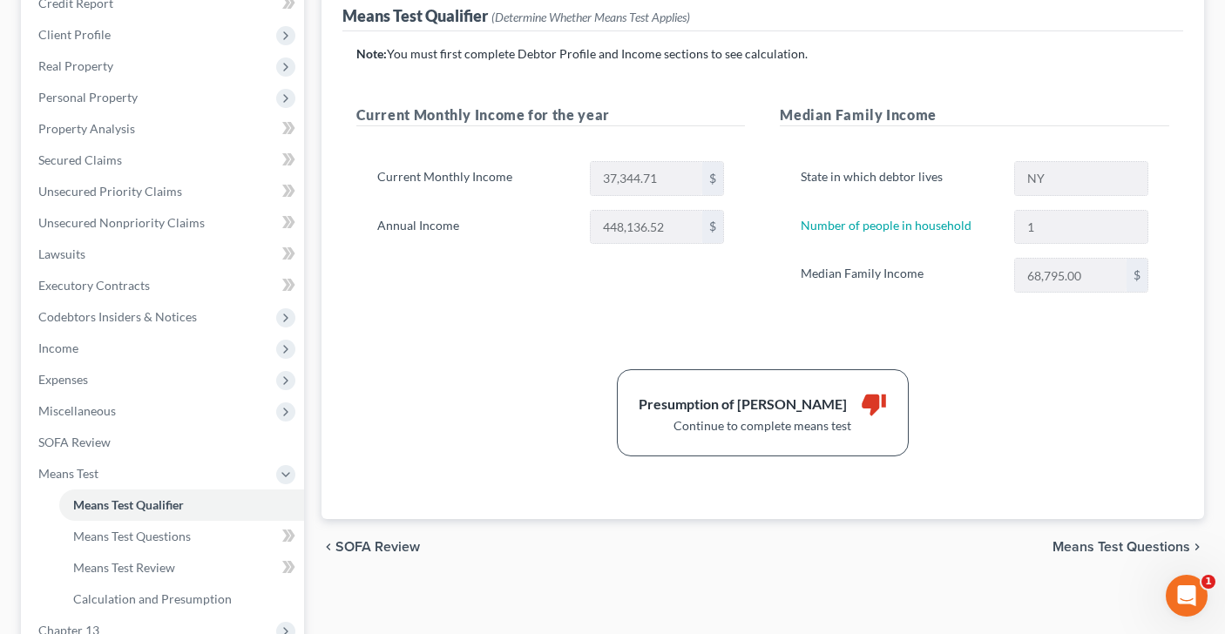
click at [379, 550] on span "SOFA Review" at bounding box center [377, 547] width 84 height 14
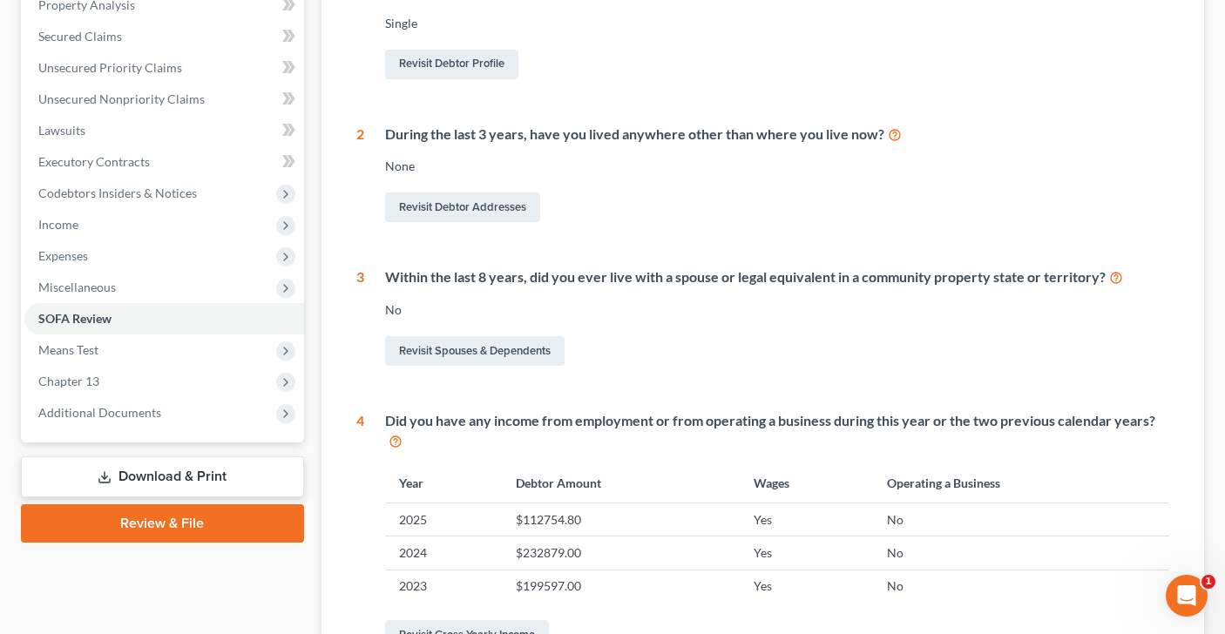
scroll to position [341, 0]
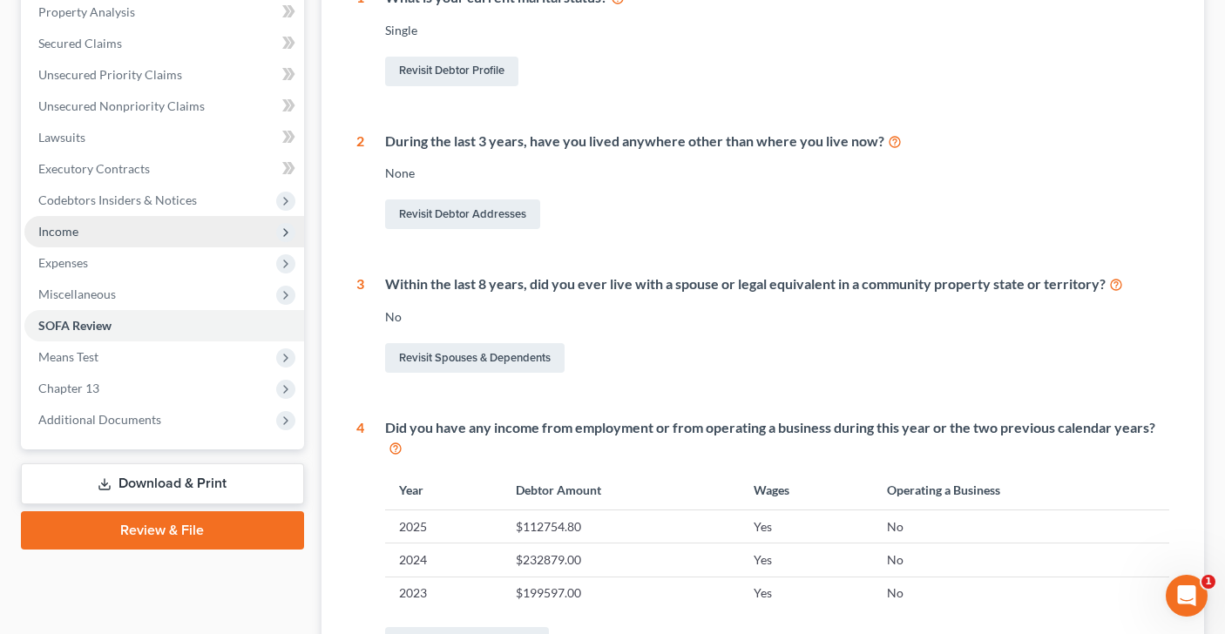
click at [141, 233] on span "Income" at bounding box center [164, 231] width 280 height 31
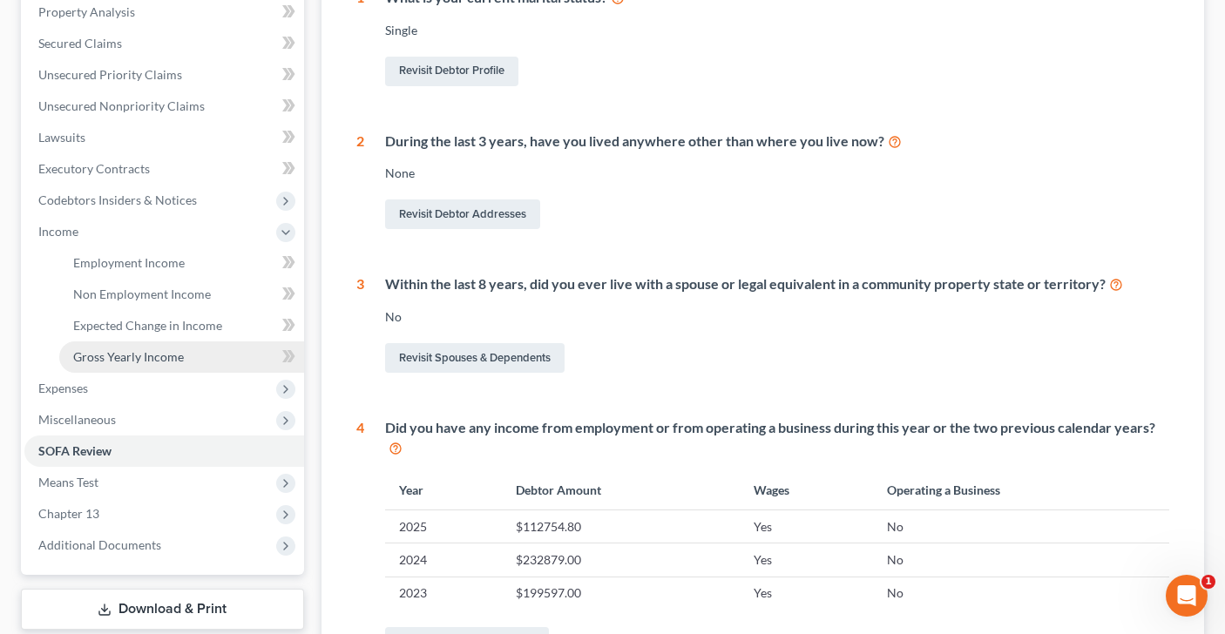
click at [163, 361] on span "Gross Yearly Income" at bounding box center [128, 356] width 111 height 15
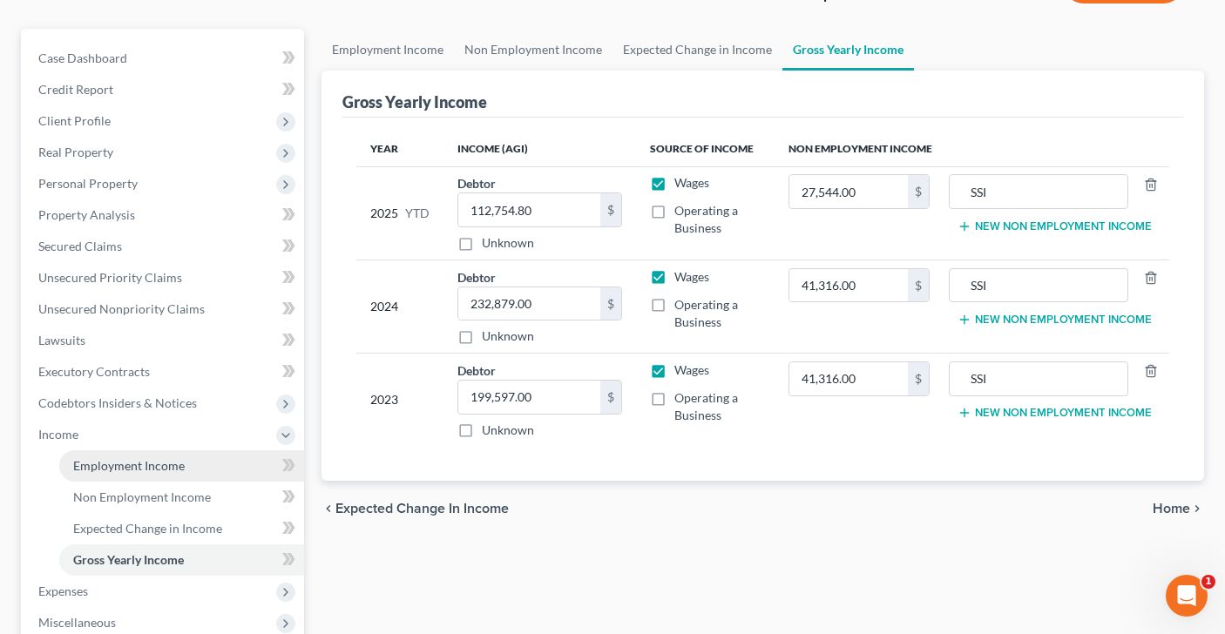
scroll to position [146, 0]
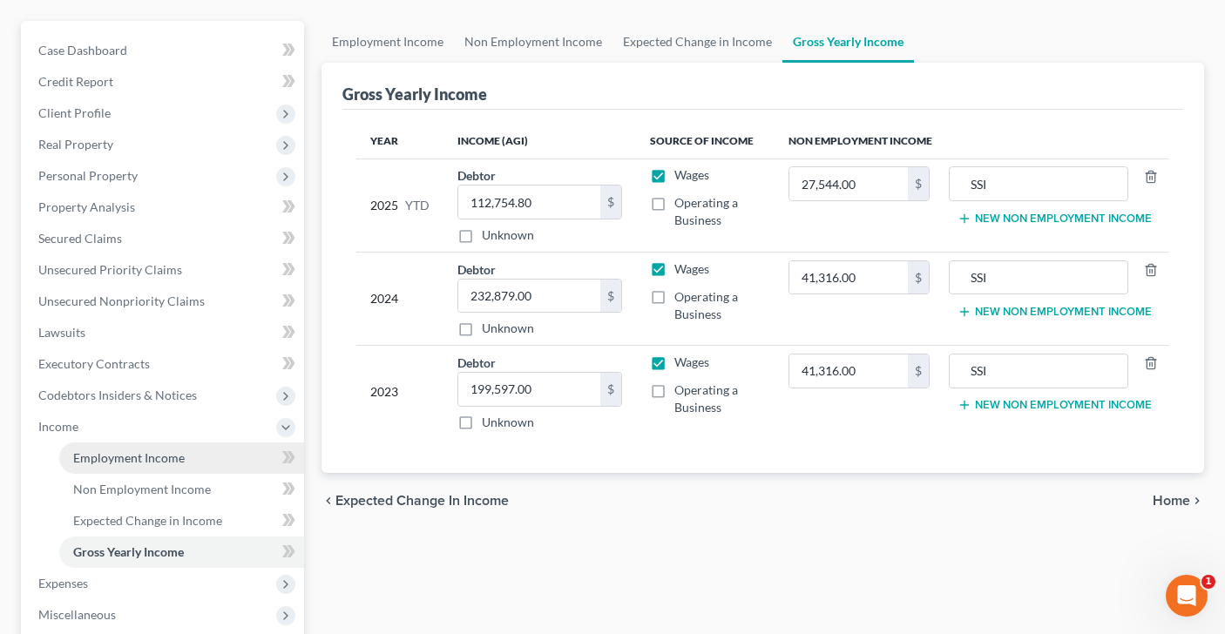
click at [154, 446] on link "Employment Income" at bounding box center [181, 457] width 245 height 31
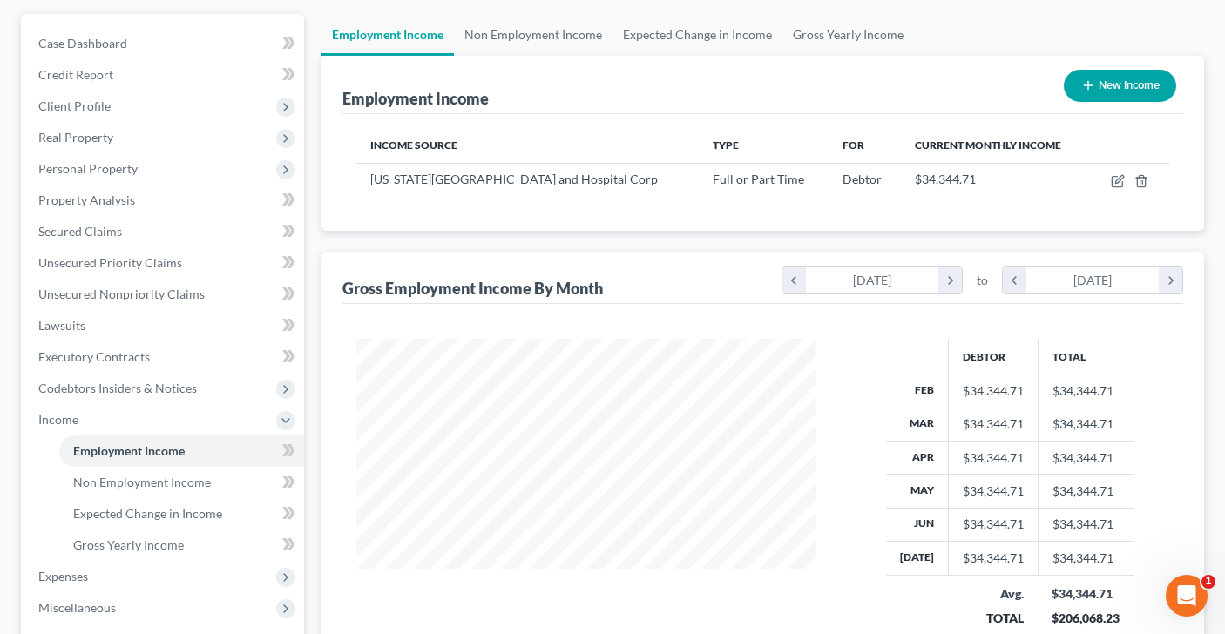
scroll to position [137, 0]
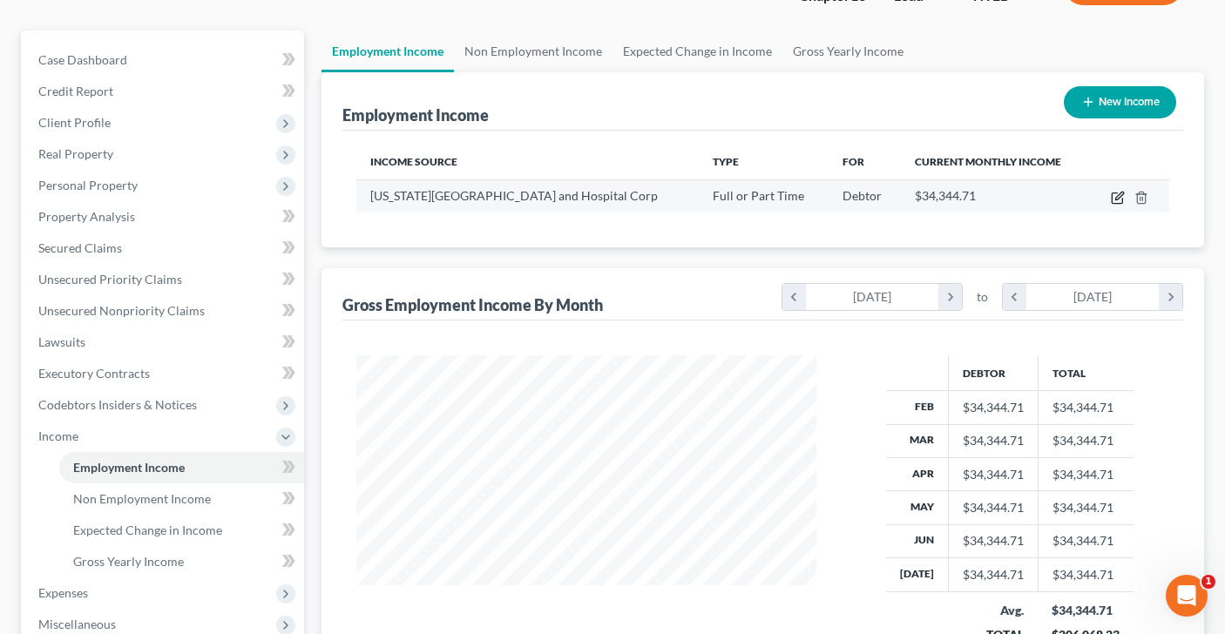
click at [1114, 193] on icon "button" at bounding box center [1118, 198] width 14 height 14
select select "0"
select select "35"
select select "2"
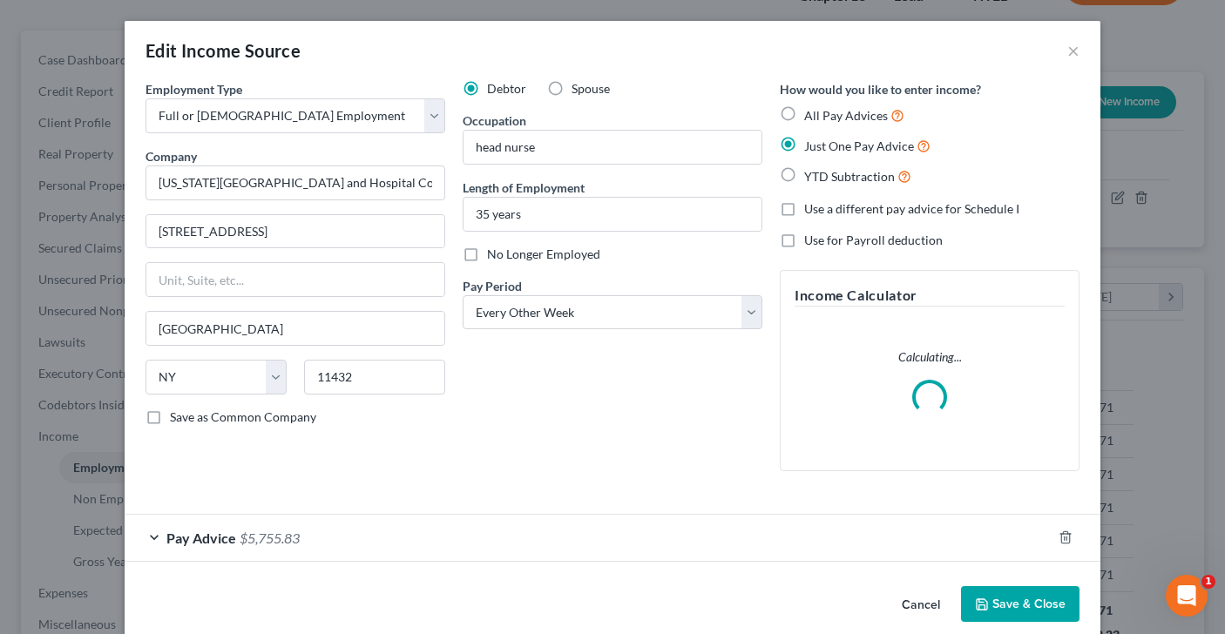
scroll to position [23, 0]
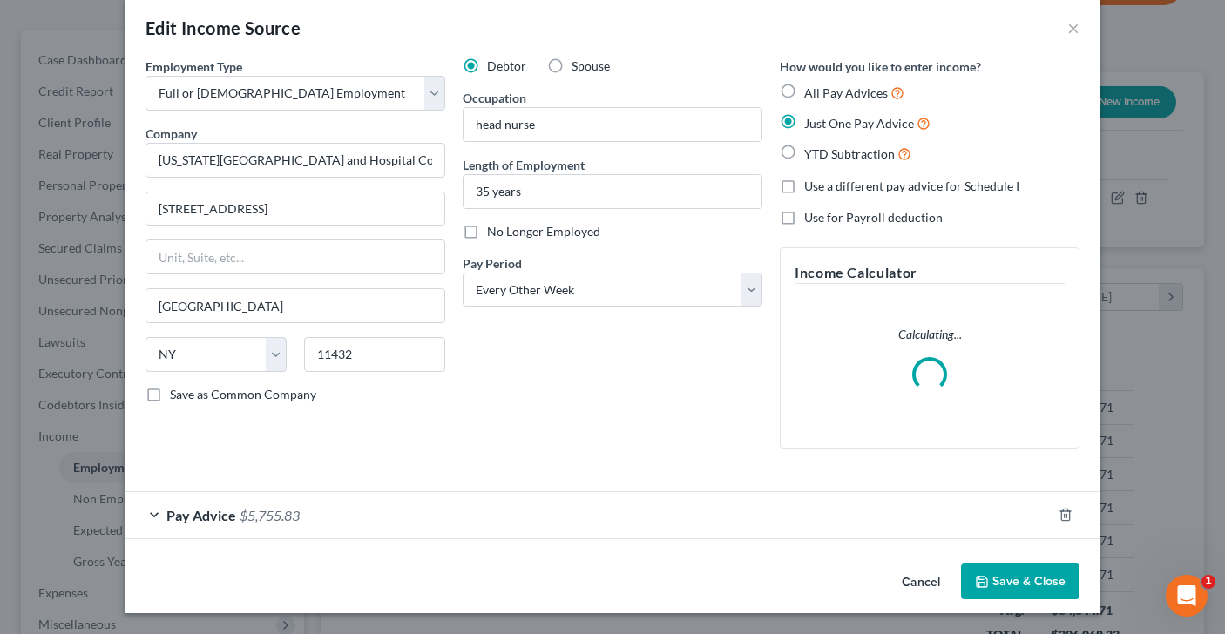
click at [152, 510] on div "Pay Advice $5,755.83" at bounding box center [588, 515] width 927 height 46
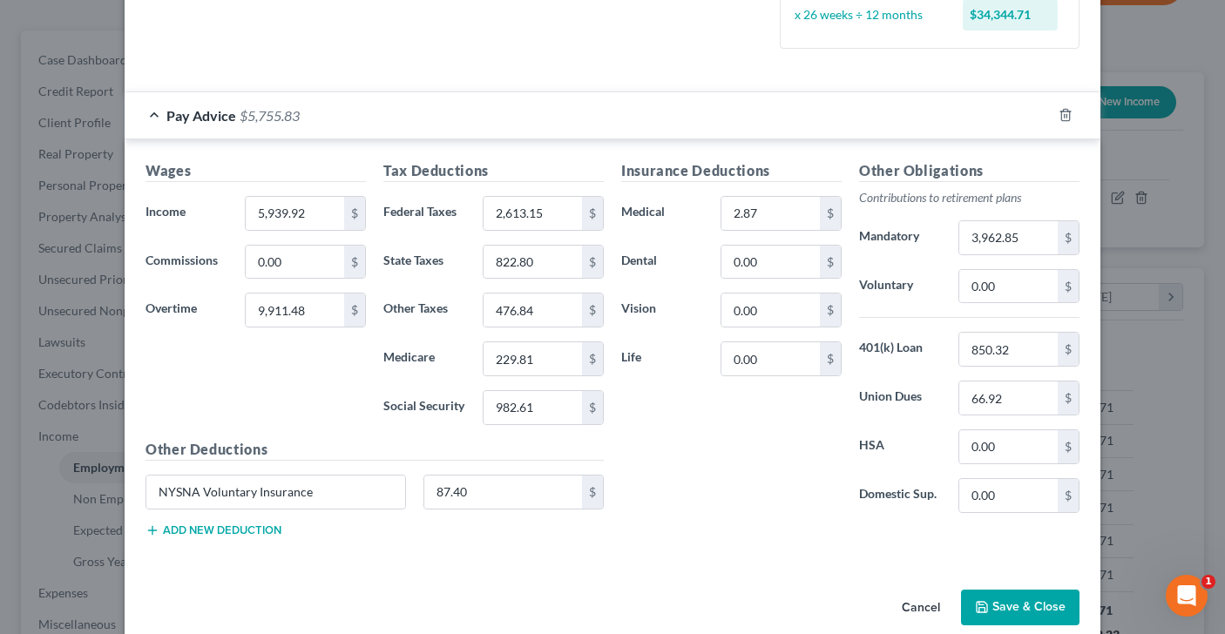
scroll to position [508, 0]
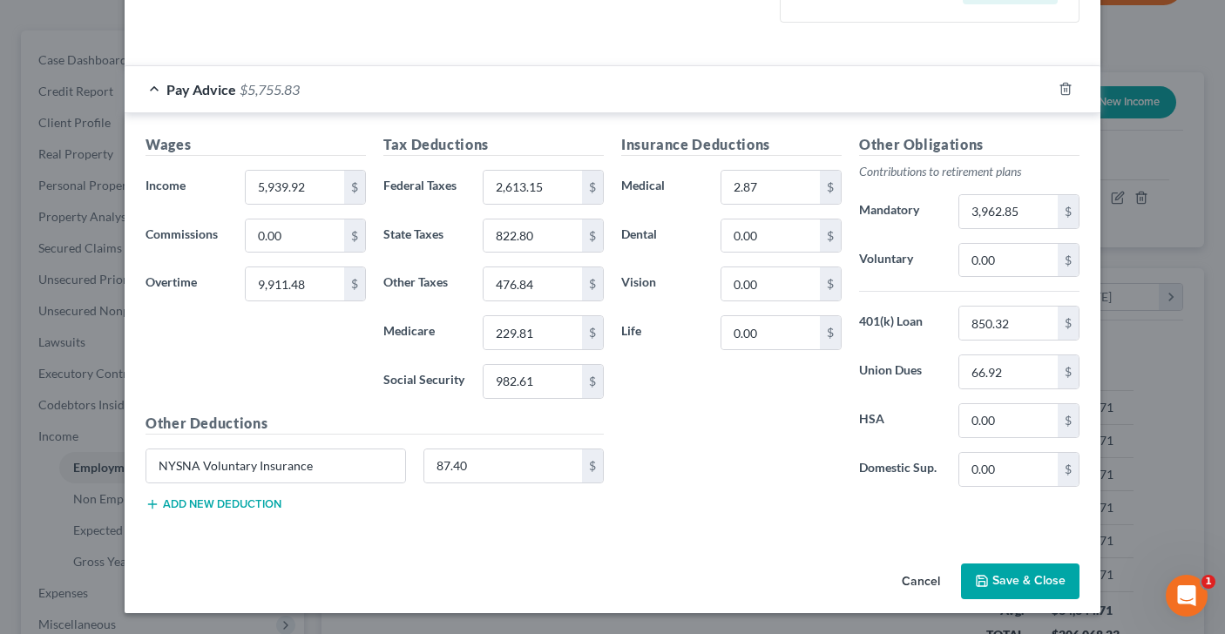
click at [1017, 584] on button "Save & Close" at bounding box center [1020, 582] width 118 height 37
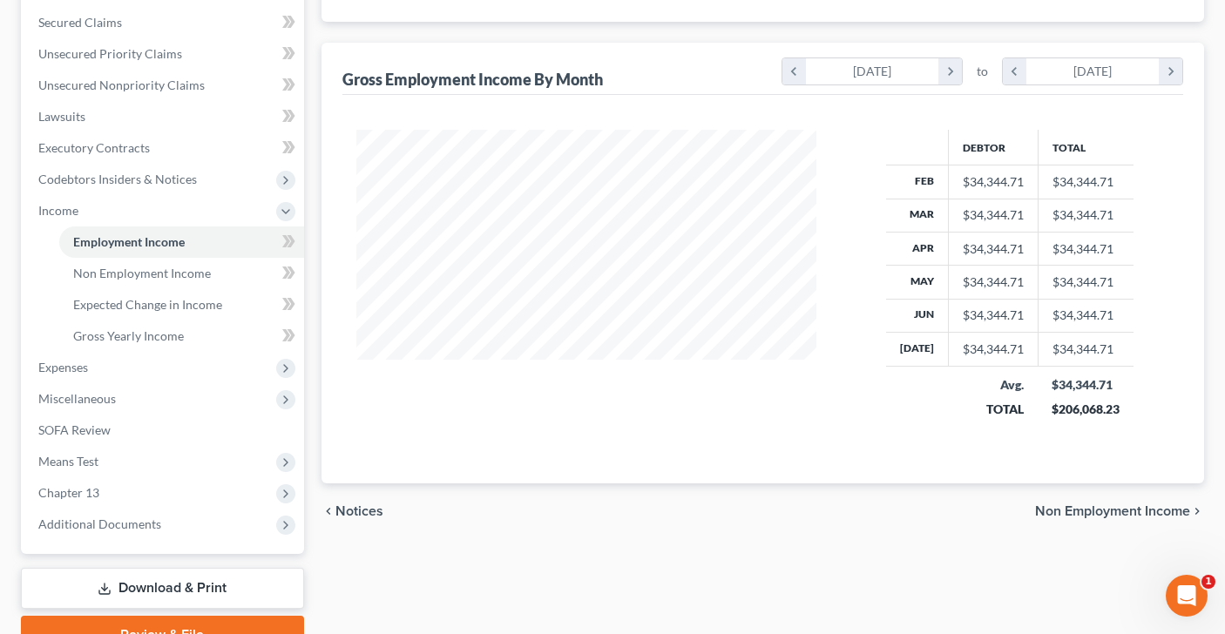
scroll to position [447, 0]
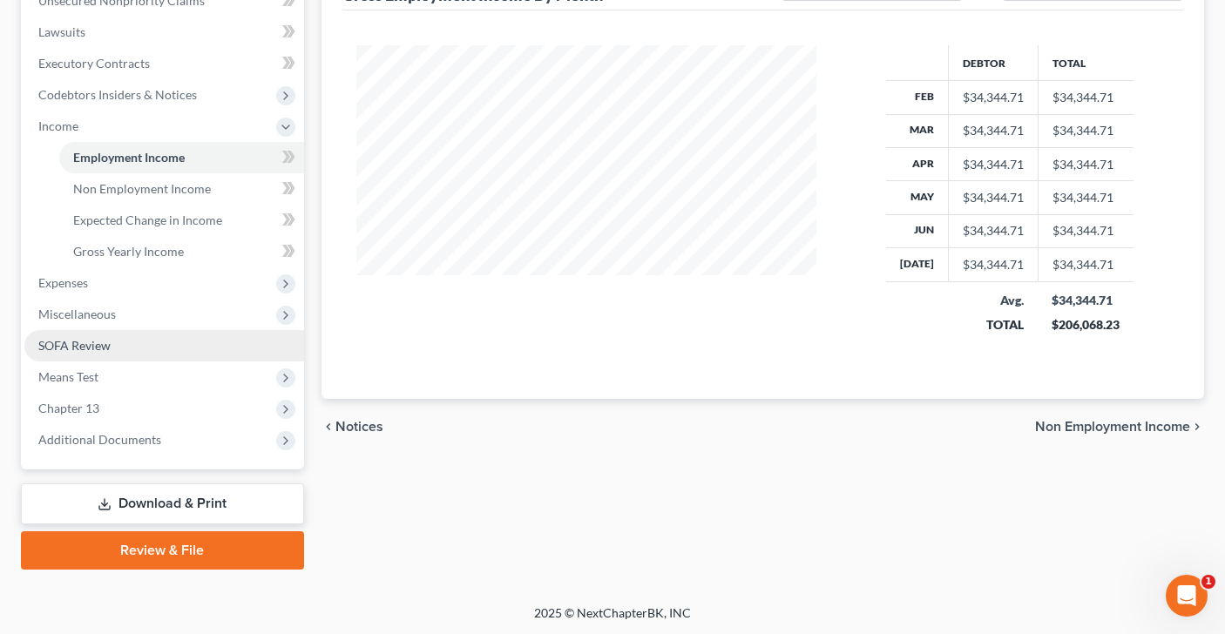
click at [145, 337] on link "SOFA Review" at bounding box center [164, 345] width 280 height 31
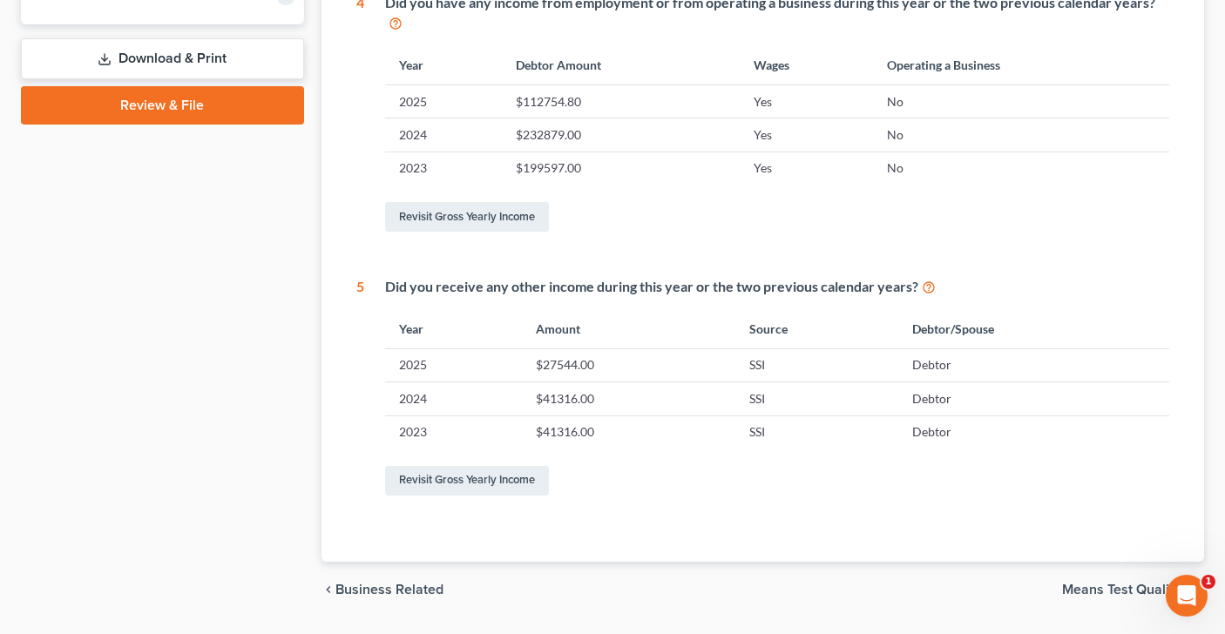
scroll to position [815, 0]
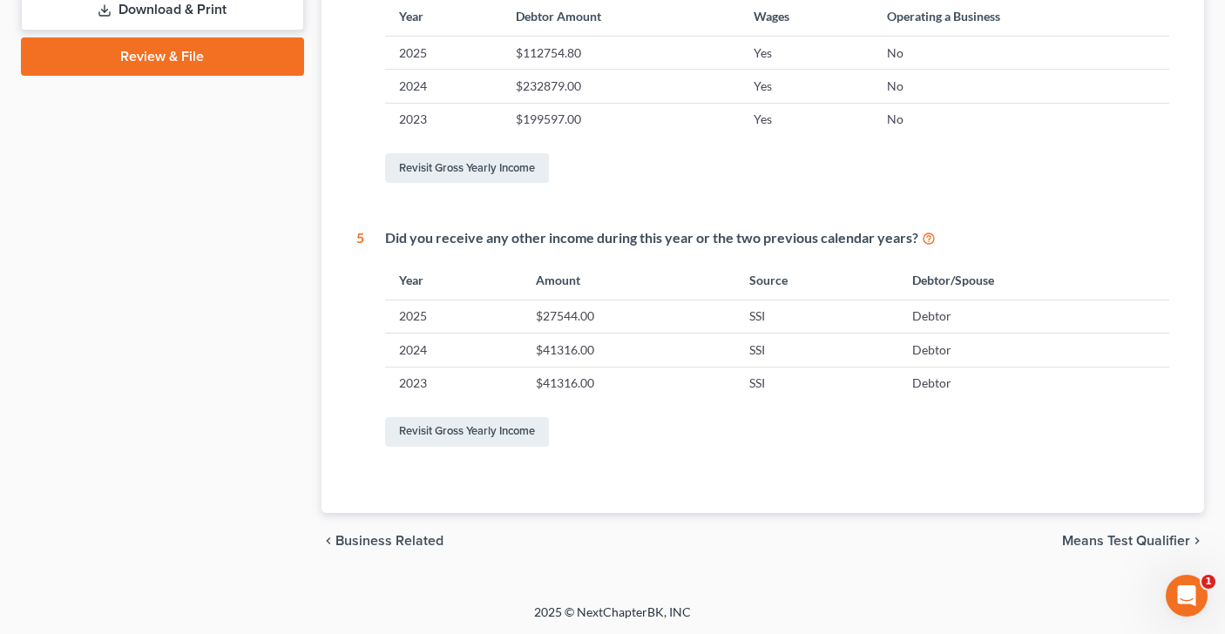
click at [1090, 543] on span "Means Test Qualifier" at bounding box center [1126, 541] width 128 height 14
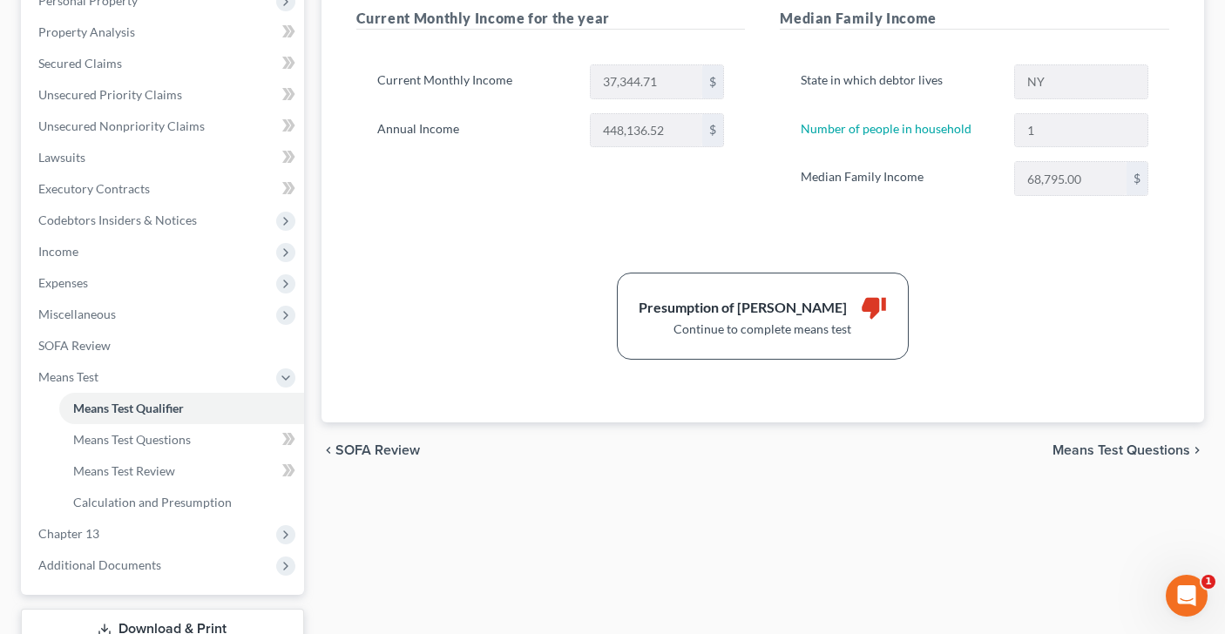
scroll to position [334, 0]
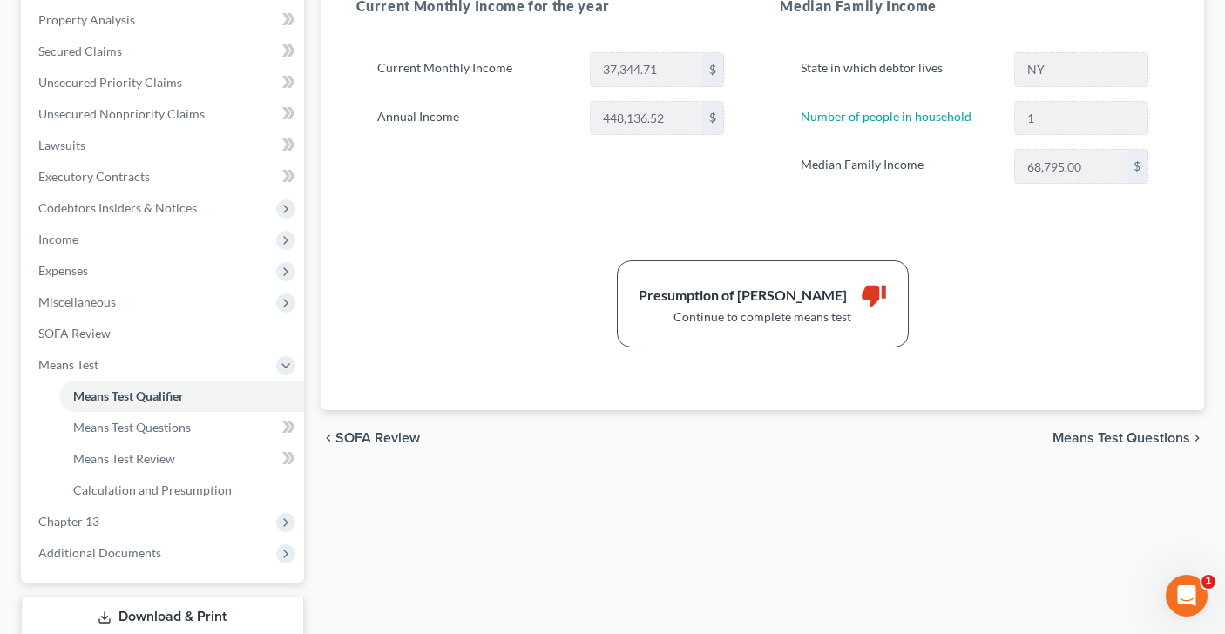
click at [1107, 438] on span "Means Test Questions" at bounding box center [1121, 438] width 138 height 14
select select "1"
select select "0"
select select "60"
select select "0"
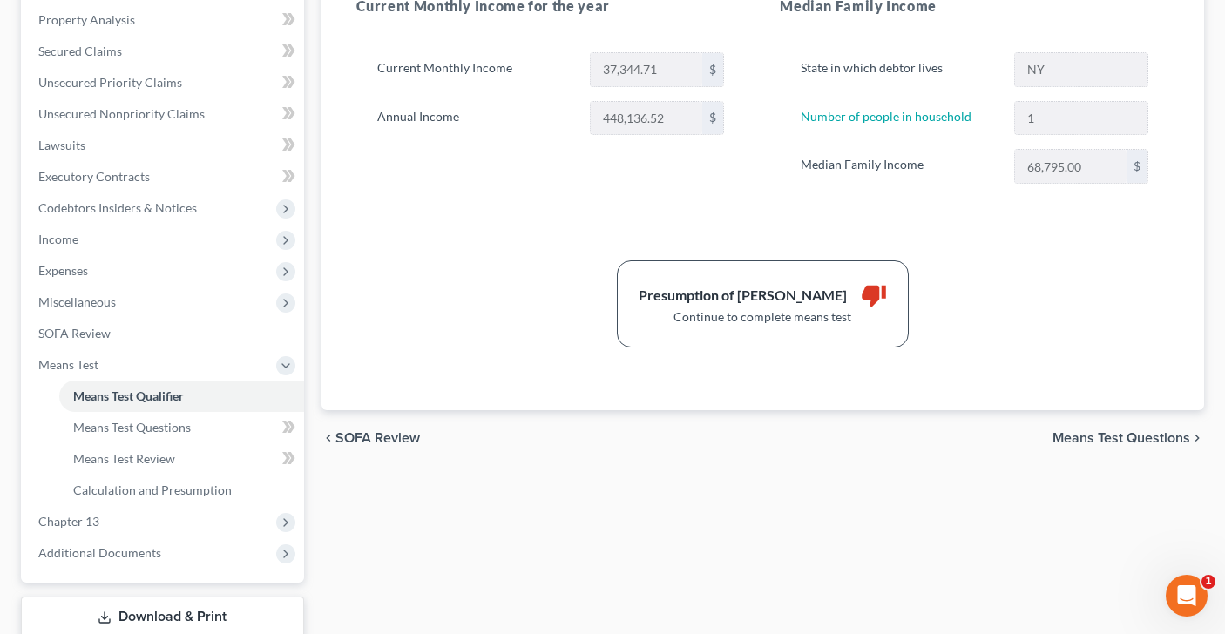
select select "60"
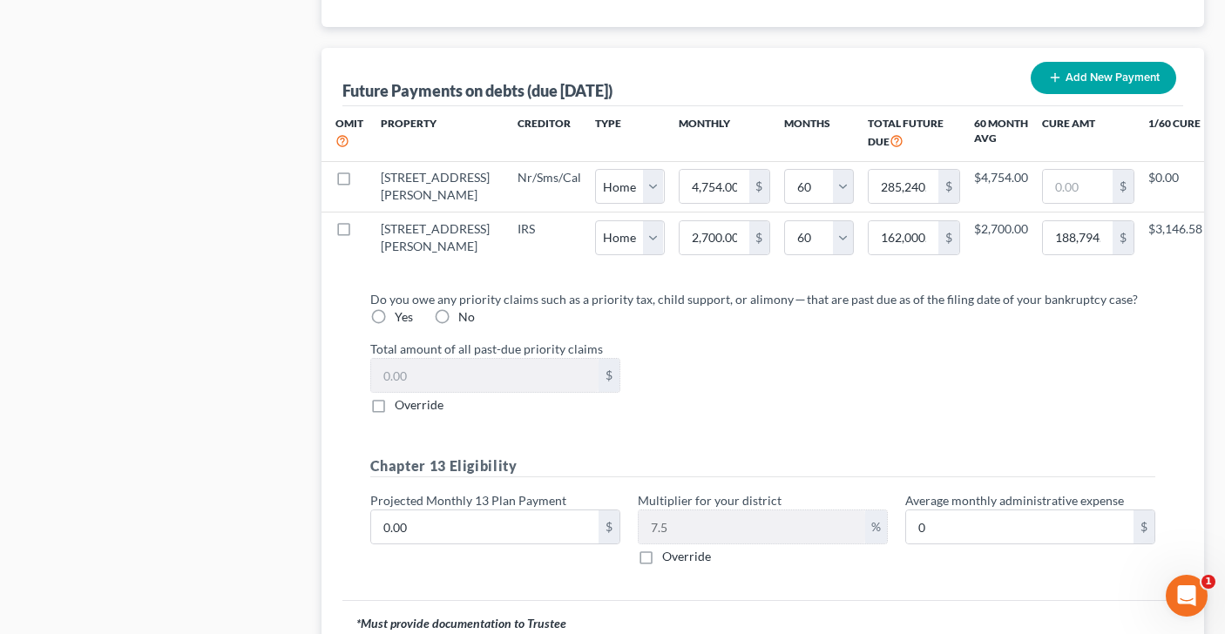
scroll to position [1724, 0]
click at [395, 324] on label "Yes" at bounding box center [404, 315] width 18 height 17
click at [402, 318] on input "Yes" at bounding box center [407, 312] width 11 height 11
radio input "true"
click at [395, 412] on label "Override" at bounding box center [419, 403] width 49 height 17
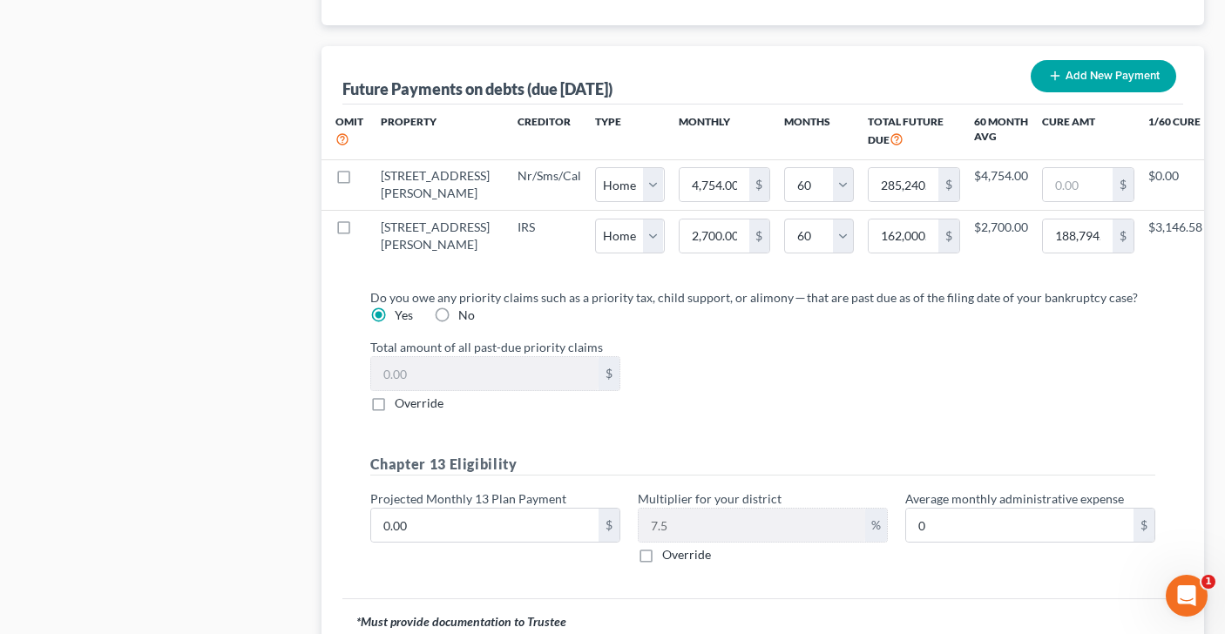
click at [402, 406] on input "Override" at bounding box center [407, 400] width 11 height 11
checkbox input "true"
click at [398, 390] on input "0.00" at bounding box center [484, 373] width 227 height 33
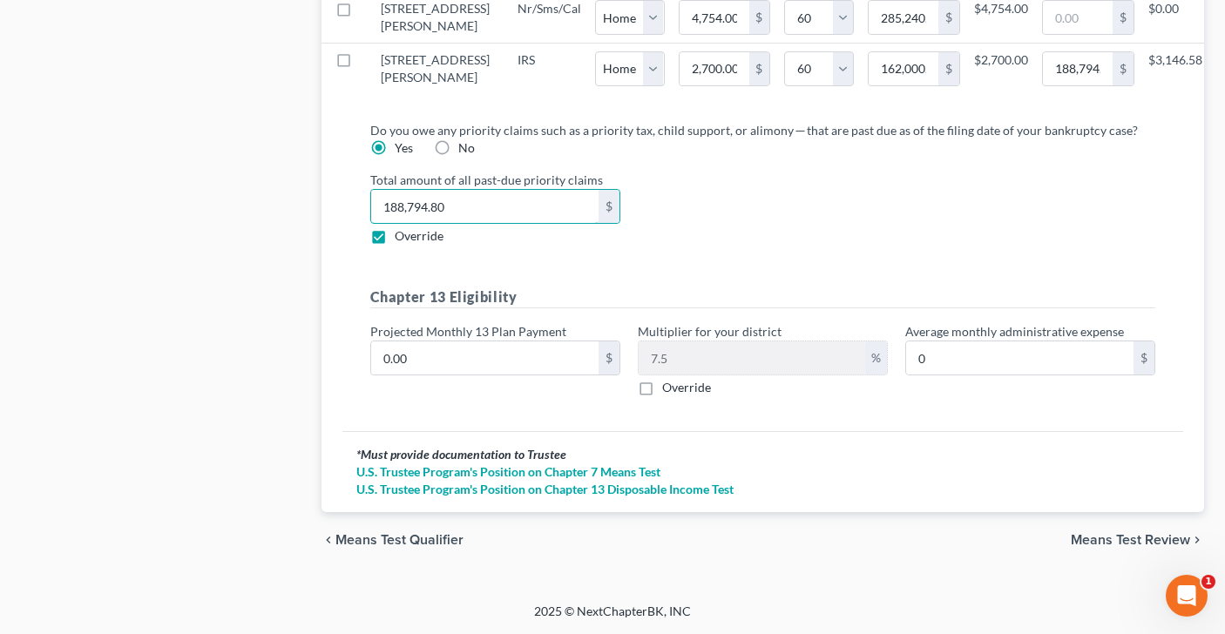
scroll to position [1925, 0]
type input "188,794.80"
click at [448, 353] on input "0.00" at bounding box center [484, 357] width 227 height 33
type input "2"
type input "0.15"
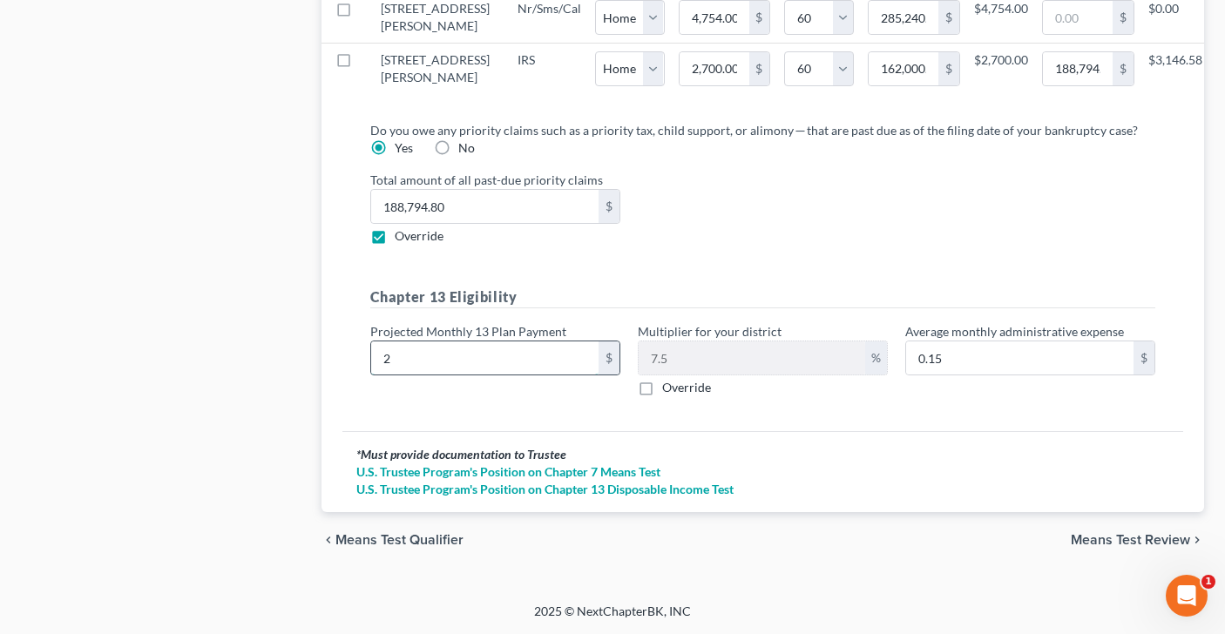
type input "27"
type input "2.02"
type input "273"
type input "20.47"
type input "27"
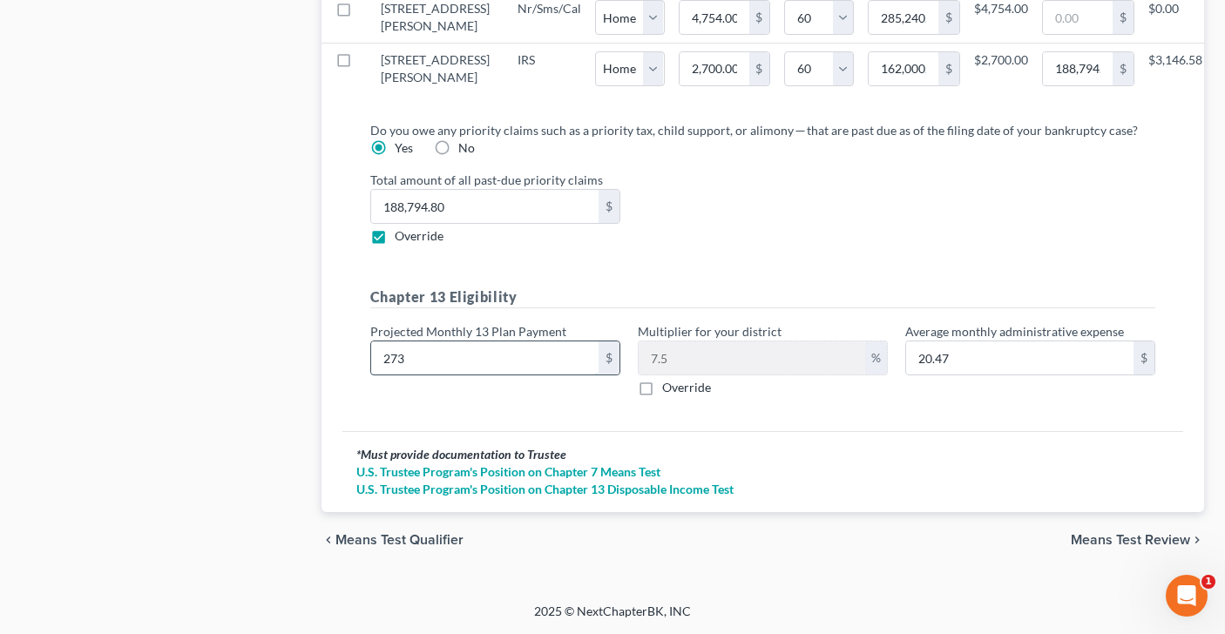
type input "2.02"
type input "276"
type input "20.70"
type input "2768"
type input "207.60"
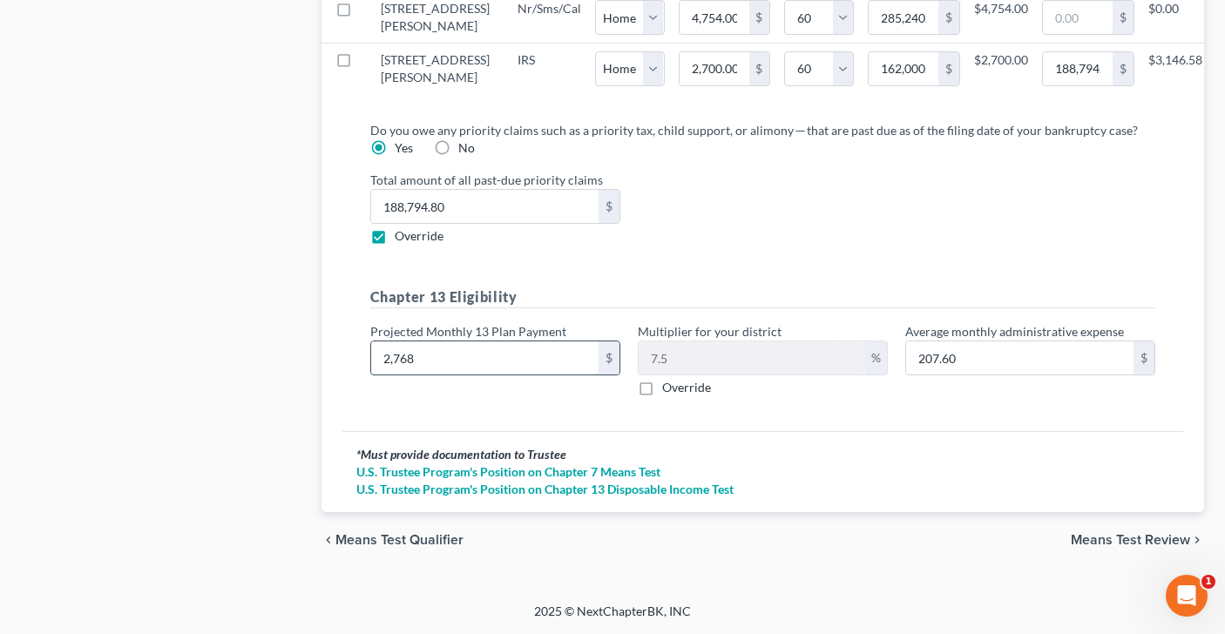
type input "2,76"
type input "20.70"
type input "2769"
type input "207.67"
type input "2,769"
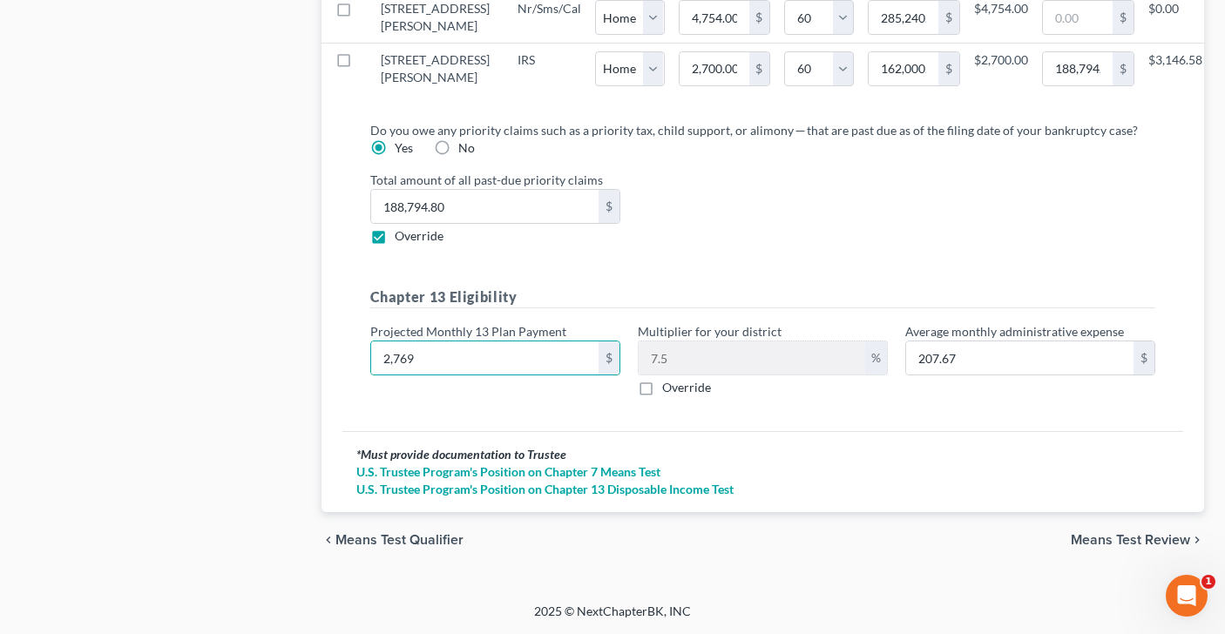
click at [662, 391] on label "Override" at bounding box center [686, 387] width 49 height 17
click at [669, 390] on input "Override" at bounding box center [674, 384] width 11 height 11
checkbox input "true"
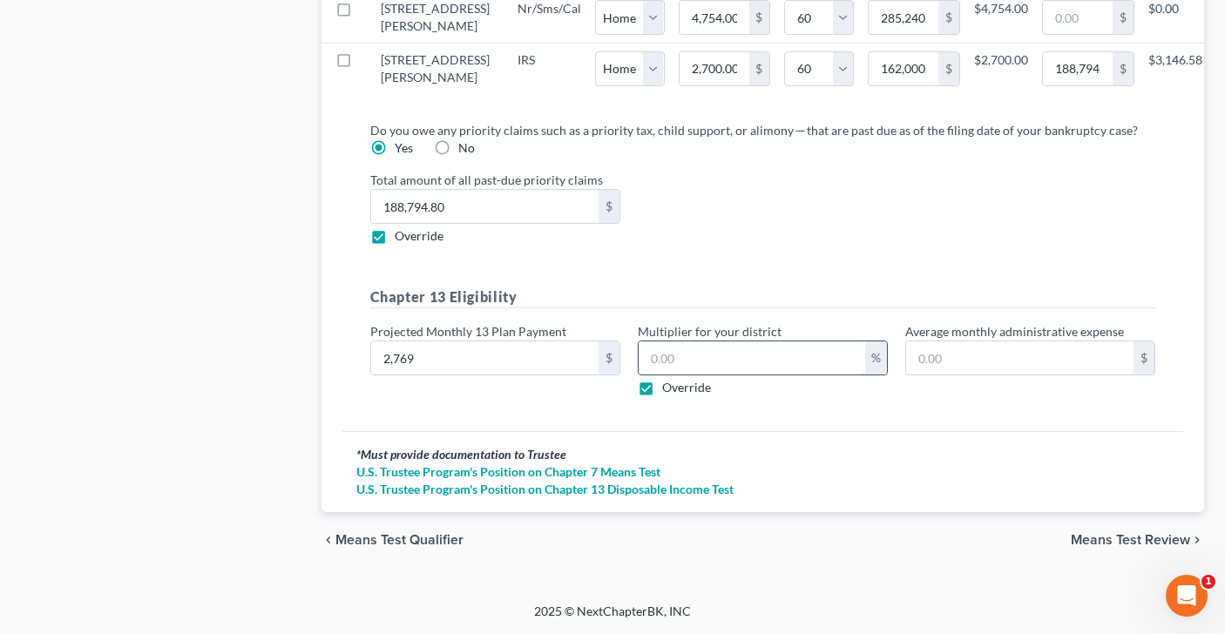
click at [686, 366] on input "text" at bounding box center [751, 357] width 226 height 33
type input "27.69"
type input "1"
type input "276.90"
type input "10"
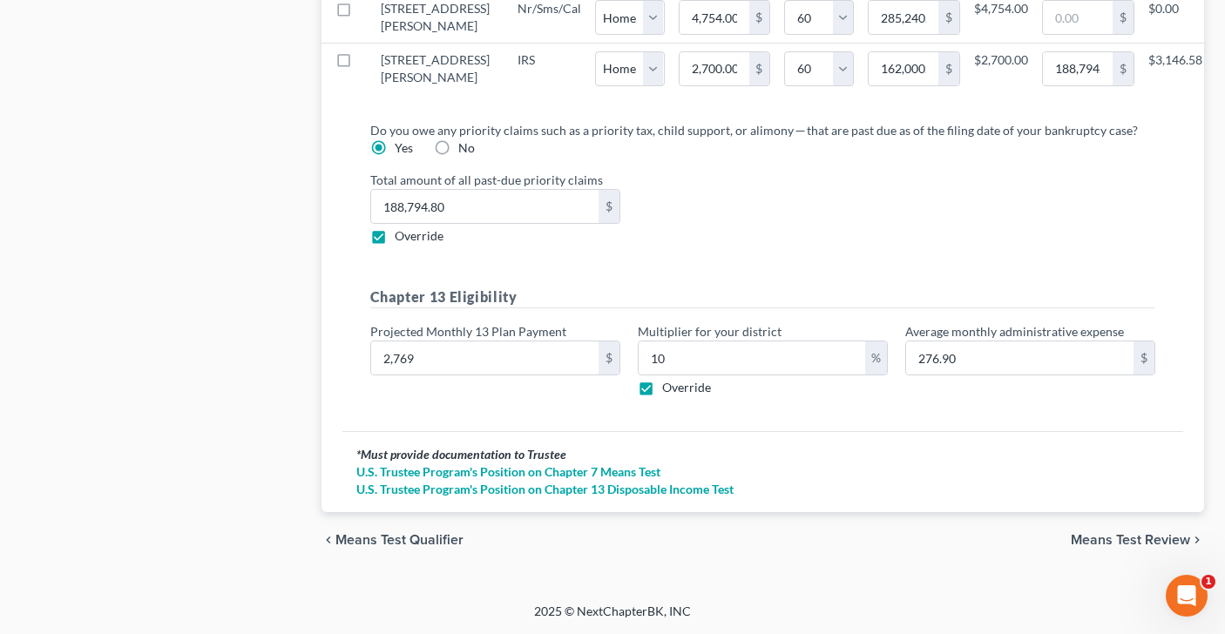
click at [822, 413] on div "Do you owe any priority claims such as a priority tax, child support, or alimon…" at bounding box center [762, 269] width 841 height 324
click at [1101, 543] on span "Means Test Review" at bounding box center [1129, 540] width 119 height 14
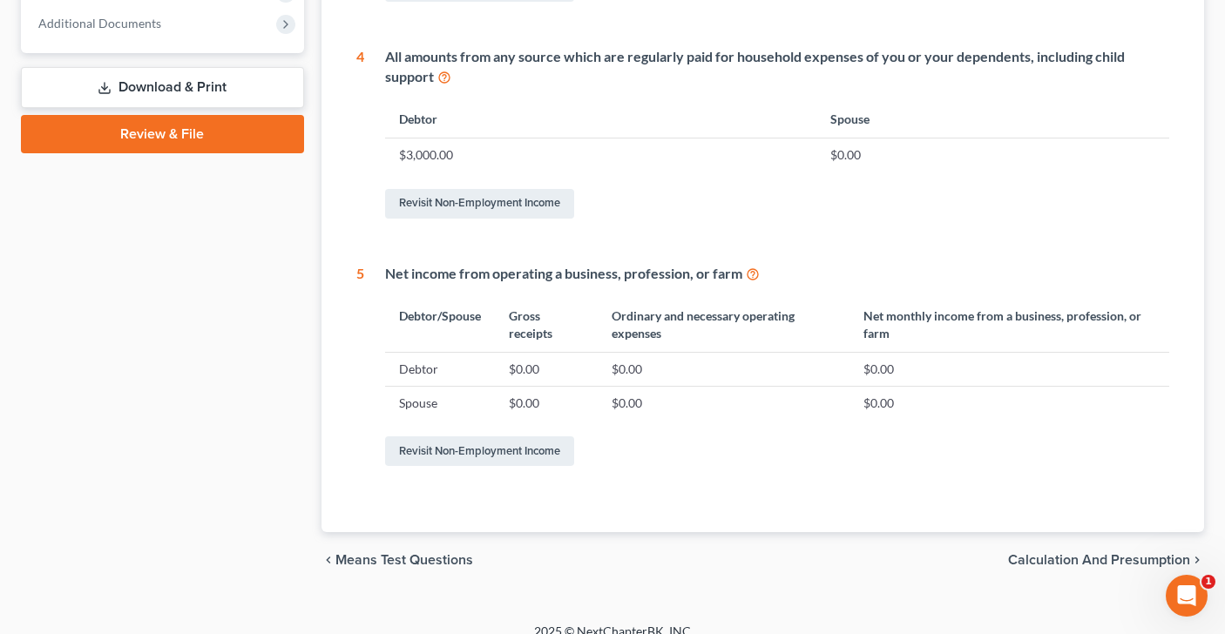
scroll to position [867, 0]
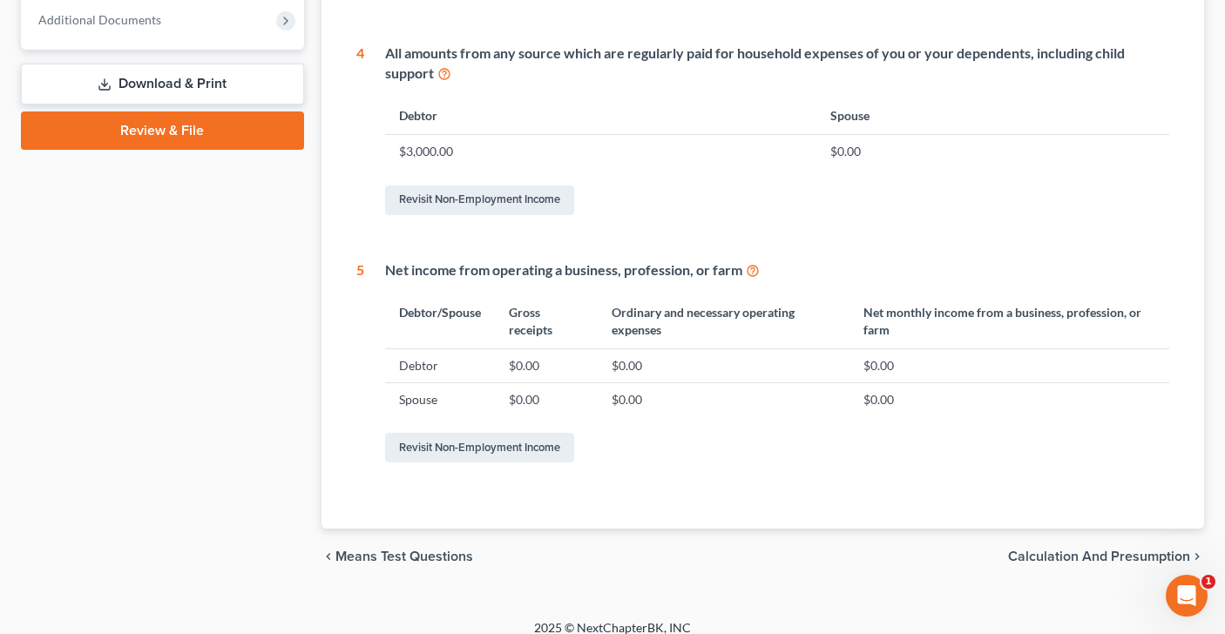
click at [1086, 562] on span "Calculation and Presumption" at bounding box center [1099, 557] width 182 height 14
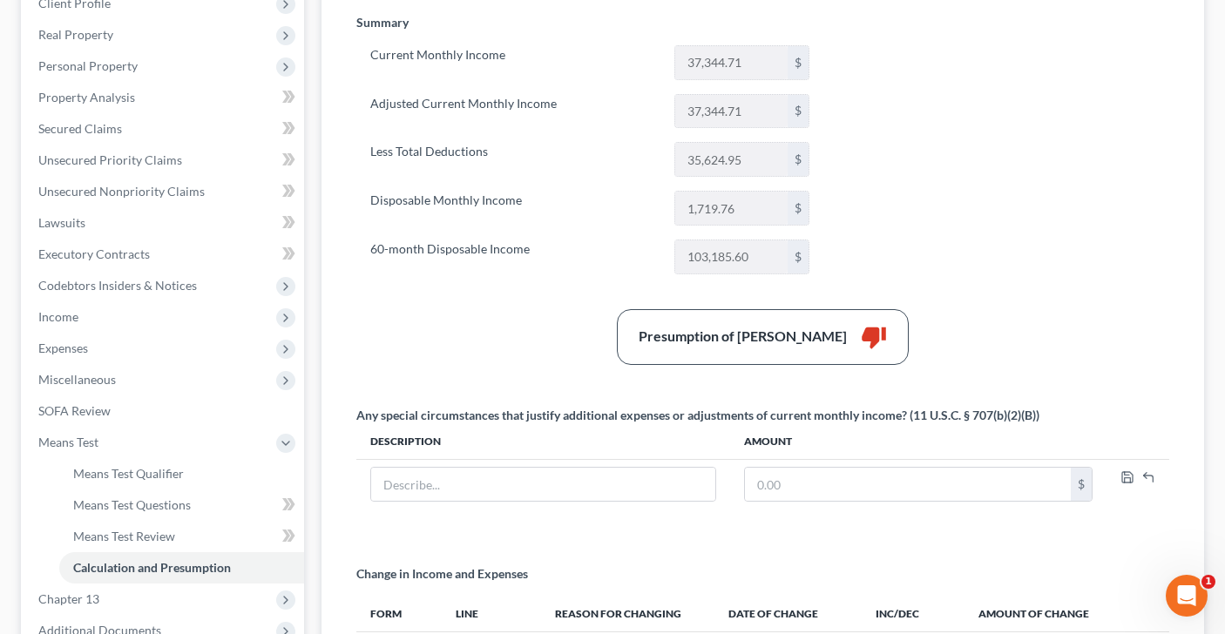
scroll to position [263, 0]
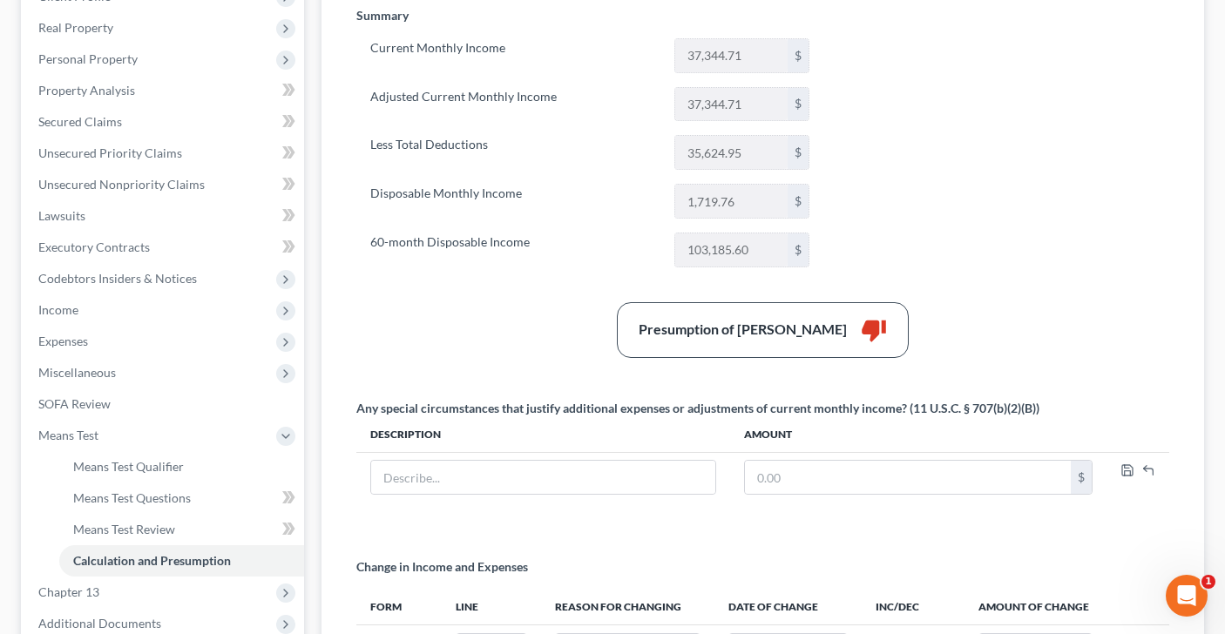
click at [1067, 267] on div "Summary Current Monthly Income 37,344.71 $ Adjusted Current Monthly Income 37,3…" at bounding box center [763, 363] width 831 height 713
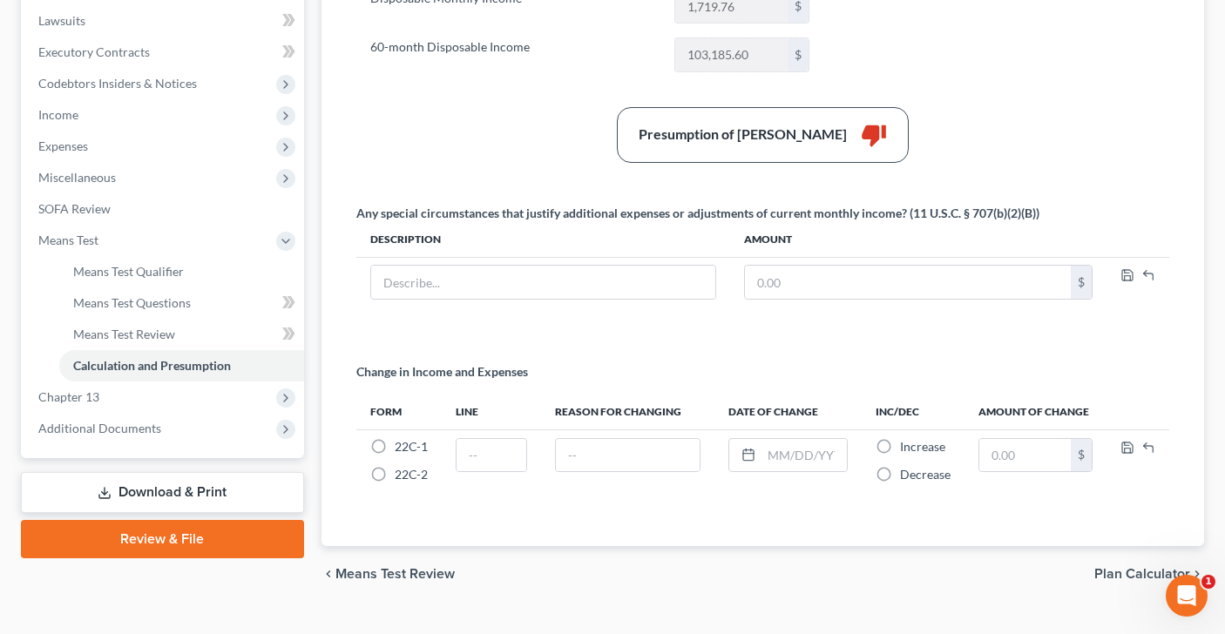
scroll to position [491, 0]
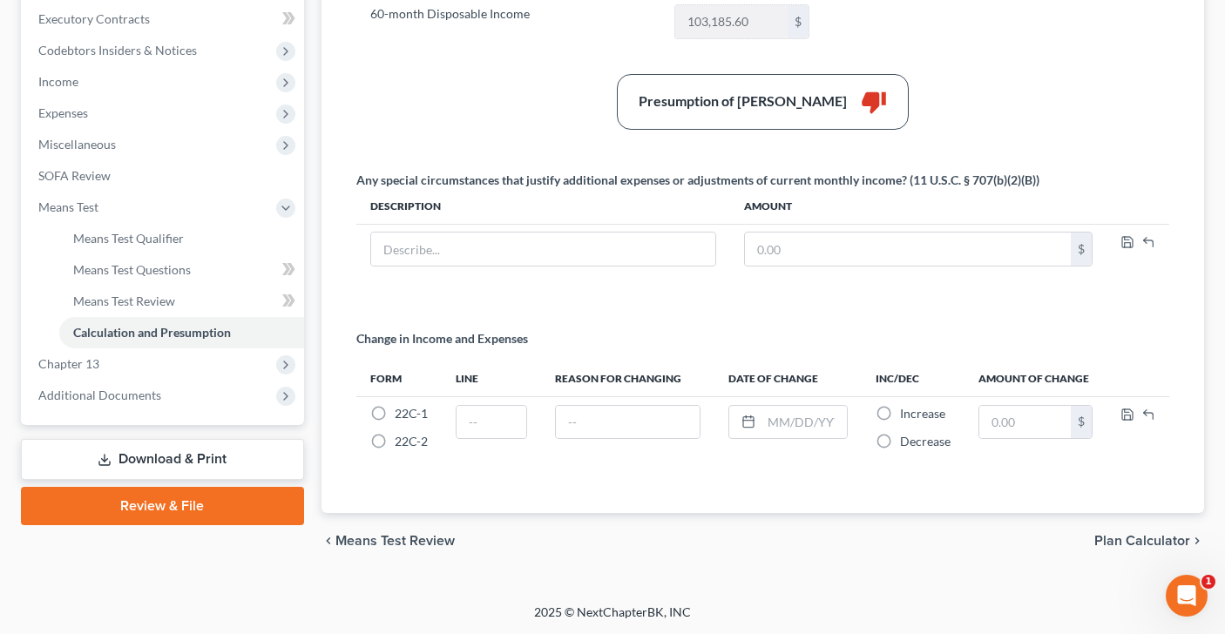
click at [1121, 537] on span "Plan Calculator" at bounding box center [1142, 541] width 96 height 14
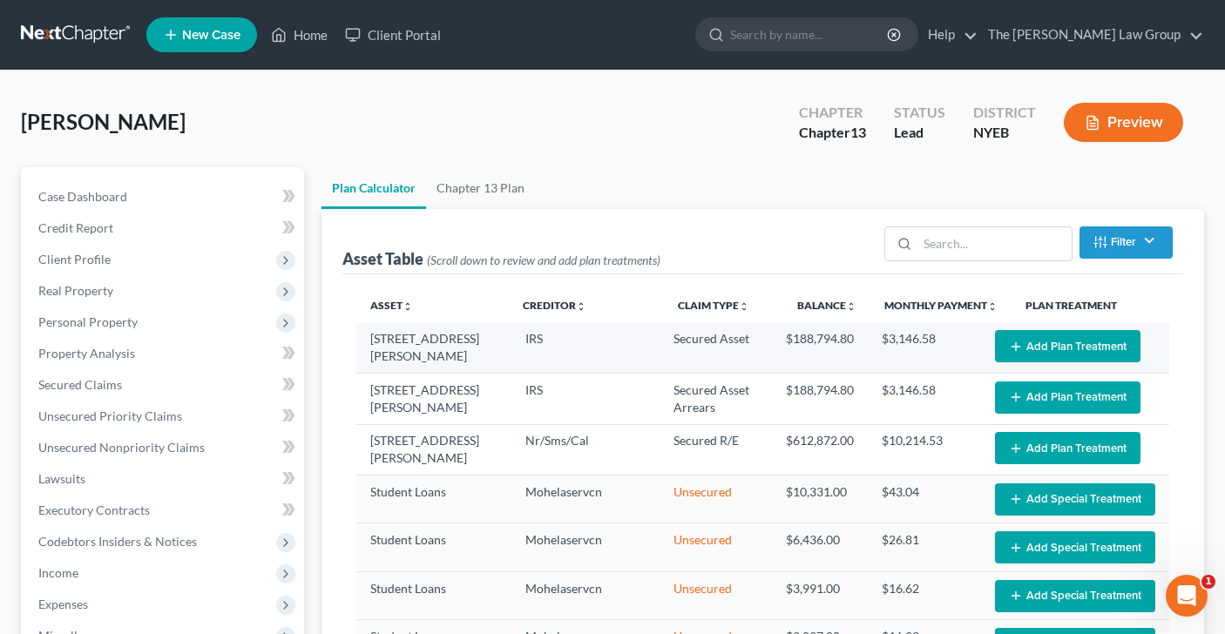
select select "59"
click at [1065, 341] on button "Add Plan Treatment" at bounding box center [1067, 346] width 145 height 32
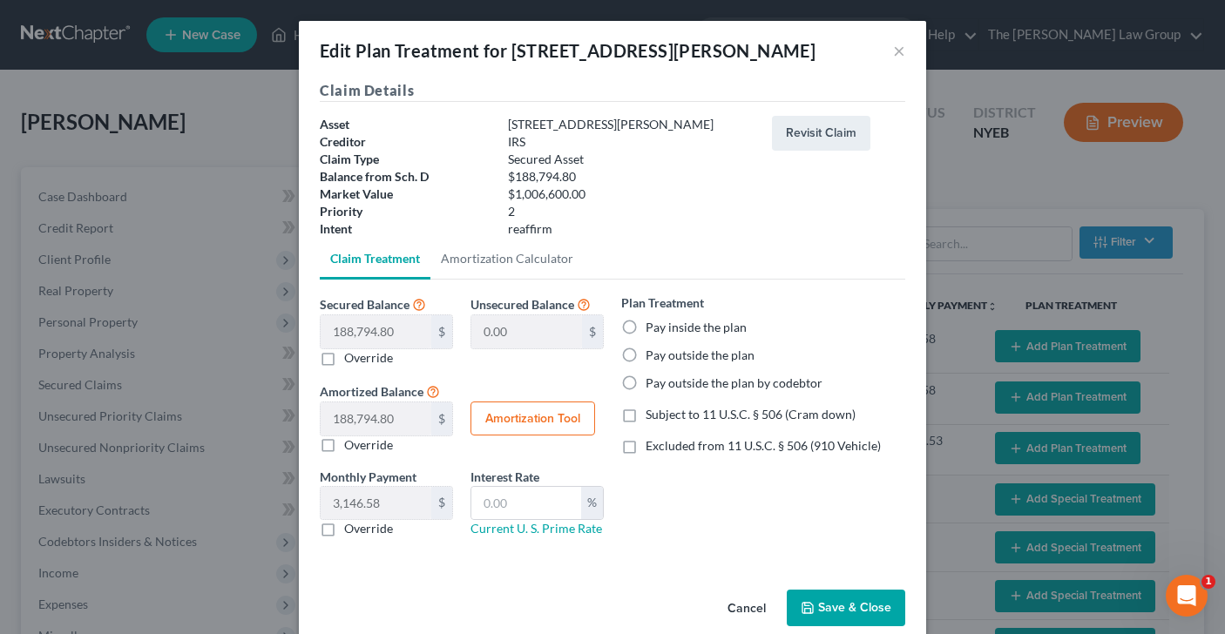
click at [645, 356] on label "Pay outside the plan" at bounding box center [699, 355] width 109 height 17
click at [652, 356] on input "Pay outside the plan" at bounding box center [657, 352] width 11 height 11
radio input "true"
click at [344, 530] on label "Override" at bounding box center [368, 528] width 49 height 17
click at [351, 530] on input "Override" at bounding box center [356, 525] width 11 height 11
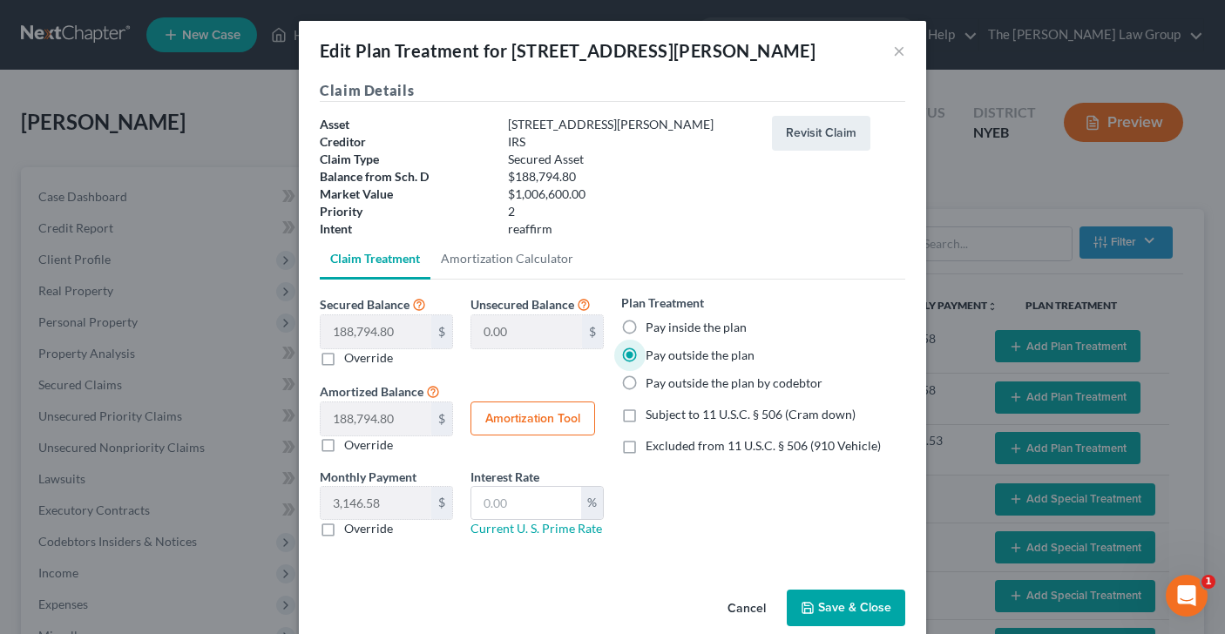
checkbox input "true"
click at [370, 506] on input "text" at bounding box center [376, 503] width 111 height 33
type input "2,700"
click at [866, 602] on button "Save & Close" at bounding box center [846, 608] width 118 height 37
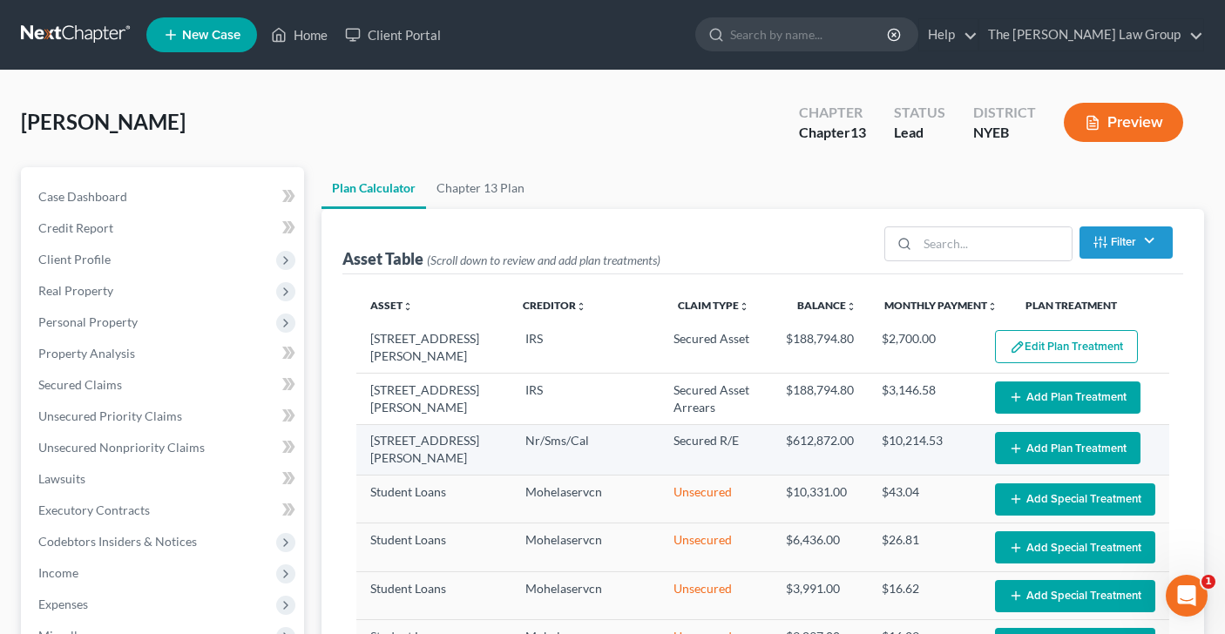
select select "59"
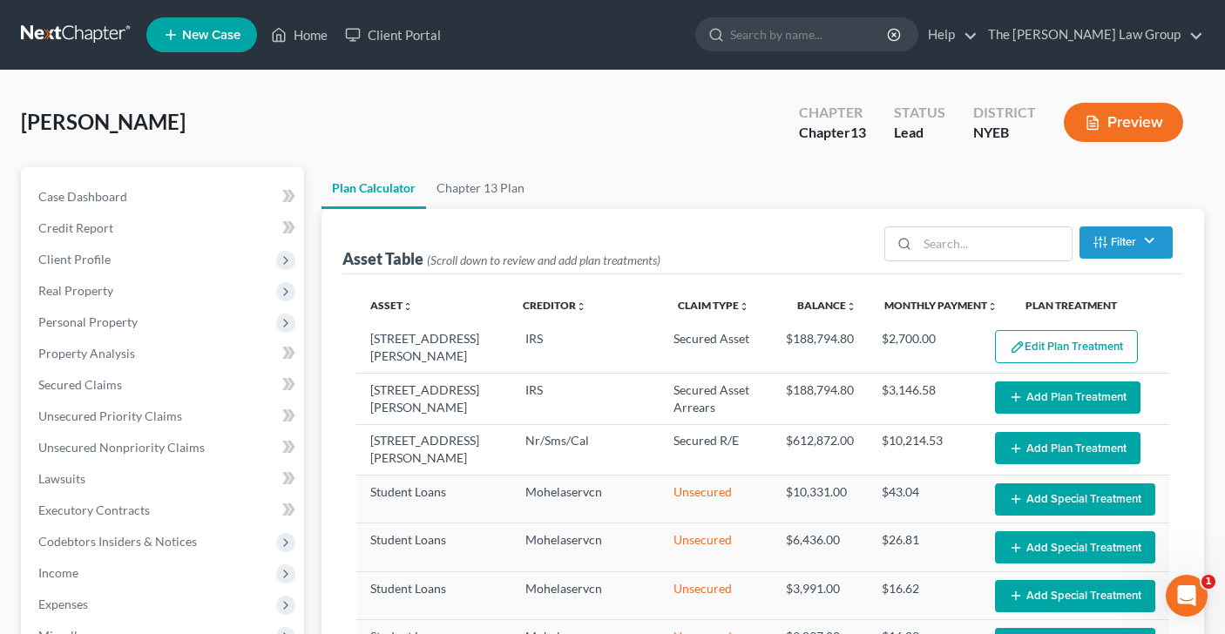
click at [1090, 398] on button "Add Plan Treatment" at bounding box center [1067, 397] width 145 height 32
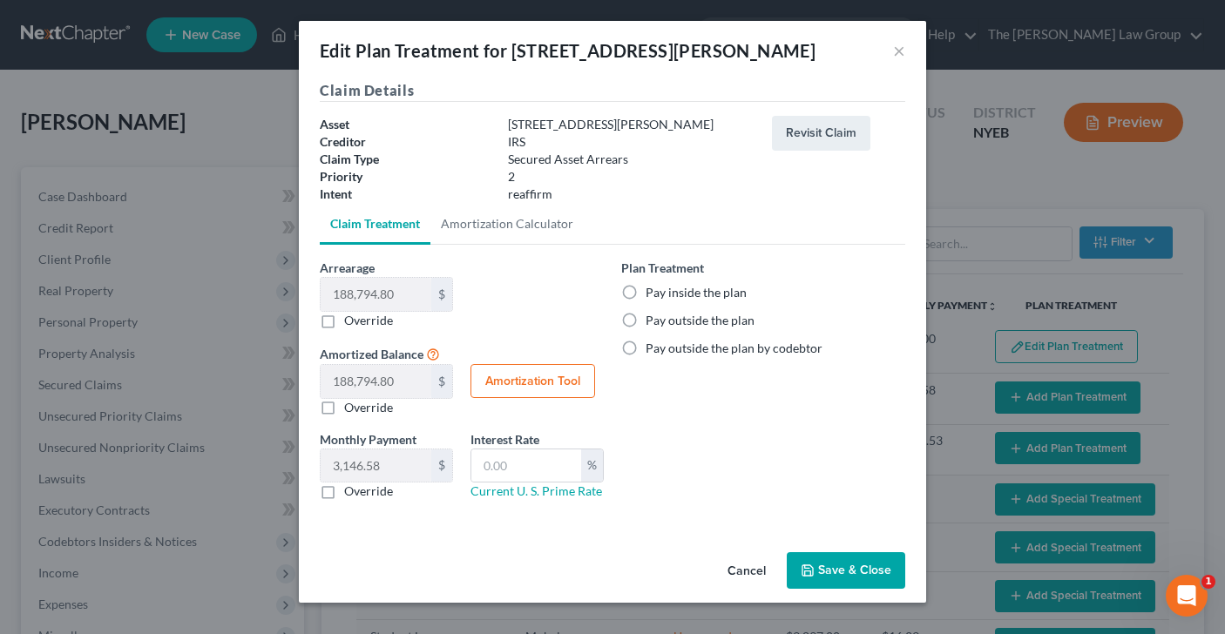
click at [645, 323] on label "Pay outside the plan" at bounding box center [699, 320] width 109 height 17
click at [652, 323] on input "Pay outside the plan" at bounding box center [657, 317] width 11 height 11
radio input "true"
click at [344, 496] on label "Override" at bounding box center [368, 491] width 49 height 17
click at [351, 494] on input "Override" at bounding box center [356, 488] width 11 height 11
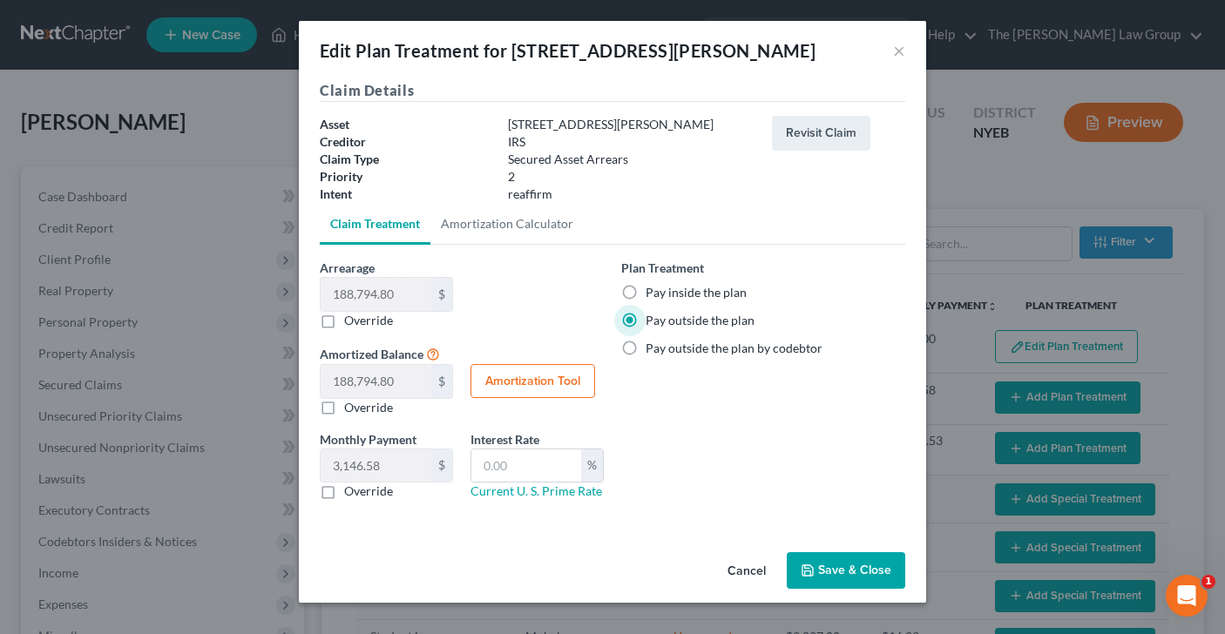
checkbox input "true"
click at [881, 573] on button "Save & Close" at bounding box center [846, 570] width 118 height 37
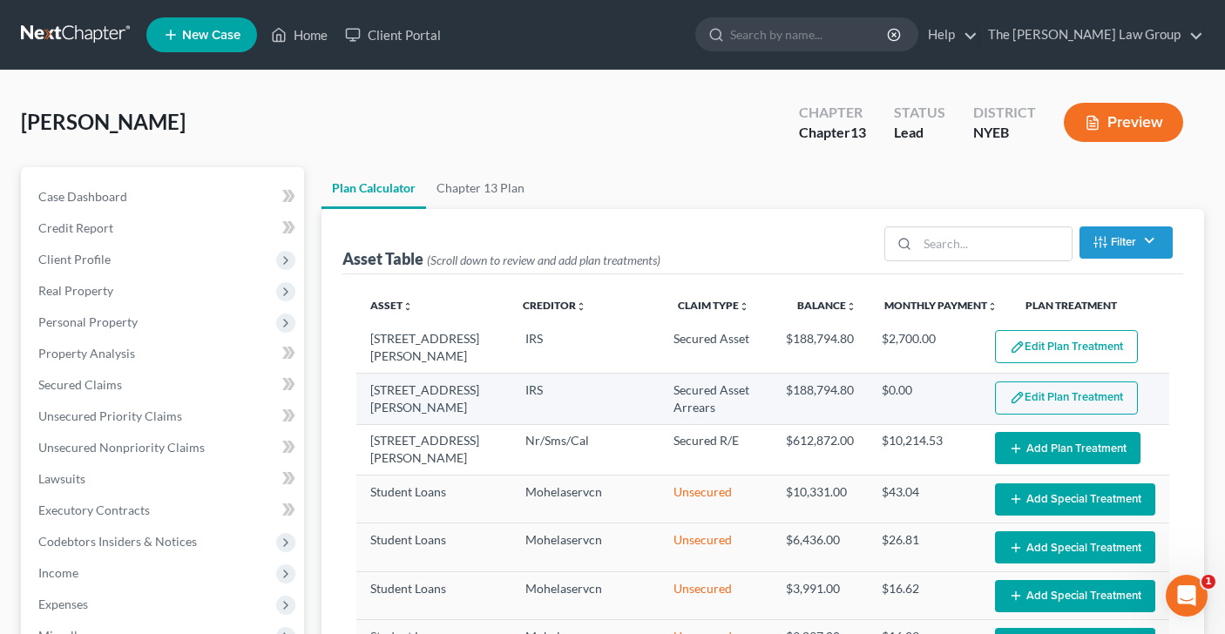
select select "59"
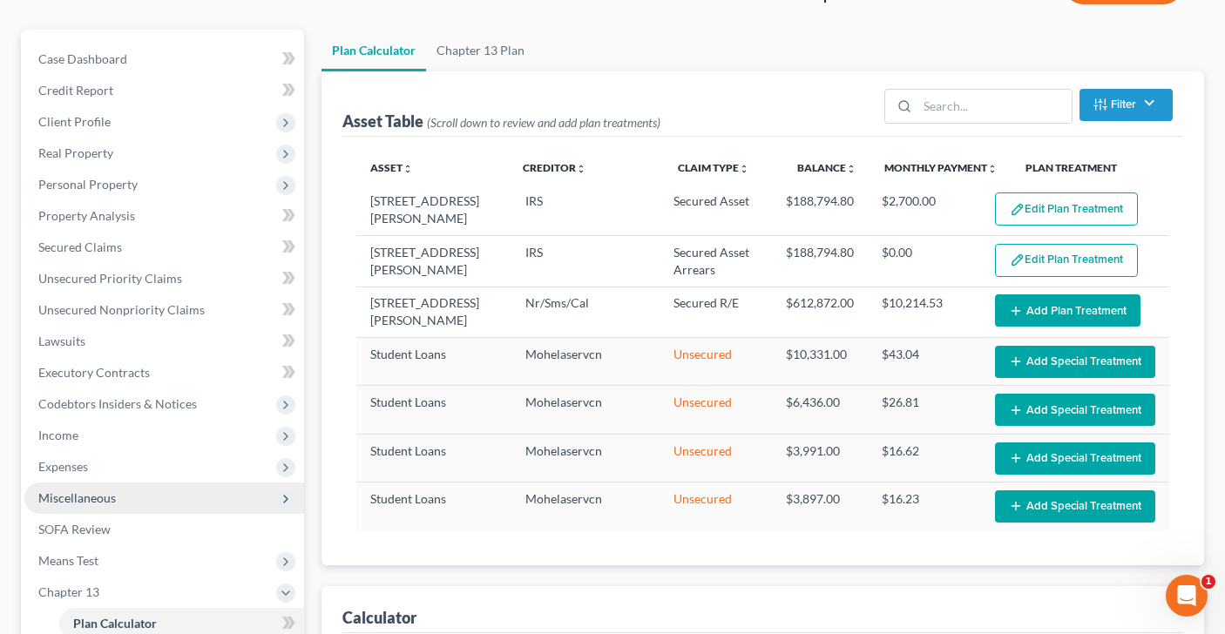
scroll to position [131, 0]
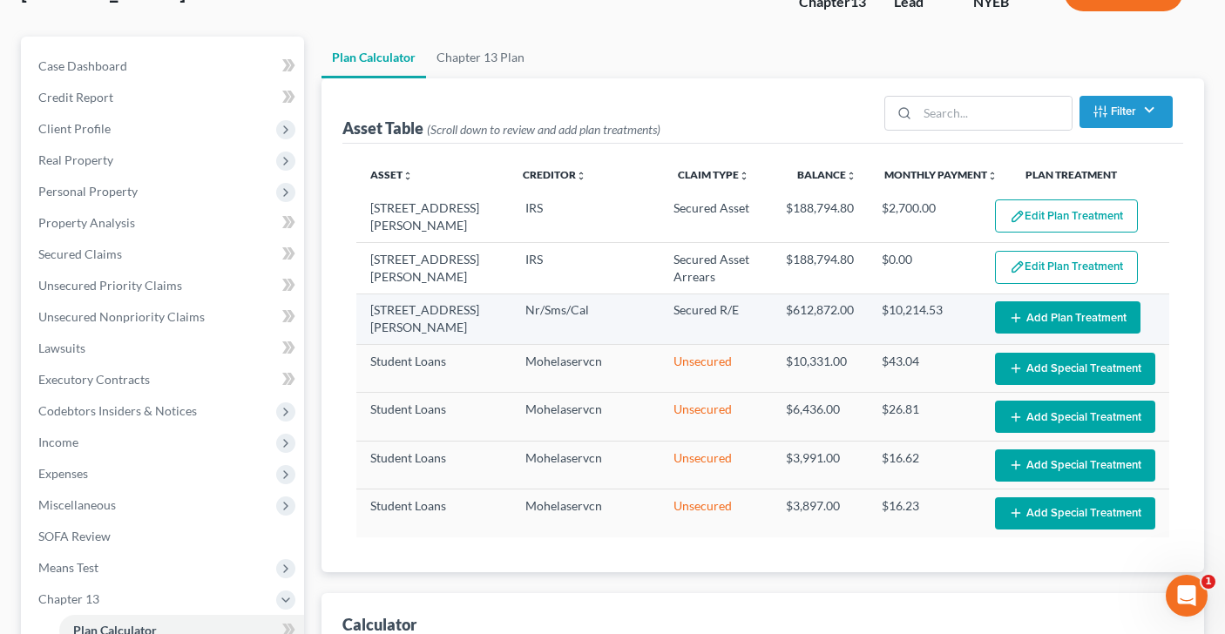
click at [1044, 314] on button "Add Plan Treatment" at bounding box center [1067, 317] width 145 height 32
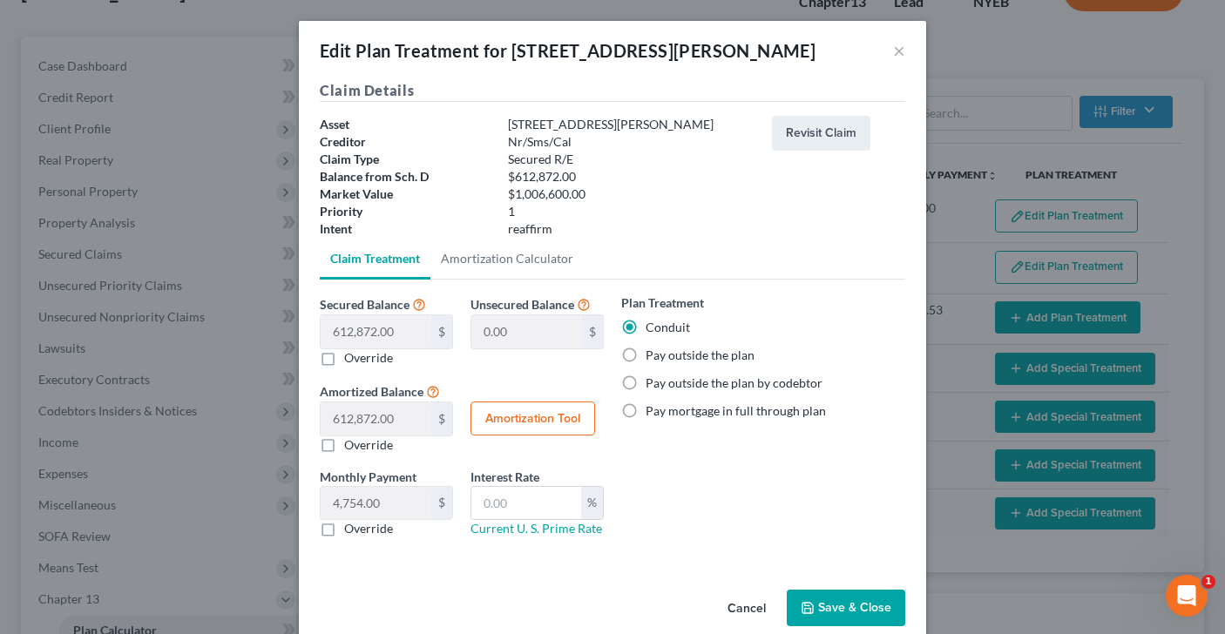
scroll to position [27, 0]
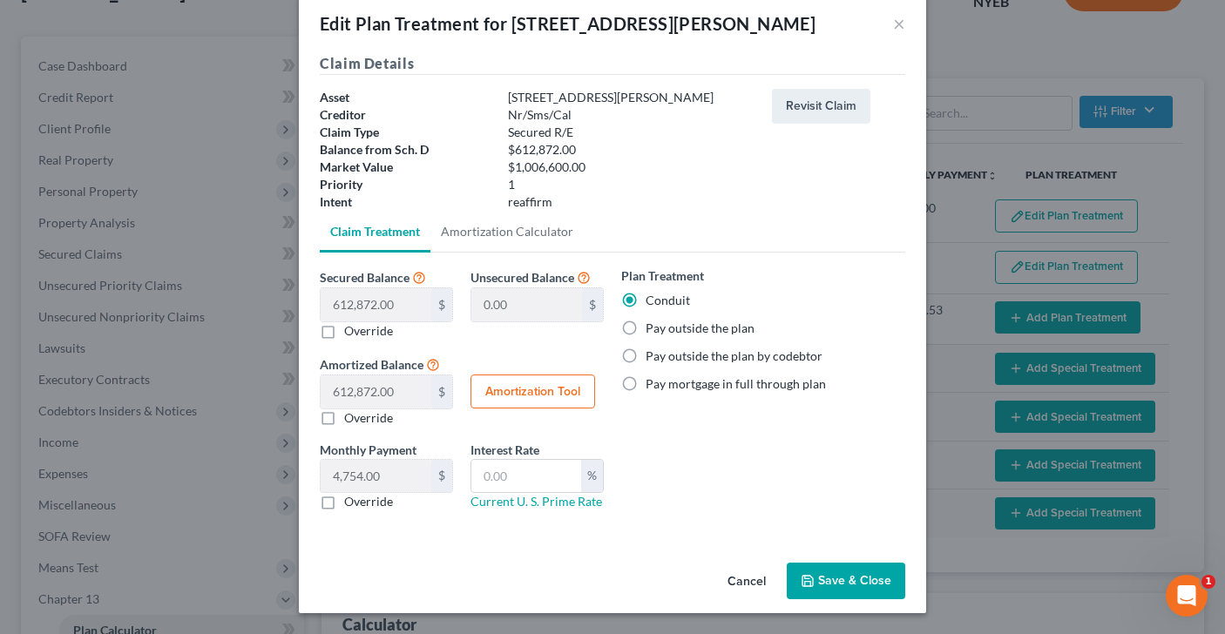
click at [645, 326] on label "Pay outside the plan" at bounding box center [699, 328] width 109 height 17
click at [652, 326] on input "Pay outside the plan" at bounding box center [657, 325] width 11 height 11
radio input "true"
click at [853, 590] on button "Save & Close" at bounding box center [846, 581] width 118 height 37
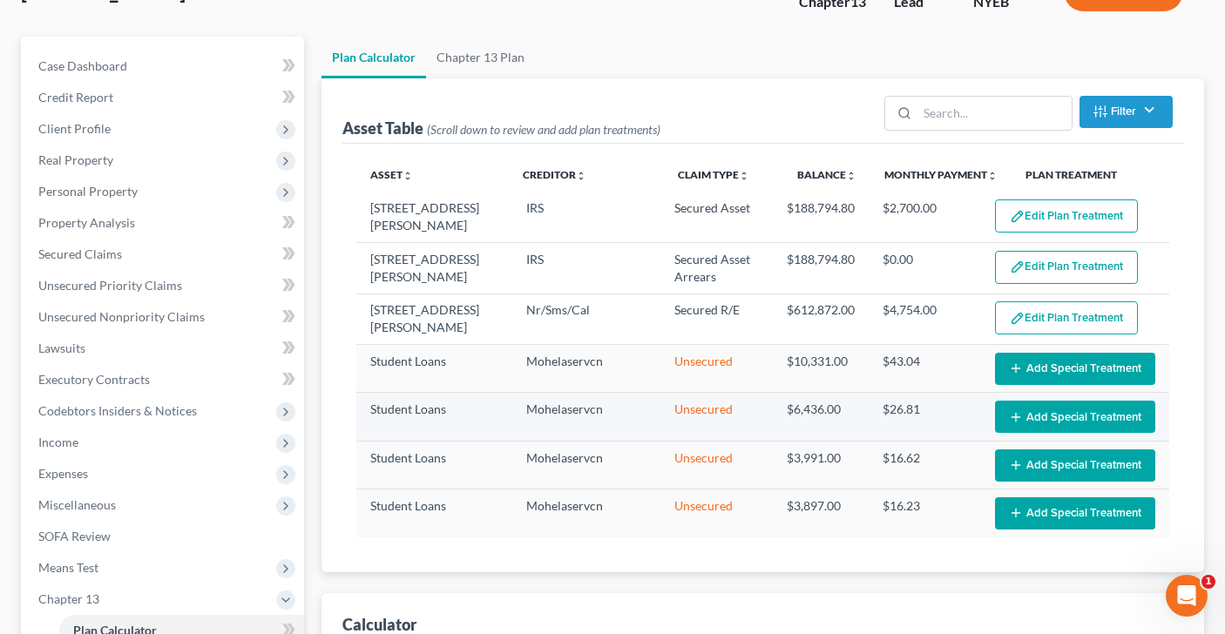
select select "59"
click at [1085, 372] on button "Add Special Treatment" at bounding box center [1075, 369] width 160 height 32
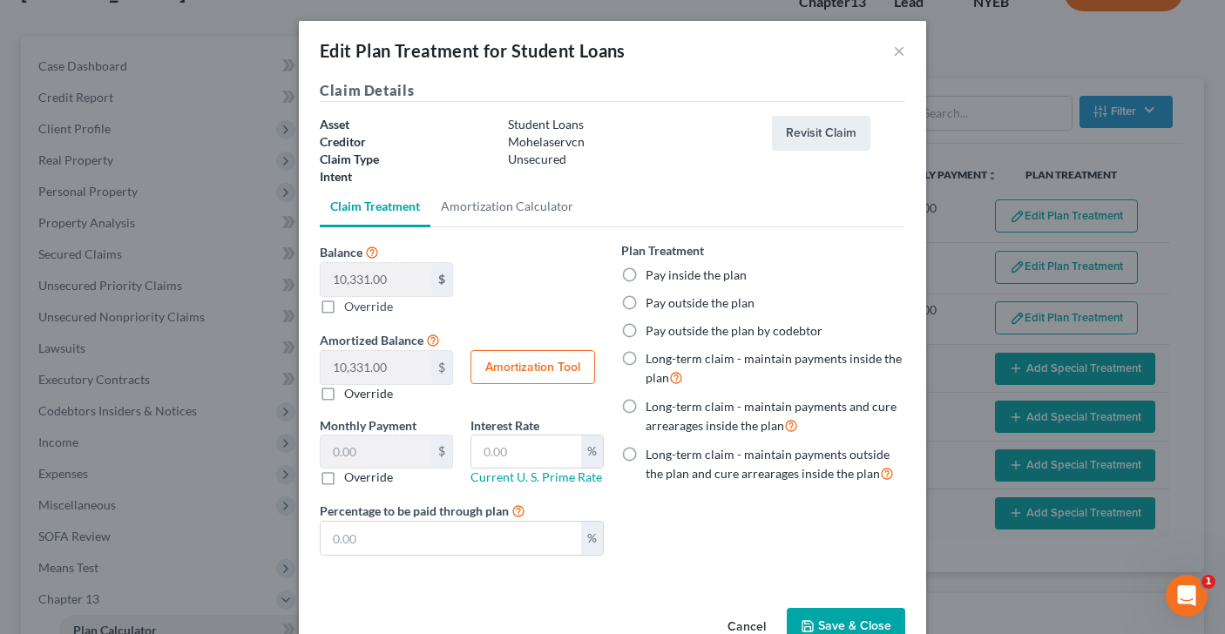
click at [645, 302] on label "Pay outside the plan" at bounding box center [699, 302] width 109 height 17
click at [652, 302] on input "Pay outside the plan" at bounding box center [657, 299] width 11 height 11
radio input "true"
click at [854, 617] on button "Save & Close" at bounding box center [846, 626] width 118 height 37
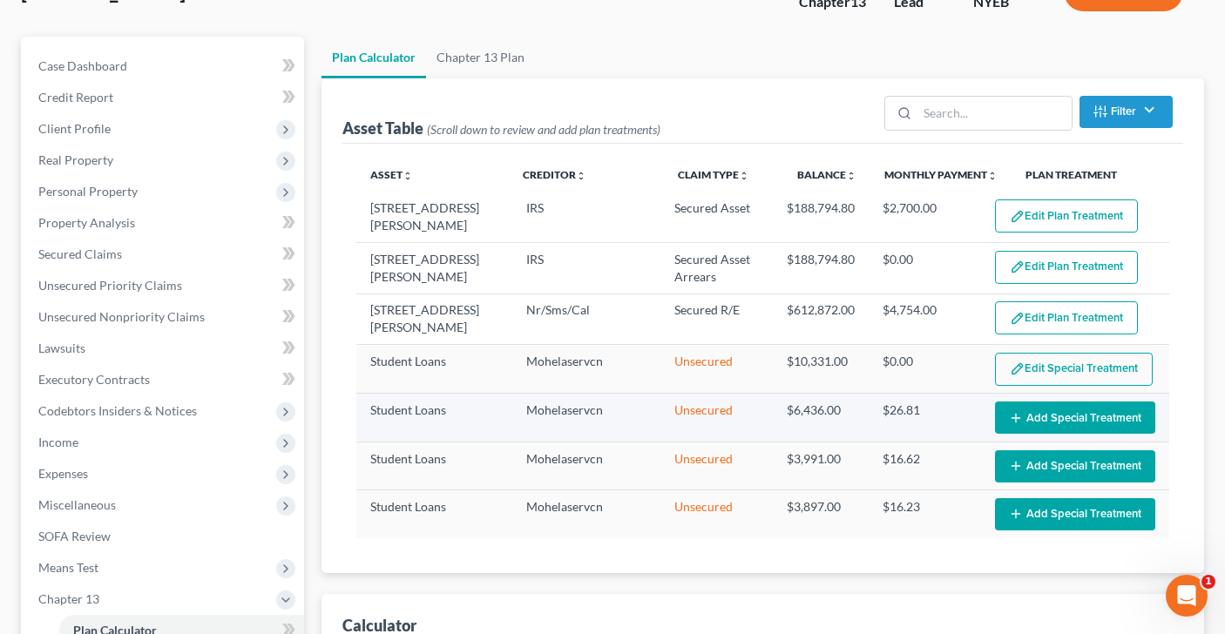
click at [1043, 412] on button "Add Special Treatment" at bounding box center [1075, 418] width 160 height 32
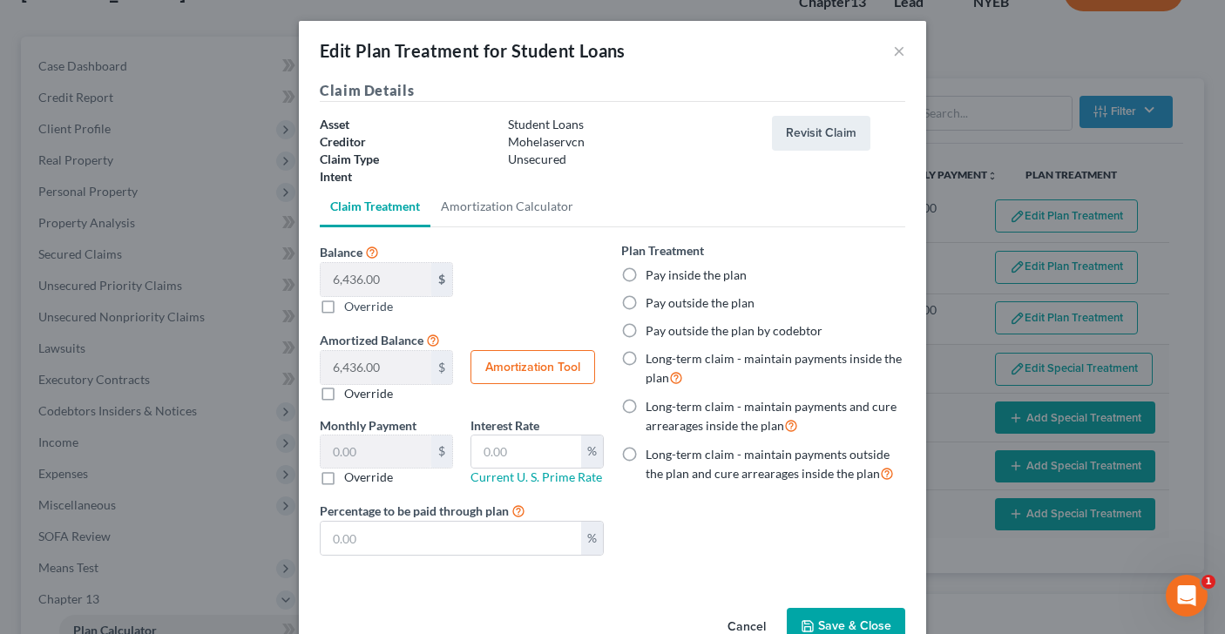
select select "59"
click at [645, 304] on label "Pay outside the plan" at bounding box center [699, 302] width 109 height 17
click at [652, 304] on input "Pay outside the plan" at bounding box center [657, 299] width 11 height 11
radio input "true"
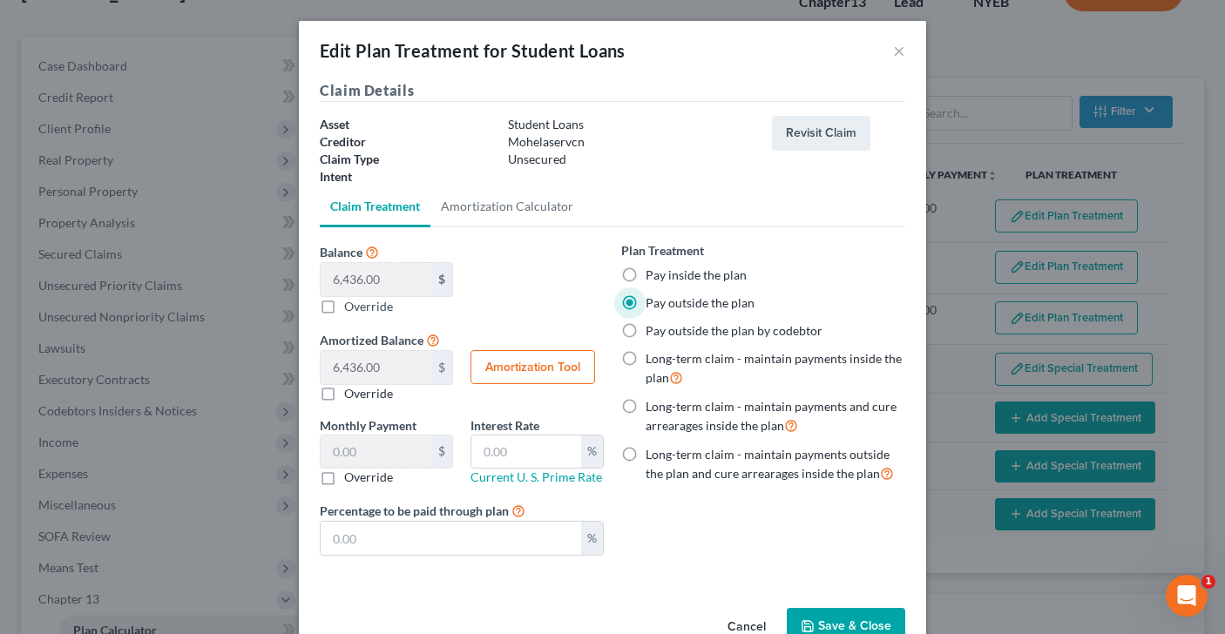
click at [840, 618] on button "Save & Close" at bounding box center [846, 626] width 118 height 37
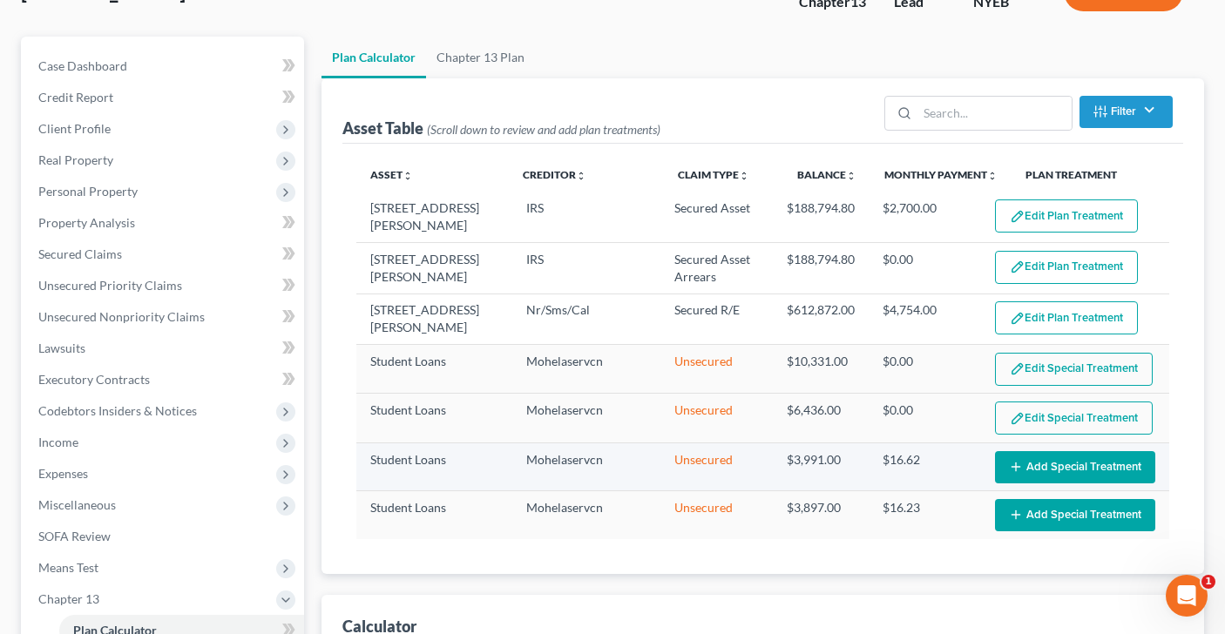
click at [1101, 451] on button "Add Special Treatment" at bounding box center [1075, 467] width 160 height 32
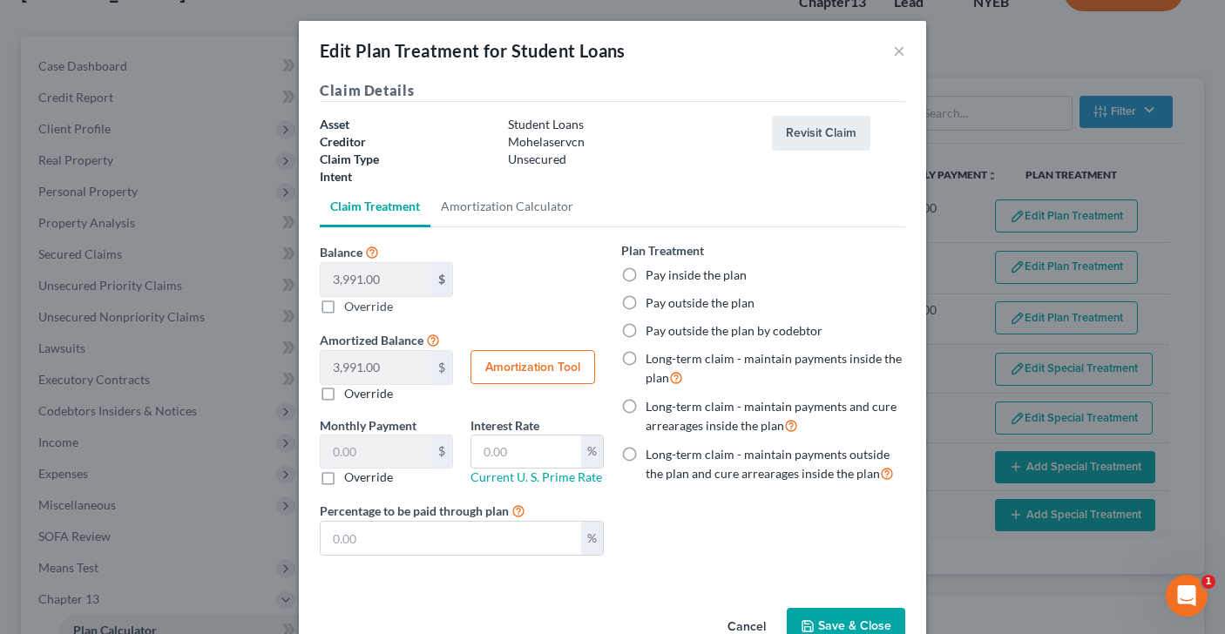
select select "59"
click at [645, 299] on label "Pay outside the plan" at bounding box center [699, 302] width 109 height 17
click at [652, 299] on input "Pay outside the plan" at bounding box center [657, 299] width 11 height 11
radio input "true"
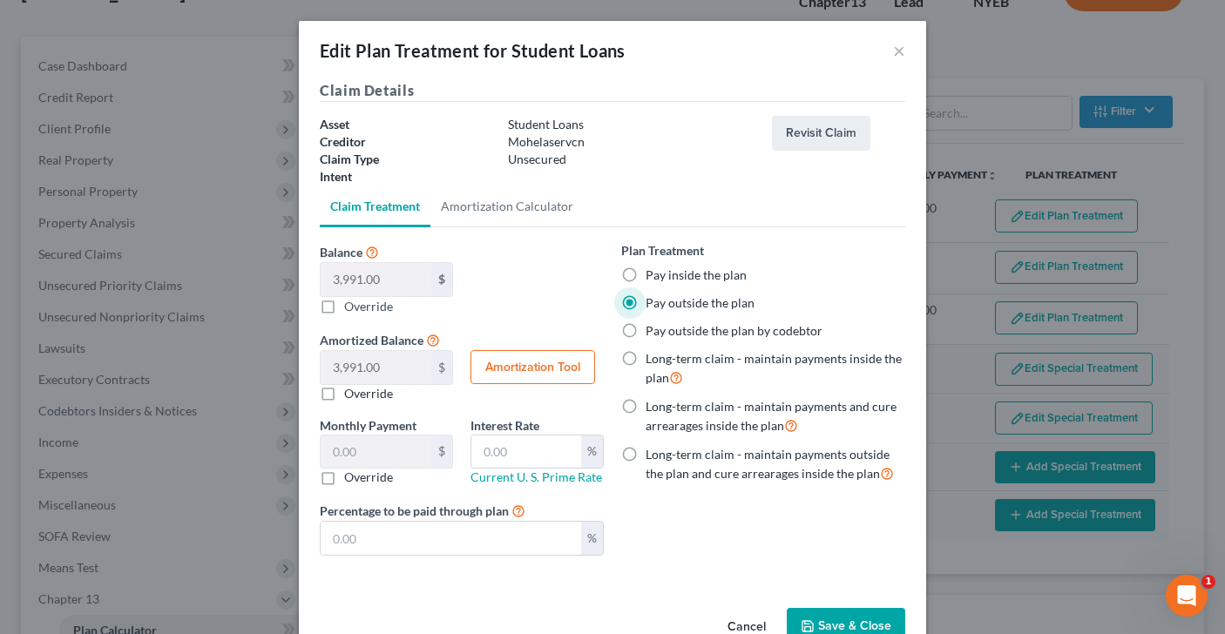
click at [865, 611] on button "Save & Close" at bounding box center [846, 626] width 118 height 37
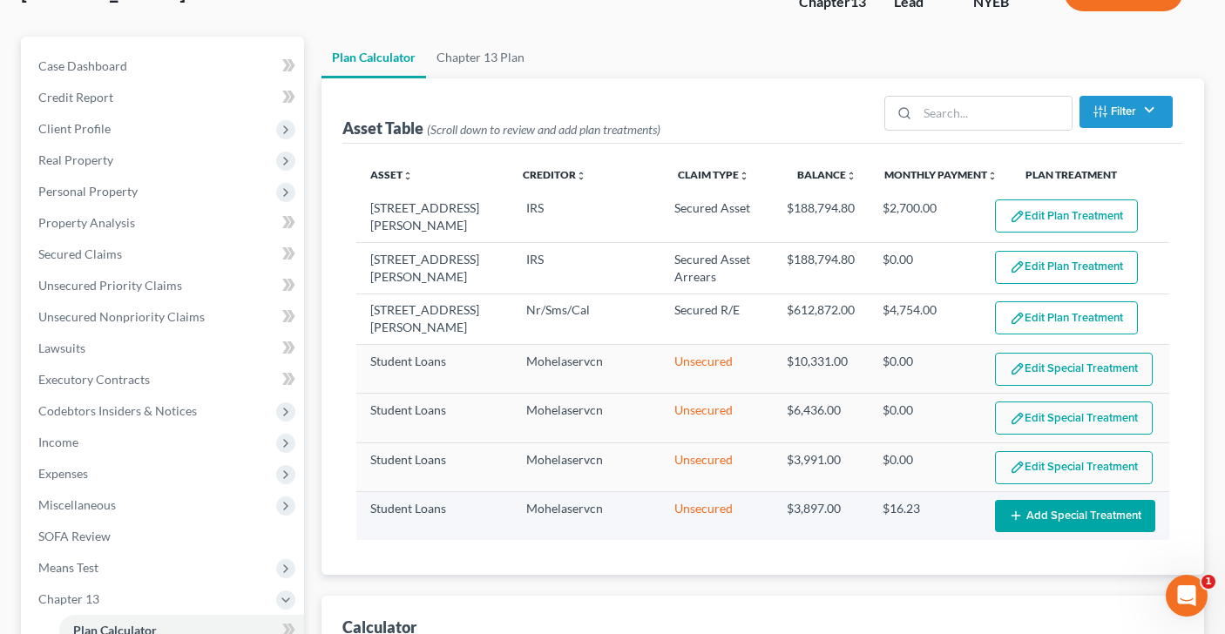
click at [1063, 516] on button "Add Special Treatment" at bounding box center [1075, 516] width 160 height 32
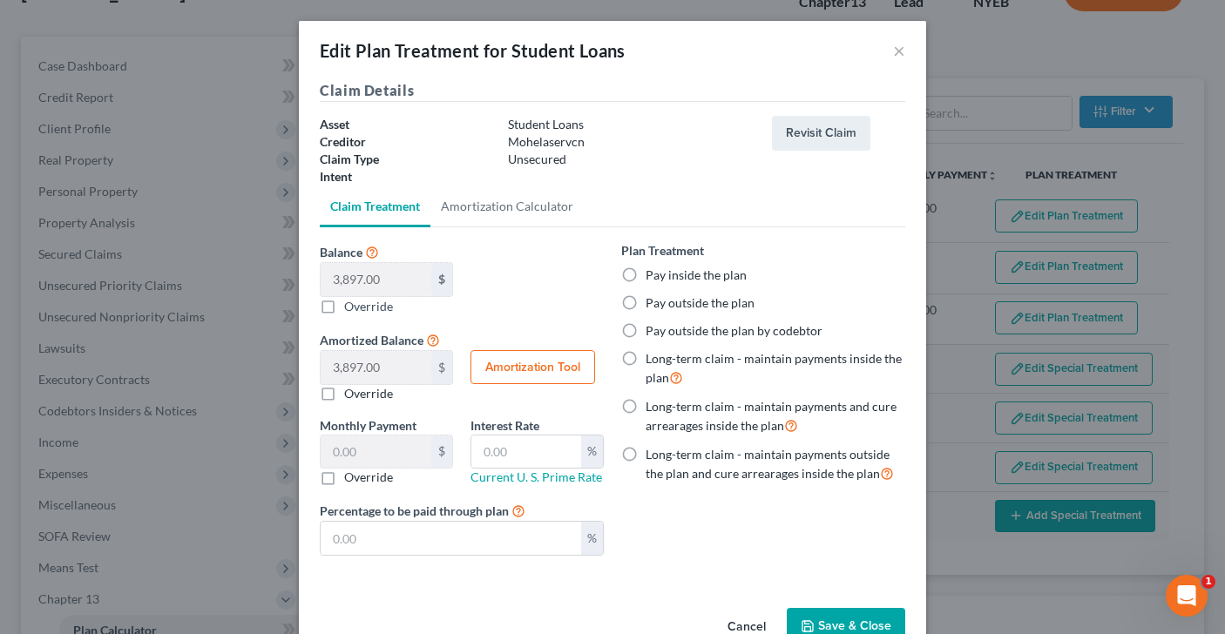
select select "59"
click at [645, 299] on label "Pay outside the plan" at bounding box center [699, 302] width 109 height 17
click at [652, 299] on input "Pay outside the plan" at bounding box center [657, 299] width 11 height 11
radio input "true"
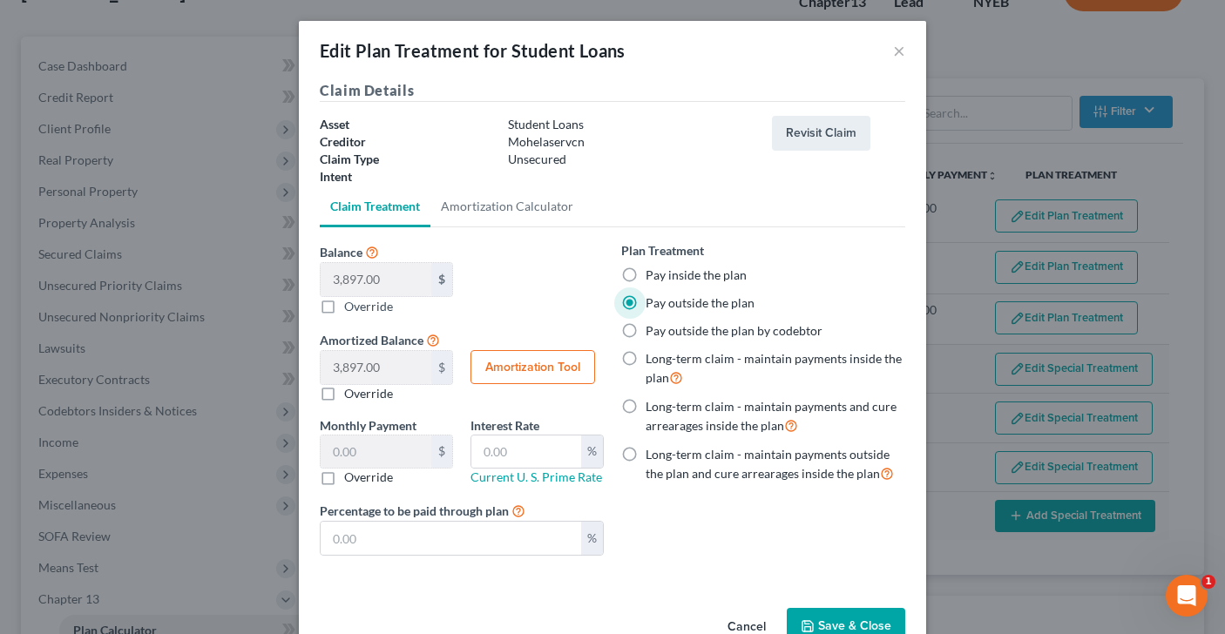
click at [827, 619] on button "Save & Close" at bounding box center [846, 626] width 118 height 37
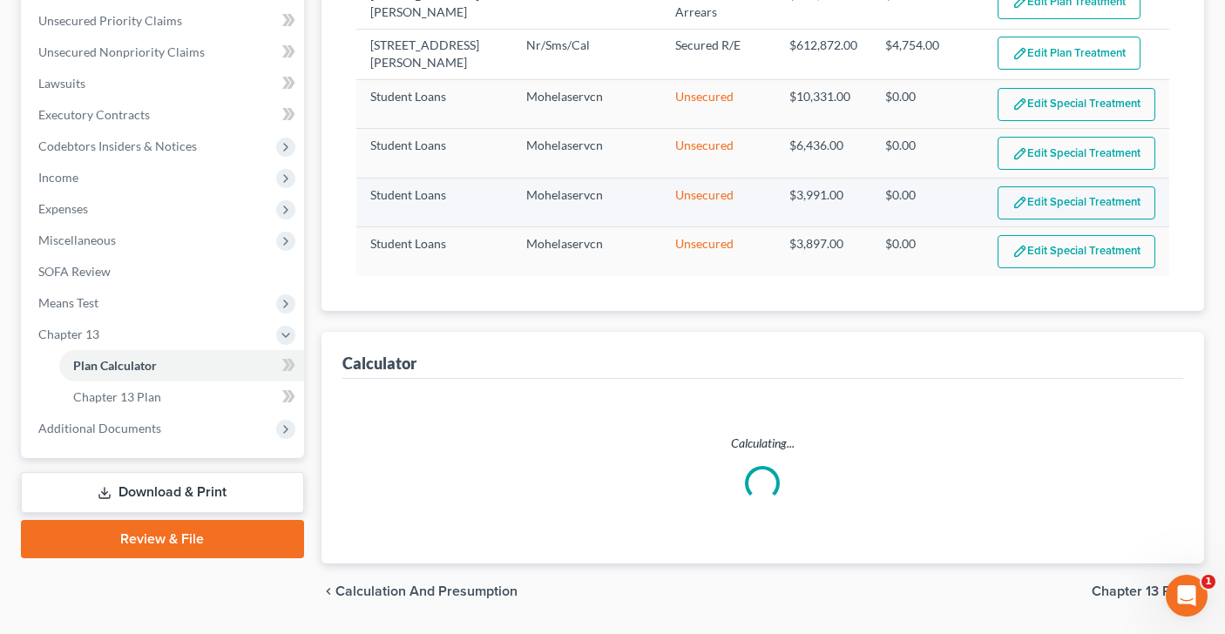
scroll to position [416, 0]
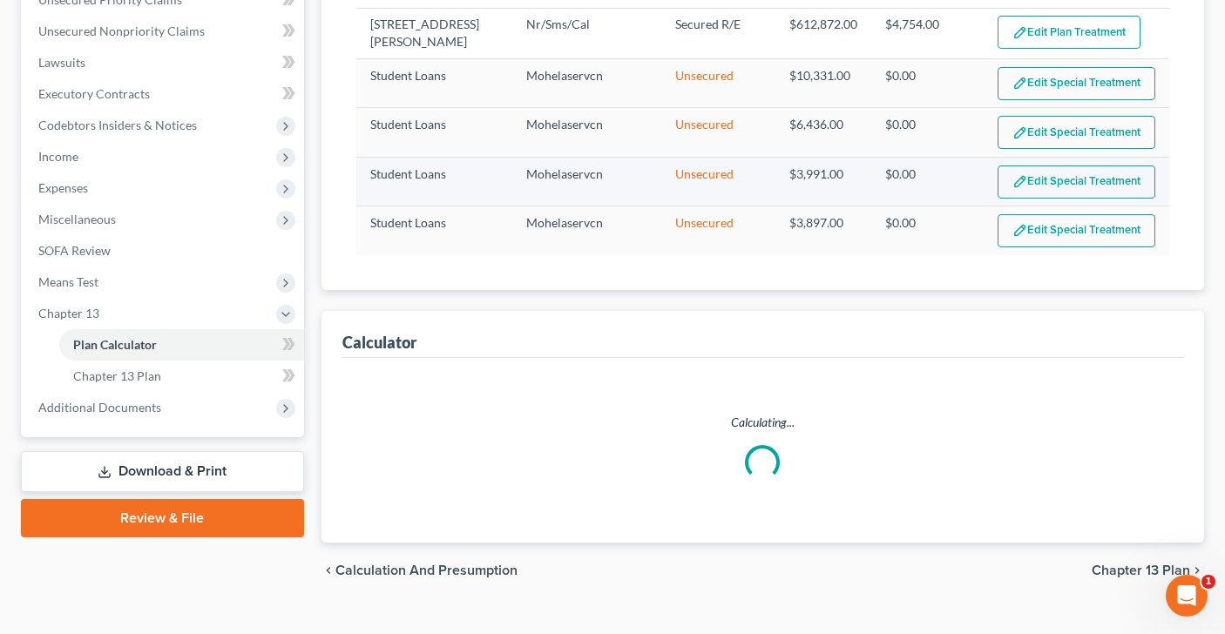
select select "59"
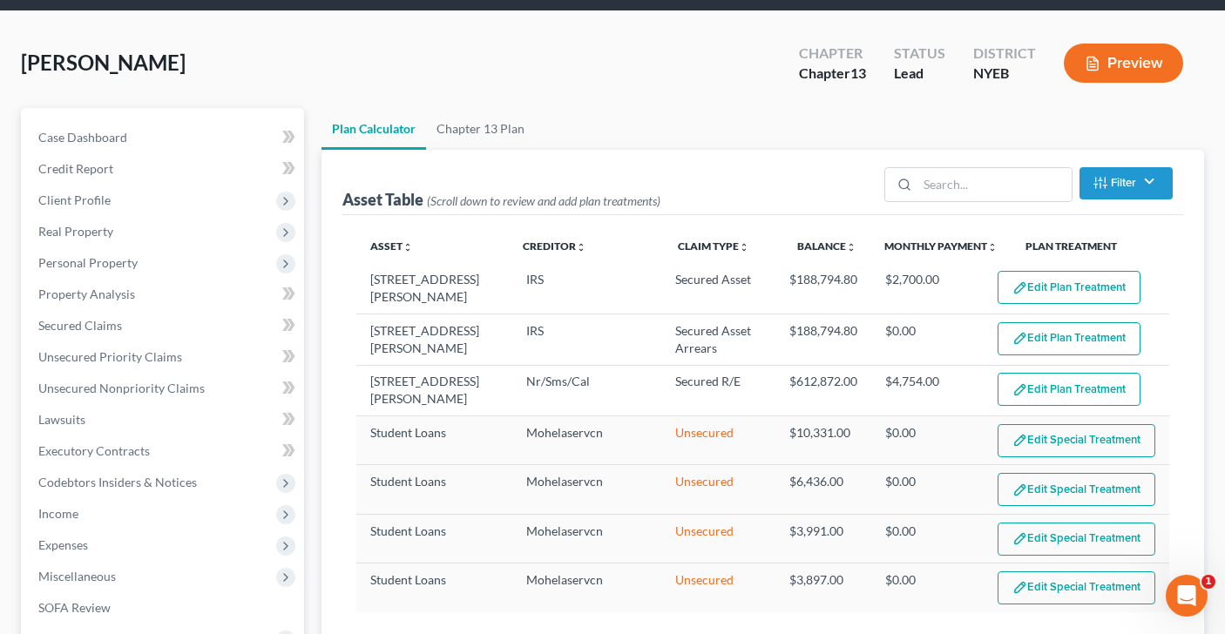
scroll to position [51, 0]
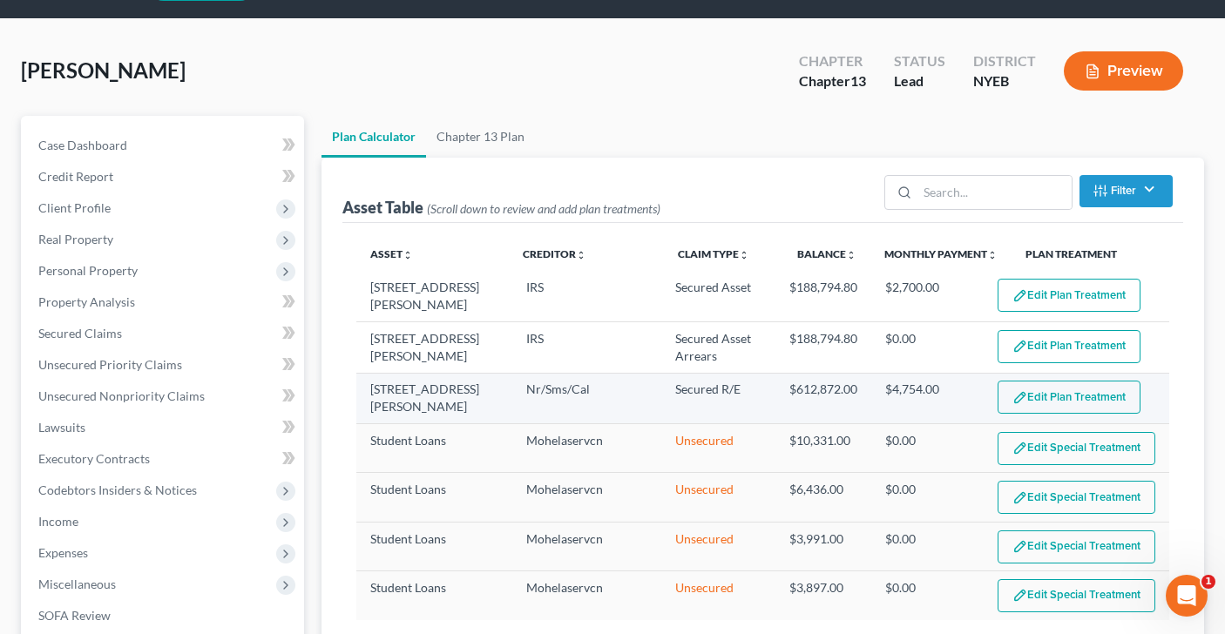
click at [1067, 394] on button "Edit Plan Treatment" at bounding box center [1068, 397] width 143 height 33
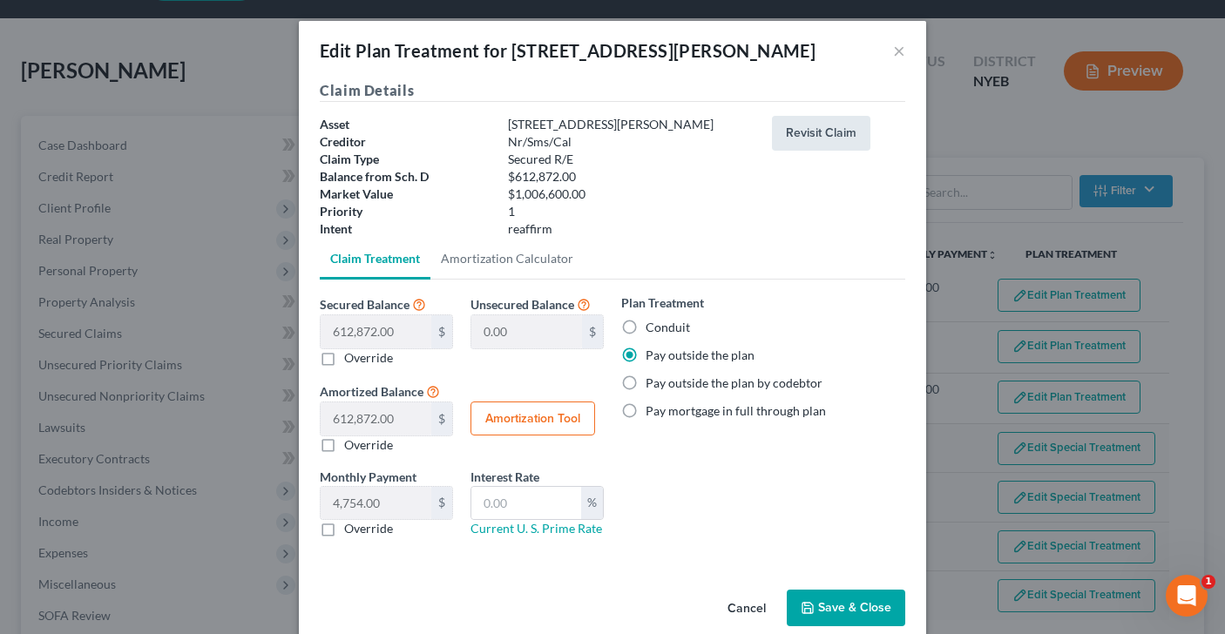
click at [801, 132] on button "Revisit Claim" at bounding box center [821, 133] width 98 height 35
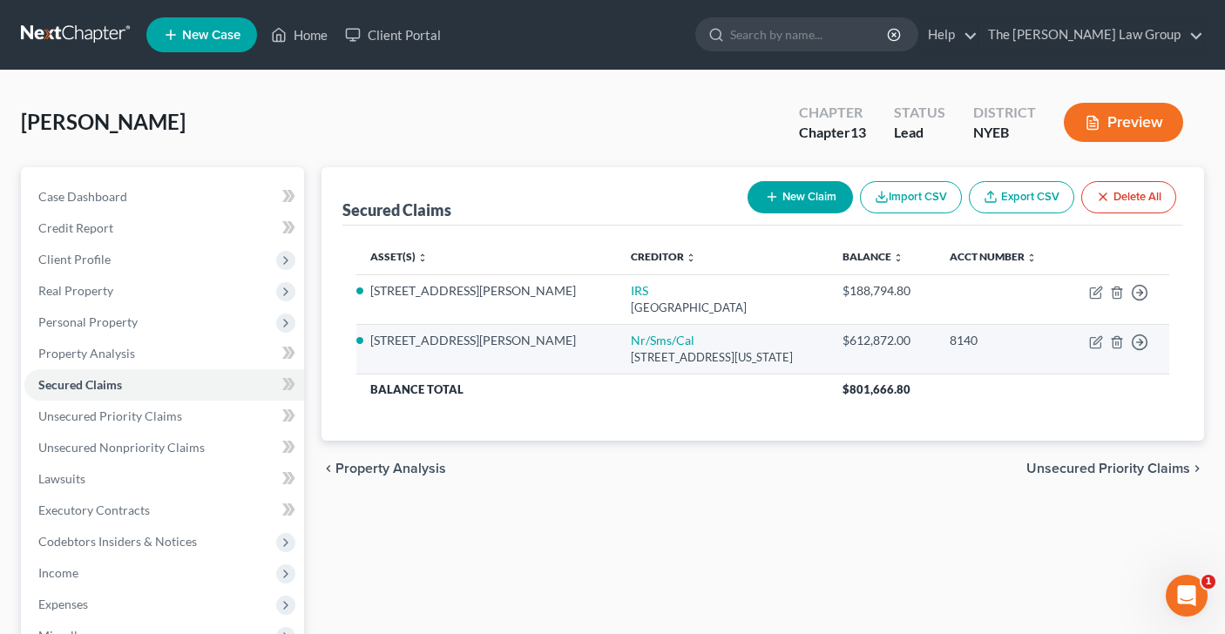
click at [1088, 343] on td "Move to E Move to F Move to G Move to Notice Only" at bounding box center [1115, 349] width 105 height 50
click at [1095, 338] on icon "button" at bounding box center [1096, 342] width 14 height 14
select select "39"
select select "2"
select select "0"
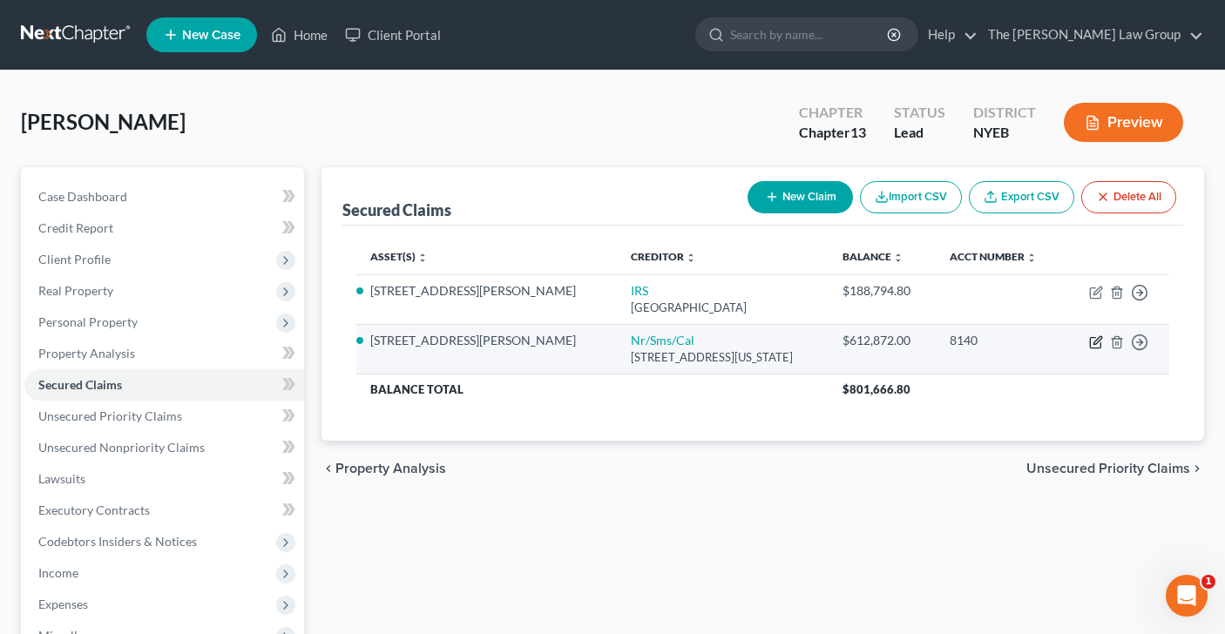
select select "0"
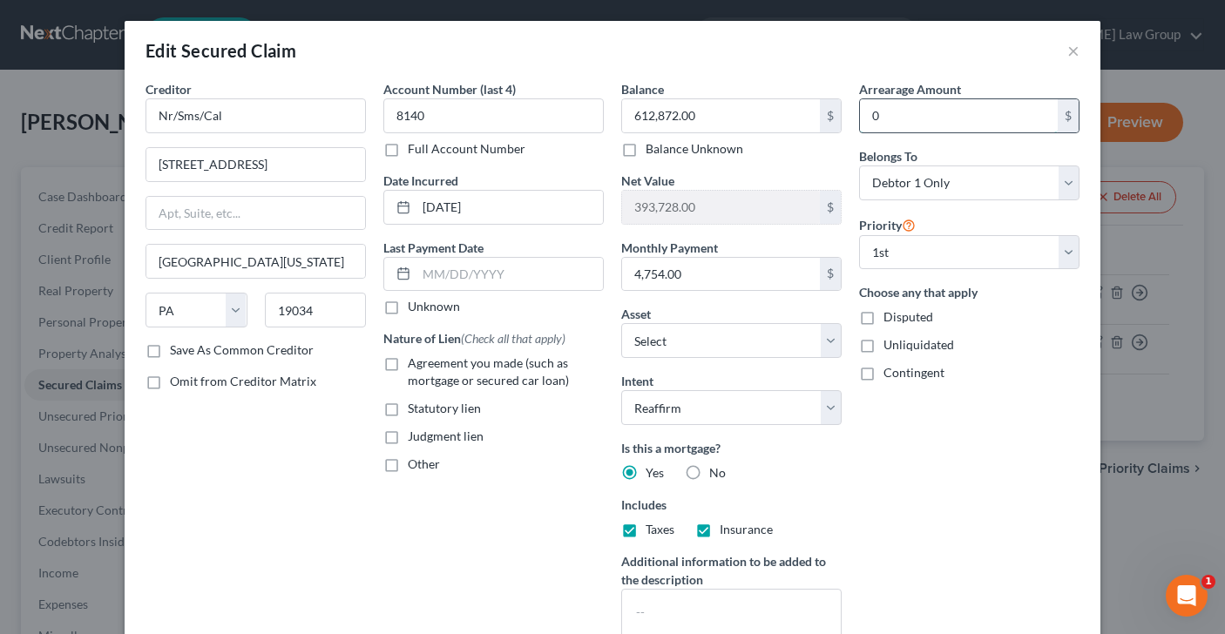
click at [889, 128] on input "0" at bounding box center [959, 115] width 198 height 33
type input "166,114.78"
click at [955, 511] on div "Arrearage Amount 166,114.78 $ Belongs To * Select Debtor 1 Only Debtor 2 Only D…" at bounding box center [969, 373] width 238 height 587
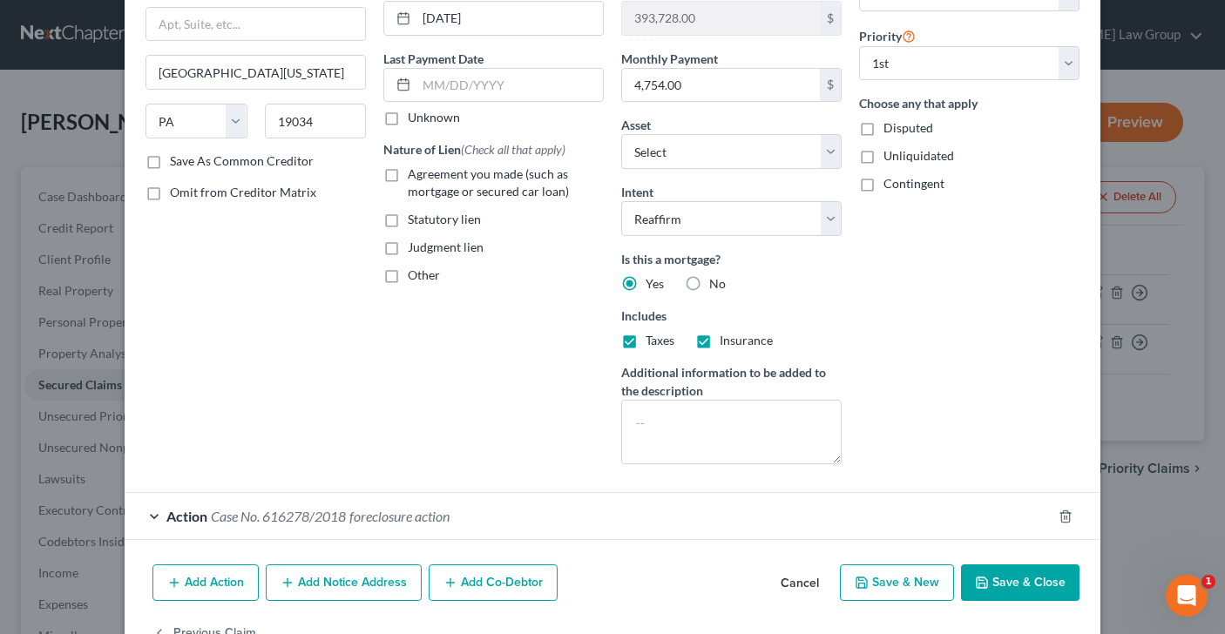
scroll to position [193, 0]
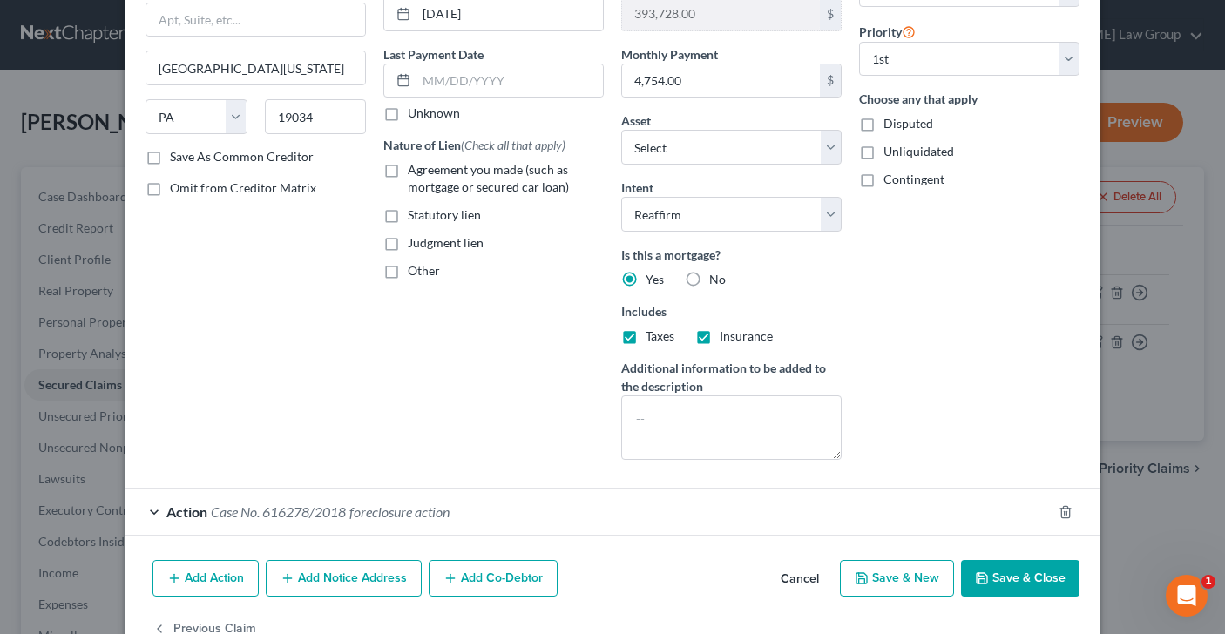
click at [1009, 585] on button "Save & Close" at bounding box center [1020, 578] width 118 height 37
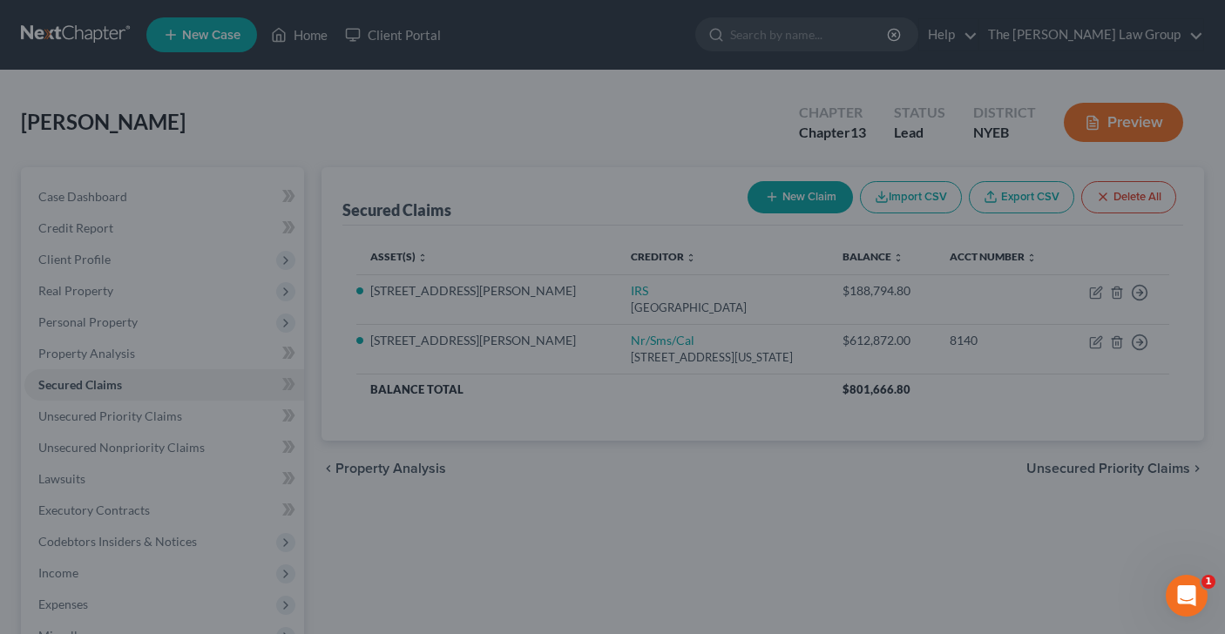
select select "7"
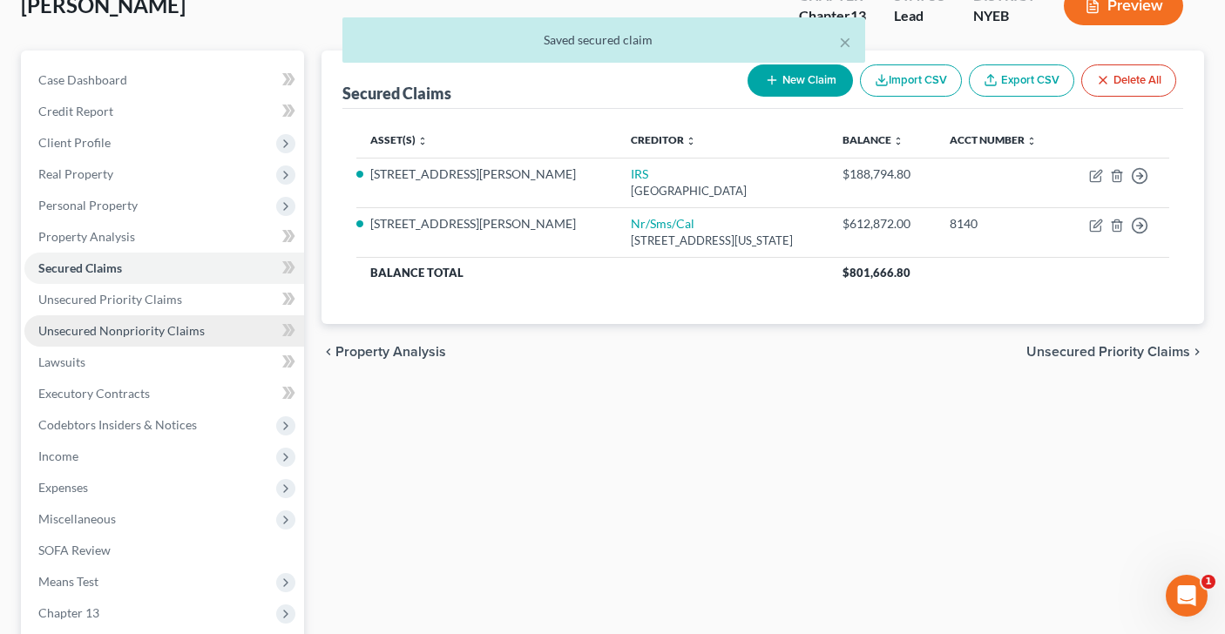
scroll to position [321, 0]
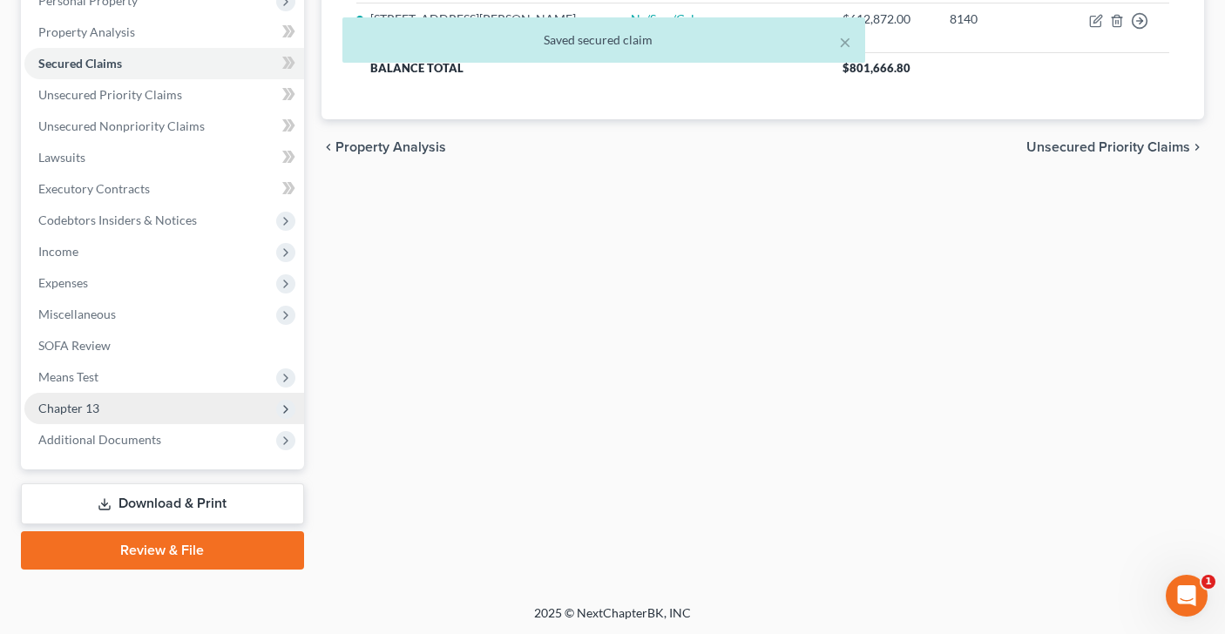
click at [215, 398] on span "Chapter 13" at bounding box center [164, 408] width 280 height 31
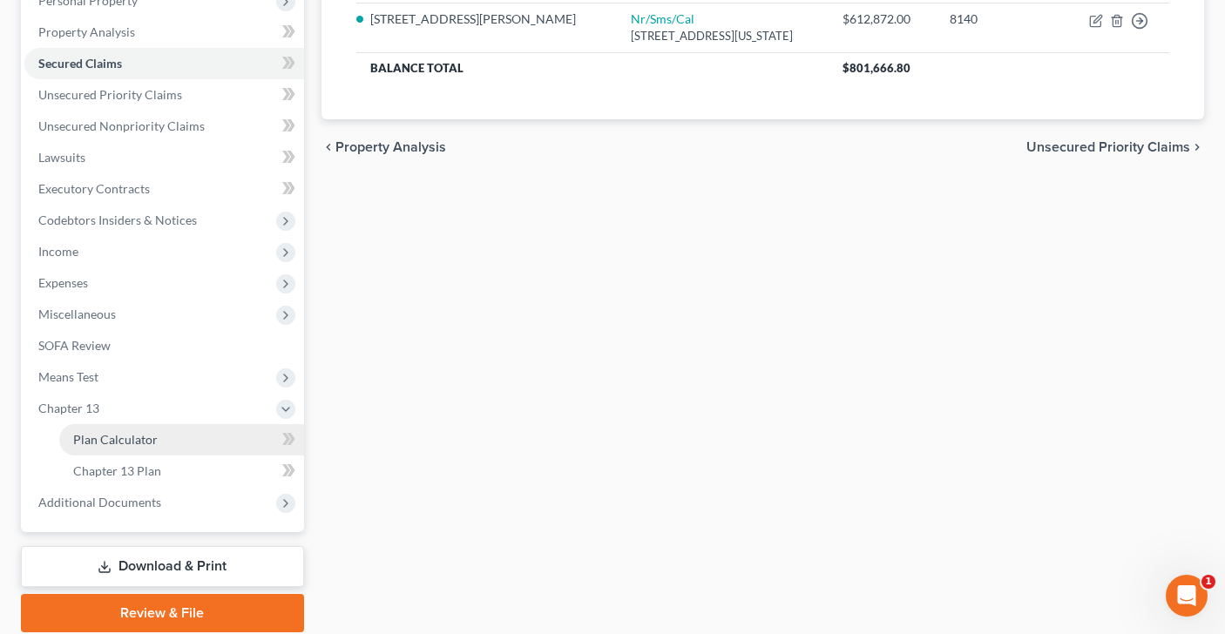
click at [214, 440] on link "Plan Calculator" at bounding box center [181, 439] width 245 height 31
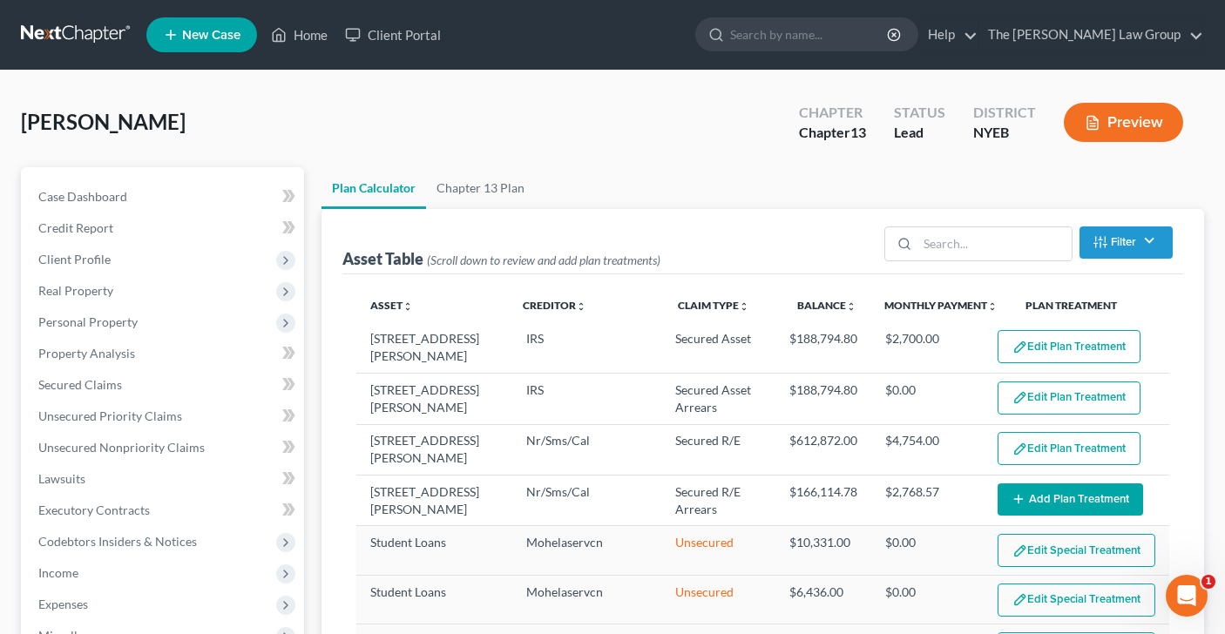
select select "59"
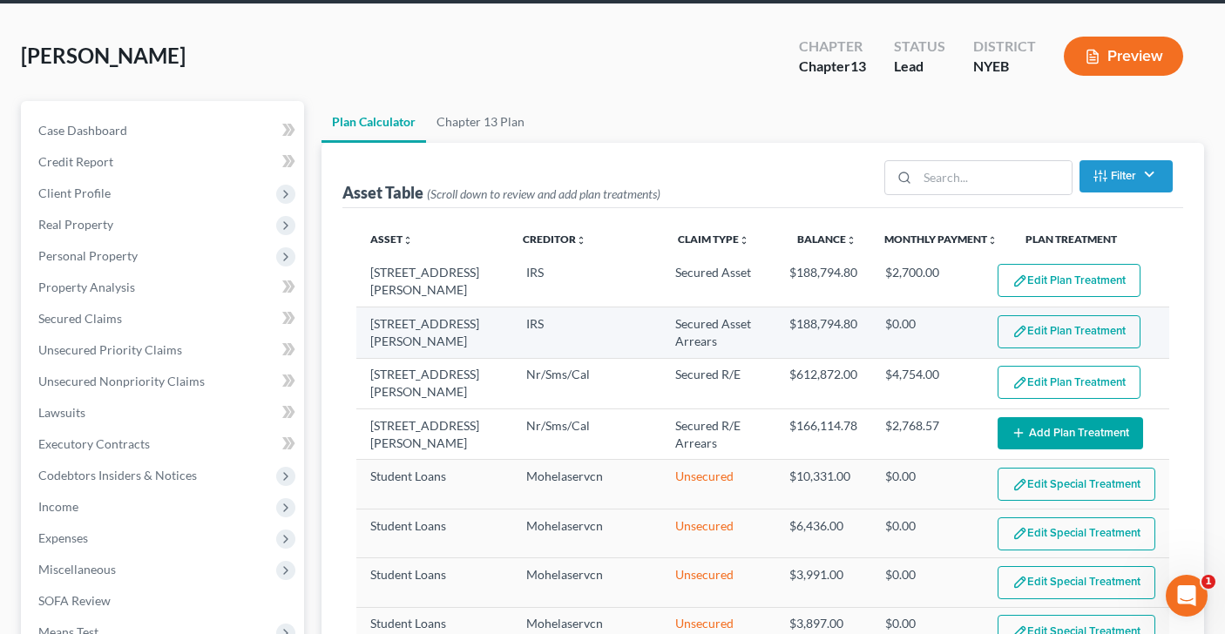
scroll to position [80, 0]
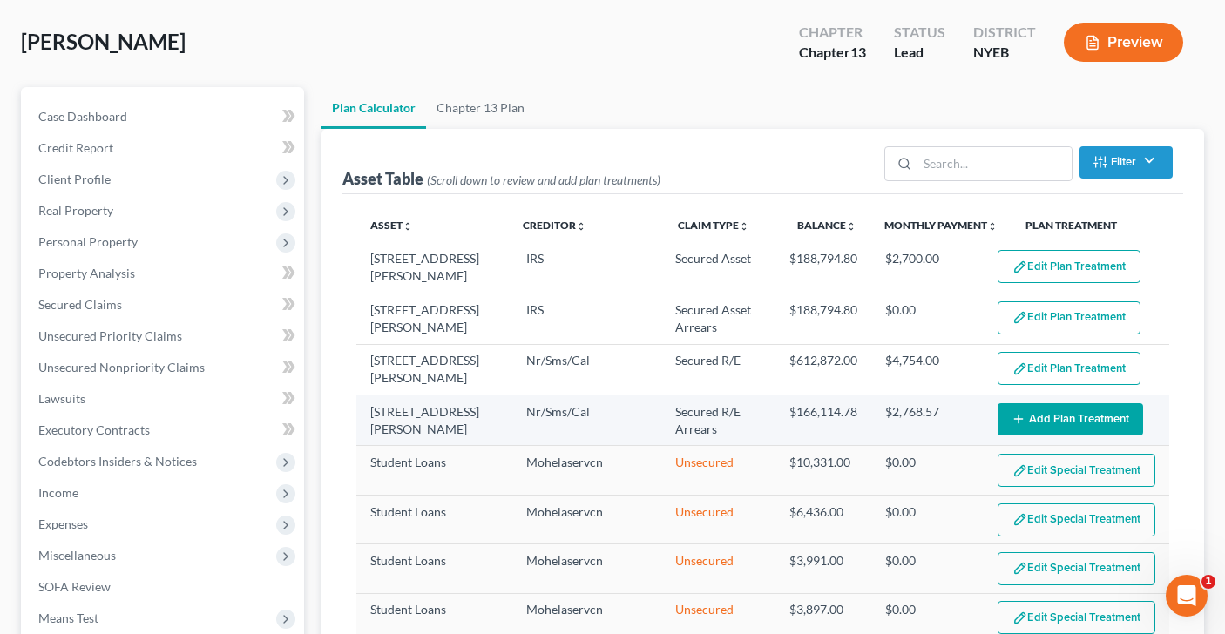
click at [1115, 408] on button "Add Plan Treatment" at bounding box center [1069, 419] width 145 height 32
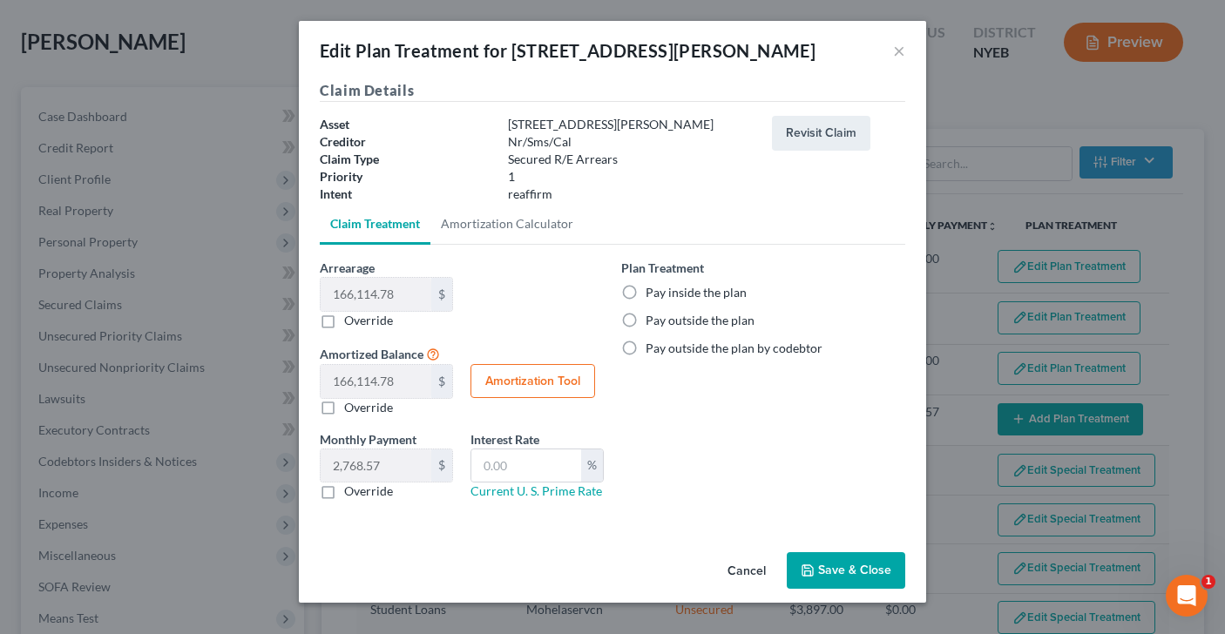
click at [645, 295] on label "Pay inside the plan" at bounding box center [695, 292] width 101 height 17
click at [652, 295] on input "Pay inside the plan" at bounding box center [657, 289] width 11 height 11
radio input "true"
click at [868, 570] on button "Save & Close" at bounding box center [846, 570] width 118 height 37
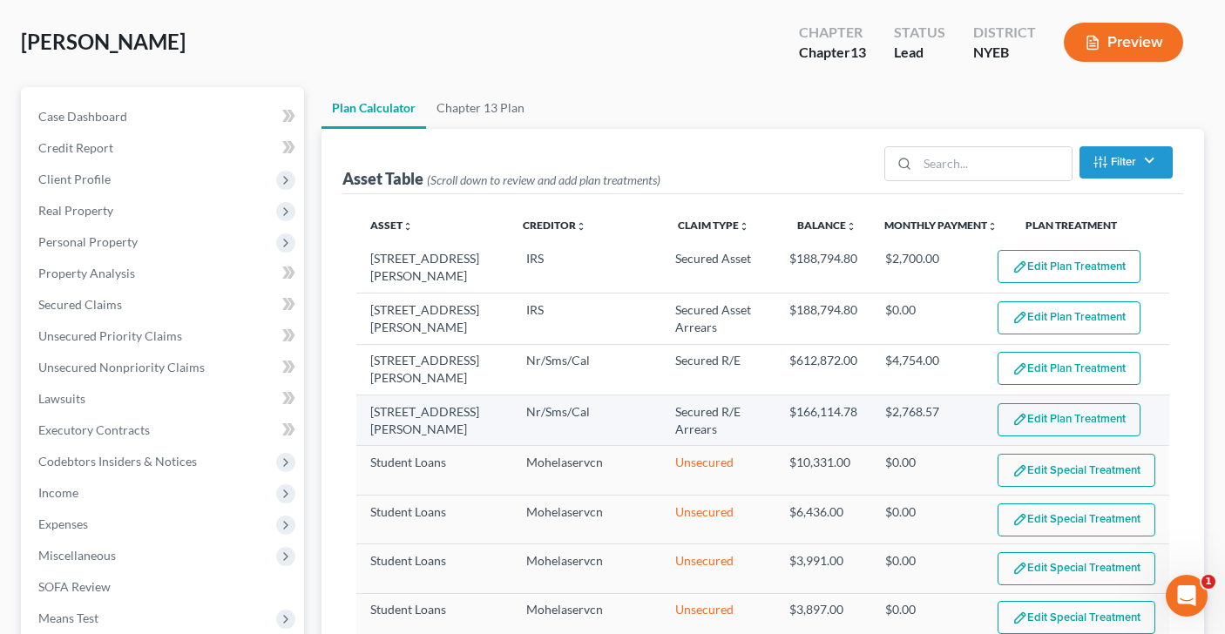
select select "59"
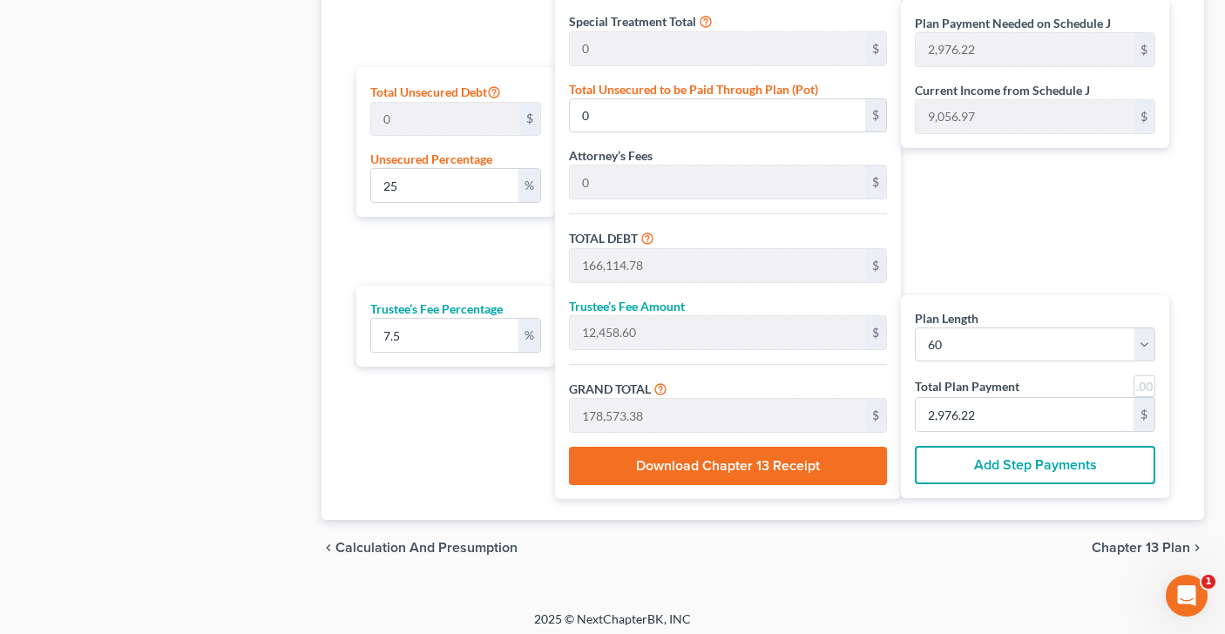
scroll to position [1050, 0]
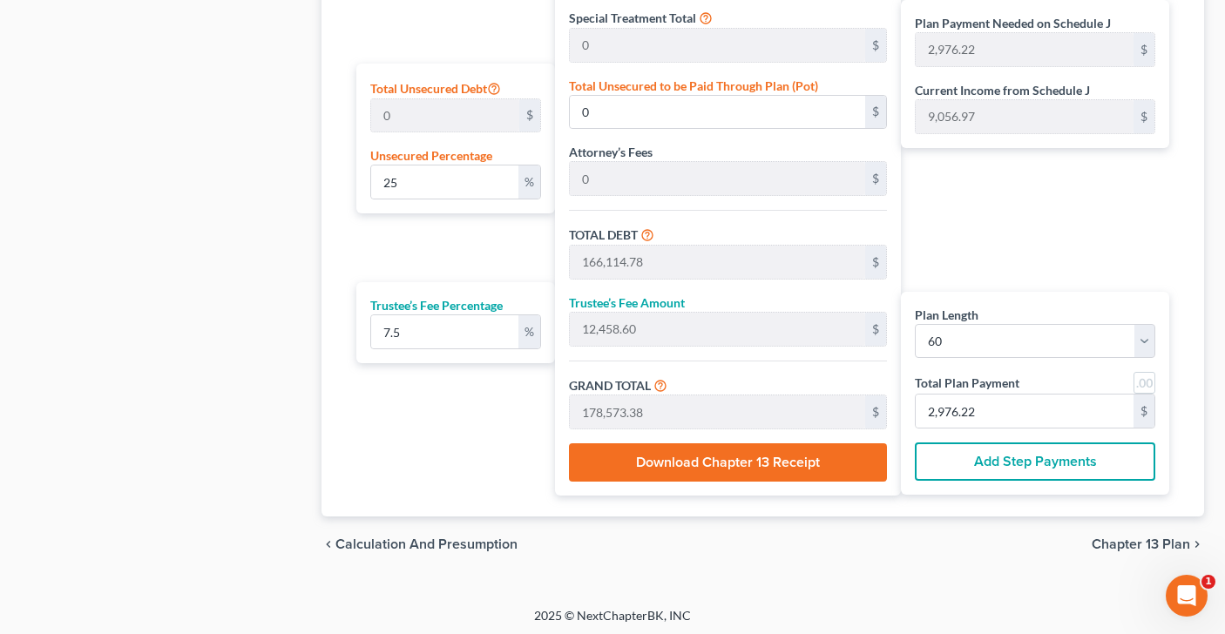
click at [1111, 539] on span "Chapter 13 Plan" at bounding box center [1140, 544] width 98 height 14
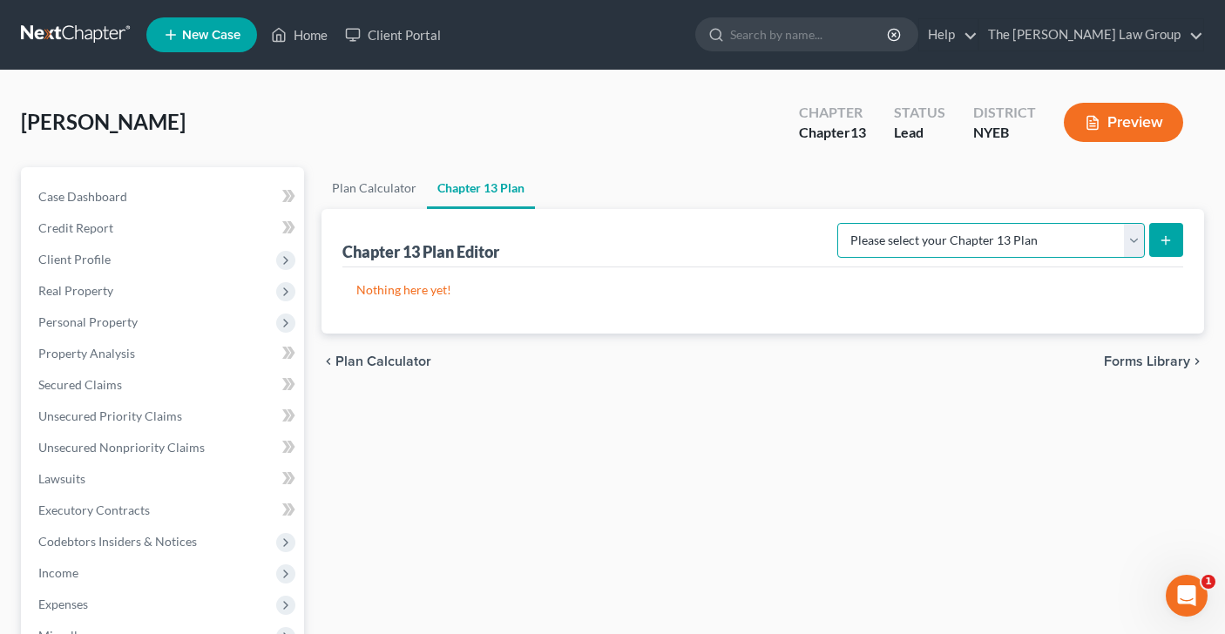
click at [1132, 244] on select "Please select your Chapter 13 Plan Eastern District of [US_STATE] - Effective […" at bounding box center [990, 240] width 307 height 35
select select "1"
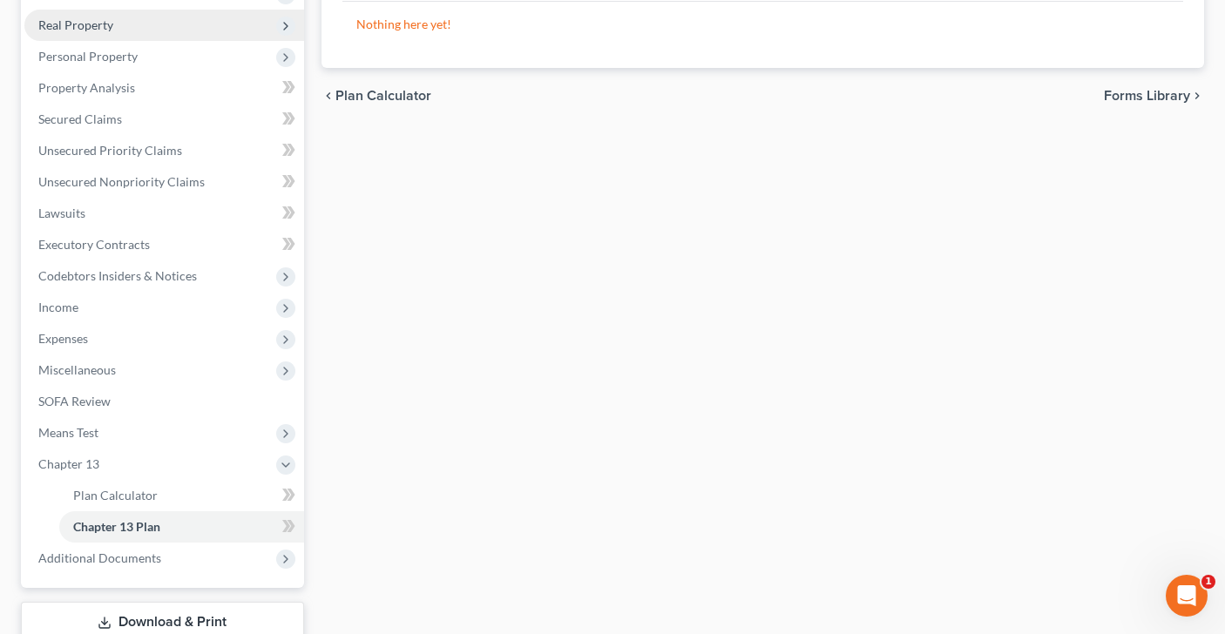
scroll to position [384, 0]
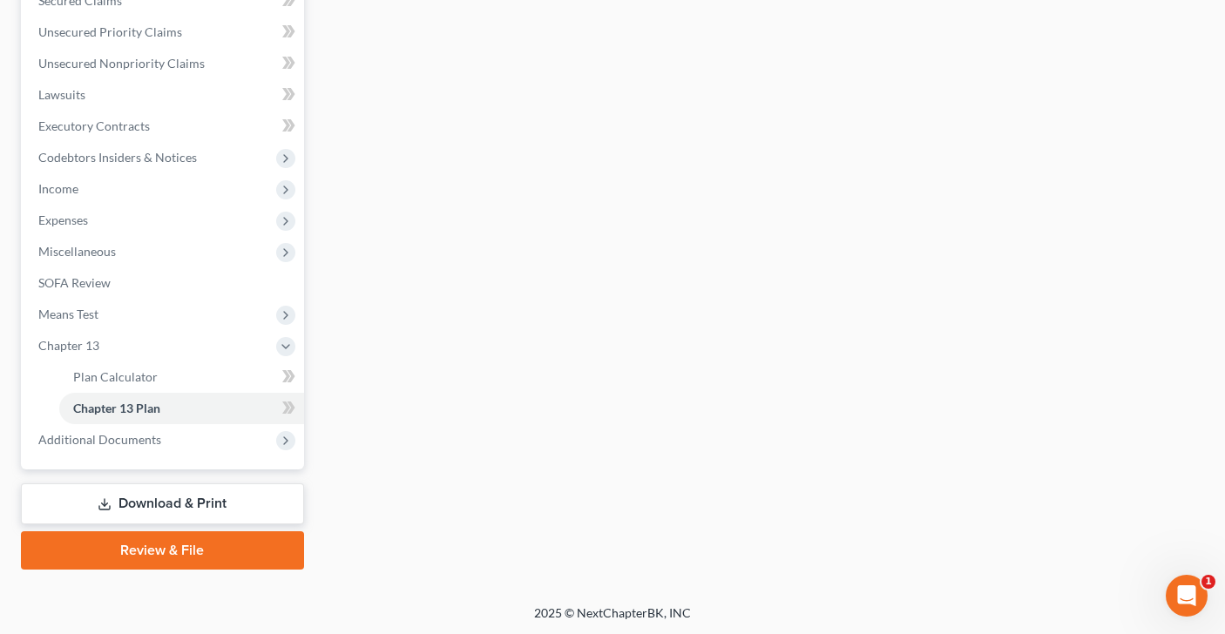
click at [187, 551] on link "Review & File" at bounding box center [162, 550] width 283 height 38
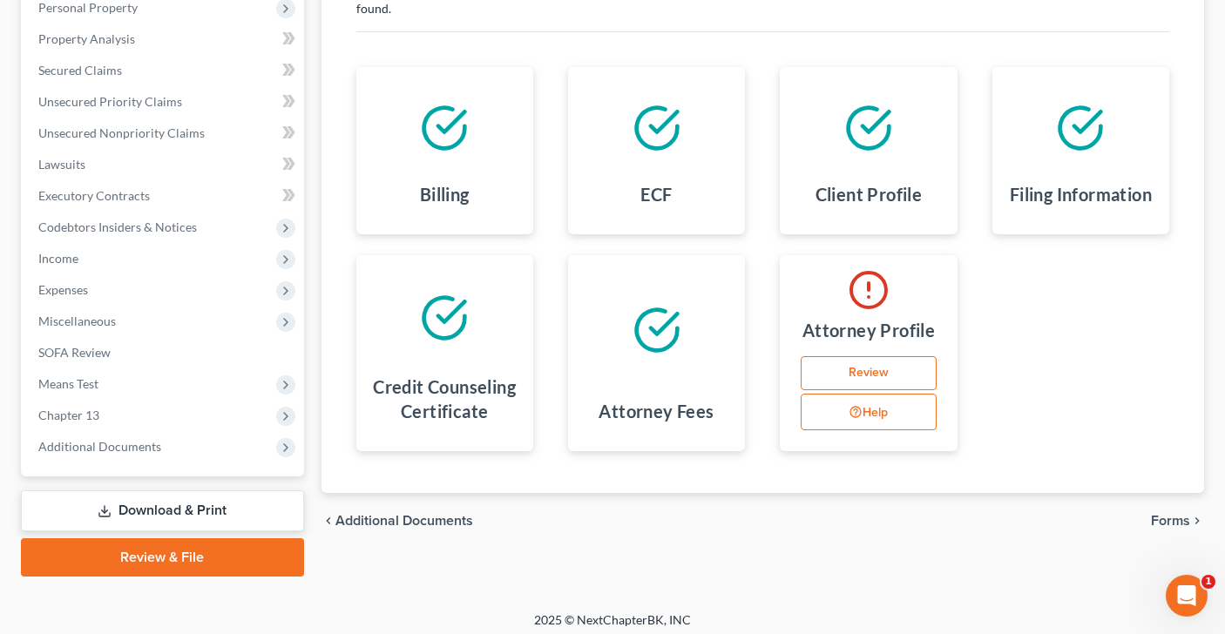
scroll to position [321, 0]
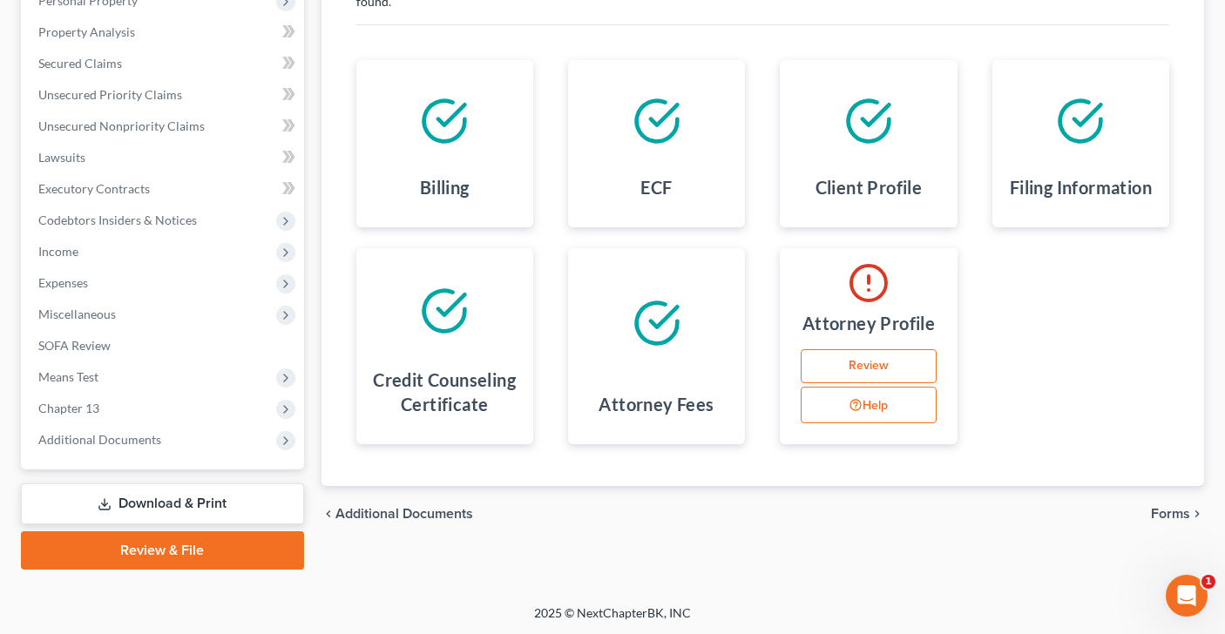
click at [857, 361] on link "Review" at bounding box center [867, 366] width 135 height 35
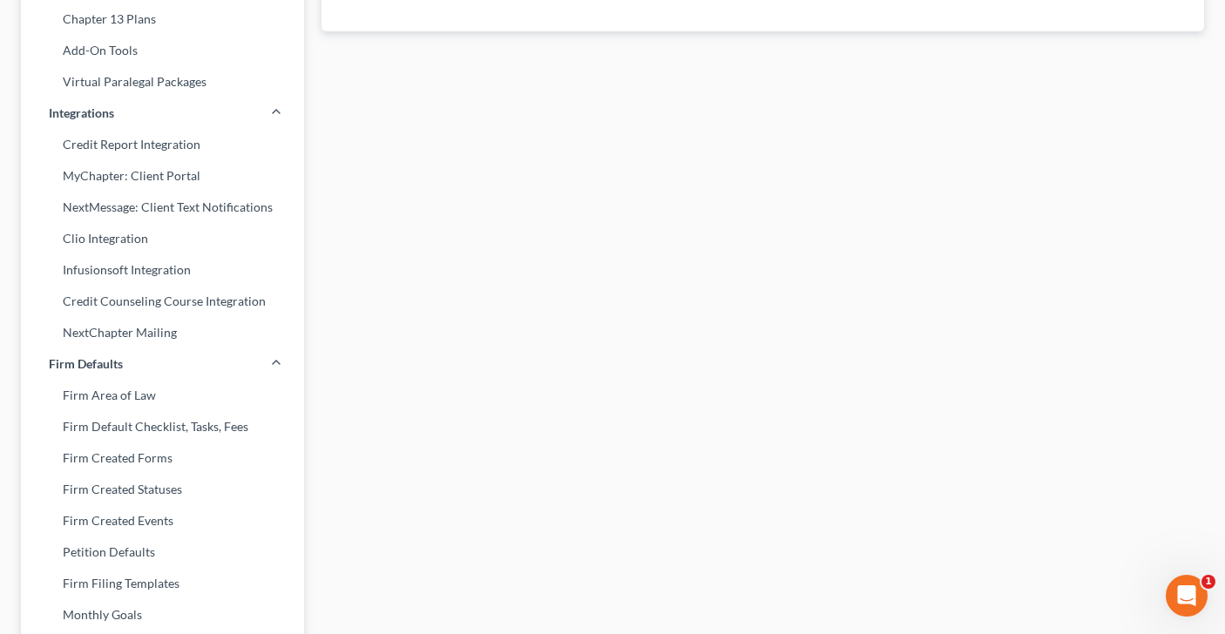
scroll to position [172, 0]
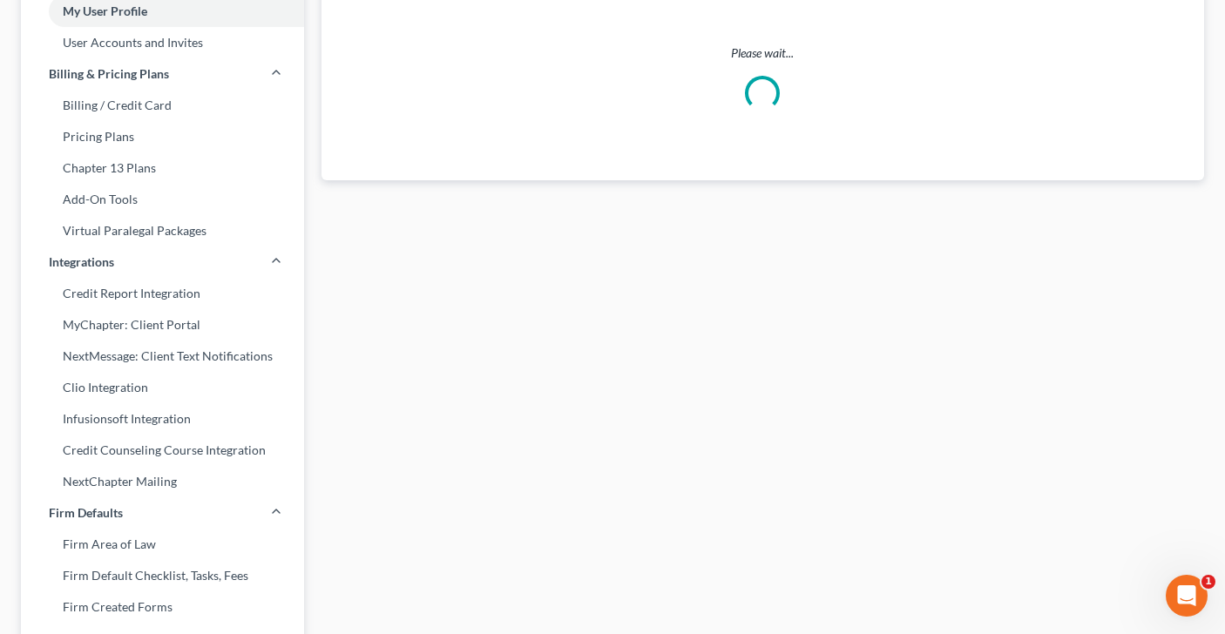
select select "35"
select select "attorney"
select select "0"
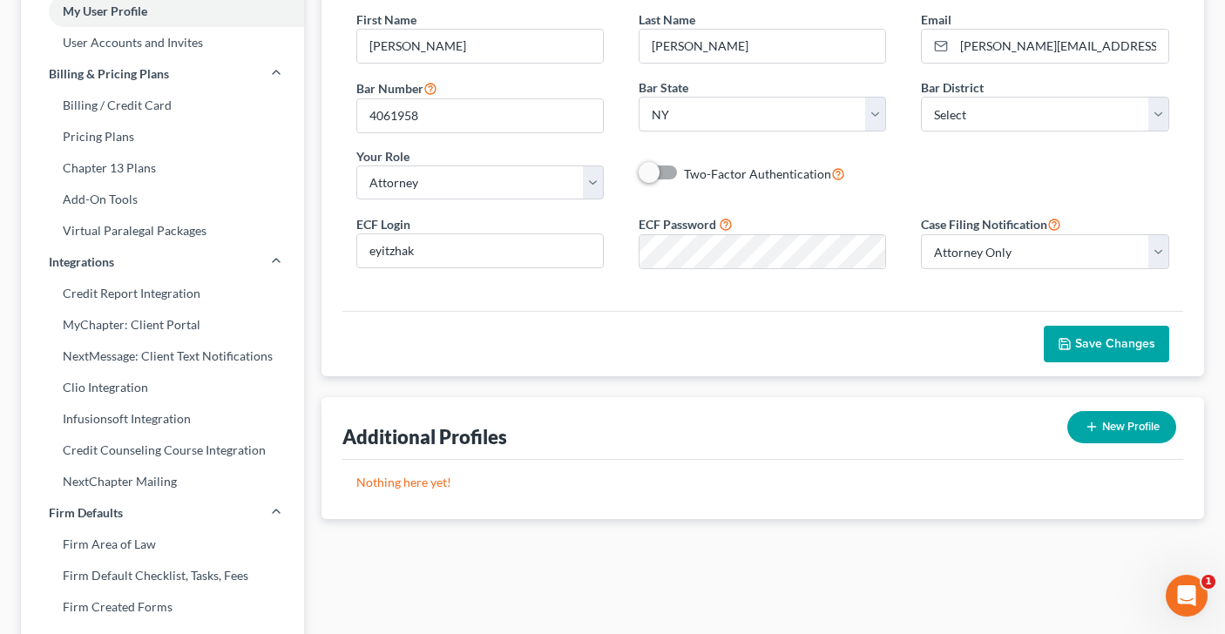
scroll to position [0, 0]
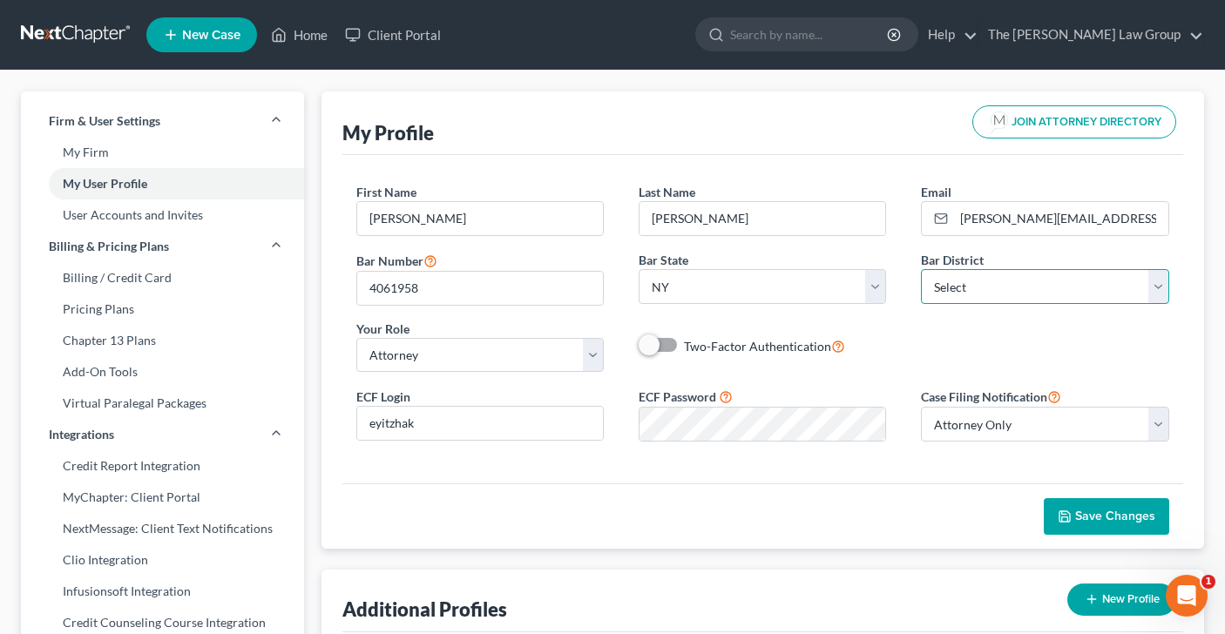
click at [1165, 284] on select "Select [US_STATE] - [GEOGRAPHIC_DATA] [US_STATE] - [GEOGRAPHIC_DATA][US_STATE] …" at bounding box center [1044, 286] width 247 height 35
select select "53"
click at [1112, 520] on span "Save Changes" at bounding box center [1115, 516] width 80 height 15
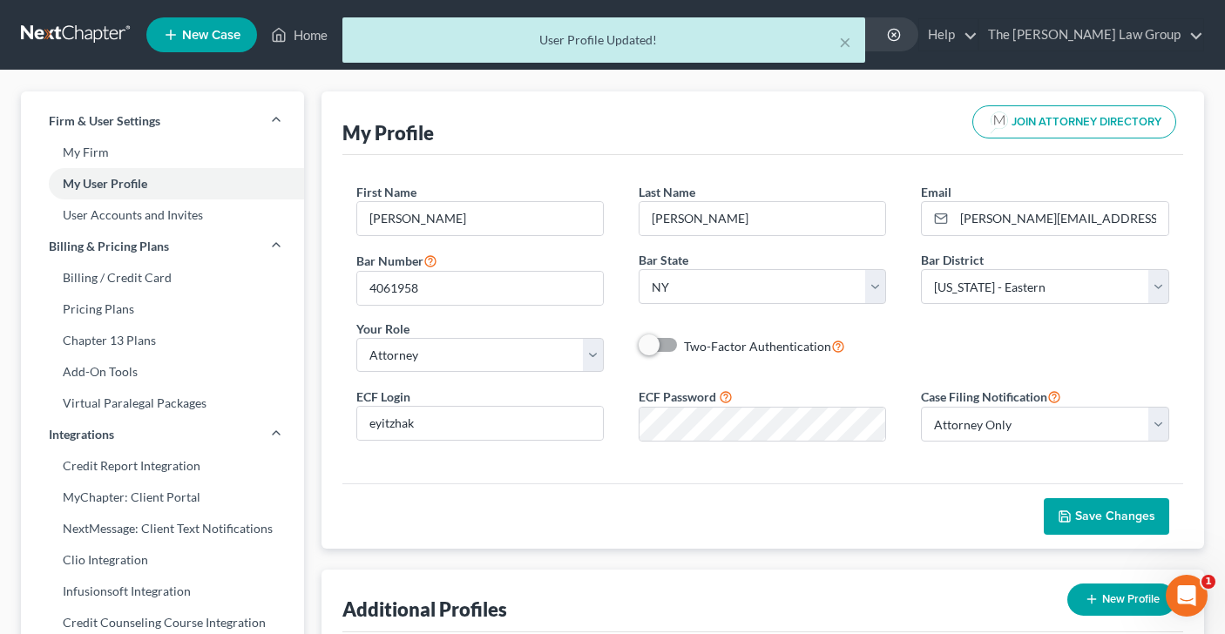
click at [293, 35] on div "× User Profile Updated!" at bounding box center [603, 44] width 1225 height 54
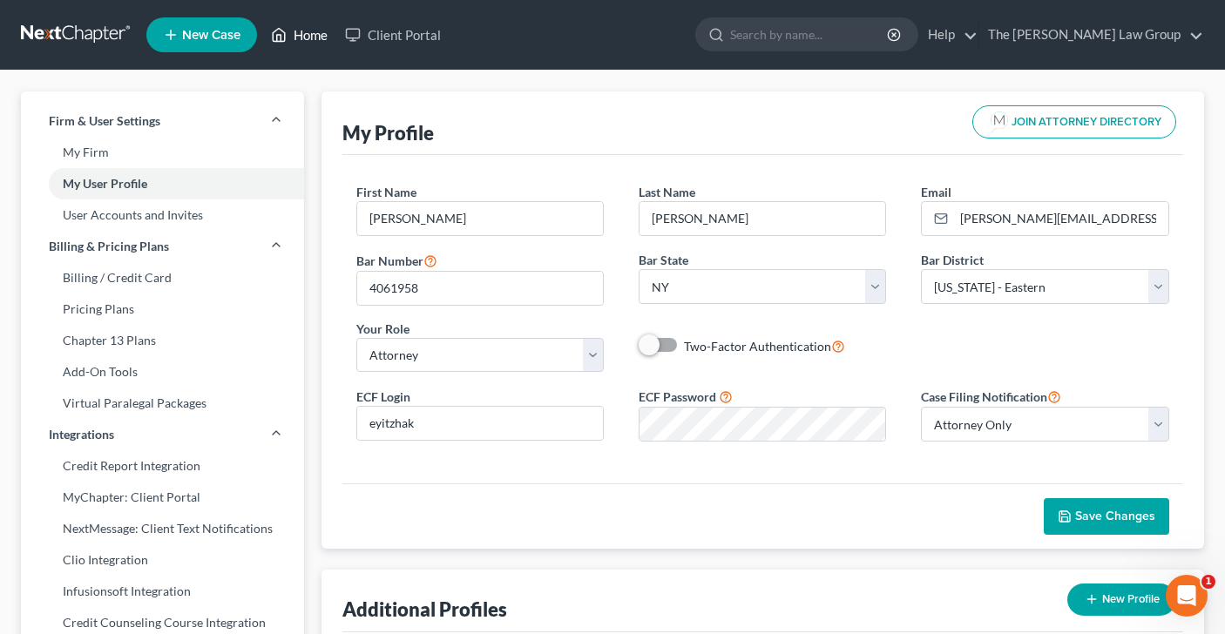
click at [314, 35] on link "Home" at bounding box center [299, 34] width 74 height 31
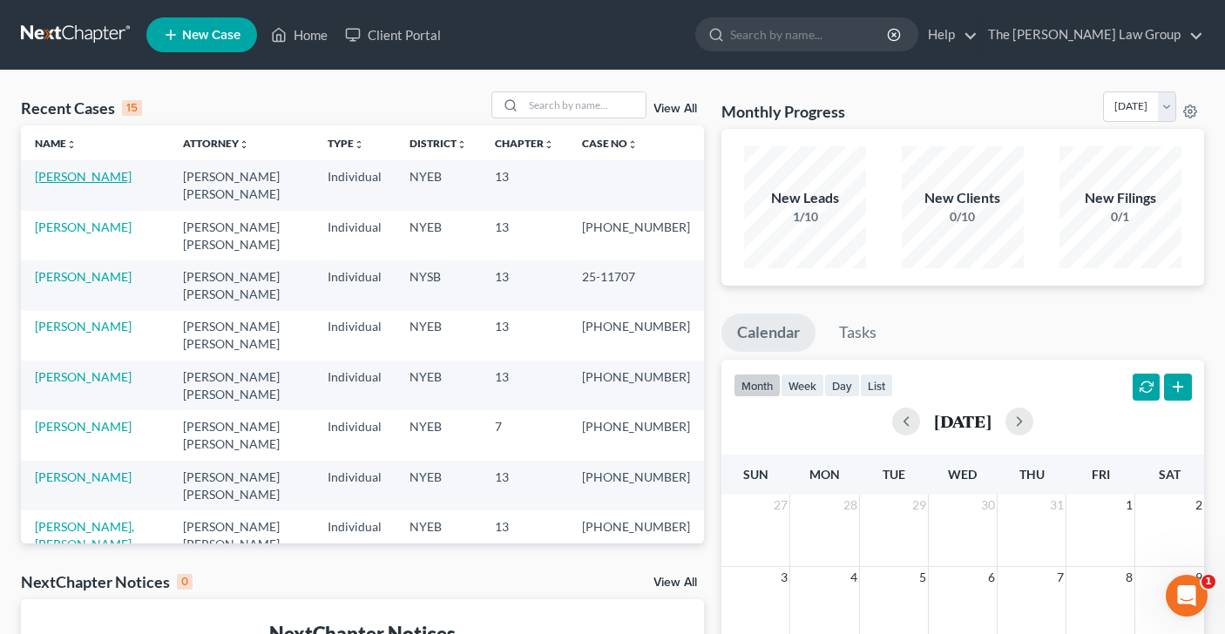
click at [109, 173] on link "[PERSON_NAME]" at bounding box center [83, 176] width 97 height 15
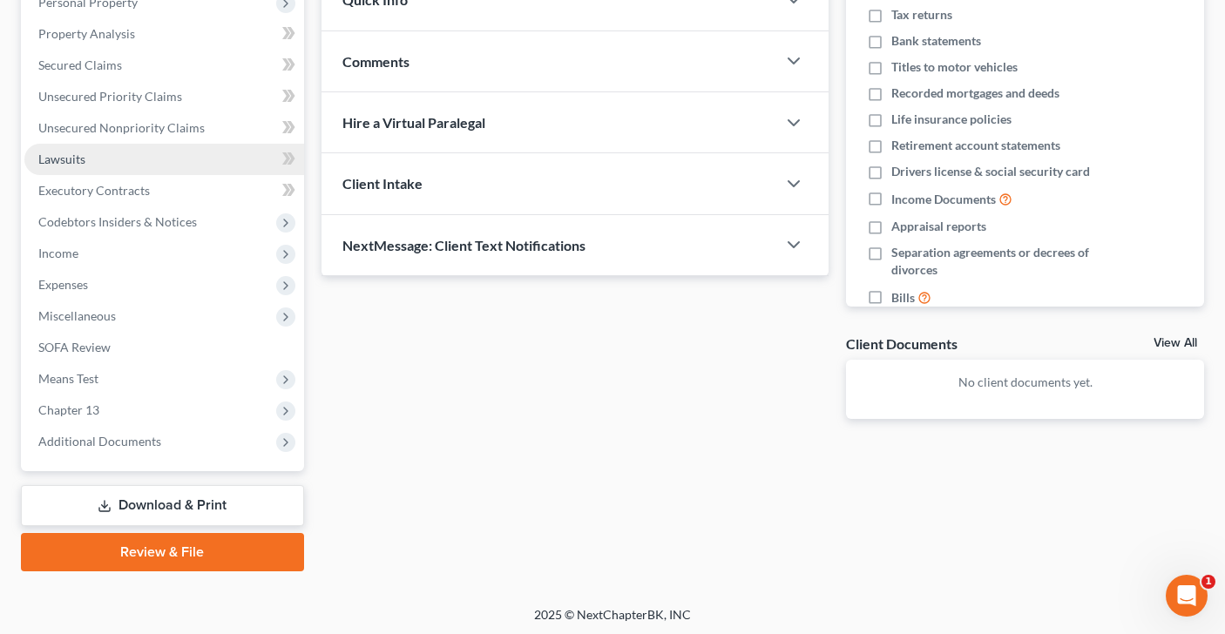
scroll to position [321, 0]
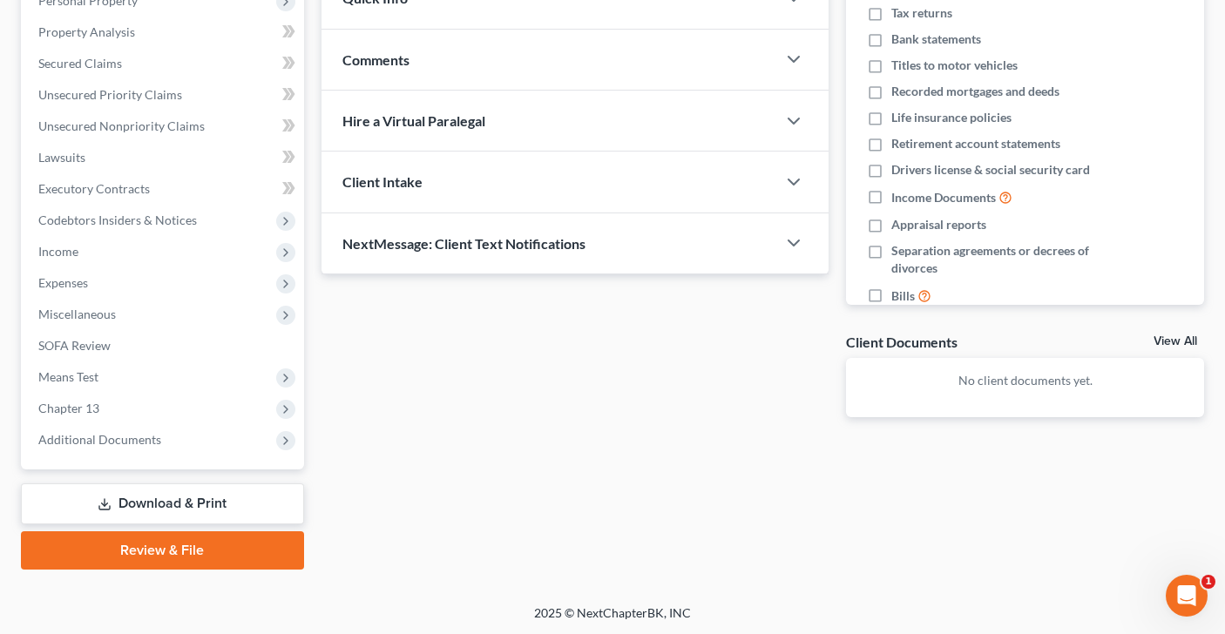
click at [225, 547] on link "Review & File" at bounding box center [162, 550] width 283 height 38
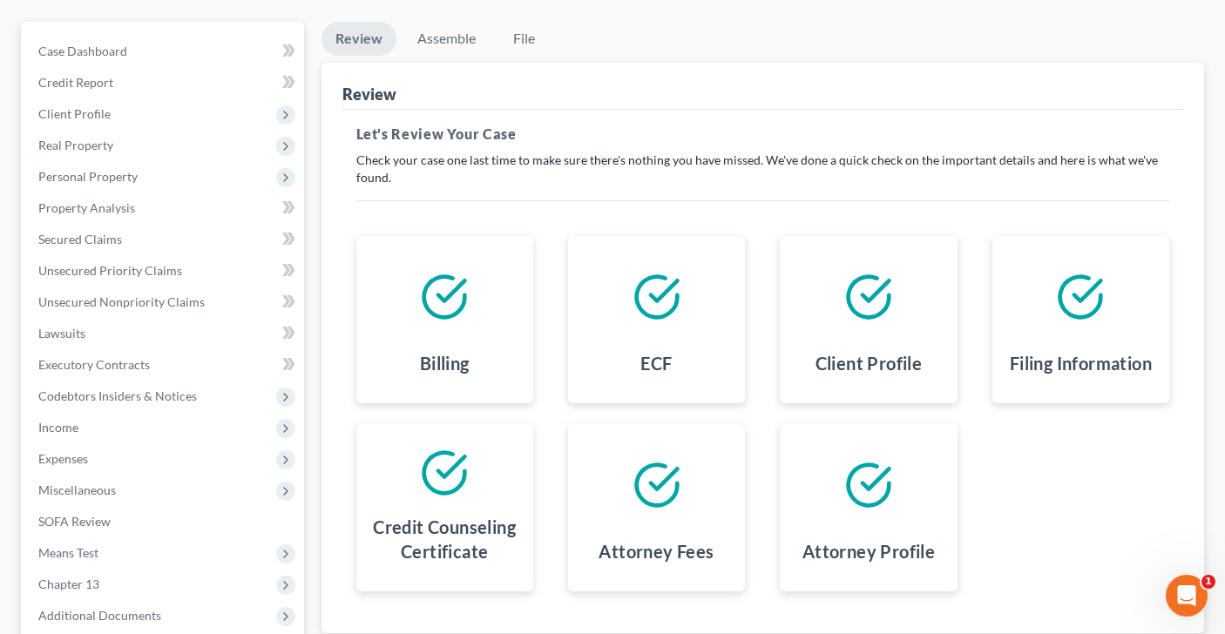
scroll to position [321, 0]
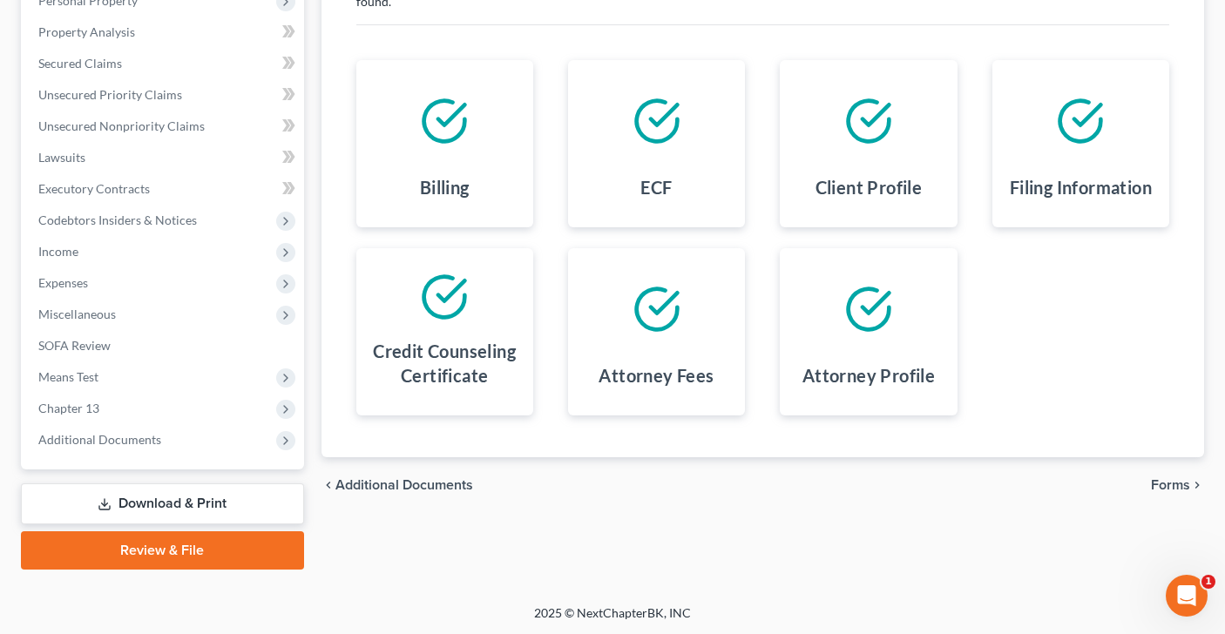
click at [1159, 484] on span "Forms" at bounding box center [1170, 485] width 39 height 14
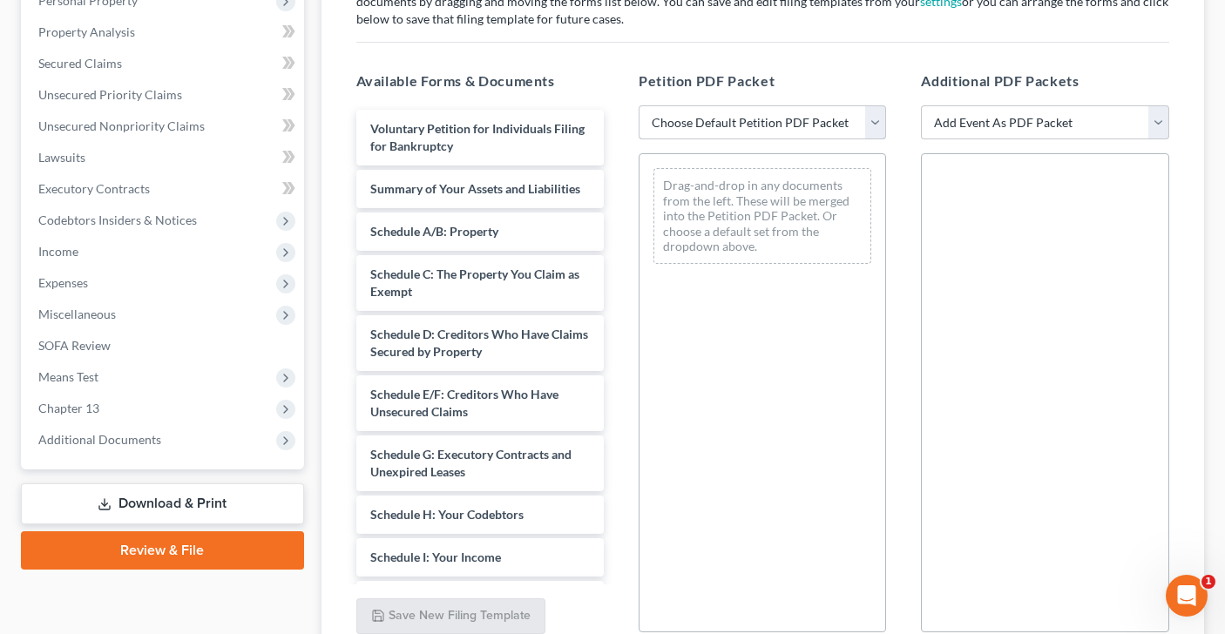
click at [871, 123] on select "Choose Default Petition PDF Packet Complete Bankruptcy Petition (all forms and …" at bounding box center [761, 122] width 247 height 35
select select "0"
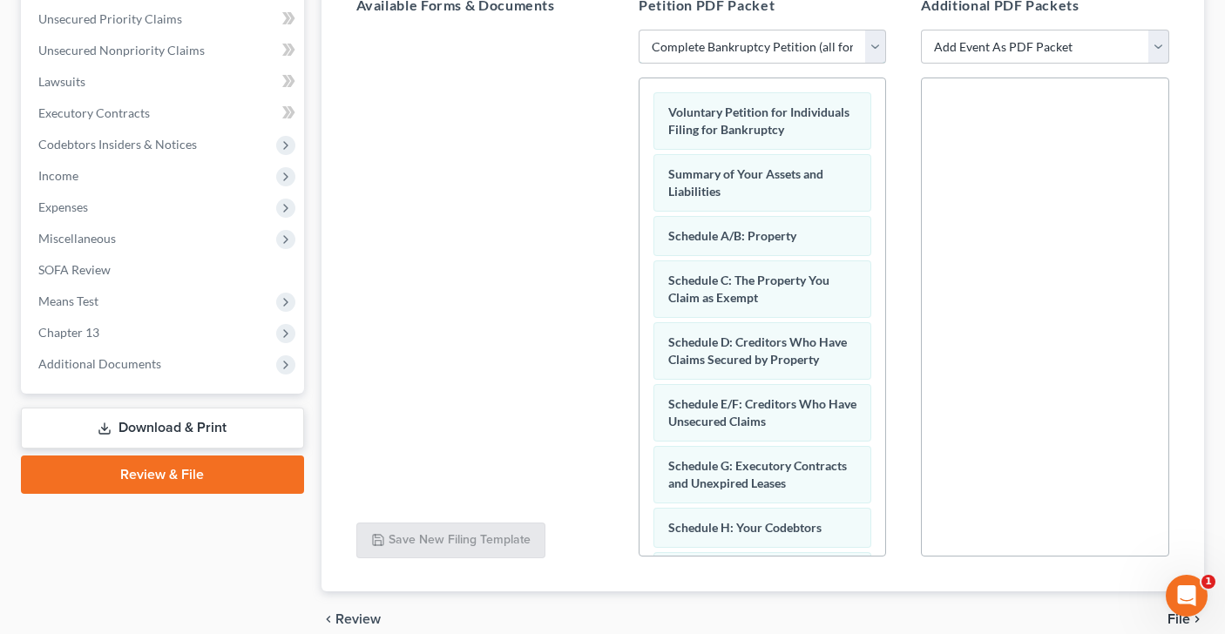
scroll to position [476, 0]
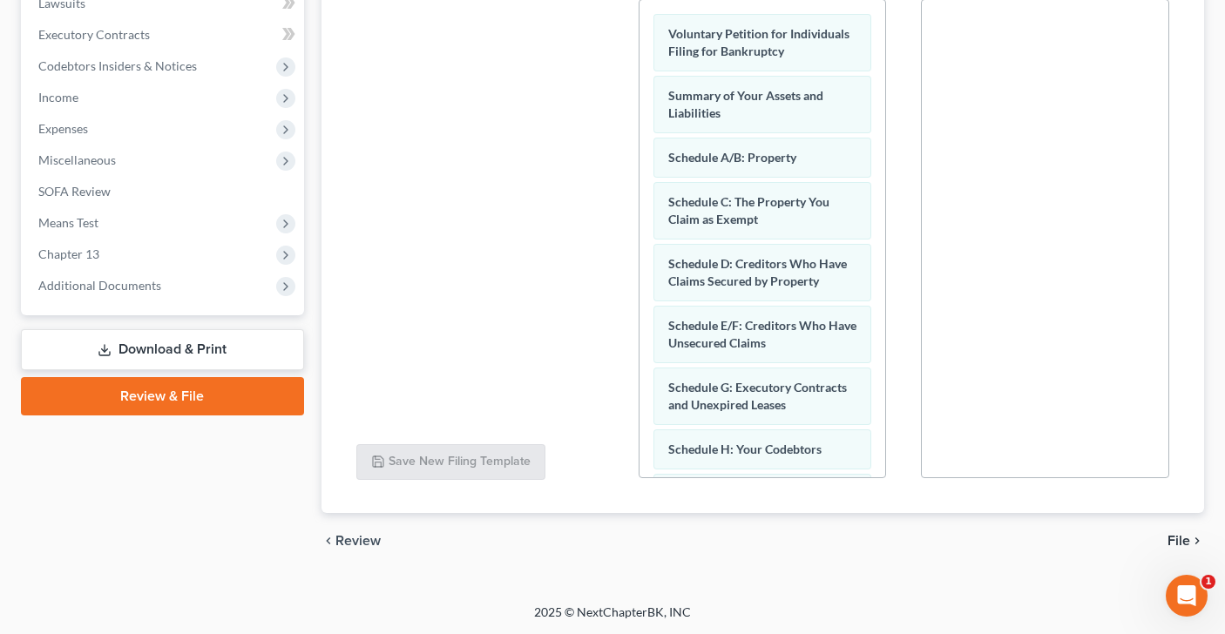
click at [1171, 539] on span "File" at bounding box center [1178, 541] width 23 height 14
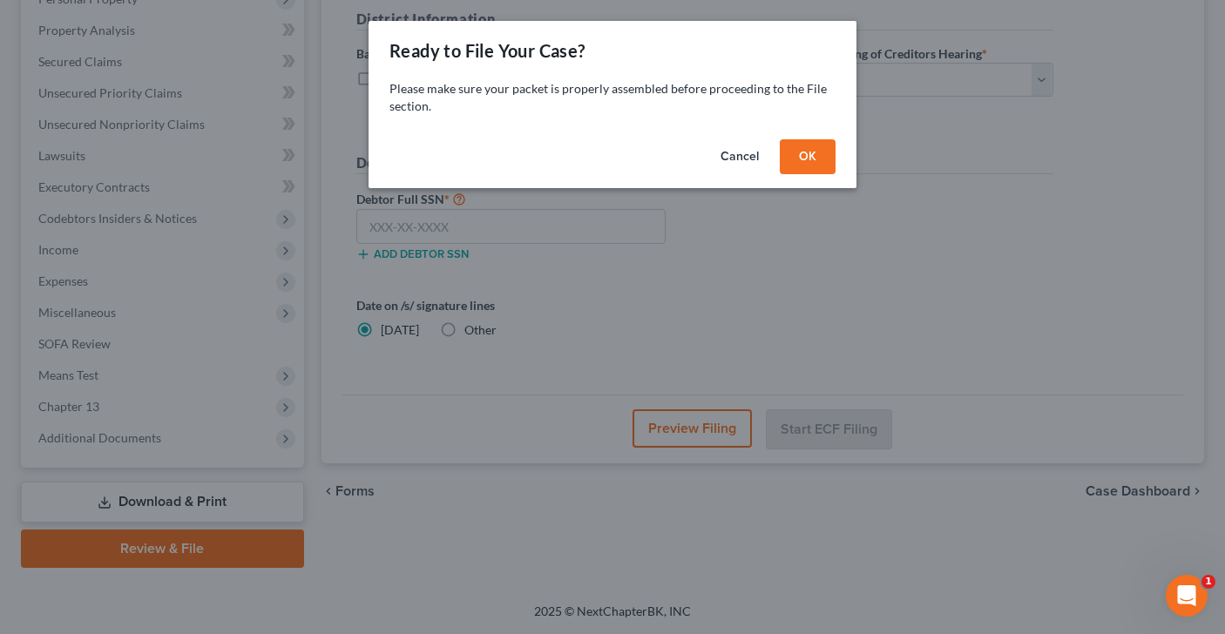
scroll to position [321, 0]
click at [821, 152] on button "OK" at bounding box center [808, 156] width 56 height 35
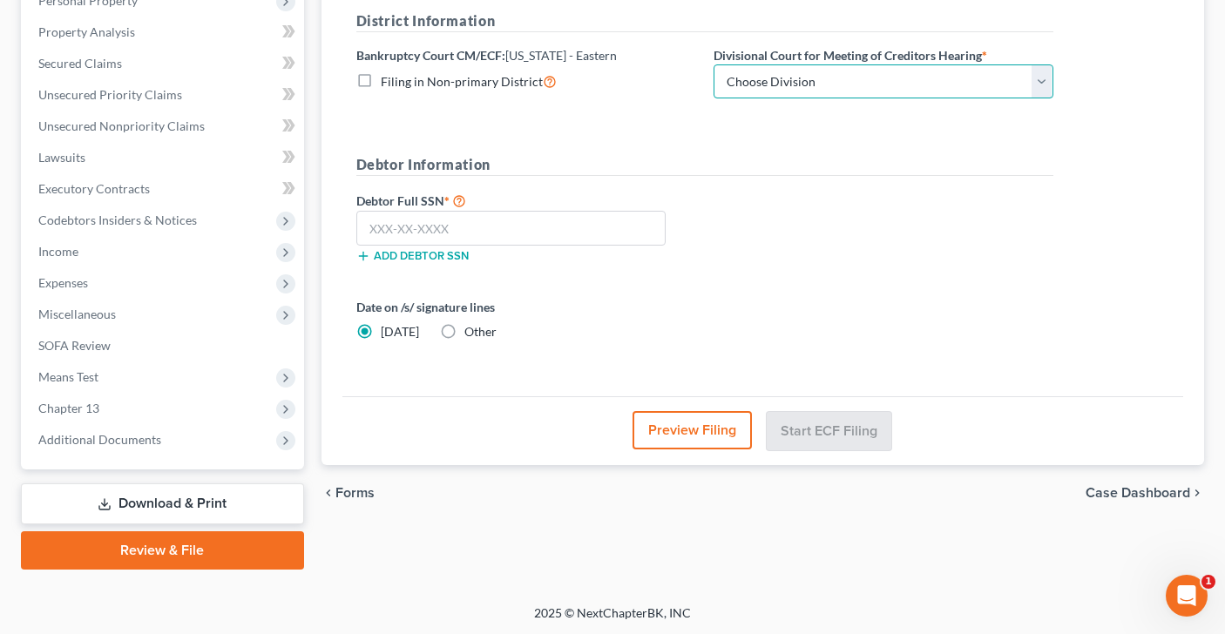
click at [1043, 81] on select "Choose Division [GEOGRAPHIC_DATA]" at bounding box center [883, 81] width 340 height 35
select select "1"
click at [487, 230] on input "text" at bounding box center [511, 228] width 310 height 35
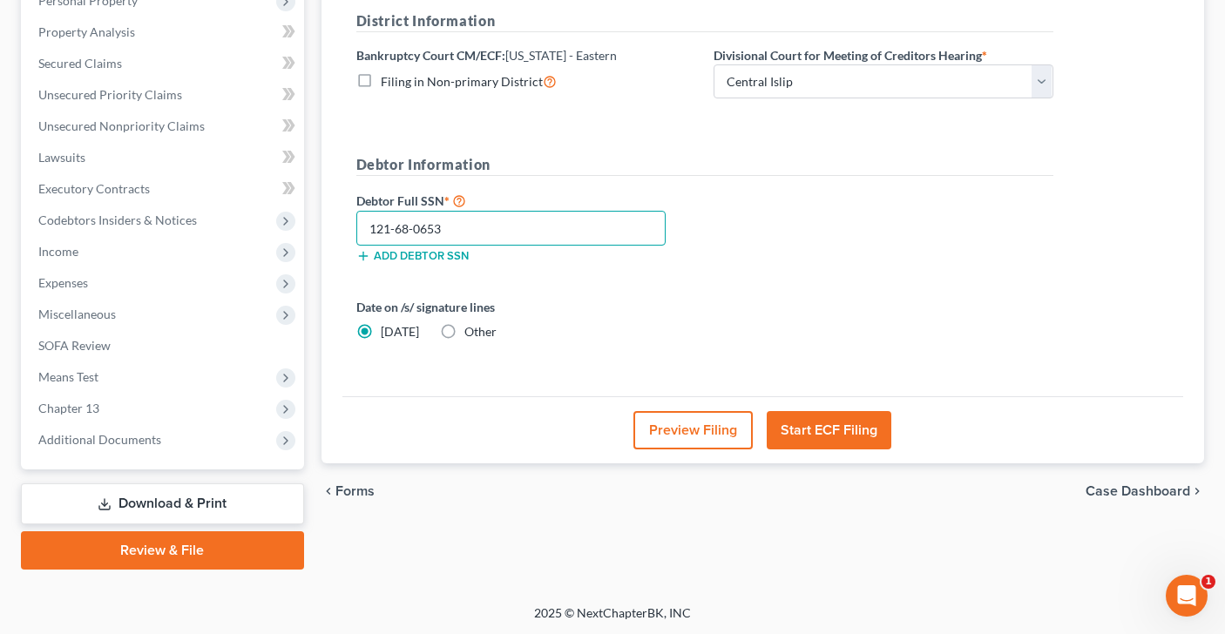
type input "121-68-0653"
click at [826, 424] on button "Start ECF Filing" at bounding box center [828, 430] width 125 height 38
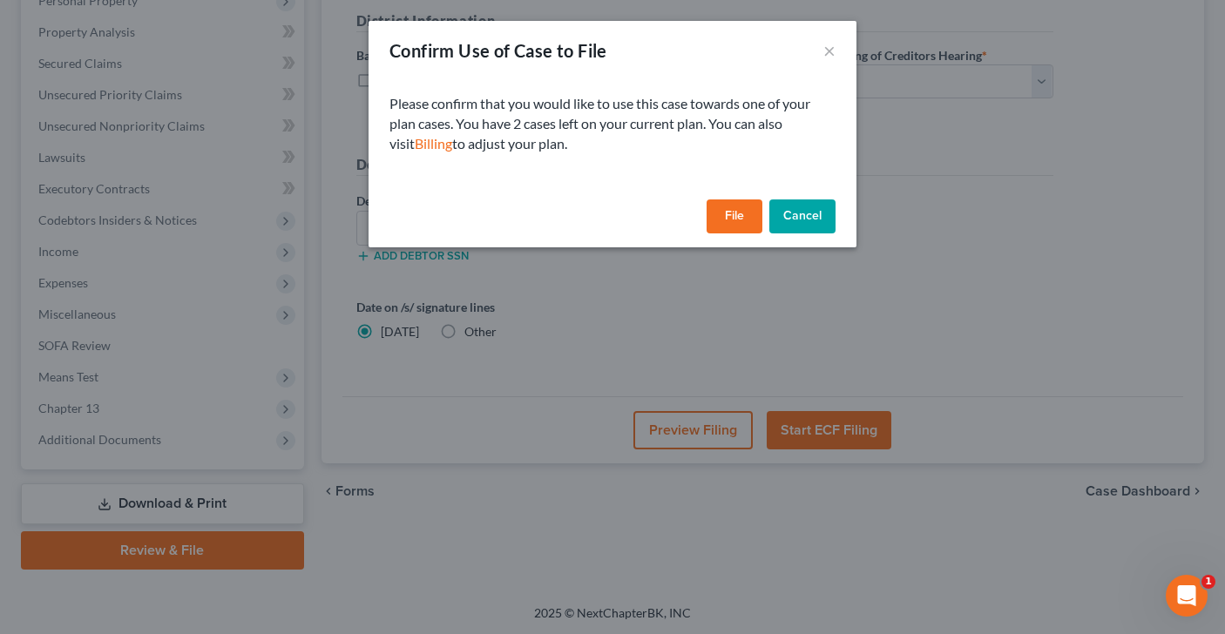
click at [730, 213] on button "File" at bounding box center [734, 216] width 56 height 35
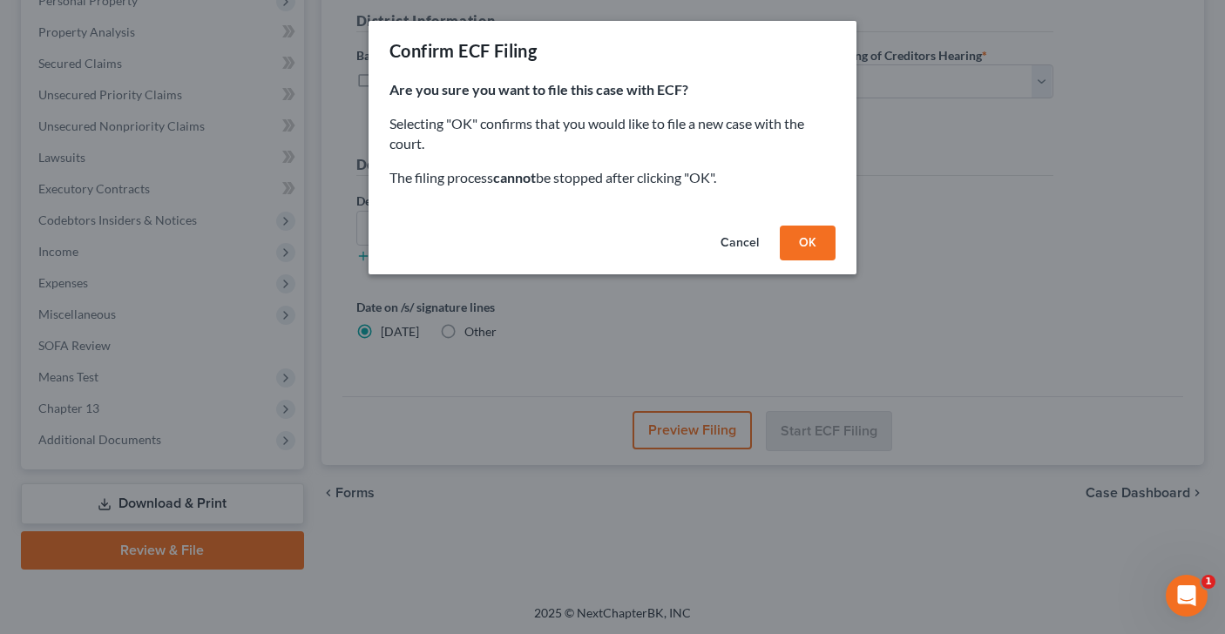
click at [796, 253] on button "OK" at bounding box center [808, 243] width 56 height 35
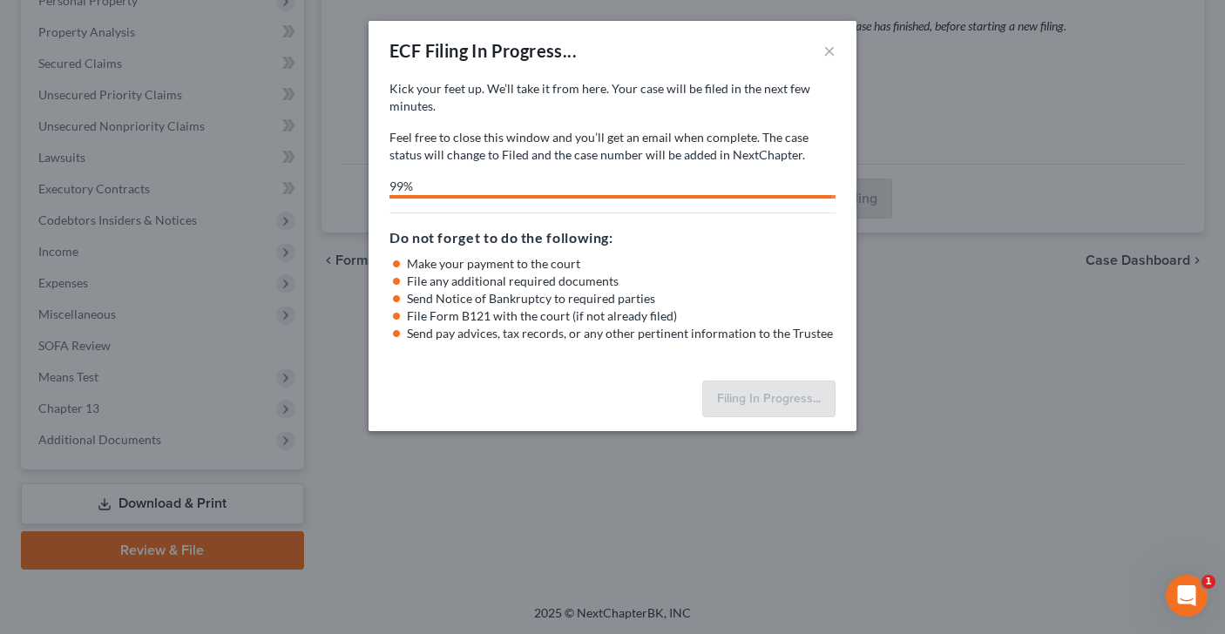
select select "1"
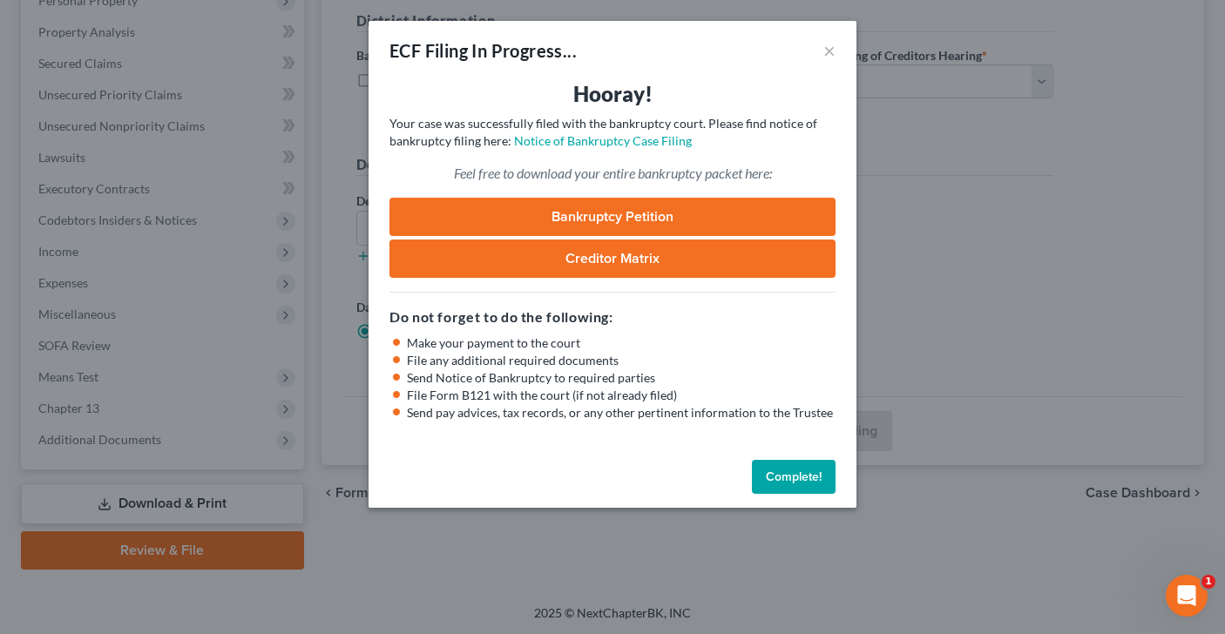
click at [694, 212] on link "Bankruptcy Petition" at bounding box center [612, 217] width 446 height 38
